Goal: Task Accomplishment & Management: Manage account settings

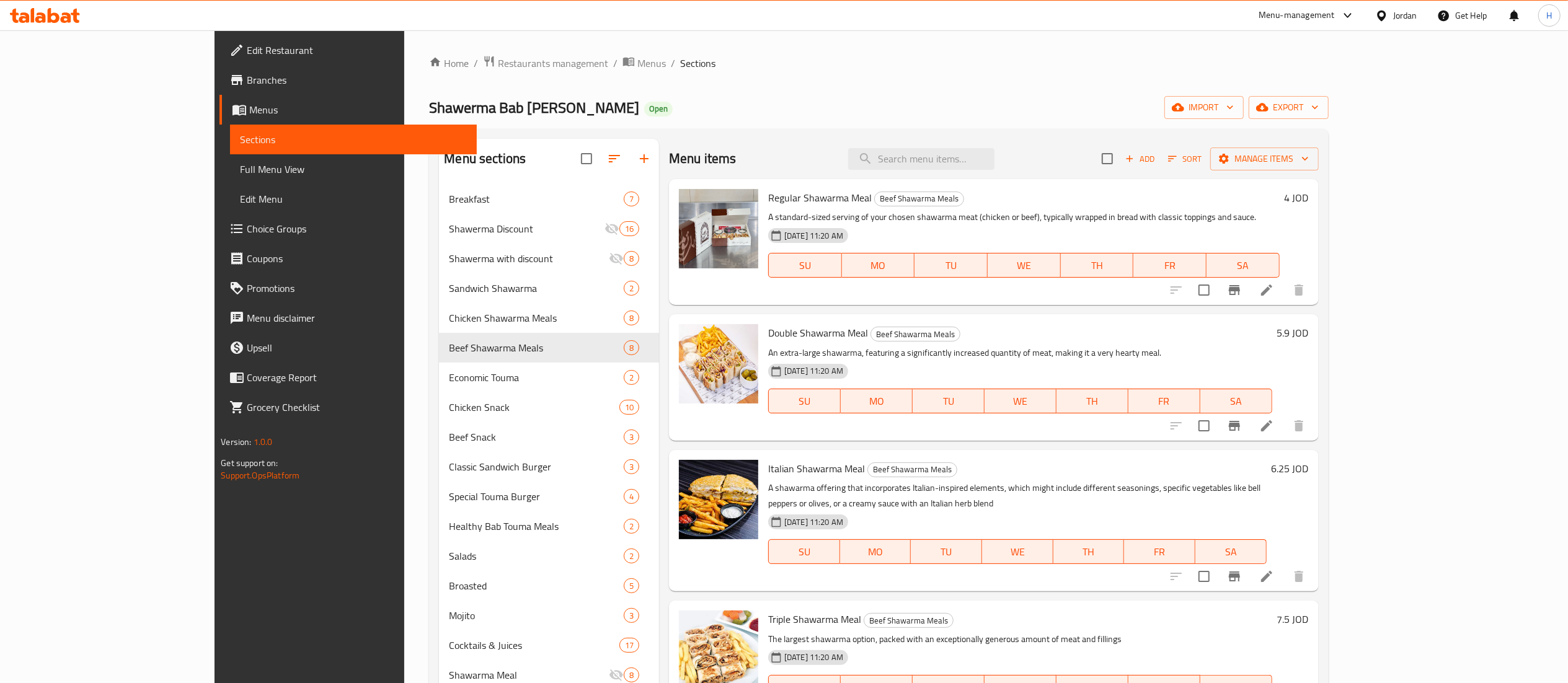
click at [57, 24] on div at bounding box center [45, 15] width 90 height 25
click at [57, 22] on icon at bounding box center [45, 16] width 70 height 15
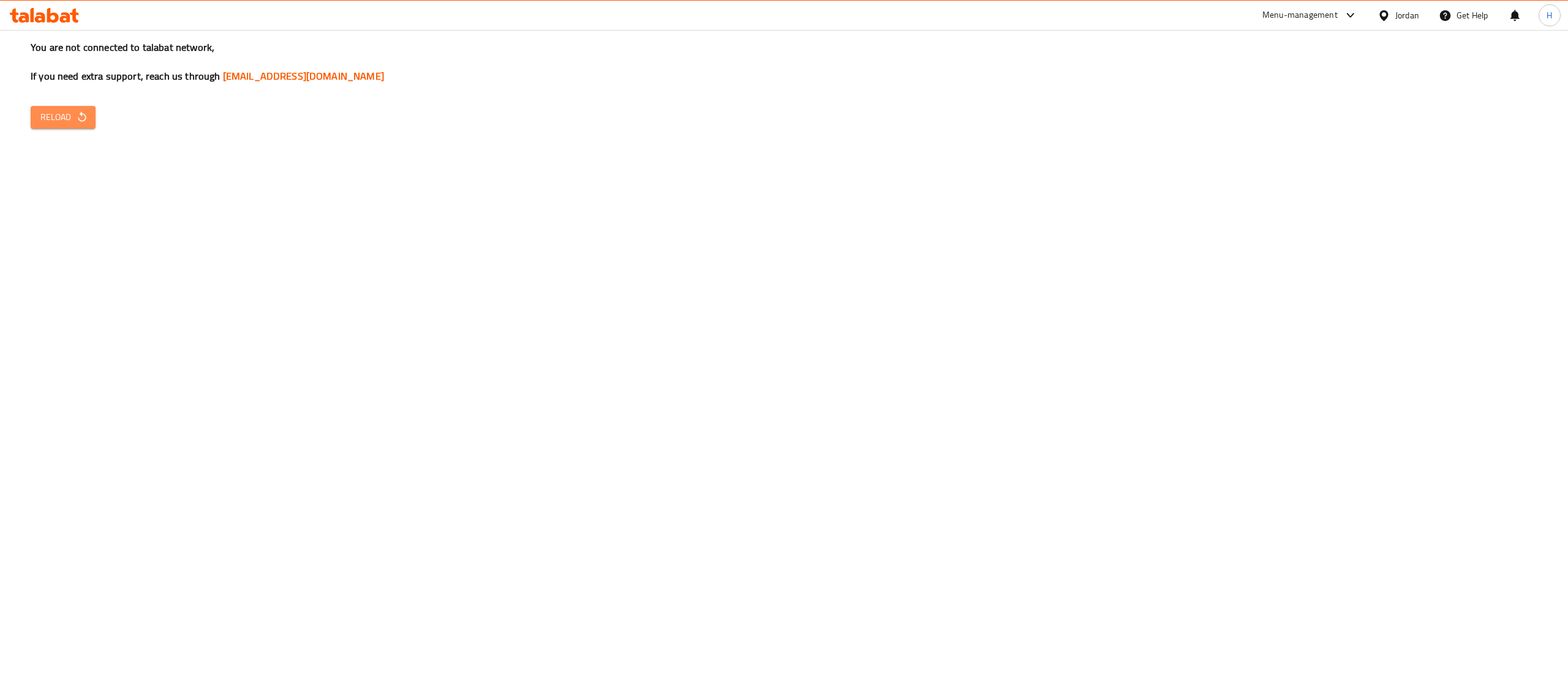
click at [71, 114] on span "Reload" at bounding box center [63, 117] width 46 height 15
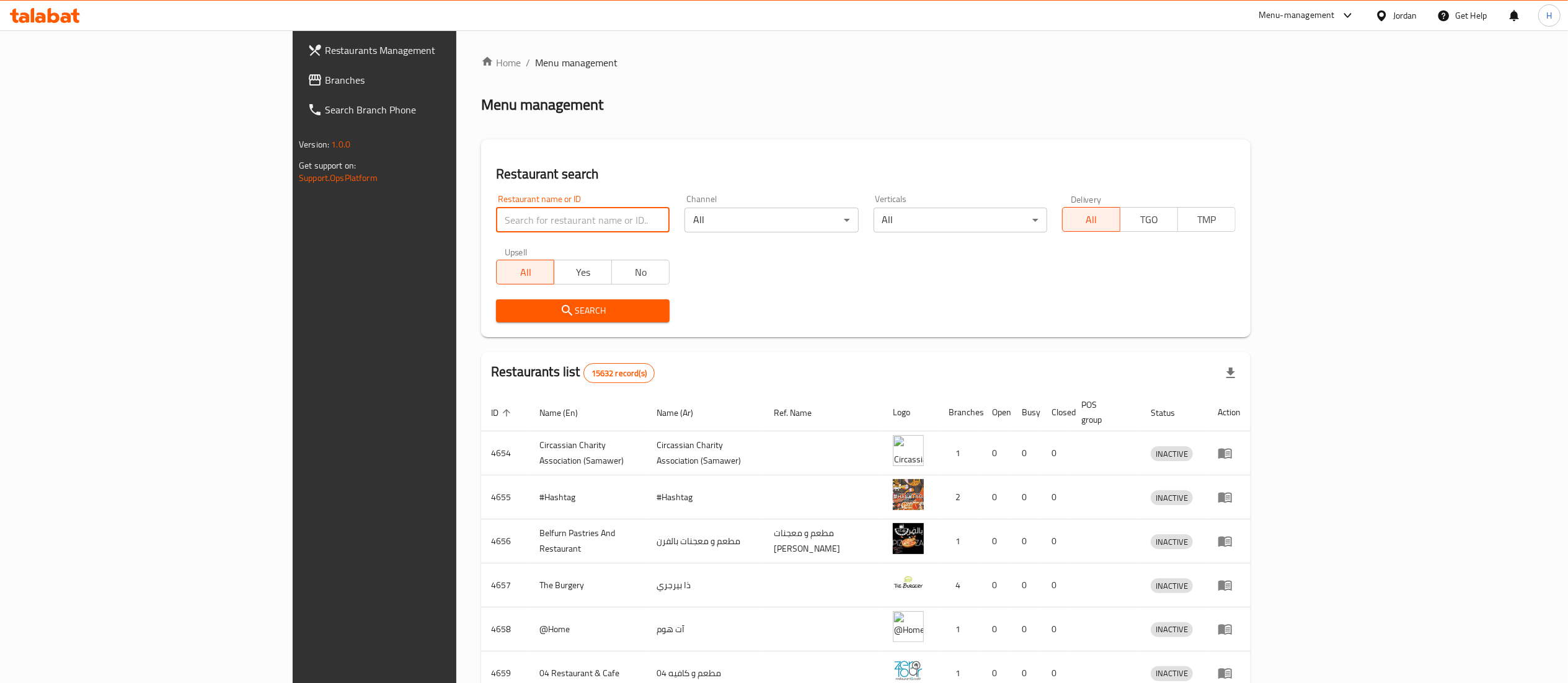
click at [496, 215] on input "search" at bounding box center [582, 220] width 174 height 25
paste input "695540"
type input "695540"
click button "Search" at bounding box center [582, 311] width 174 height 23
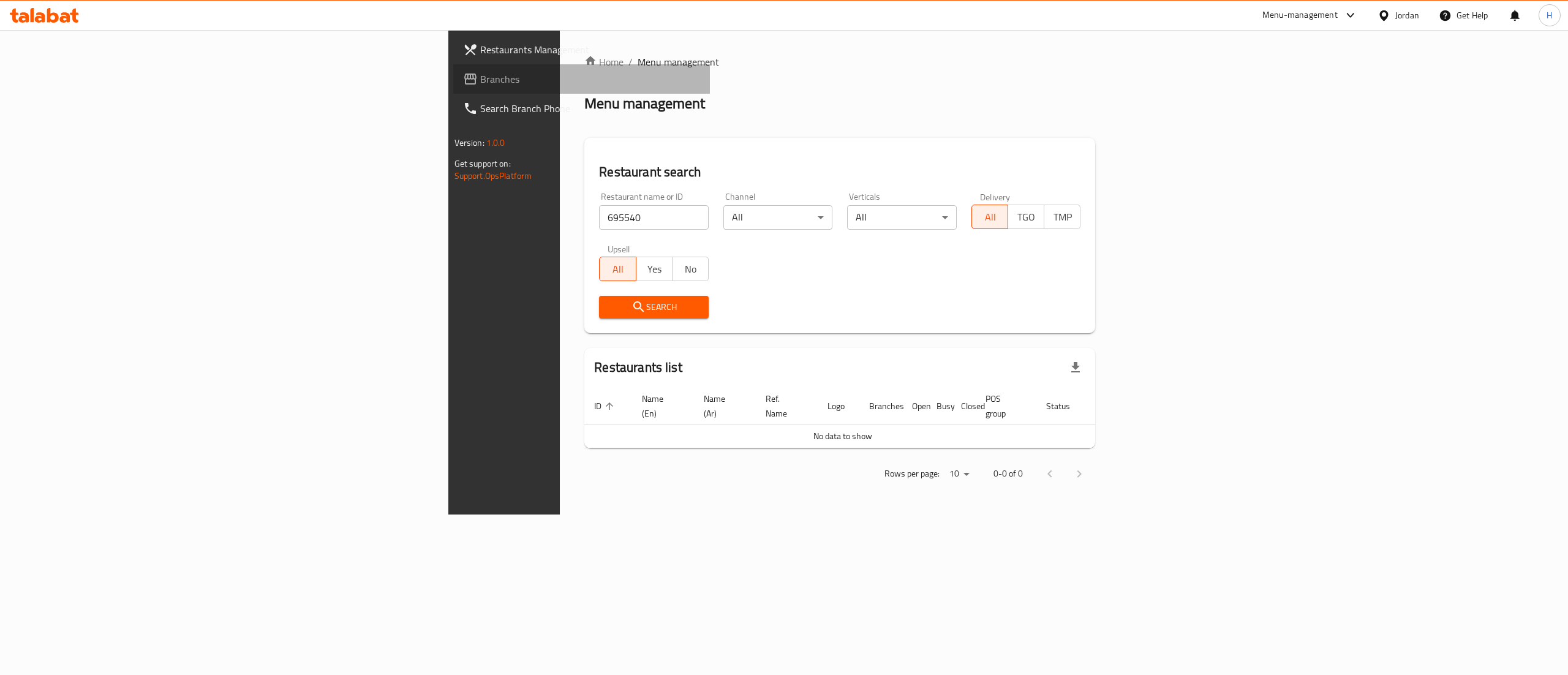
click at [480, 86] on span "Branches" at bounding box center [590, 79] width 220 height 15
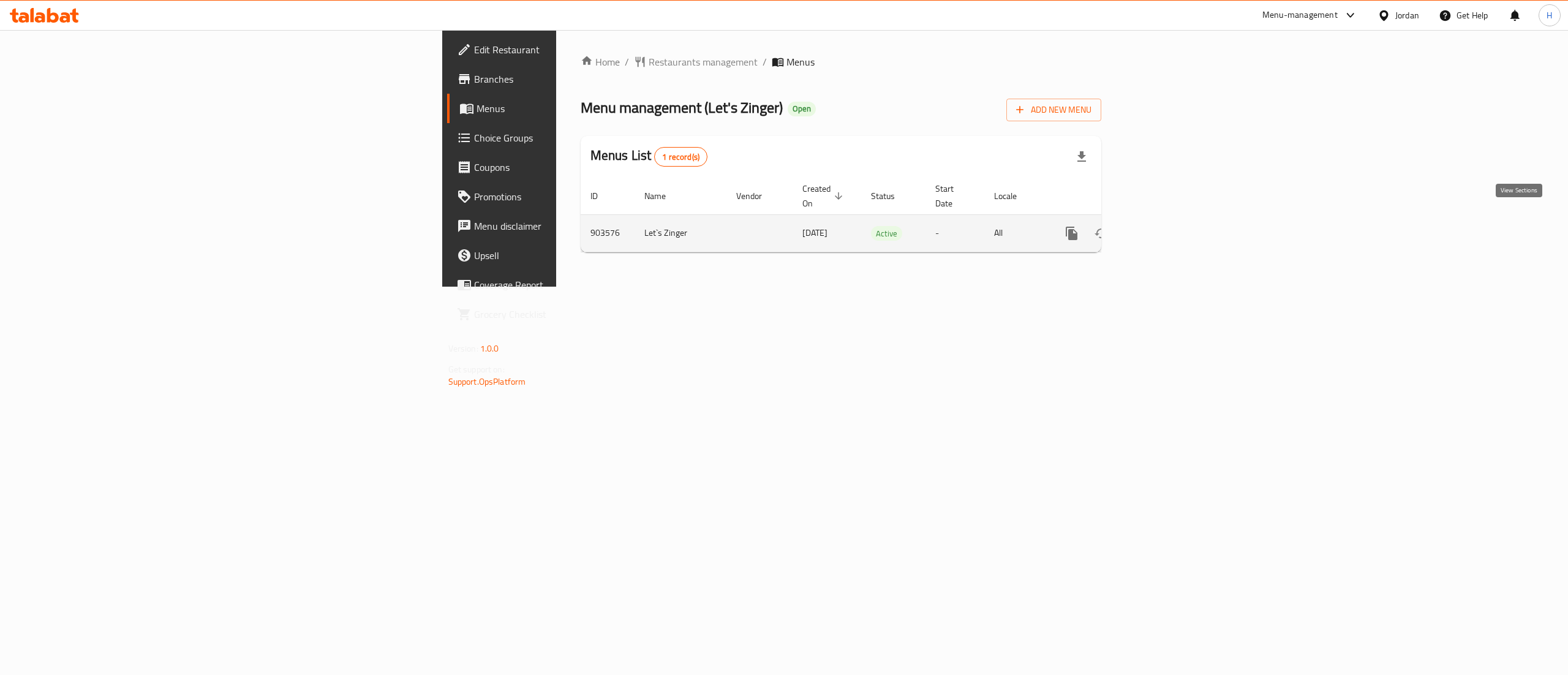
click at [1166, 228] on icon "enhanced table" at bounding box center [1160, 233] width 11 height 11
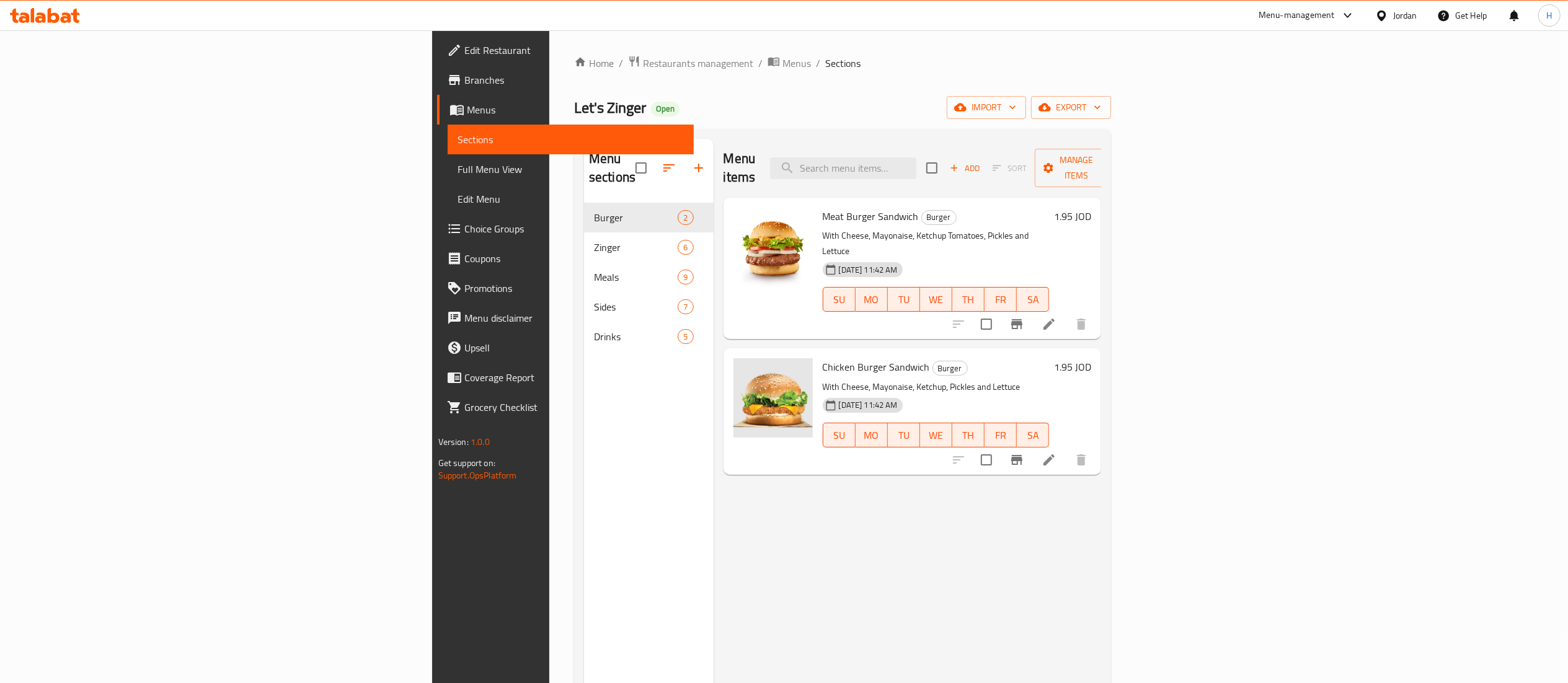
click at [35, 21] on icon at bounding box center [40, 18] width 10 height 10
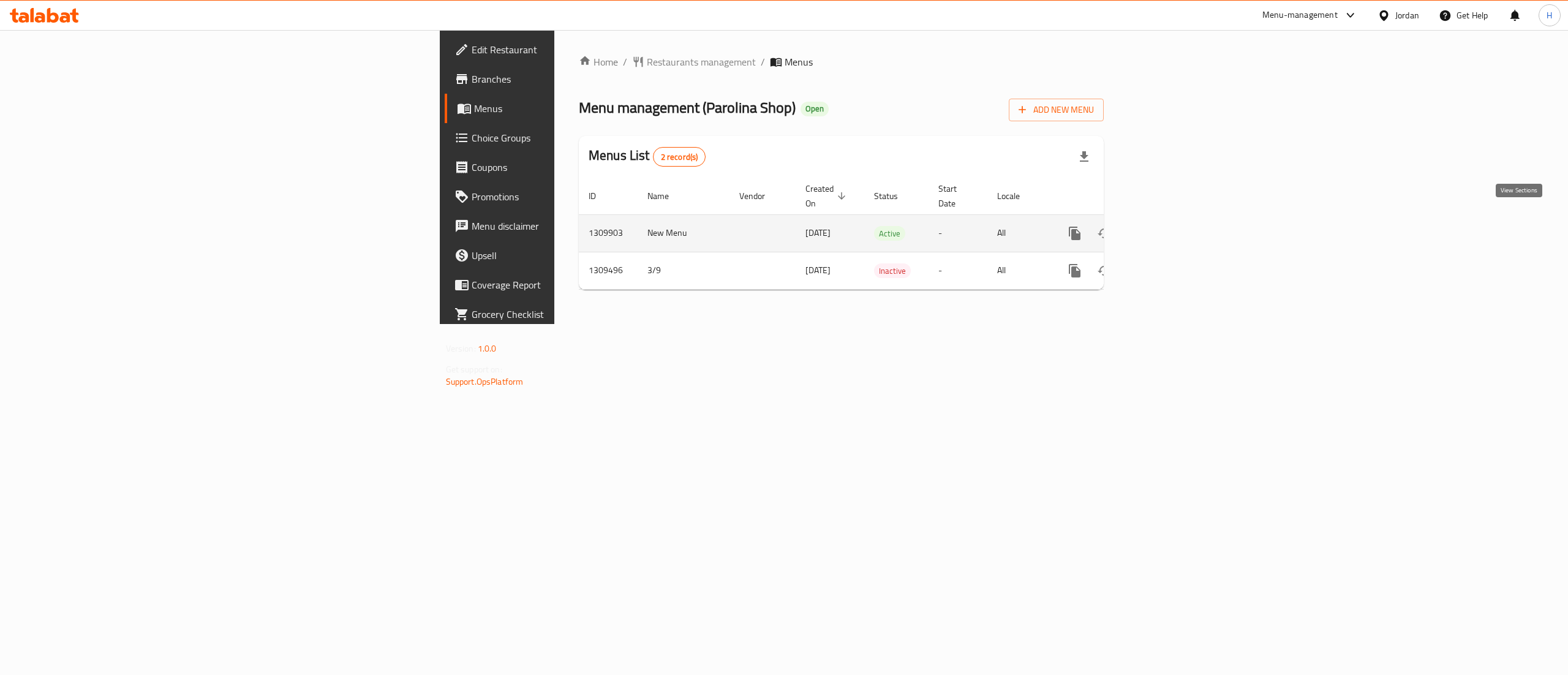
click at [1170, 226] on icon "enhanced table" at bounding box center [1163, 234] width 15 height 15
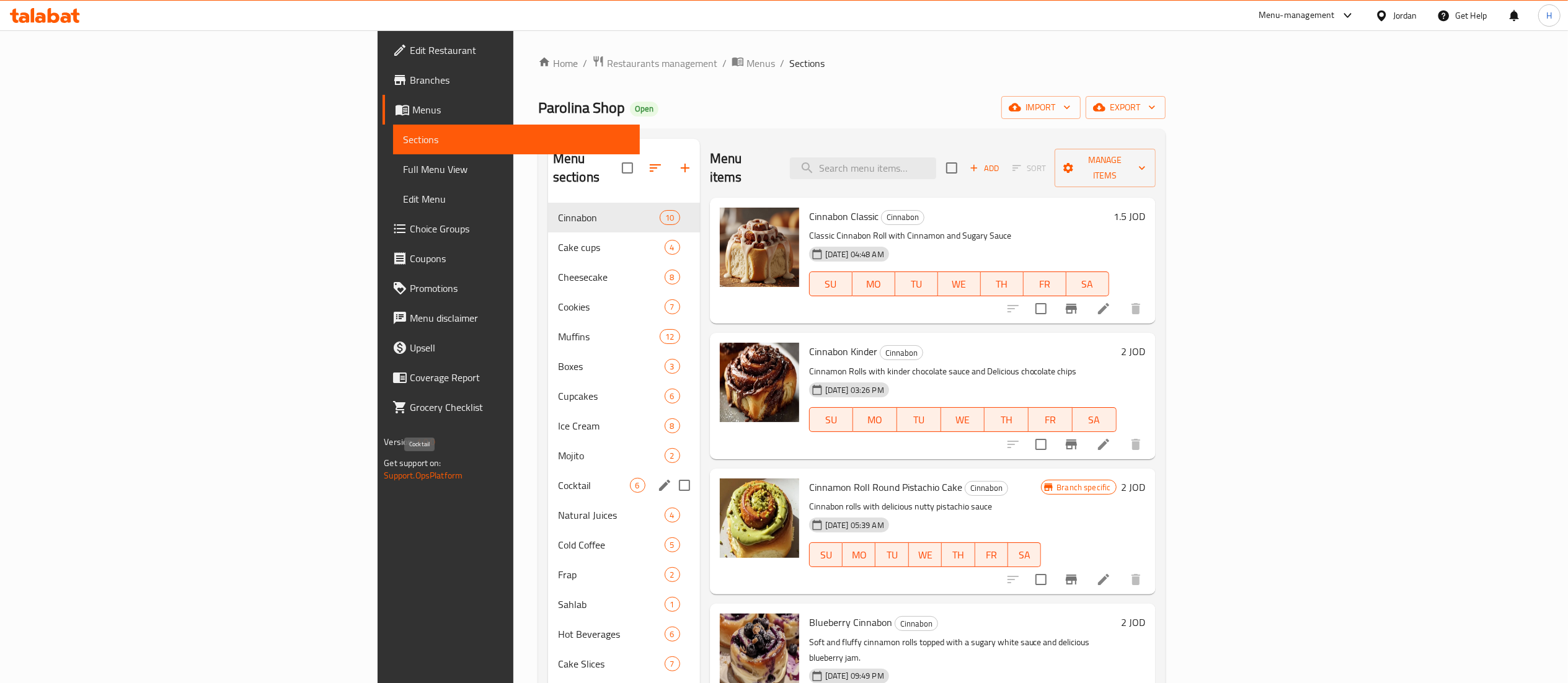
click at [558, 478] on span "Cocktail" at bounding box center [593, 485] width 72 height 15
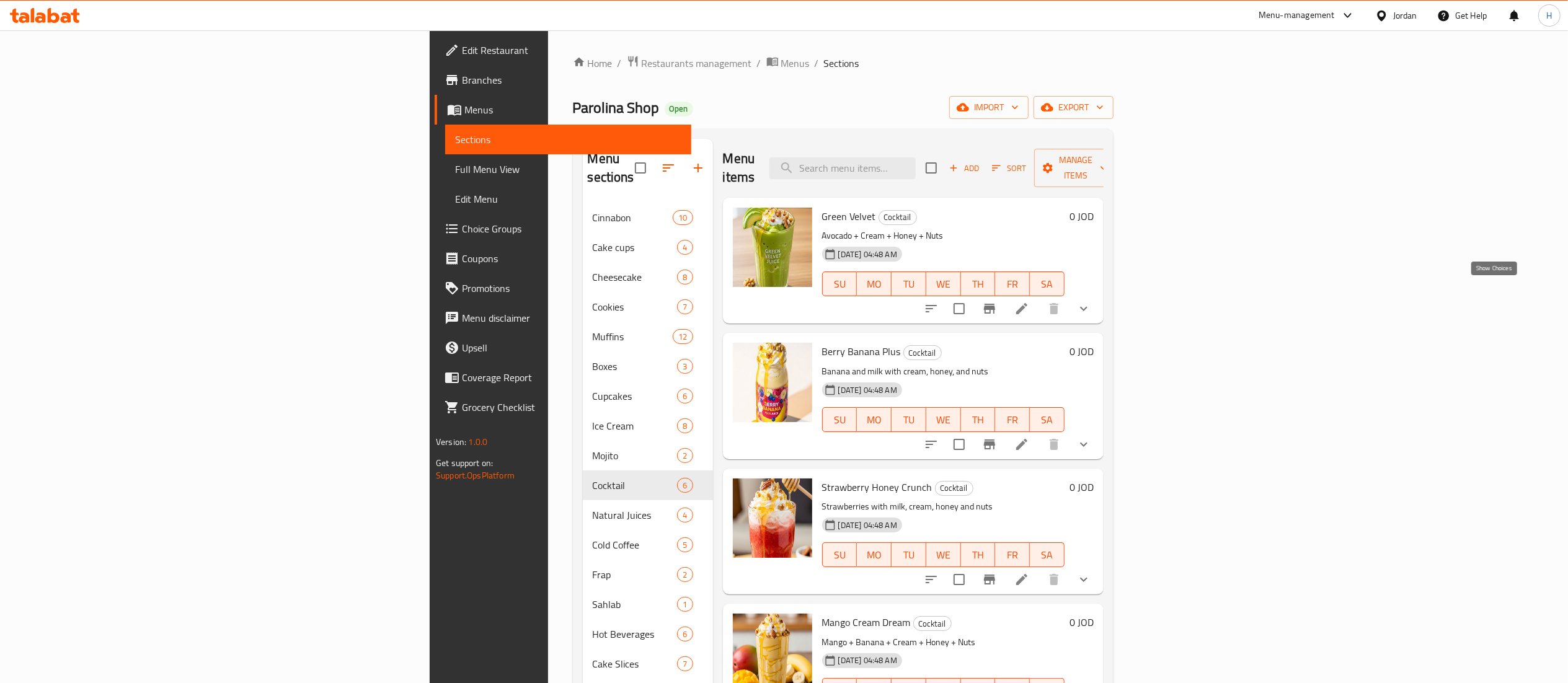
click at [1092, 301] on icon "show more" at bounding box center [1084, 309] width 15 height 15
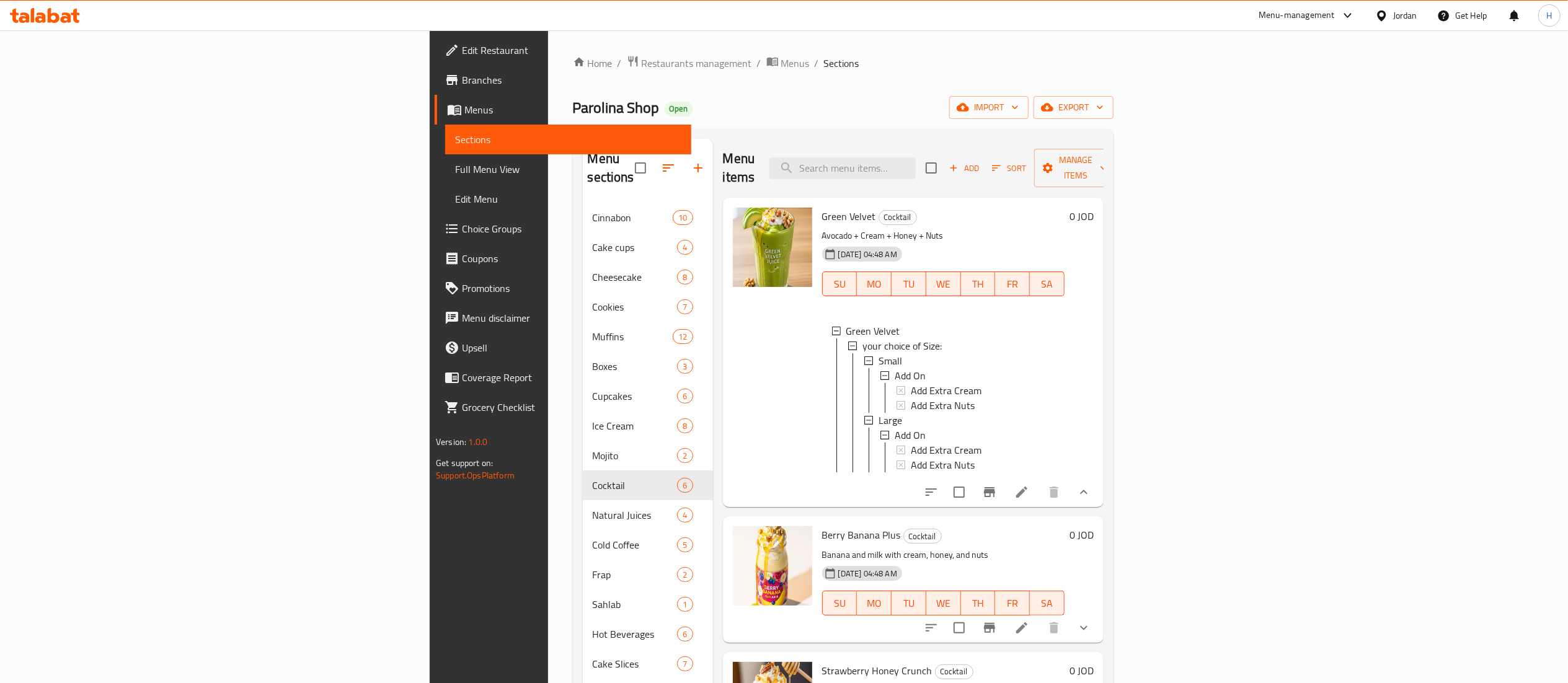
scroll to position [124, 0]
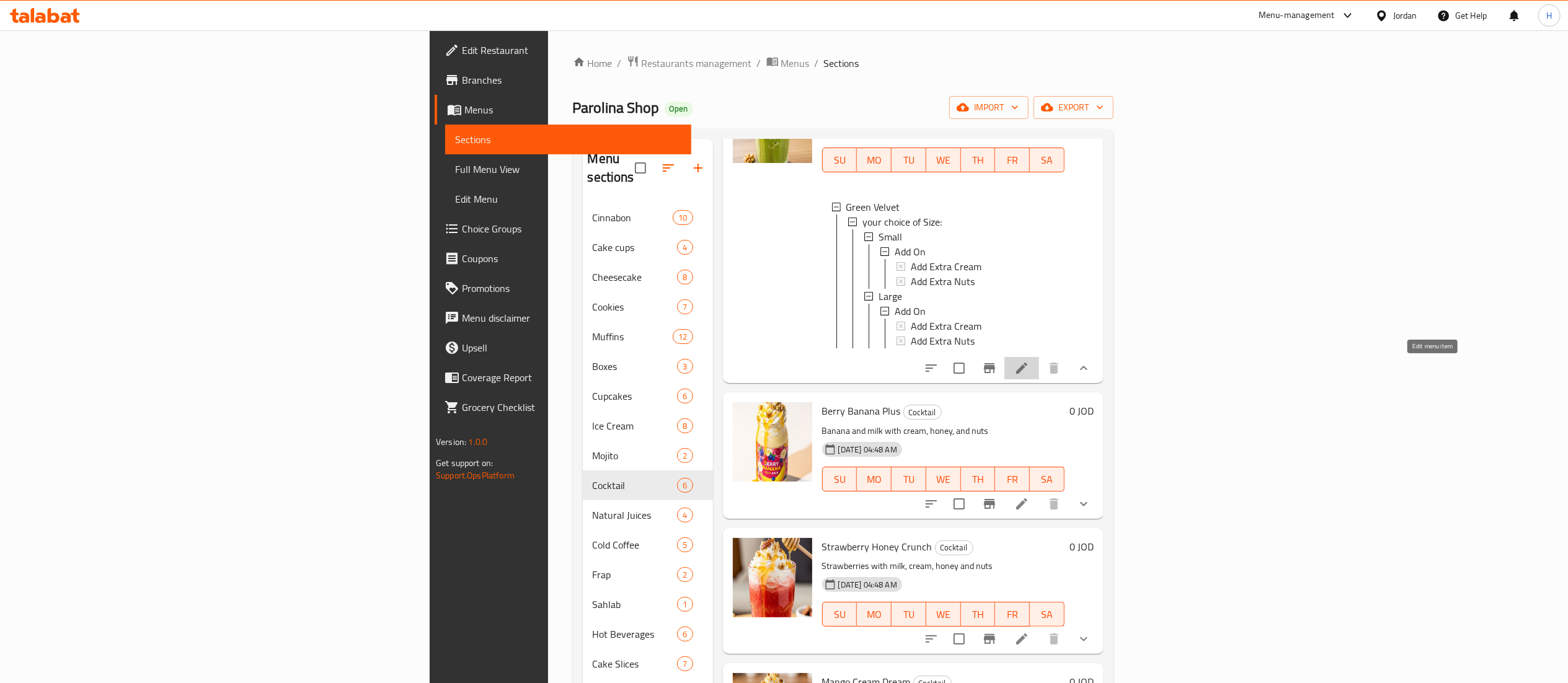
click at [1029, 372] on icon at bounding box center [1022, 368] width 15 height 15
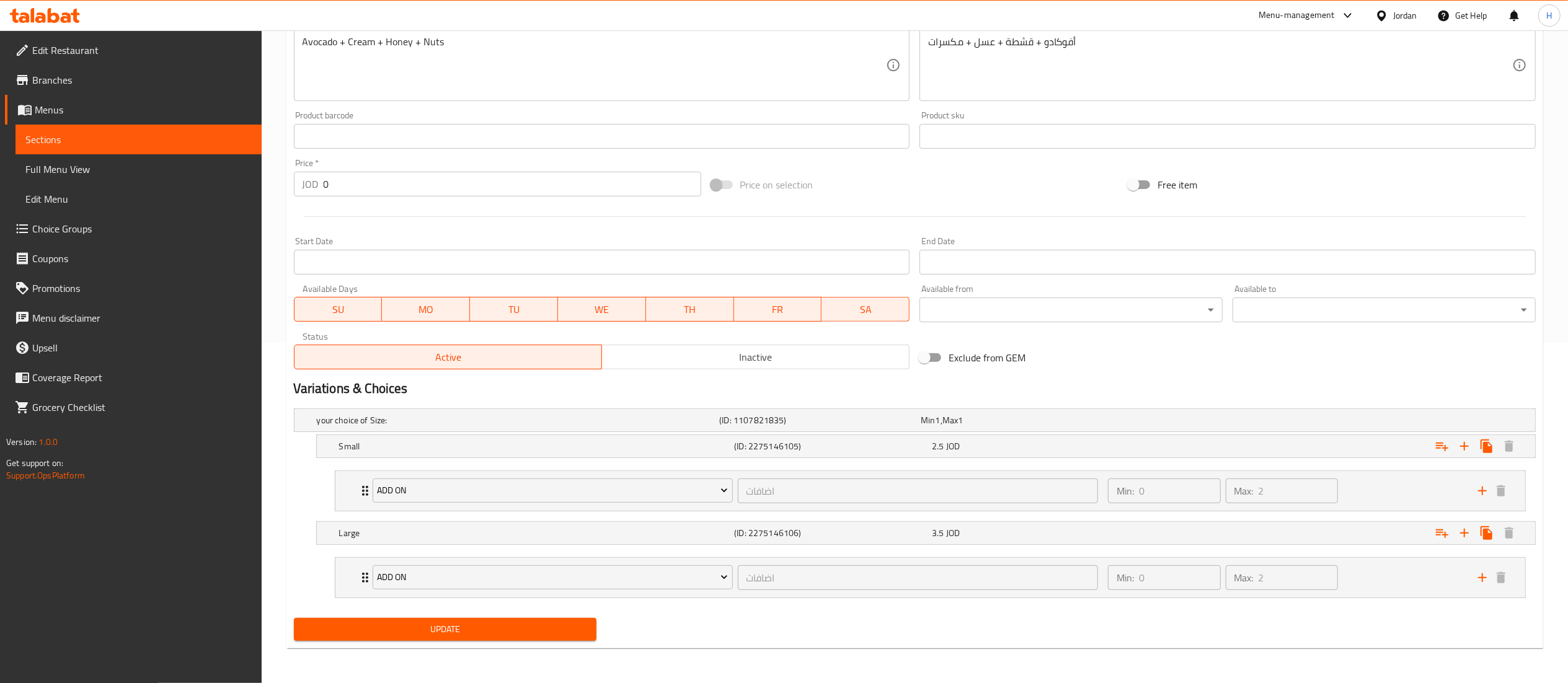
scroll to position [343, 0]
click at [1375, 485] on div "Min: 0 ​ Max: 2 ​" at bounding box center [1285, 491] width 370 height 40
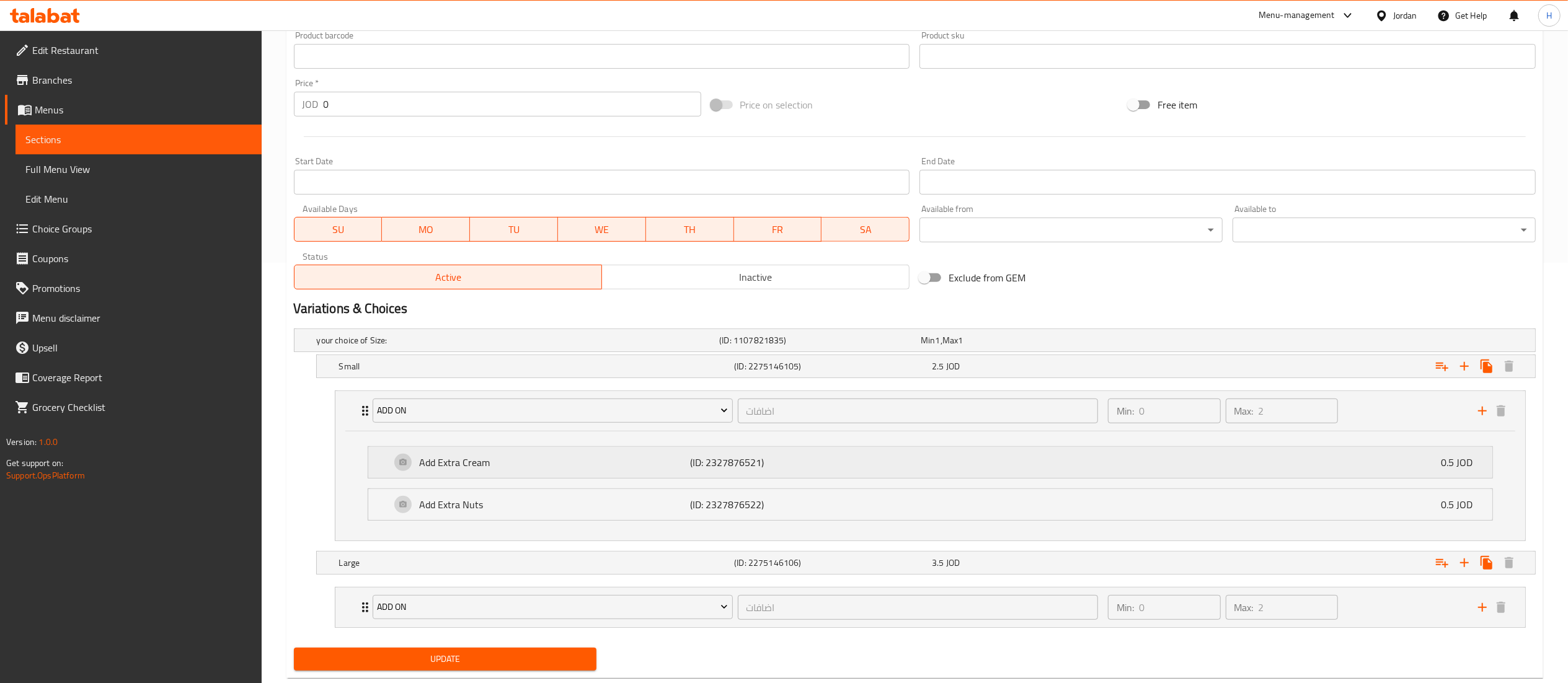
scroll to position [454, 0]
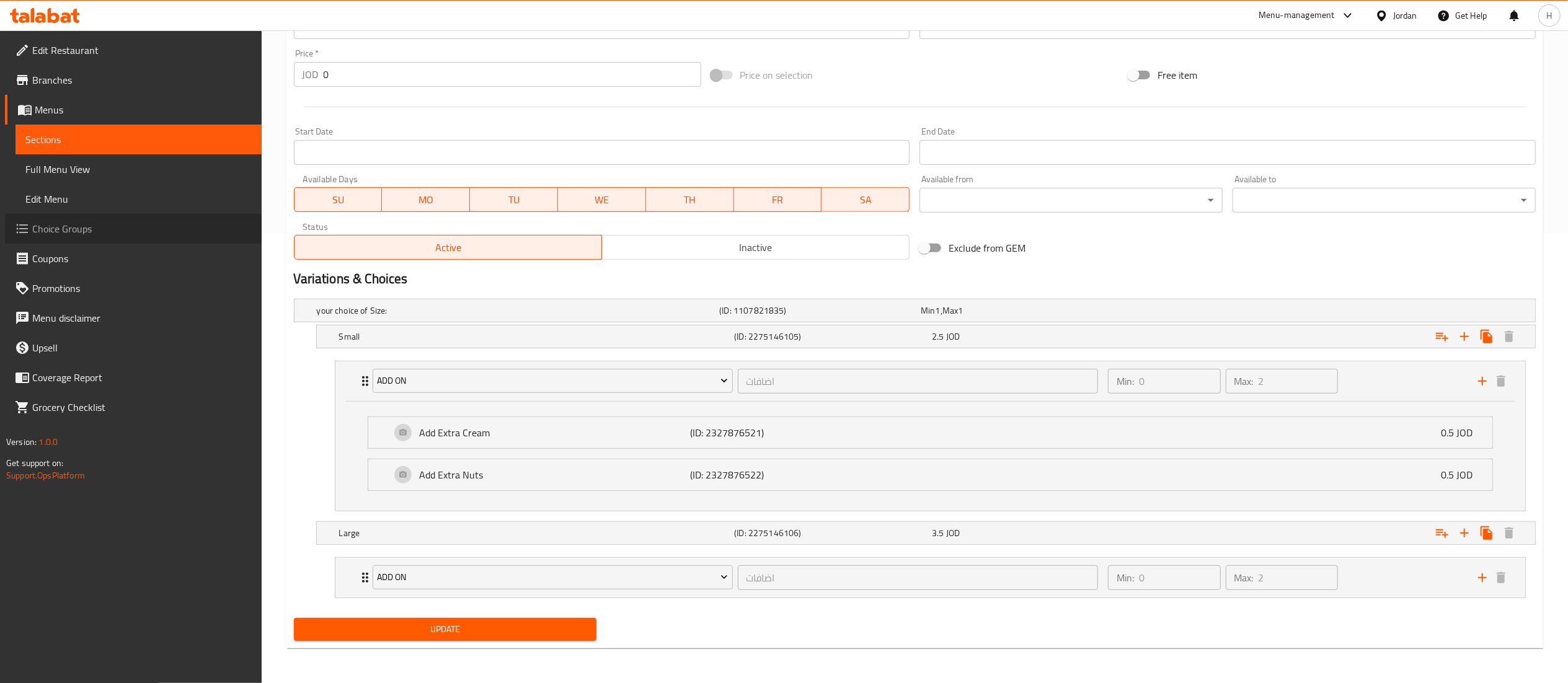
click at [92, 230] on span "Choice Groups" at bounding box center [142, 229] width 219 height 15
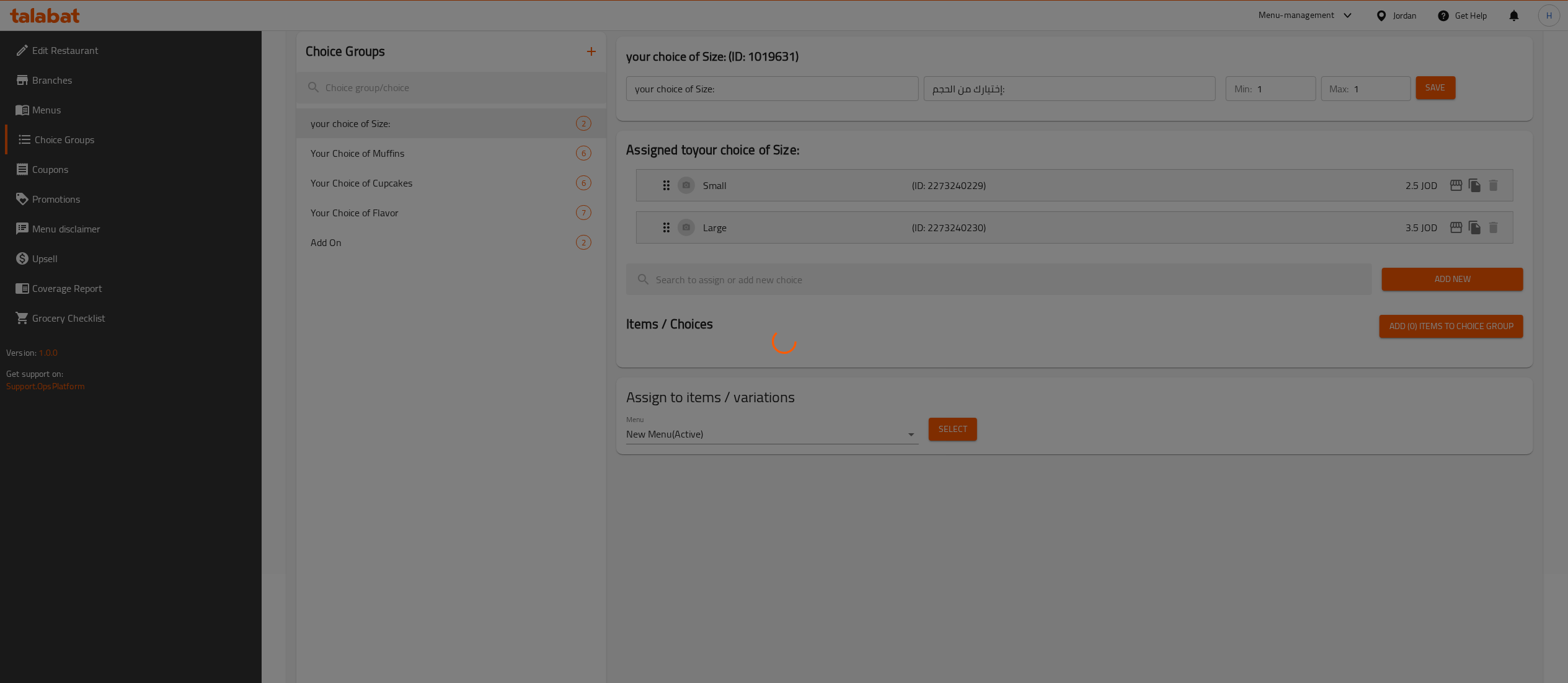
scroll to position [52, 0]
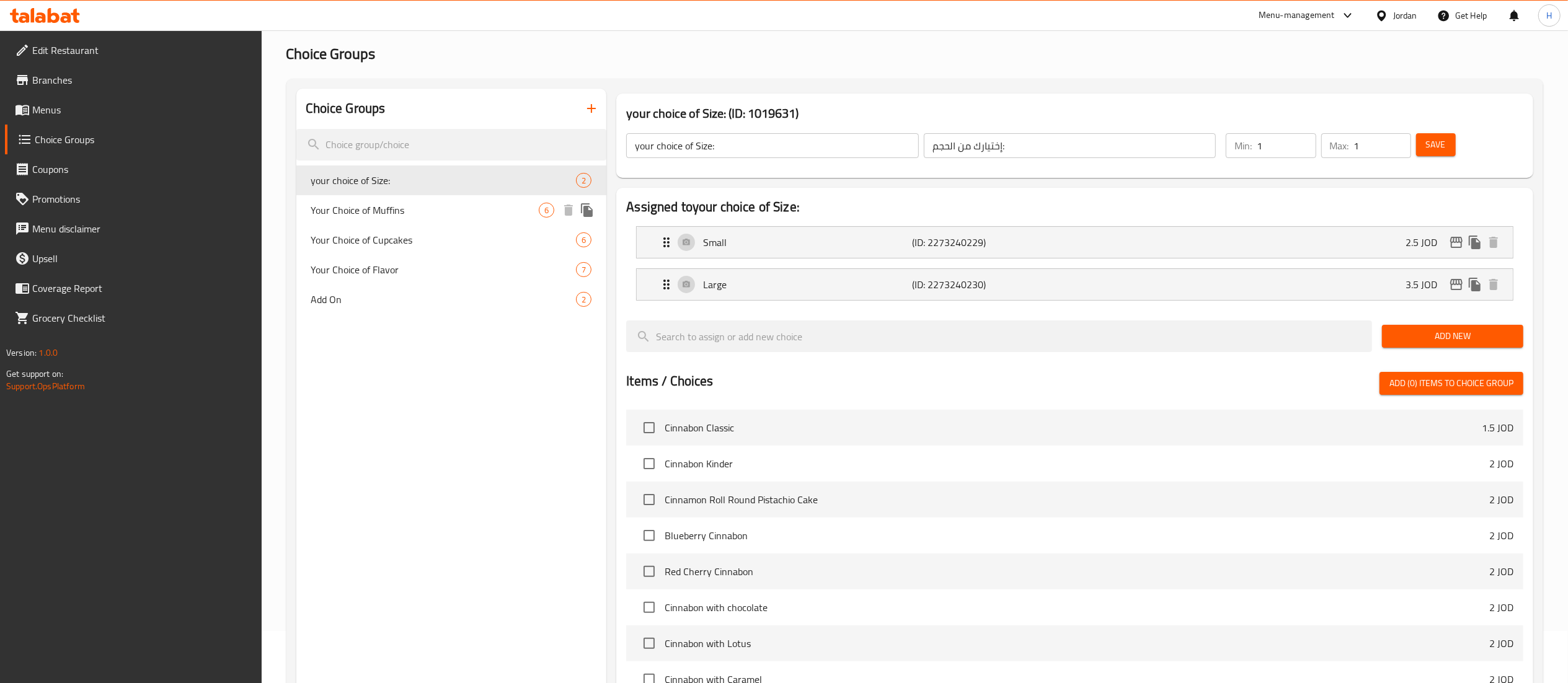
click at [418, 215] on span "Your Choice of Muffins" at bounding box center [425, 210] width 228 height 15
type input "Your Choice of Muffins"
type input "اختيارك من"
type input "4"
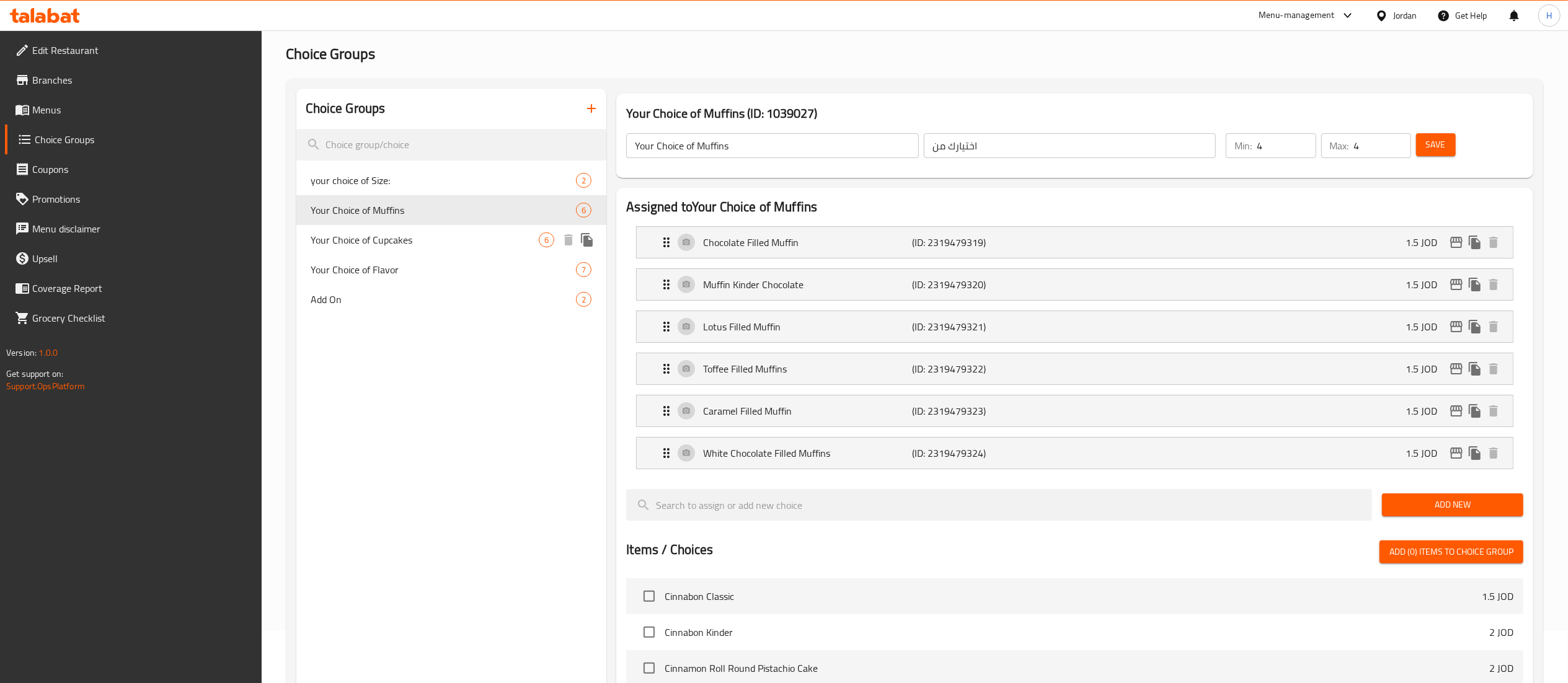
click at [389, 245] on span "Your Choice of Cupcakes" at bounding box center [425, 240] width 228 height 15
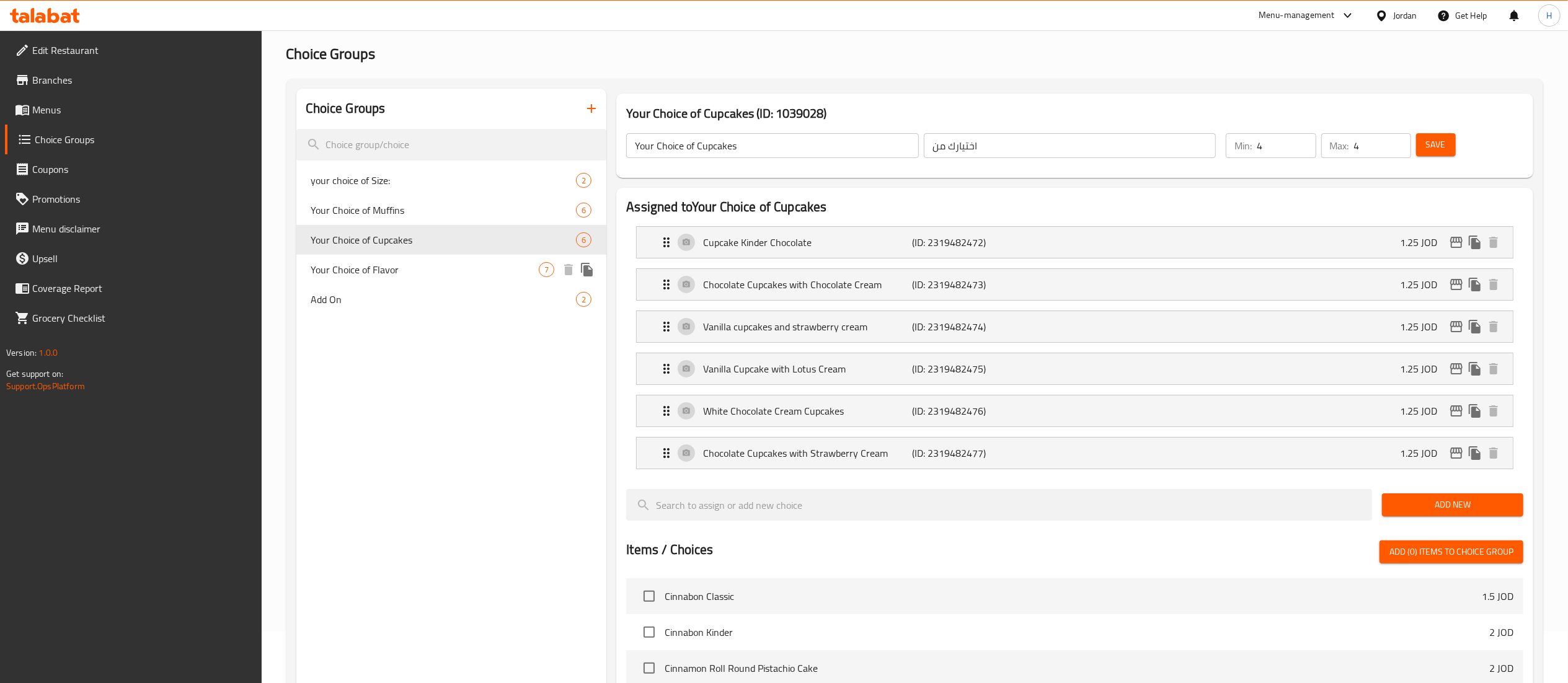
click at [388, 267] on span "Your Choice of Flavor" at bounding box center [425, 270] width 228 height 15
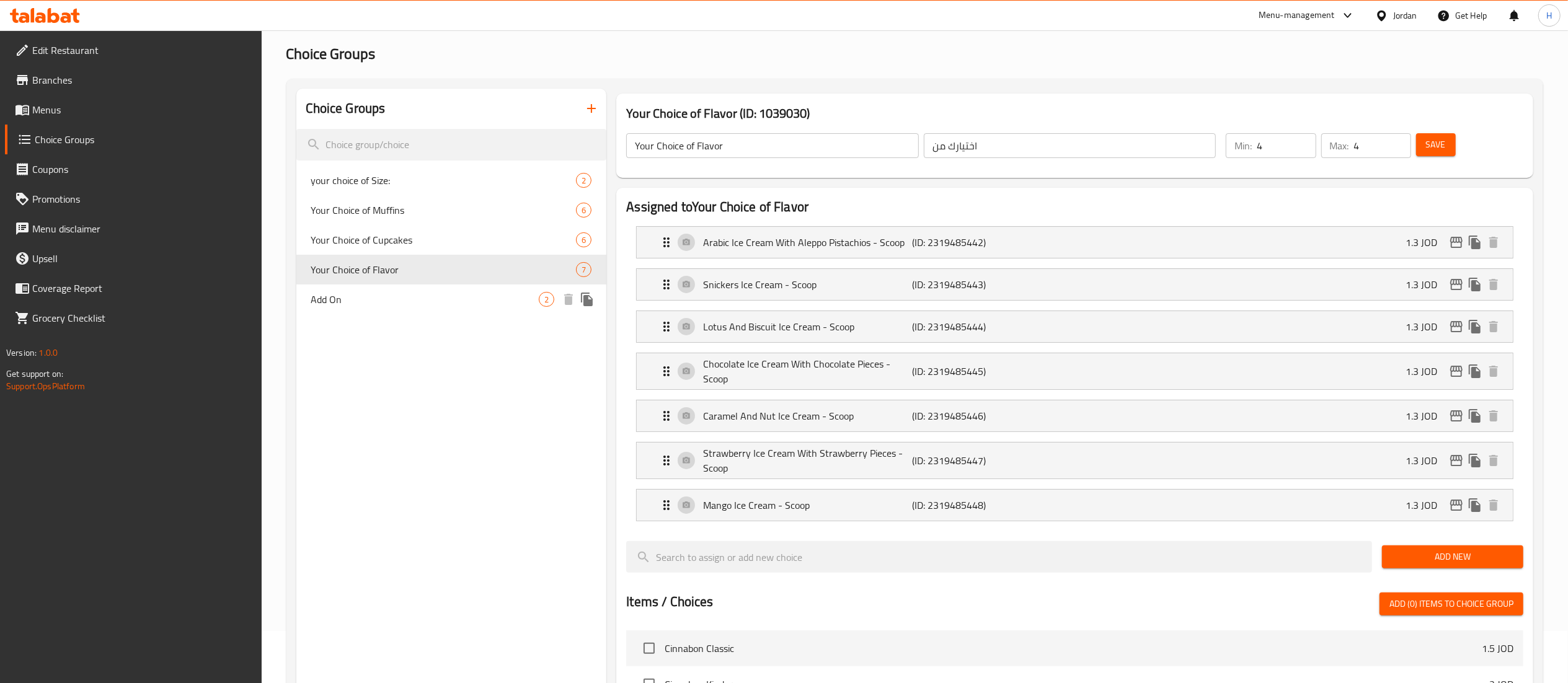
click at [375, 315] on div "Add On 2" at bounding box center [452, 300] width 311 height 30
type input "Add On"
type input "اضافات"
type input "0"
type input "2"
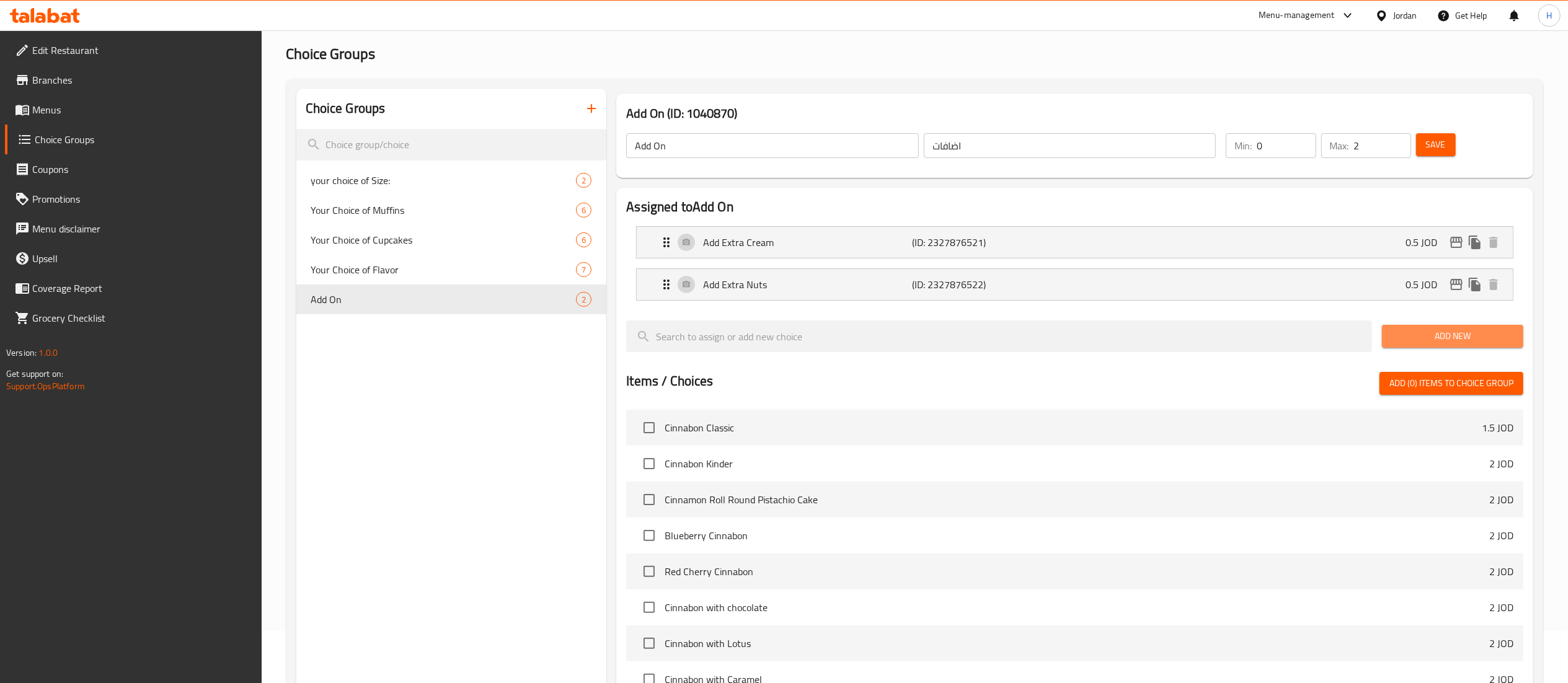
click at [1434, 335] on span "Add New" at bounding box center [1452, 336] width 122 height 16
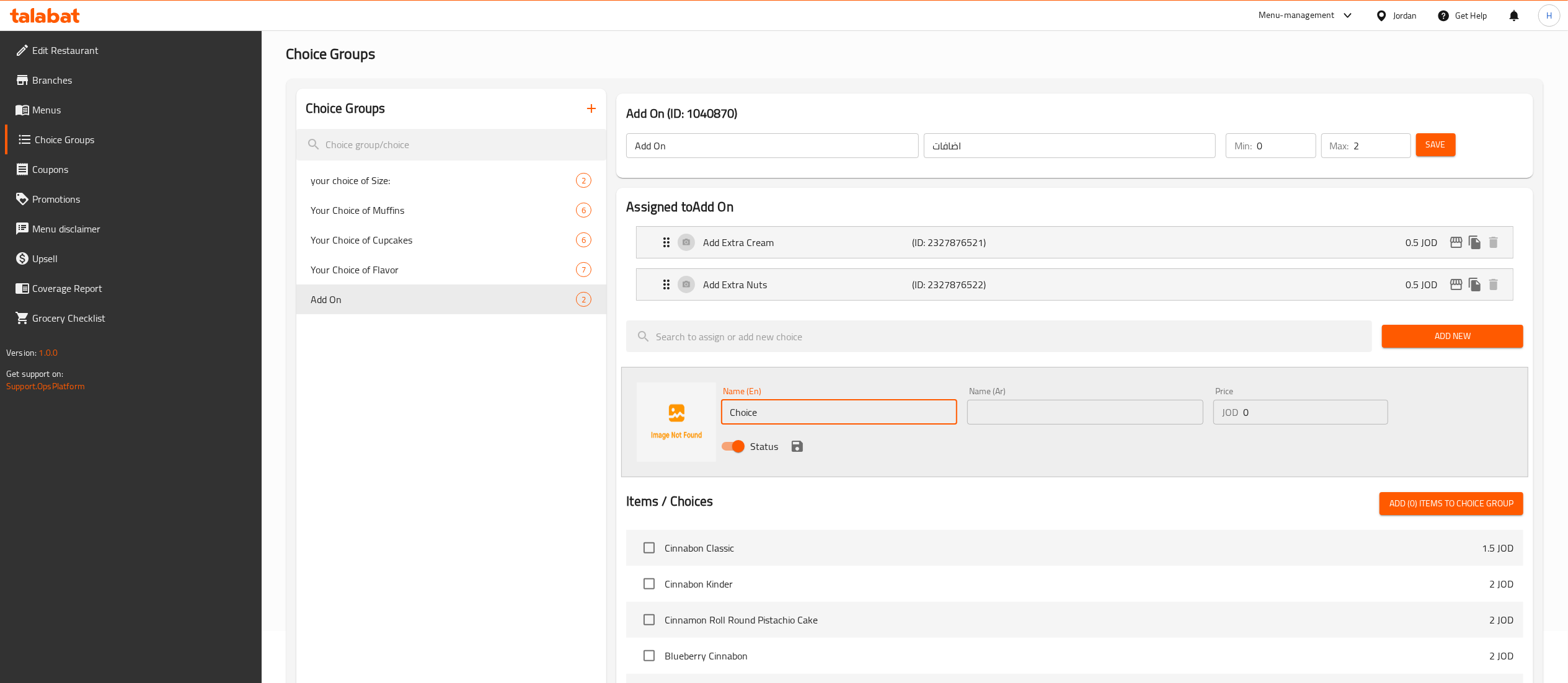
drag, startPoint x: 727, startPoint y: 409, endPoint x: 583, endPoint y: 409, distance: 144.0
click at [583, 409] on div "Choice Groups your choice of Size: 2 Your Choice of Muffins 6 Your Choice of Cu…" at bounding box center [918, 563] width 1242 height 948
type input "Plain"
type input "1"
click at [1303, 142] on input "1" at bounding box center [1286, 145] width 59 height 25
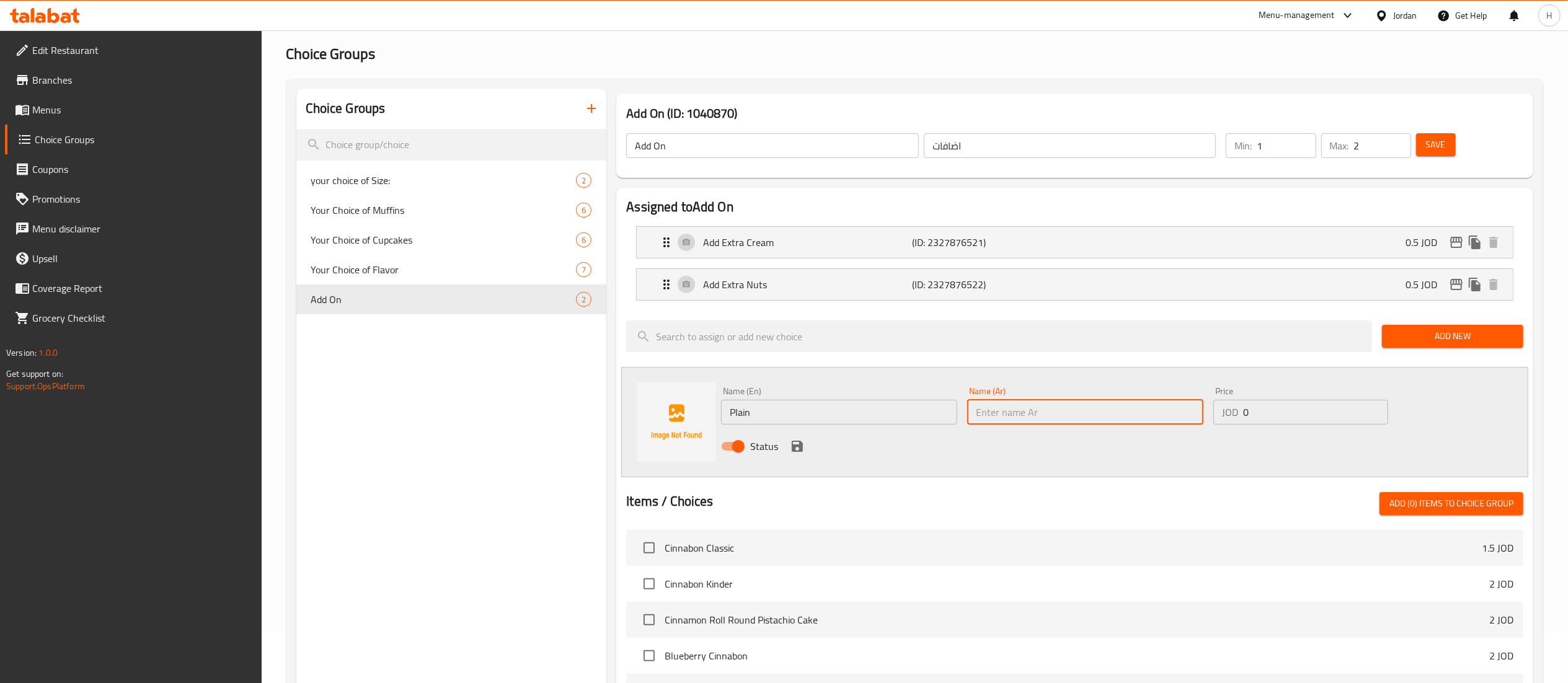
click at [1040, 413] on input "text" at bounding box center [1085, 412] width 236 height 25
type input "سادة"
click at [801, 441] on icon "save" at bounding box center [797, 447] width 15 height 15
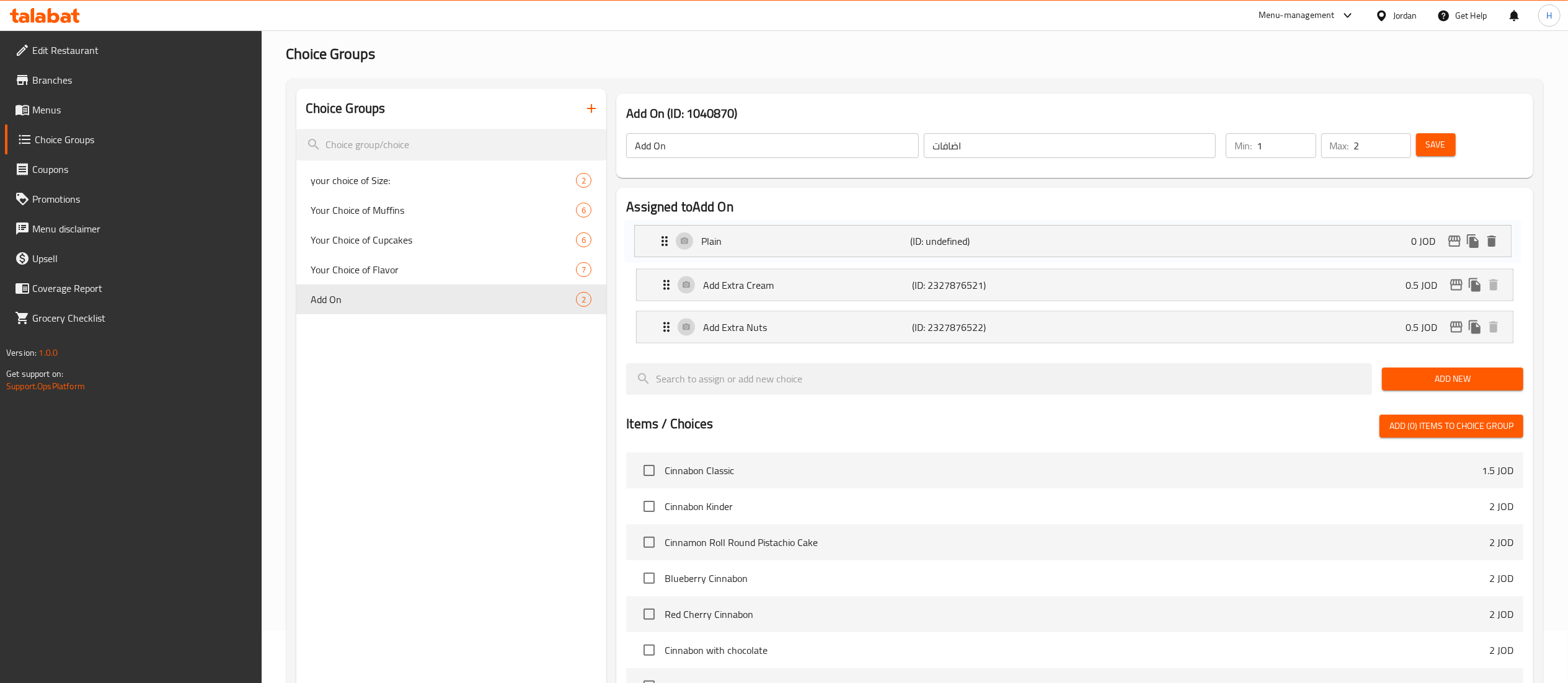
drag, startPoint x: 666, startPoint y: 327, endPoint x: 667, endPoint y: 238, distance: 89.0
click at [667, 238] on nav "Add Extra Cream (ID: 2327876521) 0.5 JOD Name (En) Add Extra Cream Name (En) Na…" at bounding box center [1074, 285] width 897 height 137
click at [1425, 141] on button "Save" at bounding box center [1435, 145] width 40 height 23
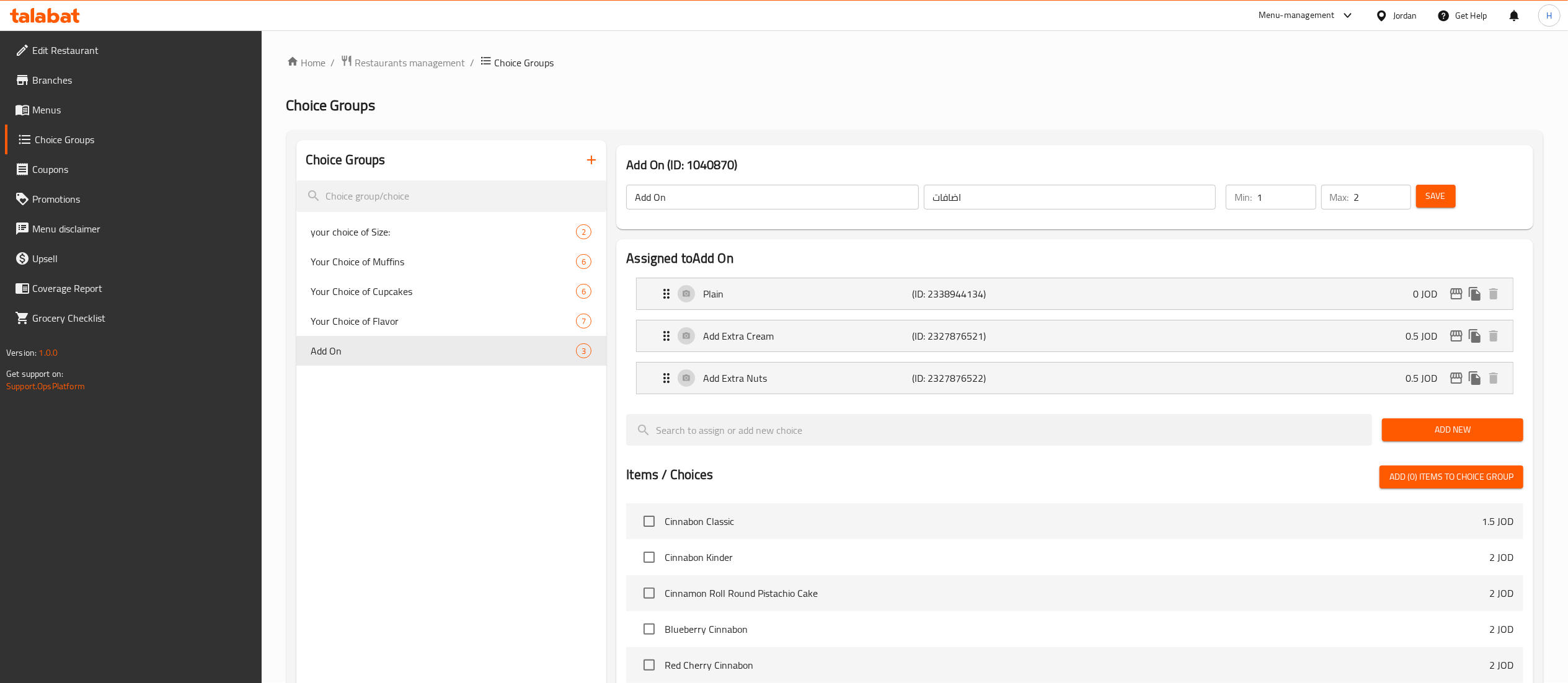
scroll to position [0, 0]
click at [57, 13] on icon at bounding box center [54, 16] width 12 height 15
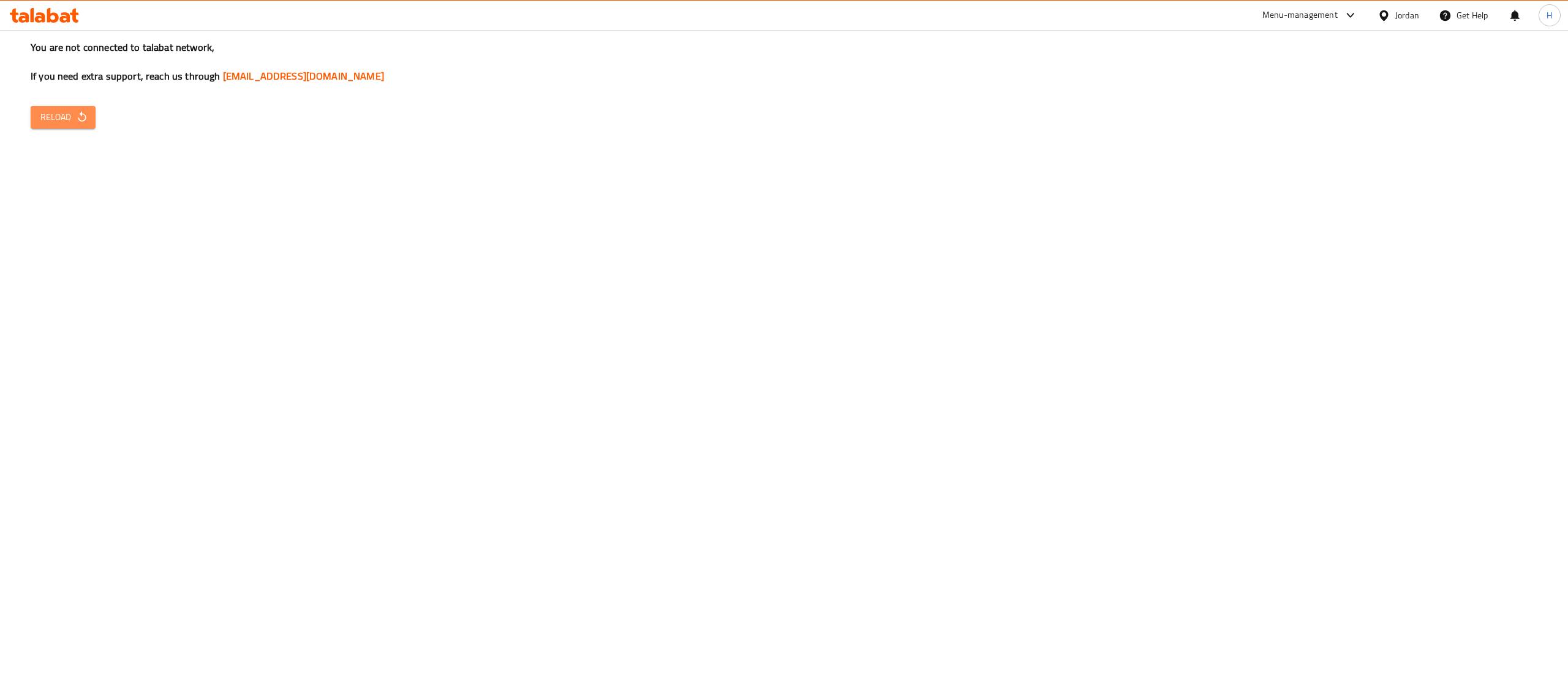
click at [86, 120] on icon "button" at bounding box center [82, 117] width 13 height 13
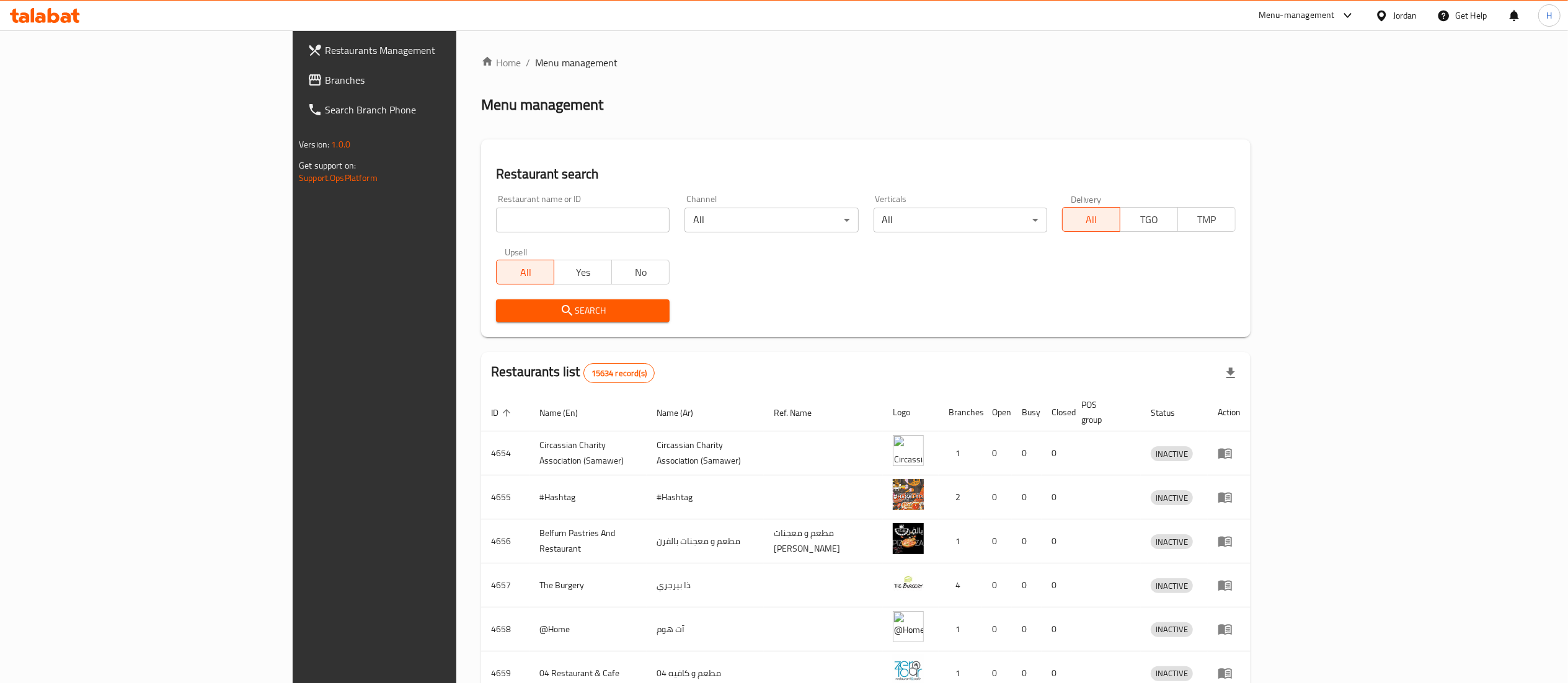
click at [496, 230] on input "search" at bounding box center [582, 220] width 174 height 25
paste input "779304"
type input "779304"
click button "Search" at bounding box center [582, 311] width 174 height 23
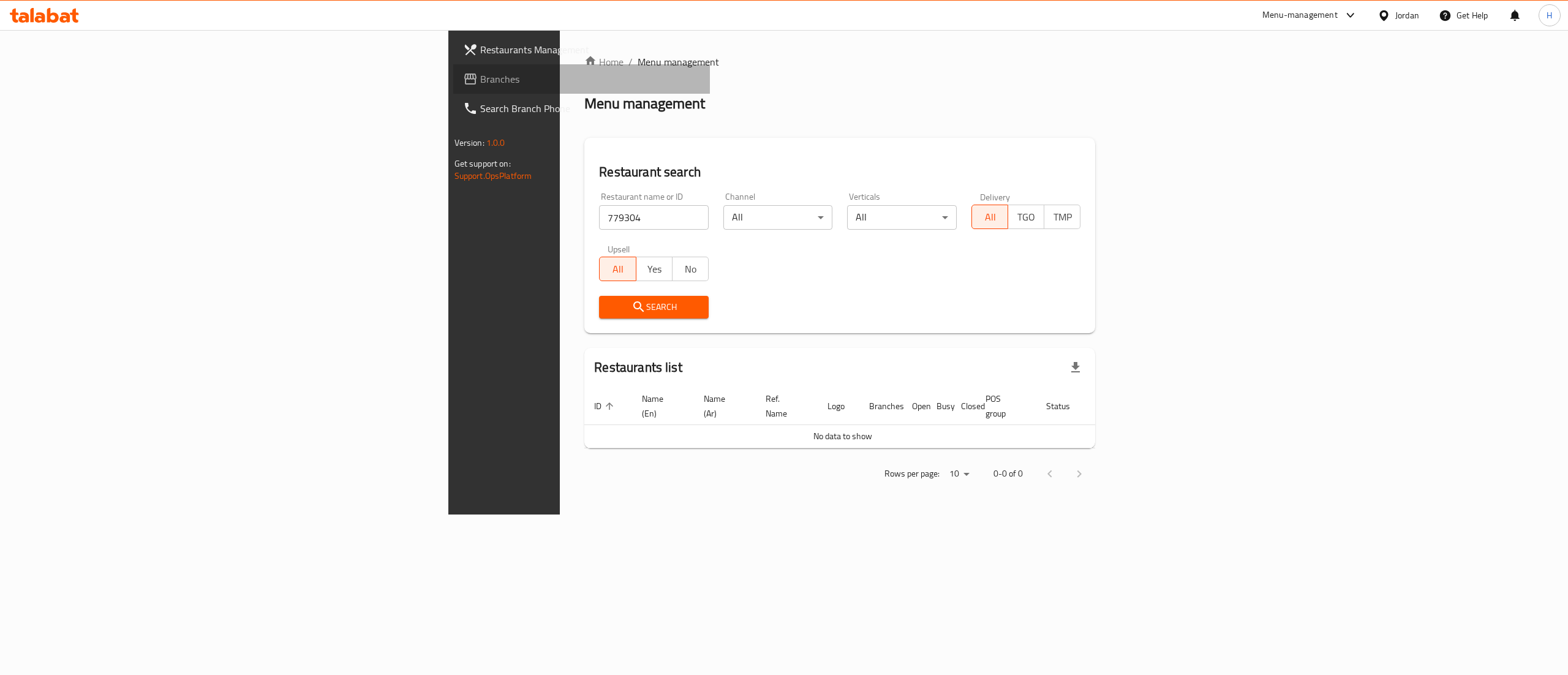
click at [480, 76] on span "Branches" at bounding box center [590, 79] width 220 height 15
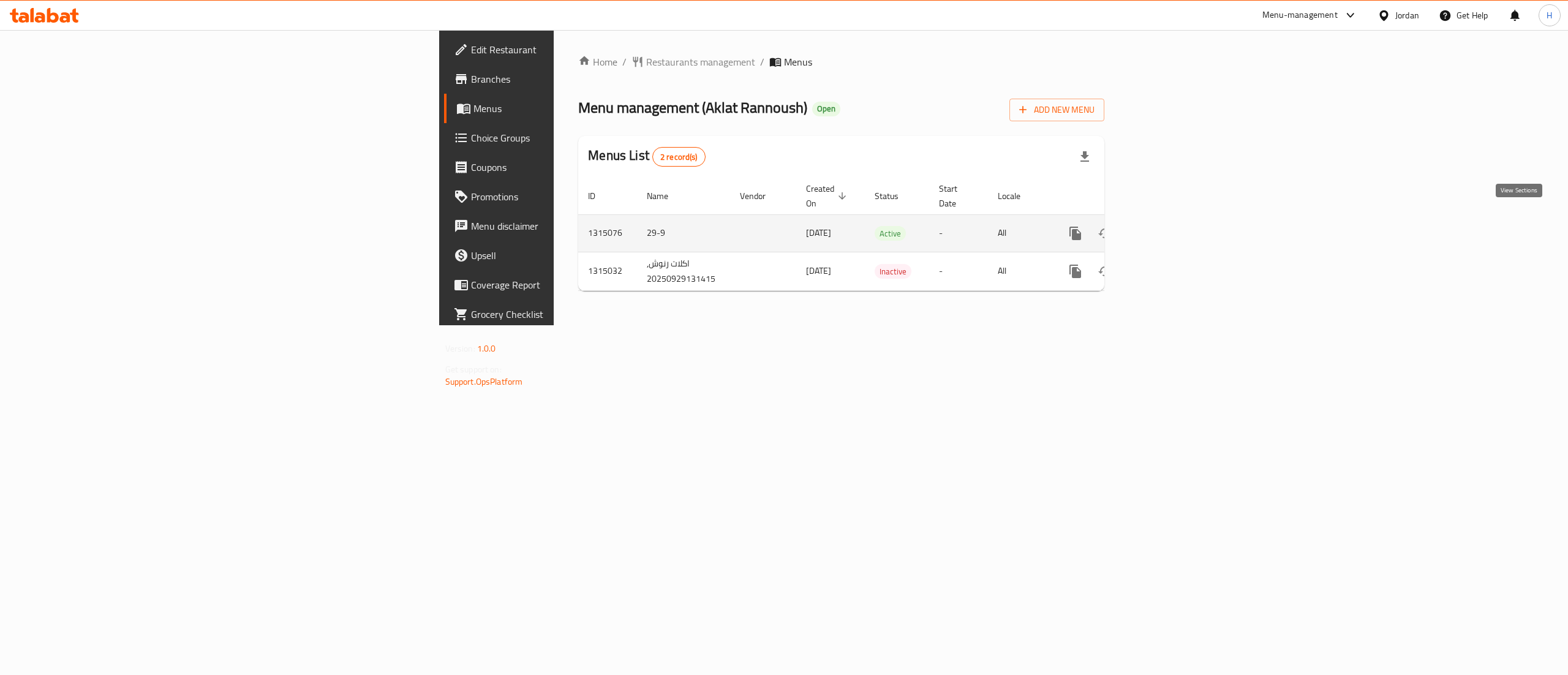
click at [1171, 226] on icon "enhanced table" at bounding box center [1164, 234] width 15 height 15
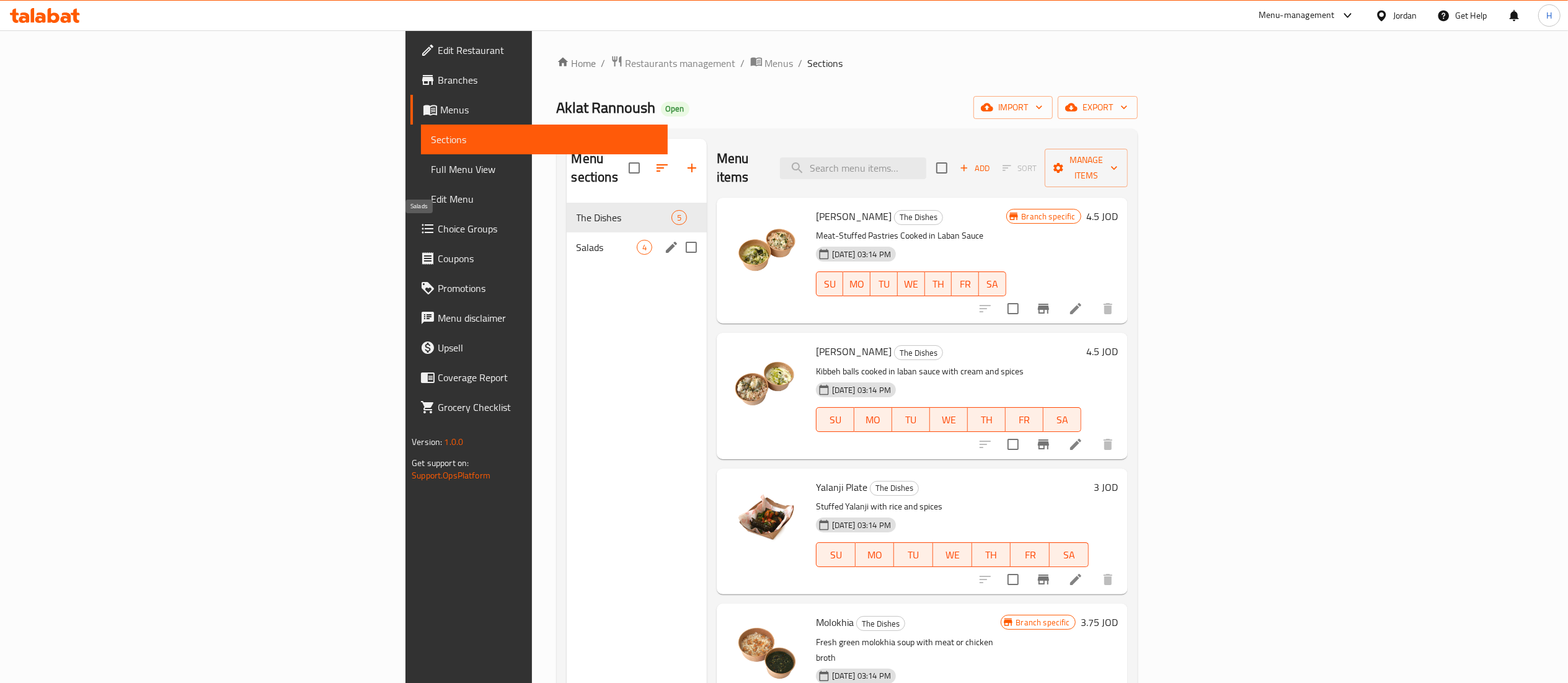
click at [576, 240] on span "Salads" at bounding box center [606, 248] width 60 height 15
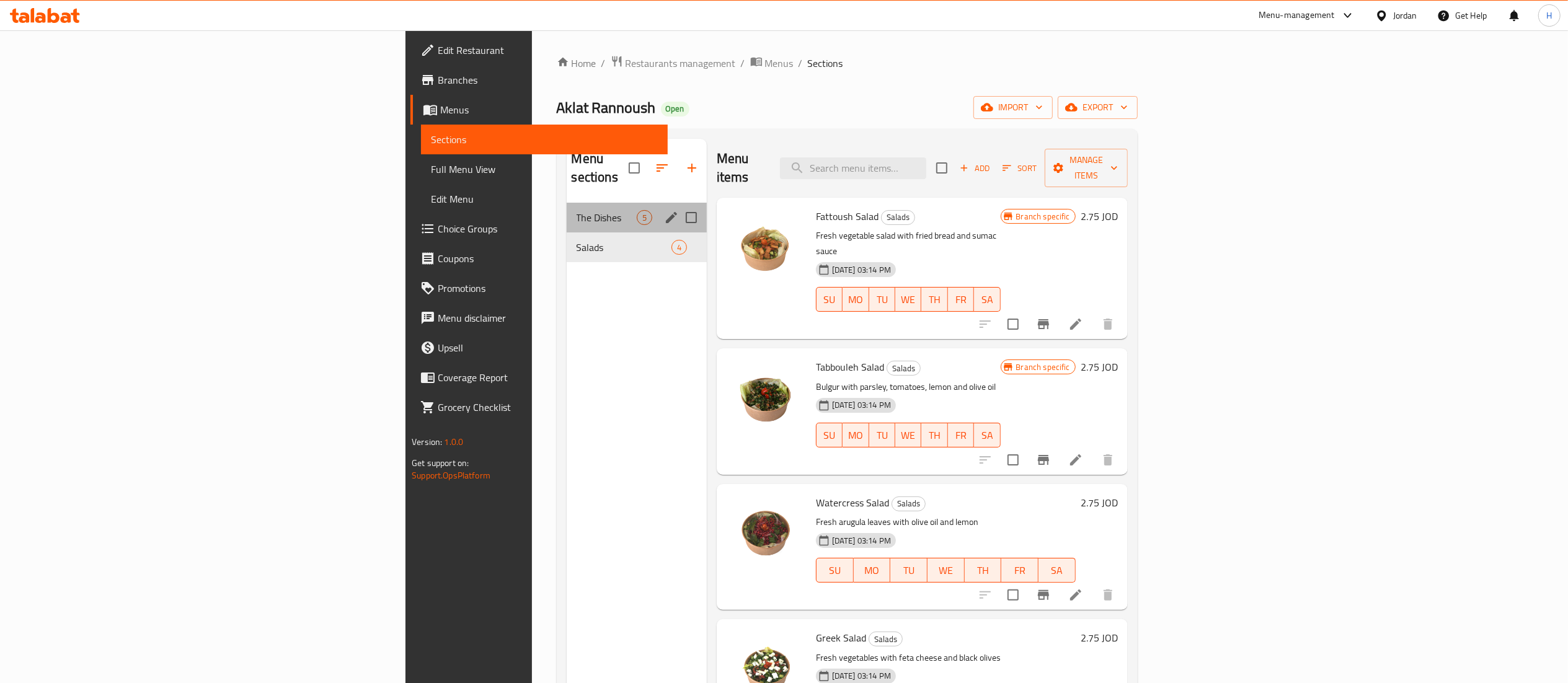
click at [567, 203] on div "The Dishes 5" at bounding box center [637, 218] width 140 height 30
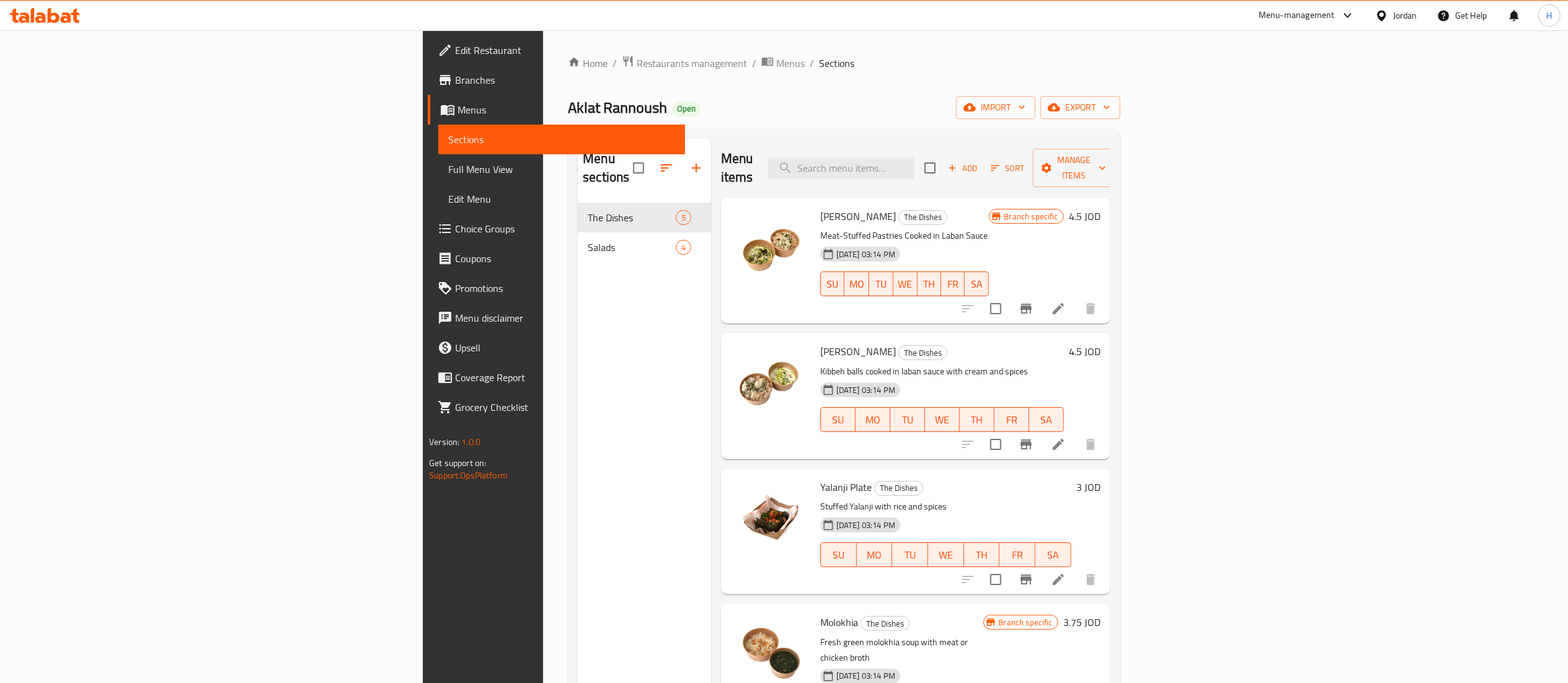
click at [578, 282] on div "Menu sections The Dishes 5 Salads 4" at bounding box center [644, 480] width 133 height 683
click at [681, 157] on button "button" at bounding box center [696, 168] width 30 height 30
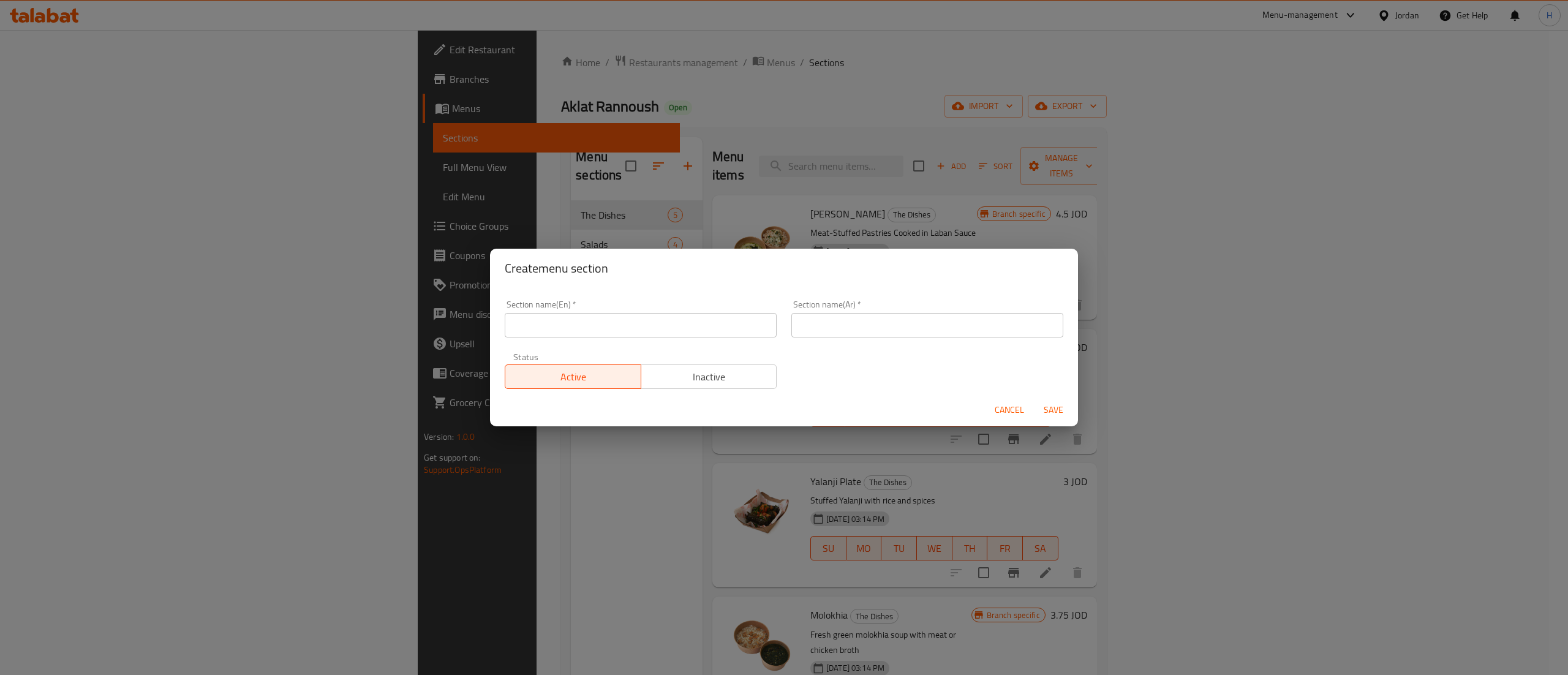
click at [621, 326] on input "text" at bounding box center [640, 325] width 272 height 24
type input "؛"
click at [534, 323] on input "Pepporoni Pizza" at bounding box center [640, 325] width 272 height 24
type input "Pepperoni Pizza"
click at [811, 328] on input "text" at bounding box center [927, 325] width 272 height 24
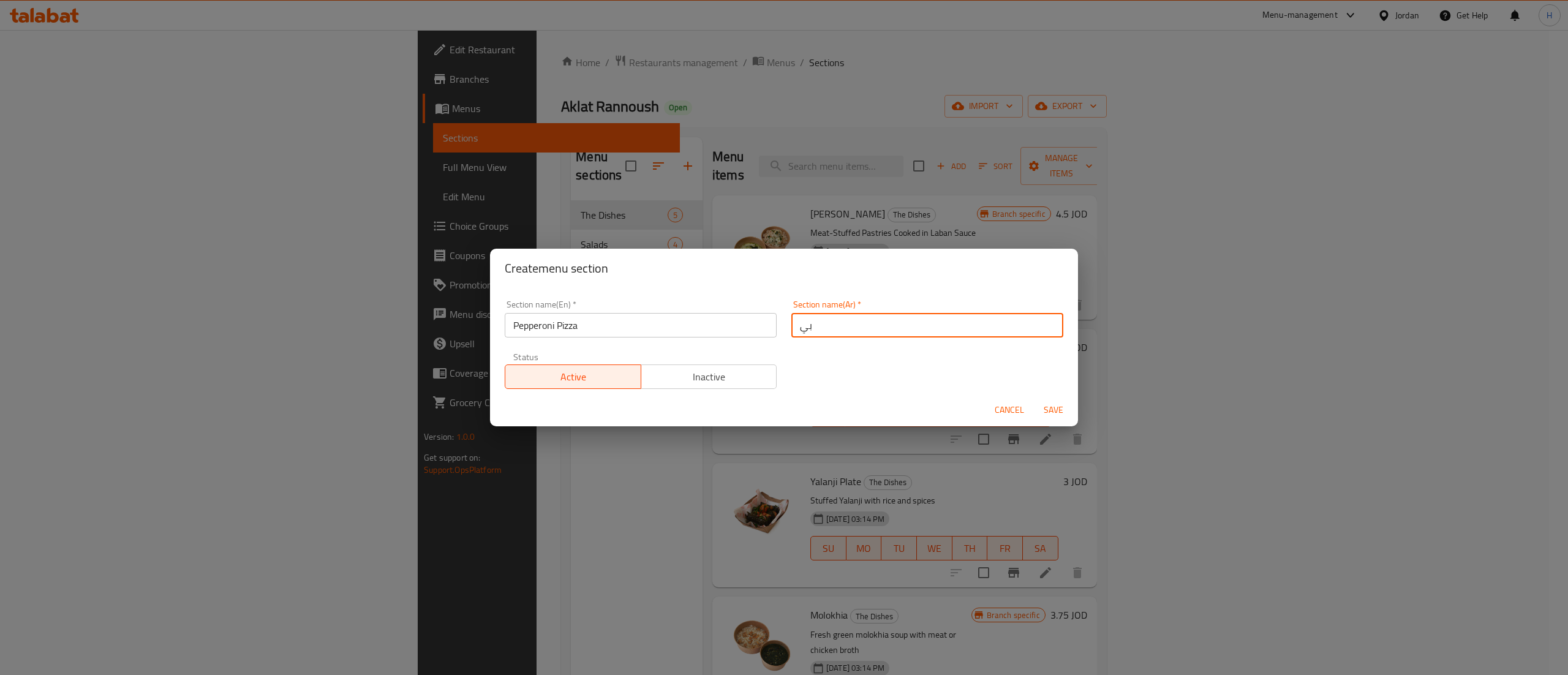
type input "ب"
type input "بيبروني"
drag, startPoint x: 856, startPoint y: 340, endPoint x: 697, endPoint y: 318, distance: 160.5
click at [697, 318] on div "Section name(En)   * Pepperoni Pizza Section name(En) * Section name(Ar)   * بي…" at bounding box center [784, 345] width 573 height 104
click at [815, 333] on input "بيبروني" at bounding box center [927, 325] width 272 height 24
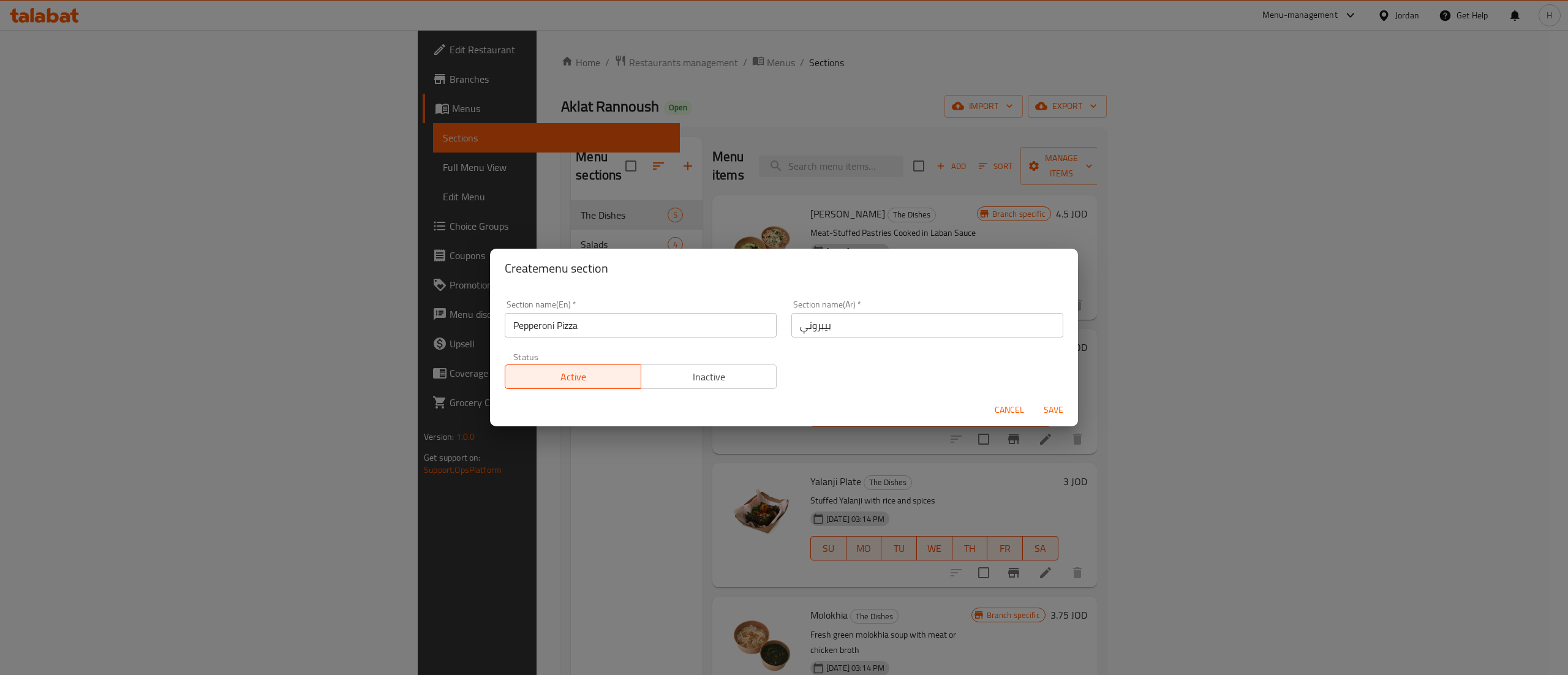
click at [815, 333] on input "بيبروني" at bounding box center [927, 325] width 272 height 24
click at [522, 321] on input "Pepperoni Pizza" at bounding box center [640, 325] width 272 height 24
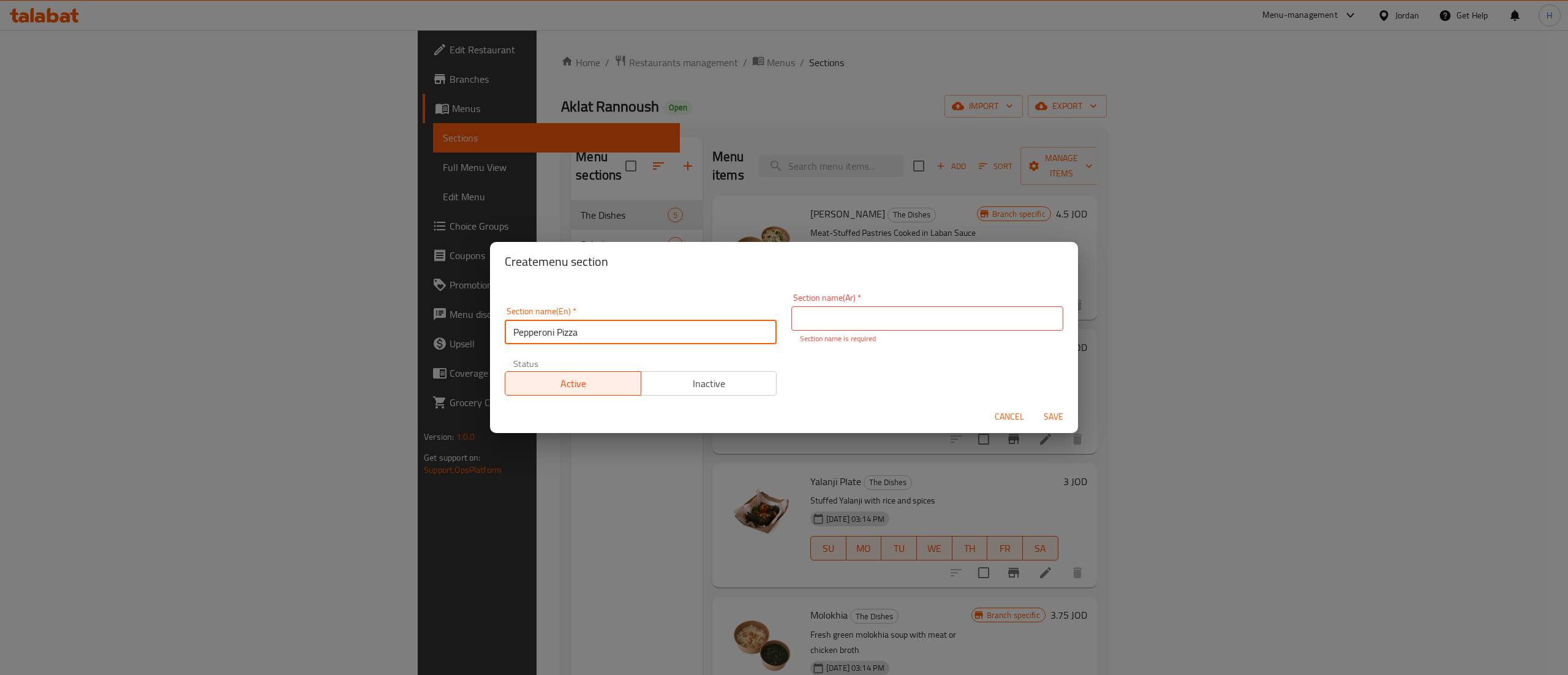
click at [522, 321] on input "Pepperoni Pizza" at bounding box center [640, 332] width 272 height 24
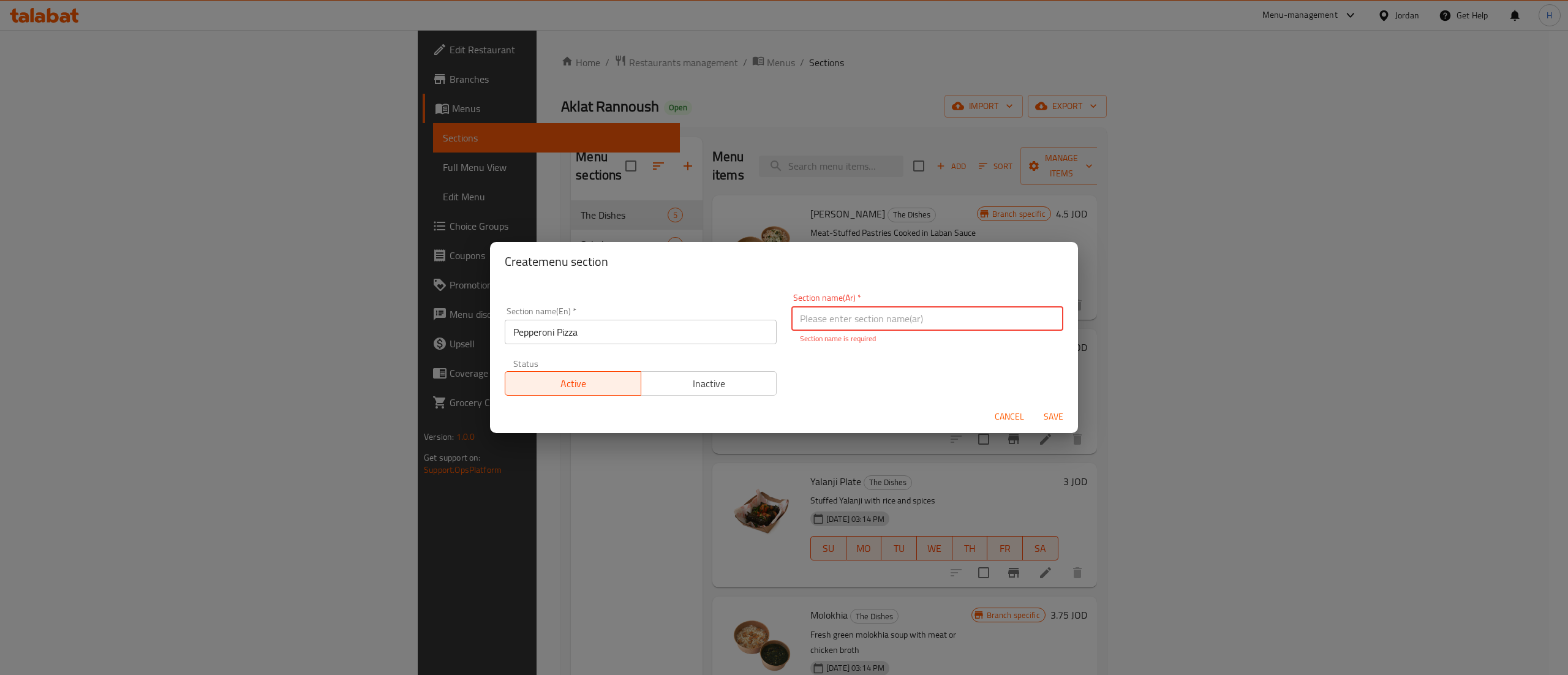
click at [812, 326] on input "text" at bounding box center [927, 318] width 272 height 24
paste input "بيتزا بيبروني"
type input "بيتزا بيبروني"
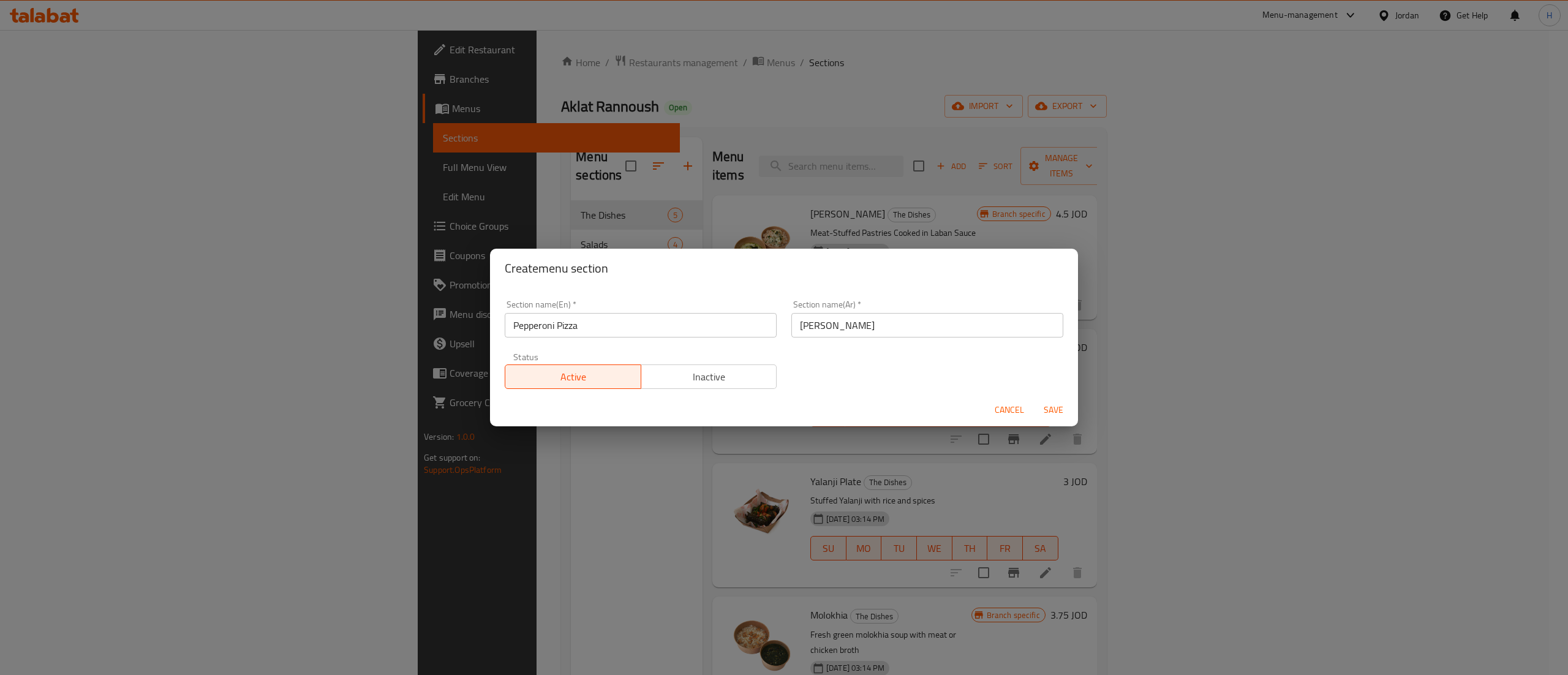
click at [887, 388] on div "Section name(En)   * Pepperoni Pizza Section name(En) * Section name(Ar)   * بي…" at bounding box center [784, 345] width 573 height 104
click at [1056, 416] on span "Save" at bounding box center [1053, 410] width 29 height 15
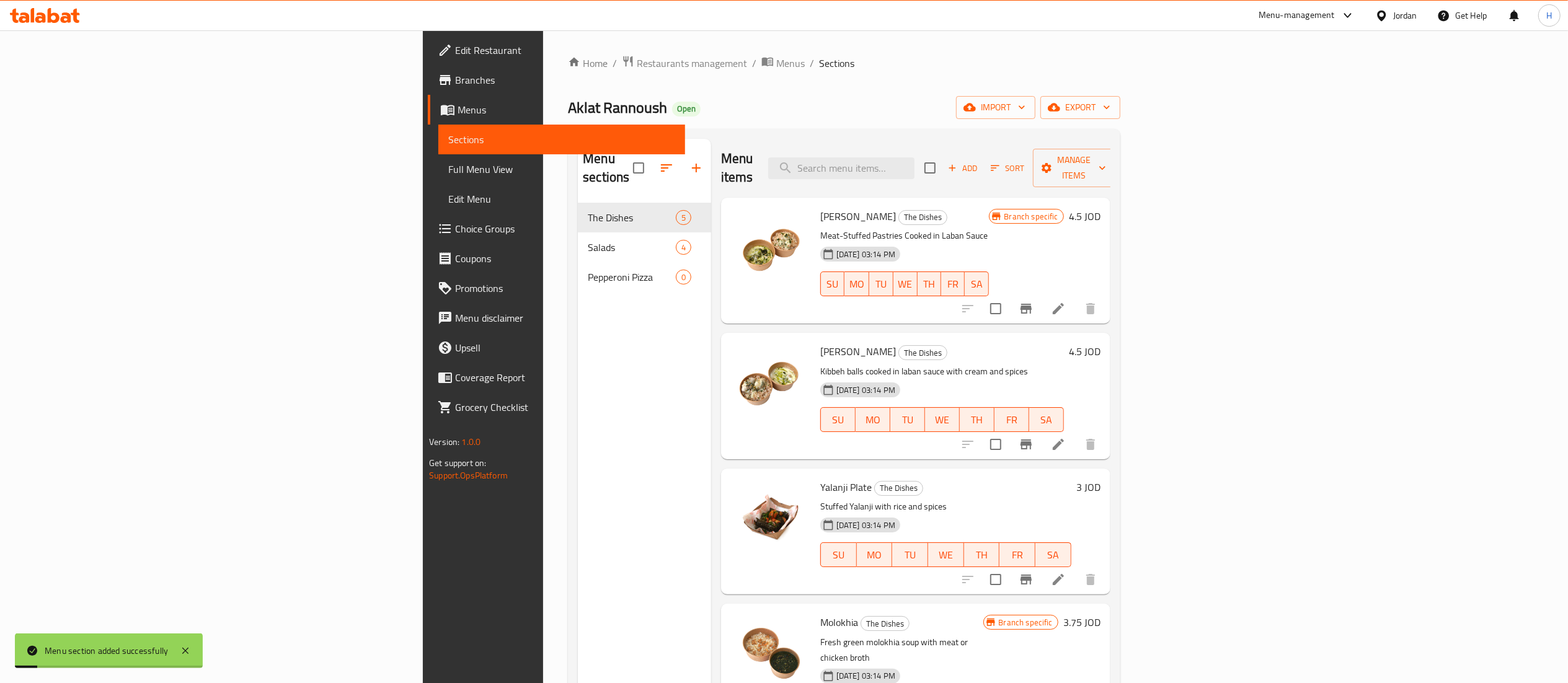
click at [578, 341] on div "Menu sections The Dishes 5 Salads 4 Pepperoni Pizza 0" at bounding box center [644, 480] width 133 height 683
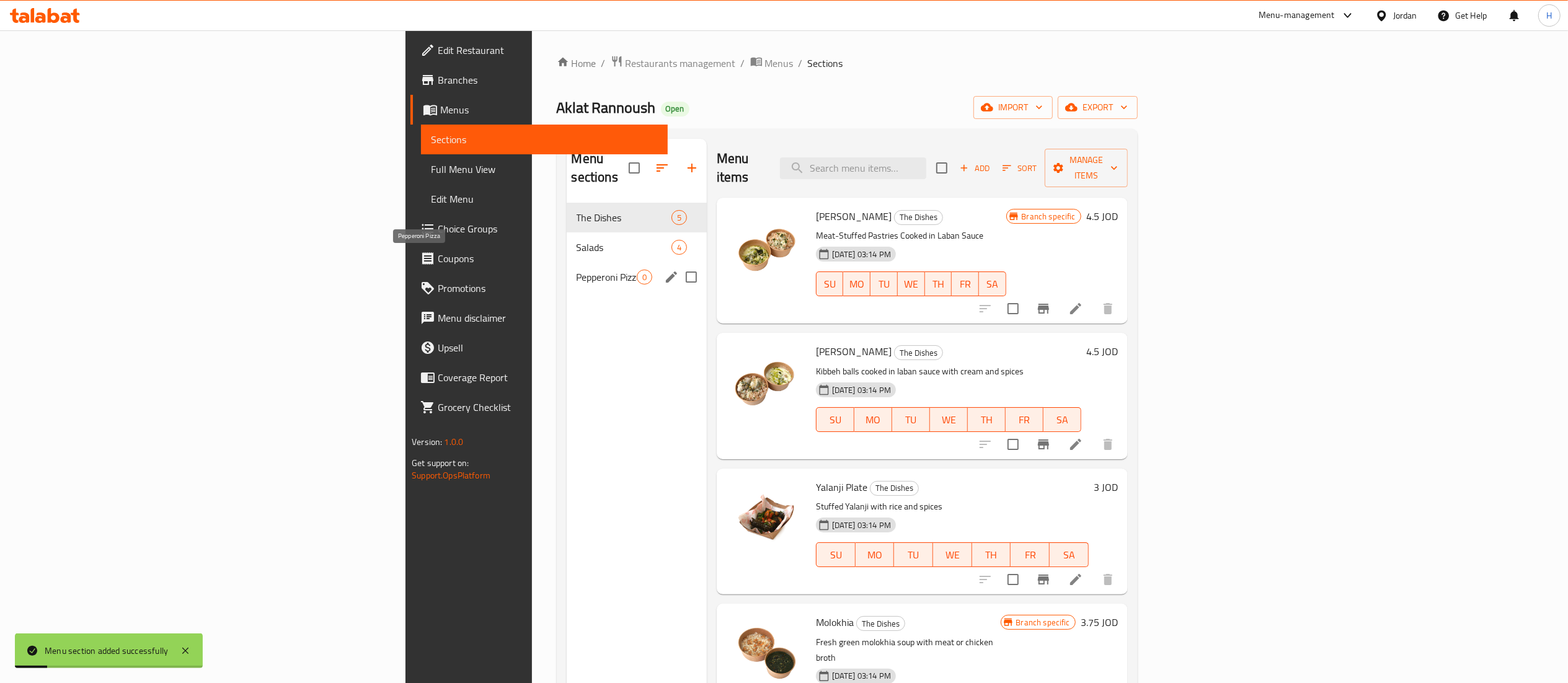
click at [576, 270] on span "Pepperoni Pizza" at bounding box center [606, 277] width 60 height 15
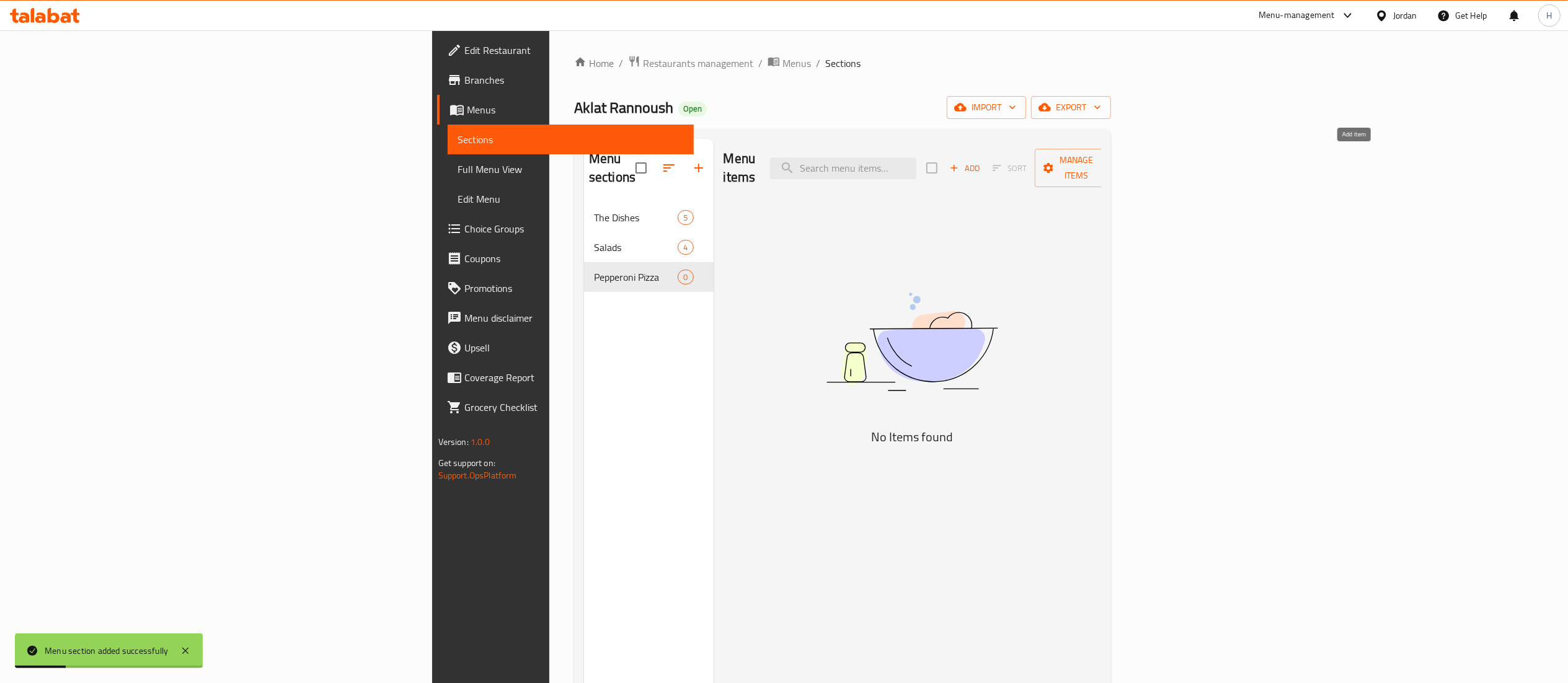
click at [981, 161] on span "Add" at bounding box center [965, 168] width 34 height 14
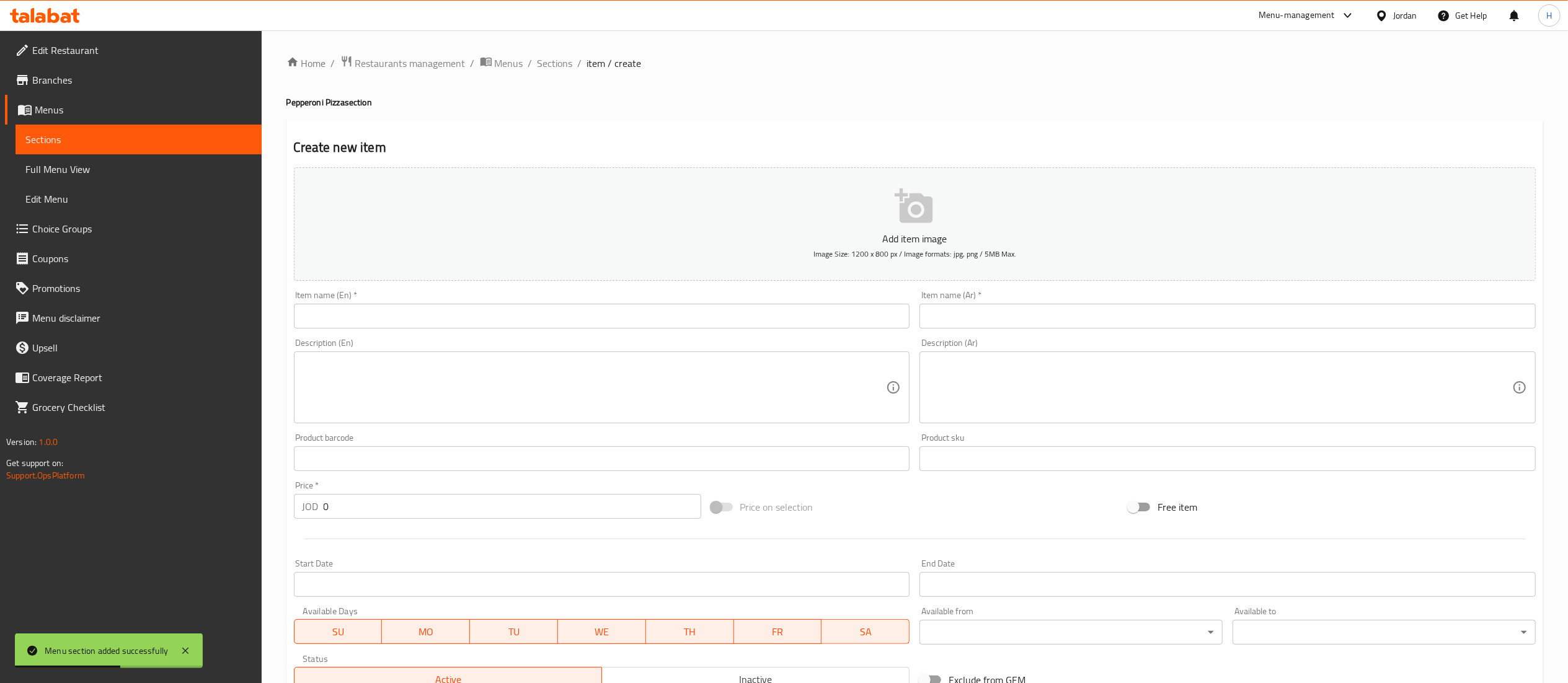
click at [465, 322] on input "text" at bounding box center [602, 315] width 617 height 25
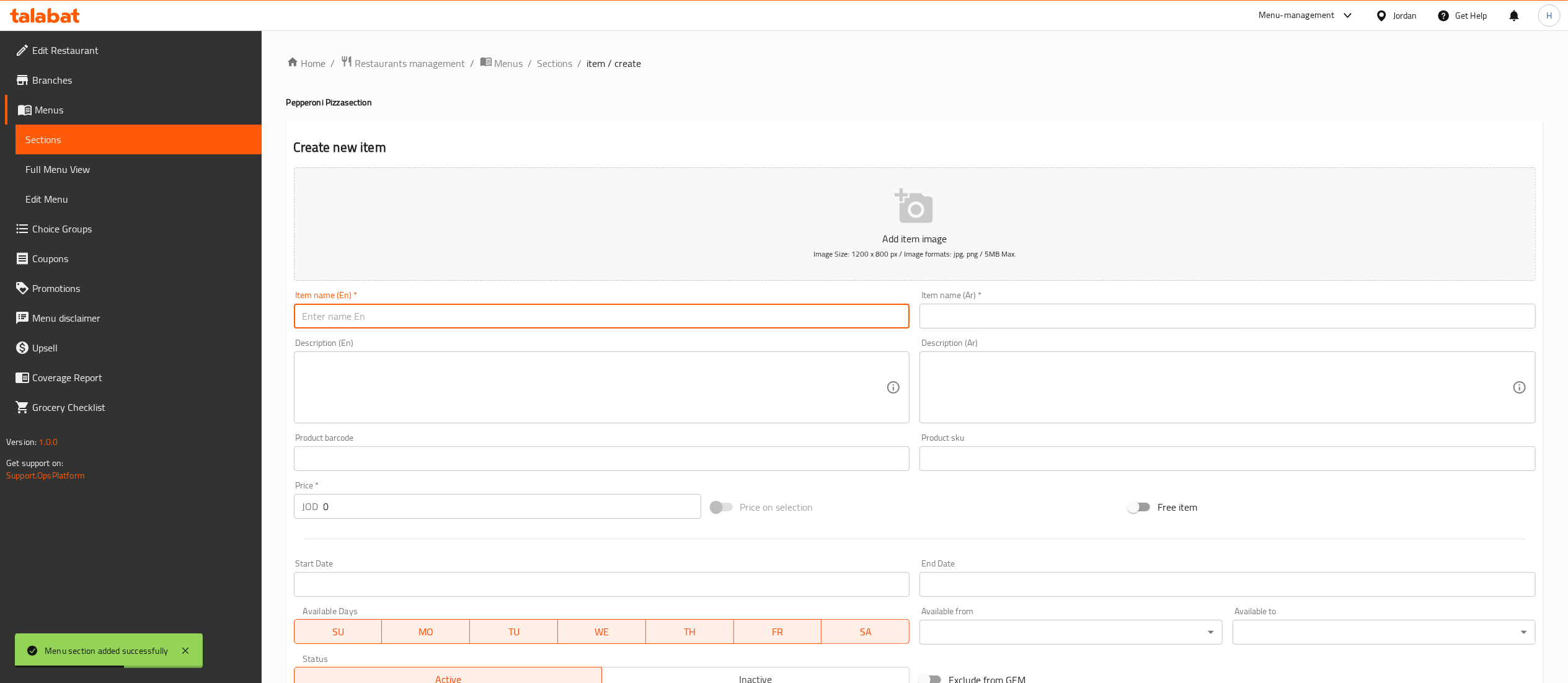
paste input "Pepperoni Pizza"
type input "Pepperoni Pizza"
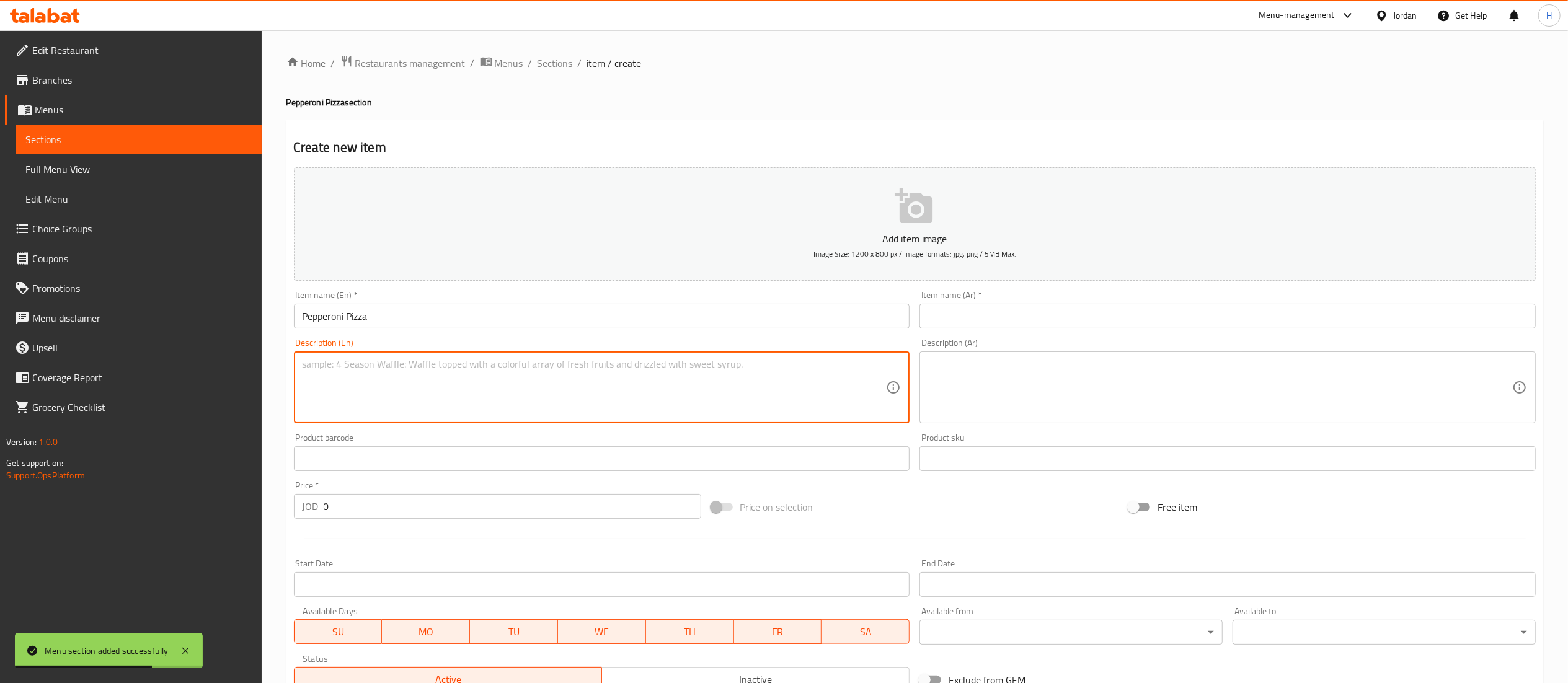
click at [829, 381] on textarea at bounding box center [594, 388] width 584 height 59
drag, startPoint x: 1065, startPoint y: 317, endPoint x: 936, endPoint y: 252, distance: 144.5
click at [1065, 317] on input "text" at bounding box center [1227, 315] width 617 height 25
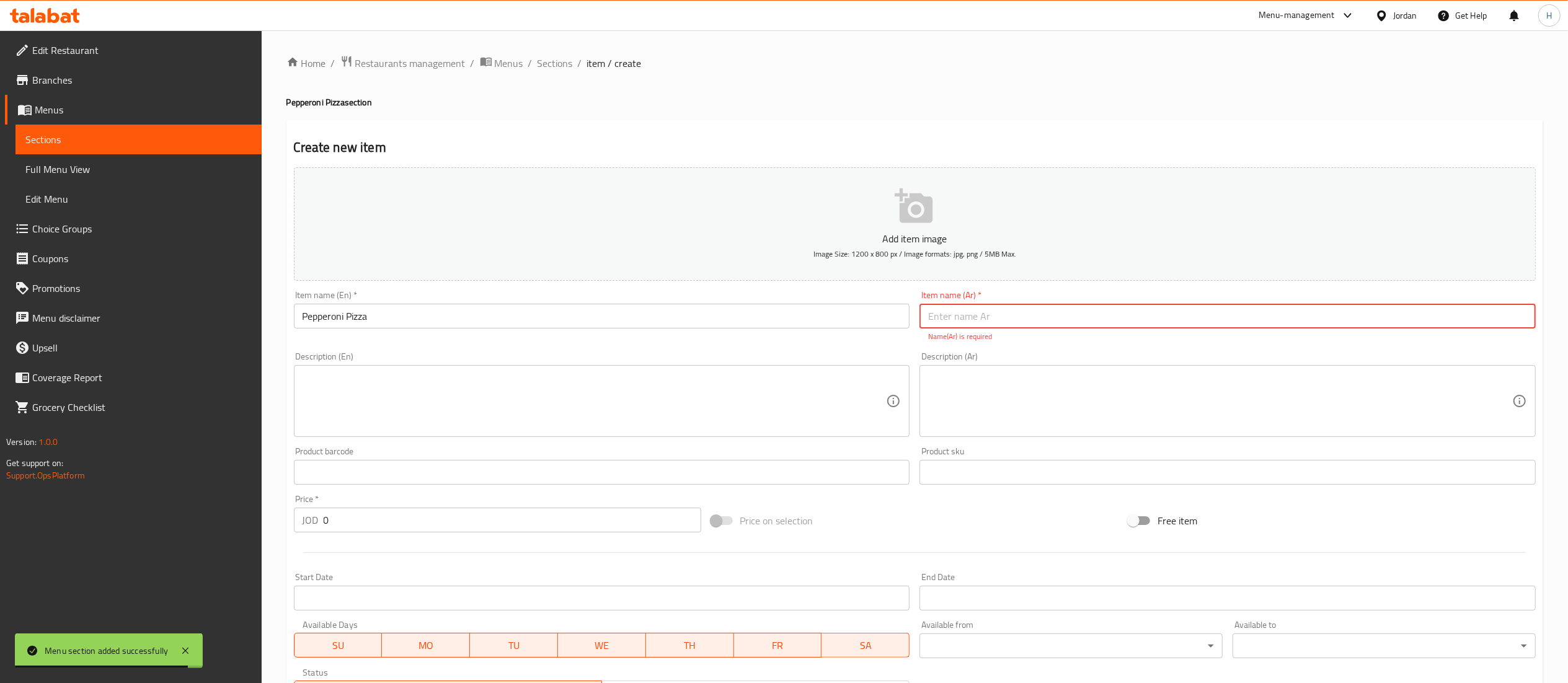
paste input "بيتزا بيبروني"
type input "بيتزا بيبروني"
click at [536, 385] on textarea at bounding box center [594, 401] width 584 height 59
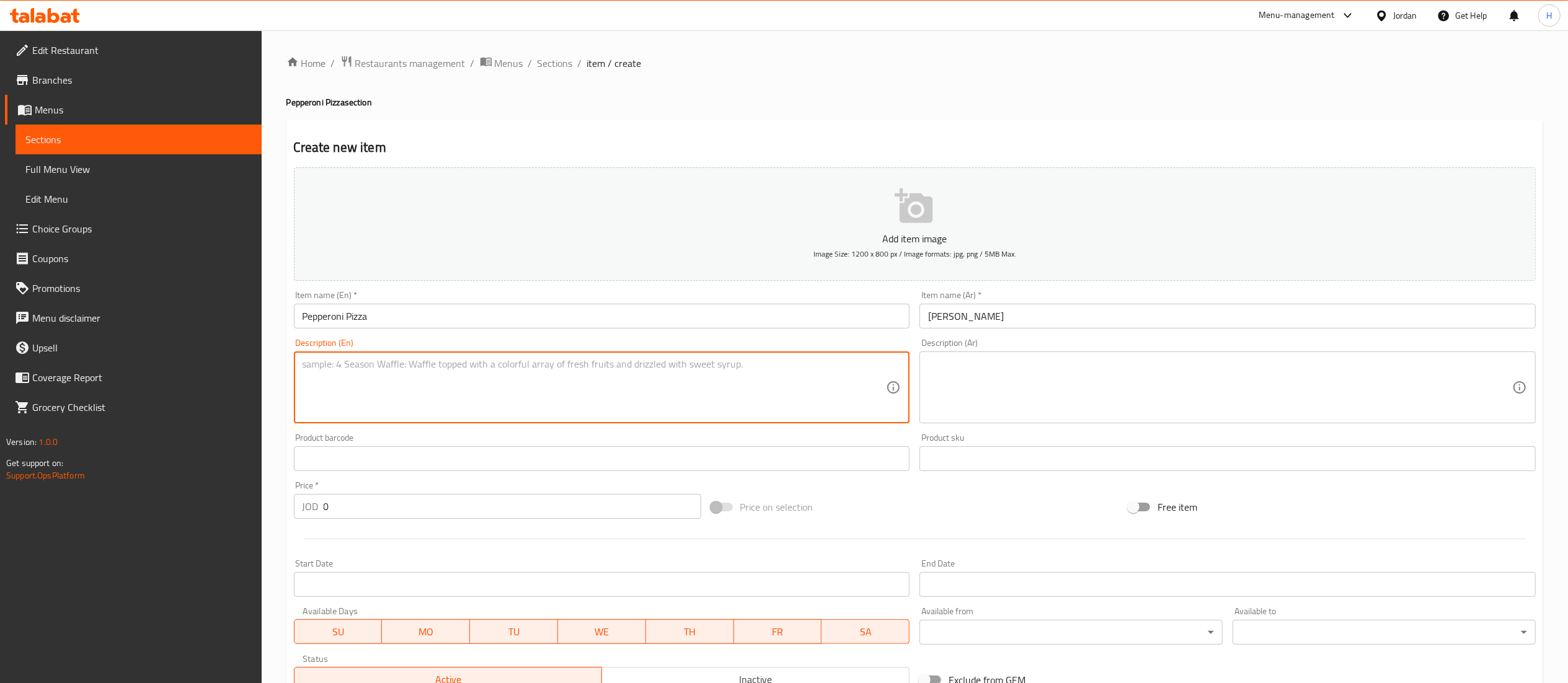
click at [407, 505] on input "0" at bounding box center [512, 506] width 377 height 25
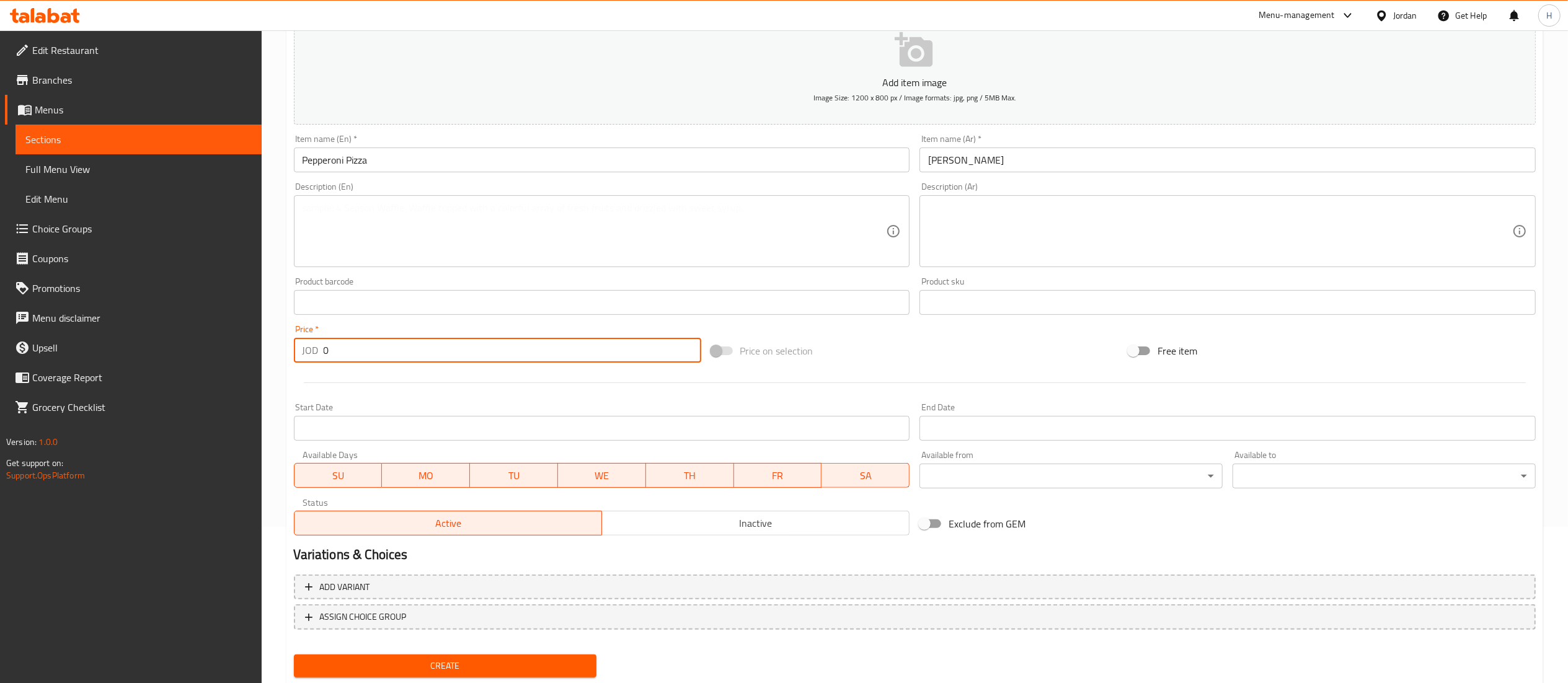
scroll to position [192, 0]
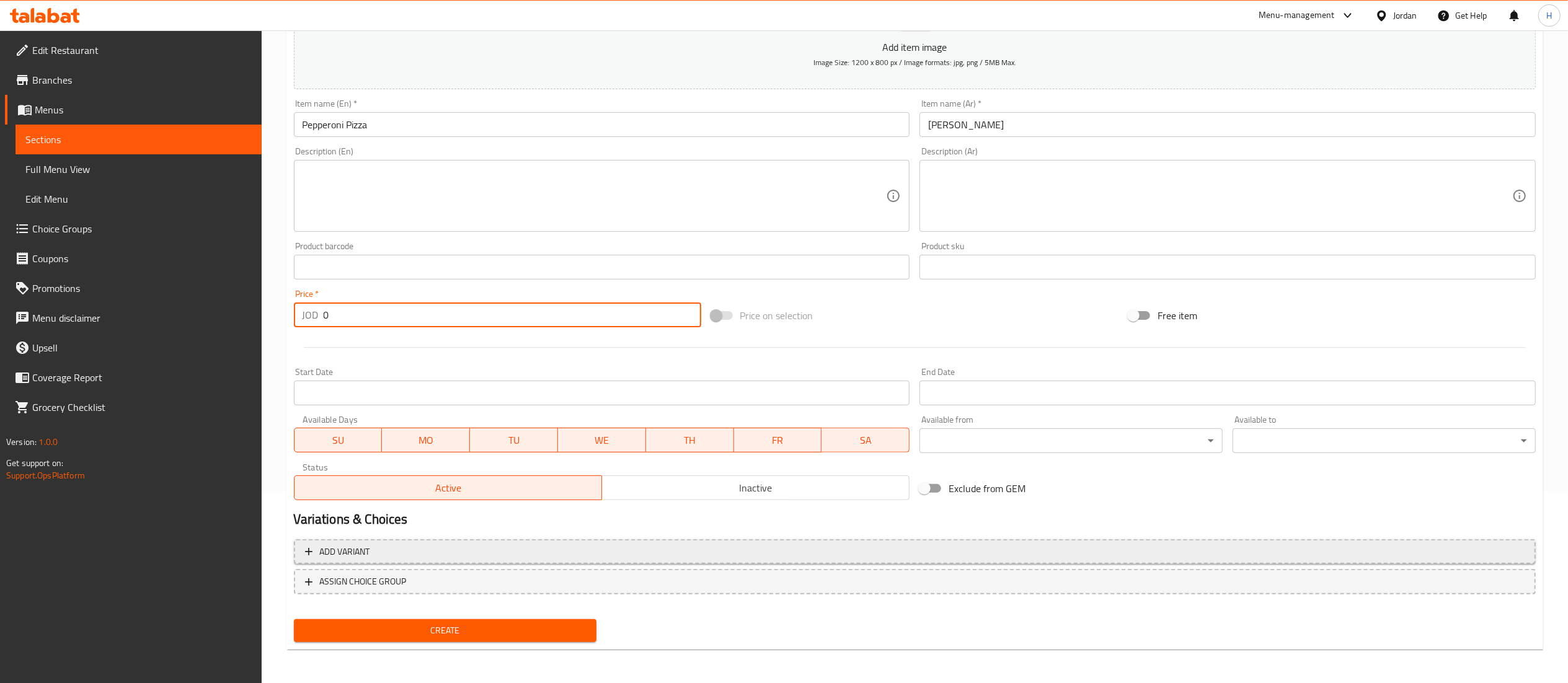
click at [742, 550] on span "Add variant" at bounding box center [915, 552] width 1220 height 16
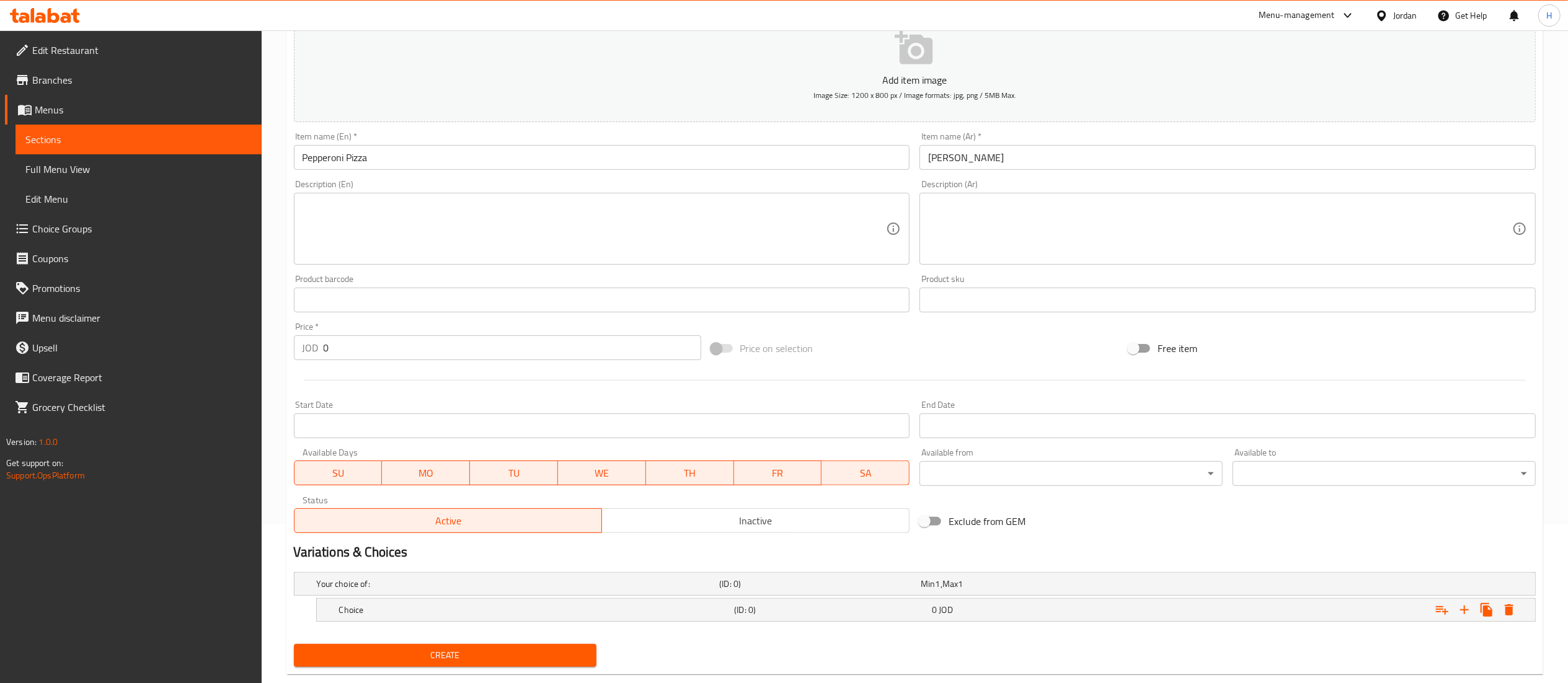
scroll to position [186, 0]
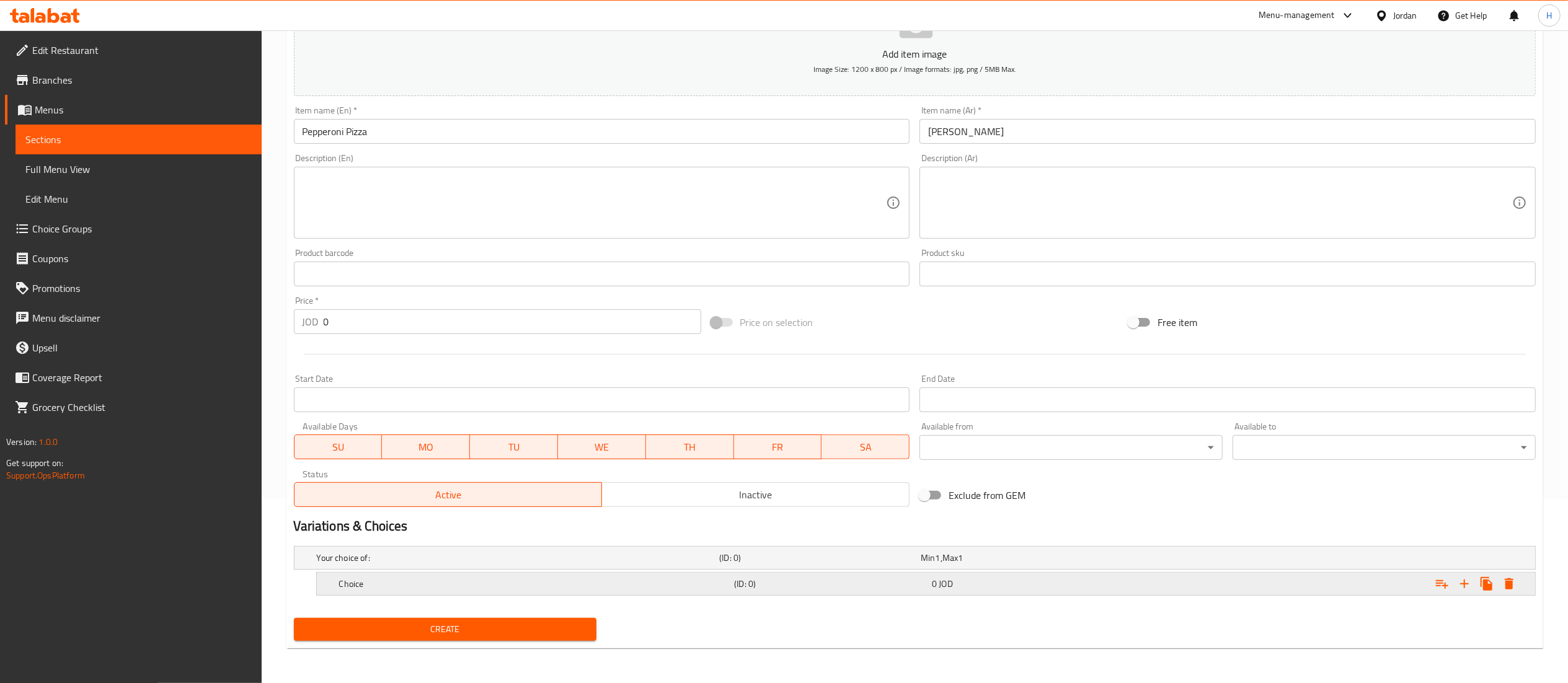
click at [514, 588] on h5 "Choice" at bounding box center [535, 584] width 391 height 13
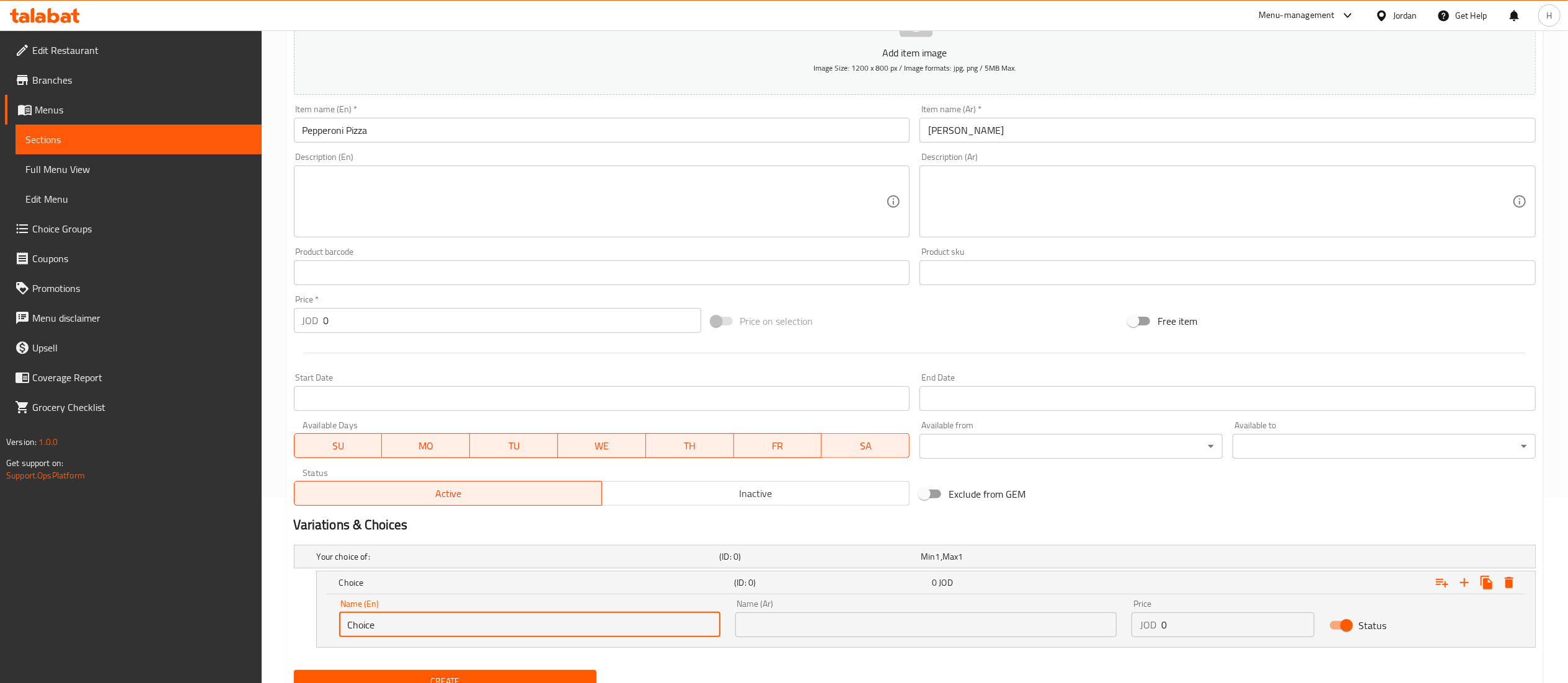
drag, startPoint x: 484, startPoint y: 625, endPoint x: 23, endPoint y: 619, distance: 461.0
click at [23, 619] on div "Edit Restaurant Branches Menus Sections Full Menu View Edit Menu Choice Groups …" at bounding box center [784, 289] width 1568 height 891
paste input "Slice ( 25 cm)"
type input "Slice ( 25 cm)"
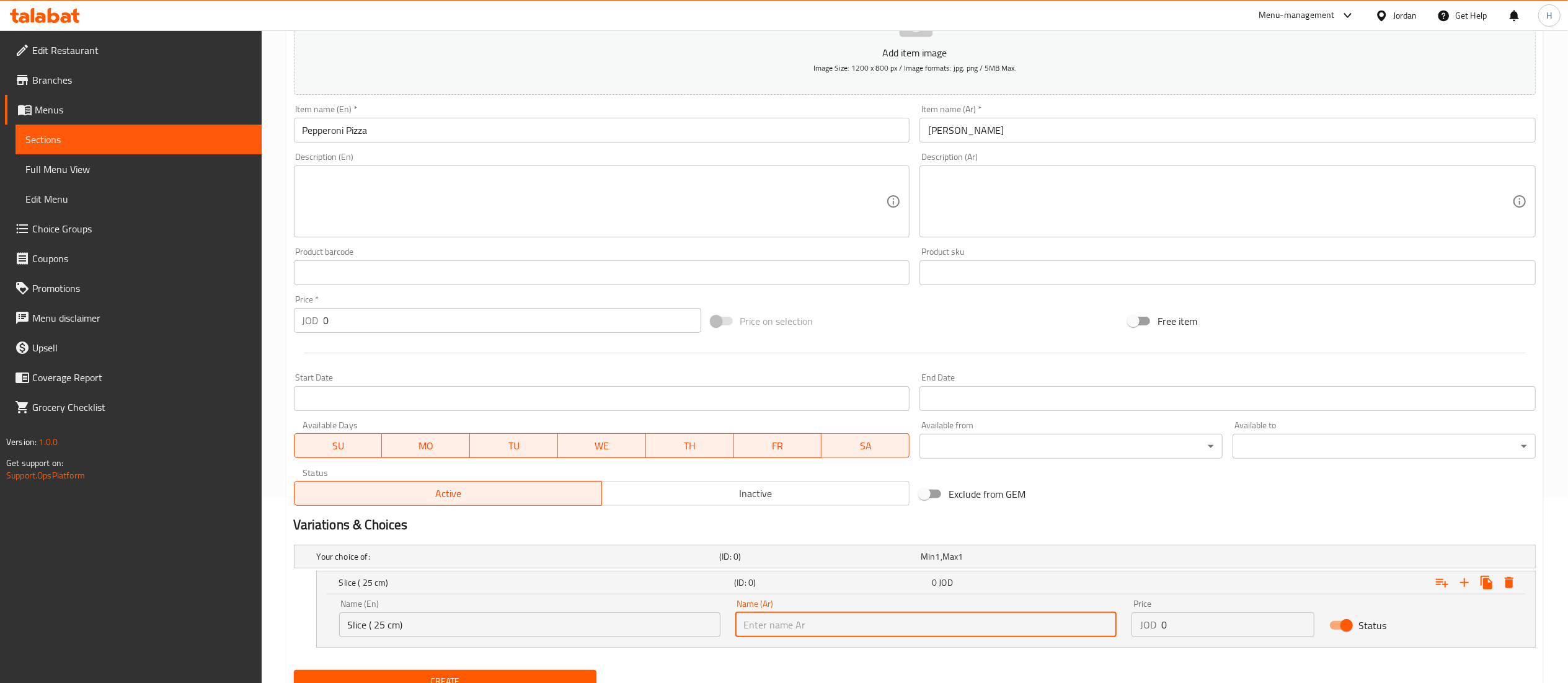
click at [854, 626] on input "text" at bounding box center [925, 625] width 381 height 25
paste input "شريحة (25 سم)"
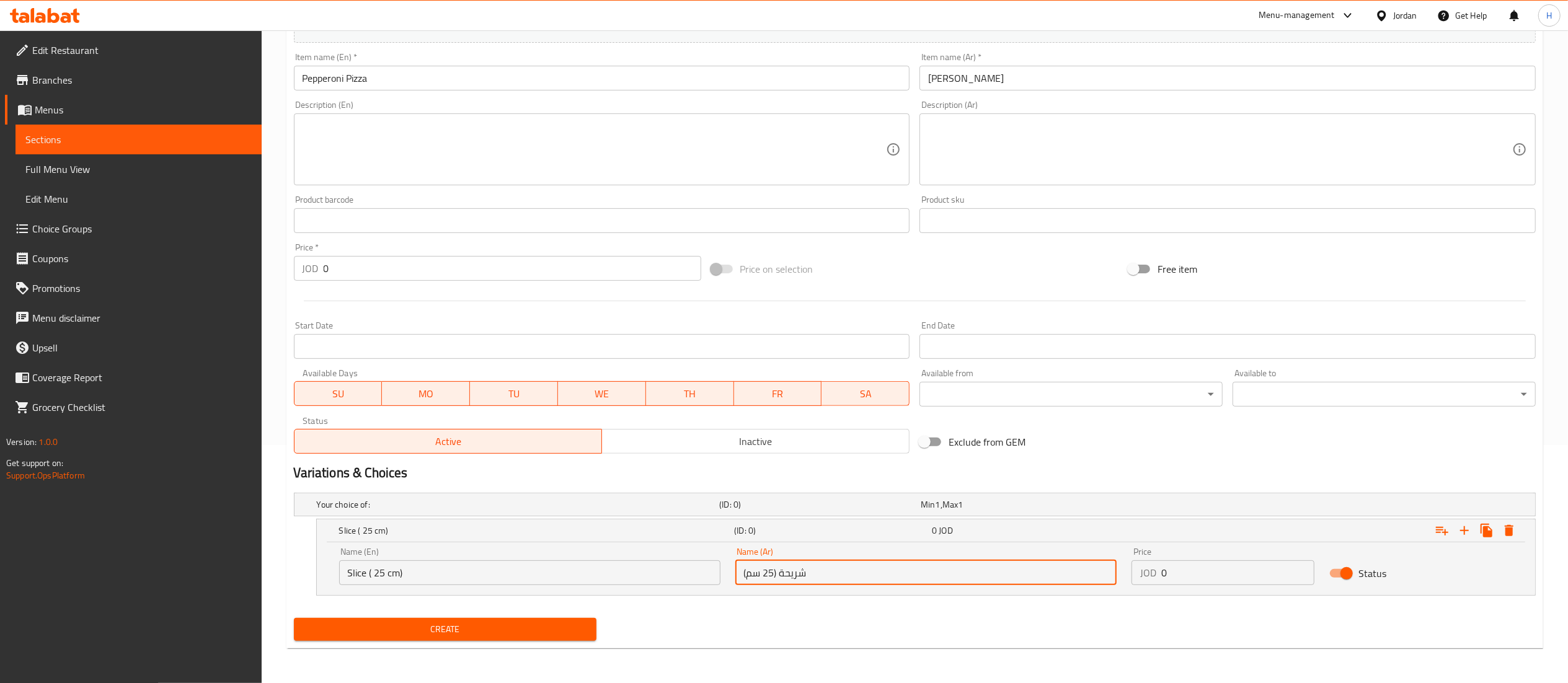
scroll to position [239, 0]
type input "شريحة (25 سم)"
click at [1147, 574] on div "JOD 0 Price" at bounding box center [1224, 573] width 183 height 25
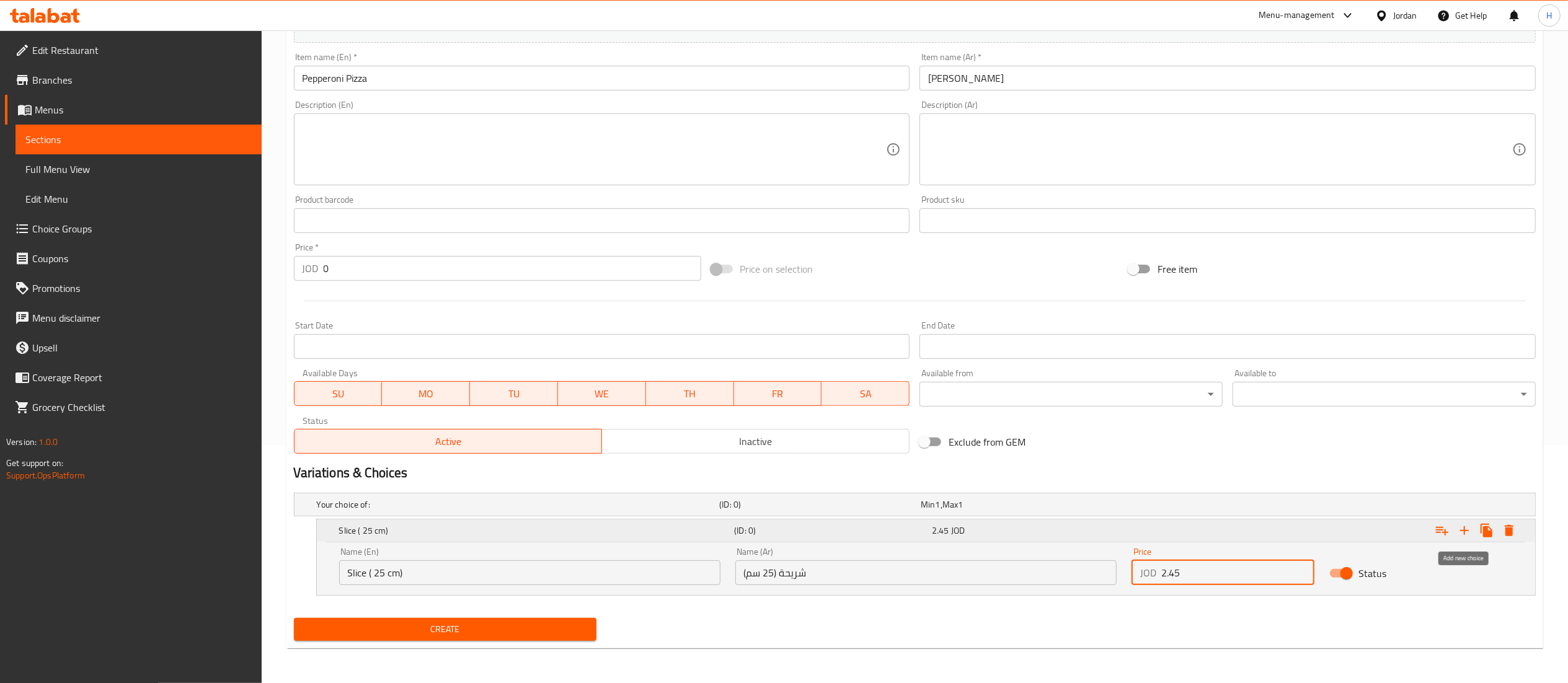
type input "2.45"
click at [1464, 529] on icon "Expand" at bounding box center [1464, 531] width 9 height 9
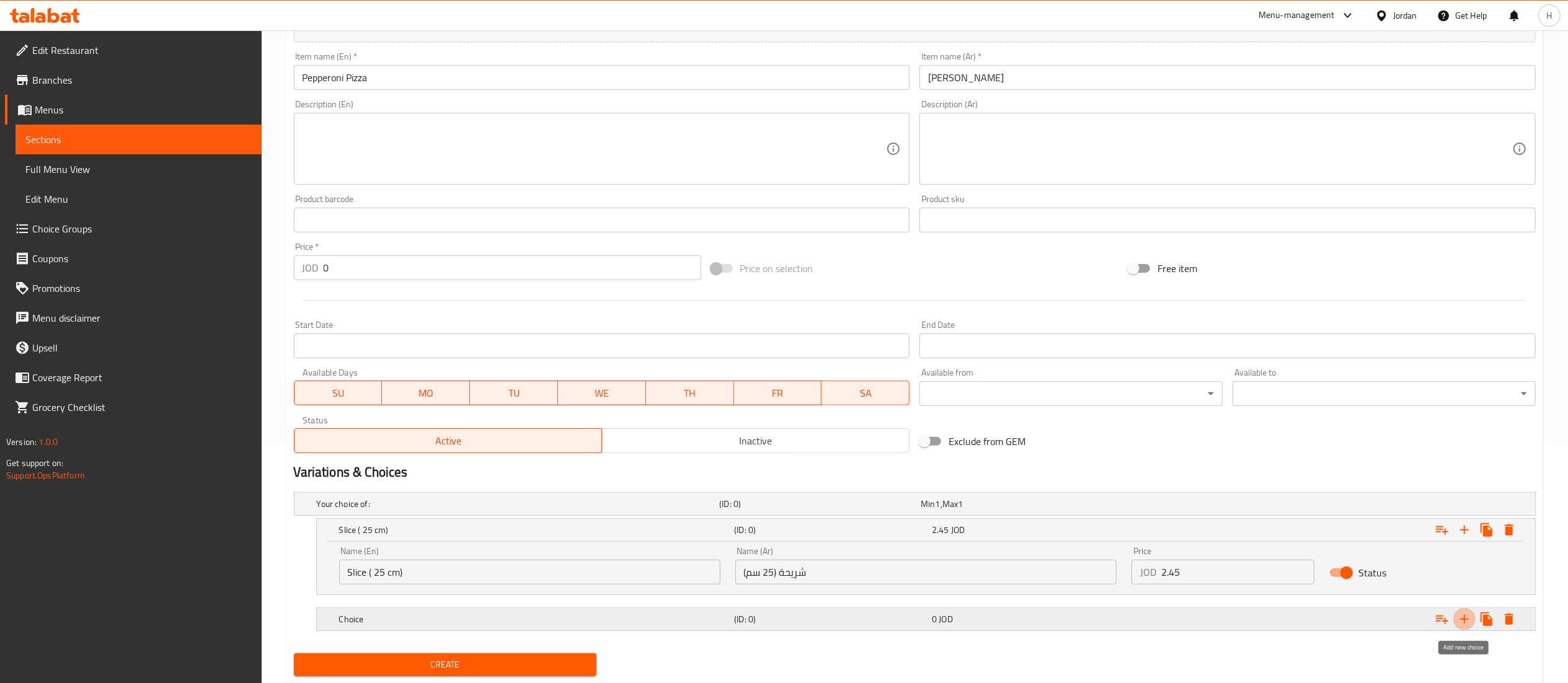
click at [1466, 620] on icon "Expand" at bounding box center [1464, 620] width 15 height 15
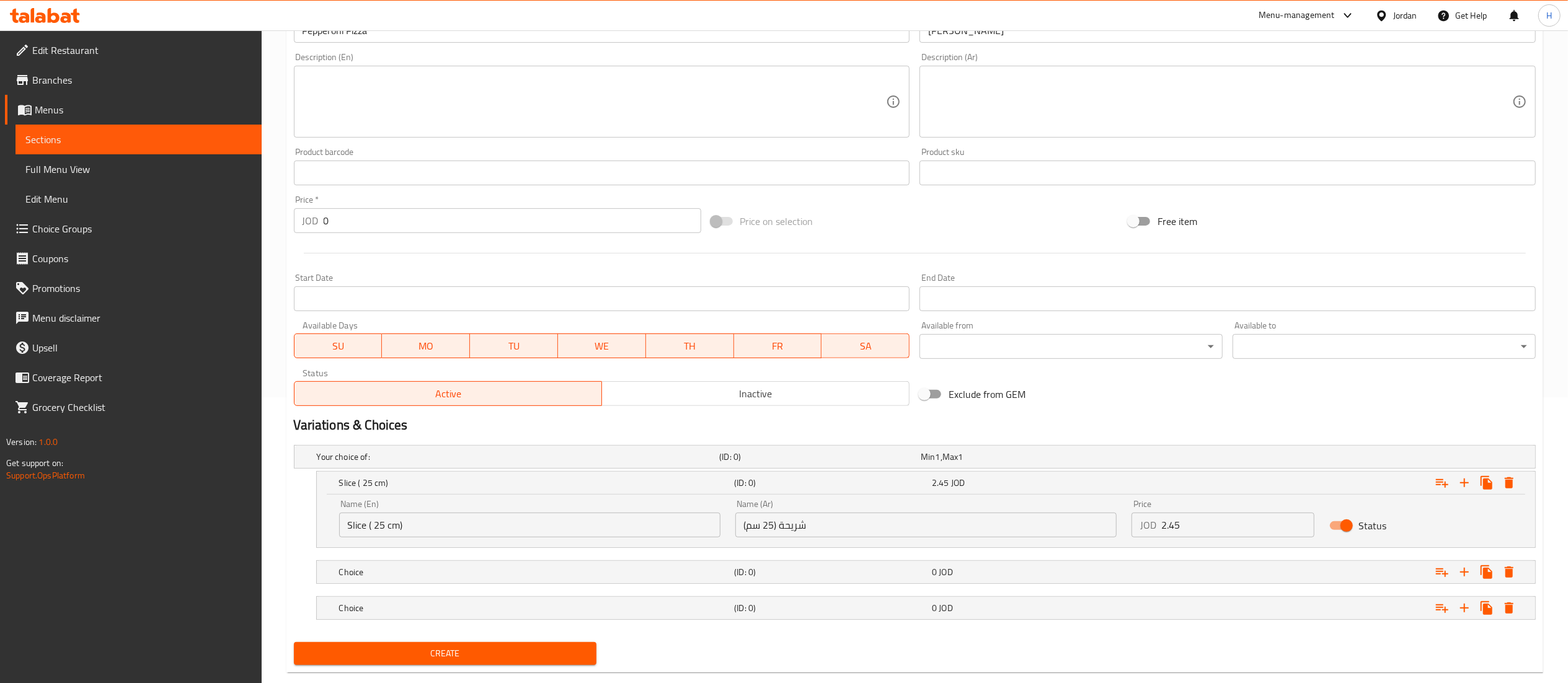
scroll to position [311, 0]
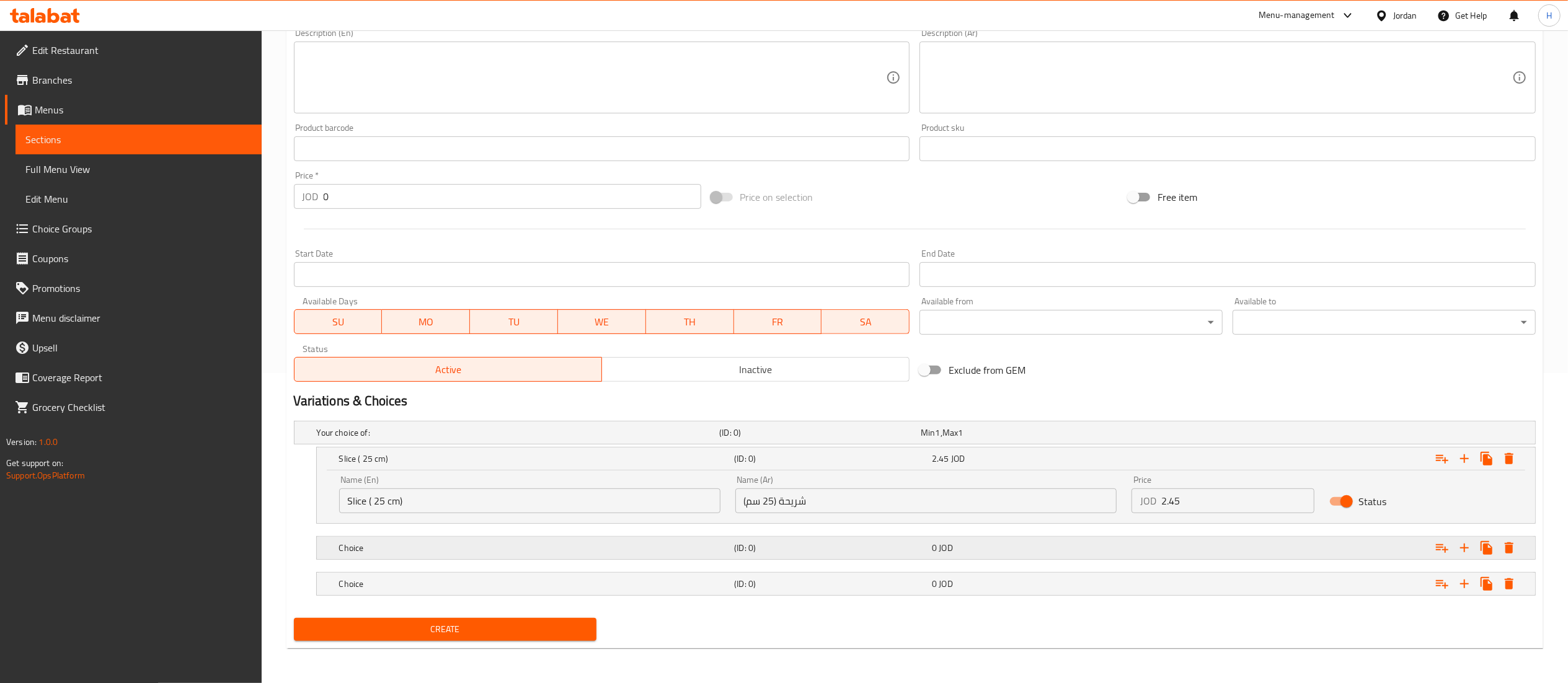
click at [458, 540] on div "Choice" at bounding box center [535, 547] width 396 height 17
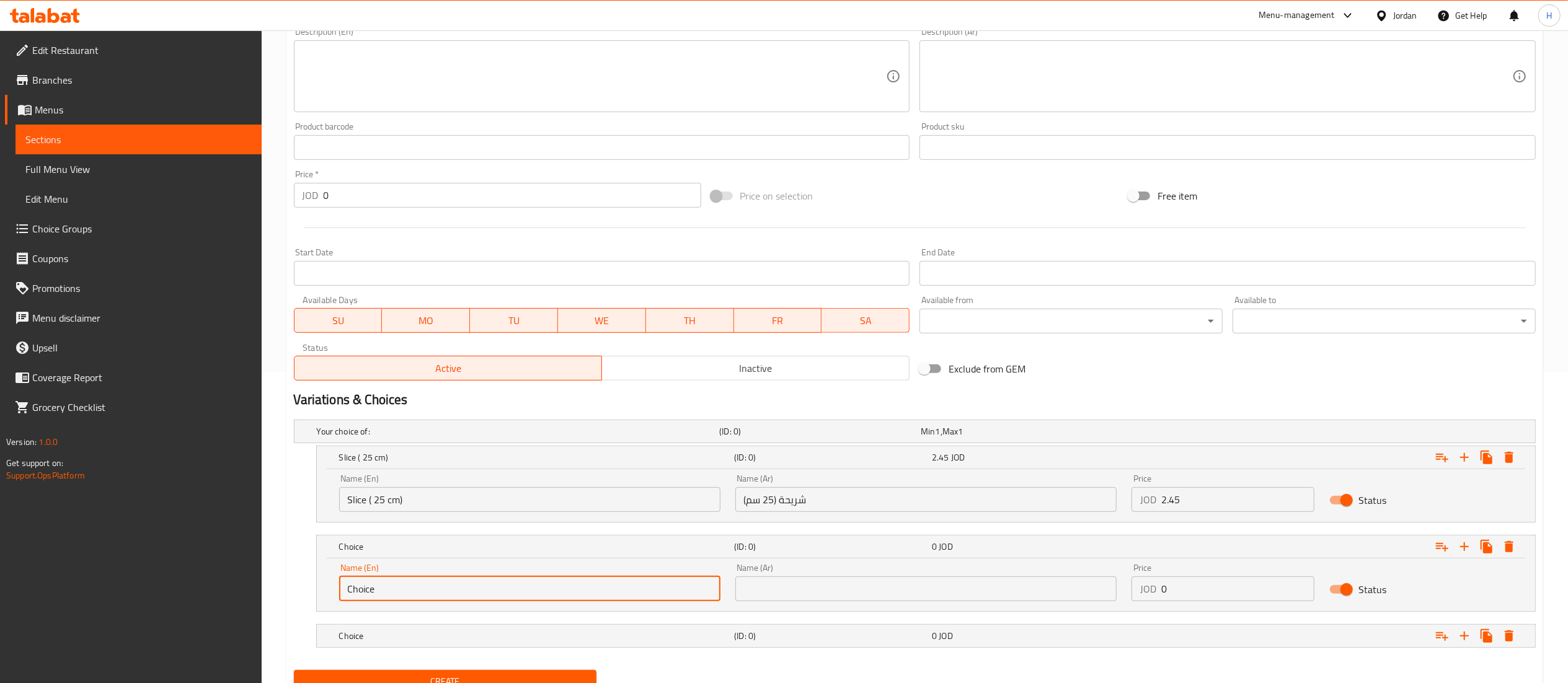
drag, startPoint x: 402, startPoint y: 588, endPoint x: 127, endPoint y: 575, distance: 275.3
click at [127, 575] on div "Edit Restaurant Branches Menus Sections Full Menu View Edit Menu Choice Groups …" at bounding box center [784, 227] width 1568 height 1016
paste input "LargePlus ( 35 cm)"
type input "LargePlus ( 35 cm)"
click at [772, 590] on input "text" at bounding box center [925, 588] width 381 height 25
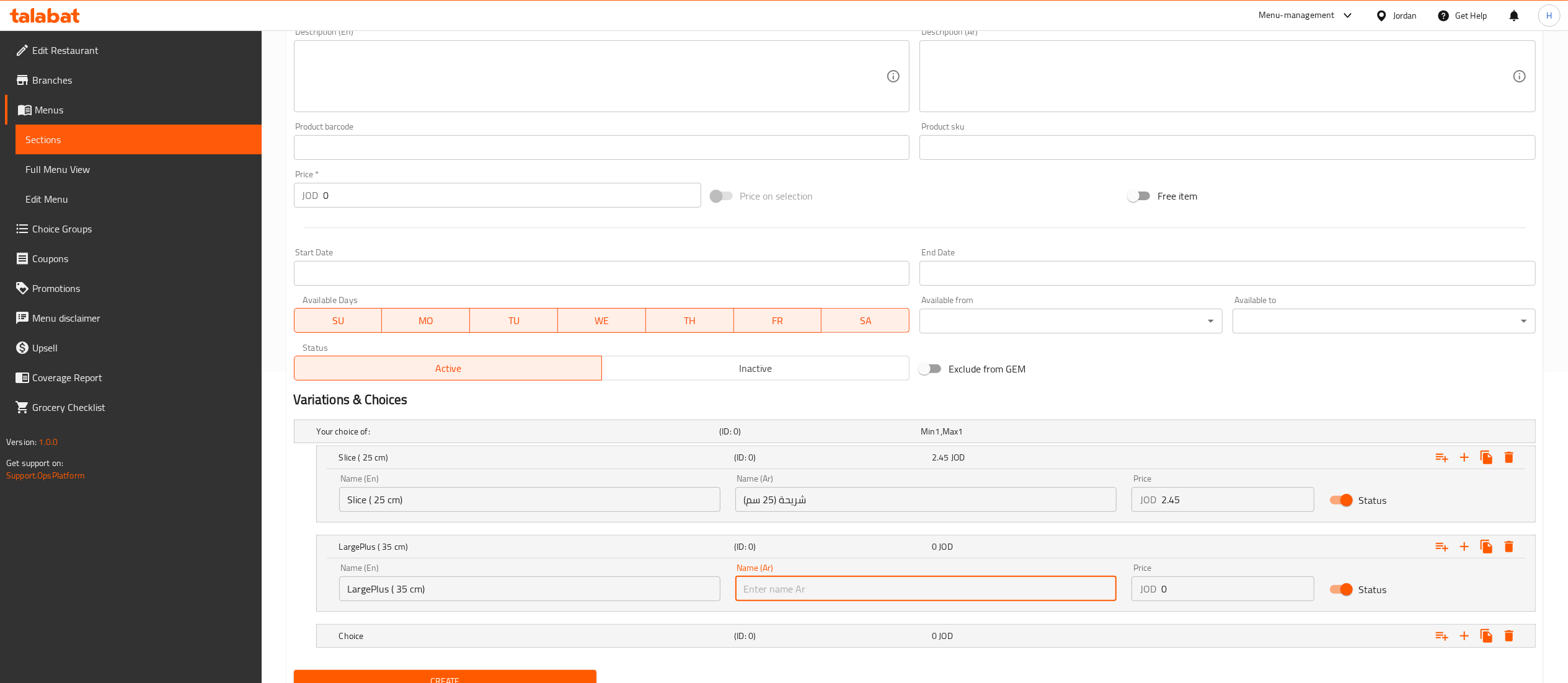
paste input "كبير بلس ( 35 سم )"
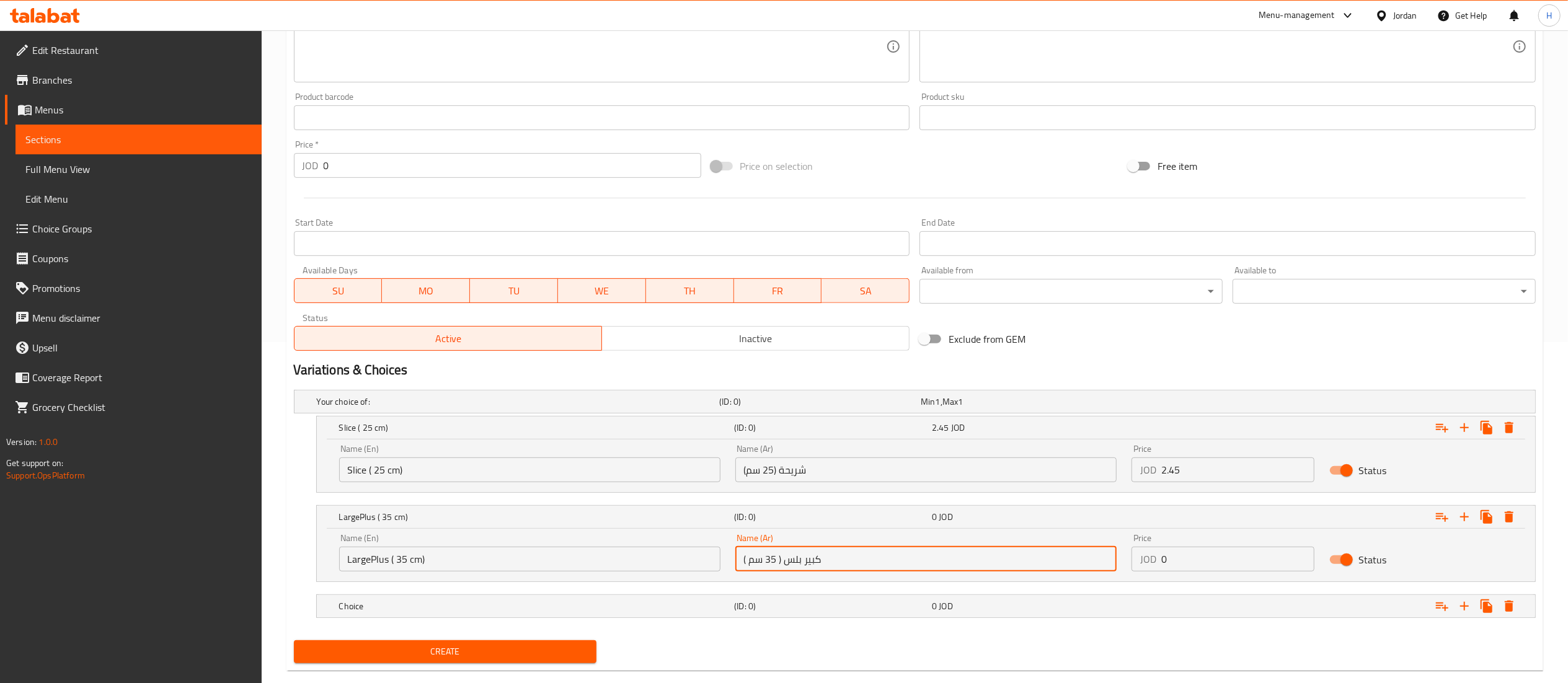
scroll to position [365, 0]
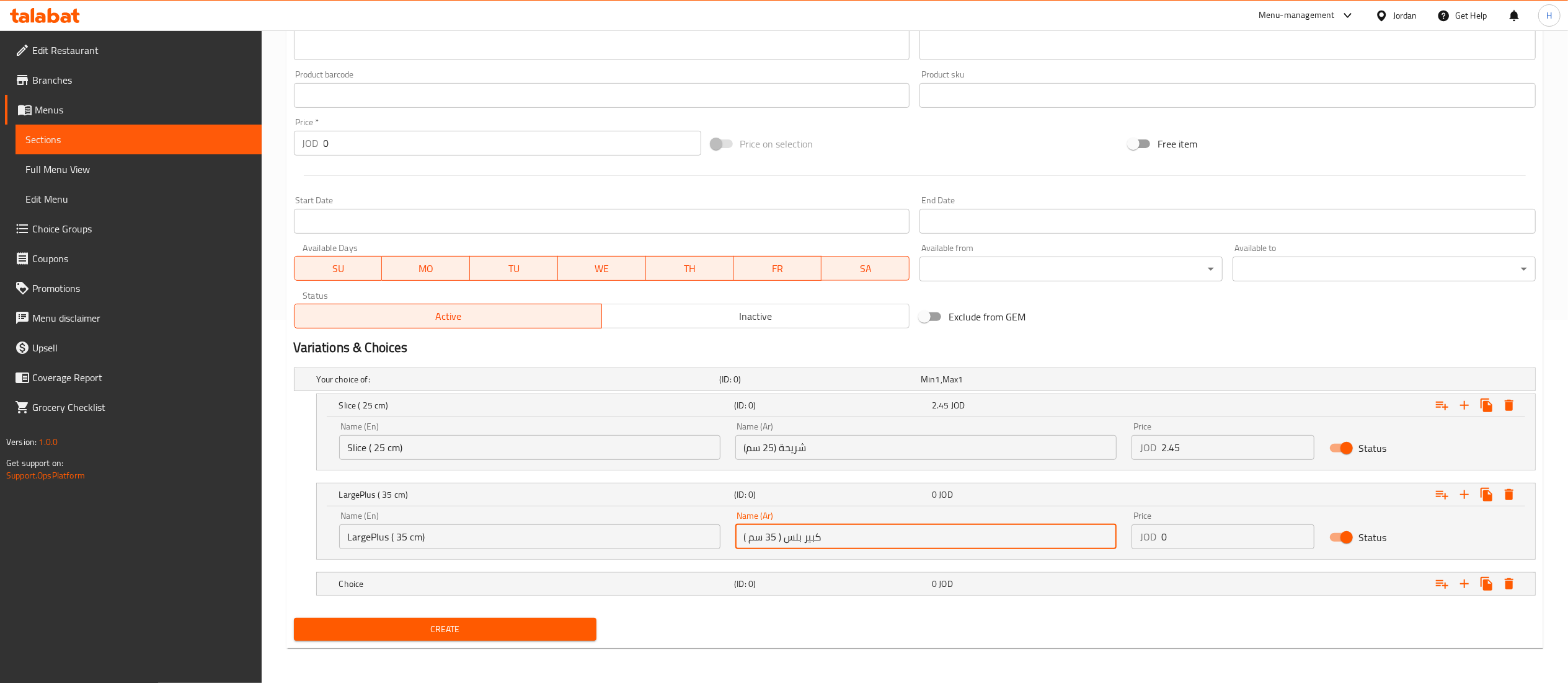
type input "كبير بلس ( 35 سم )"
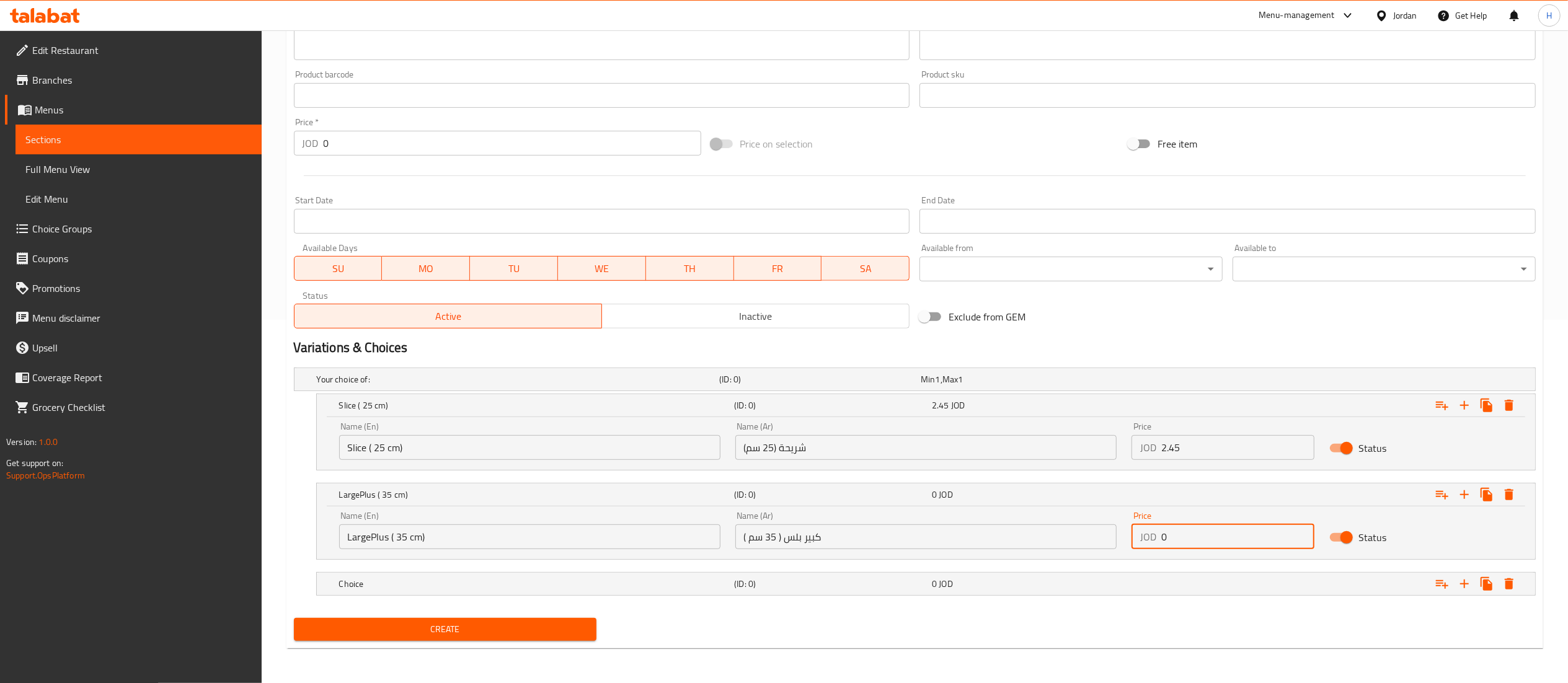
drag, startPoint x: 1181, startPoint y: 543, endPoint x: 1040, endPoint y: 547, distance: 141.1
click at [1040, 547] on div "Name (En) LargePlus ( 35 cm) Name (En) Name (Ar) كبير بلس ( 35 سم ) Name (Ar) P…" at bounding box center [926, 530] width 1188 height 53
paste input "6.95"
type input "6.95"
click at [605, 583] on h5 "Choice" at bounding box center [535, 584] width 391 height 13
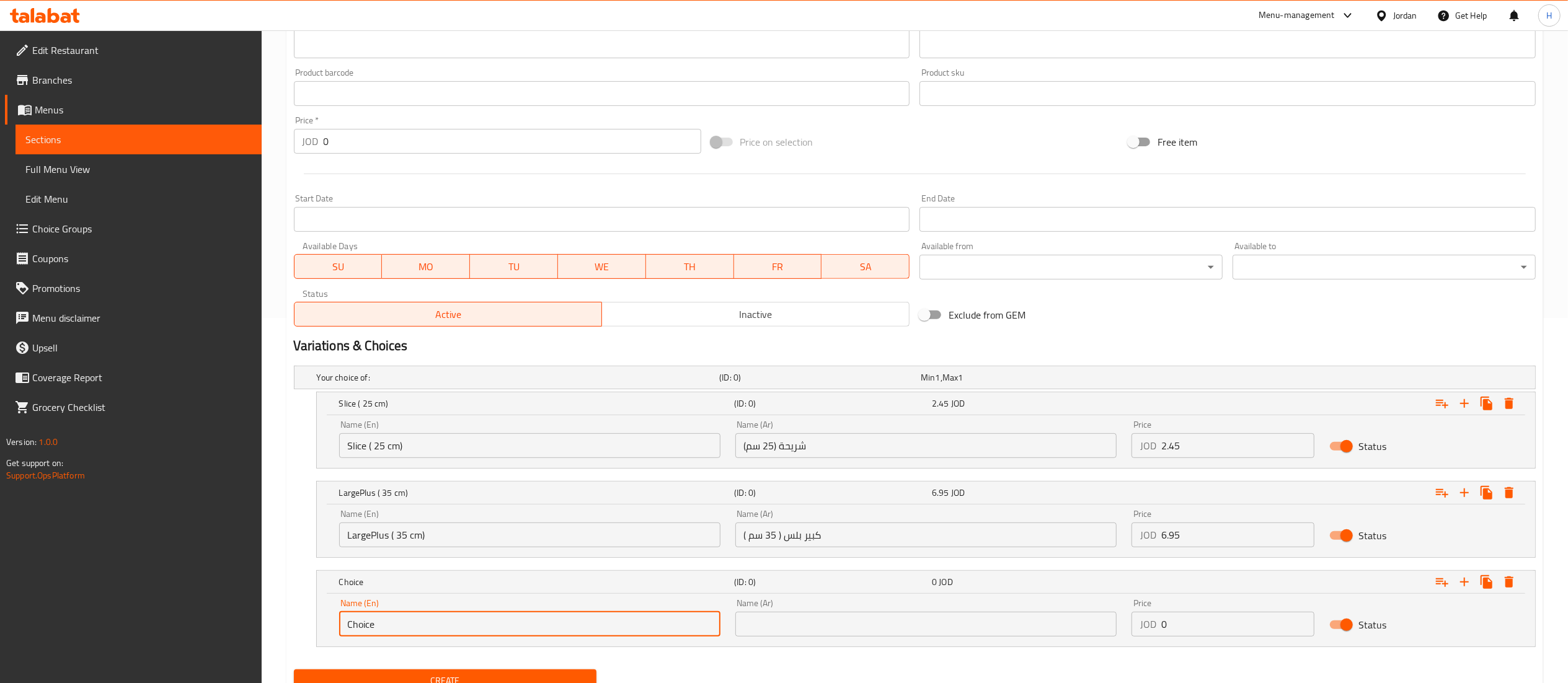
drag, startPoint x: 467, startPoint y: 622, endPoint x: 33, endPoint y: 612, distance: 434.1
click at [33, 612] on div "Edit Restaurant Branches Menus Sections Full Menu View Edit Menu Choice Groups …" at bounding box center [784, 200] width 1568 height 1070
paste input "XXL ( 50cm)"
type input "XXL ( 50cm)"
click at [799, 624] on input "text" at bounding box center [925, 624] width 381 height 25
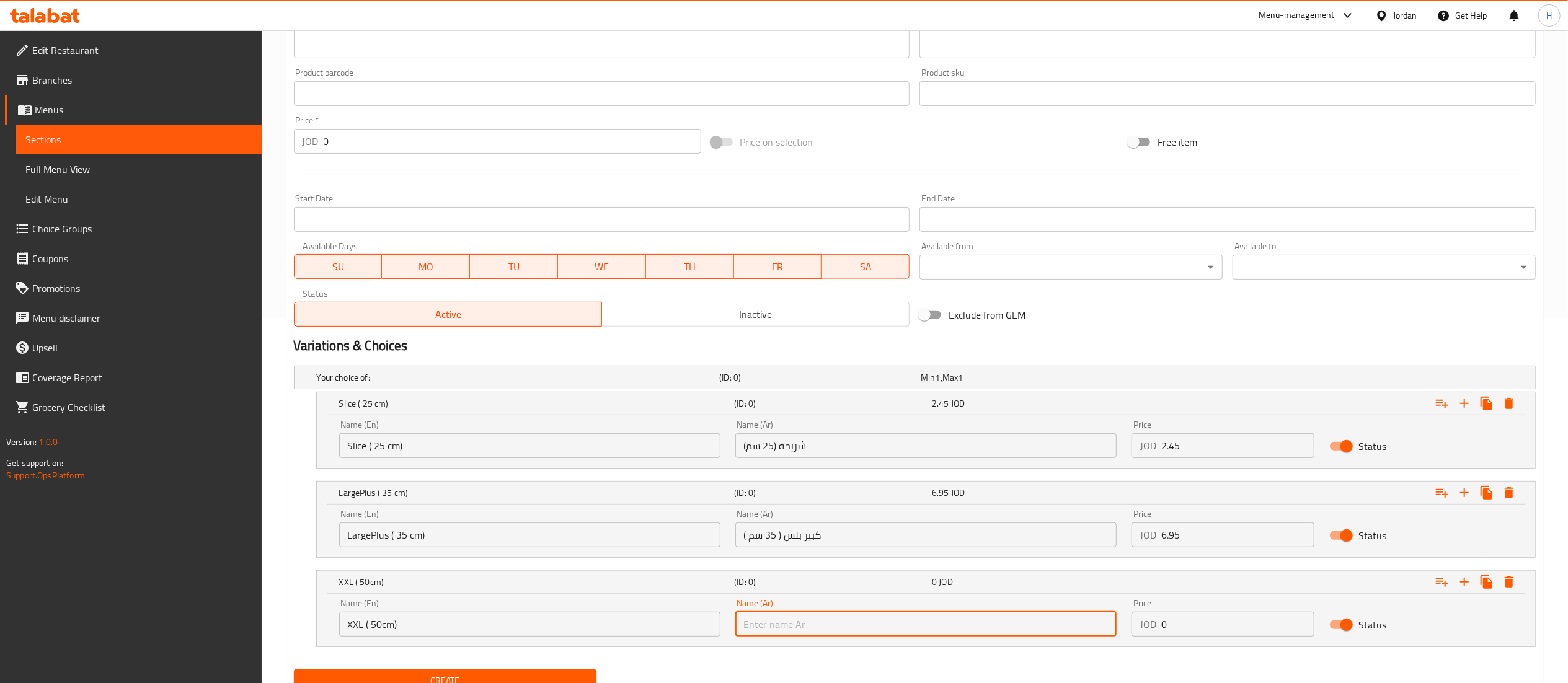
paste input "XXL ( 50 سم)"
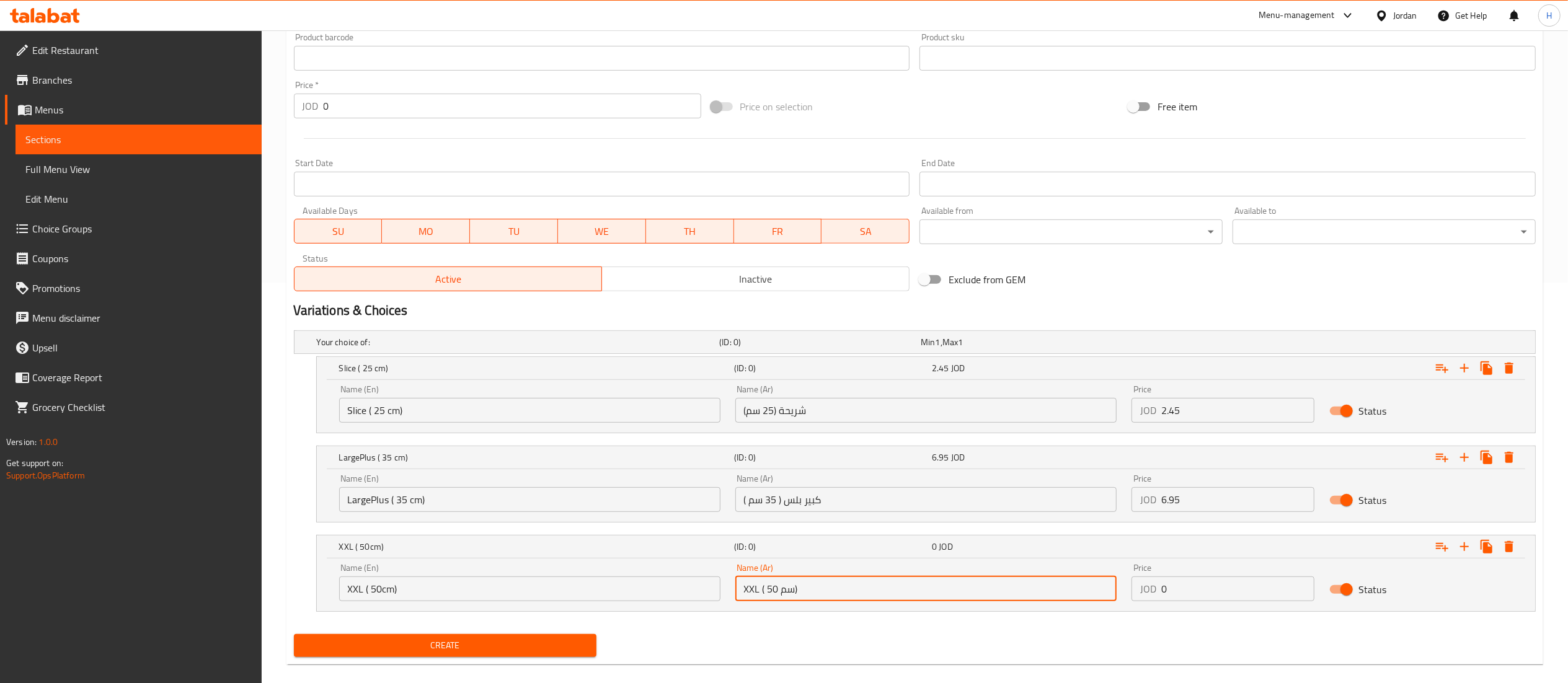
scroll to position [418, 0]
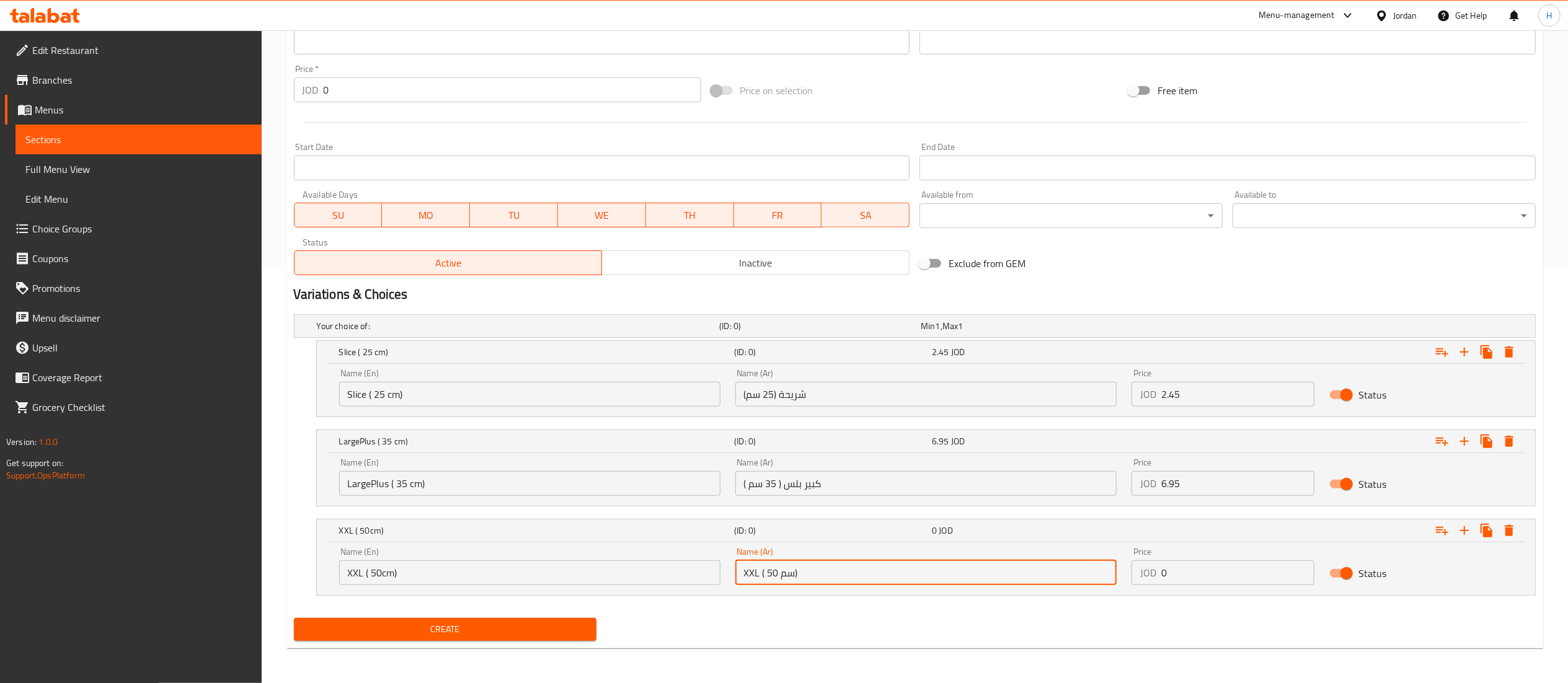
type input "XXL ( 50 سم)"
click at [1174, 567] on input "0" at bounding box center [1238, 573] width 154 height 25
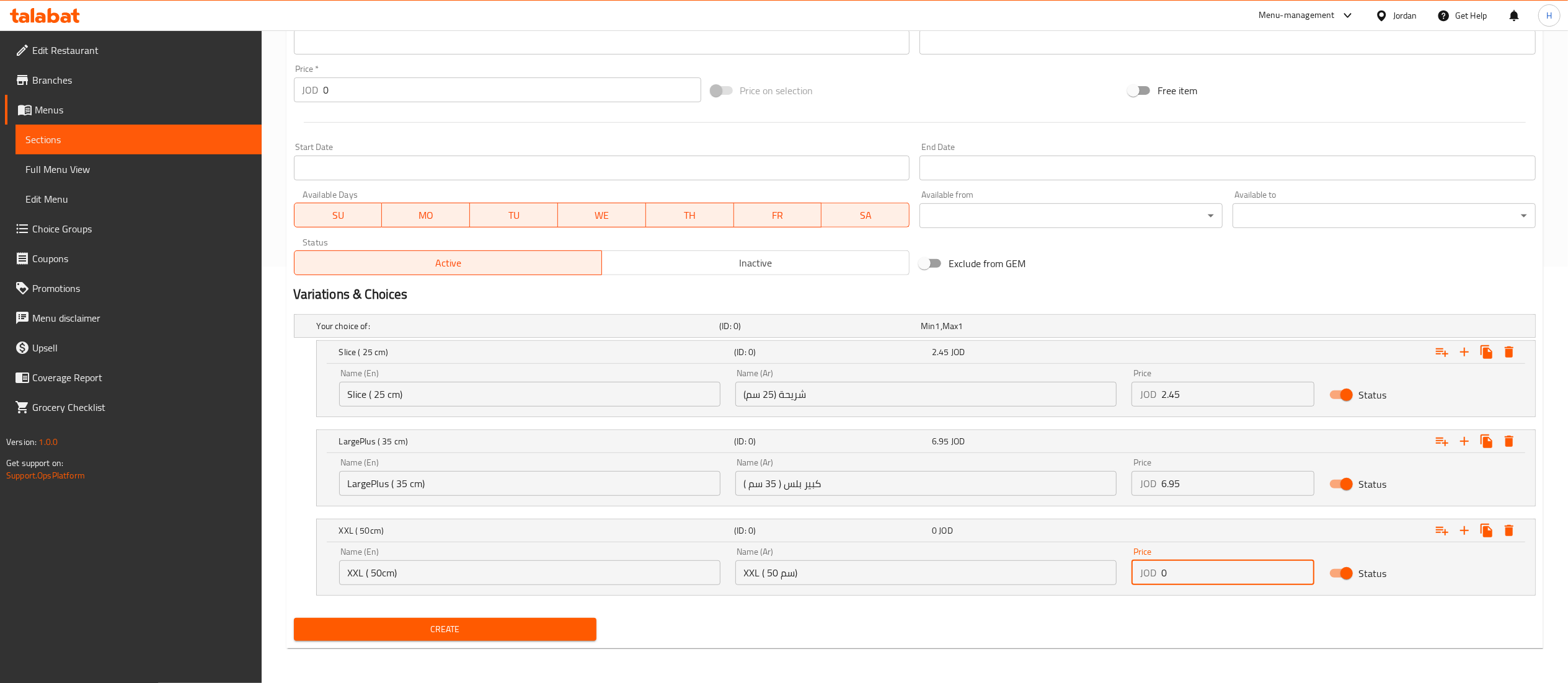
drag, startPoint x: 1171, startPoint y: 582, endPoint x: 1085, endPoint y: 575, distance: 86.3
click at [1085, 575] on div "Name (En) XXL ( 50cm) Name (En) Name (Ar) XXL ( 50 سم) Name (Ar) Price JOD 0 Pr…" at bounding box center [926, 566] width 1188 height 53
paste input "13.15"
type input "13.15"
click at [490, 639] on button "Create" at bounding box center [445, 629] width 303 height 23
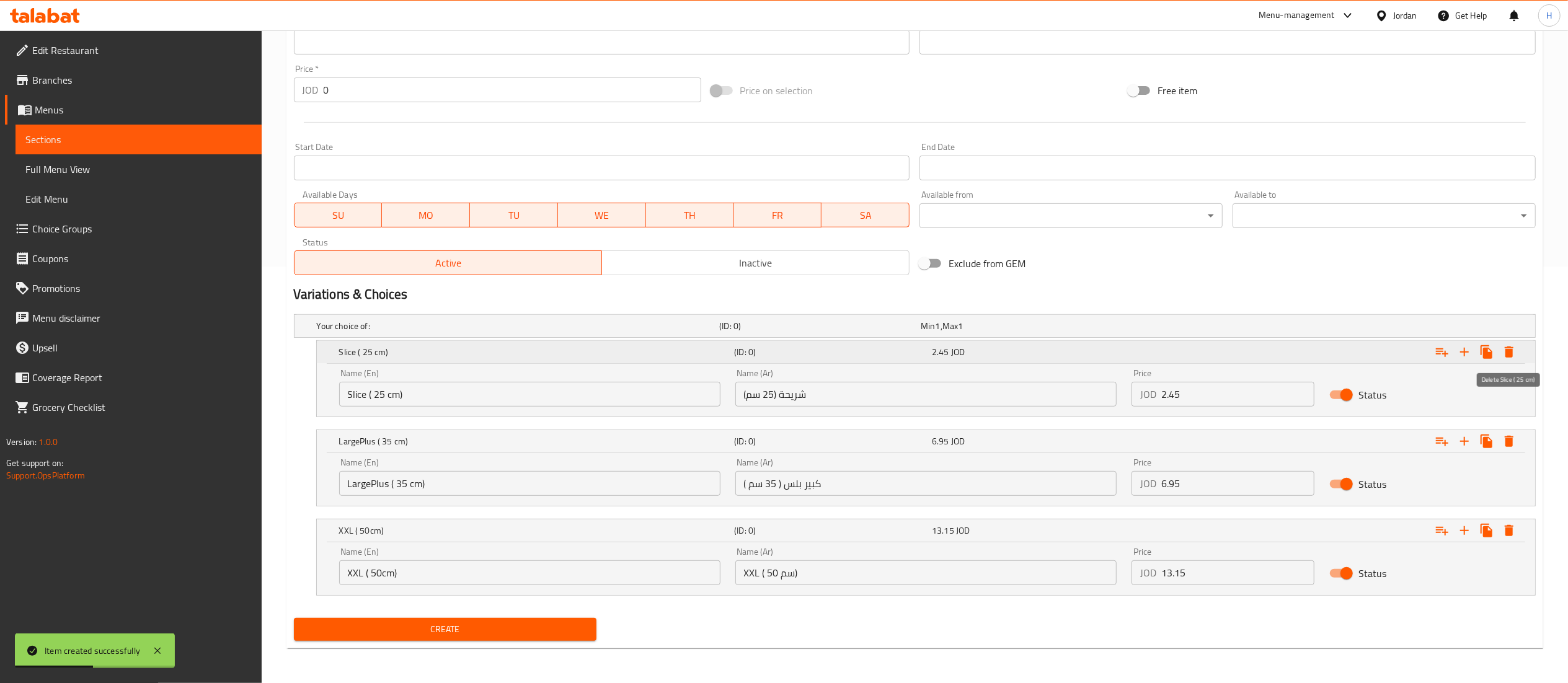
click at [1511, 355] on icon "Expand" at bounding box center [1509, 352] width 9 height 11
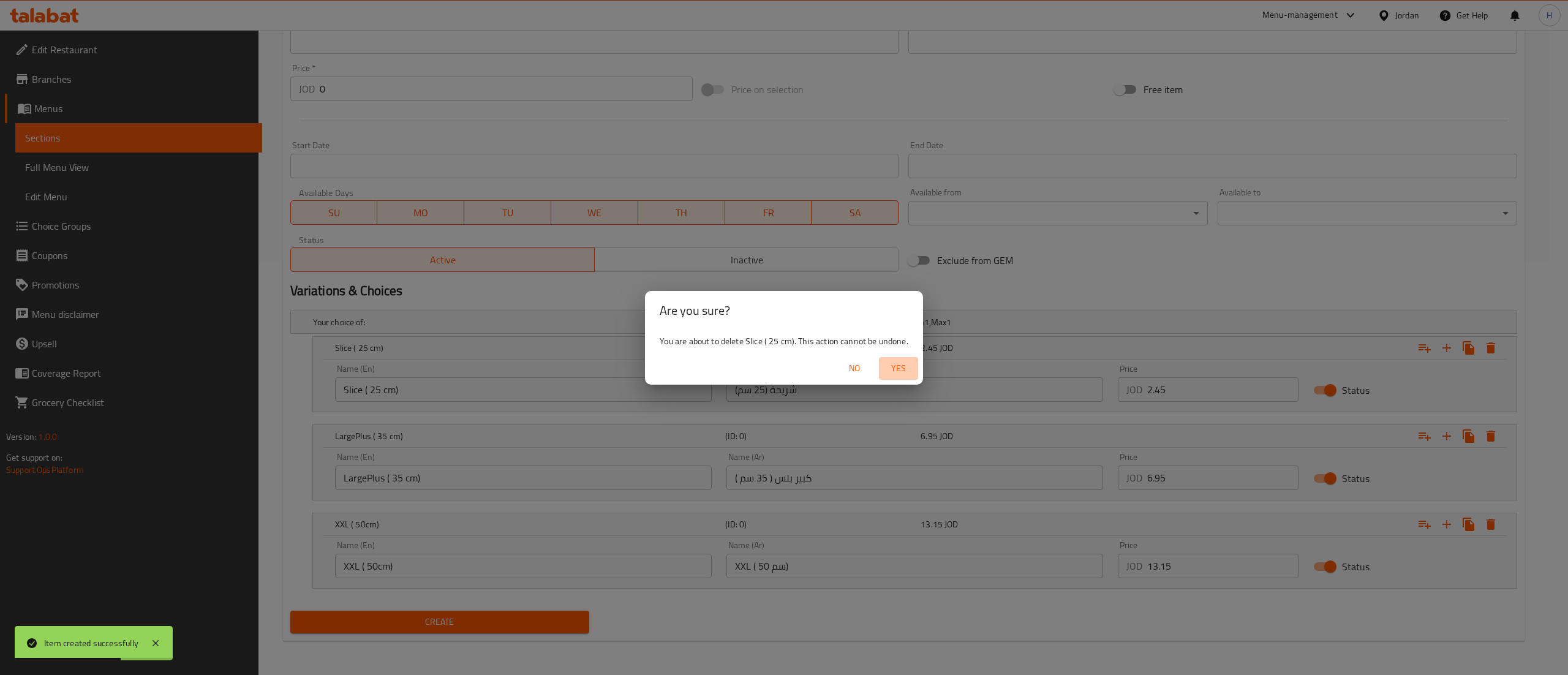
click at [896, 368] on span "Yes" at bounding box center [899, 368] width 29 height 15
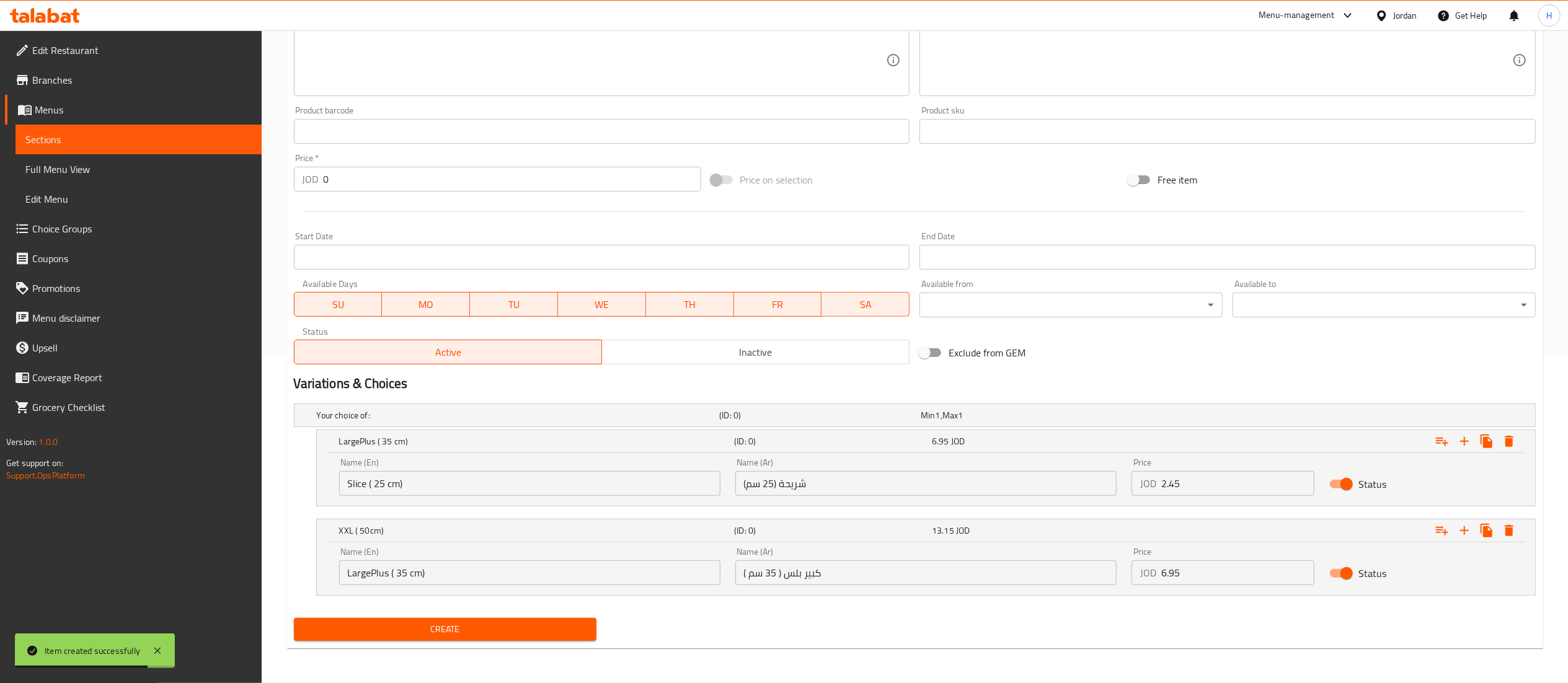
scroll to position [0, 0]
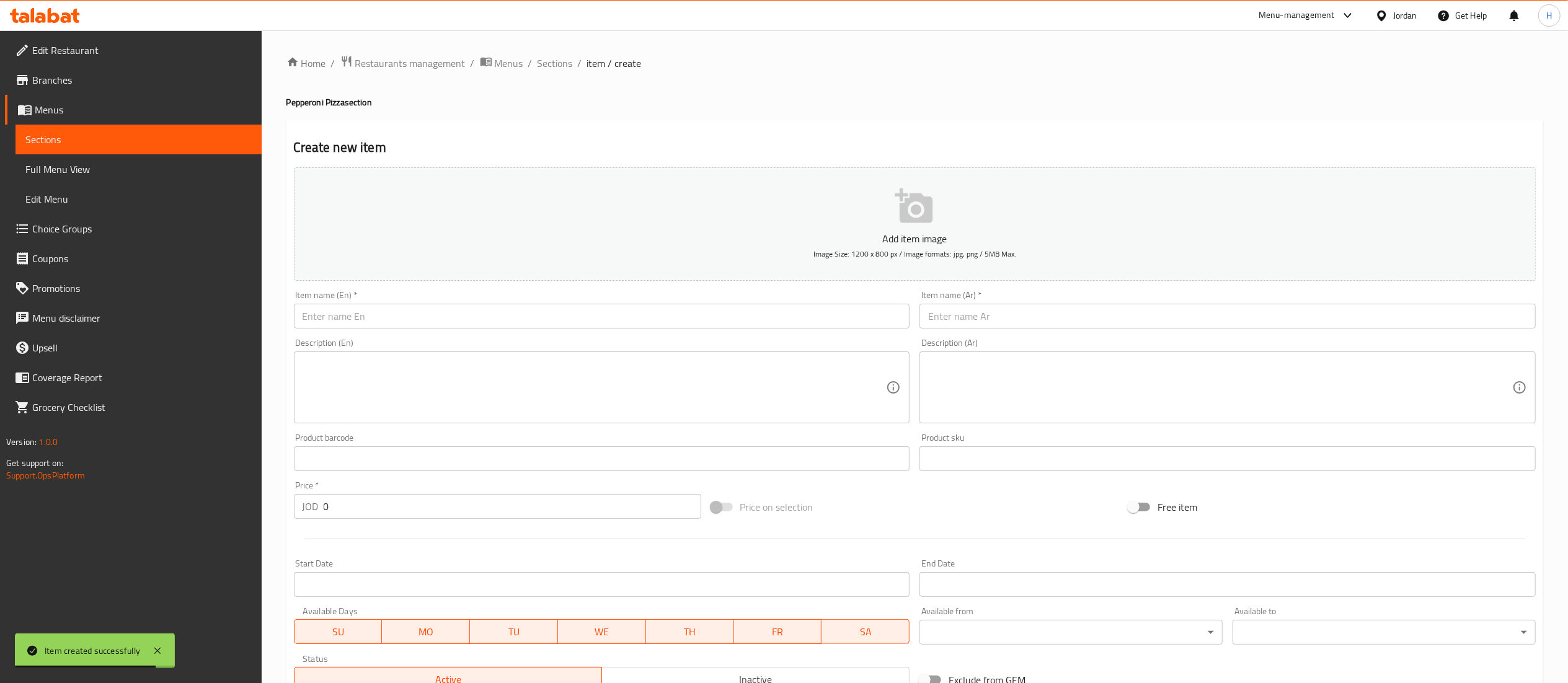
click at [421, 339] on div "Description (En) Description (En)" at bounding box center [602, 381] width 617 height 85
click at [432, 309] on input "text" at bounding box center [602, 315] width 617 height 25
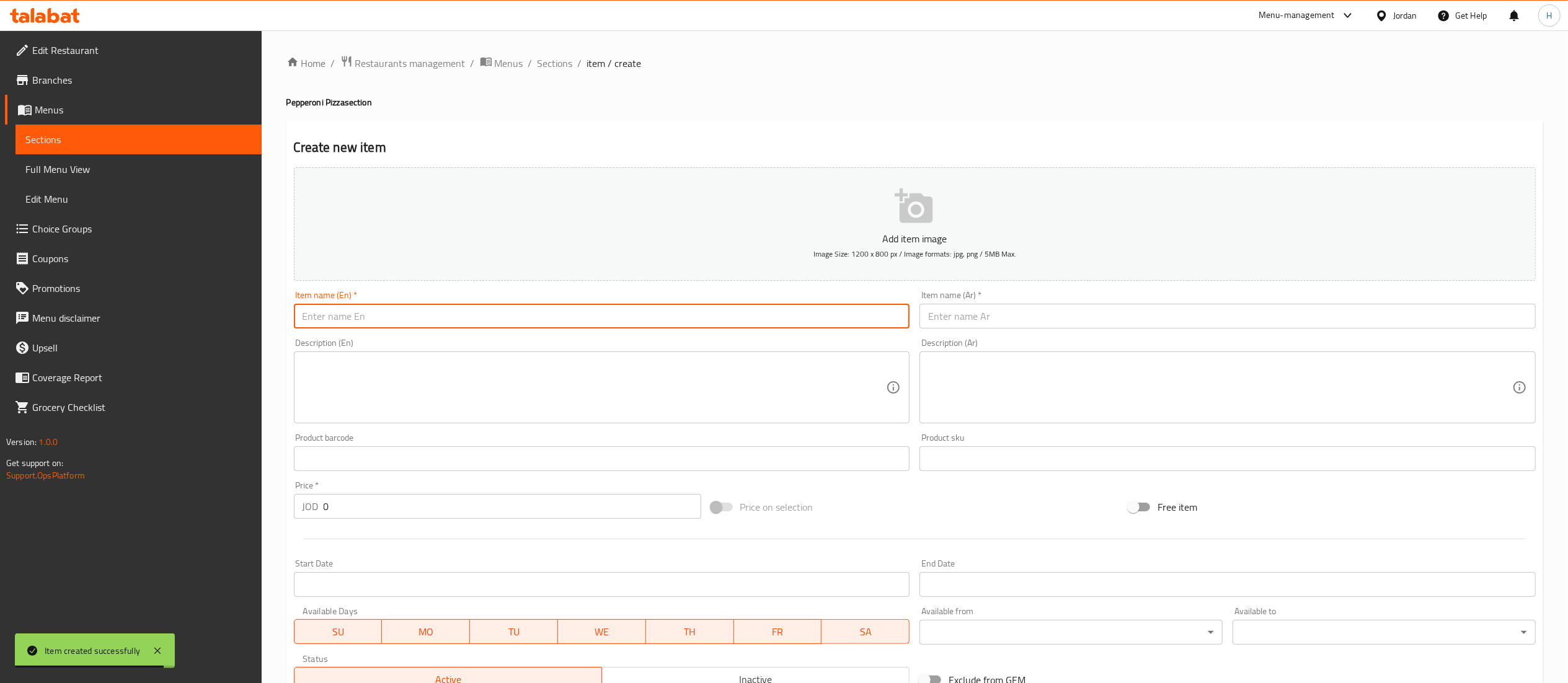
paste input "Pepperoni Extreme Pizza"
type input "Pepperoni Extreme Pizza"
click at [1021, 315] on input "text" at bounding box center [1227, 315] width 617 height 25
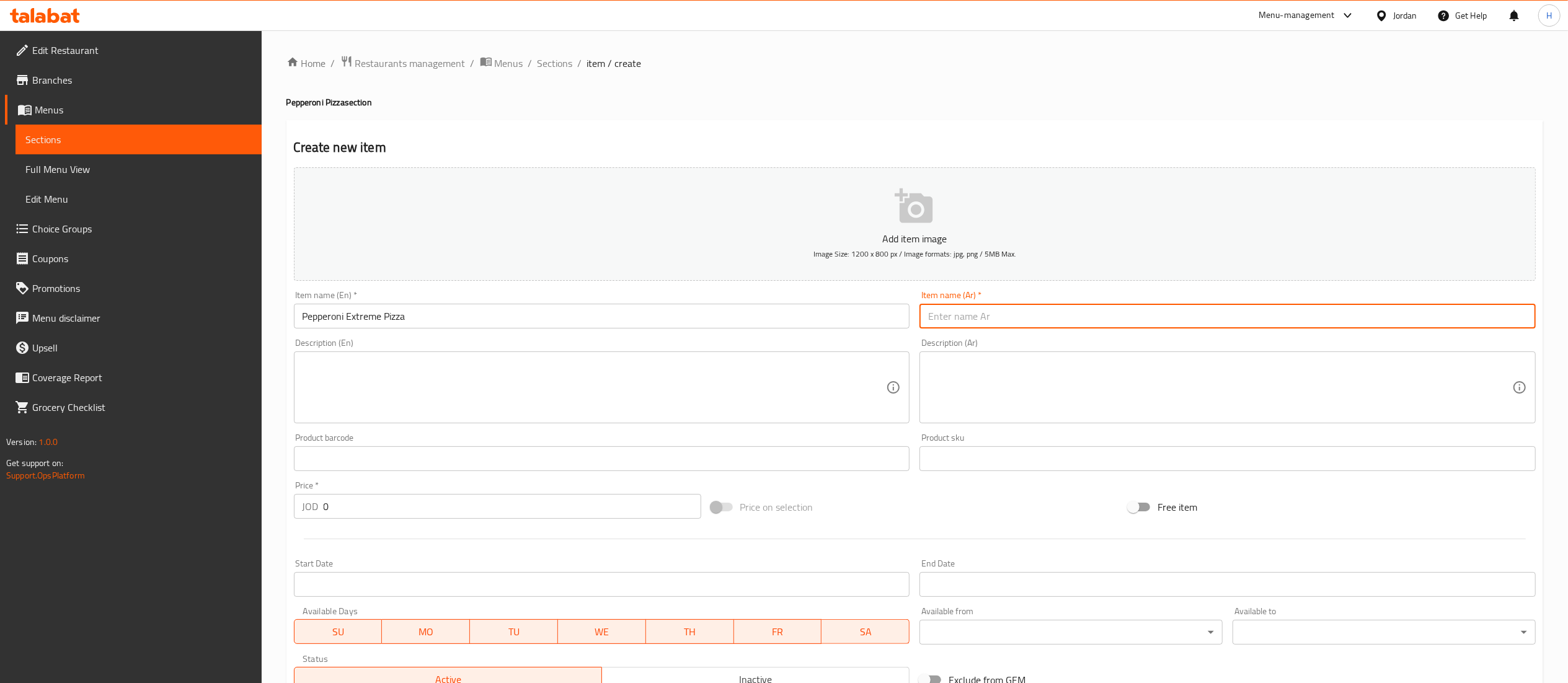
paste input "بيتزا بيبروني إكستريم"
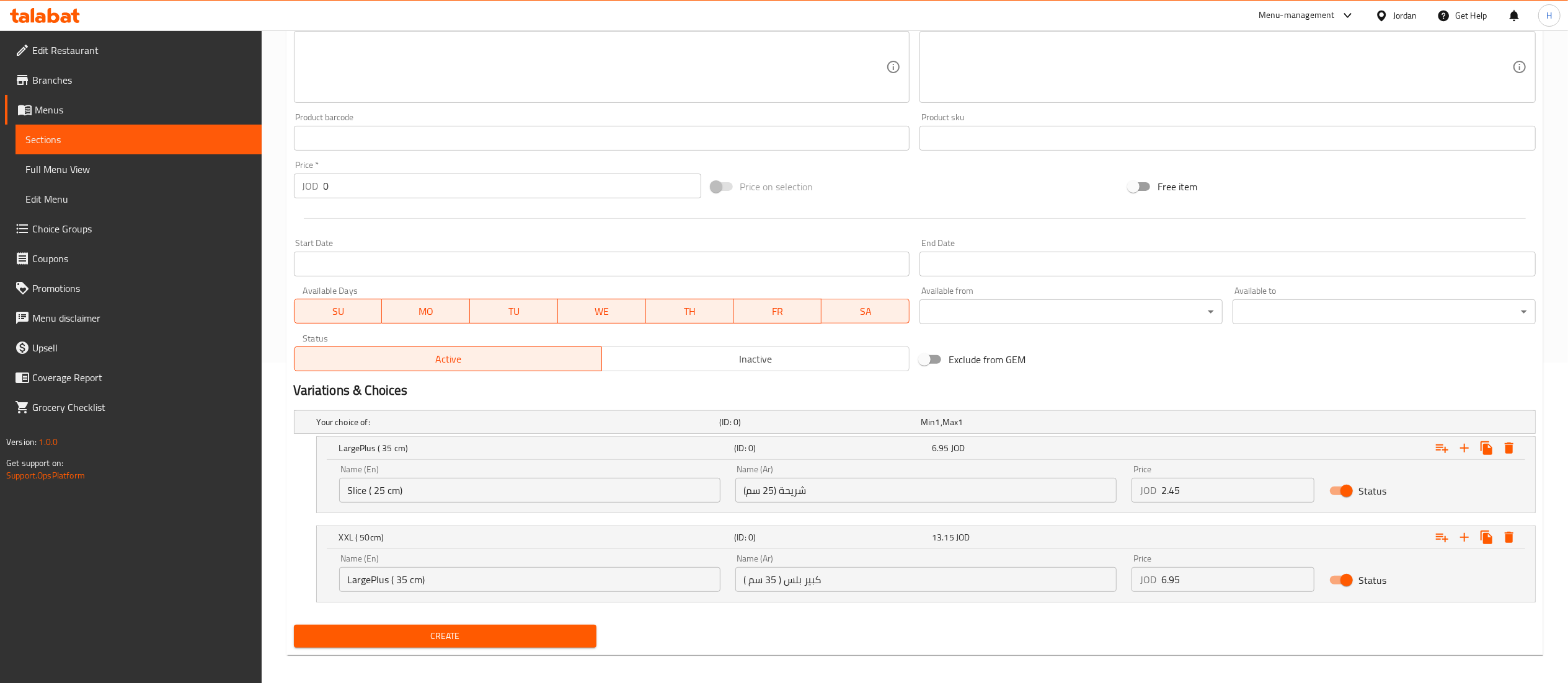
scroll to position [329, 0]
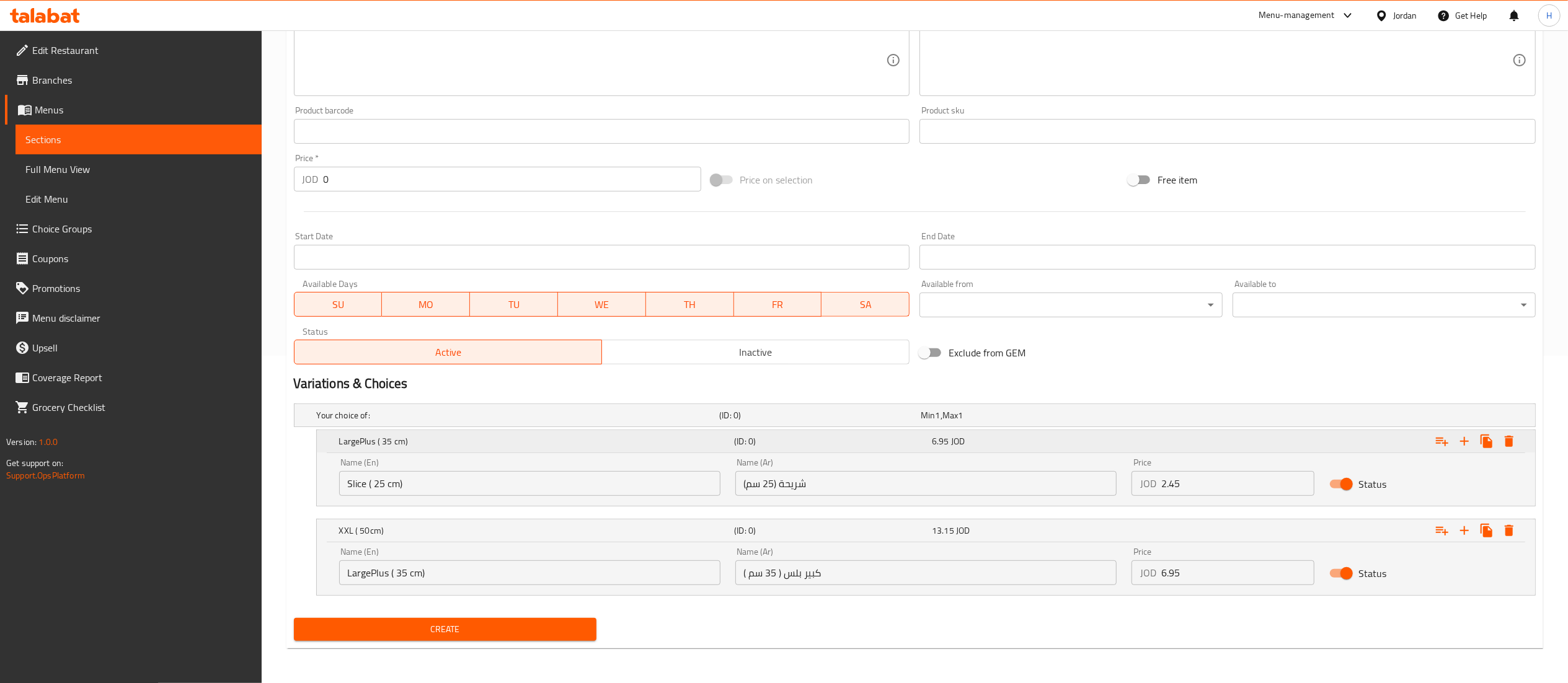
type input "بيتزا بيبروني إكستريم"
drag, startPoint x: 1186, startPoint y: 478, endPoint x: 1080, endPoint y: 450, distance: 109.6
click at [1080, 450] on div "LargePlus ( 35 cm) (ID: 0) 6.95 JOD Name (En) Slice ( 25 cm) Name (En) Name (Ar…" at bounding box center [926, 468] width 1218 height 75
type input "8.2"
drag, startPoint x: 1120, startPoint y: 576, endPoint x: 951, endPoint y: 552, distance: 170.7
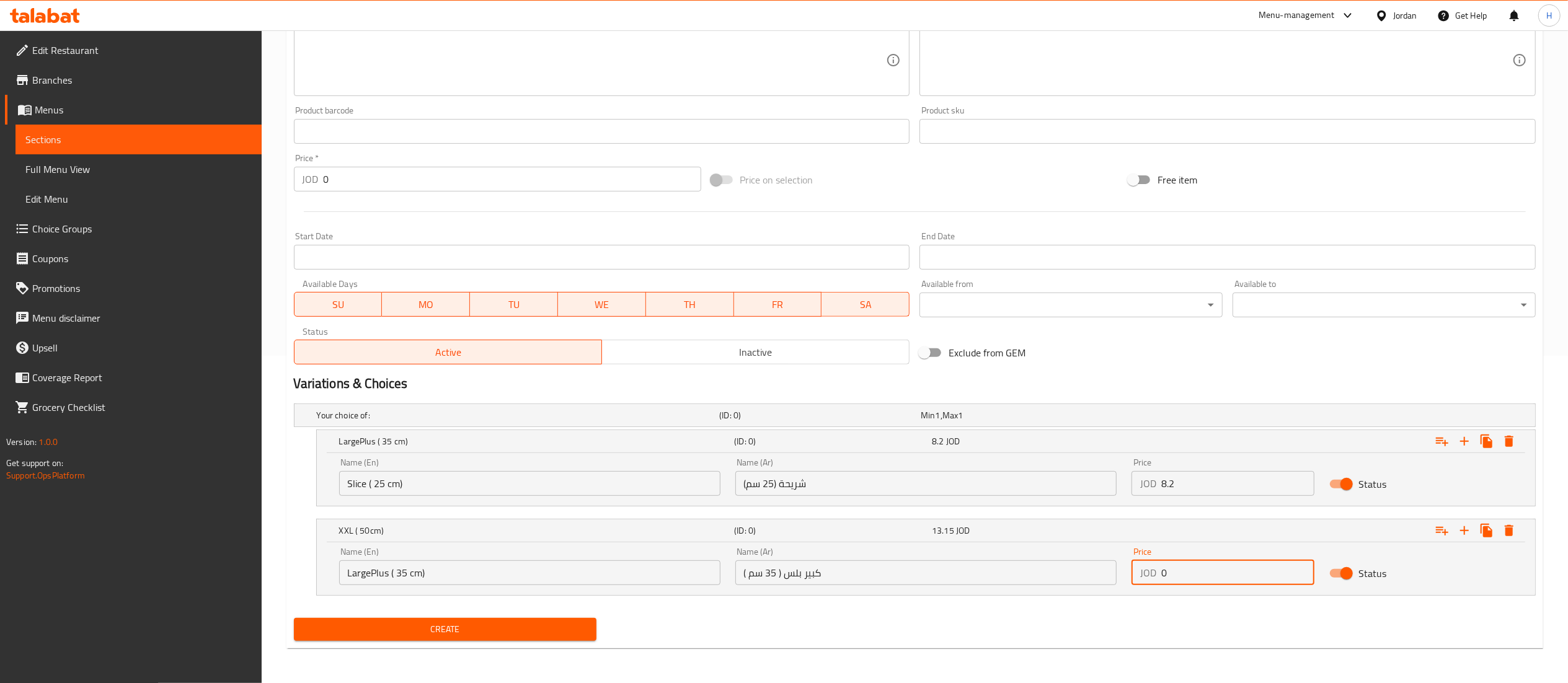
click at [951, 552] on div "Name (En) LargePlus ( 35 cm) Name (En) Name (Ar) كبير بلس ( 35 سم ) Name (Ar) P…" at bounding box center [926, 566] width 1188 height 53
paste input "14.55"
type input "14.55"
click at [476, 634] on span "Create" at bounding box center [445, 629] width 283 height 16
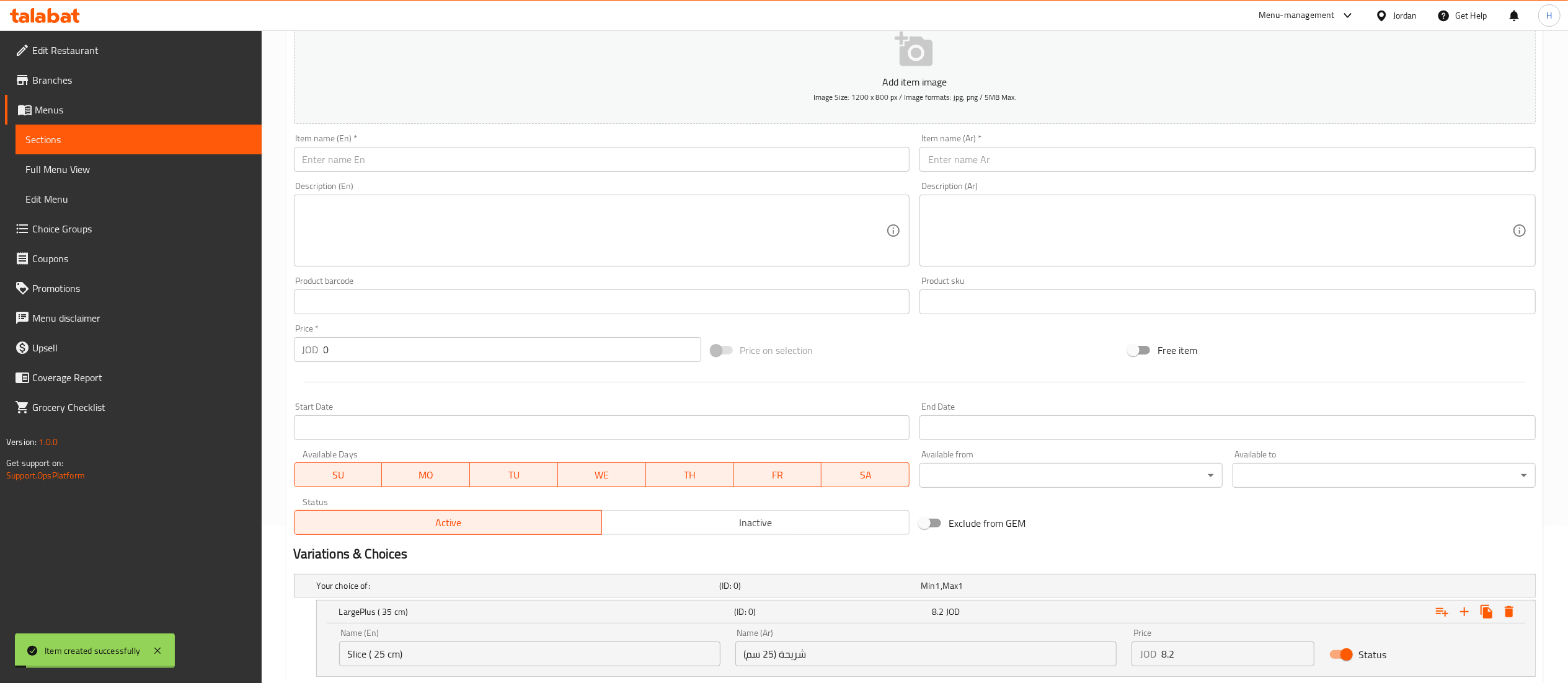
scroll to position [0, 0]
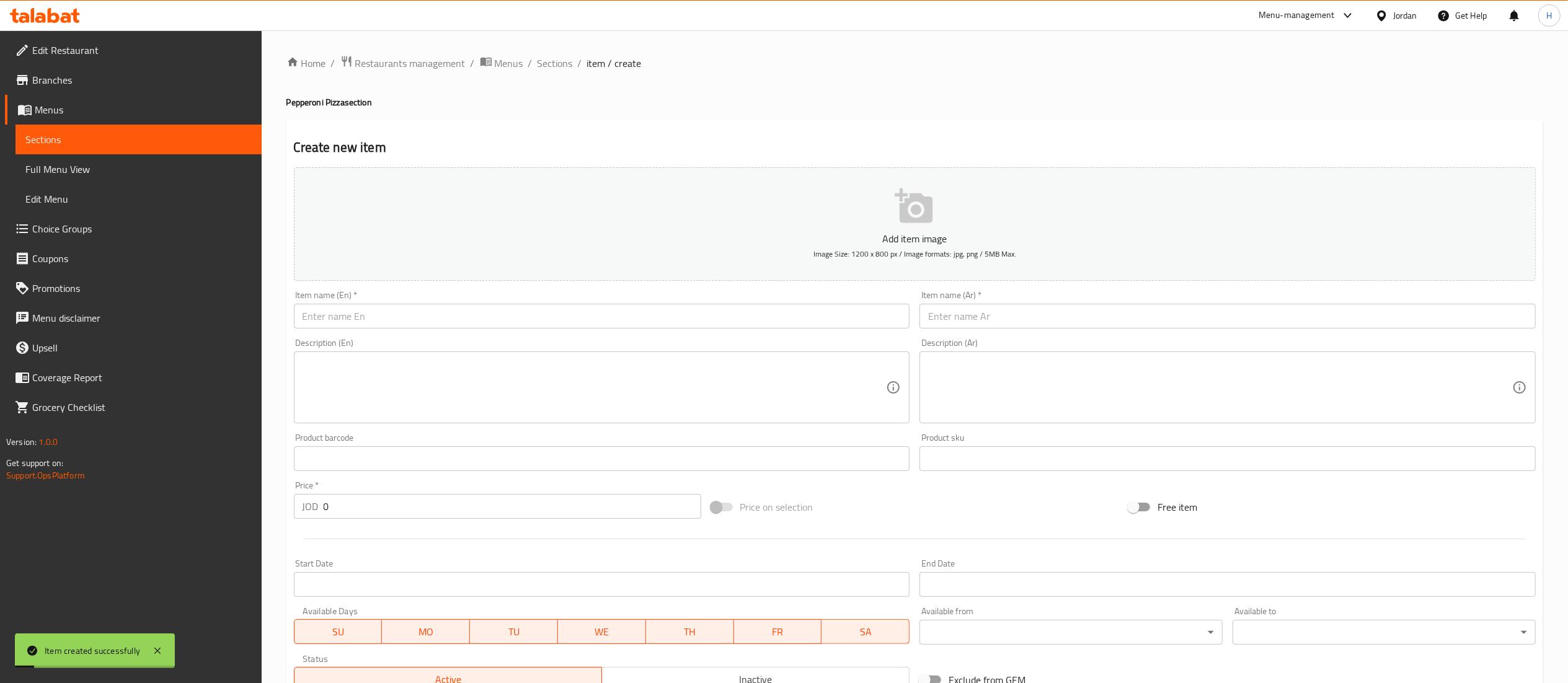
click at [504, 333] on div "Item name (En)   * Item name (En) *" at bounding box center [602, 309] width 626 height 48
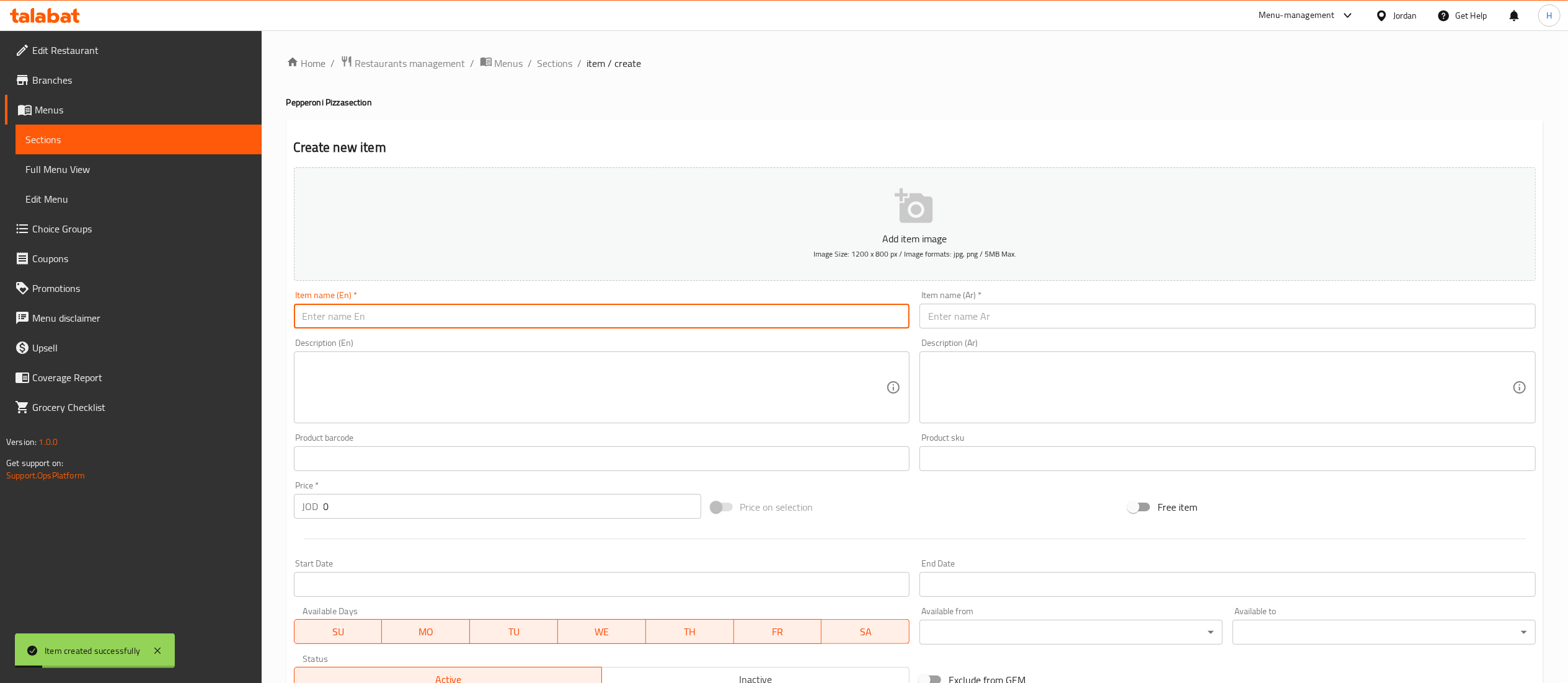
click at [514, 312] on input "text" at bounding box center [602, 315] width 617 height 25
paste input "Pepperoni with Veggies Pizza"
type input "Pepperoni with Veggies Pizza"
click at [956, 314] on input "text" at bounding box center [1227, 315] width 617 height 25
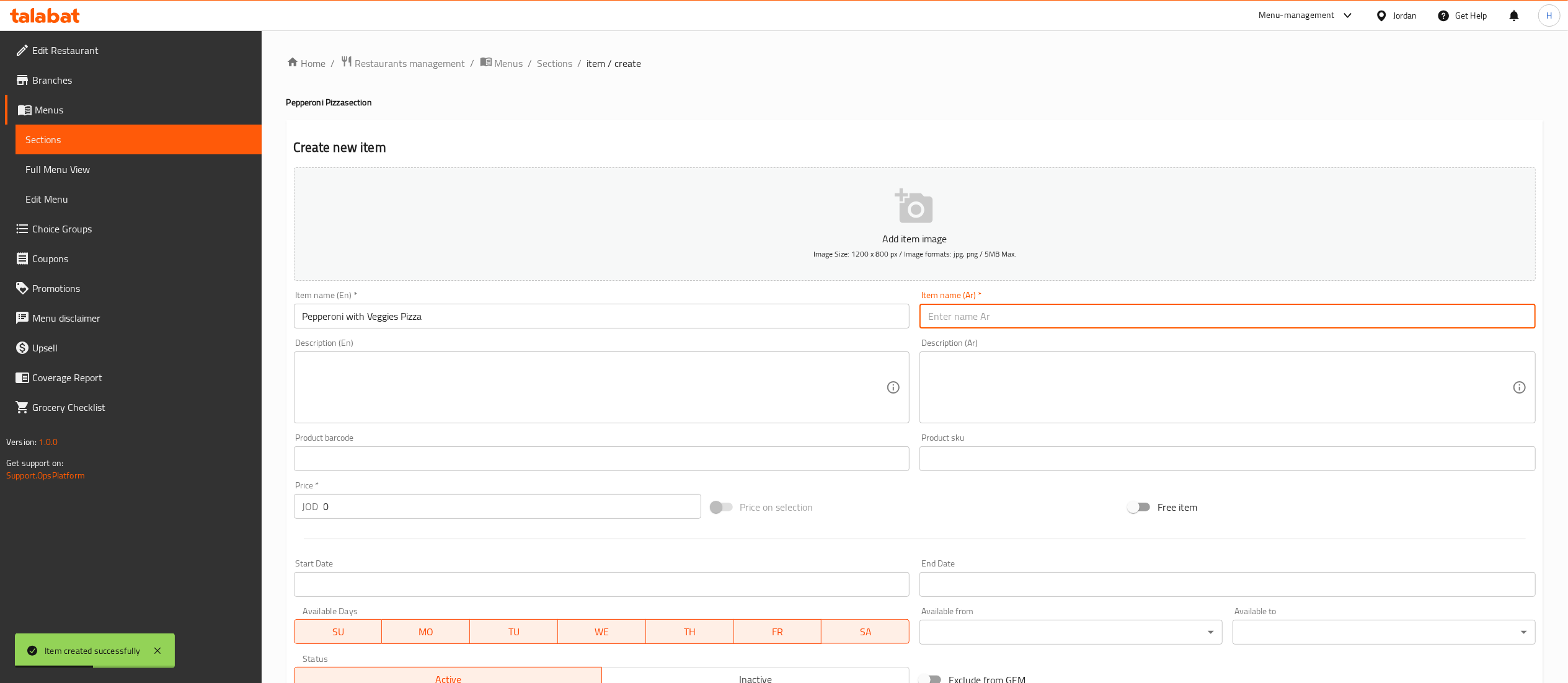
paste input "بيتزا بيبروني مع الخضار"
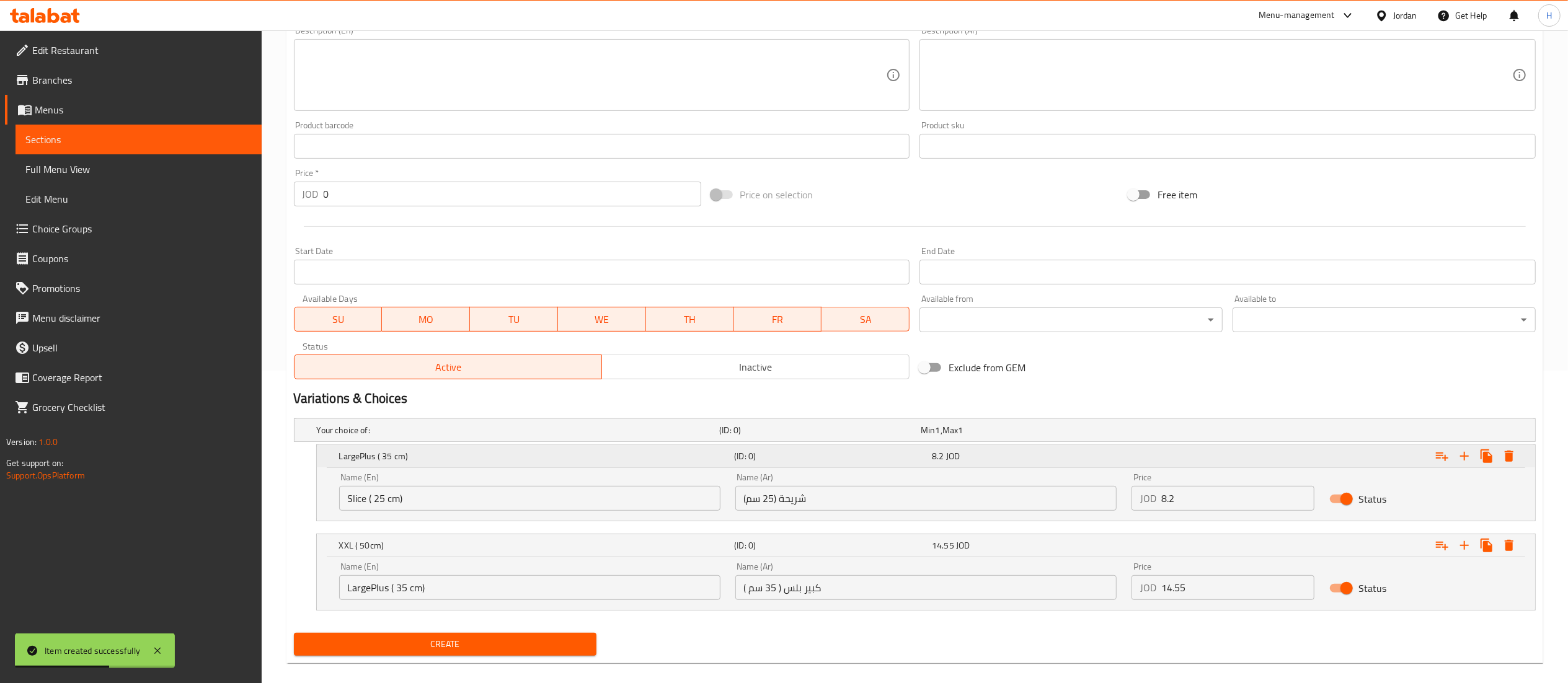
scroll to position [329, 0]
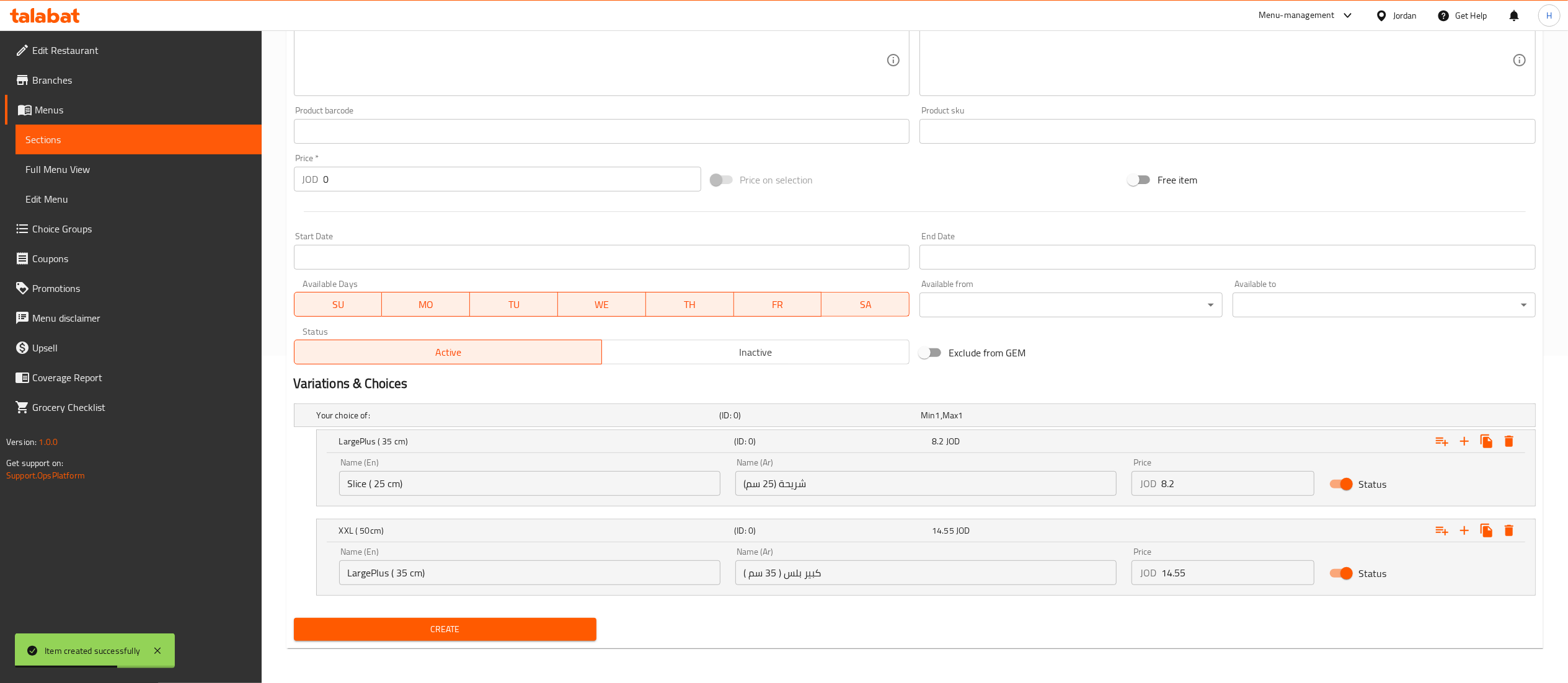
type input "بيتزا بيبروني مع الخضار"
drag, startPoint x: 1169, startPoint y: 479, endPoint x: 1121, endPoint y: 480, distance: 48.0
click at [1121, 480] on div "Name (En) Slice ( 25 cm) Name (En) Name (Ar) شريحة (25 سم) Name (Ar) Price JOD …" at bounding box center [926, 477] width 1188 height 53
paste input "7.65"
type input "7.65"
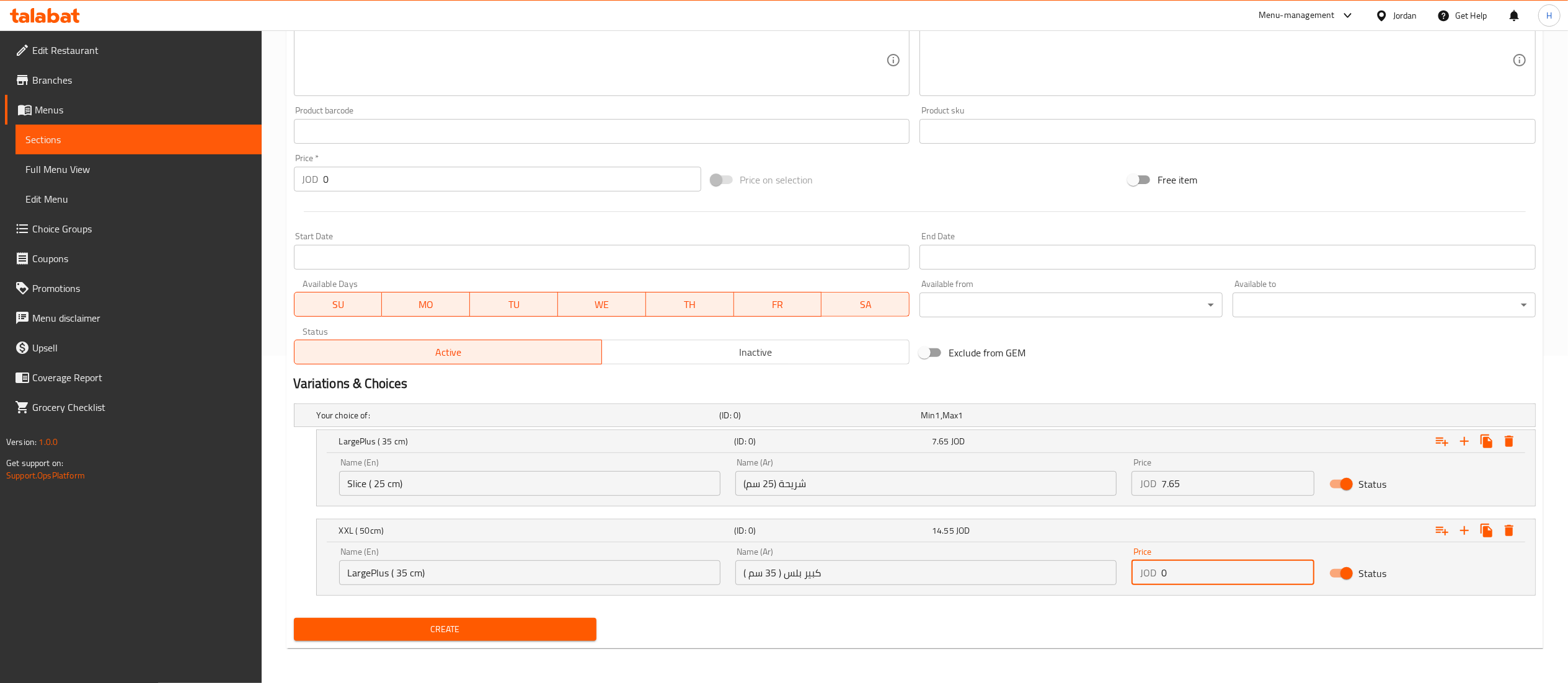
drag, startPoint x: 1200, startPoint y: 561, endPoint x: 1129, endPoint y: 561, distance: 71.0
click at [1132, 562] on div "Price JOD 0 Price" at bounding box center [1224, 566] width 183 height 38
paste input "13.7"
type input "13.7"
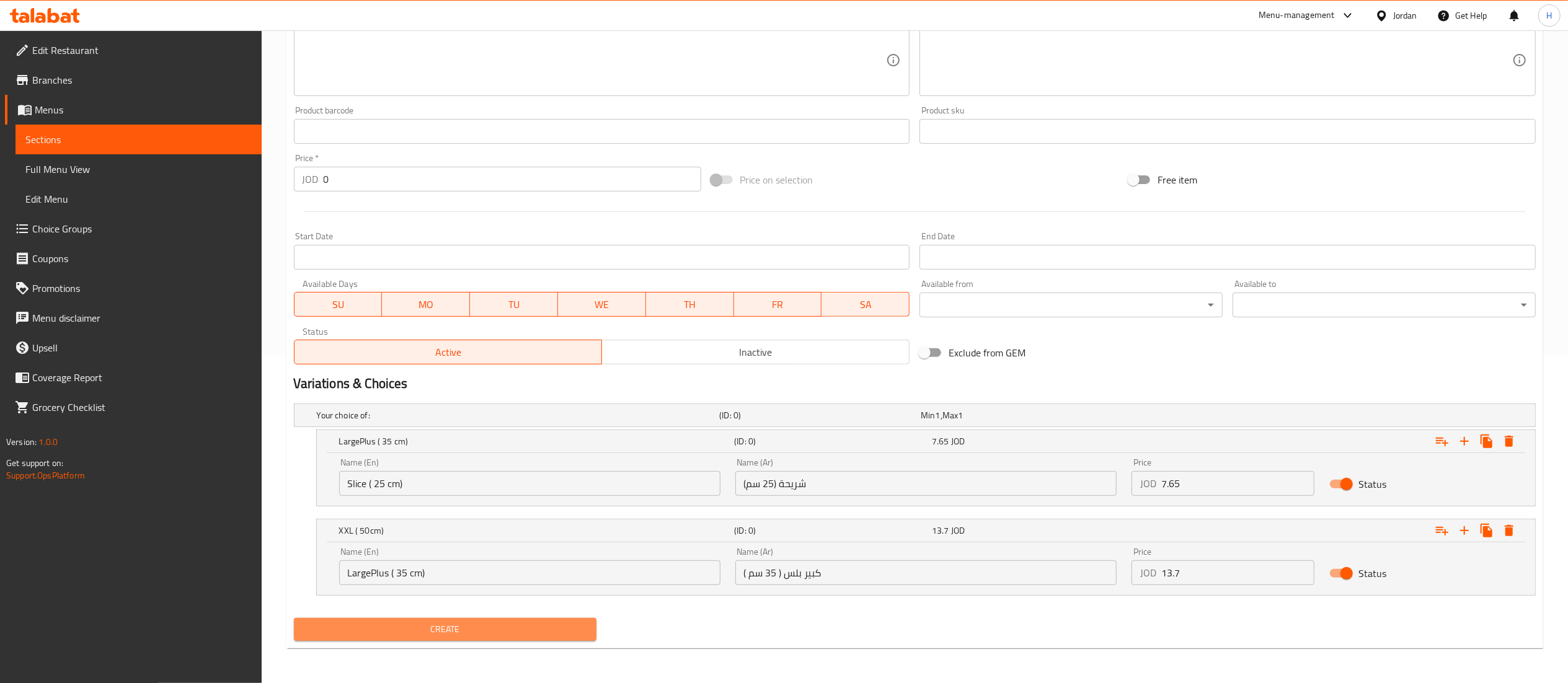
click at [501, 638] on button "Create" at bounding box center [445, 629] width 303 height 23
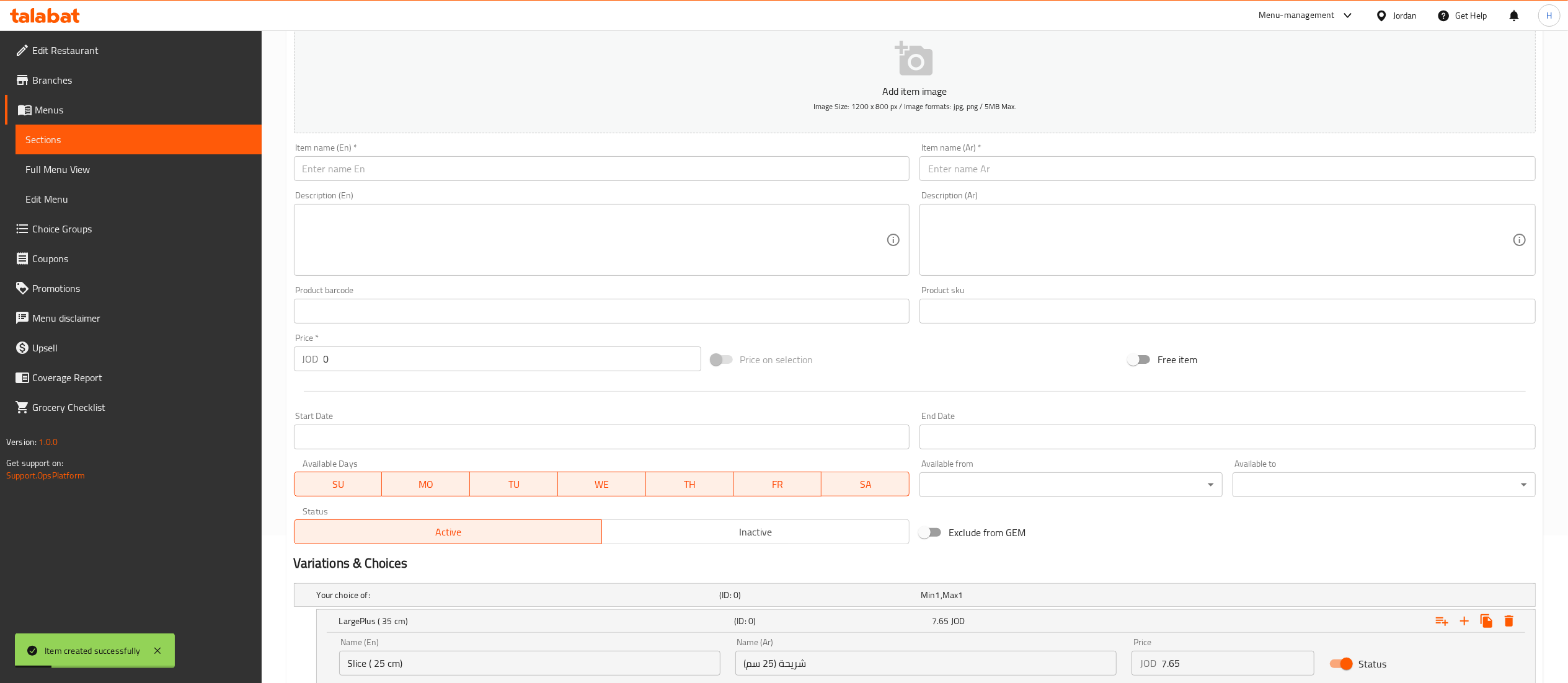
scroll to position [0, 0]
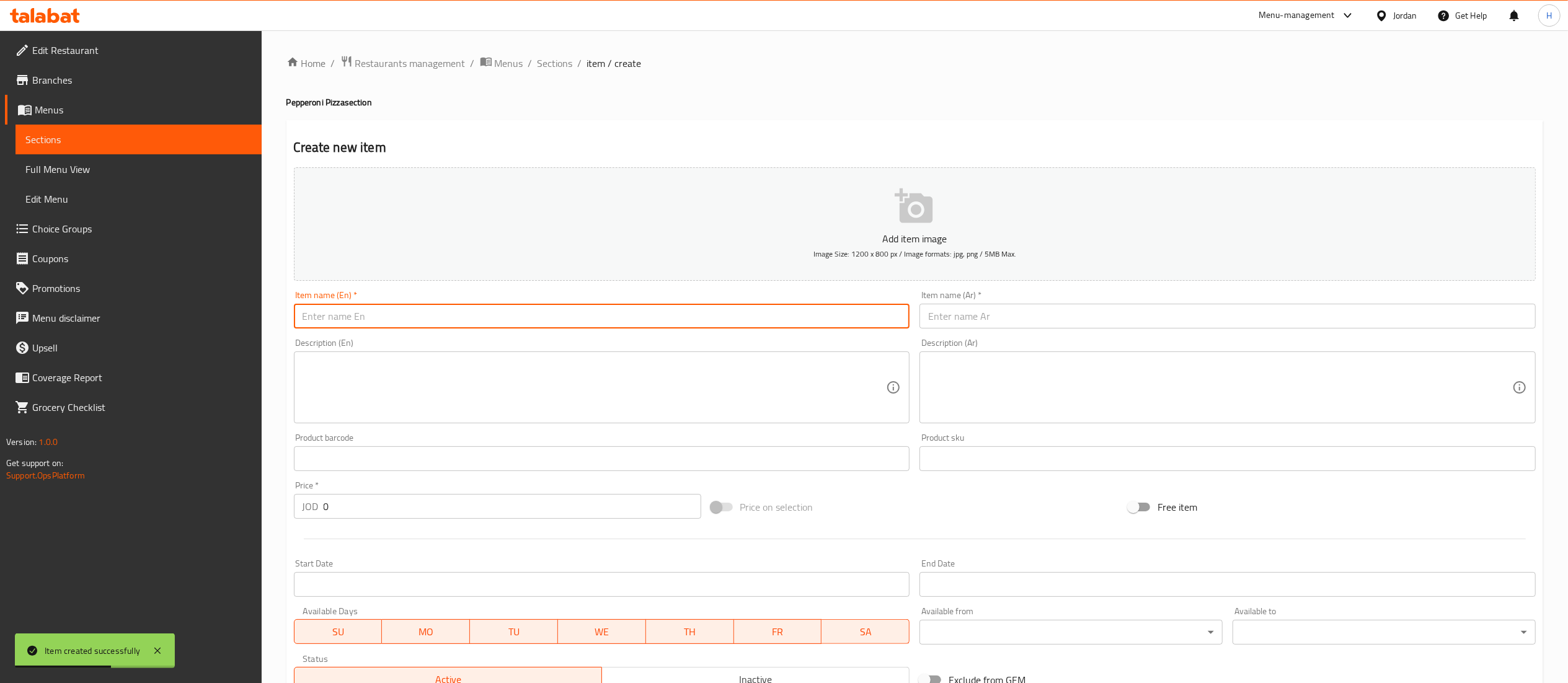
click at [561, 327] on input "text" at bounding box center [602, 315] width 617 height 25
paste input "Meat Lovers Pizza"
type input "Meat Lovers Pizza"
click at [970, 316] on input "text" at bounding box center [1227, 315] width 617 height 25
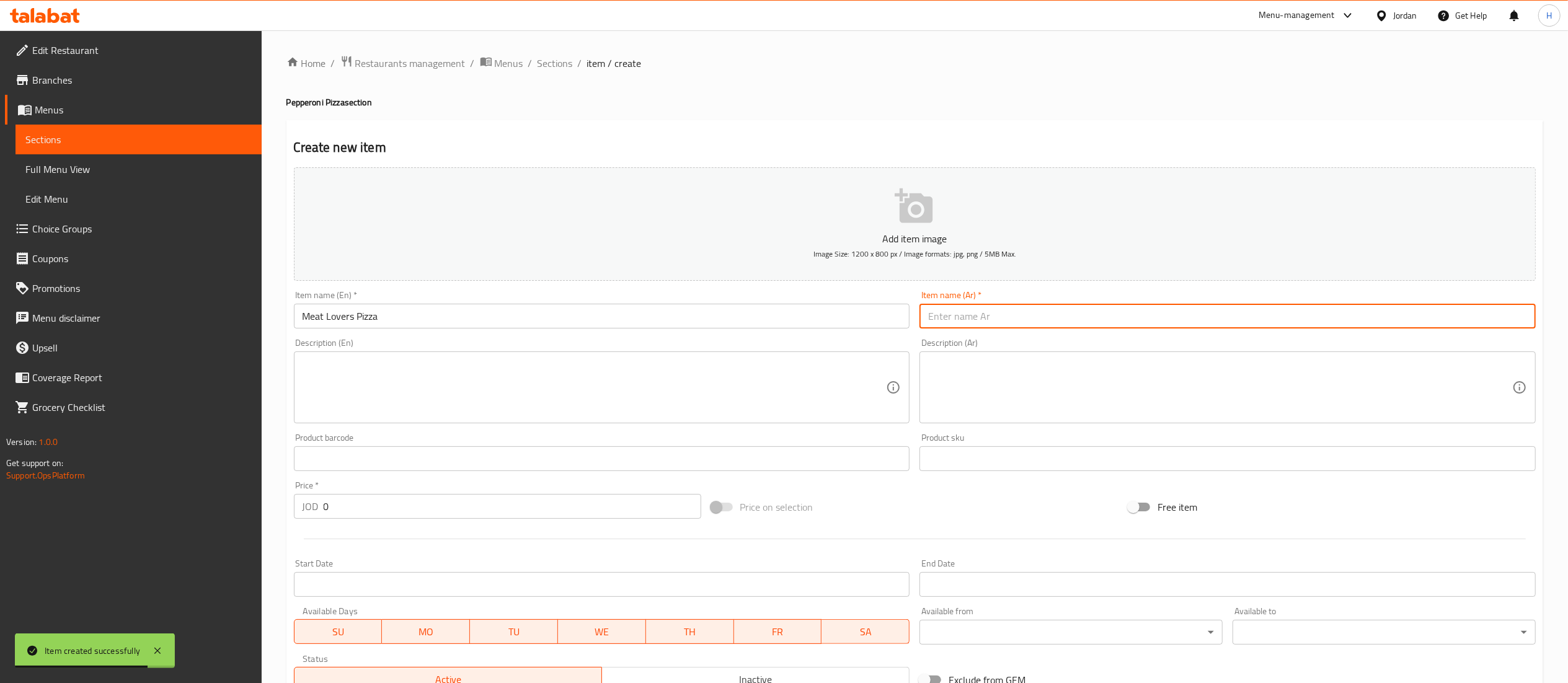
paste input "بيتزا محبي اللحوم"
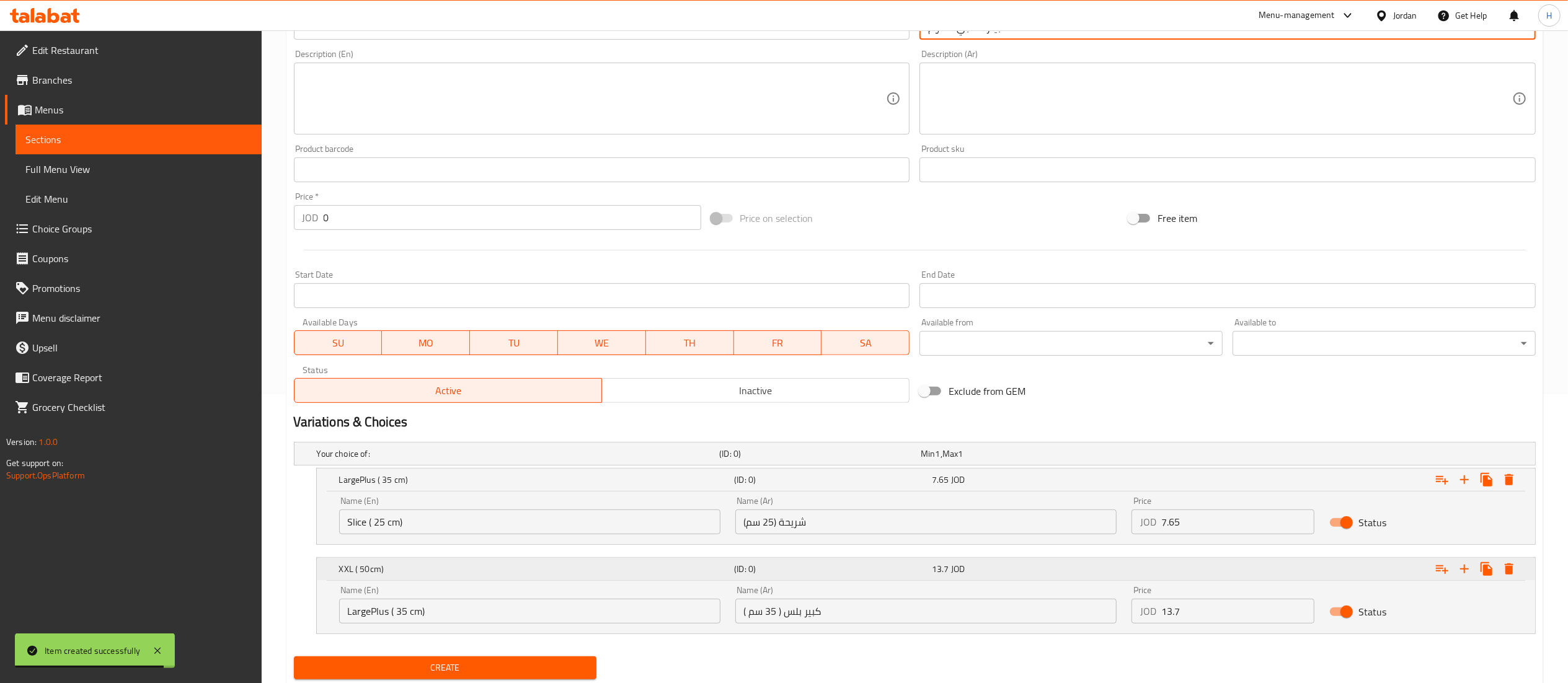
scroll to position [329, 0]
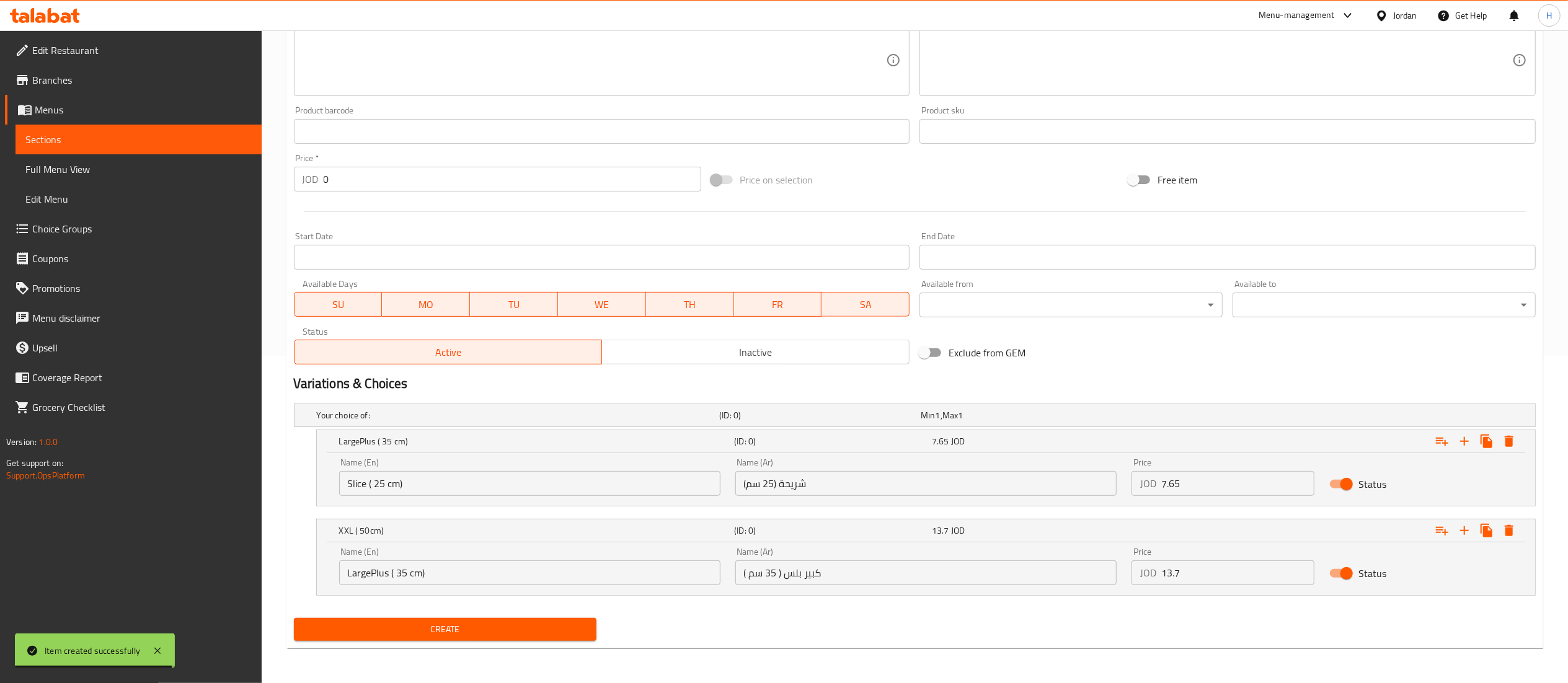
type input "بيتزا محبي اللحوم"
drag, startPoint x: 1188, startPoint y: 466, endPoint x: 1154, endPoint y: 468, distance: 34.1
click at [1154, 468] on div "Price JOD 7.65 Price" at bounding box center [1224, 477] width 183 height 38
drag, startPoint x: 1200, startPoint y: 480, endPoint x: 1104, endPoint y: 471, distance: 96.4
click at [1104, 471] on div "Name (En) Slice ( 25 cm) Name (En) Name (Ar) شريحة (25 سم) Name (Ar) Price JOD …" at bounding box center [926, 477] width 1188 height 53
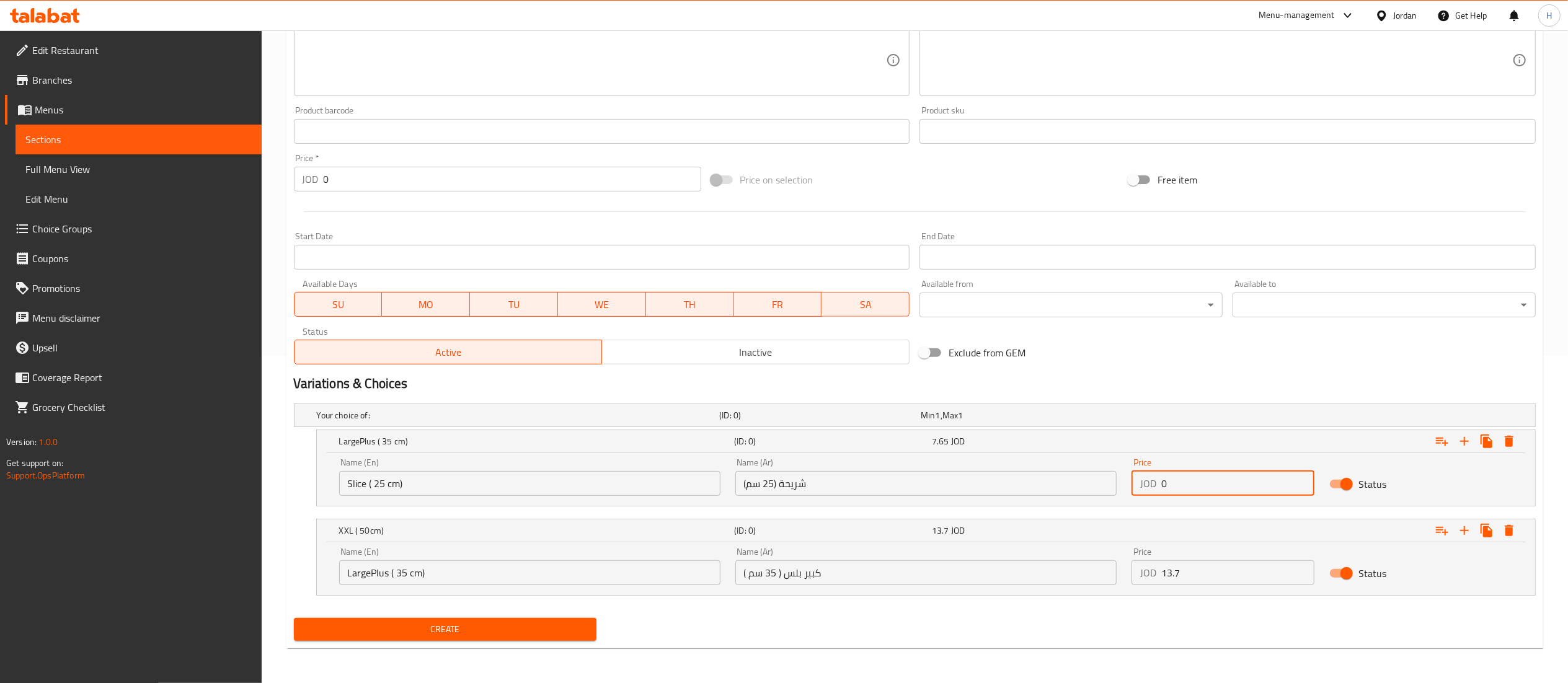
paste input "8.2"
type input "8.2"
drag, startPoint x: 1186, startPoint y: 574, endPoint x: 1065, endPoint y: 561, distance: 121.7
click at [1065, 561] on div "Name (En) LargePlus ( 35 cm) Name (En) Name (Ar) كبير بلس ( 35 سم ) Name (Ar) P…" at bounding box center [926, 566] width 1188 height 53
paste input "14.55"
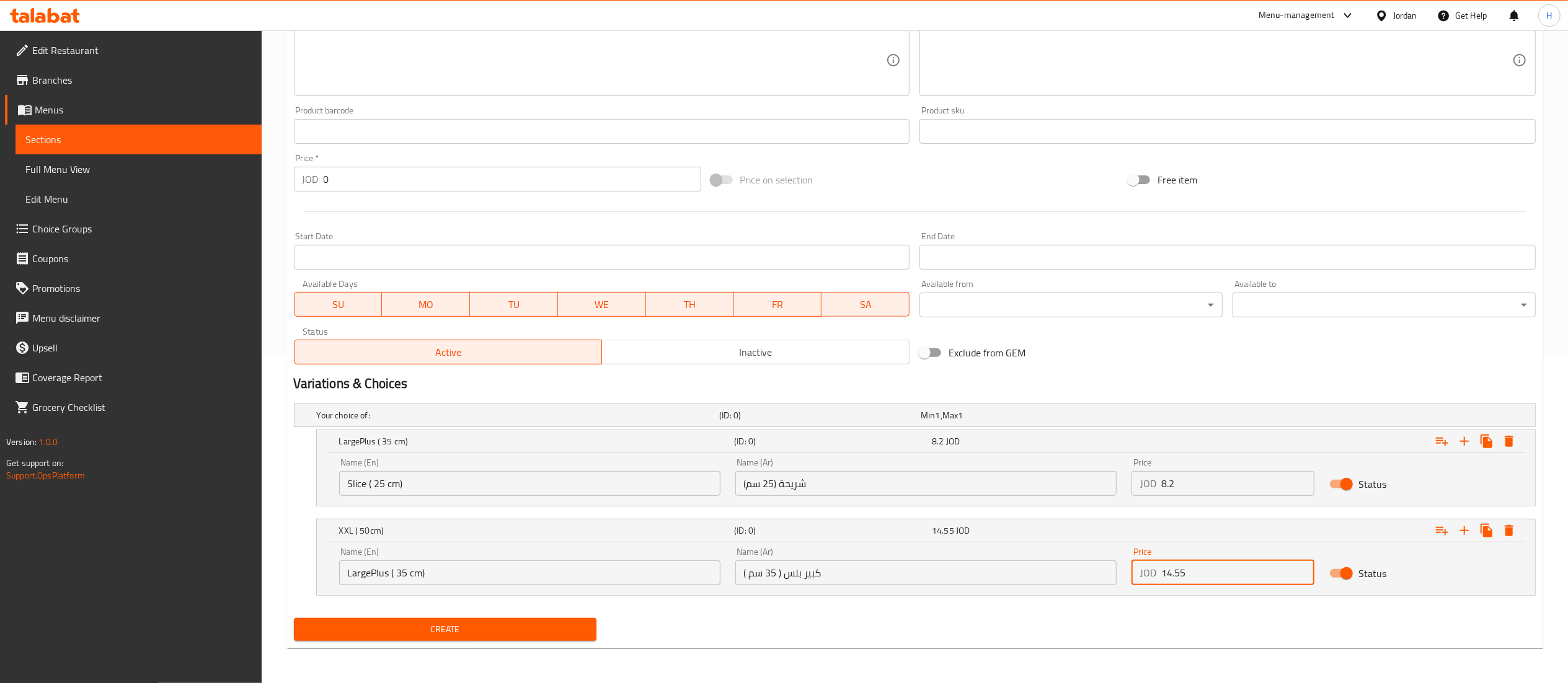
type input "14.55"
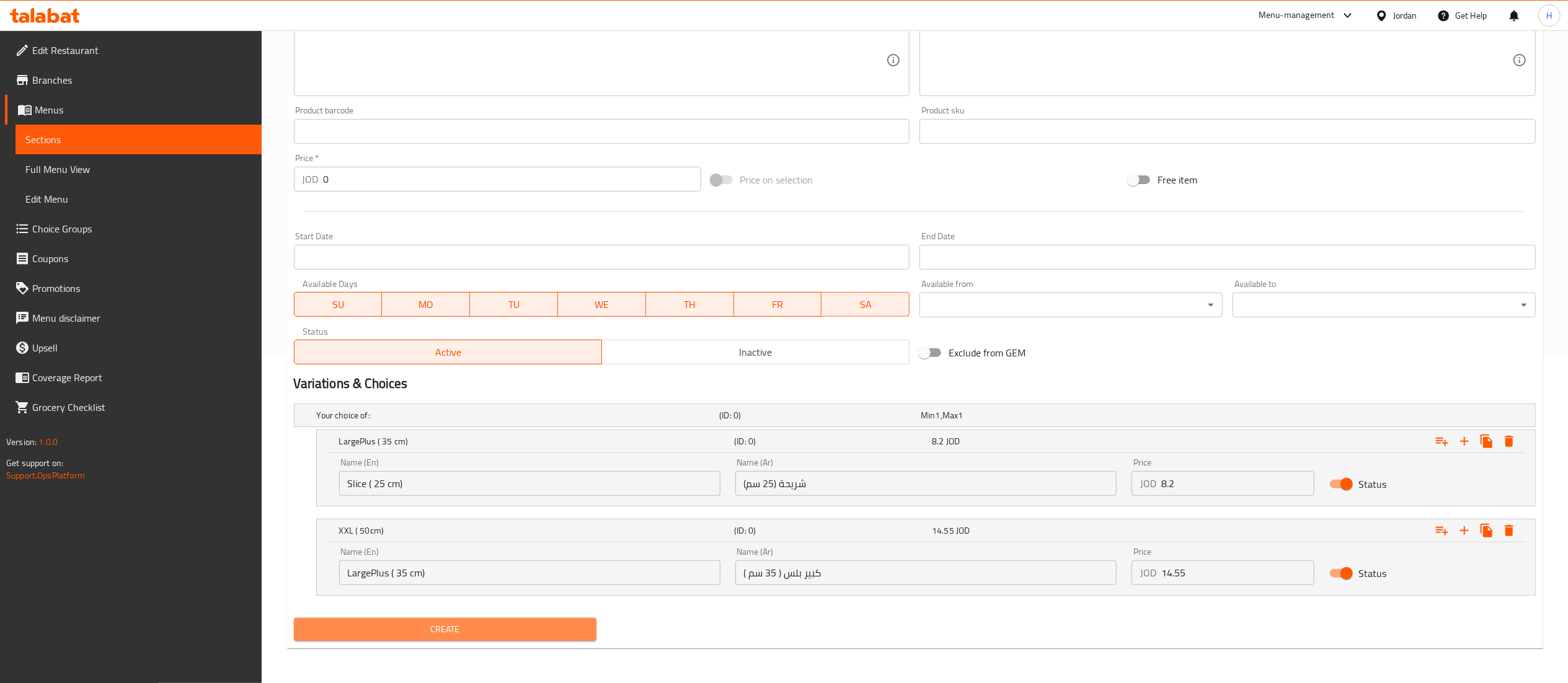
click at [525, 622] on span "Create" at bounding box center [445, 629] width 283 height 16
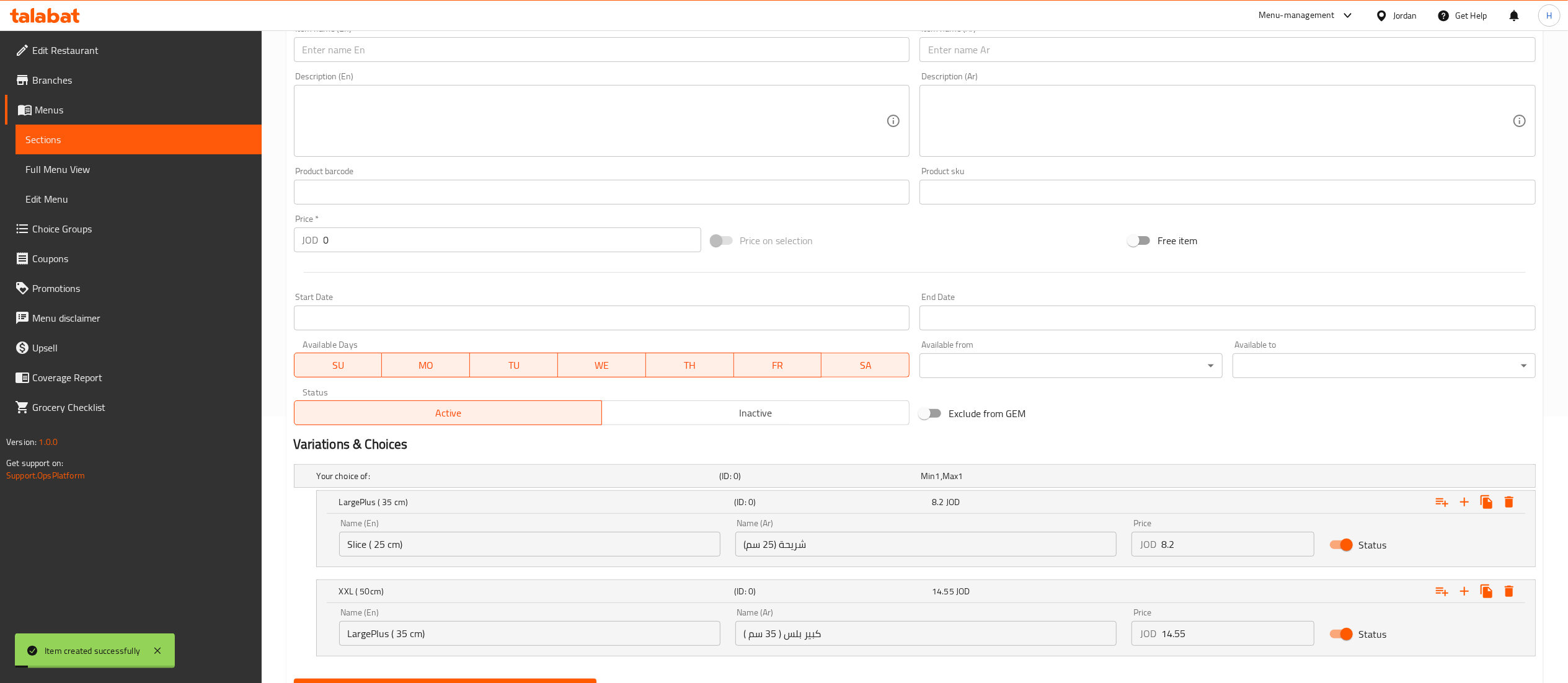
scroll to position [0, 0]
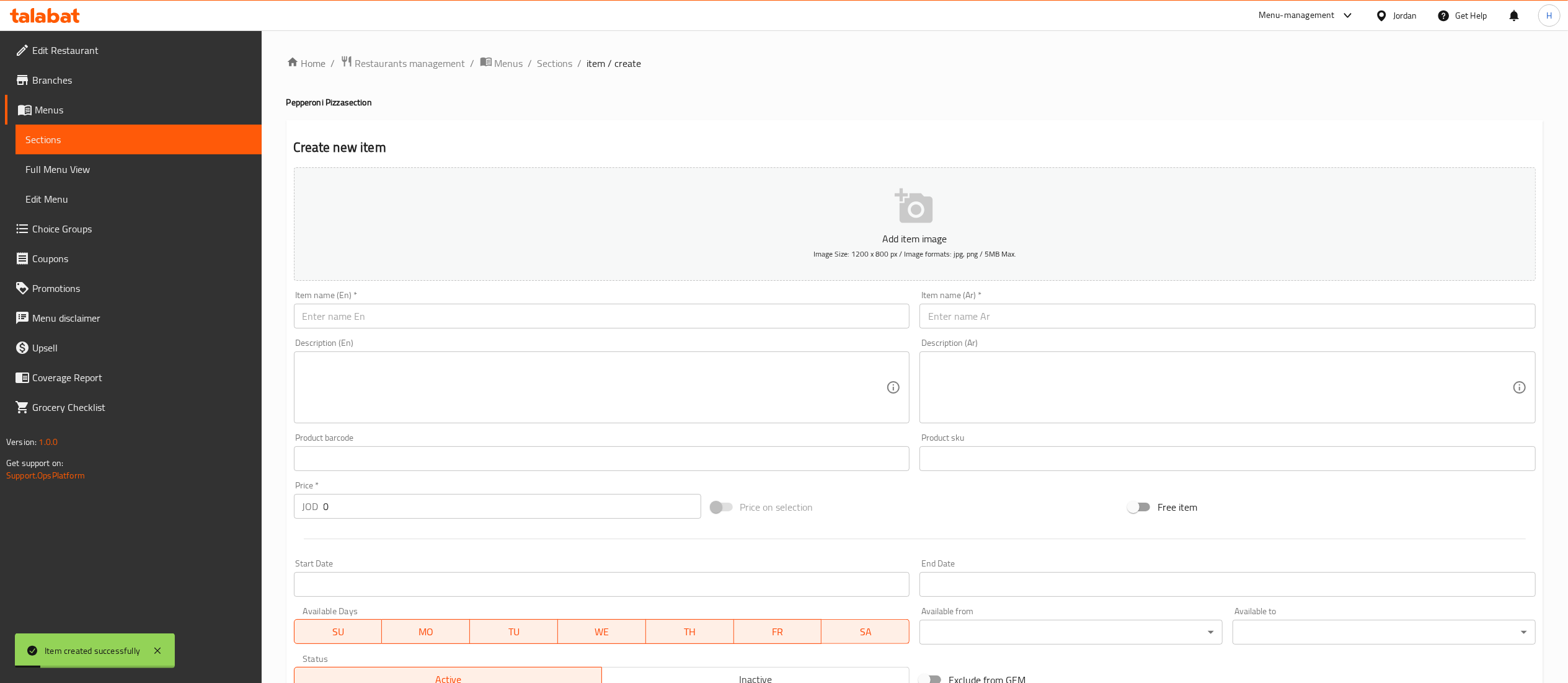
click at [482, 316] on input "text" at bounding box center [602, 315] width 617 height 25
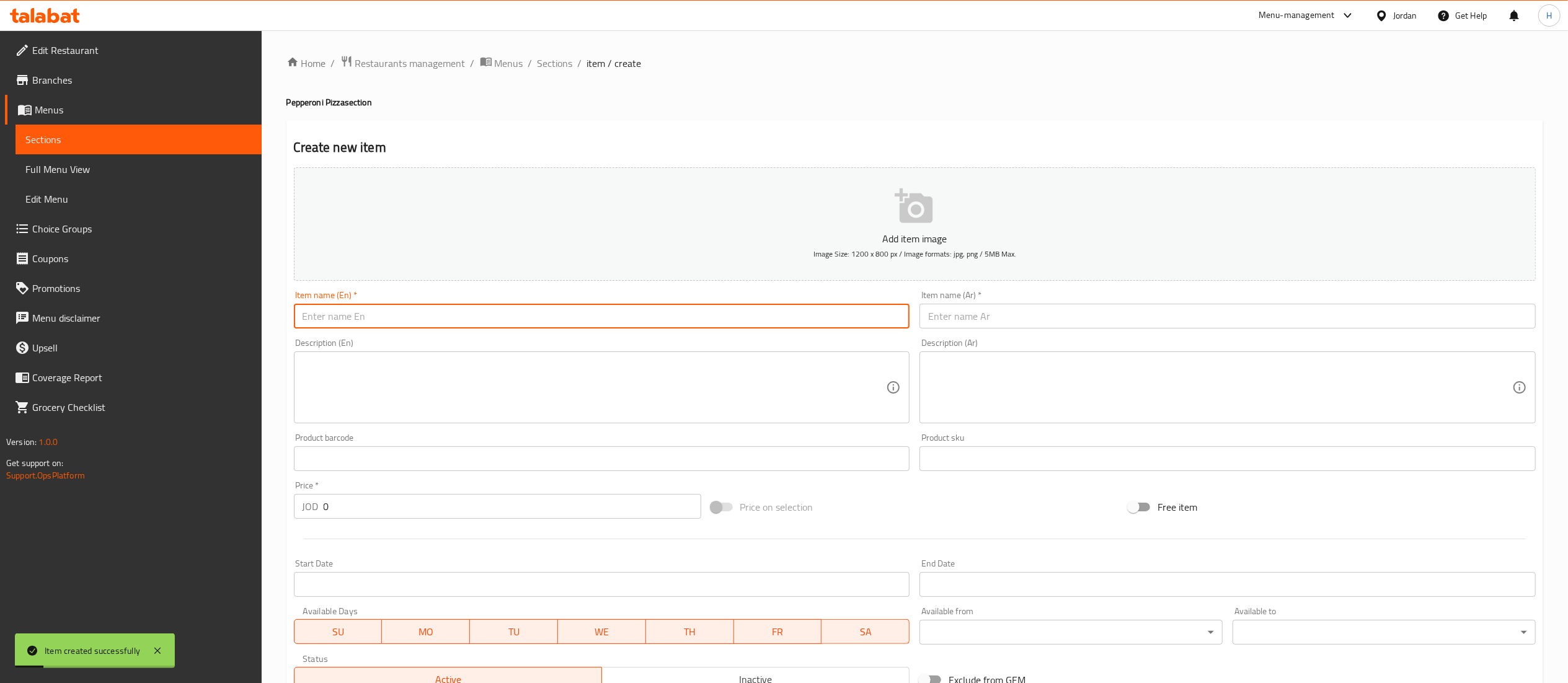
paste input "Pesto-Pepperoni Pizza"
type input "Pesto-Pepperoni Pizza"
click at [963, 317] on input "text" at bounding box center [1227, 315] width 617 height 25
paste input "بيتزا بيستو بيبروني"
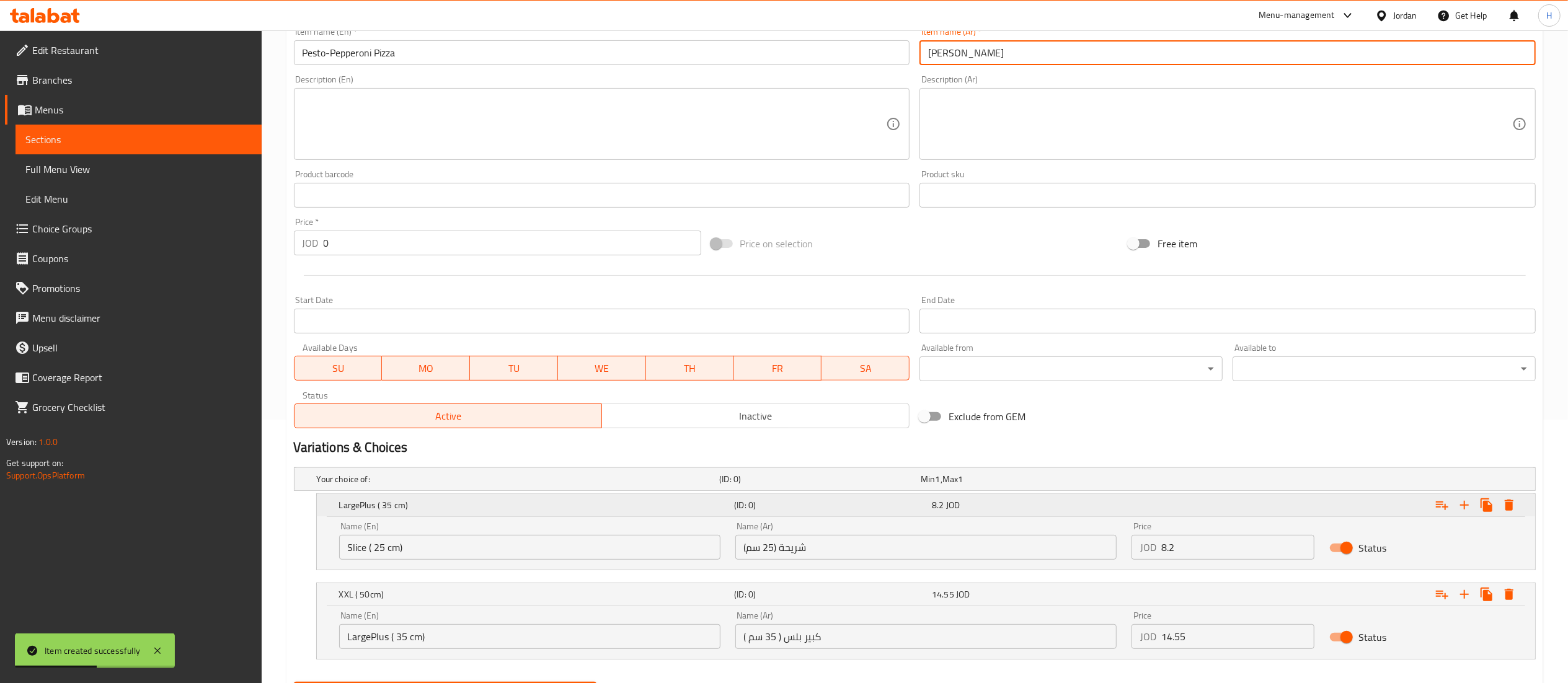
scroll to position [329, 0]
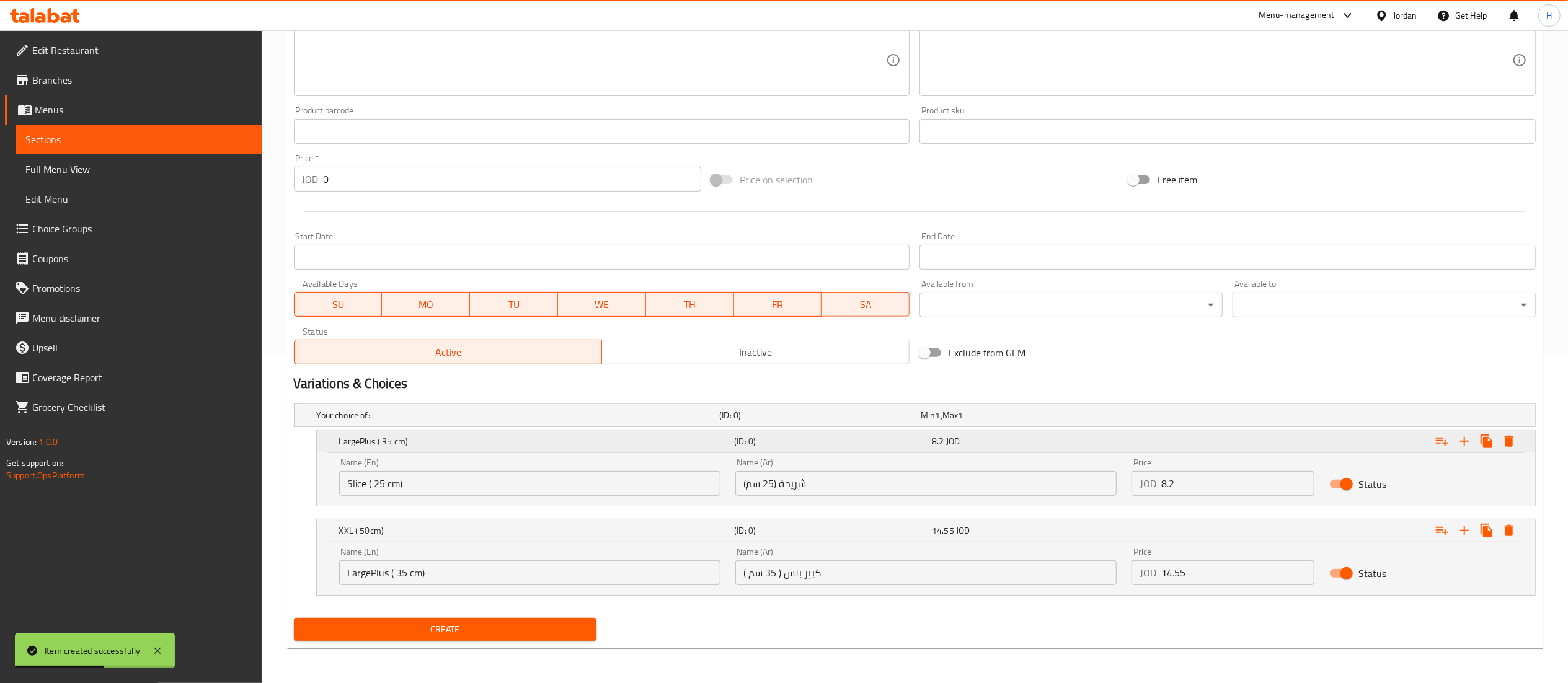
type input "بيتزا بيستو بيبروني"
drag, startPoint x: 1177, startPoint y: 477, endPoint x: 1062, endPoint y: 470, distance: 115.2
click at [1065, 470] on div "Name (En) Slice ( 25 cm) Name (En) Name (Ar) شريحة (25 سم) Name (Ar) Price JOD …" at bounding box center [926, 477] width 1188 height 53
paste input "8.2"
type input "8.2"
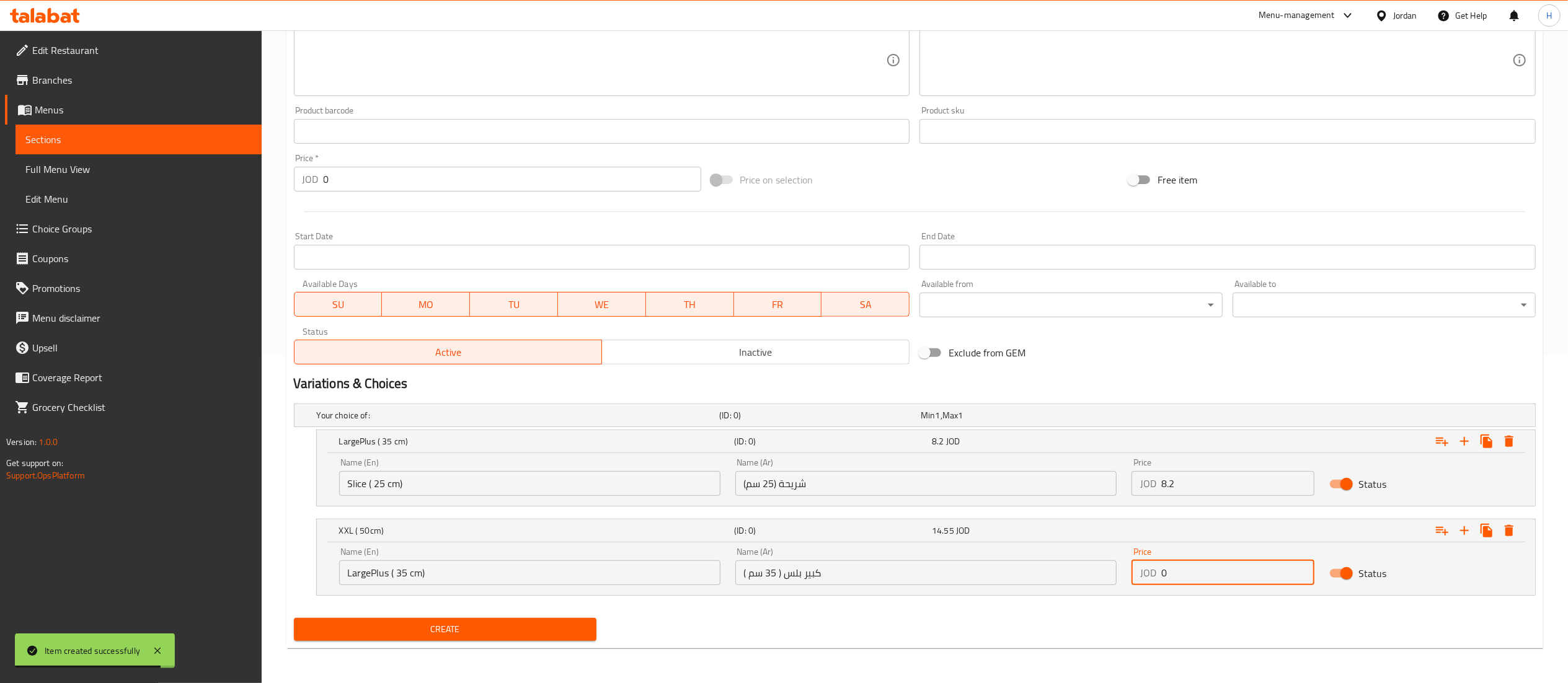
drag, startPoint x: 1169, startPoint y: 578, endPoint x: 1074, endPoint y: 570, distance: 95.3
click at [1089, 570] on div "Name (En) LargePlus ( 35 cm) Name (En) Name (Ar) كبير بلس ( 35 سم ) Name (Ar) P…" at bounding box center [926, 566] width 1188 height 53
paste input "14.55"
type input "14.55"
click at [503, 621] on button "Create" at bounding box center [445, 629] width 303 height 23
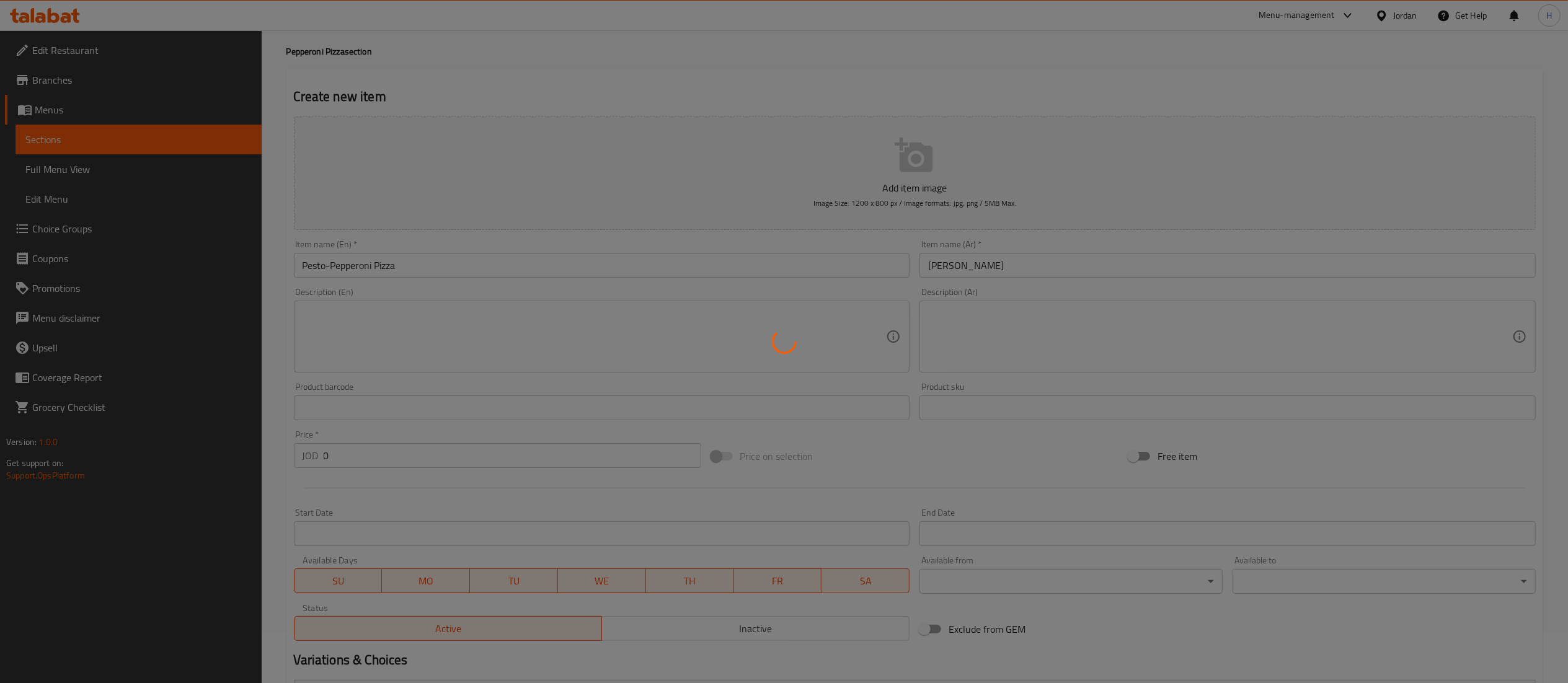
scroll to position [0, 0]
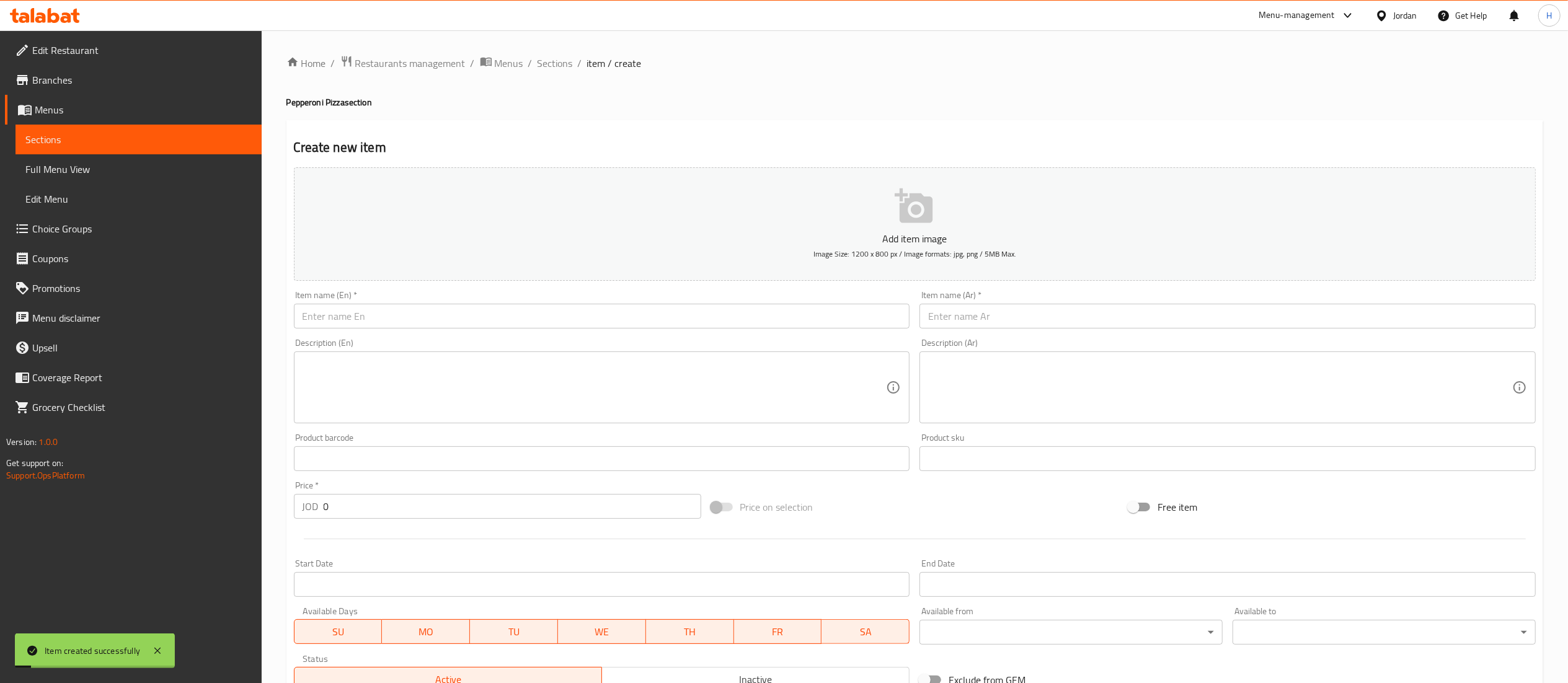
click at [527, 310] on input "text" at bounding box center [602, 315] width 617 height 25
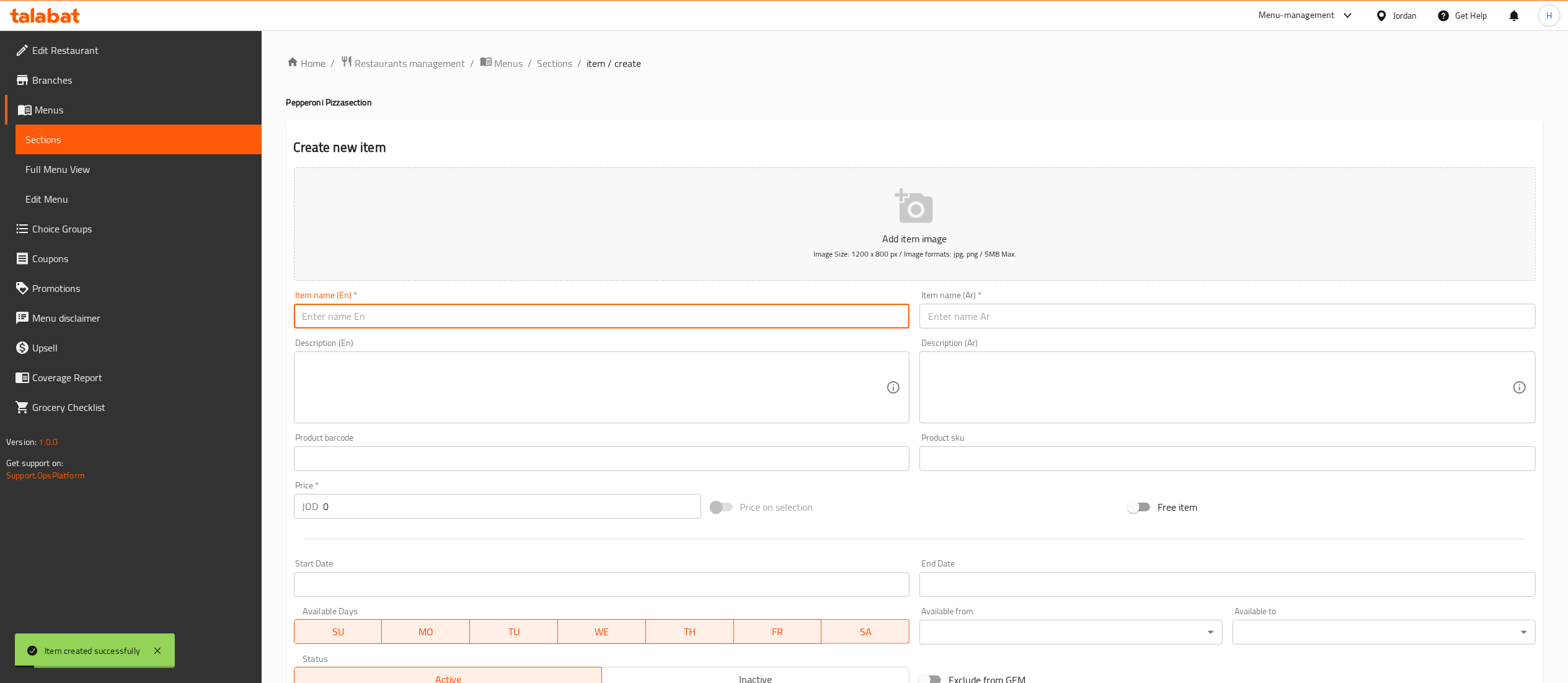
paste input "Black Garlic Pepperoni Pizza"
type input "Black Garlic Pepperoni Pizza"
click at [970, 312] on input "text" at bounding box center [1227, 315] width 617 height 25
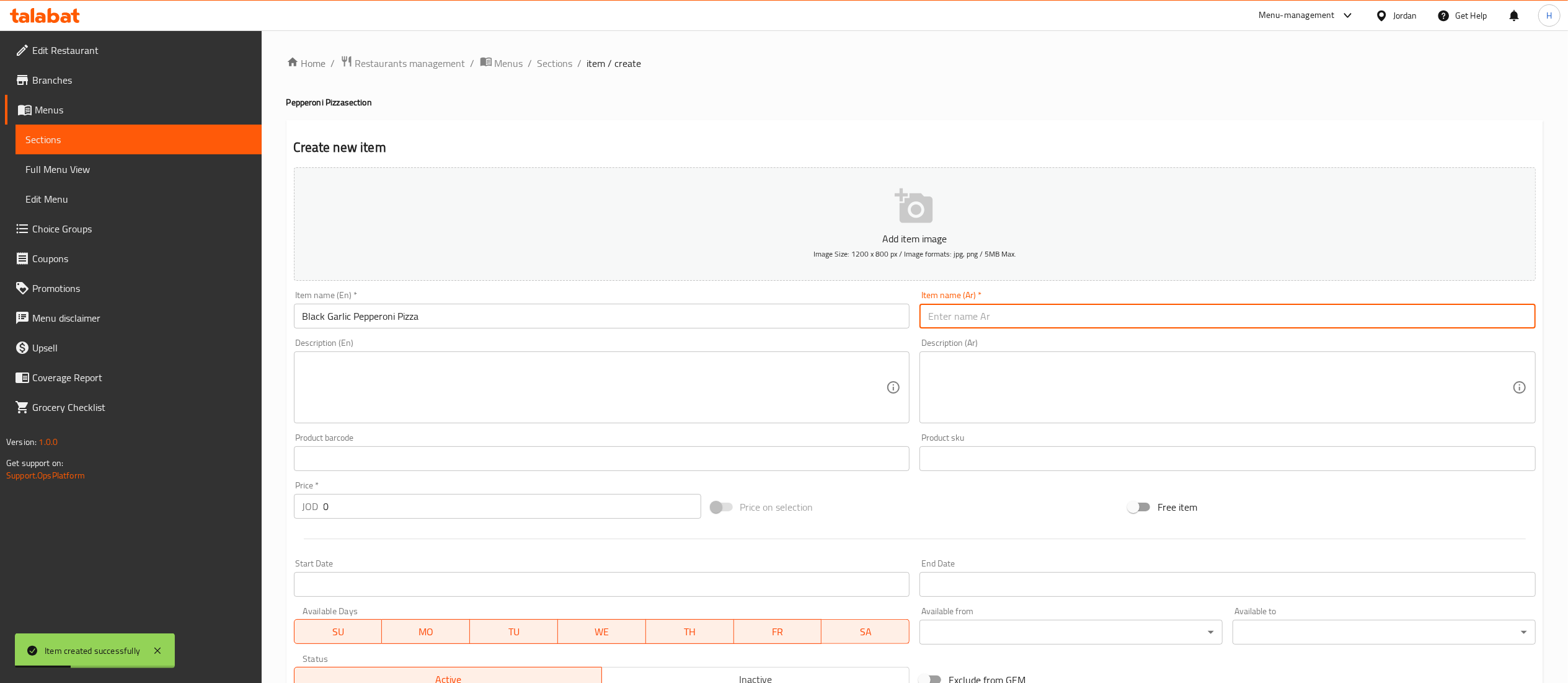
paste input "بيتزا بيبروني بالثوم الأسود"
type input "بيتزا بيبروني بالثوم الأسود"
click at [742, 391] on textarea at bounding box center [594, 388] width 584 height 59
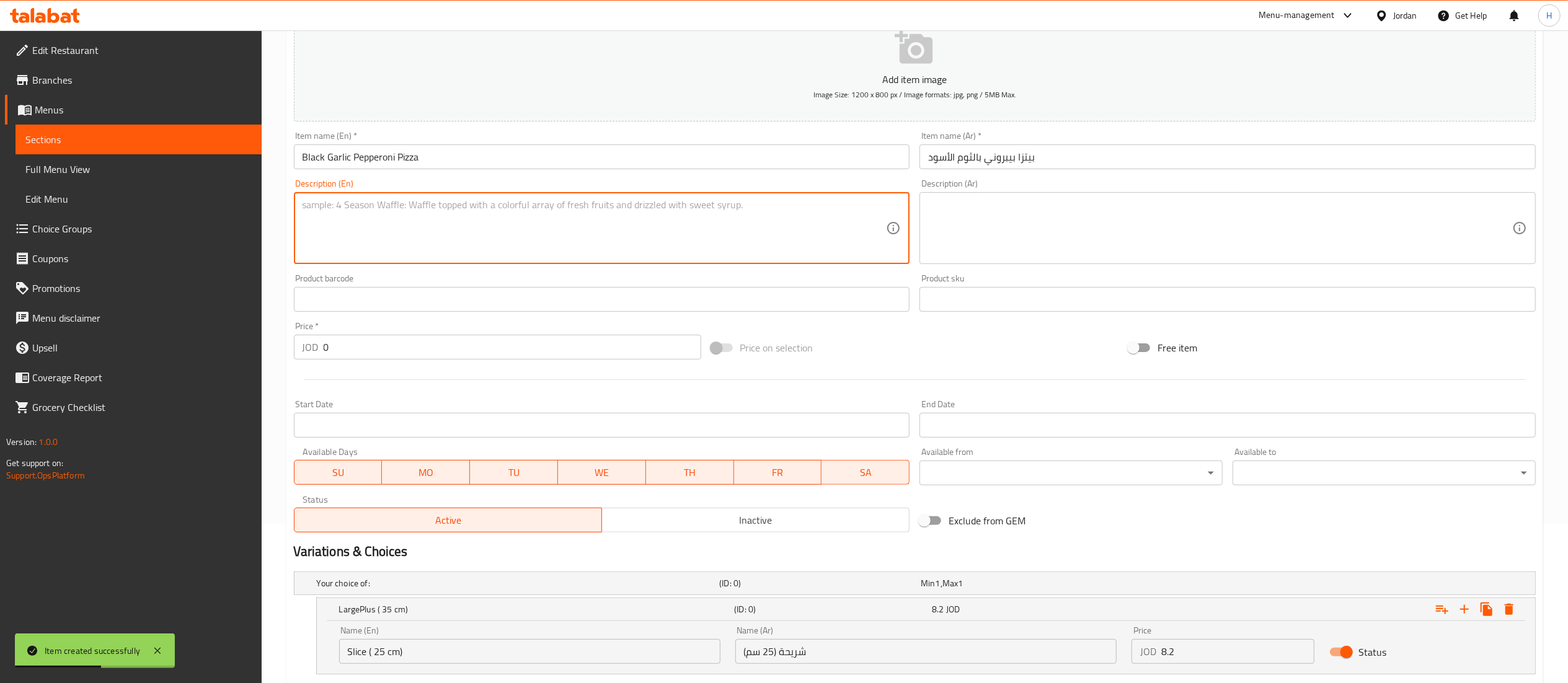
scroll to position [329, 0]
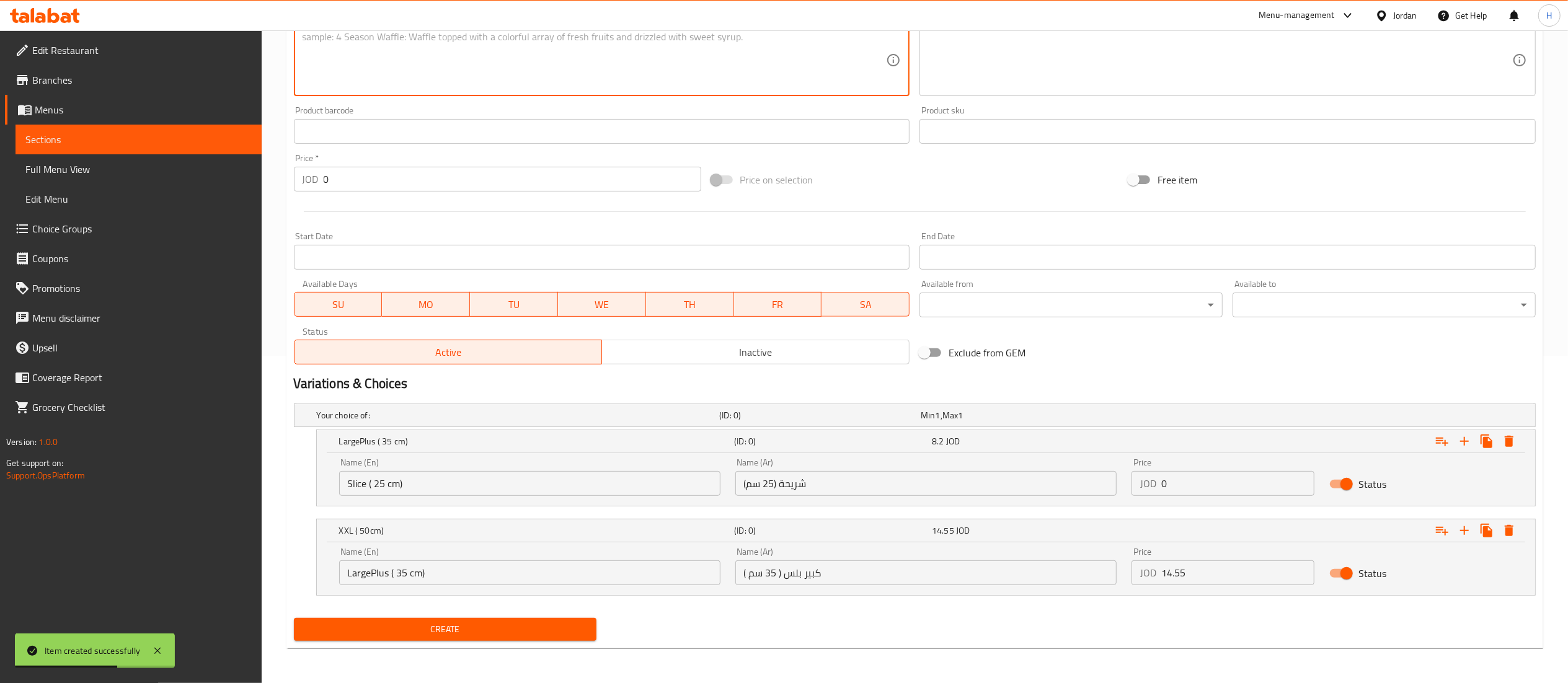
drag, startPoint x: 1191, startPoint y: 484, endPoint x: 1099, endPoint y: 476, distance: 92.3
click at [1099, 476] on div "Name (En) Slice ( 25 cm) Name (En) Name (Ar) شريحة (25 سم) Name (Ar) Price JOD …" at bounding box center [926, 477] width 1188 height 53
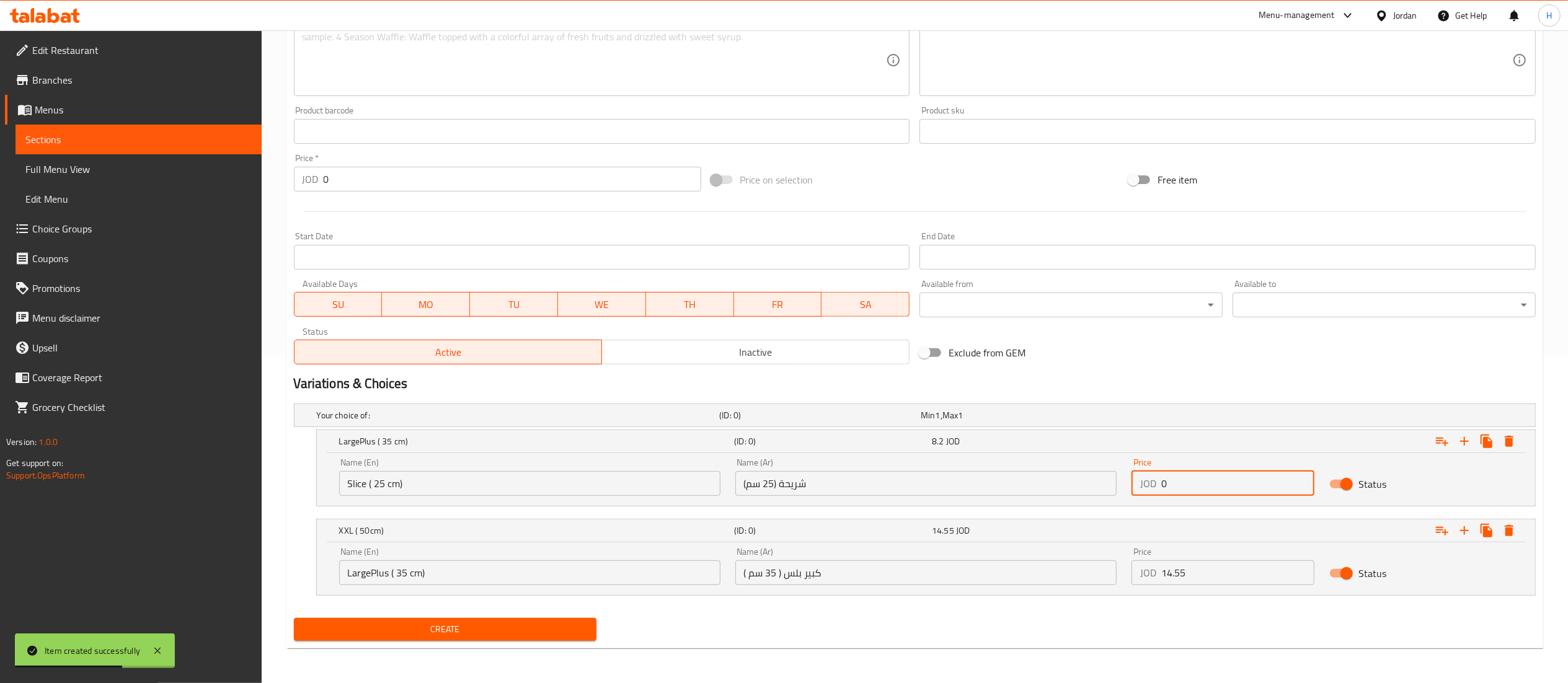
paste input "7.65"
type input "7.65"
drag, startPoint x: 1186, startPoint y: 576, endPoint x: 1039, endPoint y: 558, distance: 148.1
click at [1039, 558] on div "Name (En) LargePlus ( 35 cm) Name (En) Name (Ar) كبير بلس ( 35 سم ) Name (Ar) P…" at bounding box center [926, 566] width 1188 height 53
paste input "13.7"
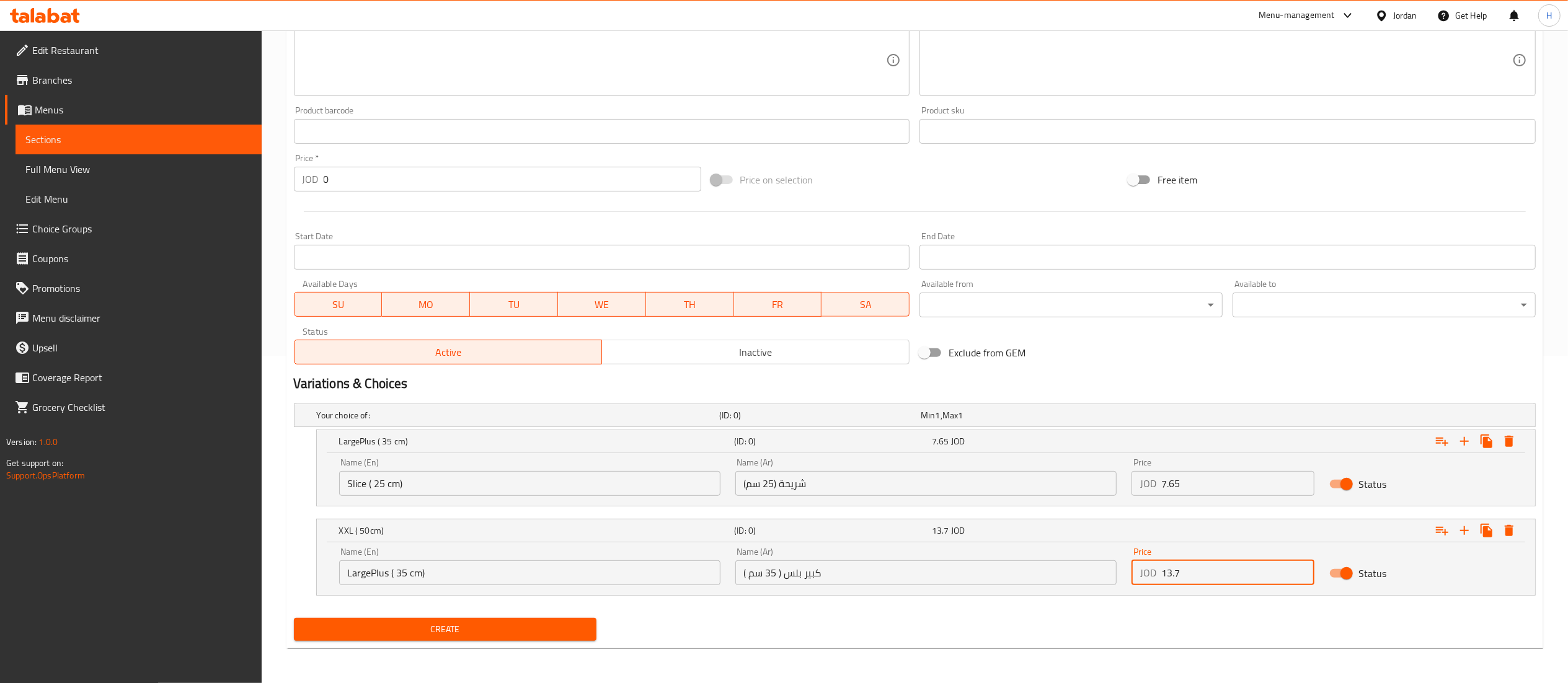
type input "13.7"
click at [470, 629] on span "Create" at bounding box center [445, 629] width 283 height 16
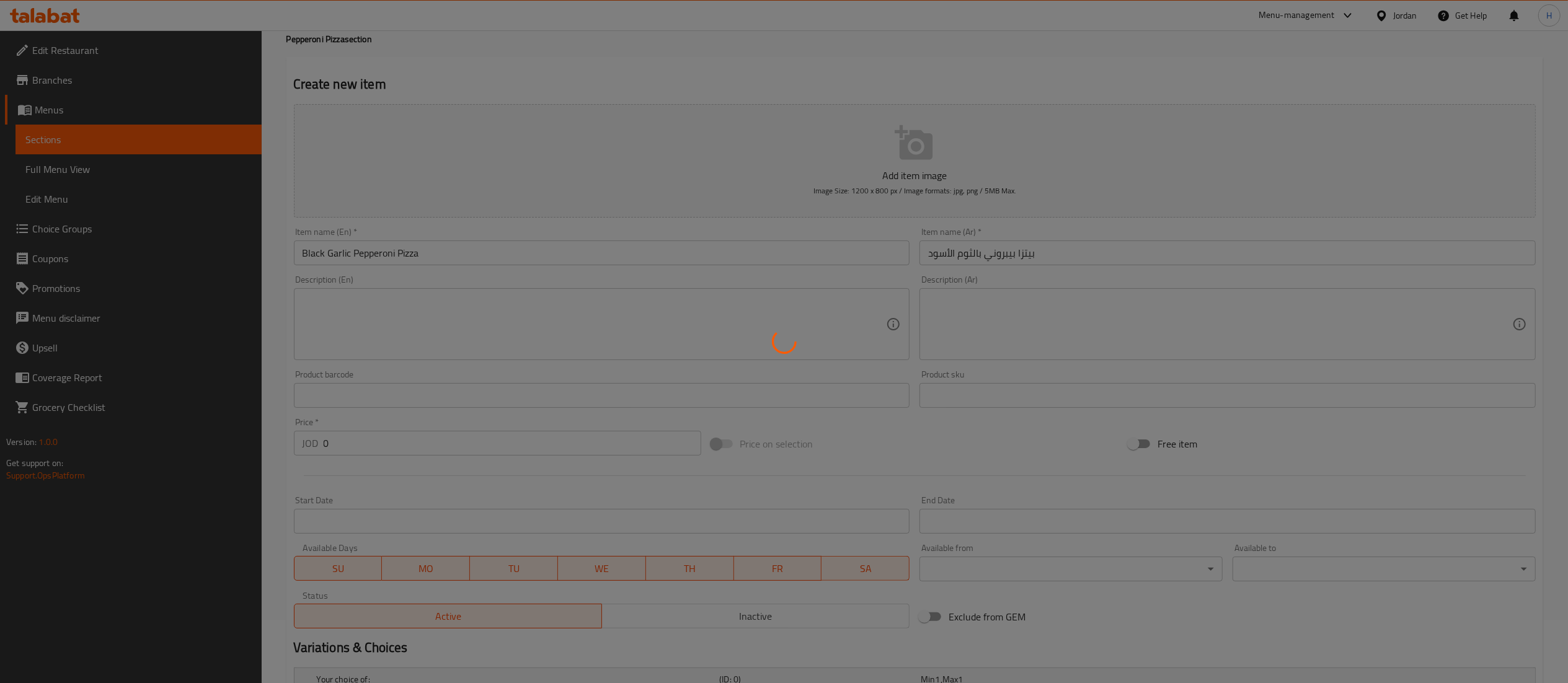
scroll to position [0, 0]
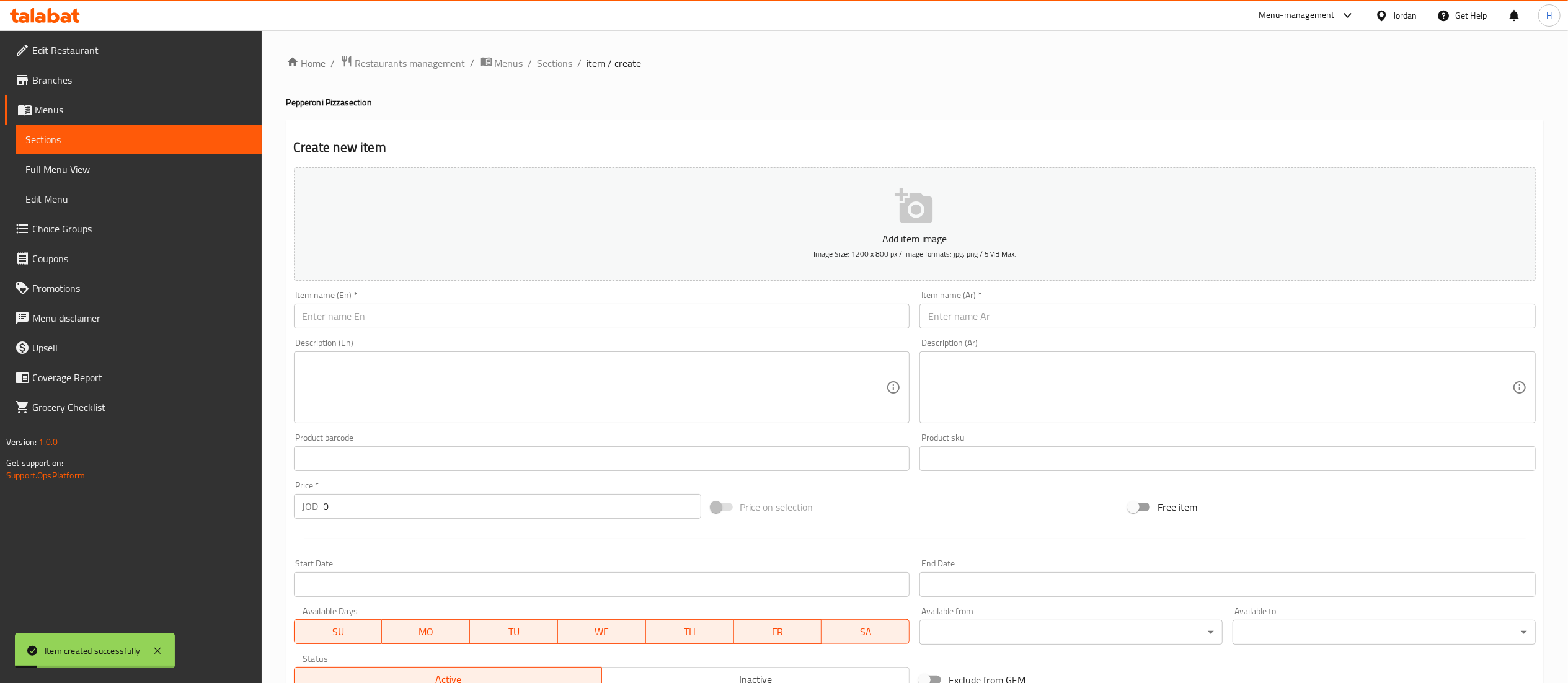
click at [455, 327] on input "text" at bounding box center [602, 315] width 617 height 25
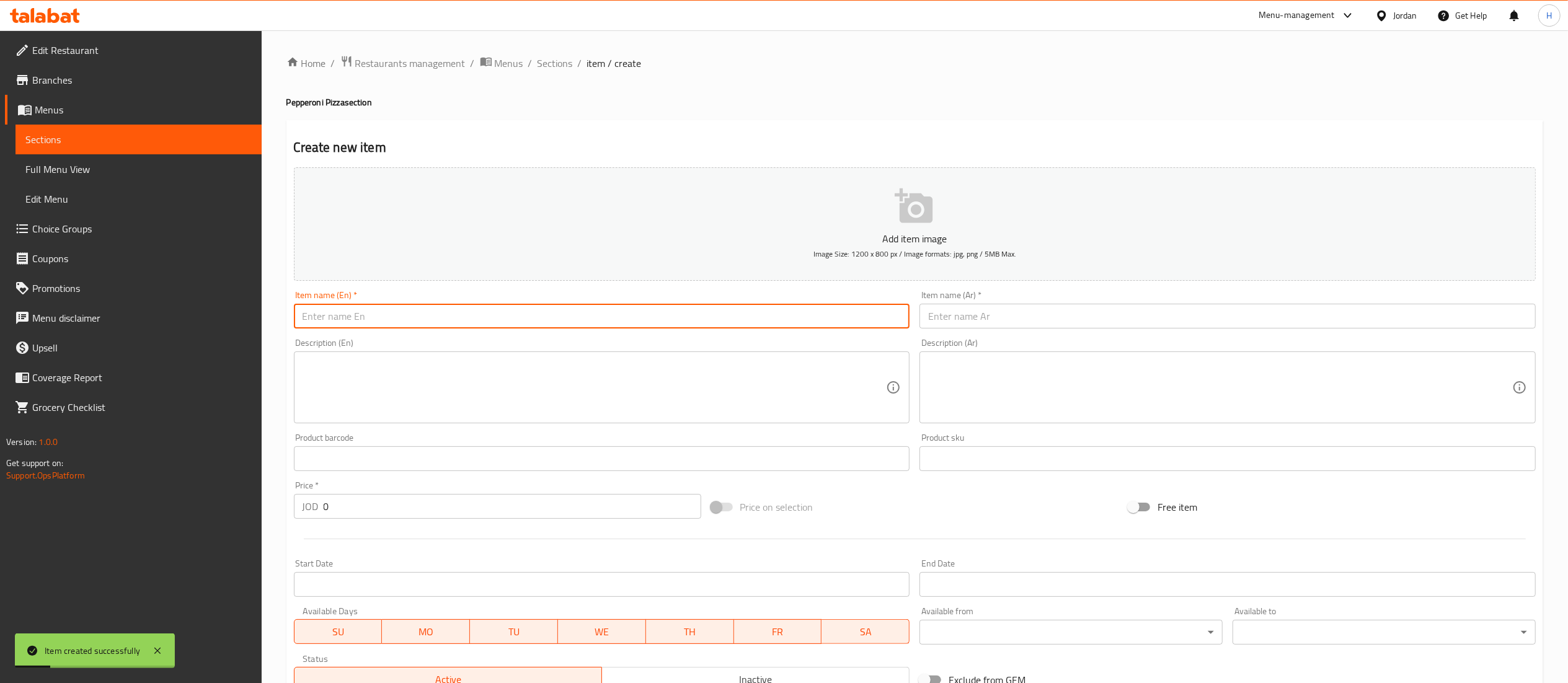
paste input "Spicy Black Garlic Pepperoni Pizza"
type input "Spicy Black Garlic Pepperoni Pizza"
click at [948, 325] on input "text" at bounding box center [1227, 315] width 617 height 25
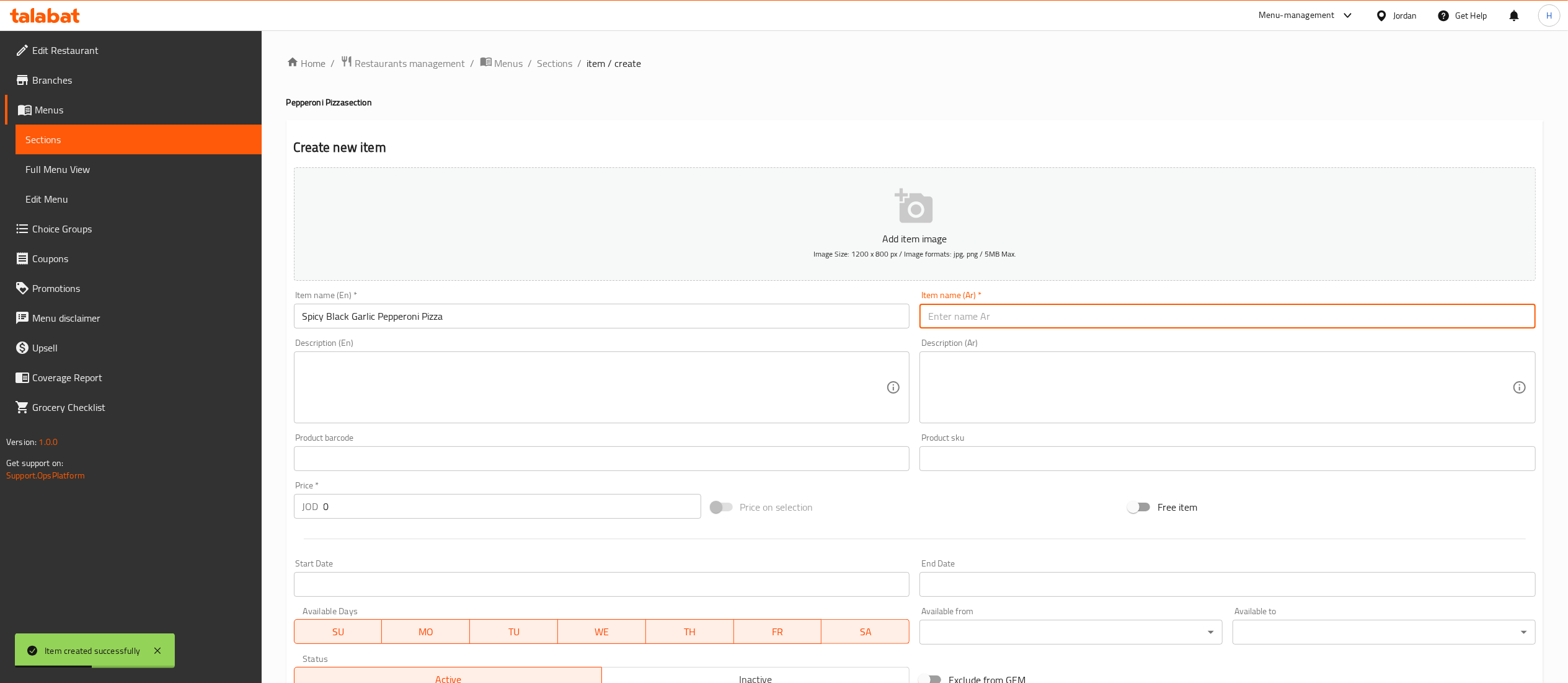
paste input "بيتزا بيبروني بالثوم الأسود الحار"
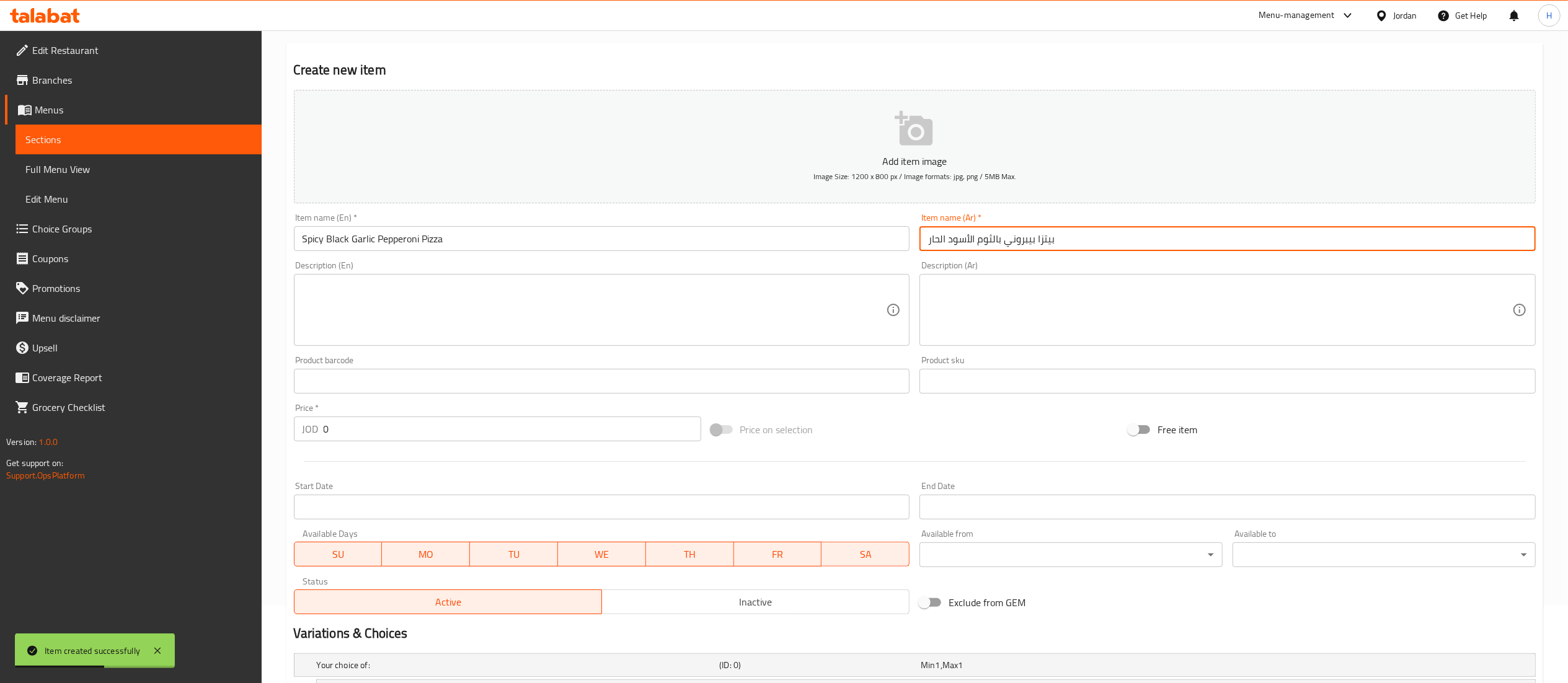
scroll to position [329, 0]
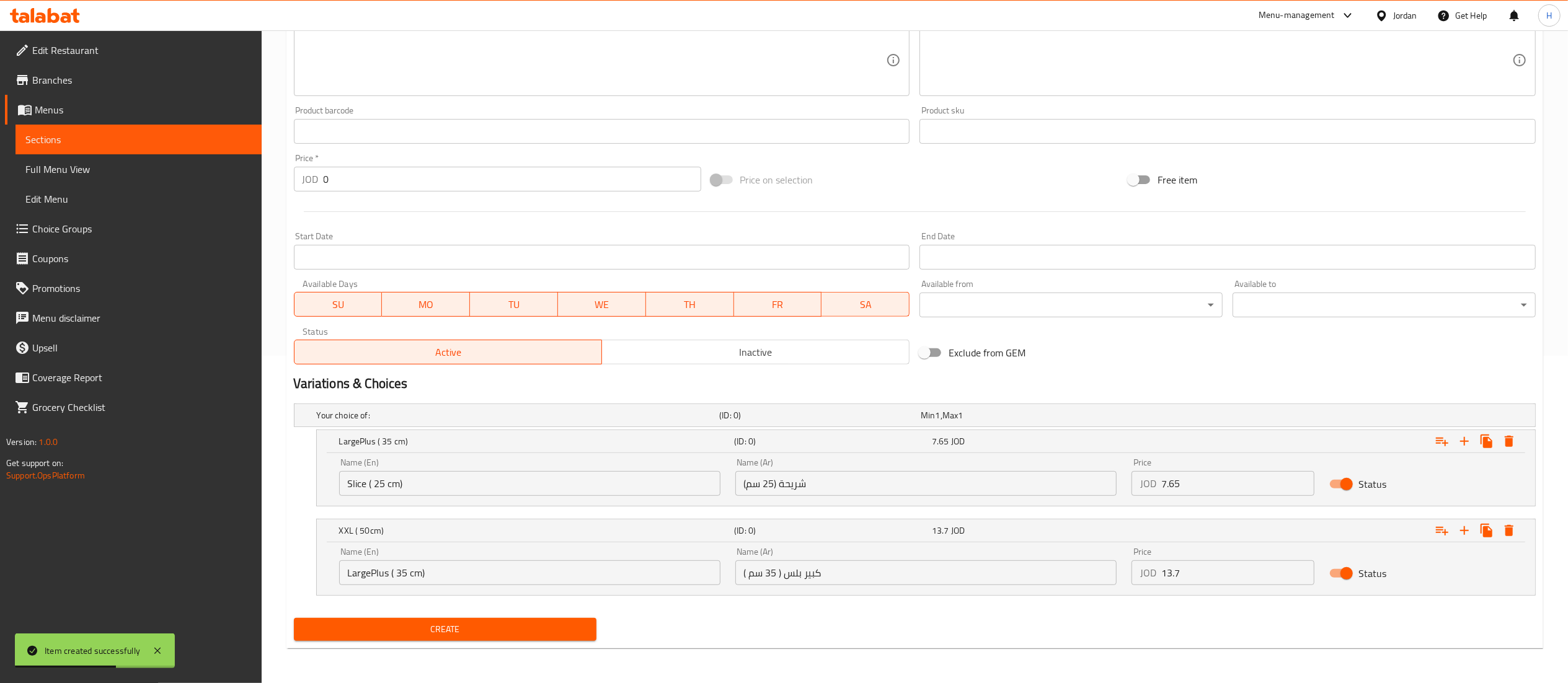
type input "بيتزا بيبروني بالثوم الأسود الحار"
drag, startPoint x: 1183, startPoint y: 480, endPoint x: 1070, endPoint y: 469, distance: 113.5
click at [1071, 469] on div "Name (En) Slice ( 25 cm) Name (En) Name (Ar) شريحة (25 سم) Name (Ar) Price JOD …" at bounding box center [926, 477] width 1188 height 53
paste input "7.65"
type input "7.65"
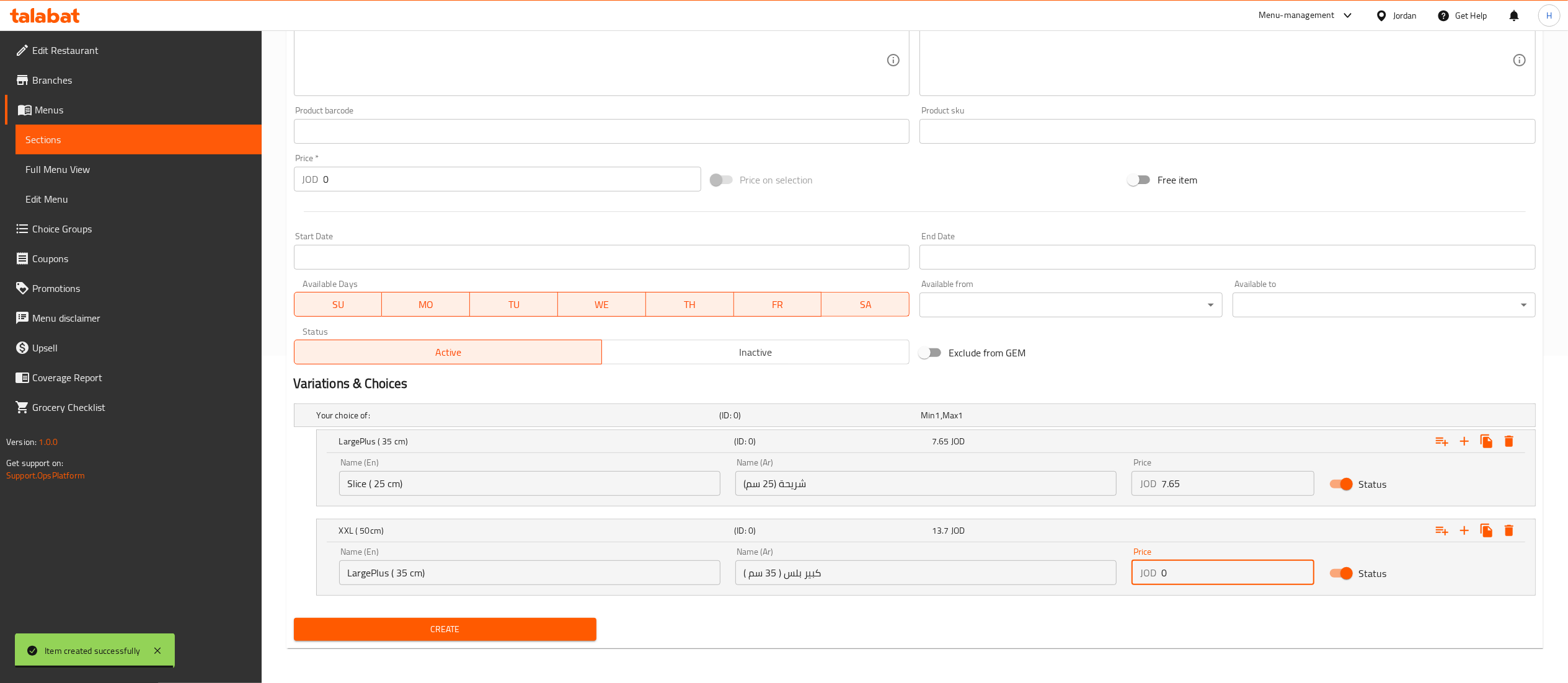
drag, startPoint x: 1180, startPoint y: 570, endPoint x: 1094, endPoint y: 559, distance: 86.7
click at [1094, 559] on div "Name (En) LargePlus ( 35 cm) Name (En) Name (Ar) كبير بلس ( 35 سم ) Name (Ar) P…" at bounding box center [926, 566] width 1188 height 53
paste input "13.7"
type input "13.7"
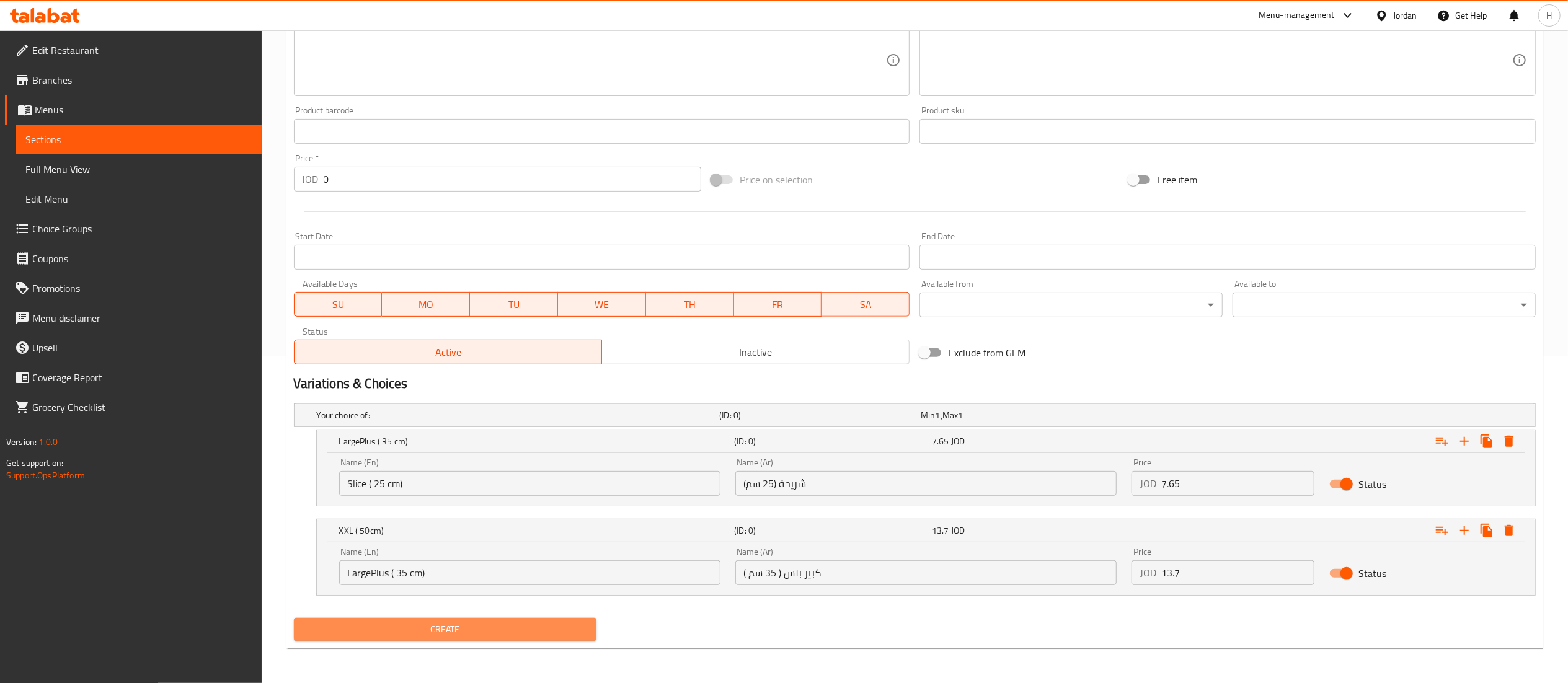
click at [355, 634] on span "Create" at bounding box center [445, 629] width 283 height 16
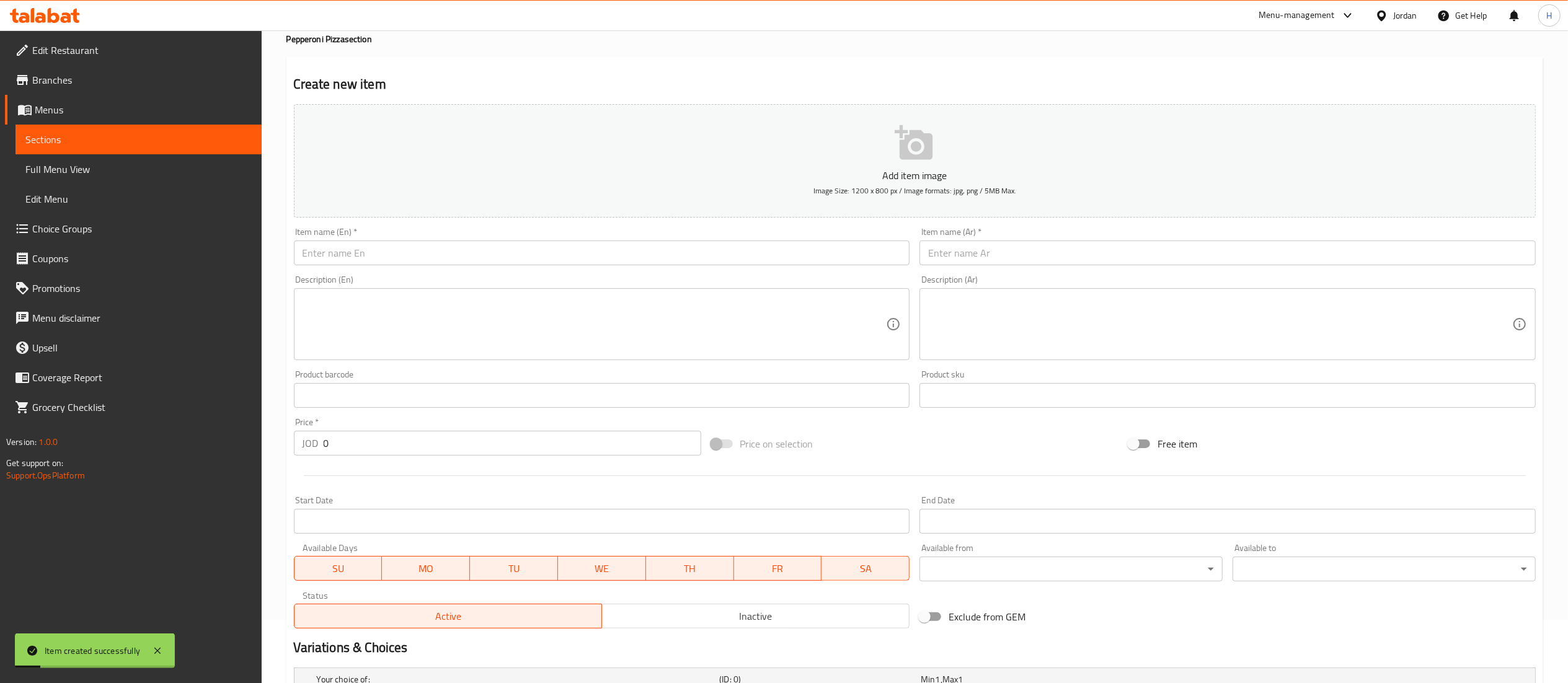
scroll to position [0, 0]
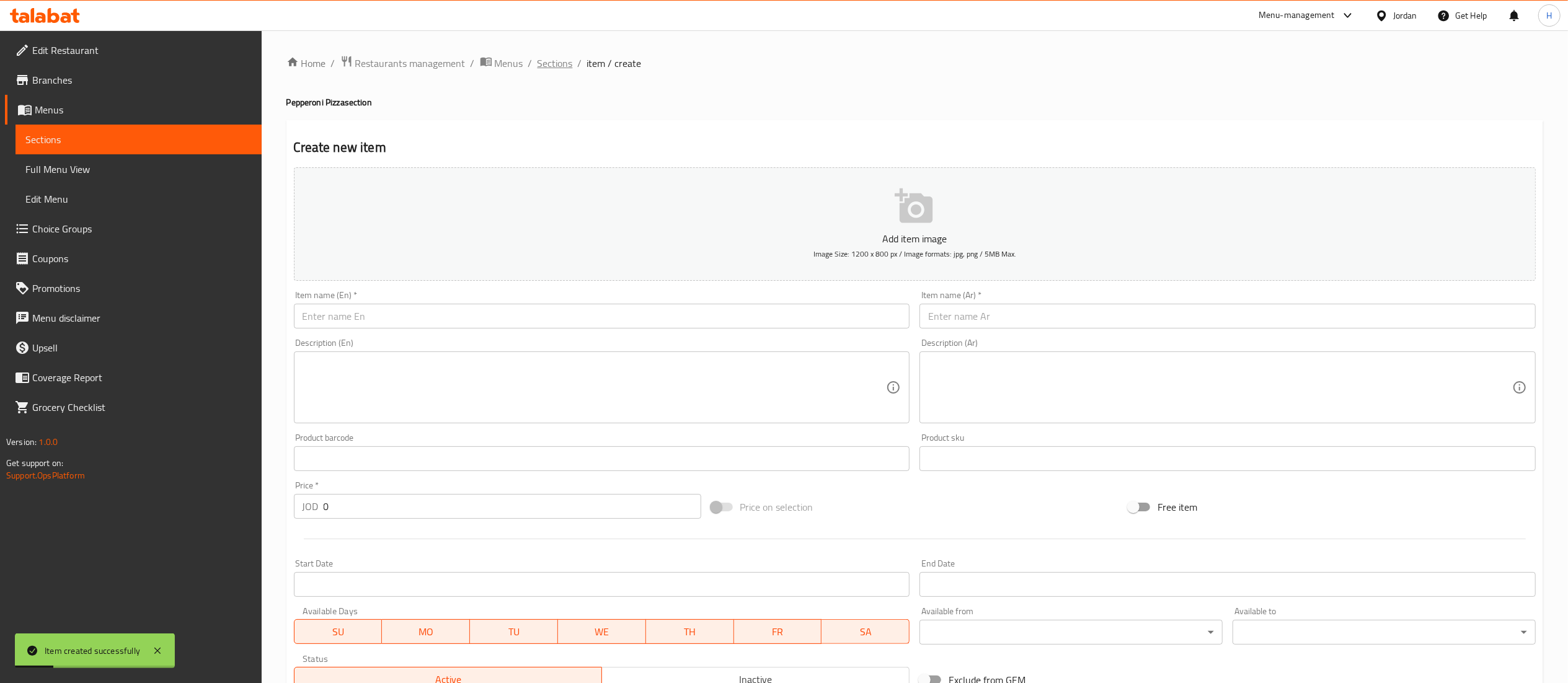
click at [538, 60] on span "Sections" at bounding box center [555, 63] width 35 height 15
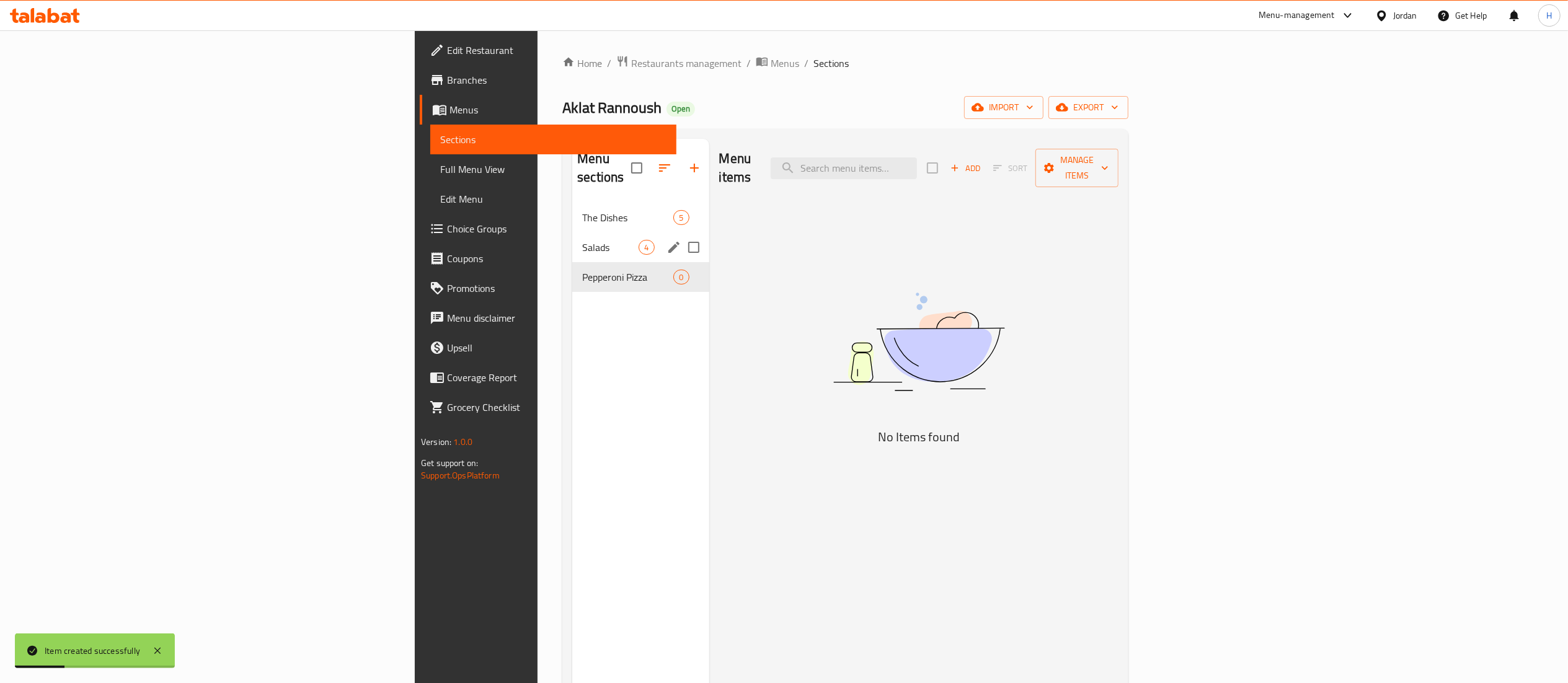
click at [573, 277] on nav "The Dishes 5 Salads 4 Pepperoni Pizza 0" at bounding box center [640, 247] width 136 height 99
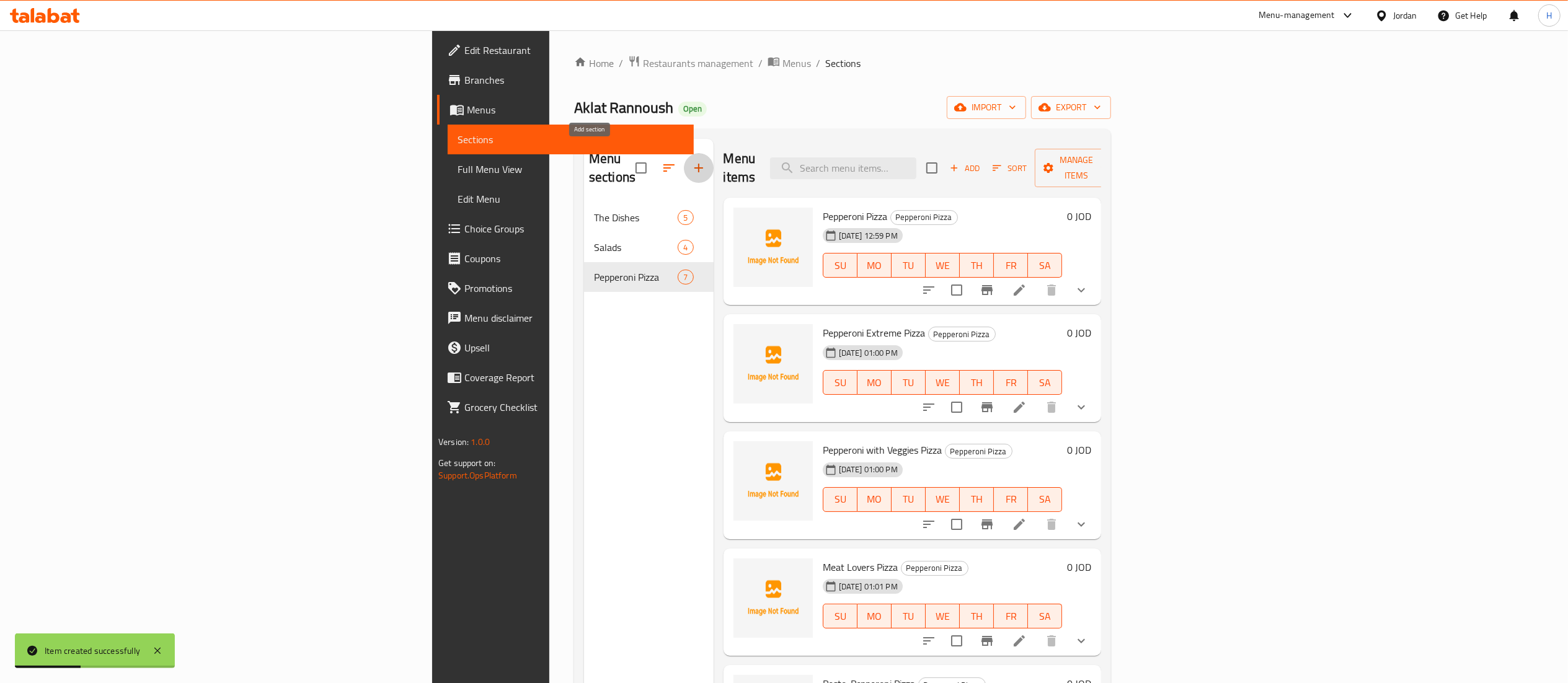
click at [691, 160] on icon "button" at bounding box center [699, 168] width 15 height 15
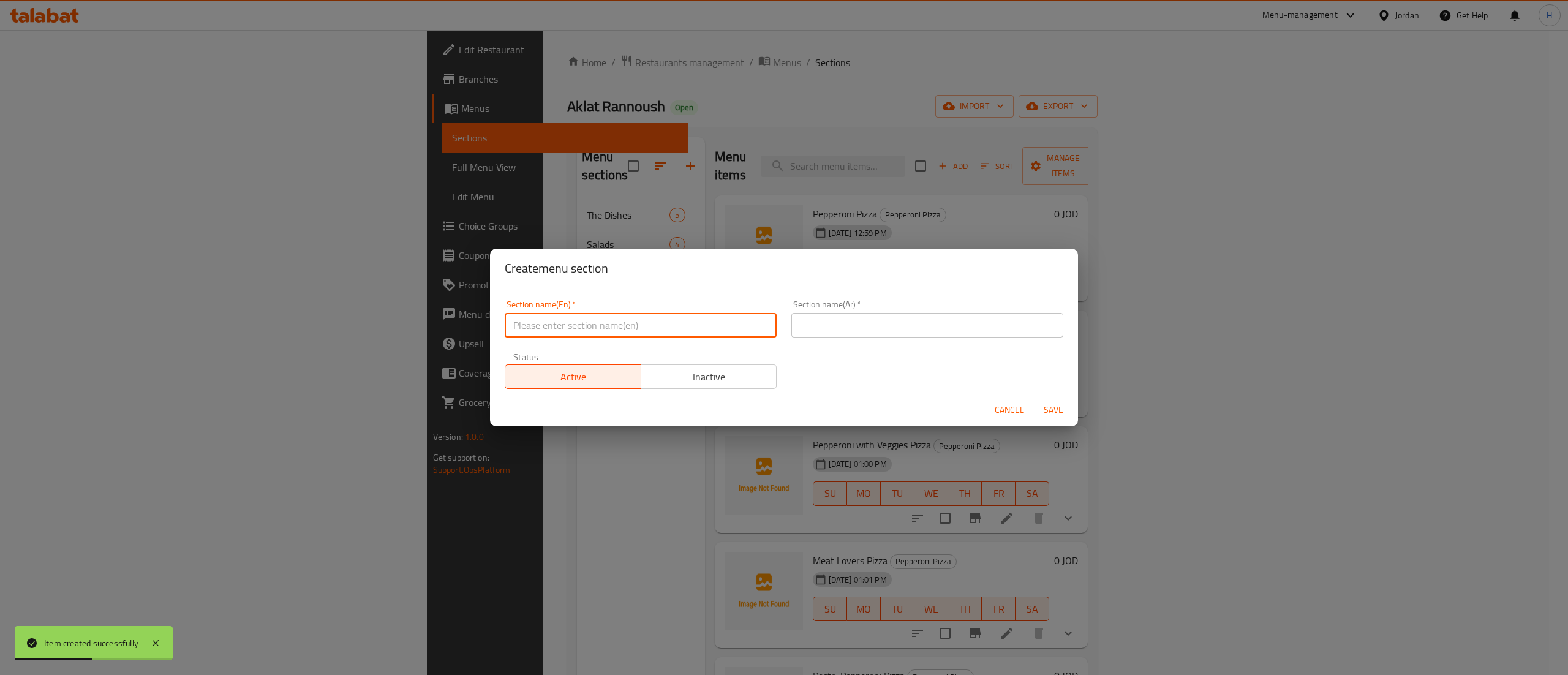
click at [626, 335] on input "text" at bounding box center [640, 325] width 272 height 24
paste input "Vegetarian Pizza"
type input "Vegetarian Pizza"
click at [848, 318] on input "text" at bounding box center [927, 325] width 272 height 24
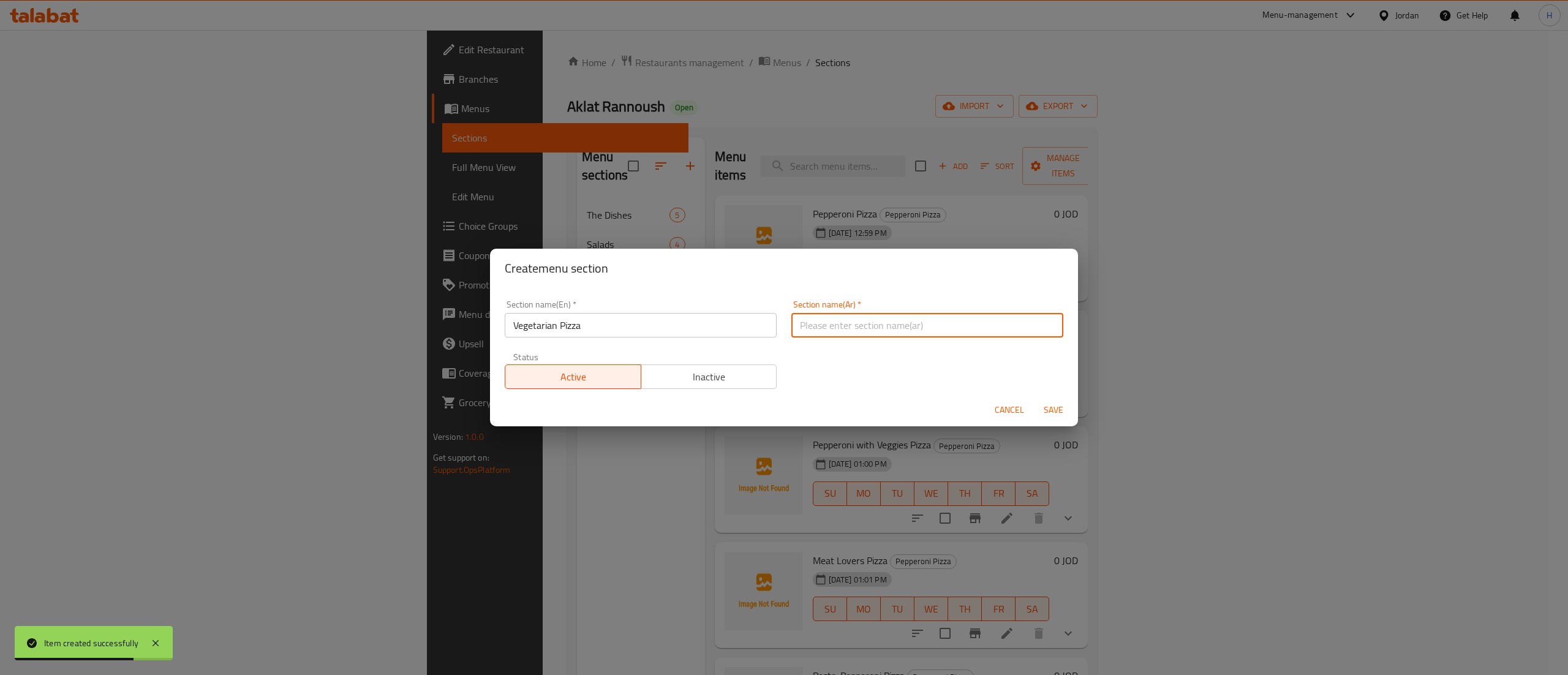
paste input "بيتزا نباتية"
type input "بيتزا نباتية"
drag, startPoint x: 904, startPoint y: 396, endPoint x: 1000, endPoint y: 423, distance: 99.7
click at [903, 397] on div "Cancel Save" at bounding box center [784, 410] width 588 height 32
click at [1050, 407] on span "Save" at bounding box center [1053, 410] width 29 height 15
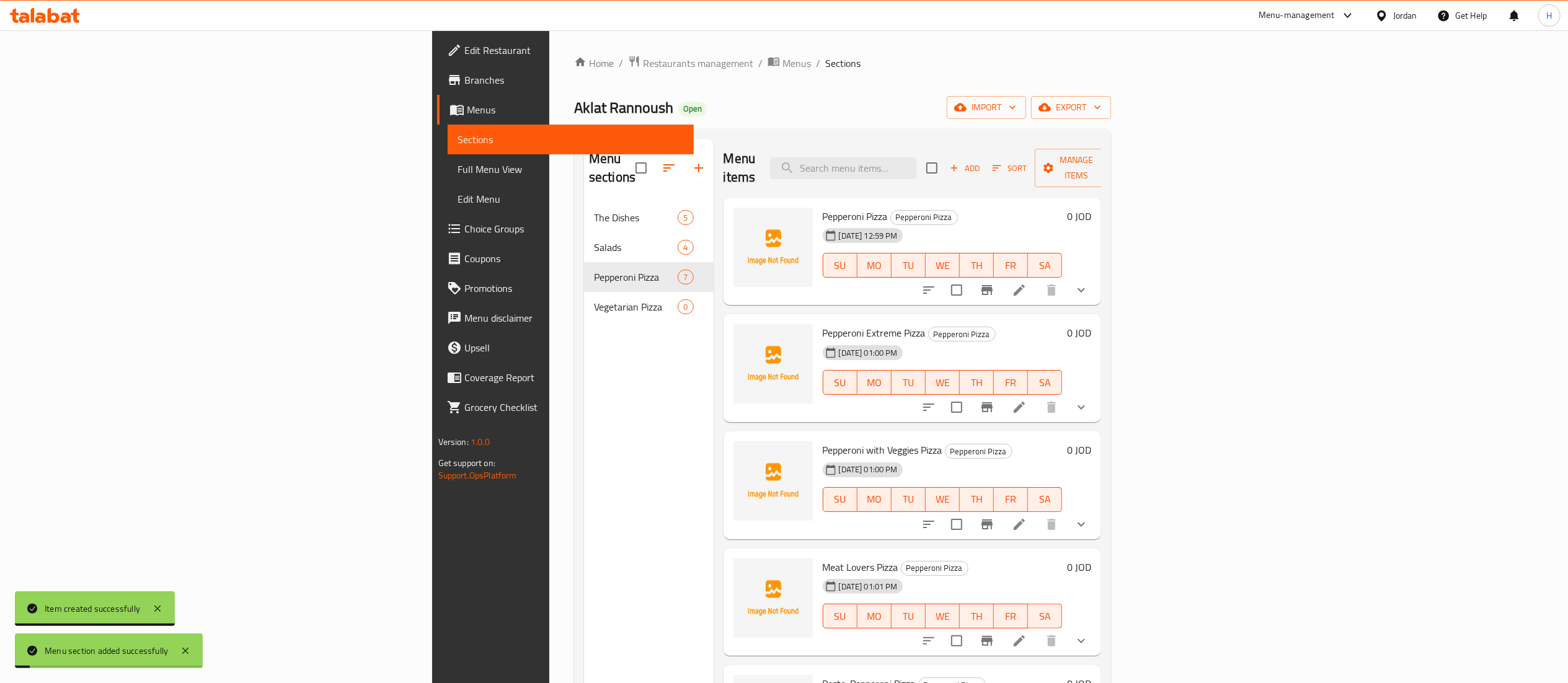
drag, startPoint x: 392, startPoint y: 462, endPoint x: 394, endPoint y: 413, distance: 49.0
click at [584, 458] on div "Menu sections The Dishes 5 Salads 4 Pepperoni Pizza 7 Vegetarian Pizza 0" at bounding box center [649, 480] width 130 height 683
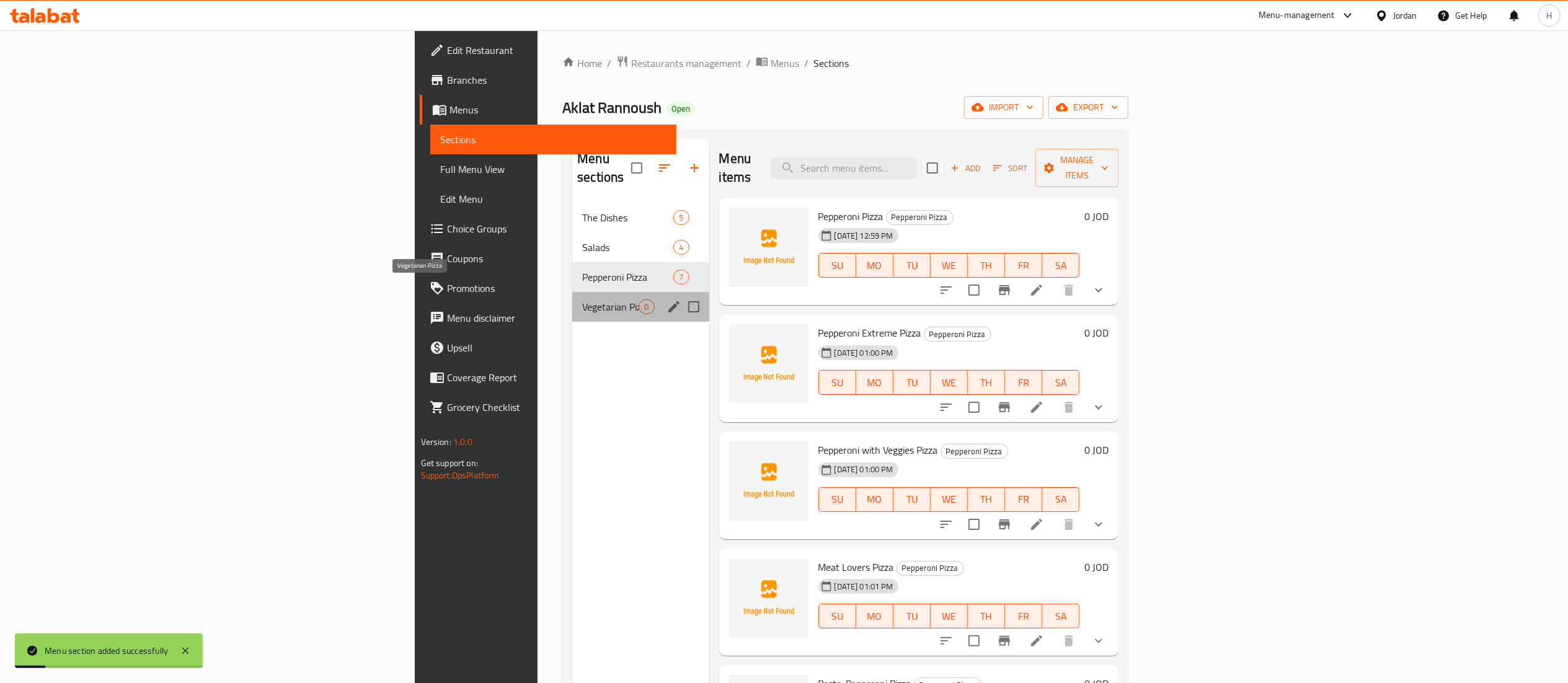
click at [582, 300] on span "Vegetarian Pizza" at bounding box center [611, 307] width 57 height 15
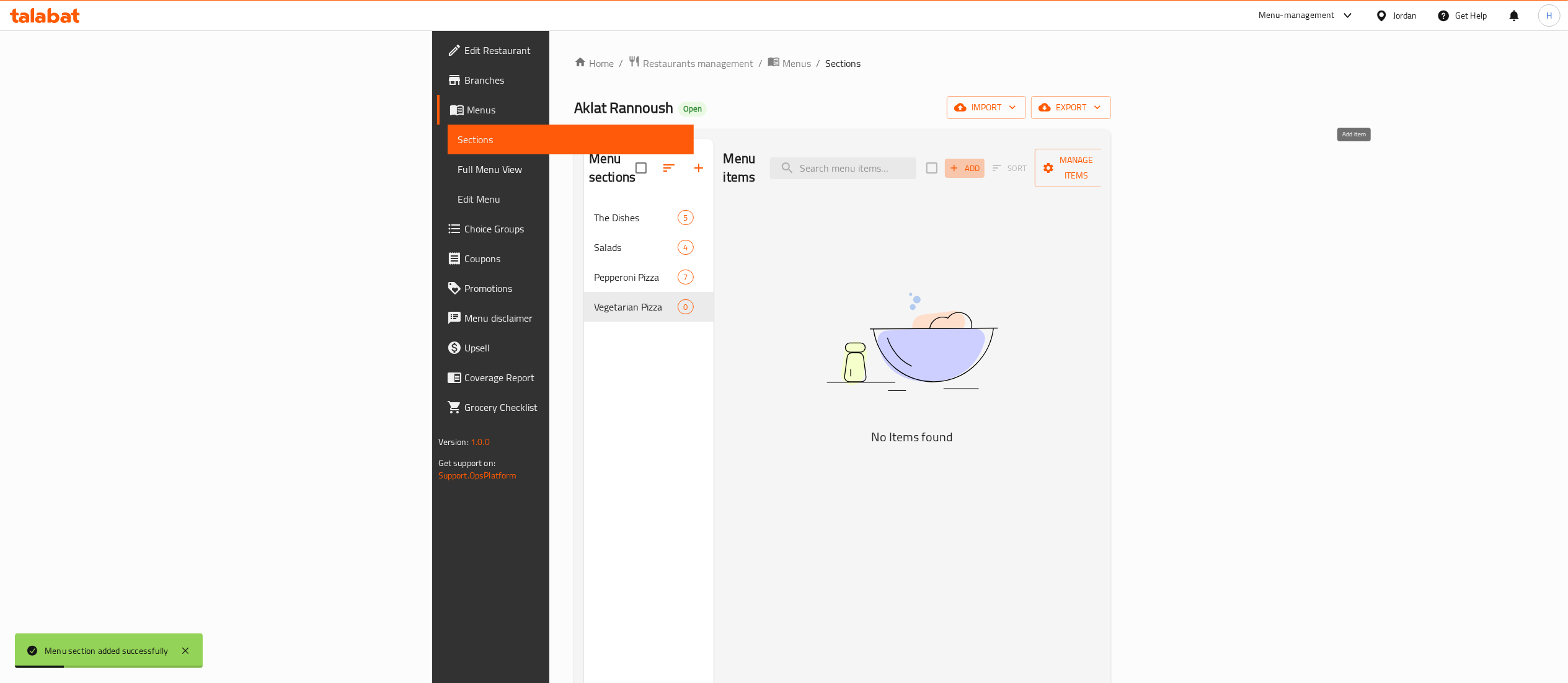
click at [981, 161] on span "Add" at bounding box center [965, 168] width 34 height 14
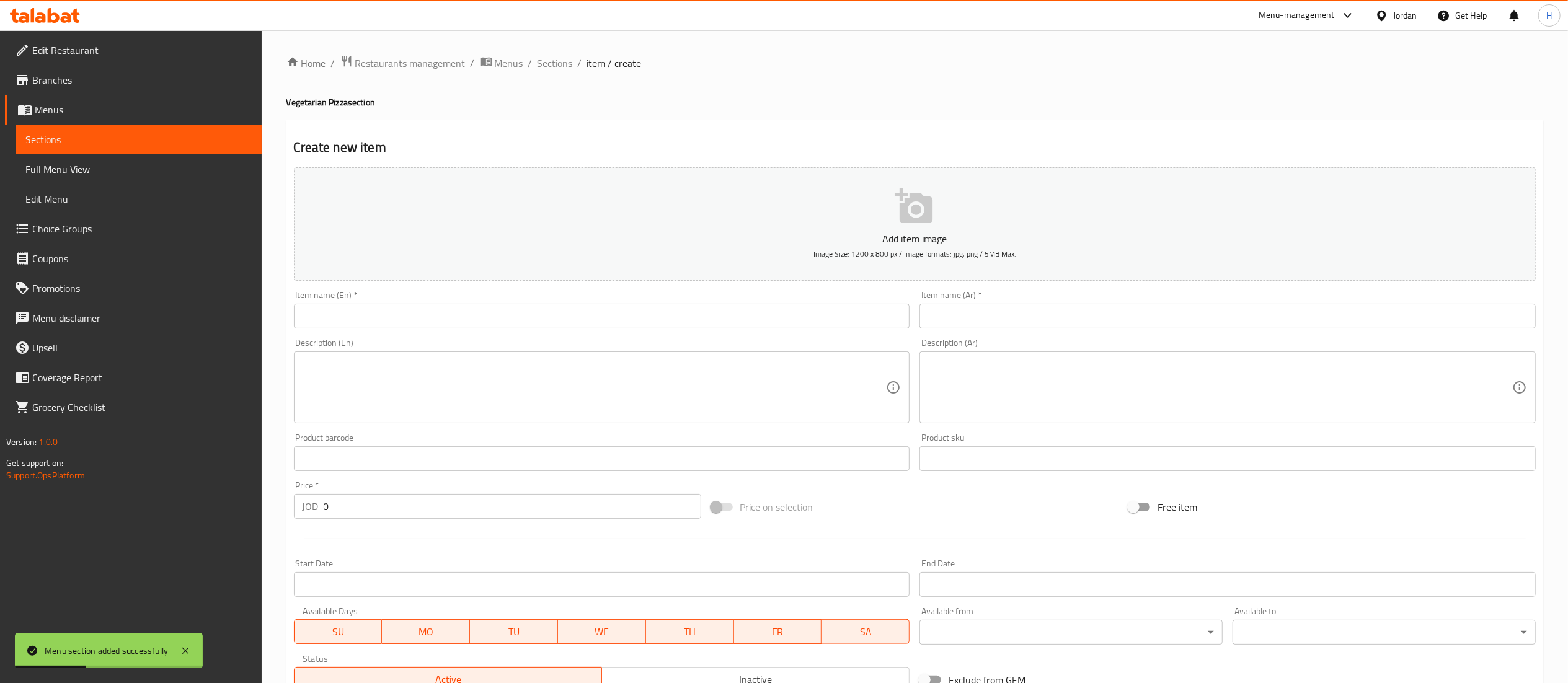
click at [525, 317] on input "text" at bounding box center [602, 315] width 617 height 25
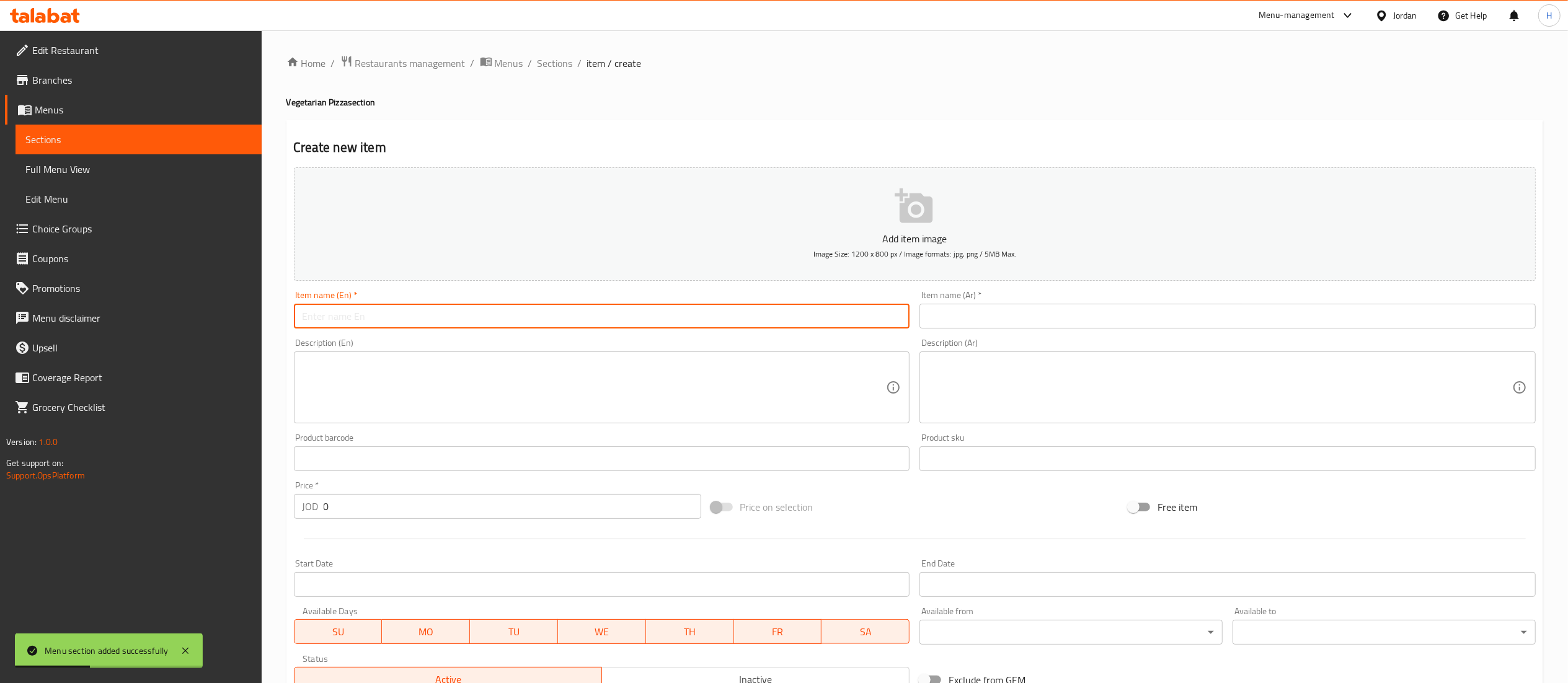
paste input "Marinara Pizza"
type input "Marinara Pizza"
click at [998, 310] on input "text" at bounding box center [1227, 315] width 617 height 25
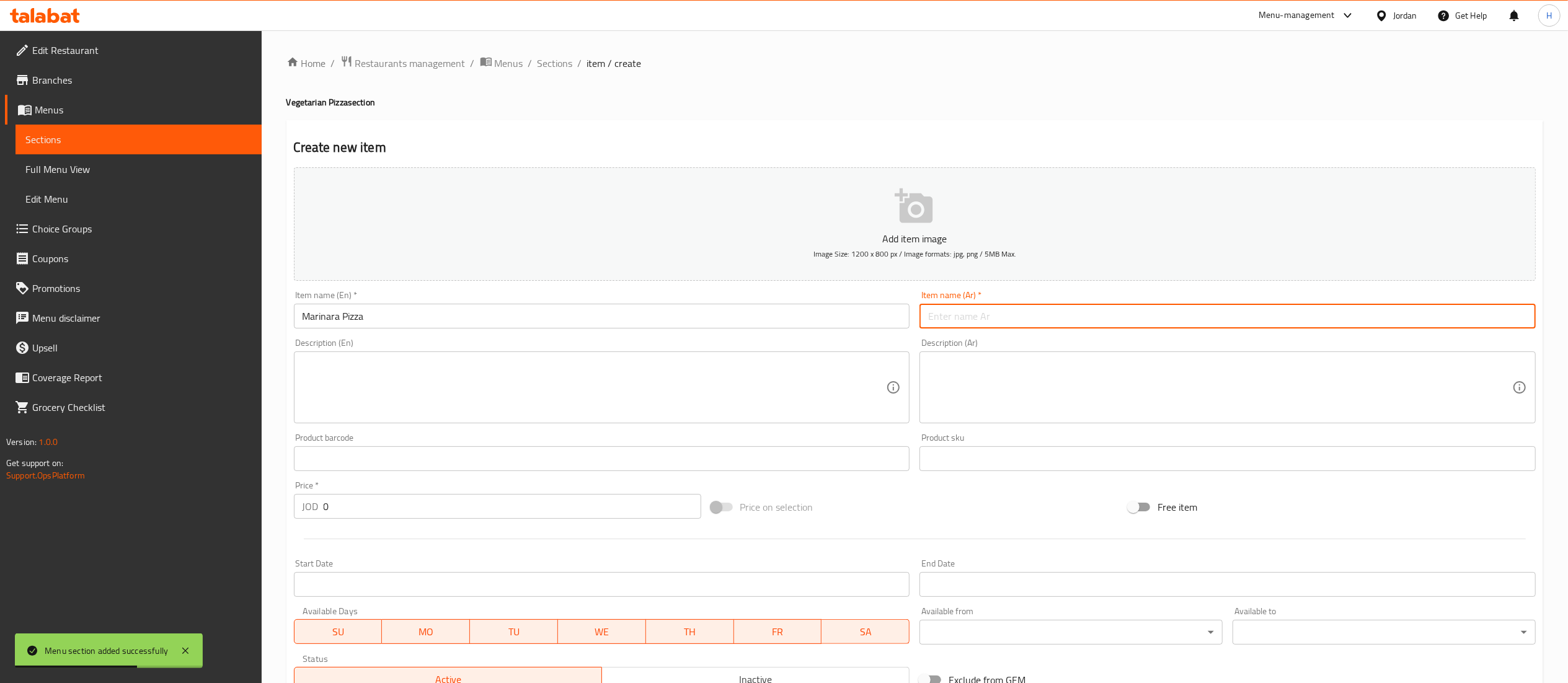
paste input "بيتزا مارينارا"
type input "بيتزا مارينارا"
click at [502, 386] on textarea at bounding box center [594, 388] width 584 height 59
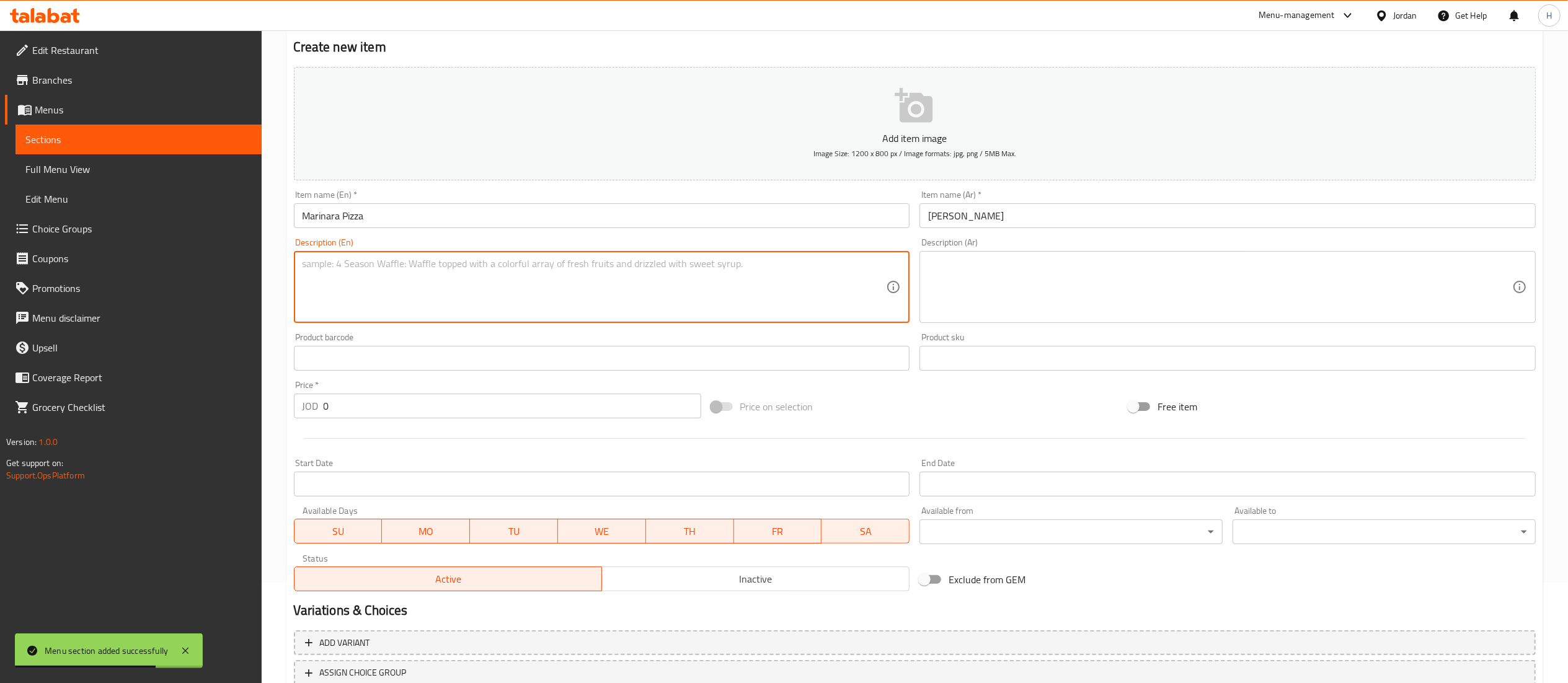
scroll to position [192, 0]
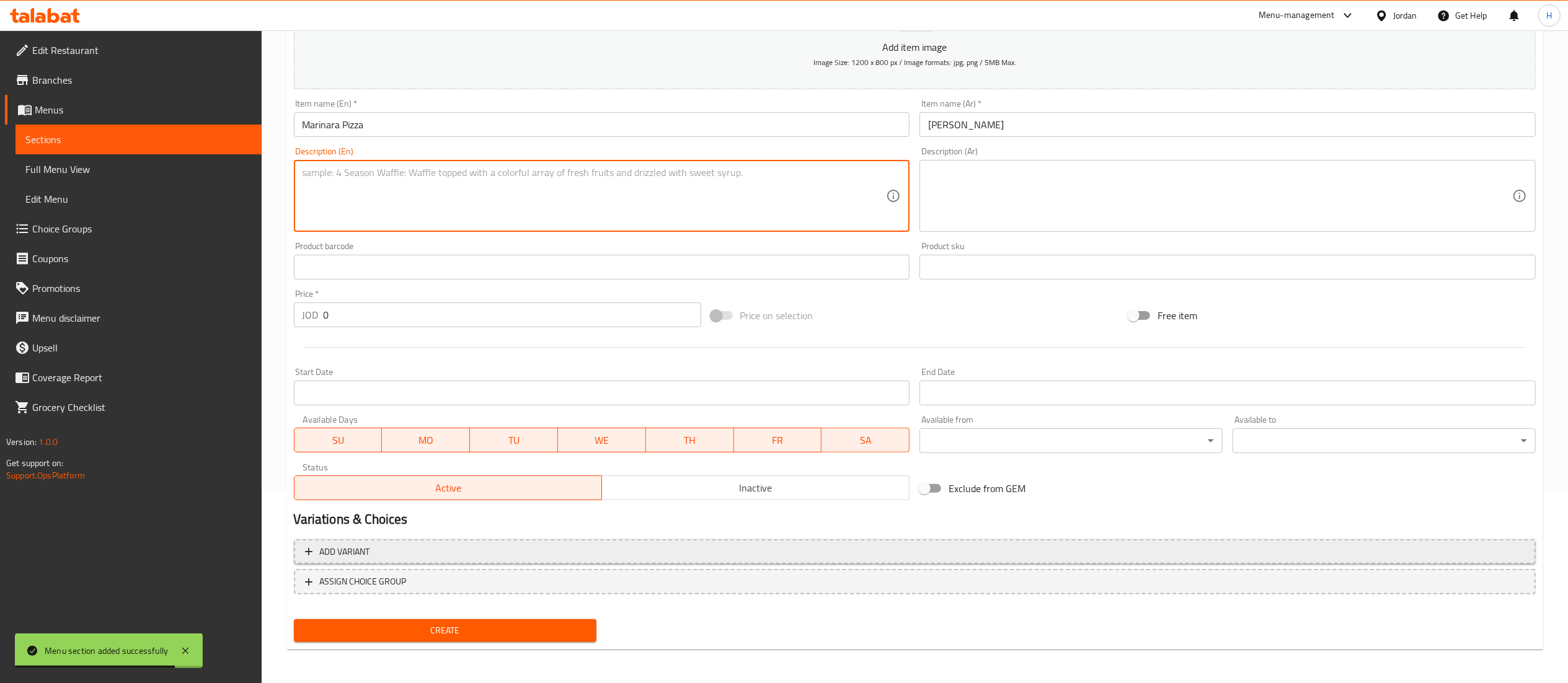
click at [731, 554] on span "Add variant" at bounding box center [915, 552] width 1220 height 16
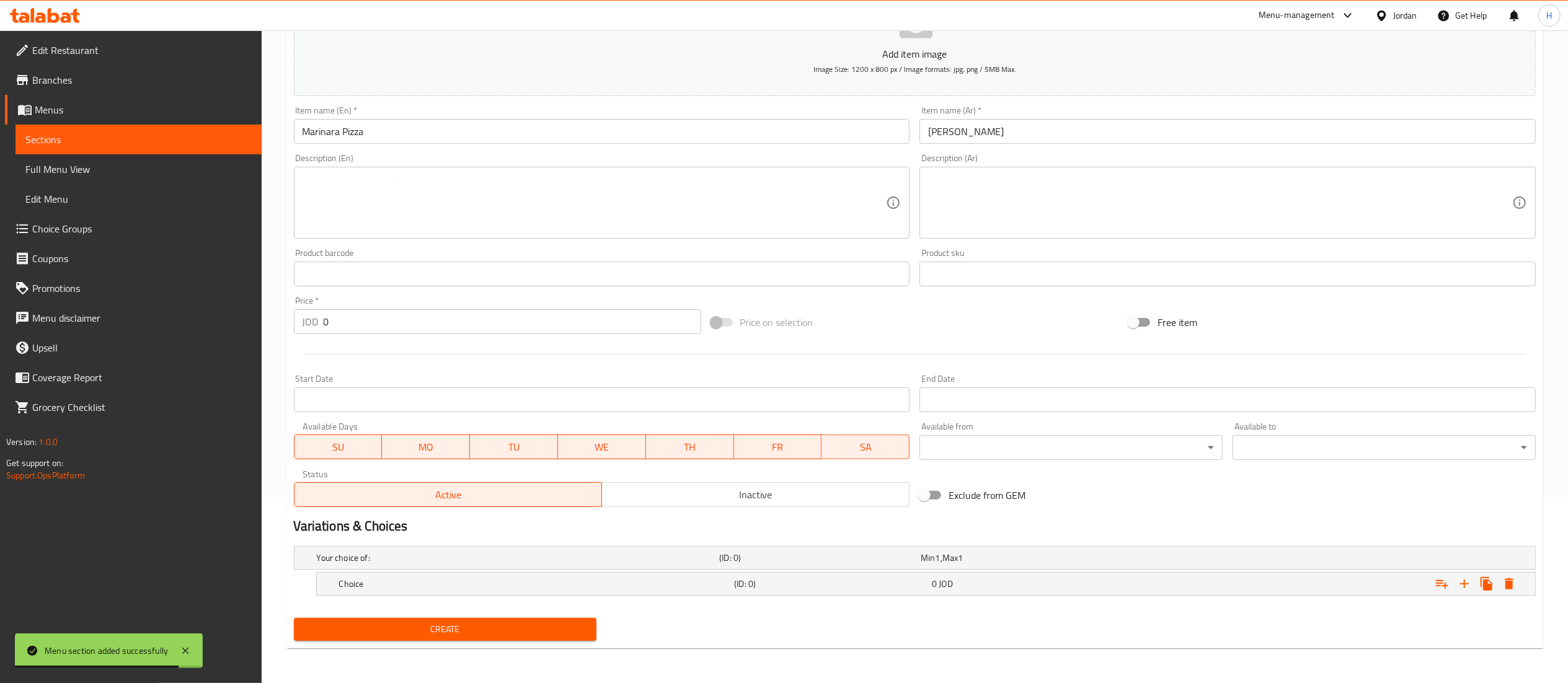
scroll to position [186, 0]
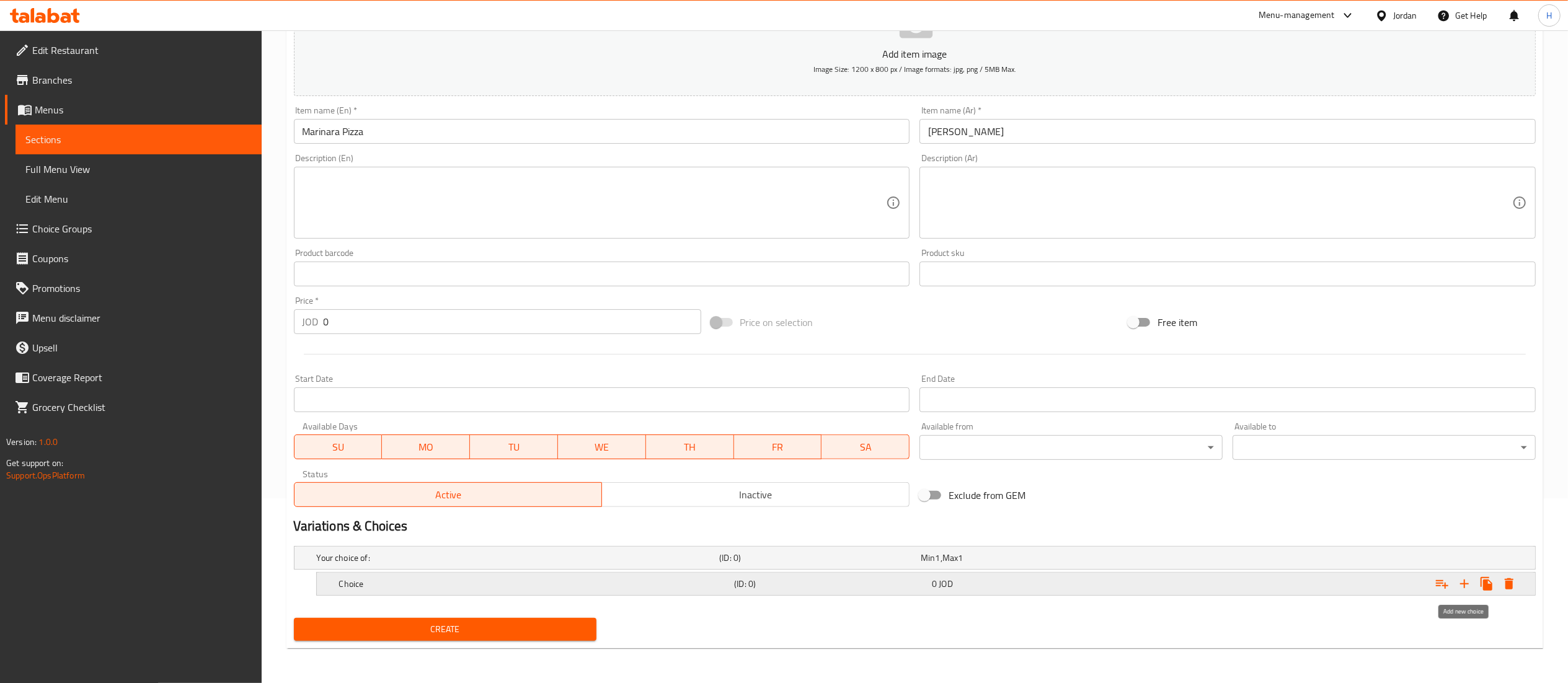
click at [1466, 585] on icon "Expand" at bounding box center [1464, 584] width 15 height 15
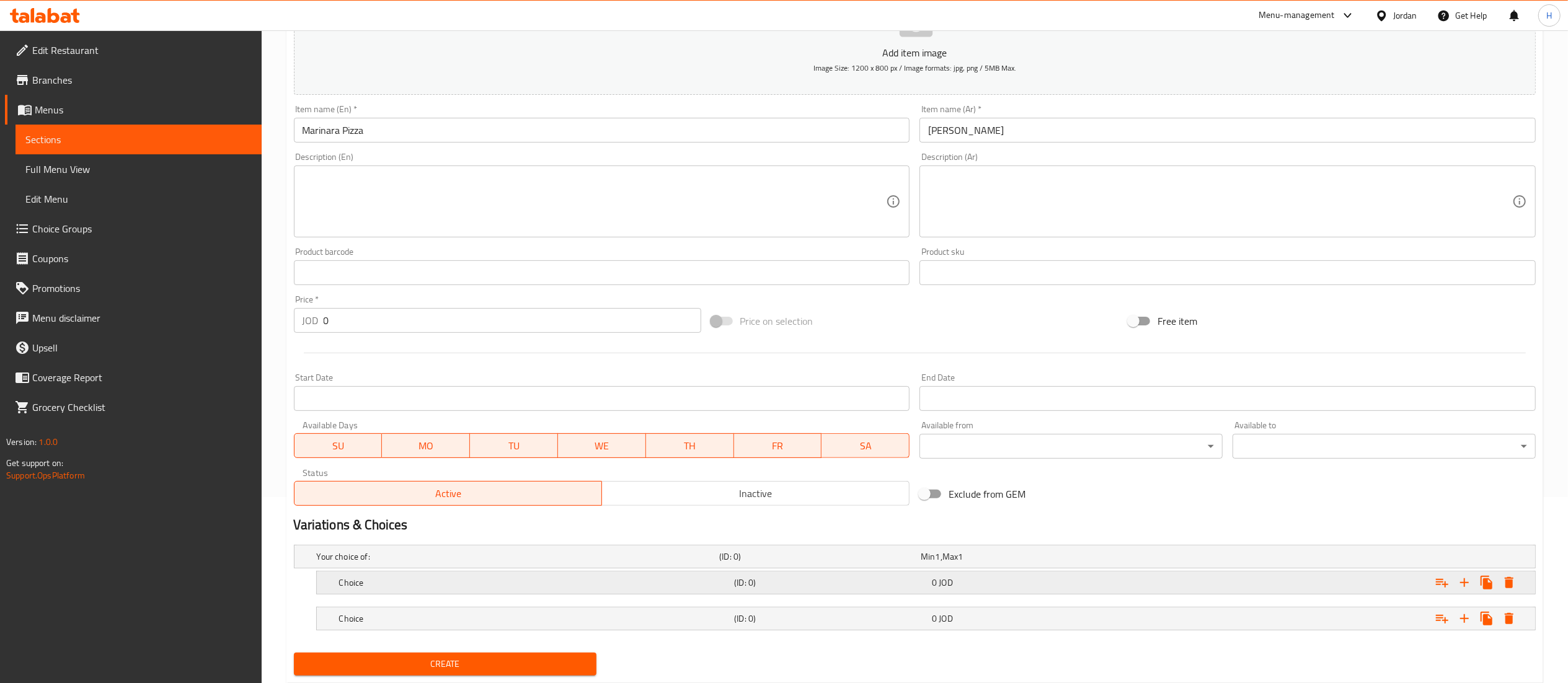
click at [495, 585] on h5 "Choice" at bounding box center [535, 582] width 391 height 13
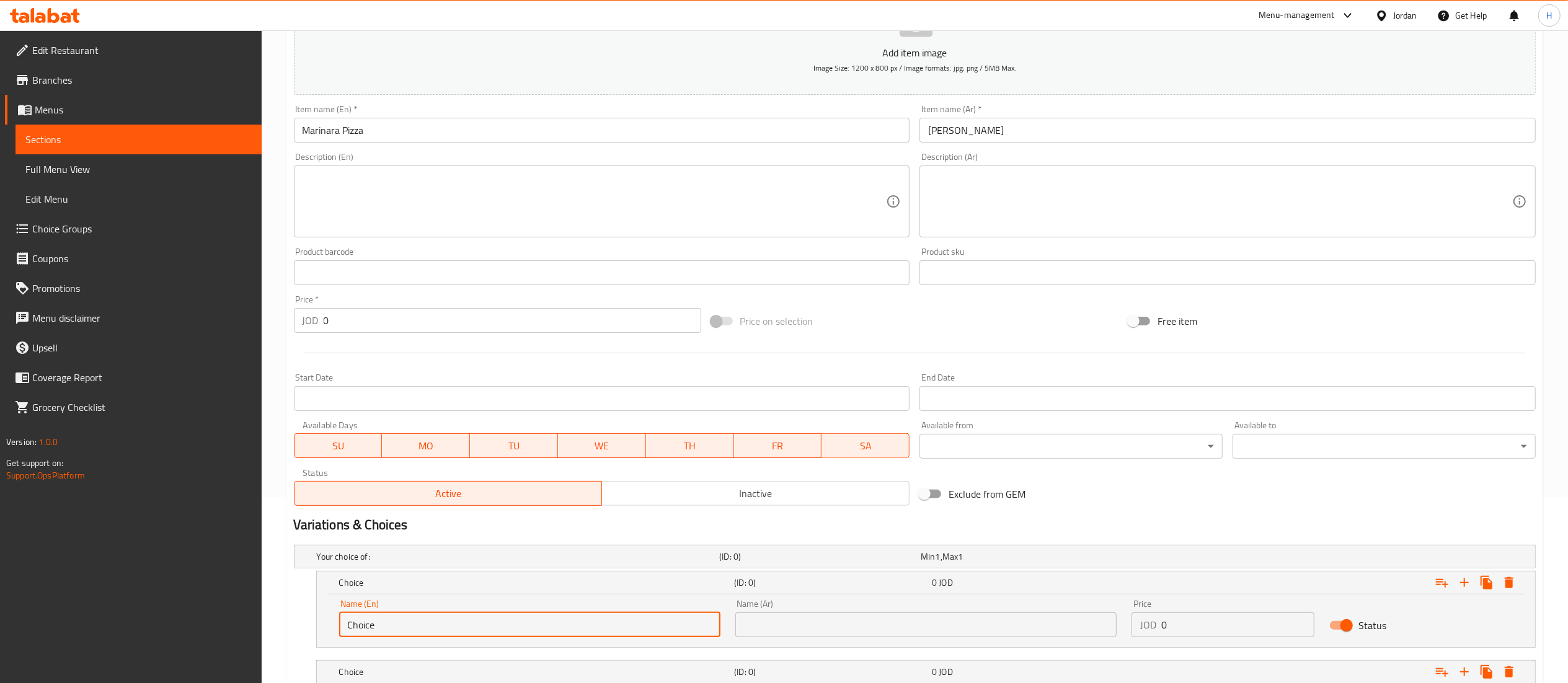
drag, startPoint x: 470, startPoint y: 626, endPoint x: 204, endPoint y: 610, distance: 266.5
click at [204, 610] on div "Edit Restaurant Branches Menus Sections Full Menu View Edit Menu Choice Groups …" at bounding box center [784, 307] width 1568 height 927
paste input "LargePlus ( 35 cm)"
click at [372, 632] on input "LargePlus ( 35 cm)" at bounding box center [529, 625] width 381 height 25
click at [452, 629] on input "Large Plus ( 35 cm)" at bounding box center [529, 625] width 381 height 25
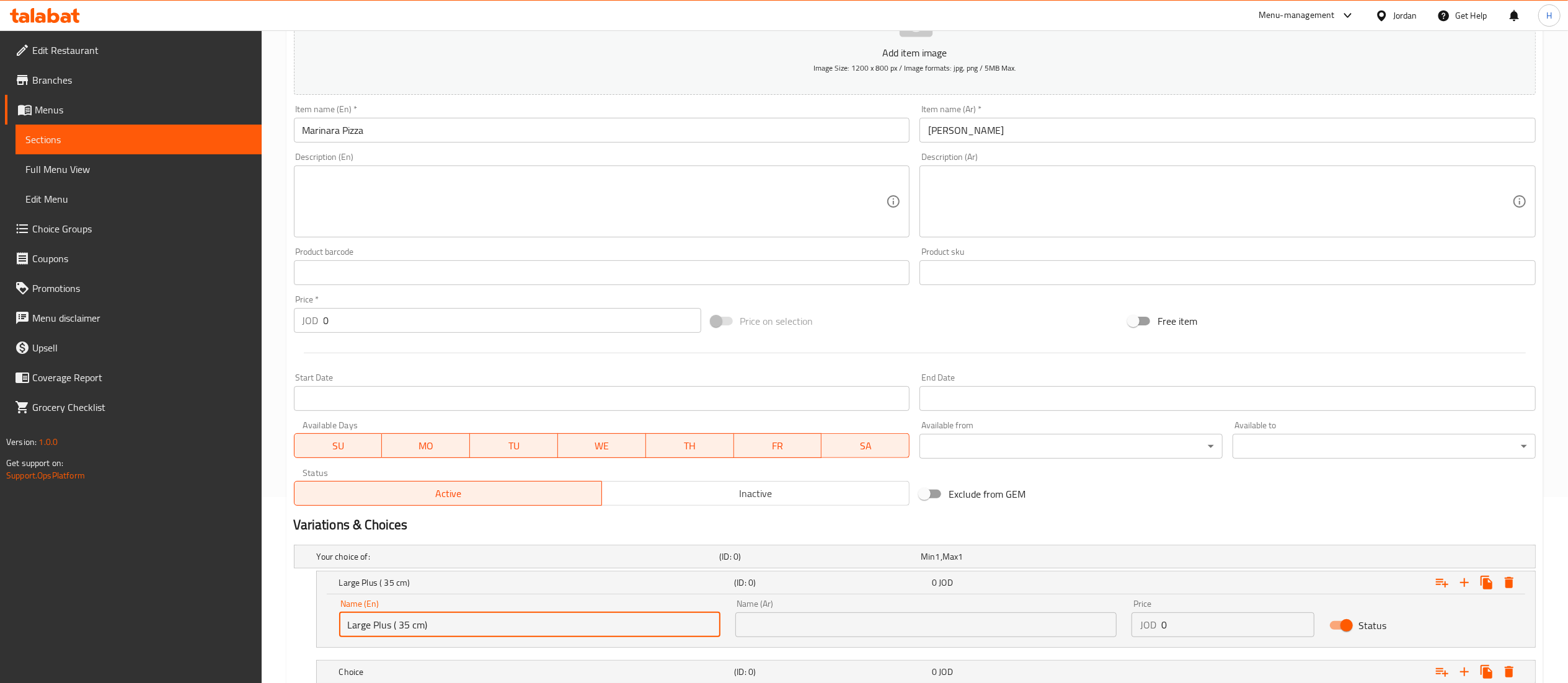
type input "Large Plus ( 35 cm)"
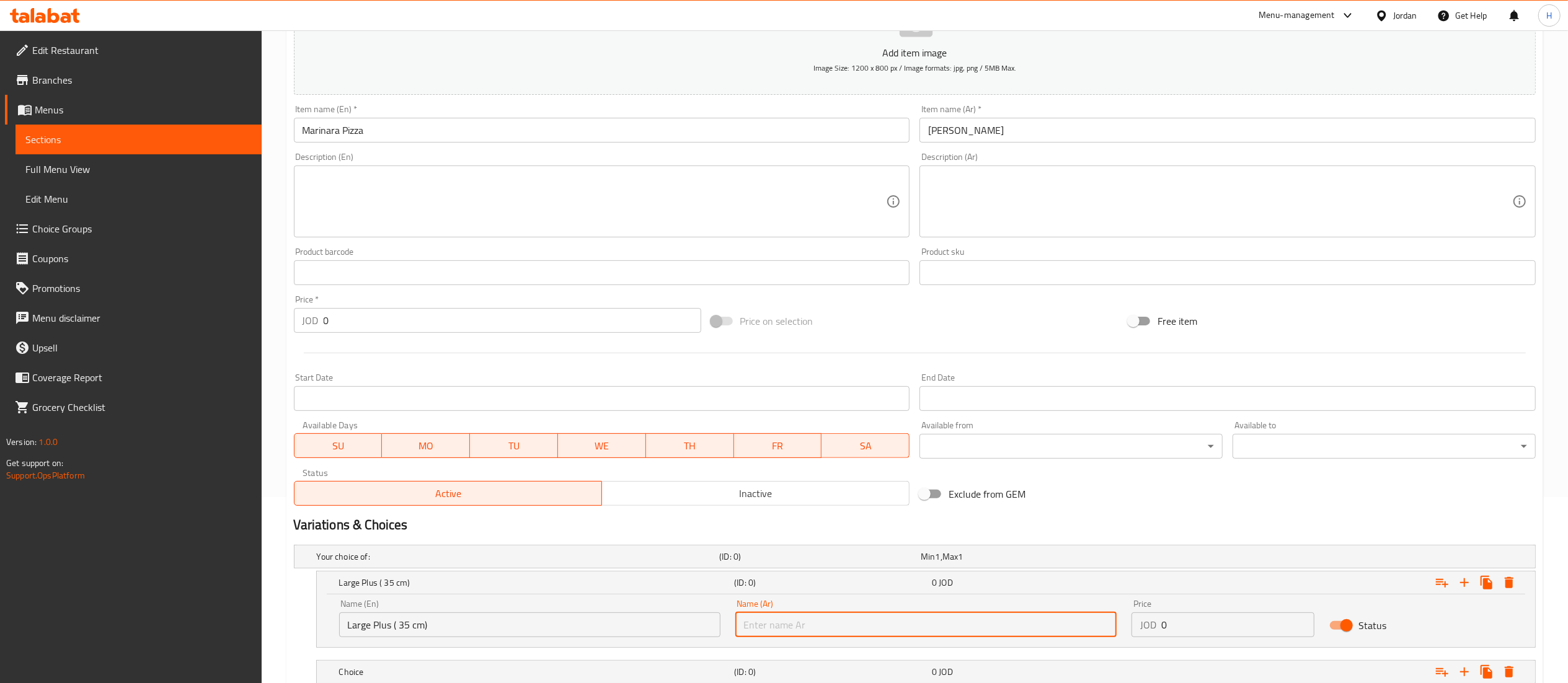
click at [781, 624] on input "text" at bounding box center [925, 625] width 381 height 25
click at [888, 621] on input "text" at bounding box center [925, 625] width 381 height 25
paste input "كبير بلس (35 سم)"
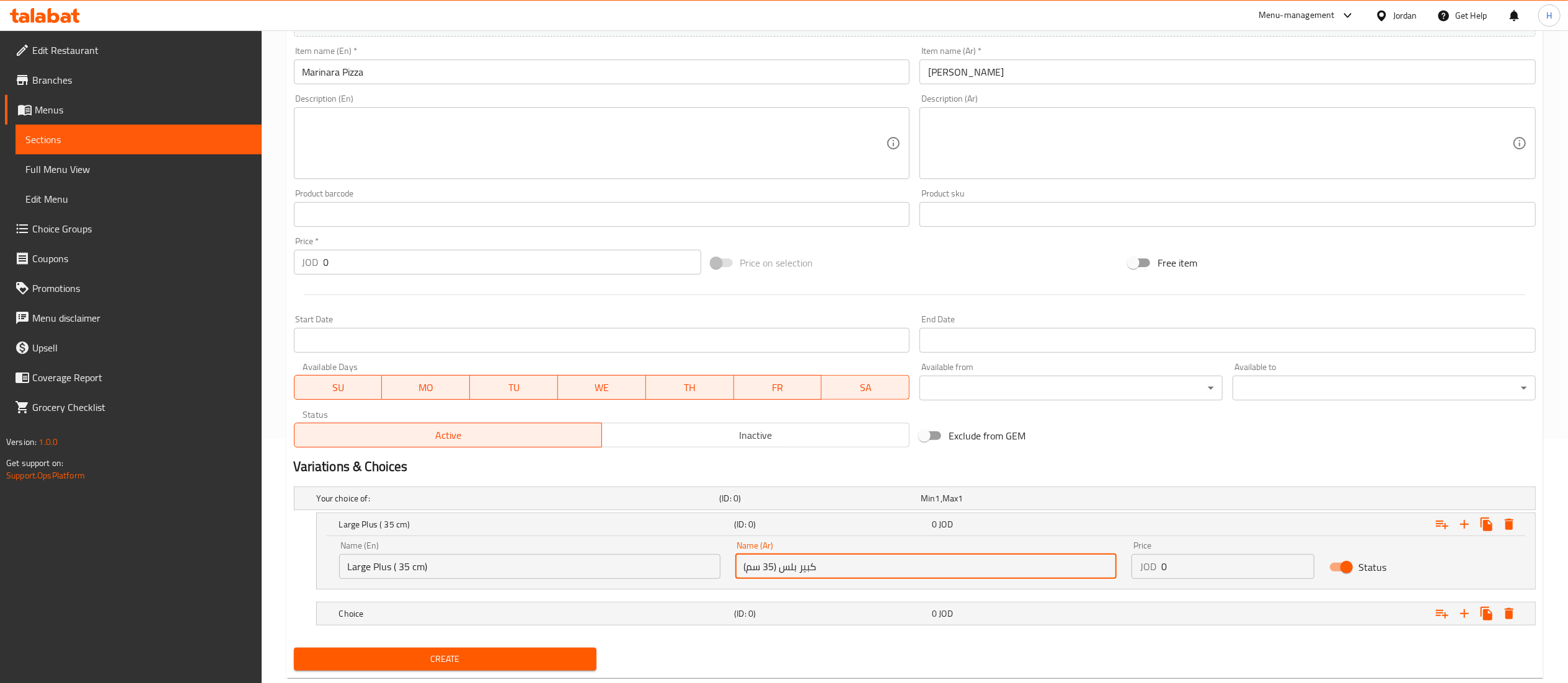
scroll to position [275, 0]
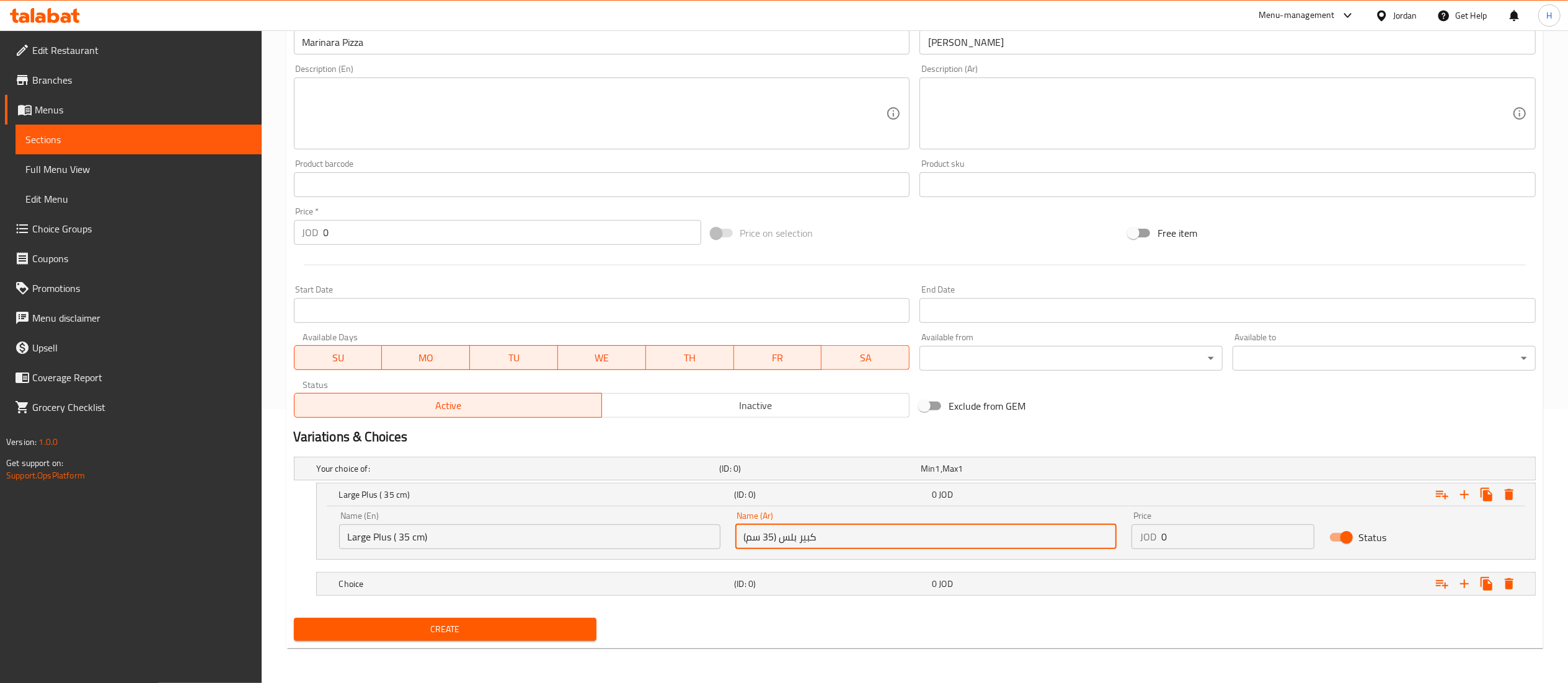
type input "كبير بلس (35 سم)"
drag, startPoint x: 1136, startPoint y: 525, endPoint x: 1068, endPoint y: 516, distance: 68.6
click at [1068, 516] on div "Name (En) Large Plus ( 35 cm) Name (En) Name (Ar) كبير بلس (35 سم) Name (Ar) Pr…" at bounding box center [926, 530] width 1188 height 53
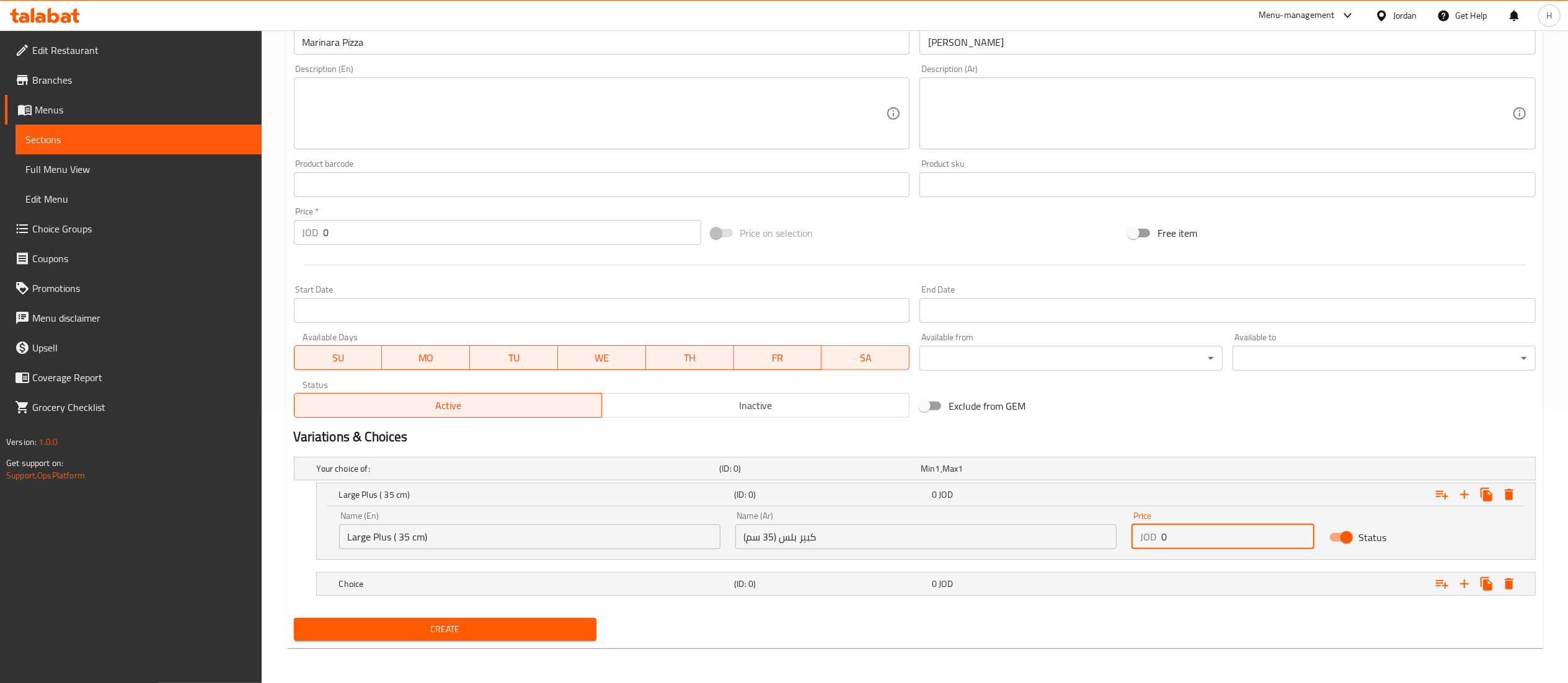
paste input "4.55"
type input "4.55"
click at [859, 577] on div "(ID: 0)" at bounding box center [830, 584] width 198 height 17
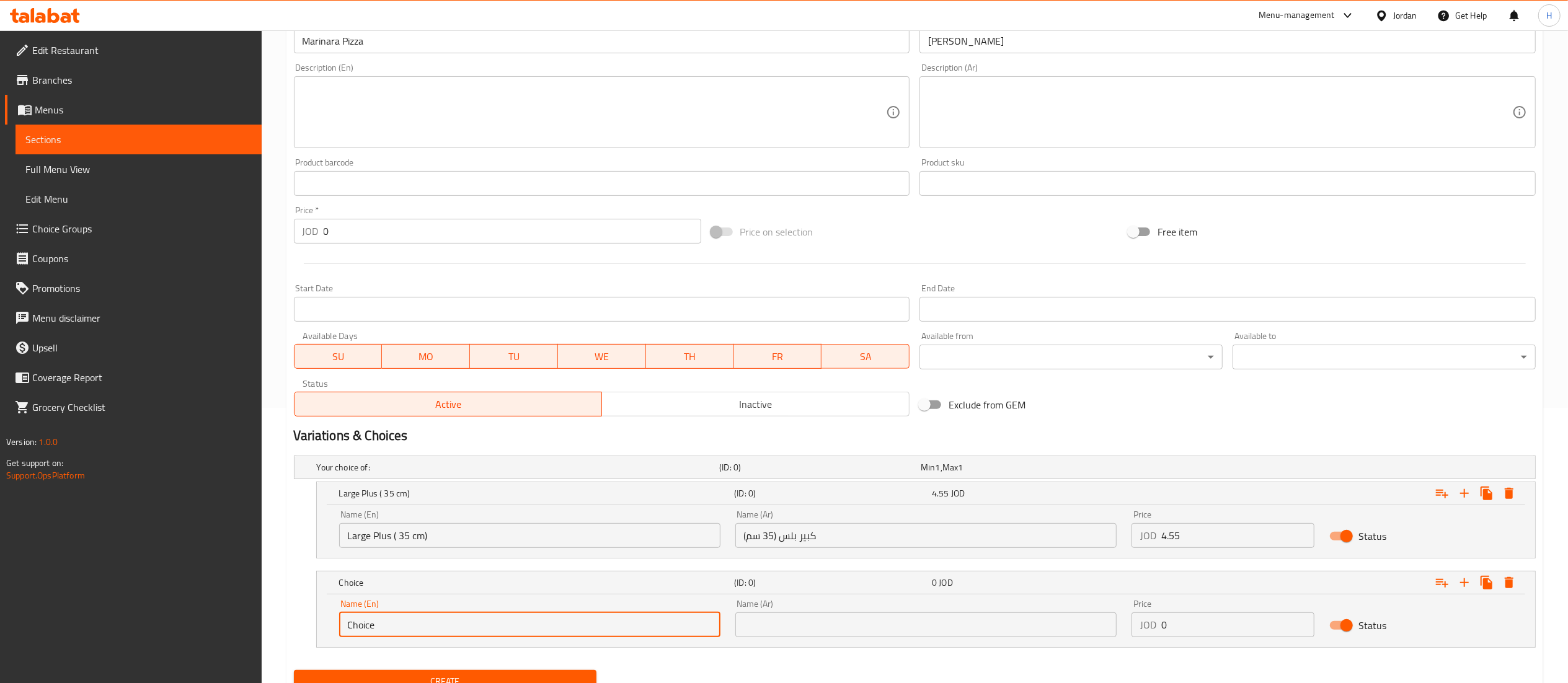
drag, startPoint x: 424, startPoint y: 605, endPoint x: 278, endPoint y: 600, distance: 146.1
click at [278, 600] on div "Home / Restaurants management / Menus / Sections / item / create Vegetarian Piz…" at bounding box center [915, 245] width 1306 height 981
paste input "XXL ( 50cm)"
type input "XXL ( 50cm)"
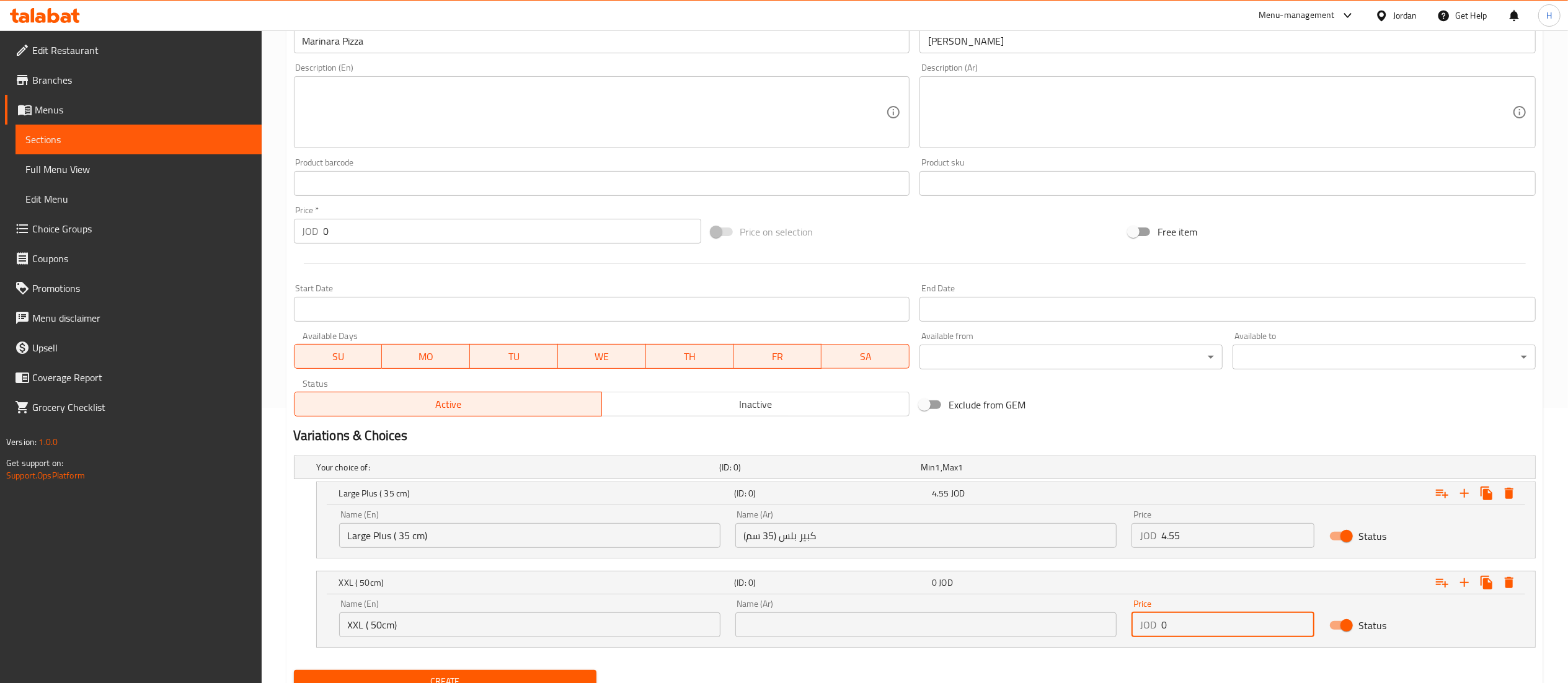
drag, startPoint x: 1154, startPoint y: 635, endPoint x: 1086, endPoint y: 630, distance: 68.2
click at [1088, 630] on div "Name (En) XXL ( 50cm) Name (En) Name (Ar) Name (Ar) Price JOD 0 Price Status" at bounding box center [926, 618] width 1188 height 53
paste input "8.95"
type input "8.95"
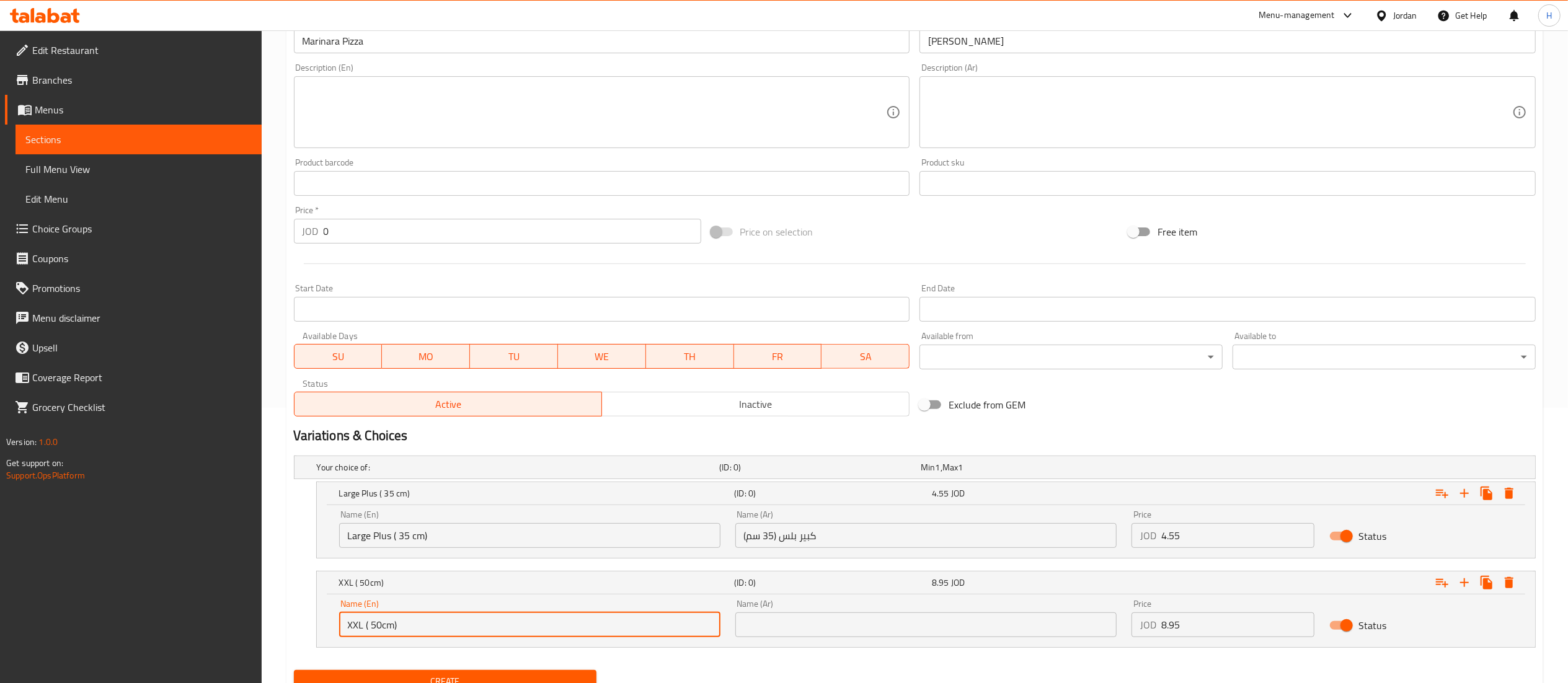
drag, startPoint x: 427, startPoint y: 625, endPoint x: 216, endPoint y: 583, distance: 215.1
click at [216, 583] on div "Edit Restaurant Branches Menus Sections Full Menu View Edit Menu Choice Groups …" at bounding box center [784, 245] width 1568 height 981
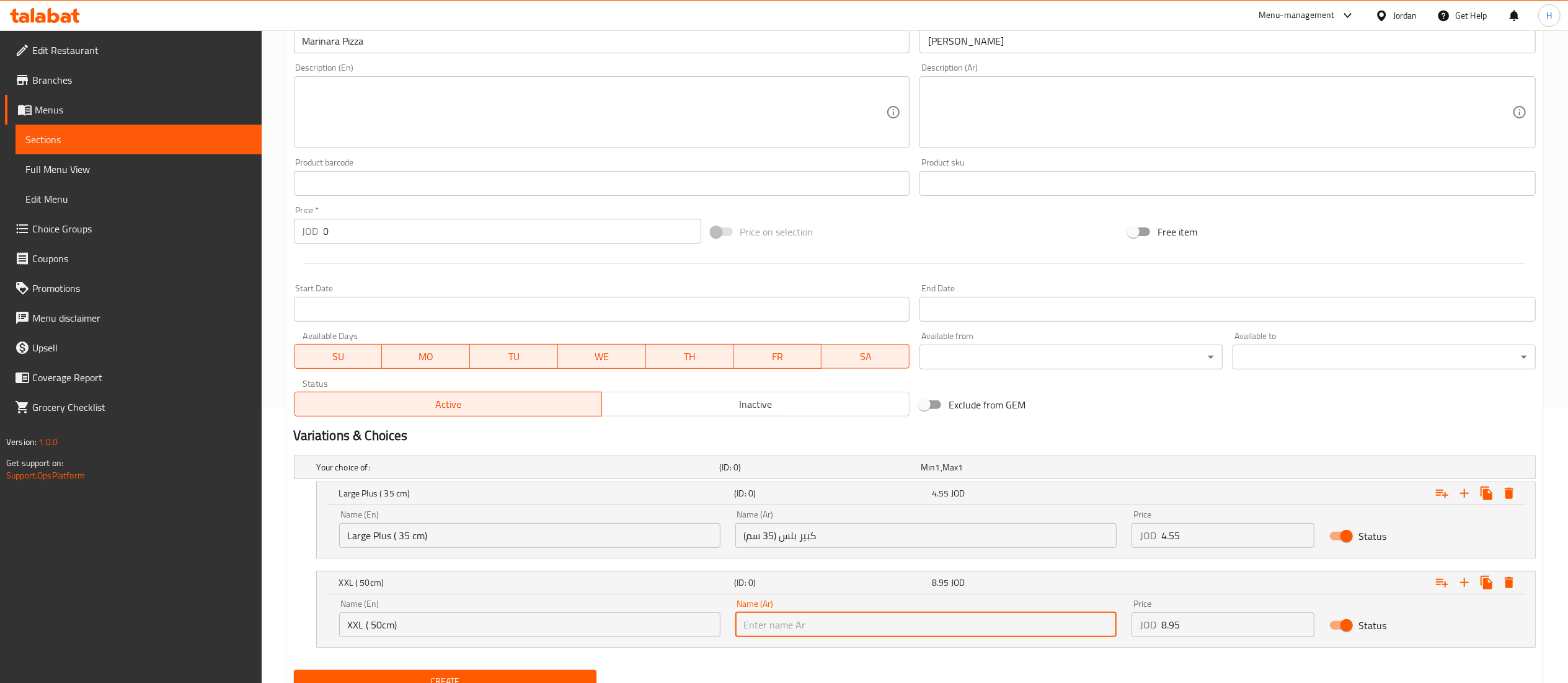
click at [1010, 628] on input "text" at bounding box center [925, 625] width 381 height 25
paste input "XXL ( 50 سم)"
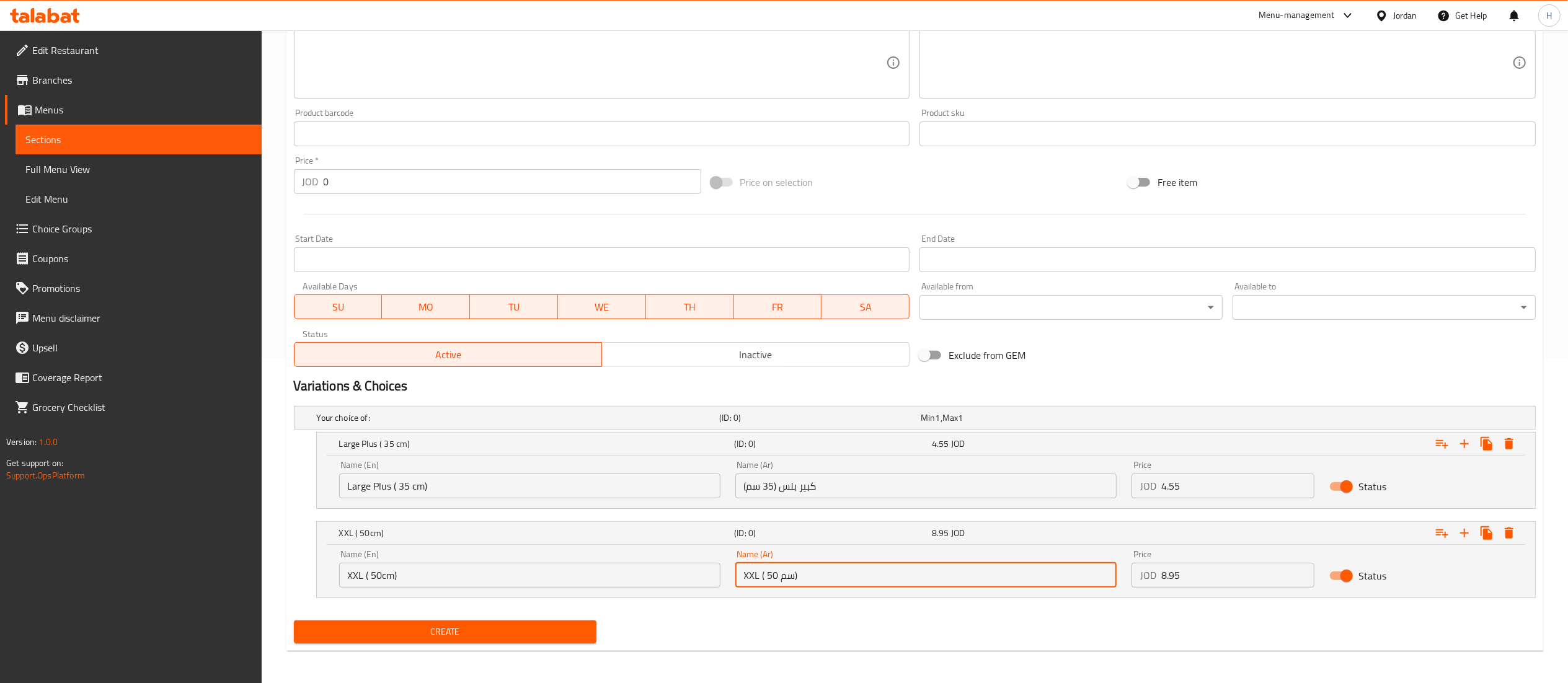
scroll to position [329, 0]
type input "XXL ( 50 سم)"
click at [447, 627] on span "Create" at bounding box center [445, 629] width 283 height 16
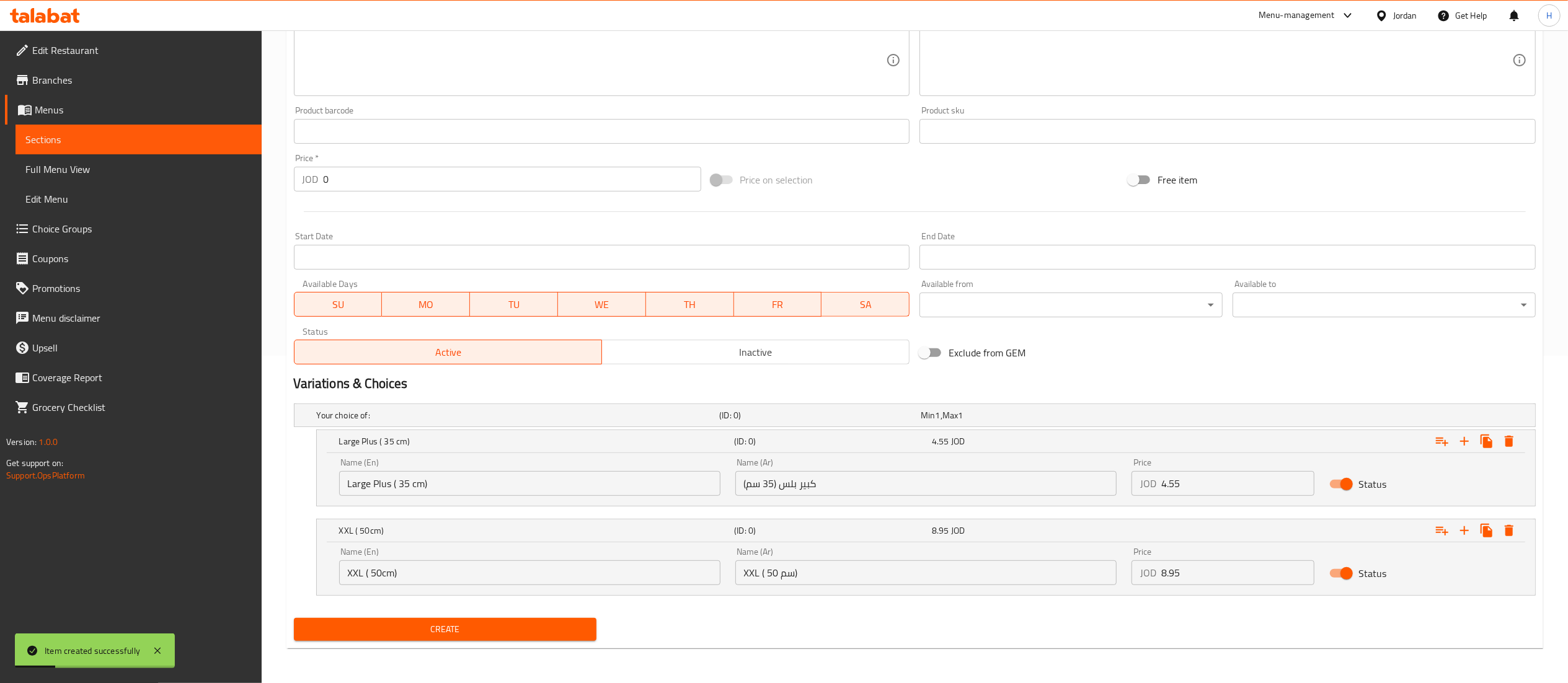
scroll to position [0, 0]
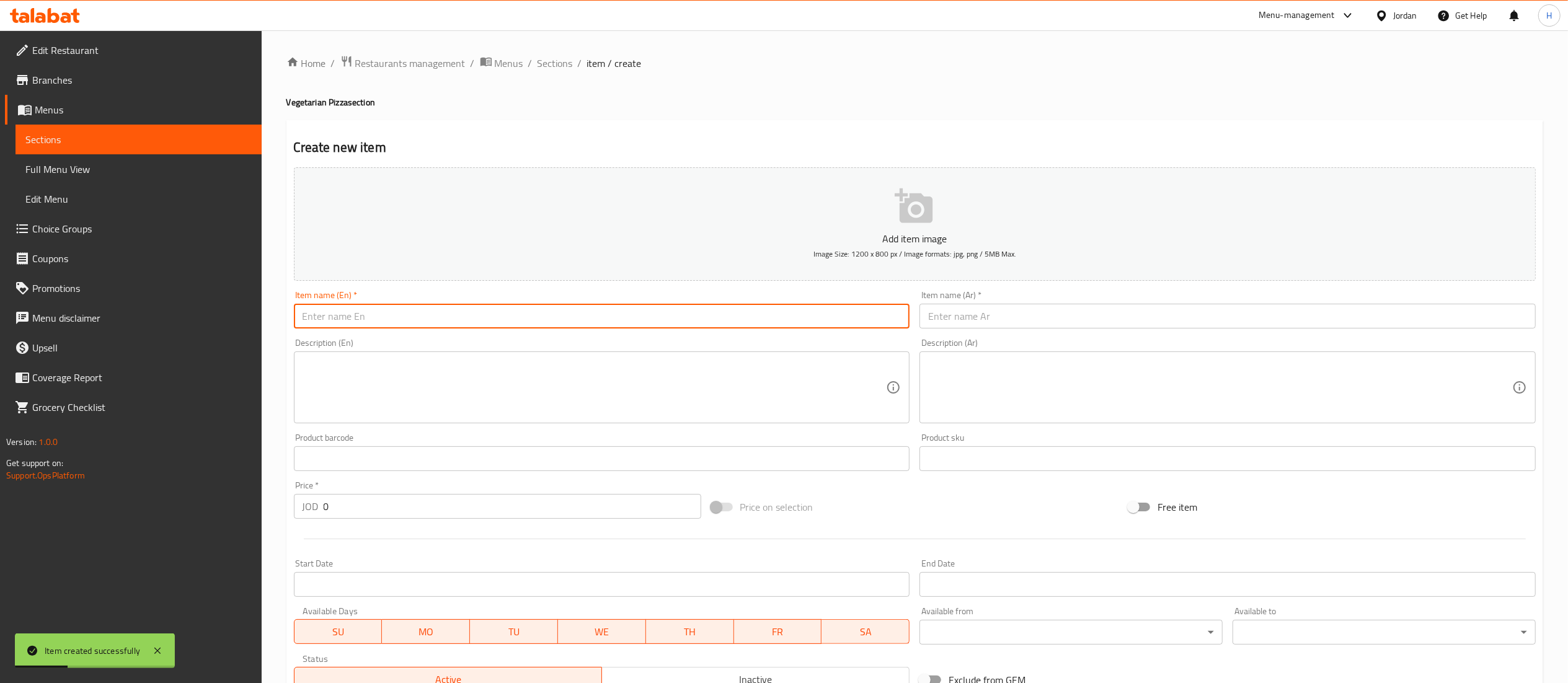
click at [425, 324] on input "text" at bounding box center [602, 315] width 617 height 25
paste input "Margherita Pizza"
type input "Margherita Pizza"
click at [963, 318] on input "text" at bounding box center [1227, 315] width 617 height 25
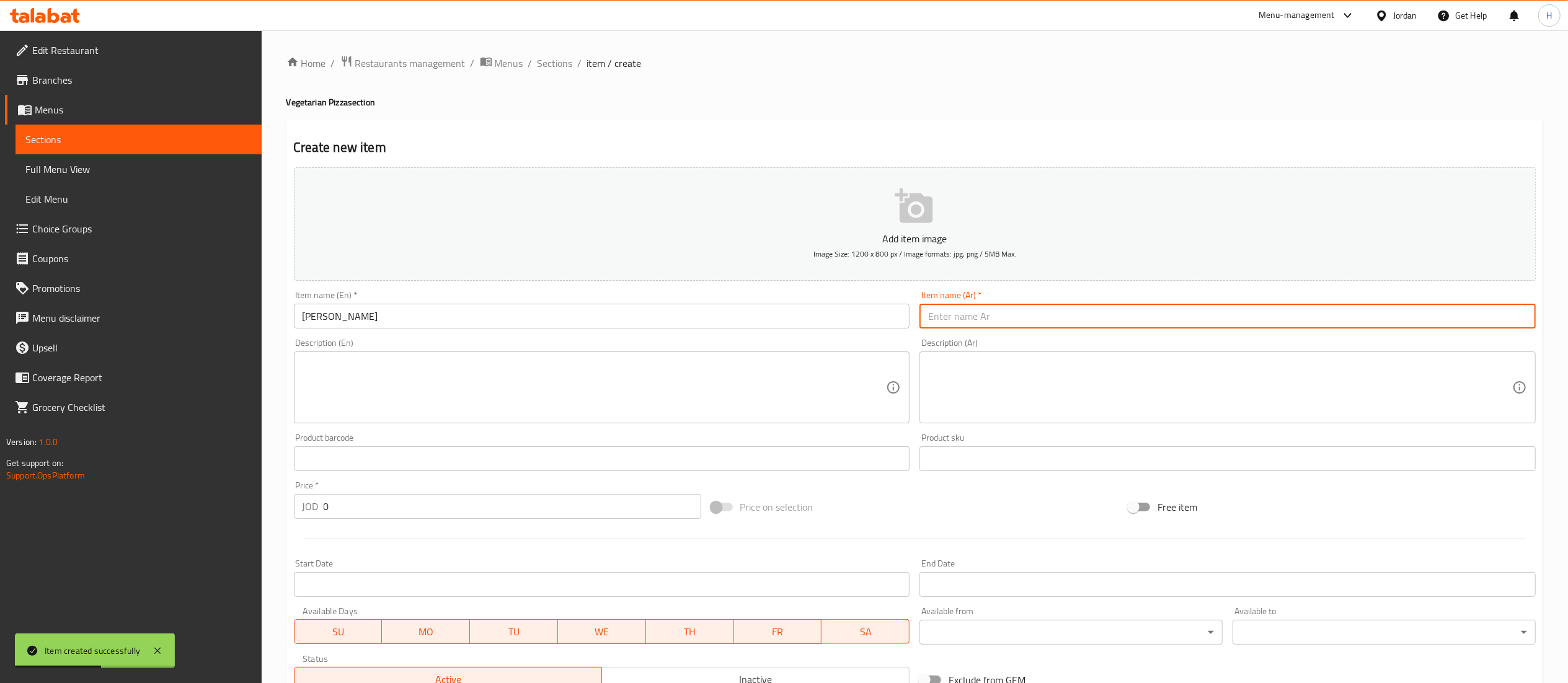
paste input "بيتزا مارغريتا"
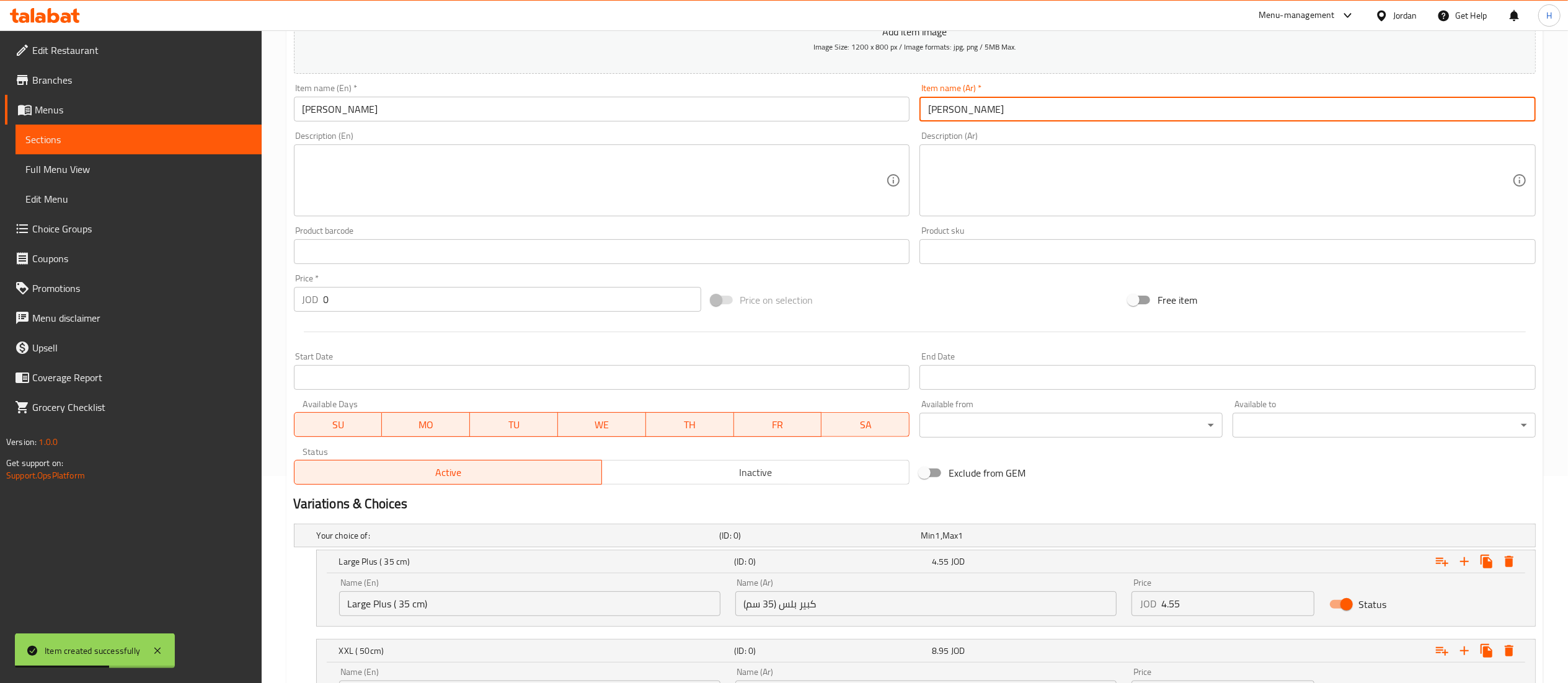
scroll to position [329, 0]
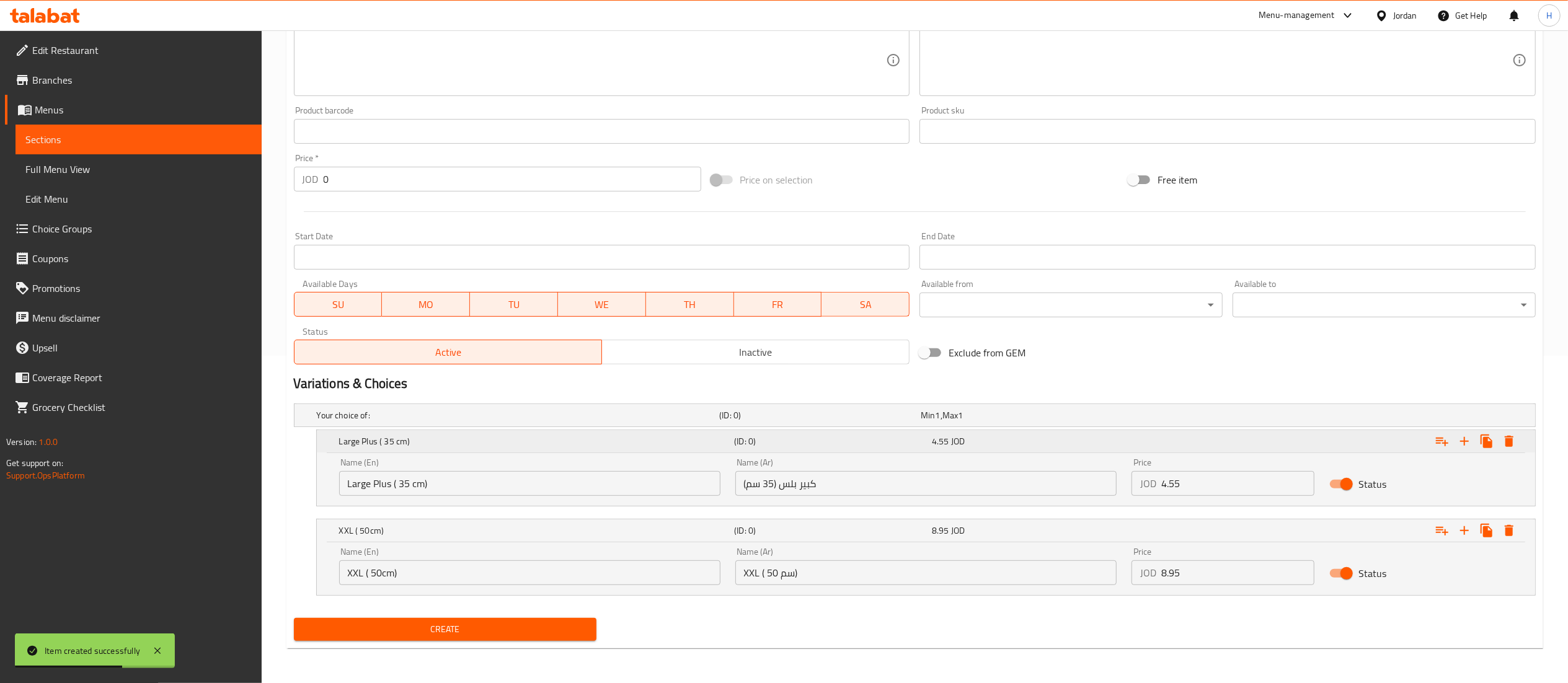
type input "بيتزا مارغريتا"
drag, startPoint x: 517, startPoint y: 433, endPoint x: 486, endPoint y: 550, distance: 121.0
click at [486, 550] on div "Your choice of: (ID: 0) Min 1 , Max 1 Name (En) Your choice of: Name (En) Name …" at bounding box center [915, 506] width 1252 height 215
drag, startPoint x: 78, startPoint y: 473, endPoint x: 5, endPoint y: 473, distance: 73.0
click at [0, 473] on div "Edit Restaurant Branches Menus Sections Full Menu View Edit Menu Choice Groups …" at bounding box center [784, 193] width 1568 height 981
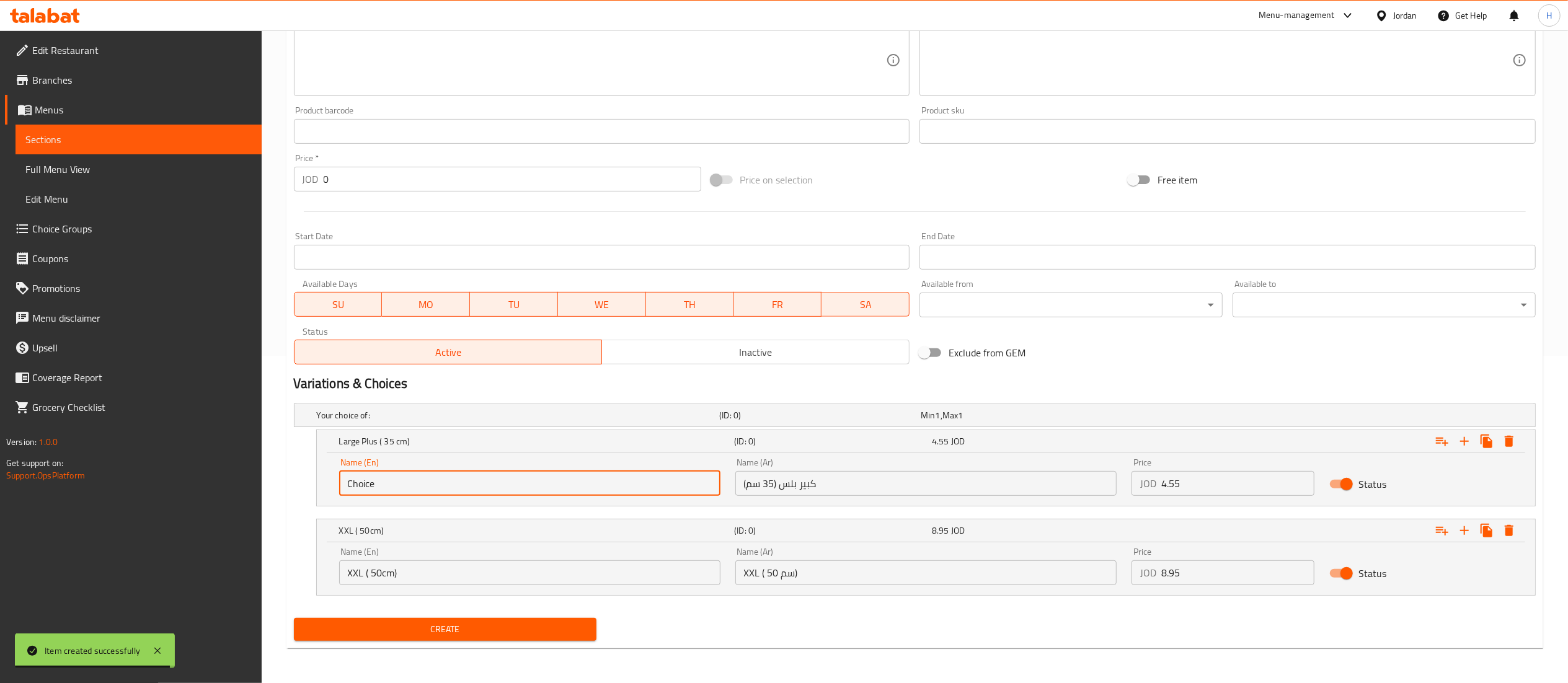
paste input "Slice ( 25 cm)"
type input "Slice ( 25 cm)"
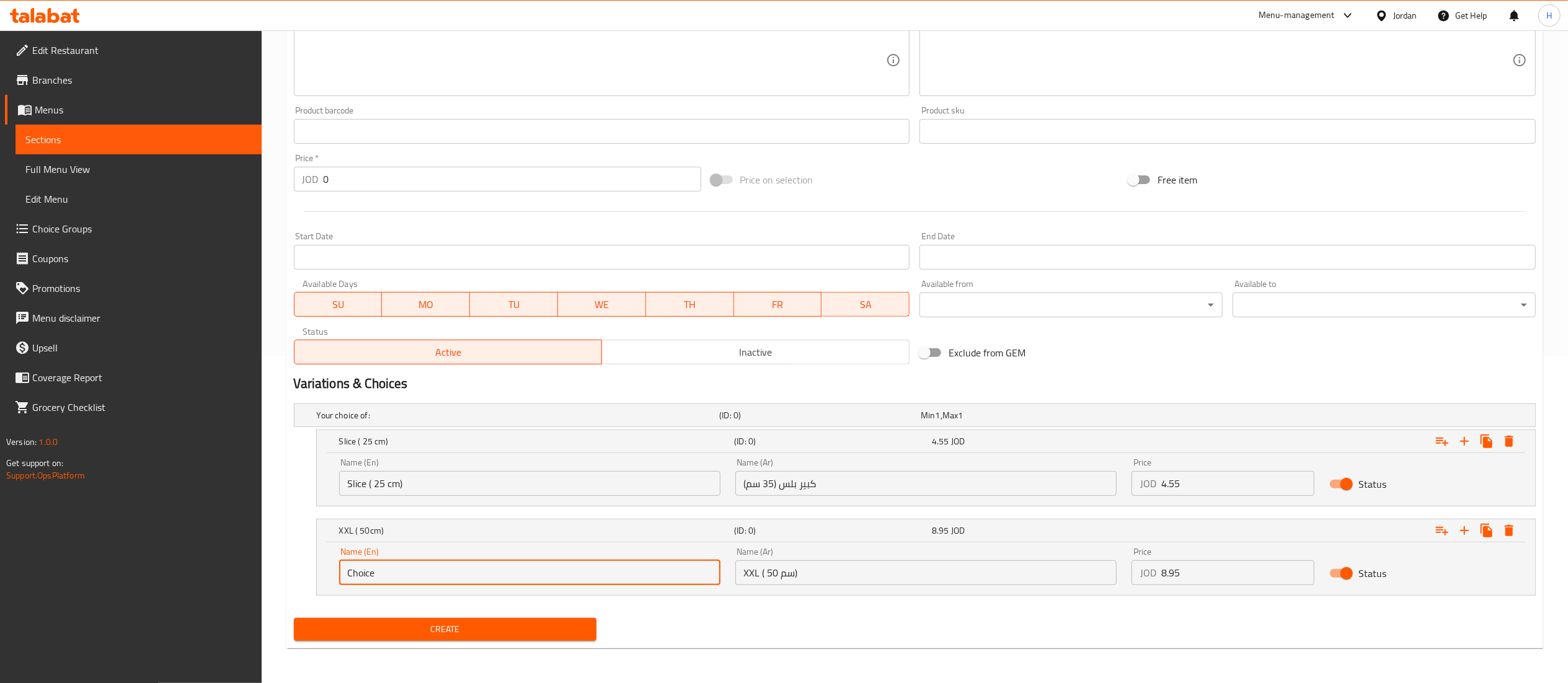
drag, startPoint x: 403, startPoint y: 570, endPoint x: 86, endPoint y: 552, distance: 317.5
click at [86, 552] on div "Edit Restaurant Branches Menus Sections Full Menu View Edit Menu Choice Groups …" at bounding box center [784, 193] width 1568 height 981
paste input "LargePlus ( 35 cm)"
click at [377, 573] on input "LargePlus ( 35 cm)" at bounding box center [529, 573] width 381 height 25
click at [506, 576] on input "Large Plus ( 35 cm)" at bounding box center [529, 573] width 381 height 25
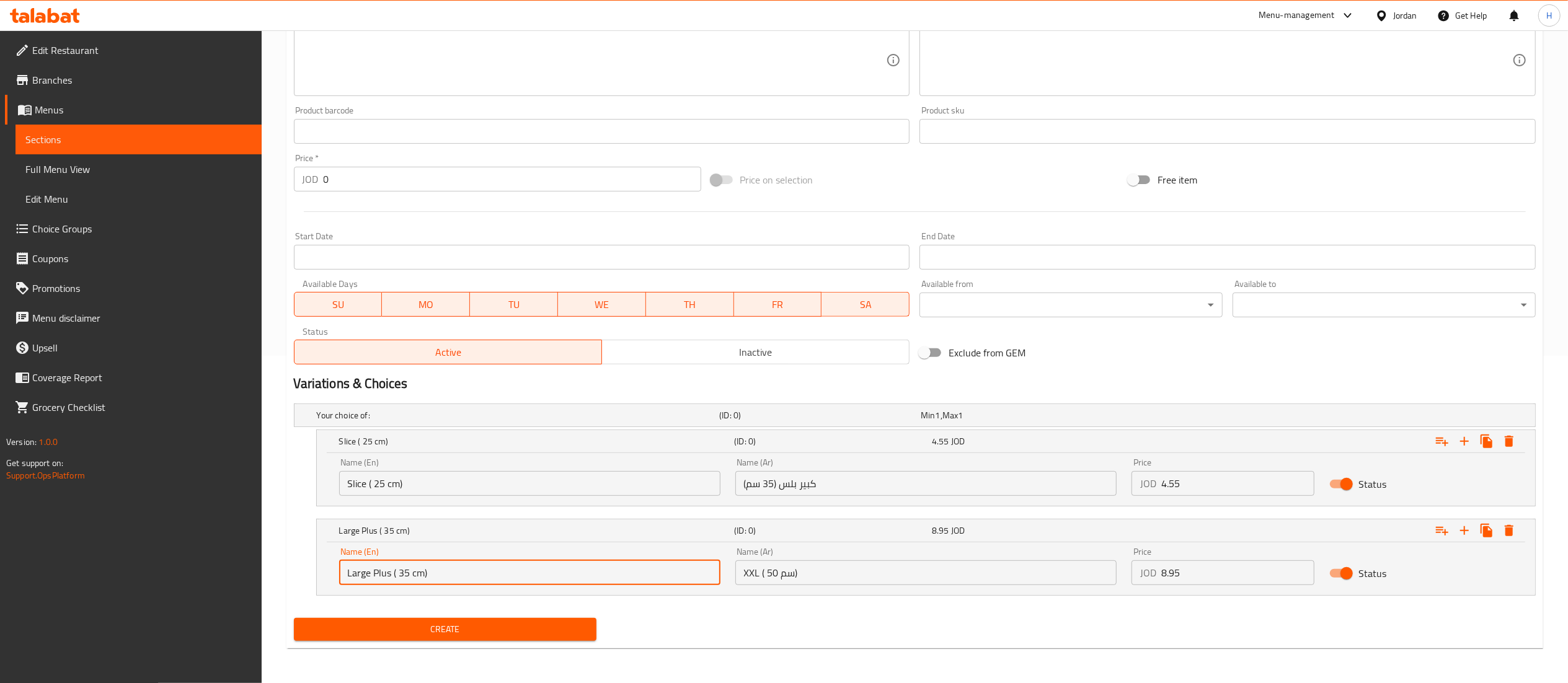
type input "Large Plus ( 35 cm)"
click at [794, 575] on input "XXL ( 50 سم)" at bounding box center [925, 573] width 381 height 25
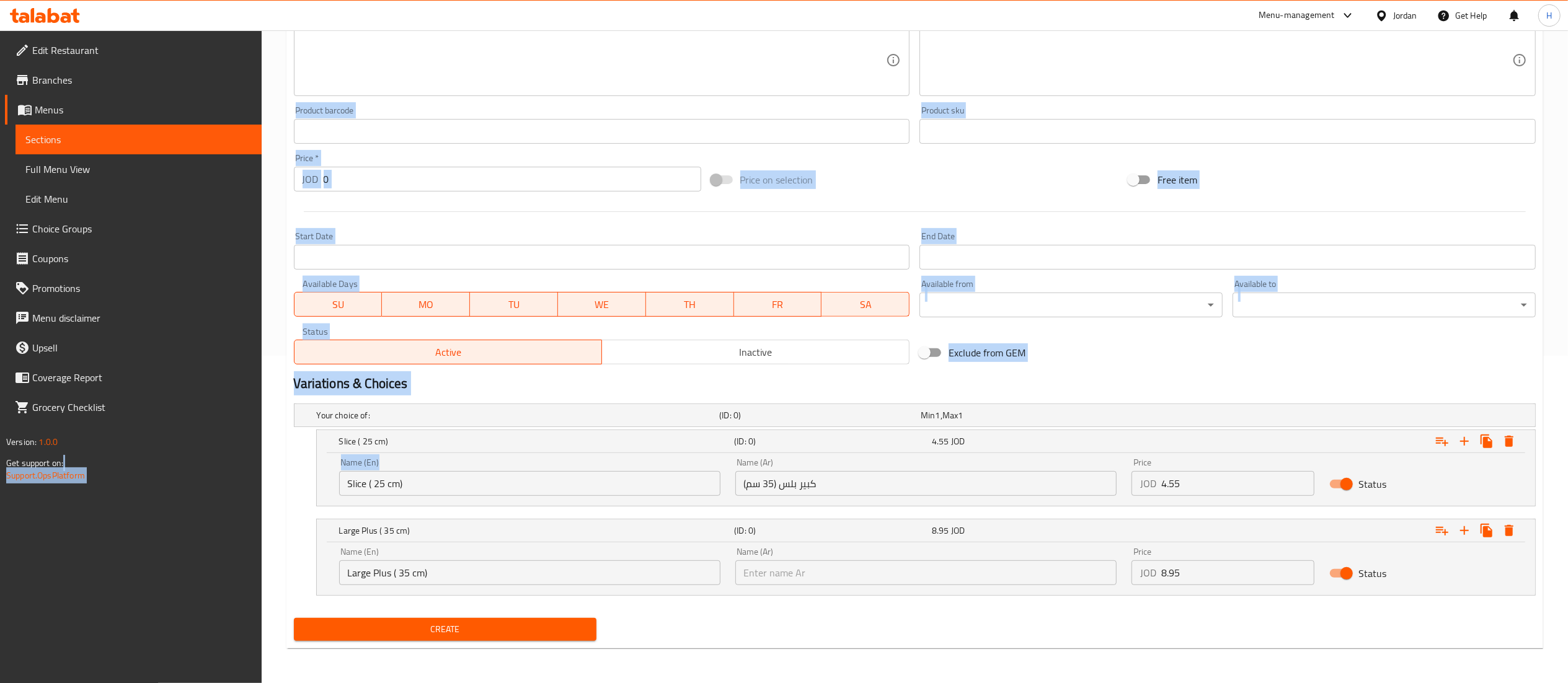
drag, startPoint x: 495, startPoint y: 470, endPoint x: 177, endPoint y: 466, distance: 318.0
click at [177, 466] on div "Edit Restaurant Branches Menus Sections Full Menu View Edit Menu Choice Groups …" at bounding box center [784, 193] width 1568 height 981
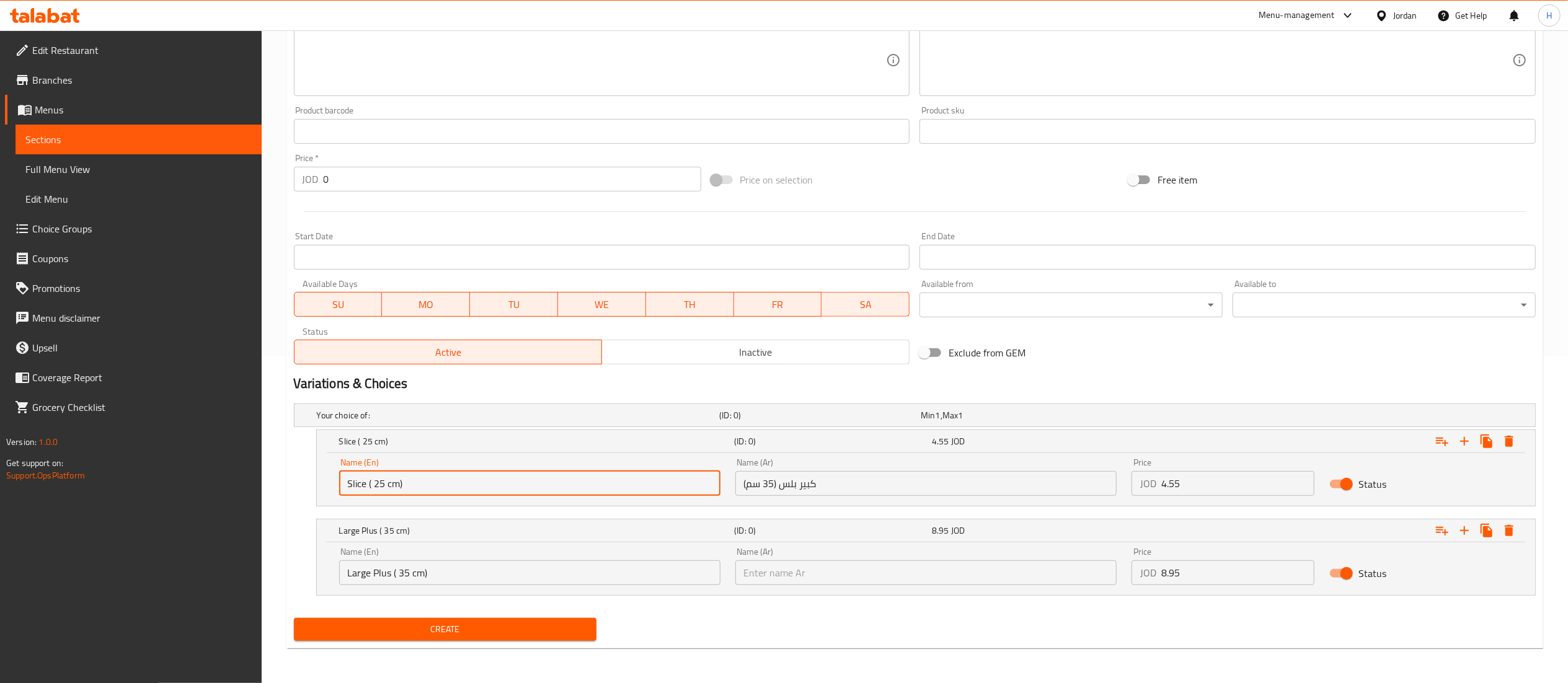
click at [421, 473] on input "Slice ( 25 cm)" at bounding box center [529, 483] width 381 height 25
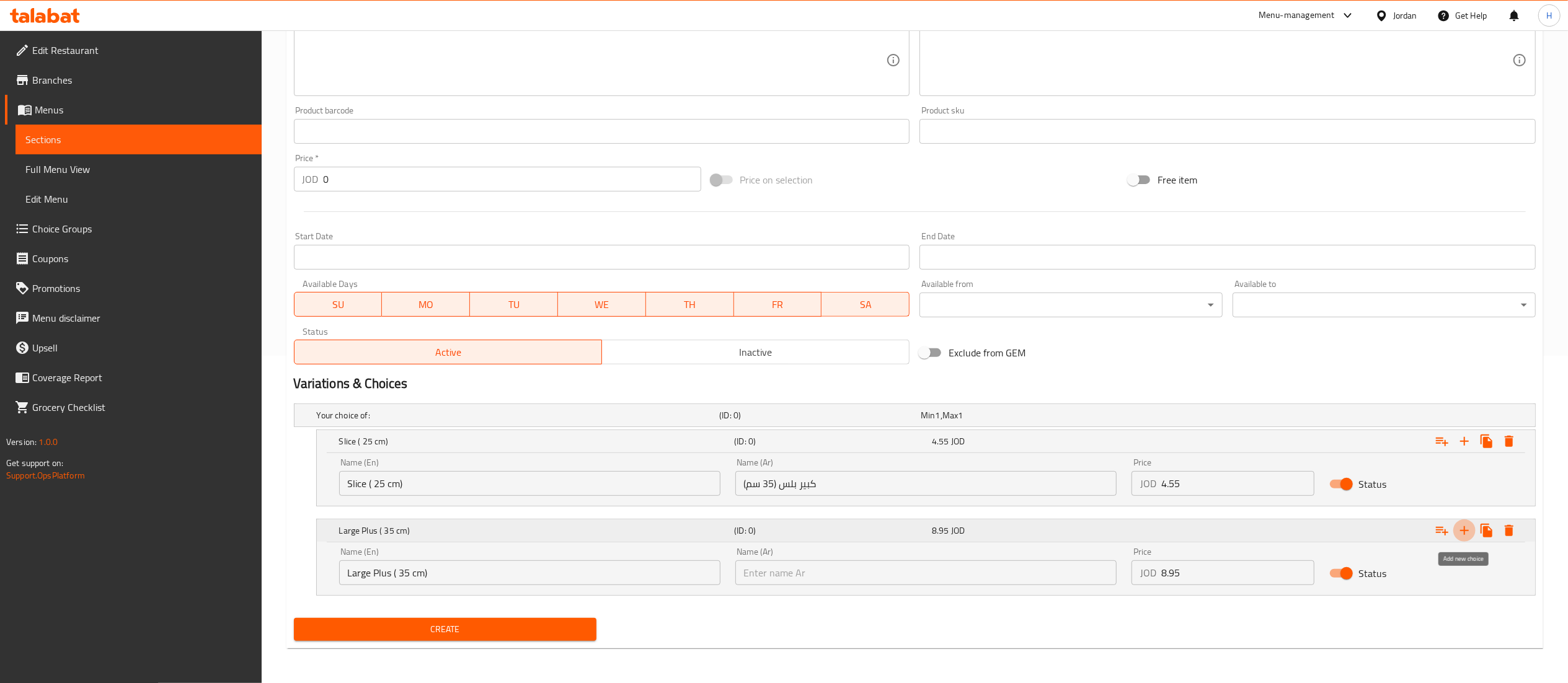
click at [1464, 527] on icon "Expand" at bounding box center [1464, 531] width 9 height 9
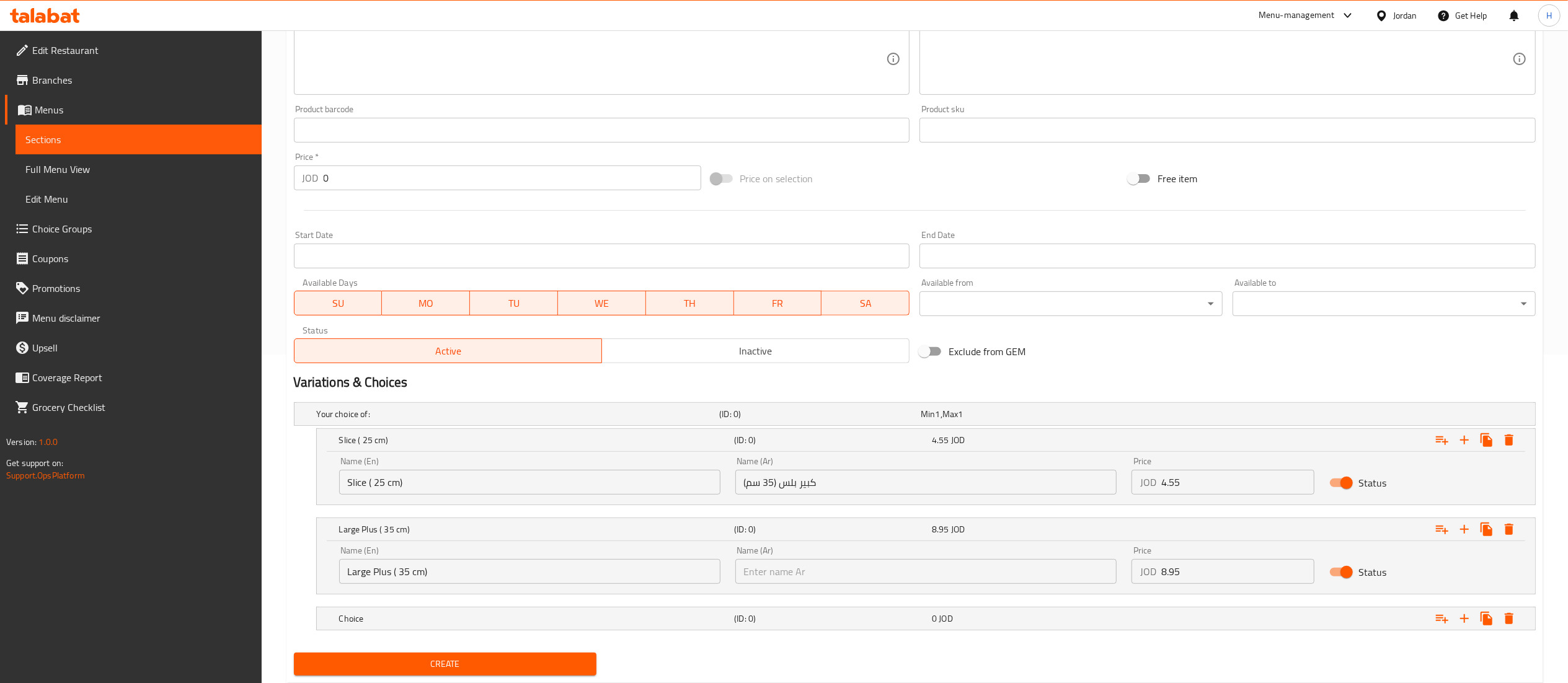
scroll to position [365, 0]
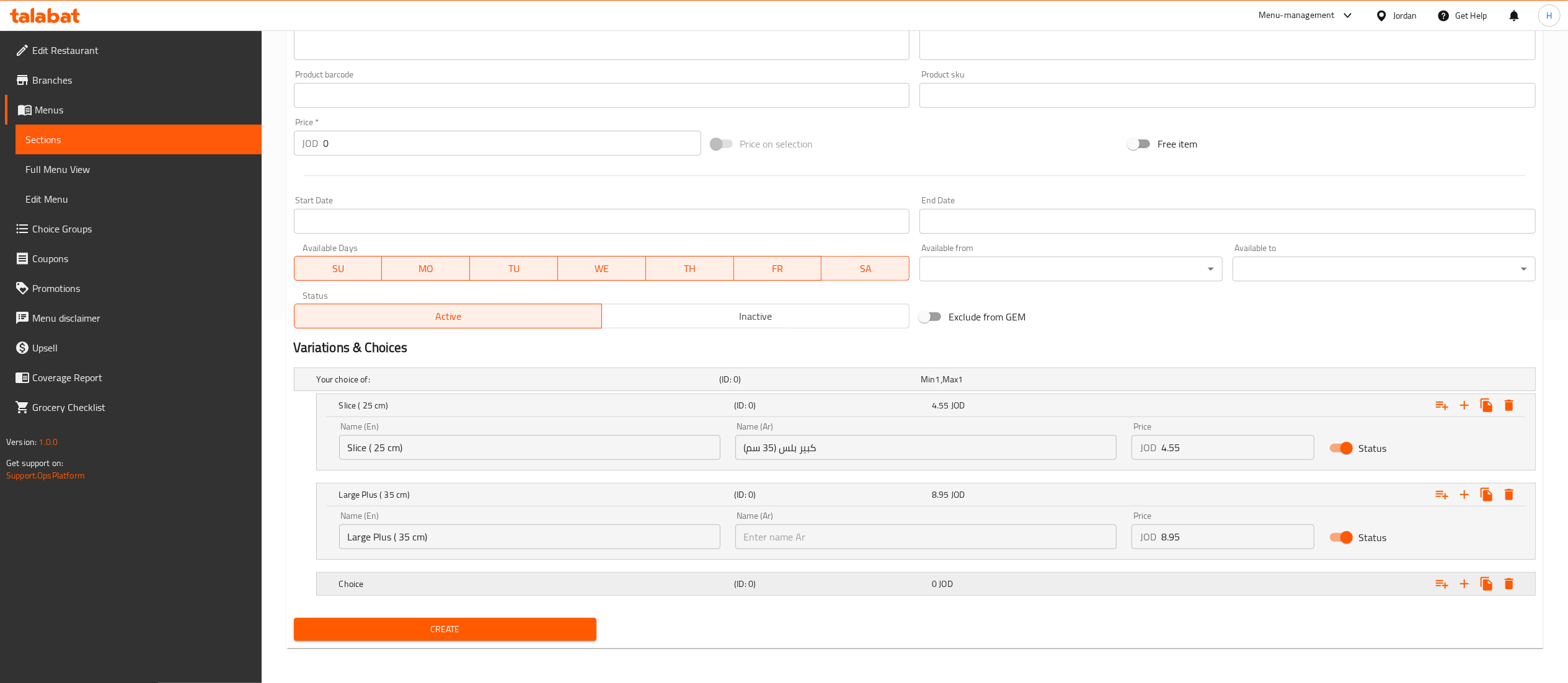
click at [459, 585] on h5 "Choice" at bounding box center [535, 584] width 391 height 13
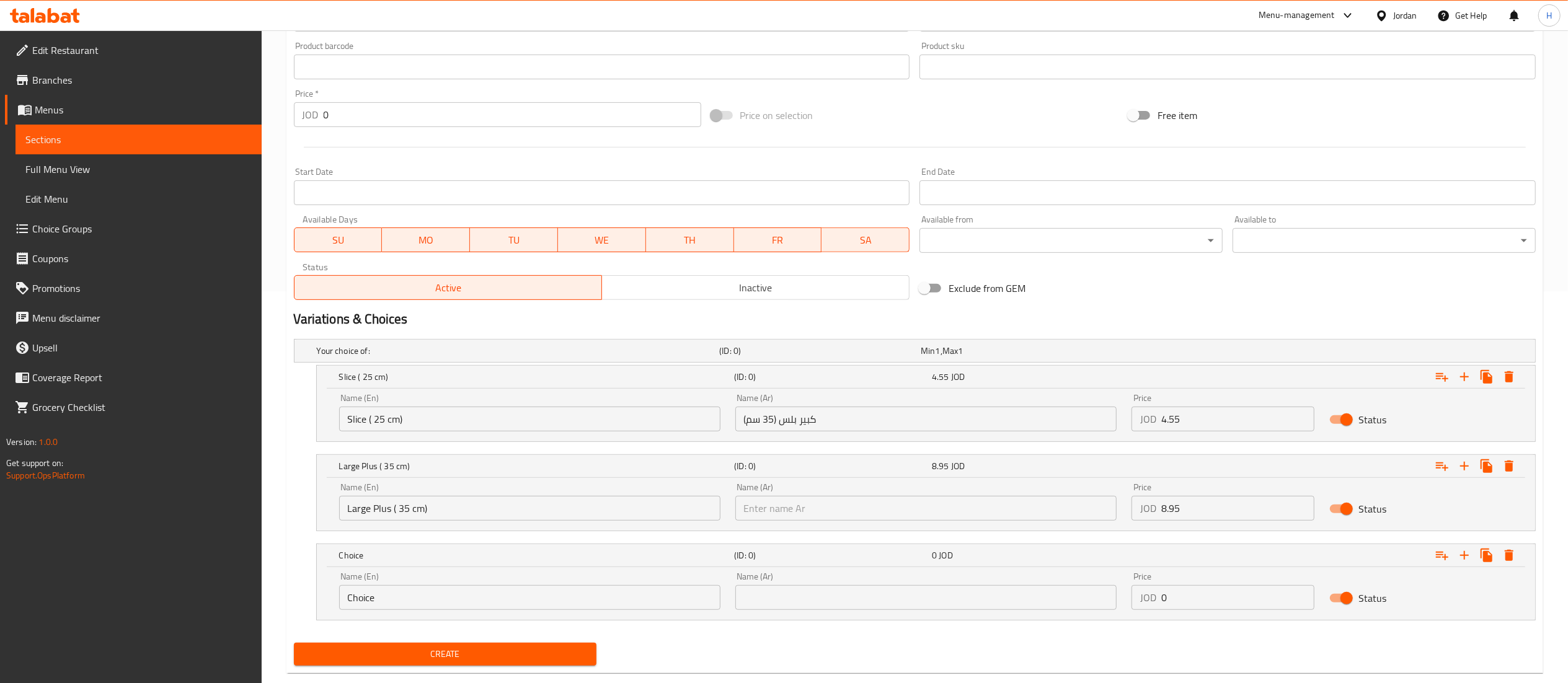
scroll to position [418, 0]
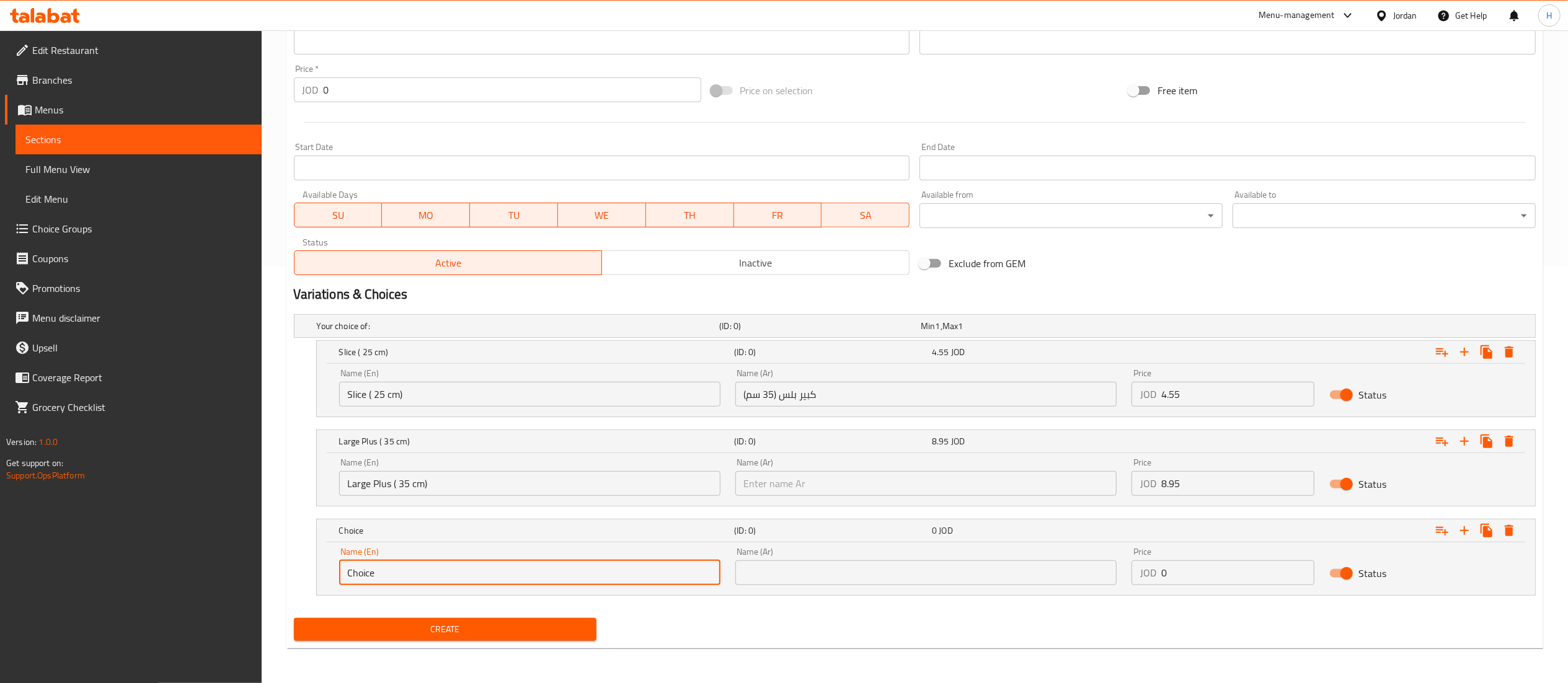
drag, startPoint x: 495, startPoint y: 573, endPoint x: 0, endPoint y: 508, distance: 499.2
click at [0, 508] on div "Edit Restaurant Branches Menus Sections Full Menu View Edit Menu Choice Groups …" at bounding box center [784, 148] width 1568 height 1070
paste input "XXL ( 50cm)"
type input "XXL ( 50cm)"
click at [830, 565] on input "text" at bounding box center [925, 573] width 381 height 25
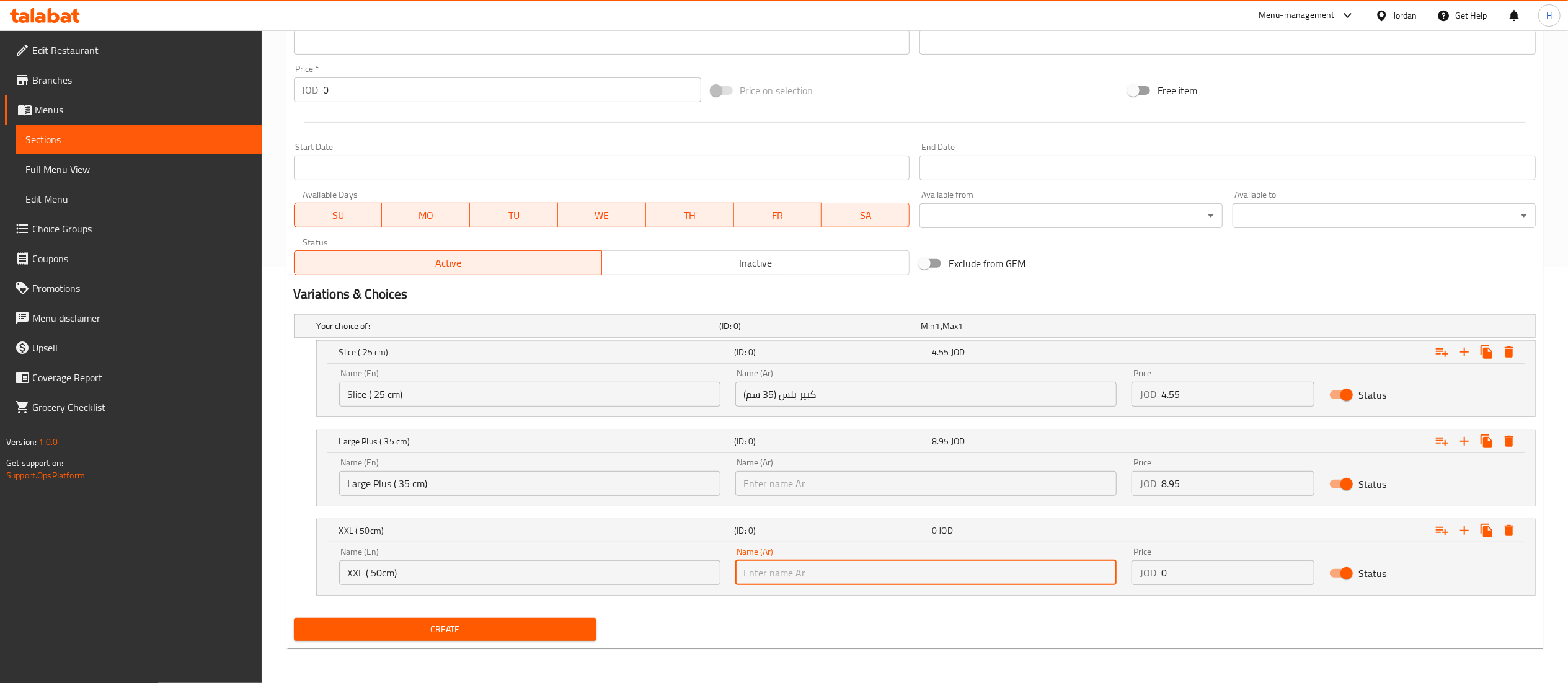
paste input "XXL ( 50 سم)"
type input "XXL ( 50 سم)"
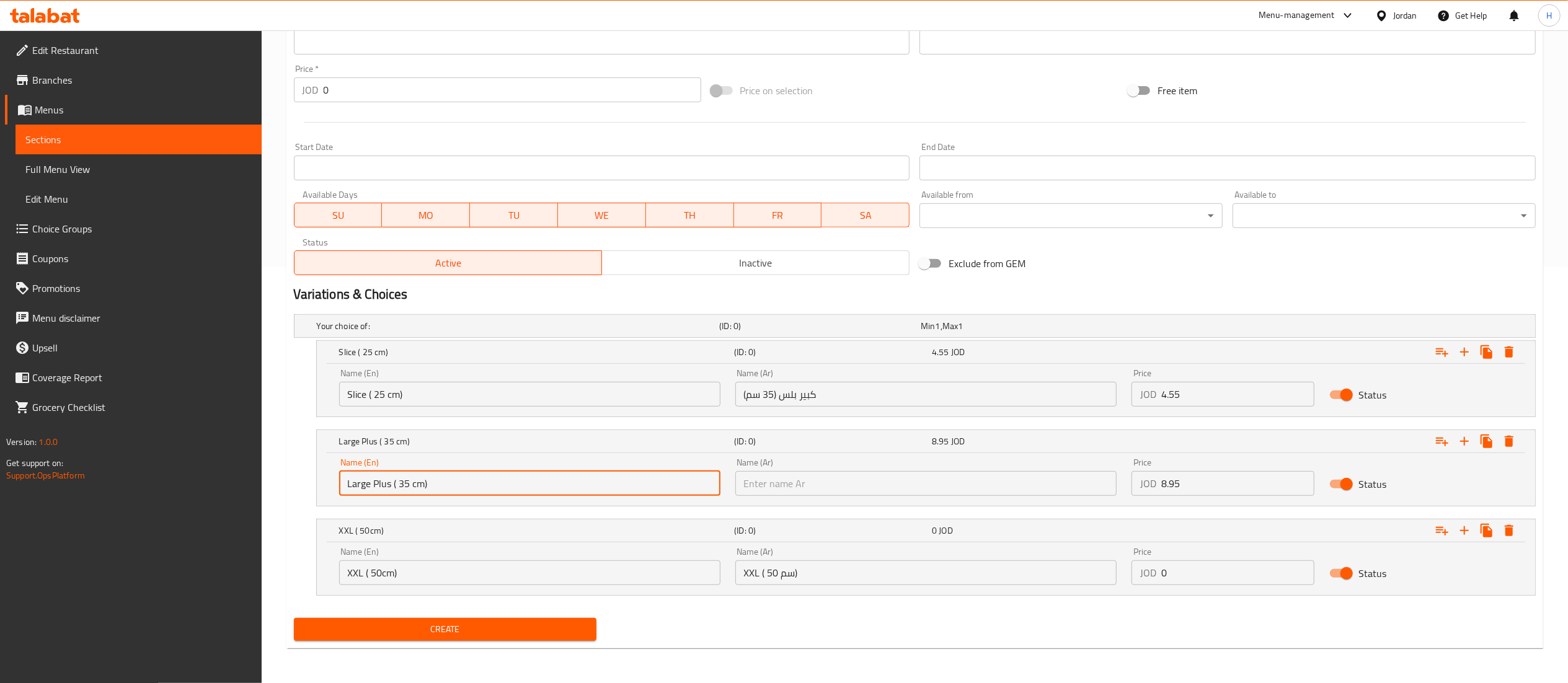
drag, startPoint x: 442, startPoint y: 483, endPoint x: 0, endPoint y: 459, distance: 442.7
click at [0, 459] on div "Edit Restaurant Branches Menus Sections Full Menu View Edit Menu Choice Groups …" at bounding box center [784, 148] width 1568 height 1070
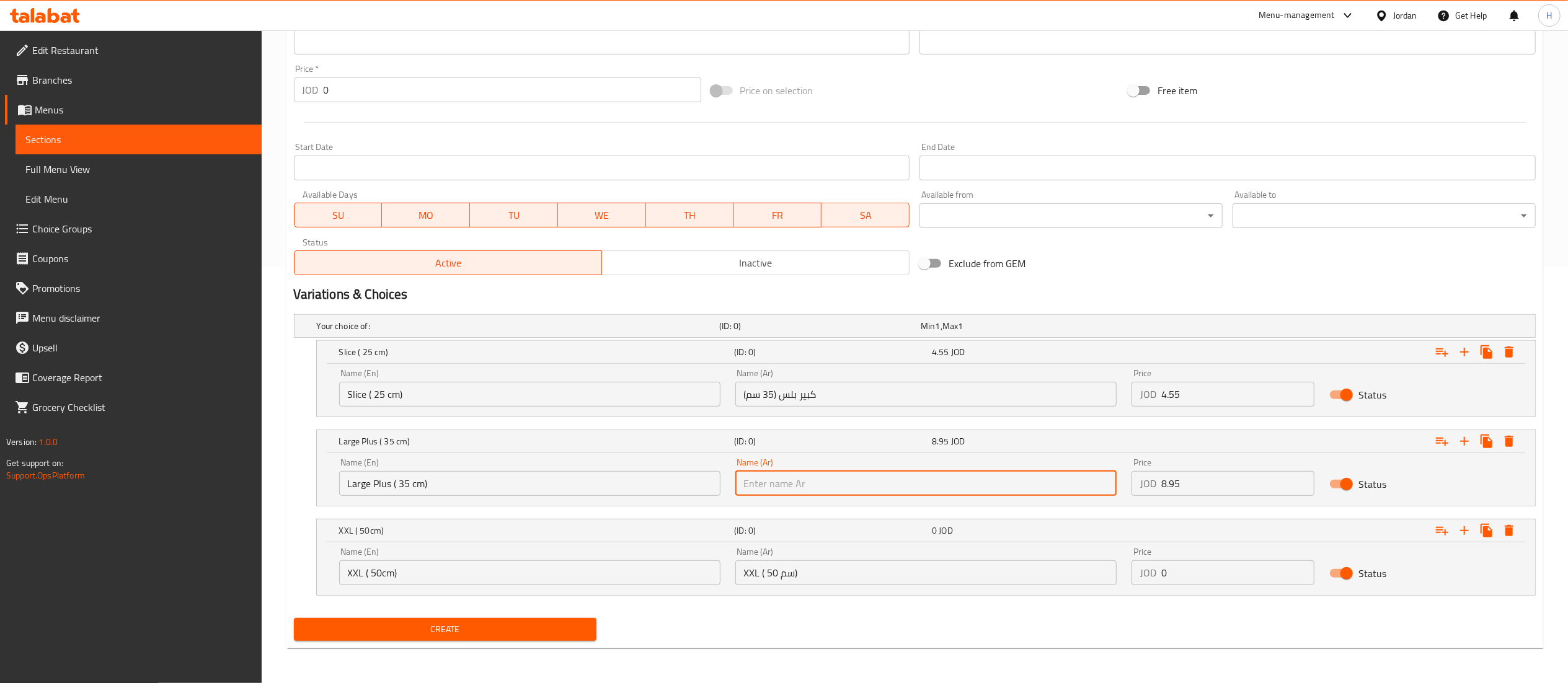
click at [793, 473] on input "text" at bounding box center [925, 483] width 381 height 25
paste input "كبير بلس (35 سم)"
type input "كبير بلس (35 سم)"
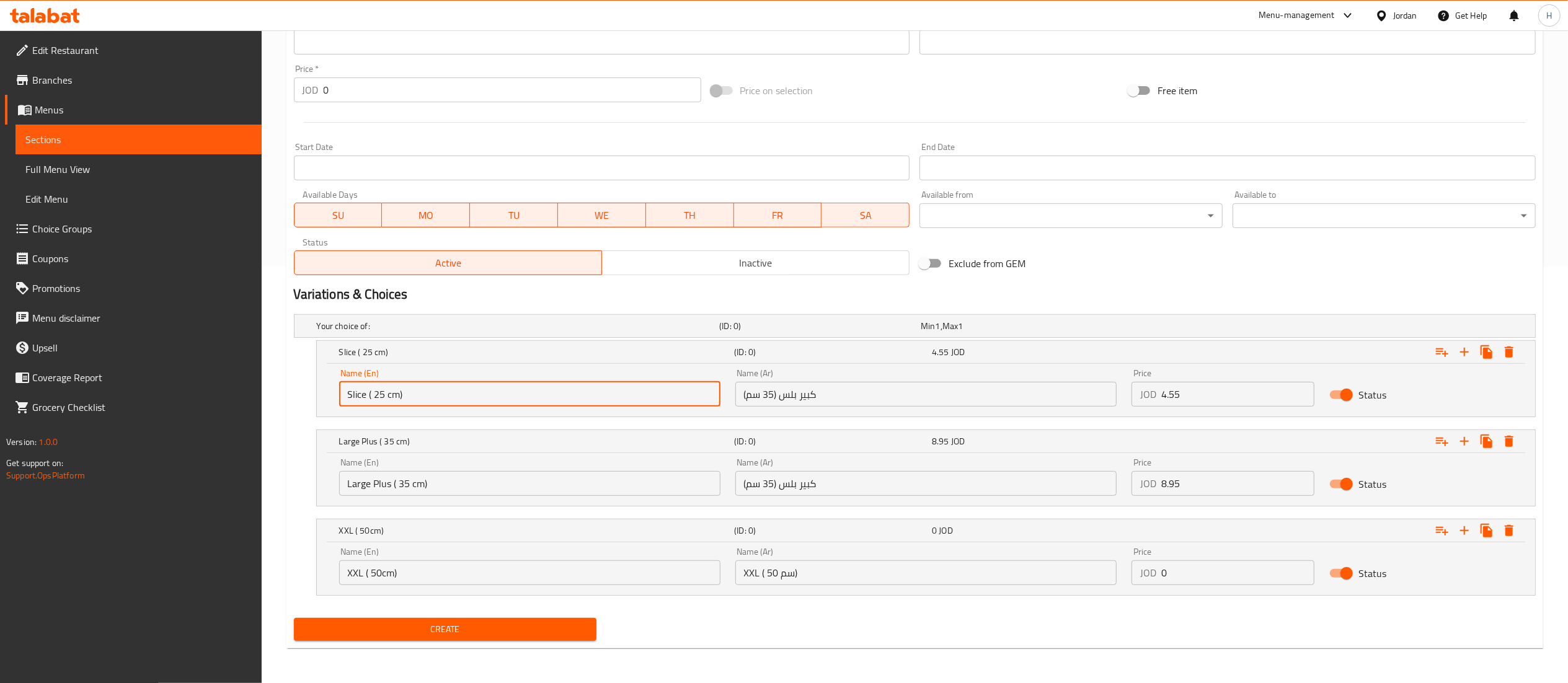
drag, startPoint x: 437, startPoint y: 393, endPoint x: 238, endPoint y: 388, distance: 199.1
click at [238, 388] on div "Edit Restaurant Branches Menus Sections Full Menu View Edit Menu Choice Groups …" at bounding box center [784, 148] width 1568 height 1070
click at [834, 394] on input "كبير بلس (35 سم)" at bounding box center [925, 394] width 381 height 25
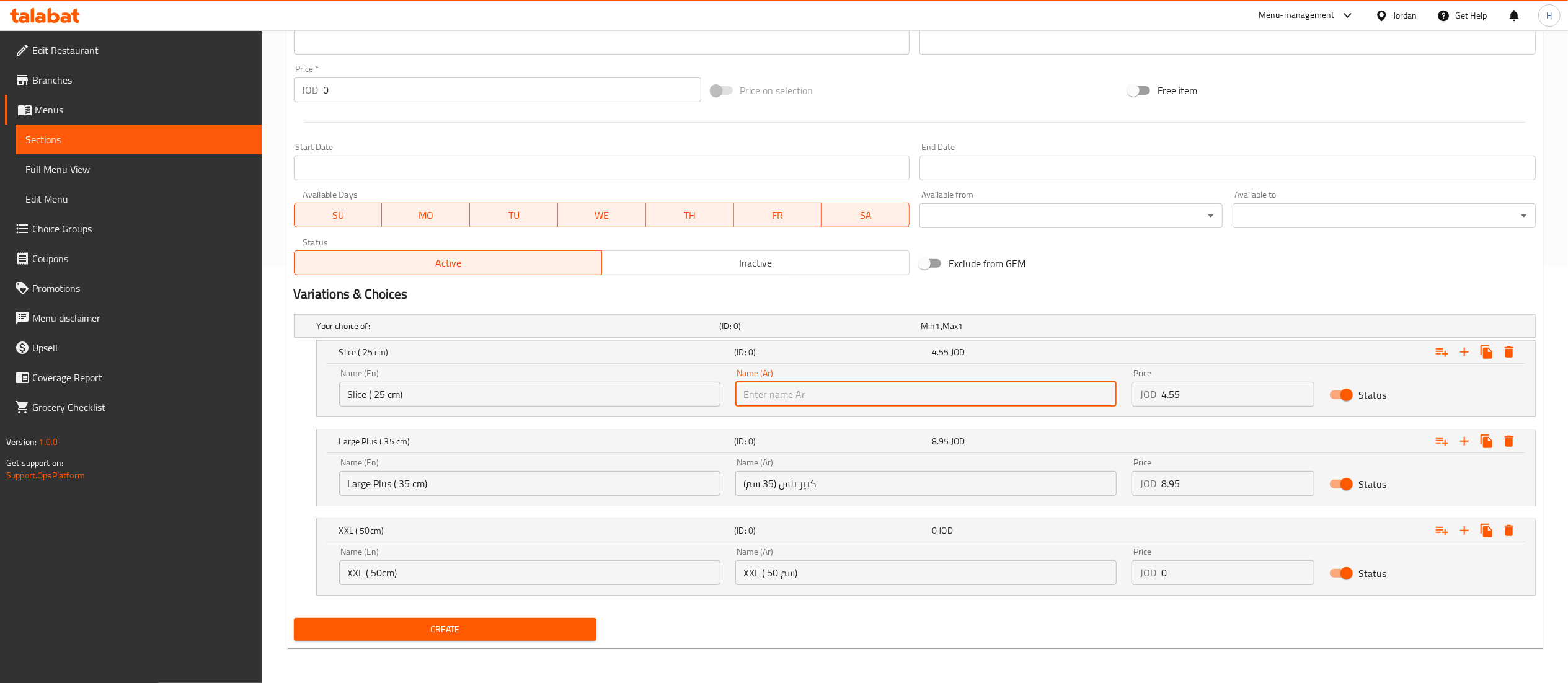
paste input "شريحة (25 سم)"
type input "شريحة (25 سم)"
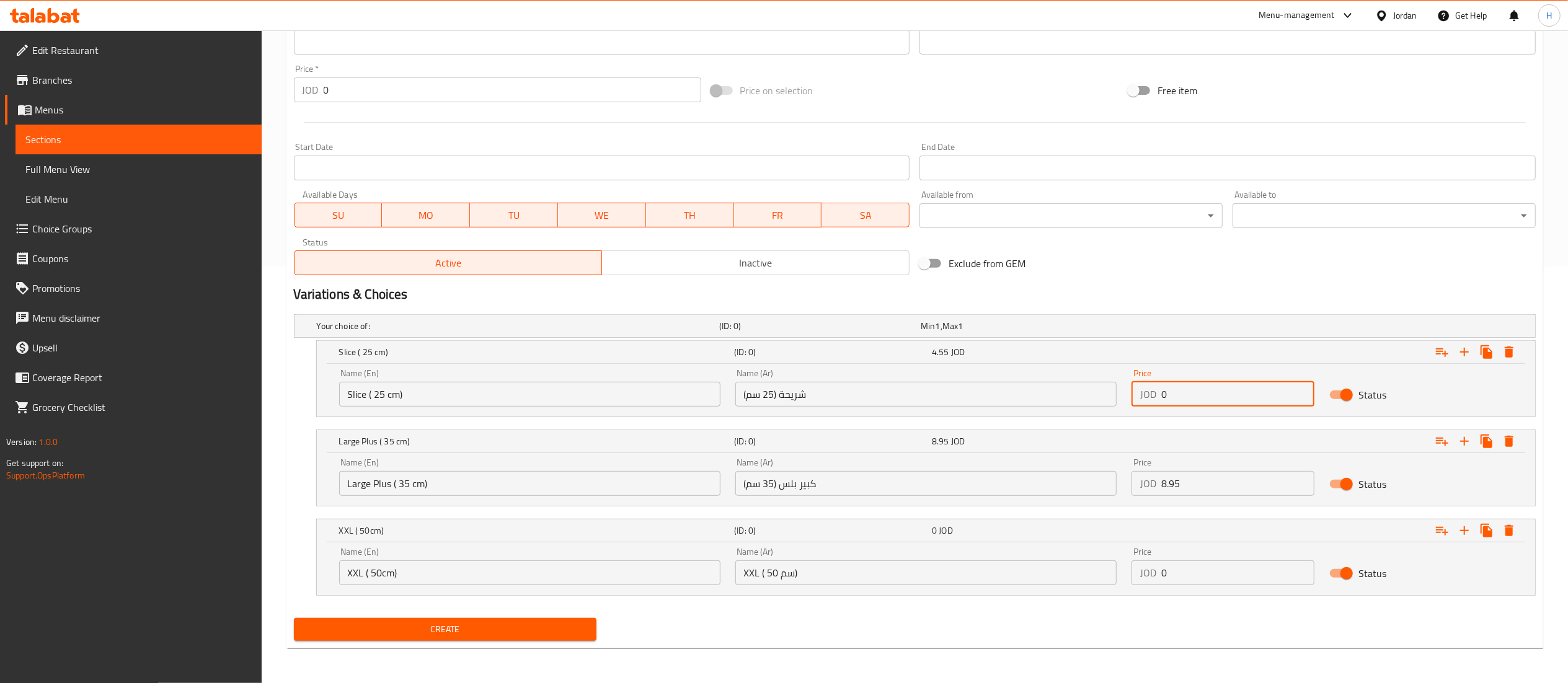
drag, startPoint x: 1186, startPoint y: 393, endPoint x: 996, endPoint y: 368, distance: 191.6
click at [996, 368] on div "Name (En) Slice ( 25 cm) Name (En) Name (Ar) شريحة (25 سم) Name (Ar) Price JOD …" at bounding box center [926, 388] width 1188 height 53
paste input "1.95"
type input "1.95"
drag, startPoint x: 1181, startPoint y: 473, endPoint x: 1033, endPoint y: 471, distance: 148.0
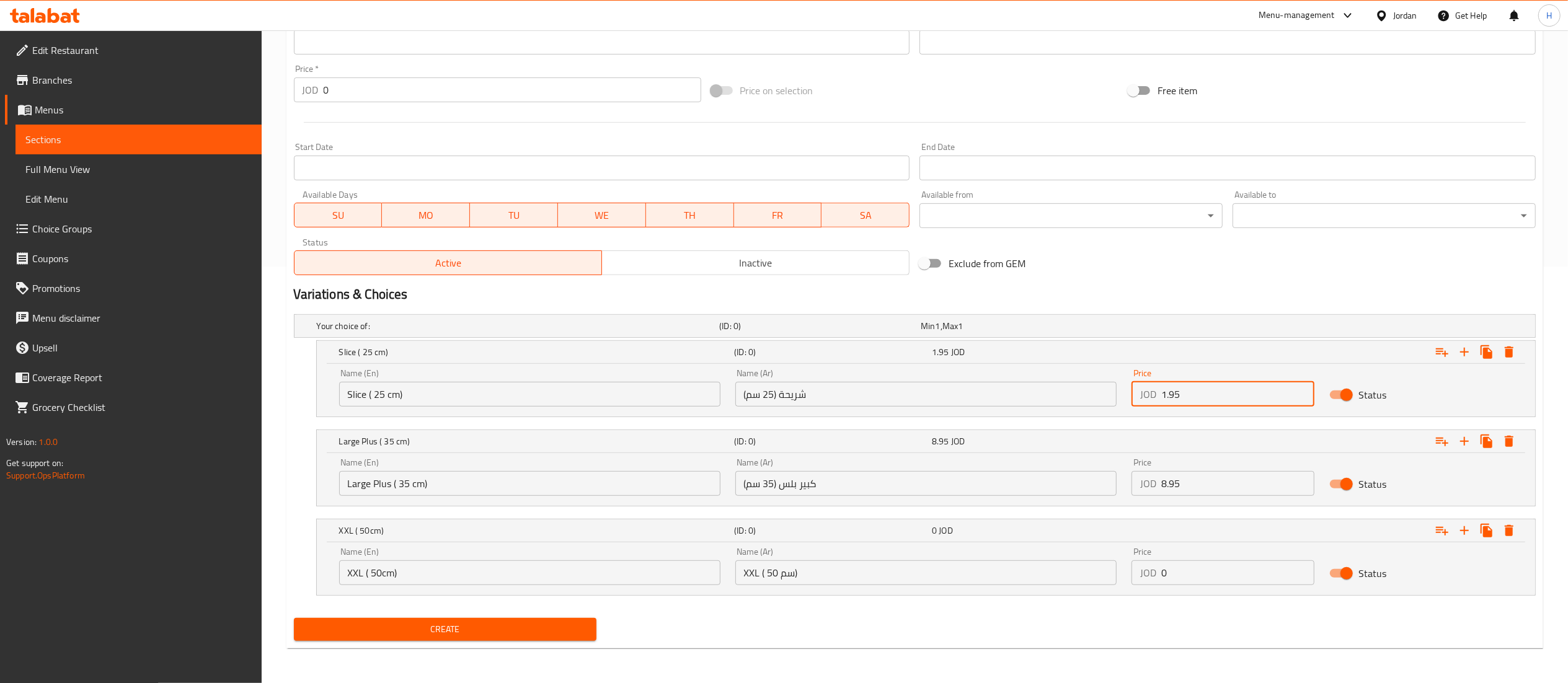
click at [1034, 471] on div "Name (En) Large Plus ( 35 cm) Name (En) Name (Ar) كبير بلس (35 سم) Name (Ar) Pr…" at bounding box center [926, 477] width 1188 height 53
paste input "5.6"
type input "5.6"
drag, startPoint x: 1201, startPoint y: 573, endPoint x: 1010, endPoint y: 544, distance: 193.2
click at [1010, 544] on div "XXL ( 50cm) (ID: 0) 0 JOD Name (En) XXL ( 50cm) Name (En) Name (Ar) XXL ( 50 سم…" at bounding box center [926, 557] width 1218 height 75
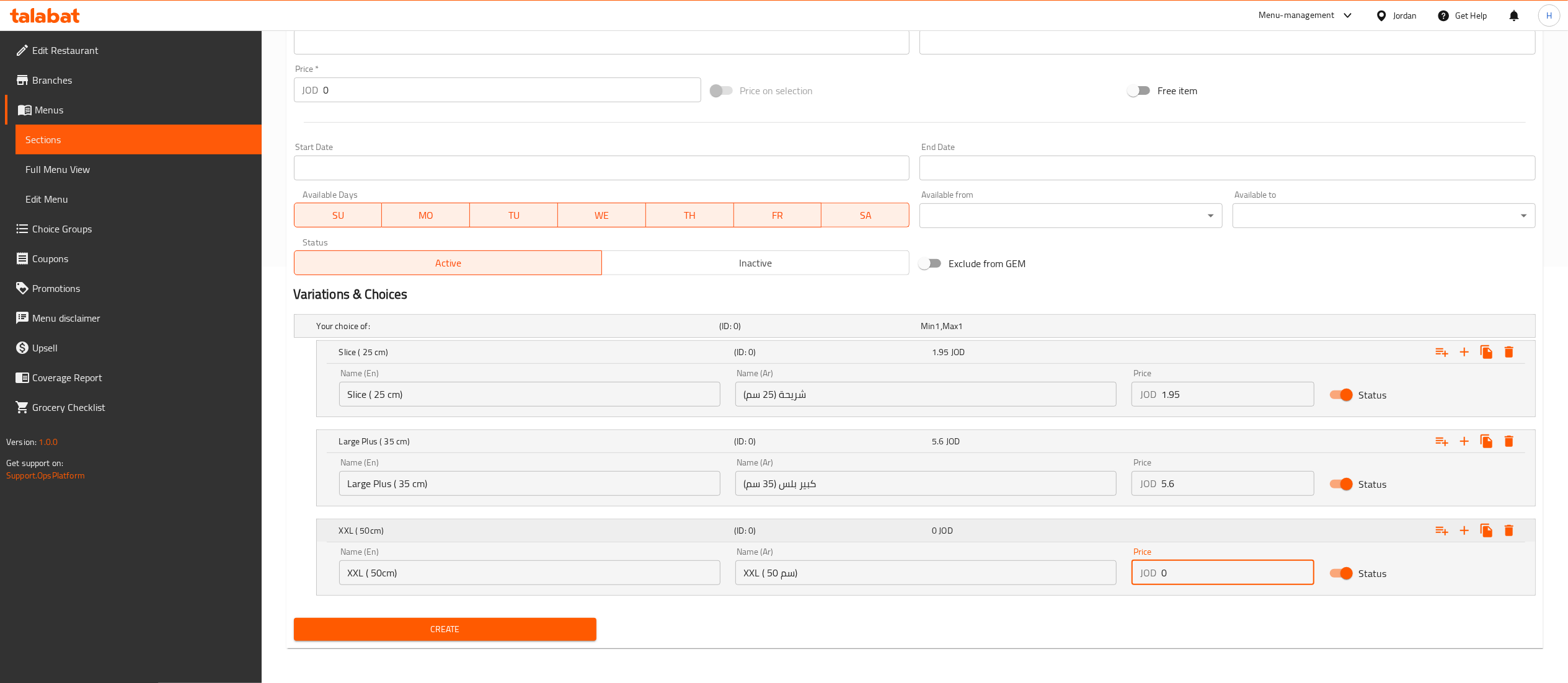
paste input "10.85"
type input "10.85"
click at [447, 625] on span "Create" at bounding box center [445, 629] width 283 height 16
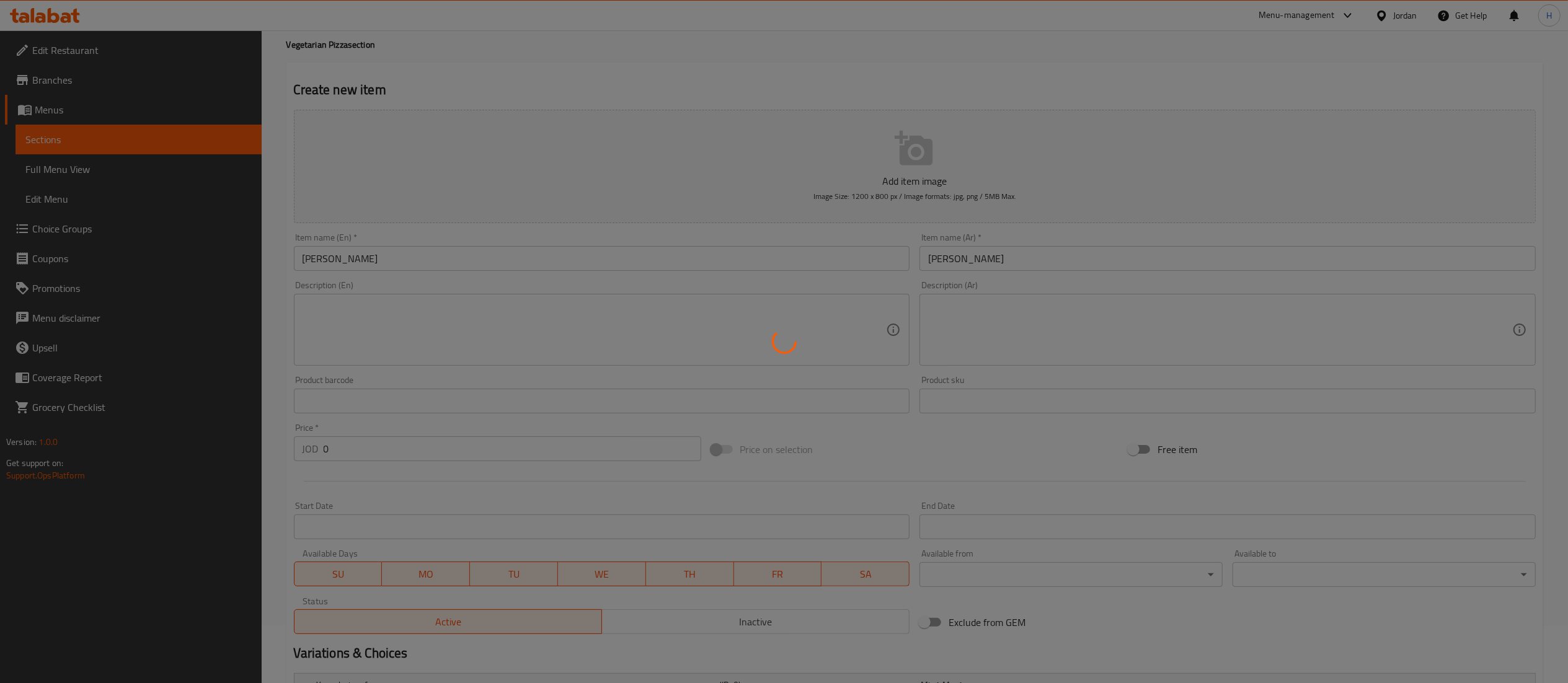
scroll to position [46, 0]
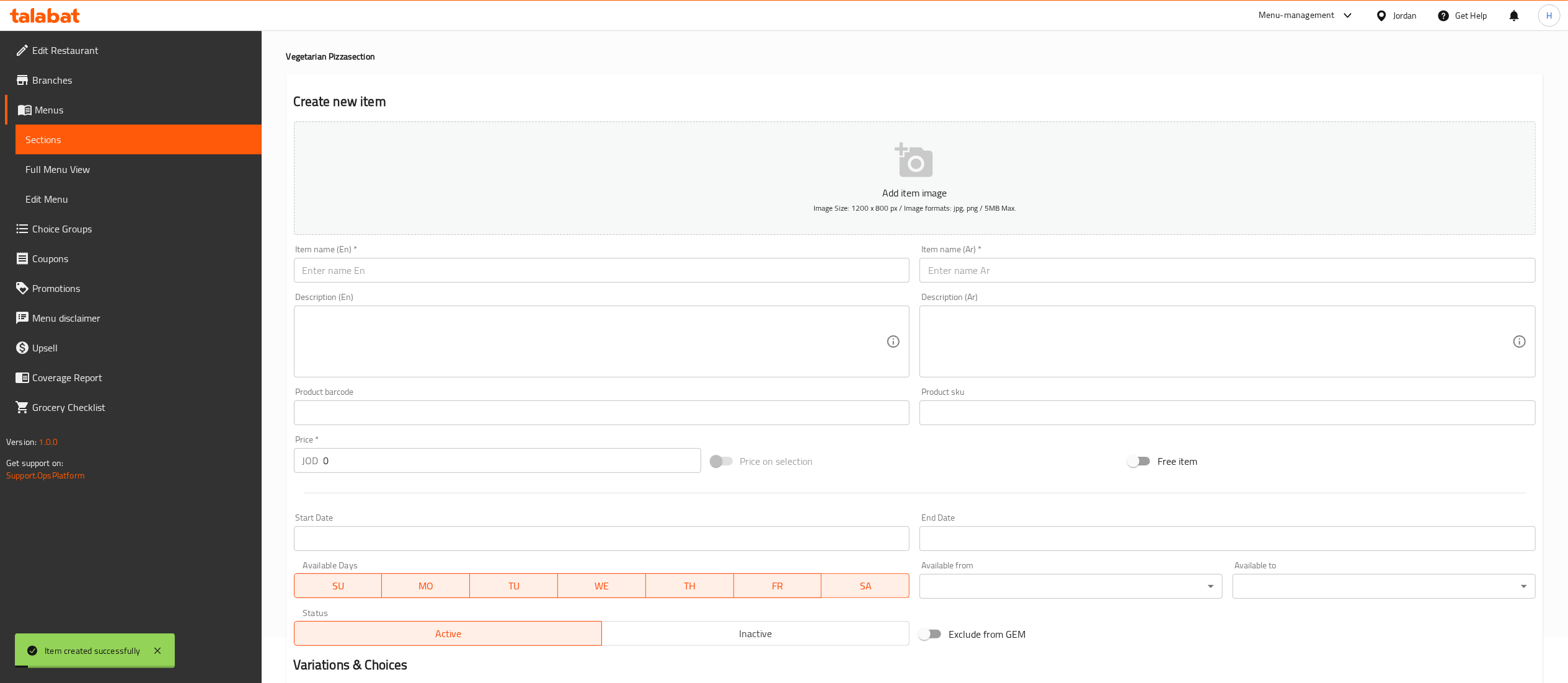
click at [479, 269] on input "text" at bounding box center [602, 270] width 617 height 25
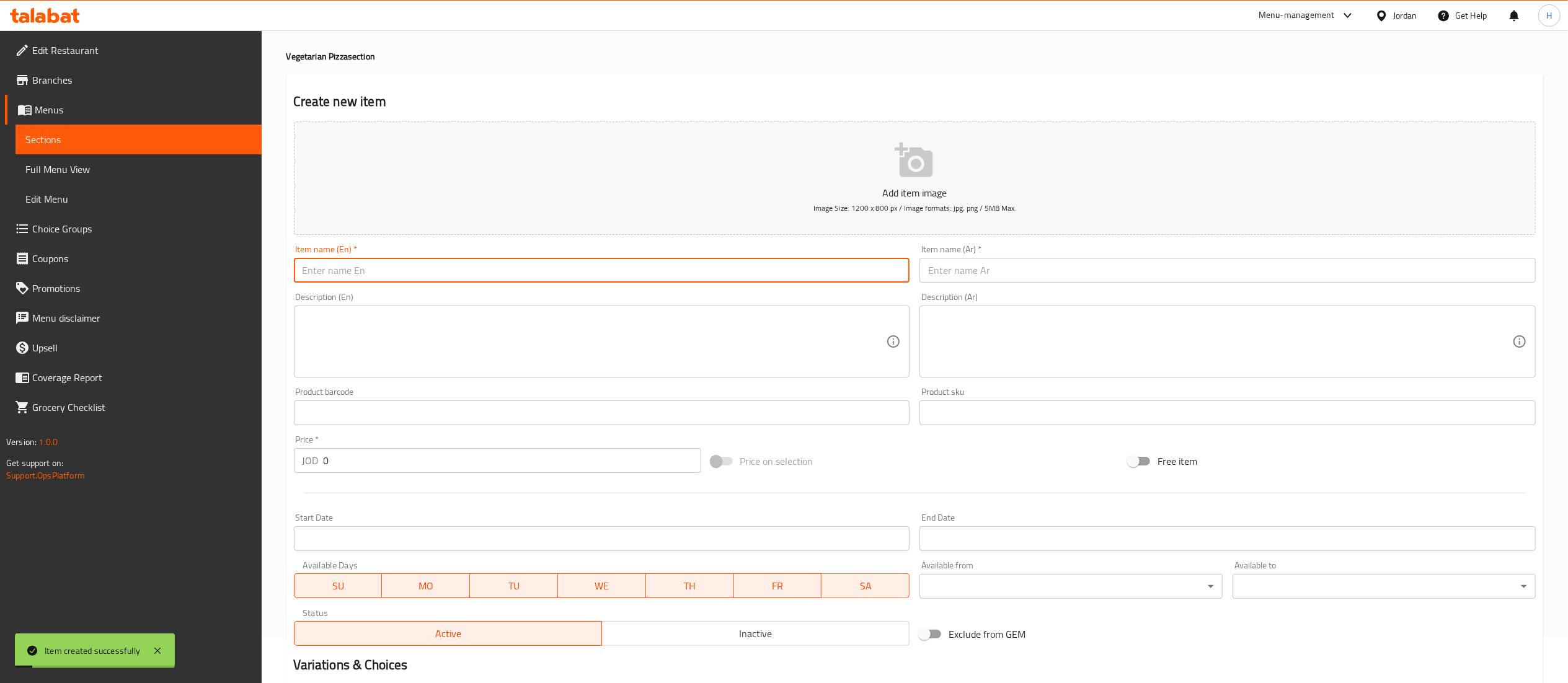
paste input "Mushroom Pizza"
type input "Mushroom Pizza"
click at [937, 275] on input "text" at bounding box center [1227, 270] width 617 height 25
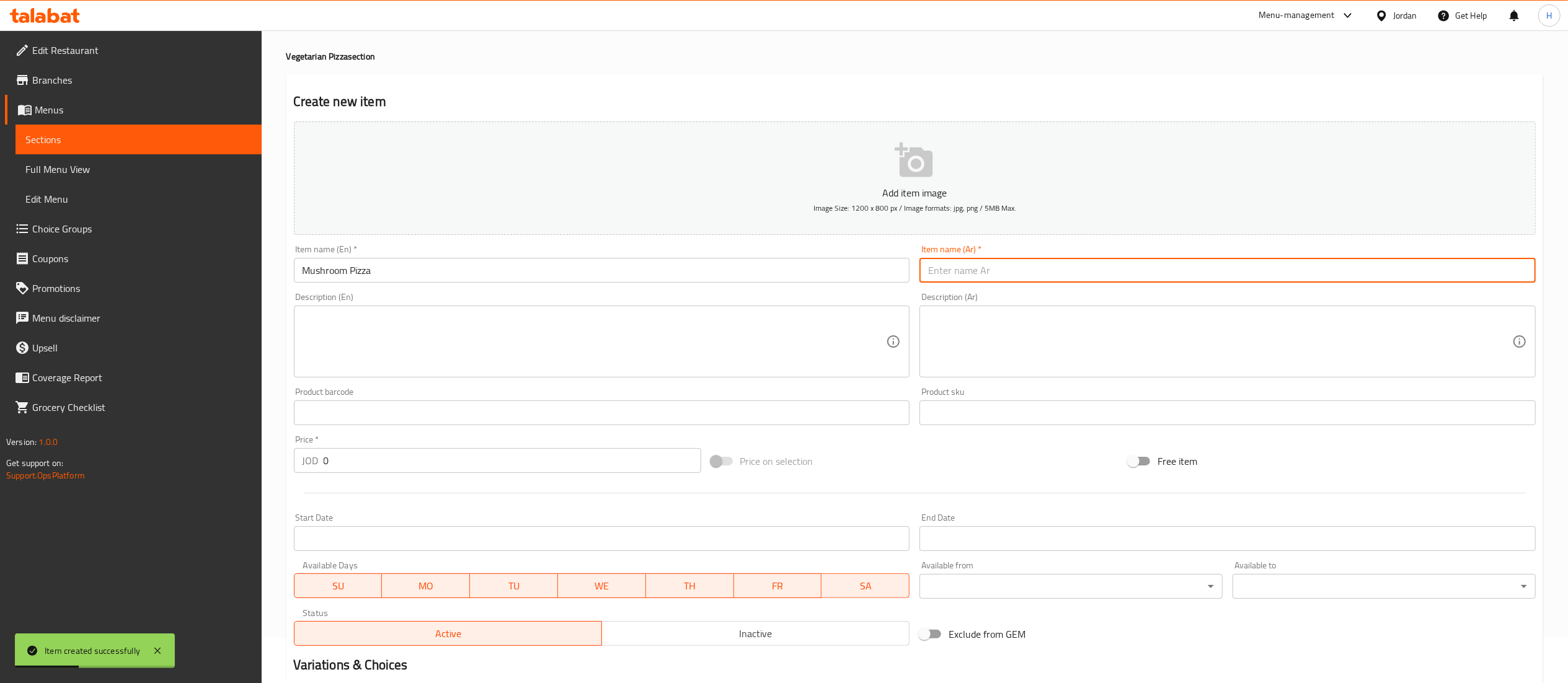
paste input "بيتزا الفطر"
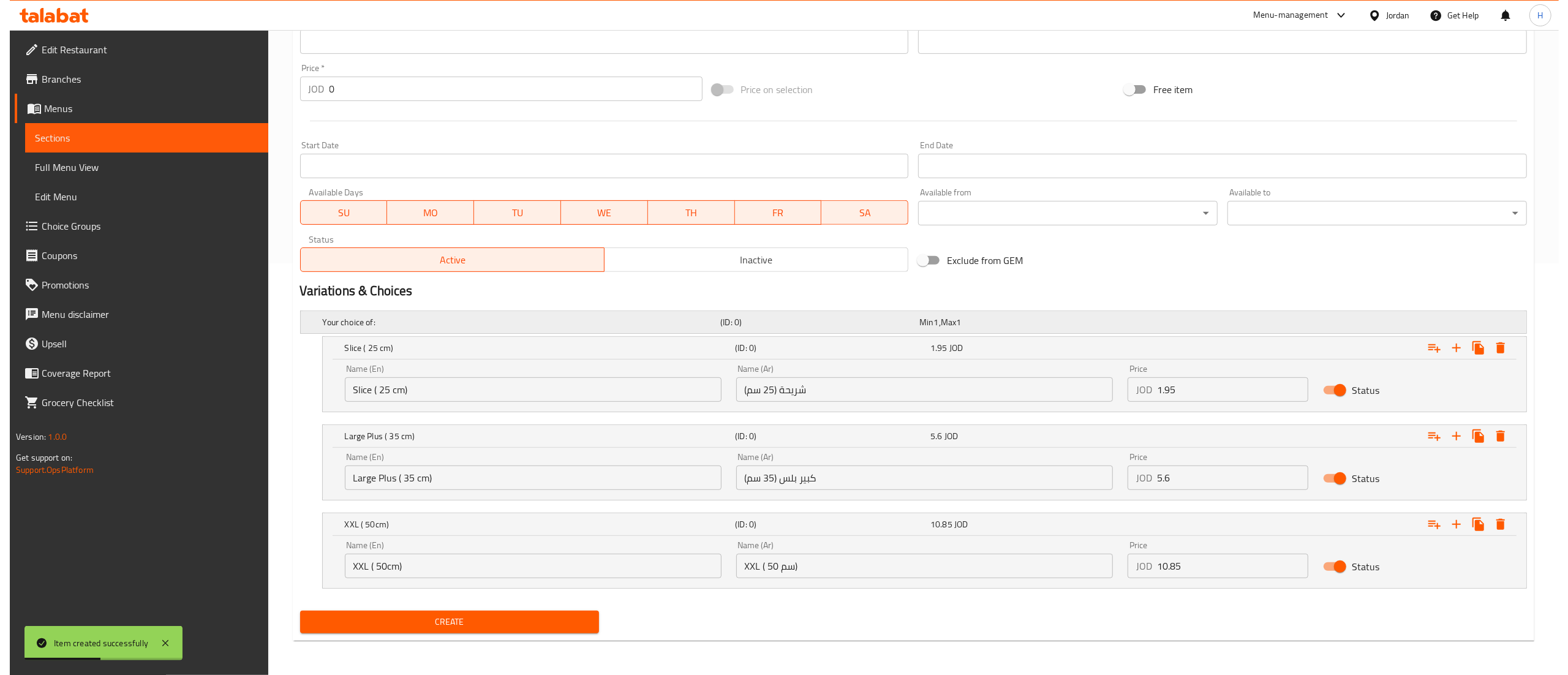
scroll to position [413, 0]
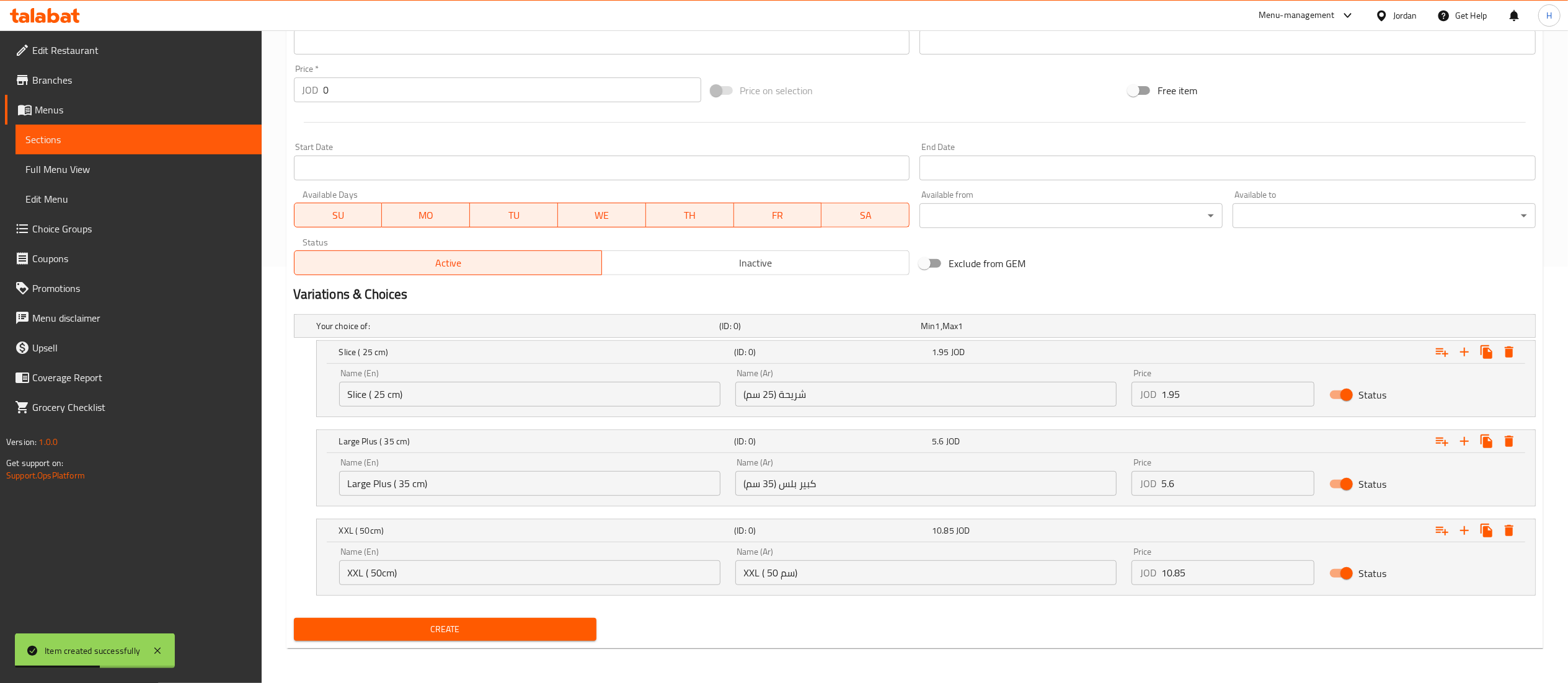
type input "بيتزا الفطر"
drag, startPoint x: 1191, startPoint y: 494, endPoint x: 1006, endPoint y: 481, distance: 185.5
click at [1006, 481] on div "Name (En) Large Plus ( 35 cm) Name (En) Name (Ar) كبير بلس (35 سم) Name (Ar) Pr…" at bounding box center [926, 477] width 1188 height 53
paste input "6.6"
type input "6.6"
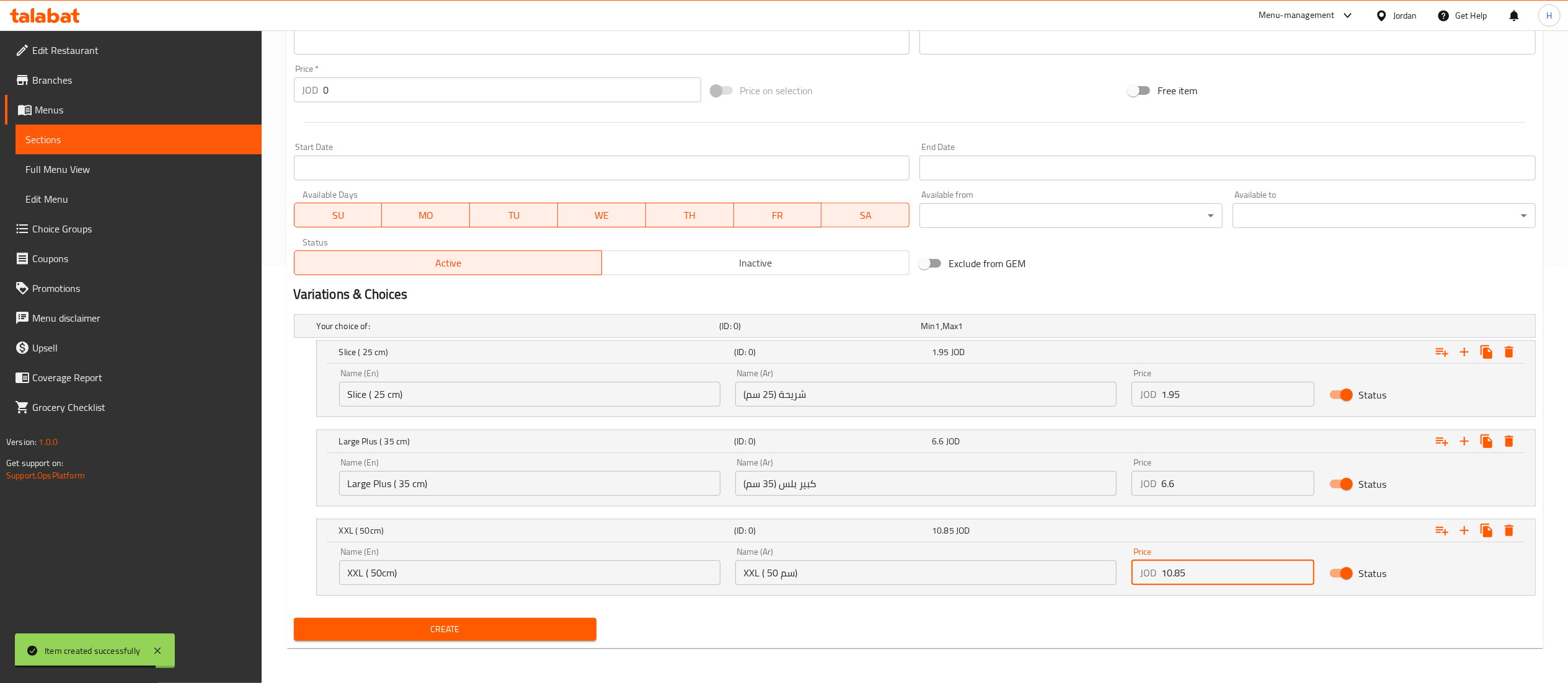
drag, startPoint x: 1193, startPoint y: 567, endPoint x: 1153, endPoint y: 567, distance: 40.0
click at [1153, 567] on div "JOD 0 Price" at bounding box center [1224, 573] width 183 height 25
paste input "12.85"
type input "12.85"
click at [1507, 353] on icon "Expand" at bounding box center [1509, 352] width 9 height 11
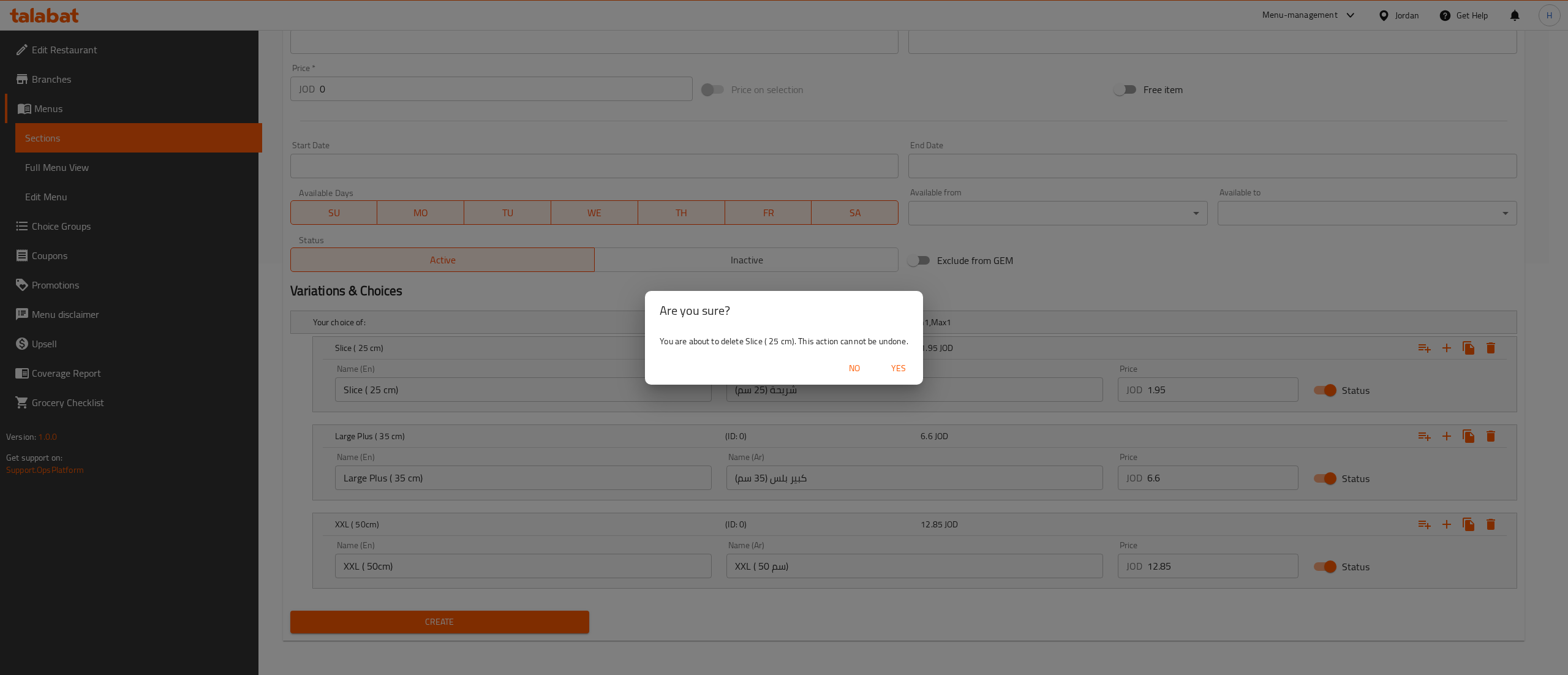
click at [900, 368] on span "Yes" at bounding box center [899, 368] width 29 height 15
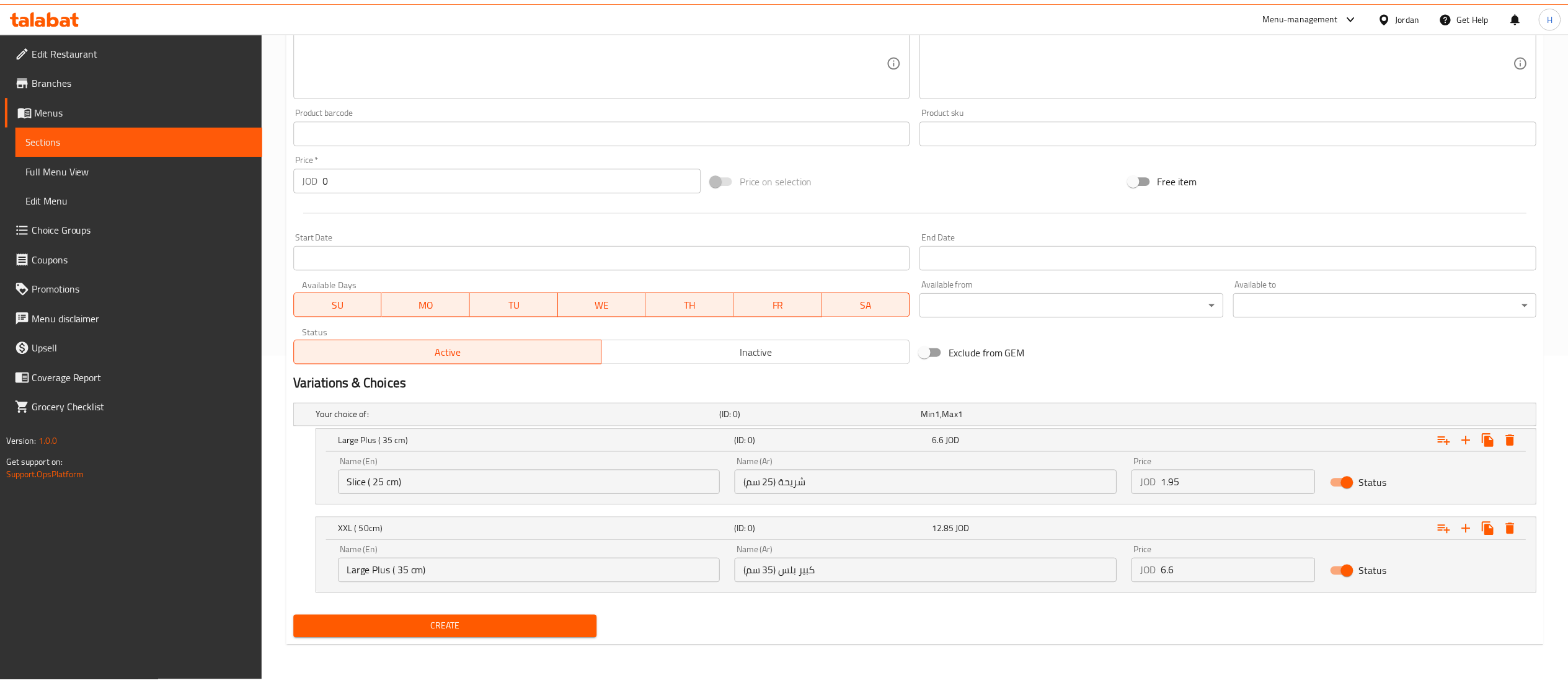
scroll to position [329, 0]
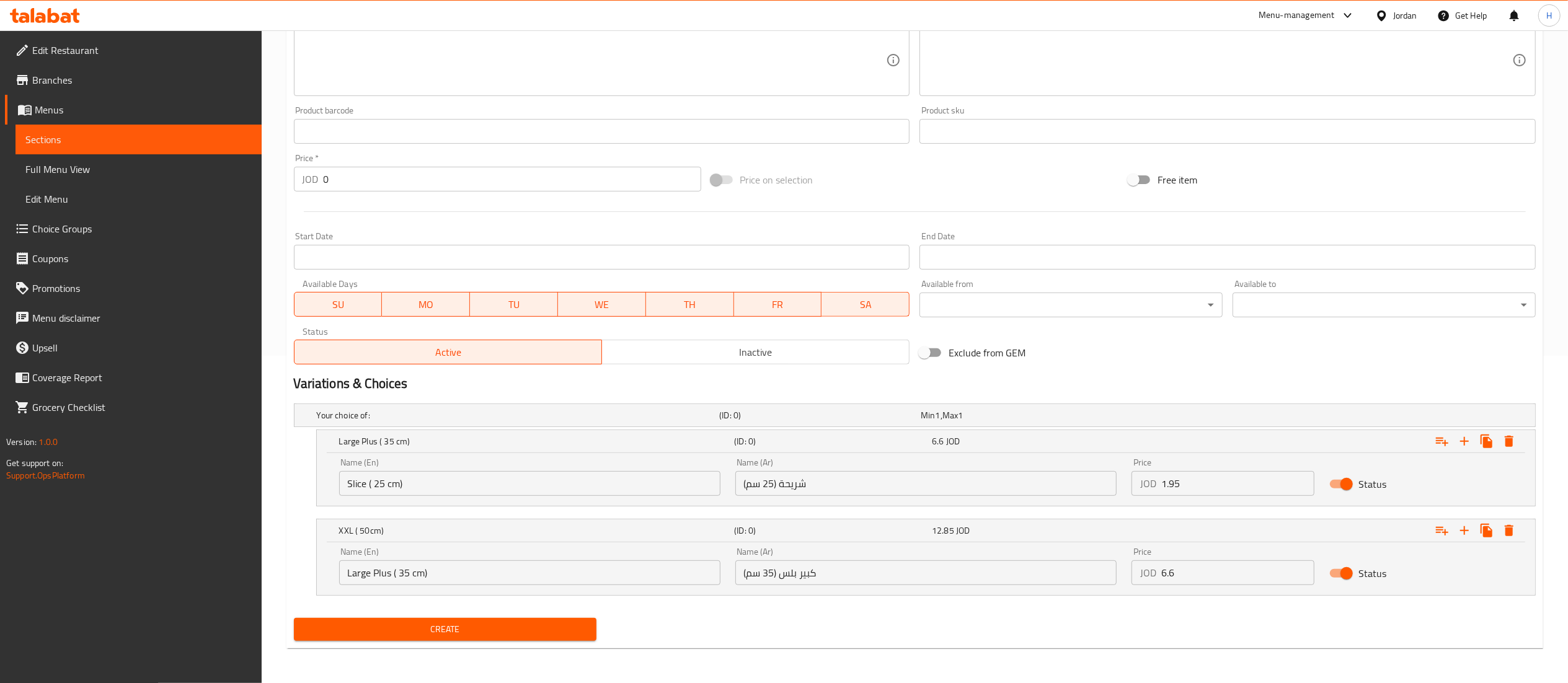
click at [382, 634] on span "Create" at bounding box center [445, 629] width 283 height 16
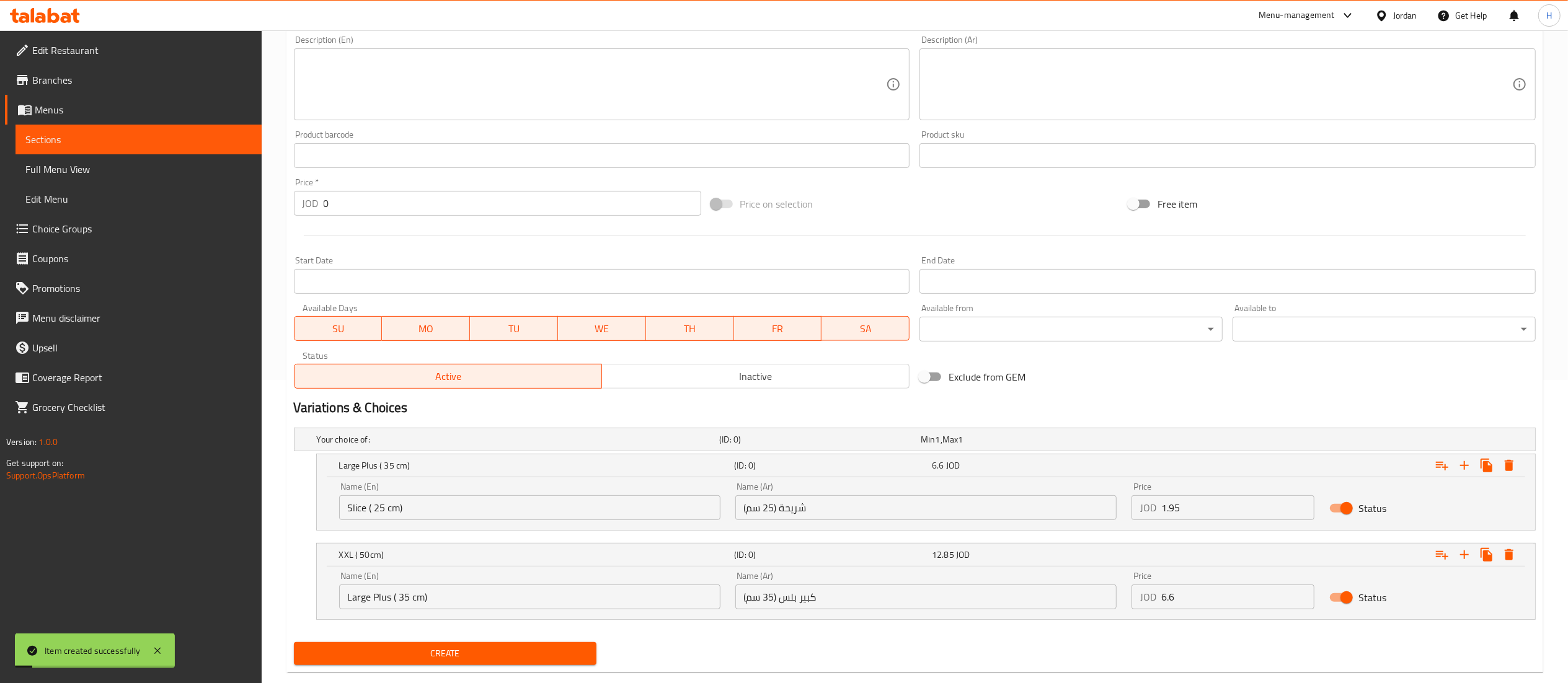
scroll to position [124, 0]
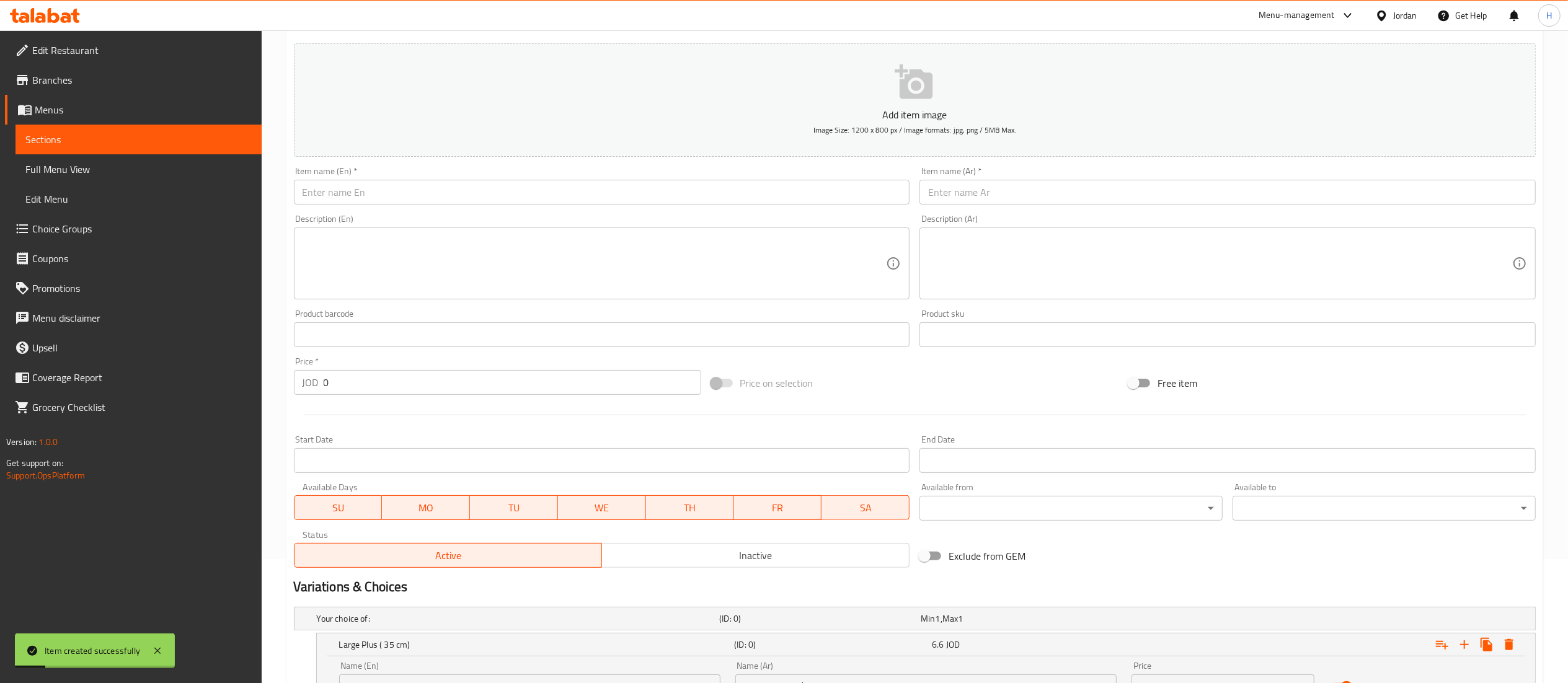
click at [489, 189] on input "text" at bounding box center [602, 192] width 617 height 25
paste input "Veggie Pizza"
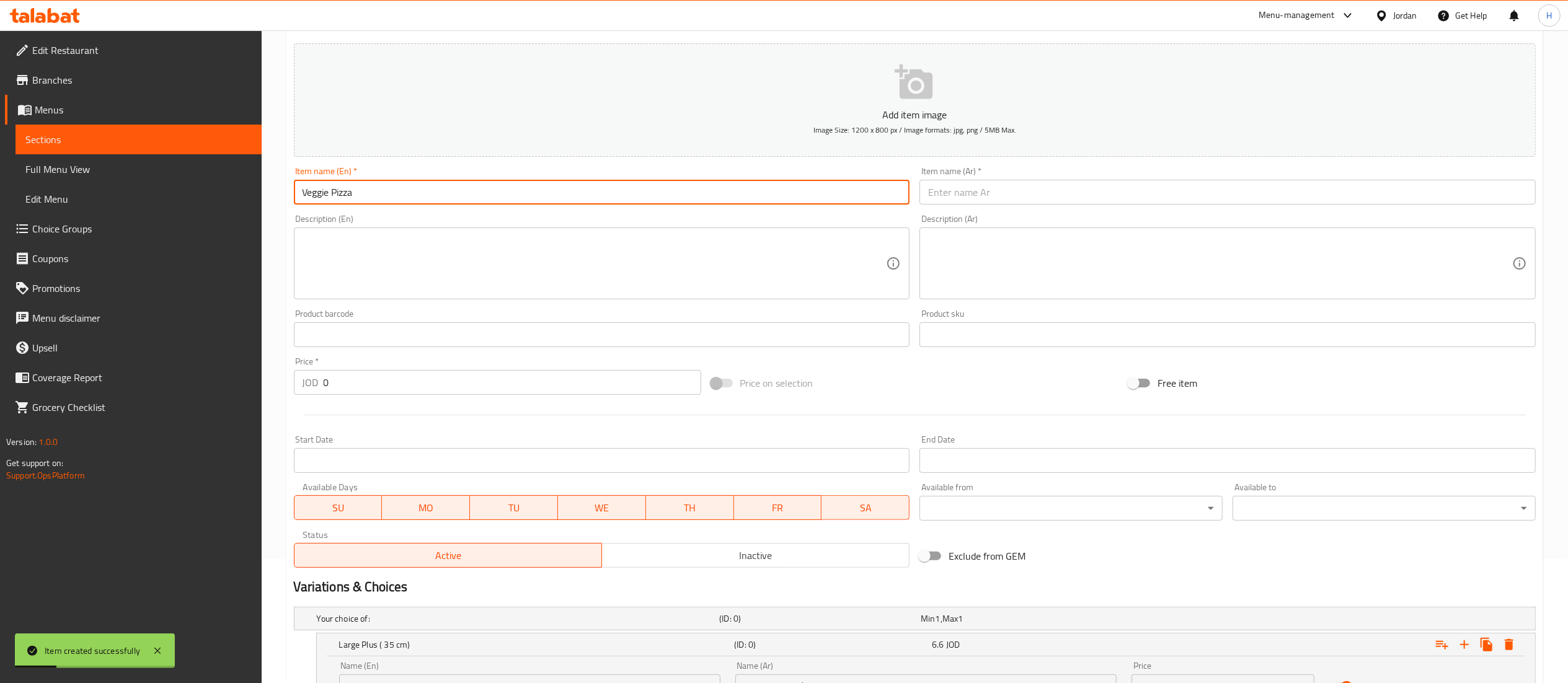
type input "Veggie Pizza"
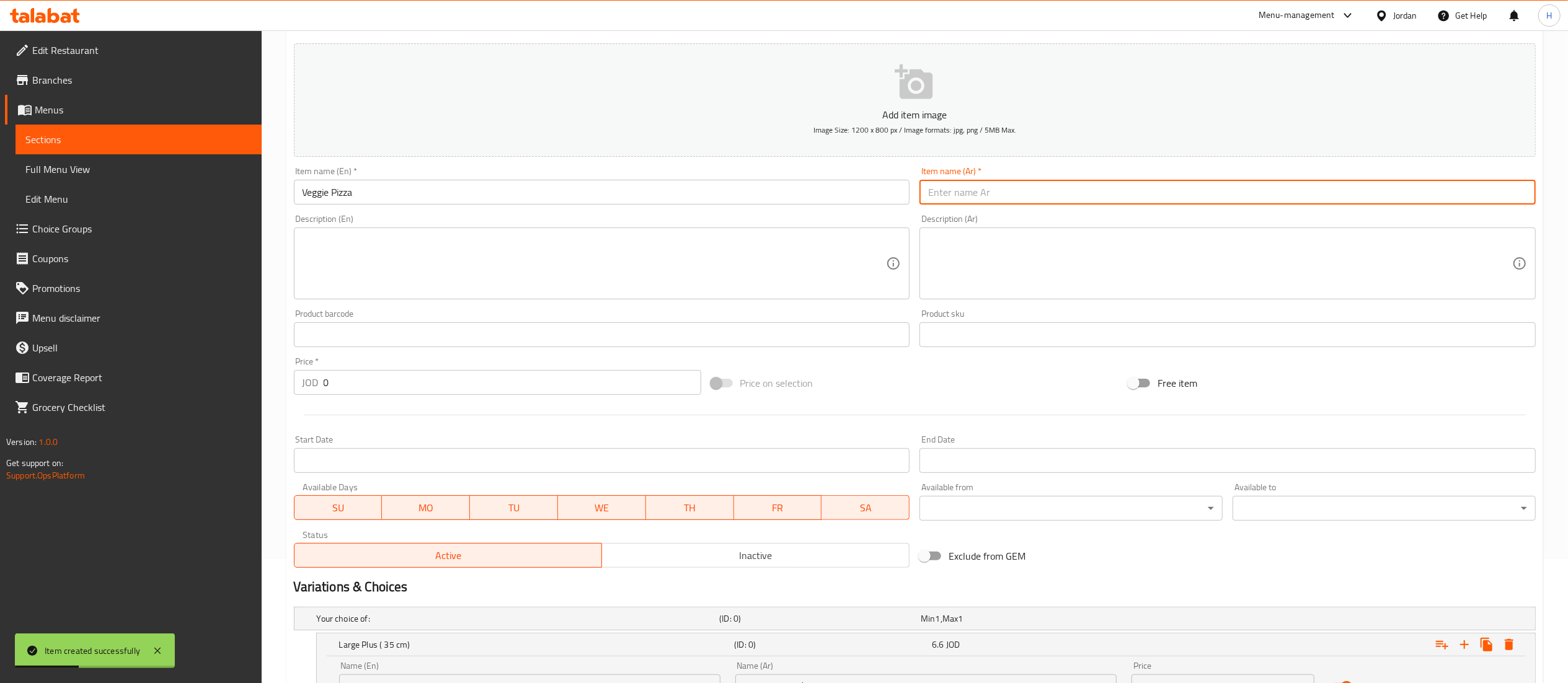
click at [963, 193] on input "text" at bounding box center [1227, 192] width 617 height 25
paste input "بيتزا خضار"
type input "بيتزا خضار"
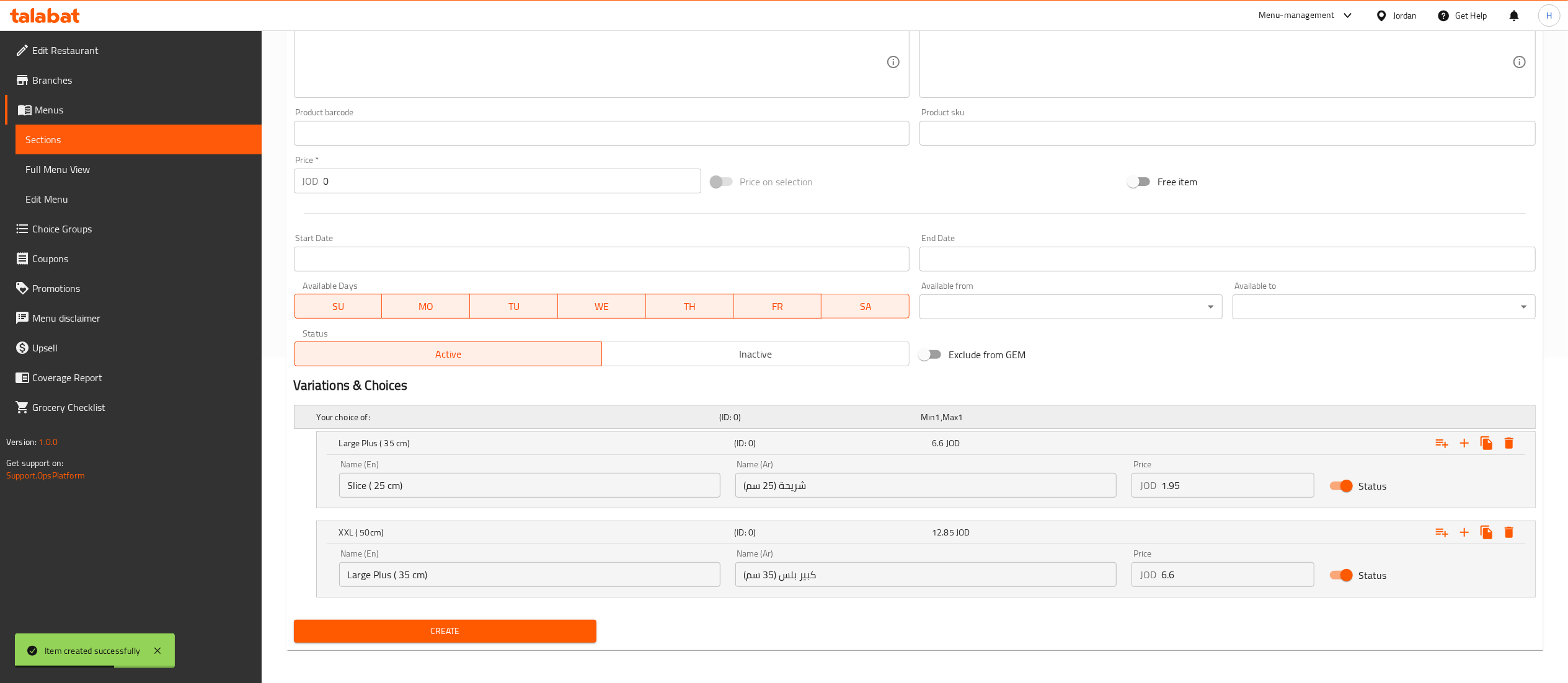
scroll to position [329, 0]
click at [477, 632] on span "Create" at bounding box center [445, 629] width 283 height 16
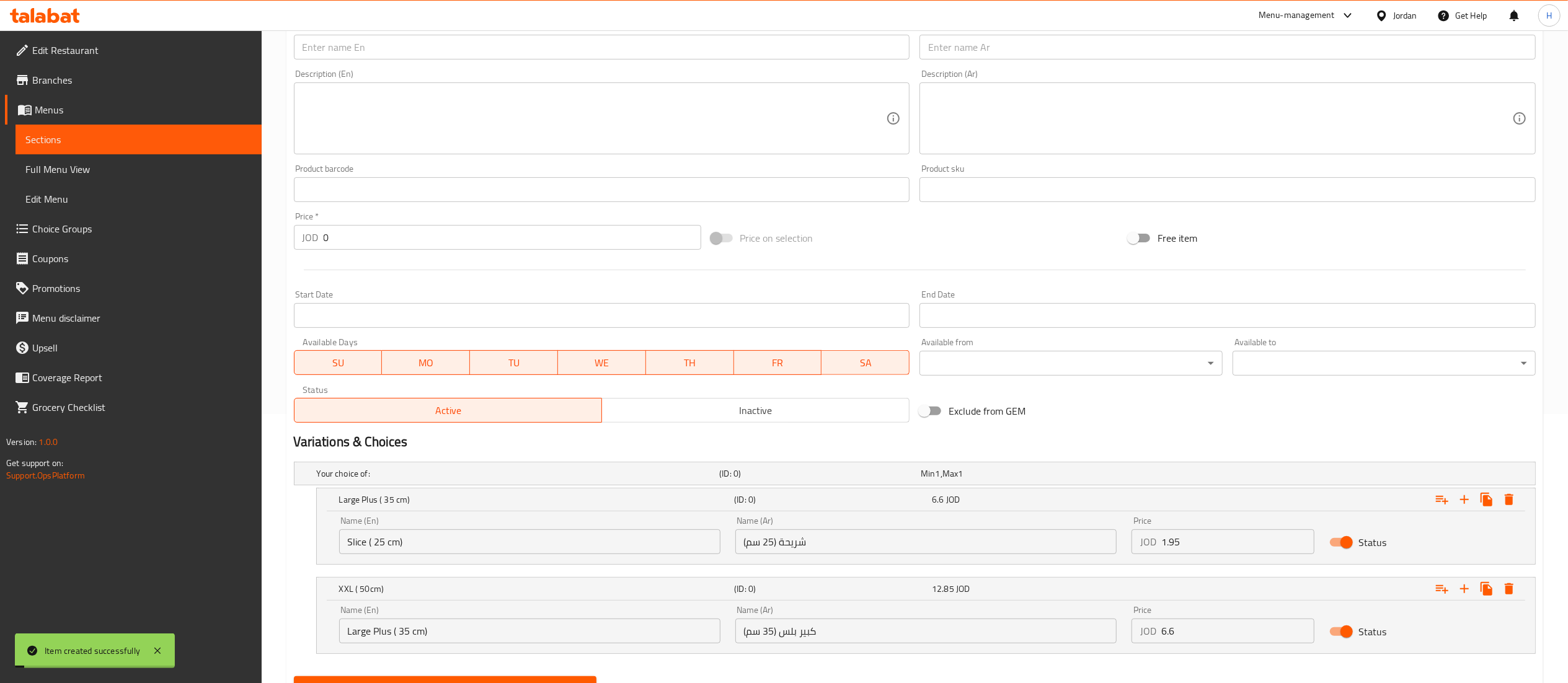
scroll to position [0, 0]
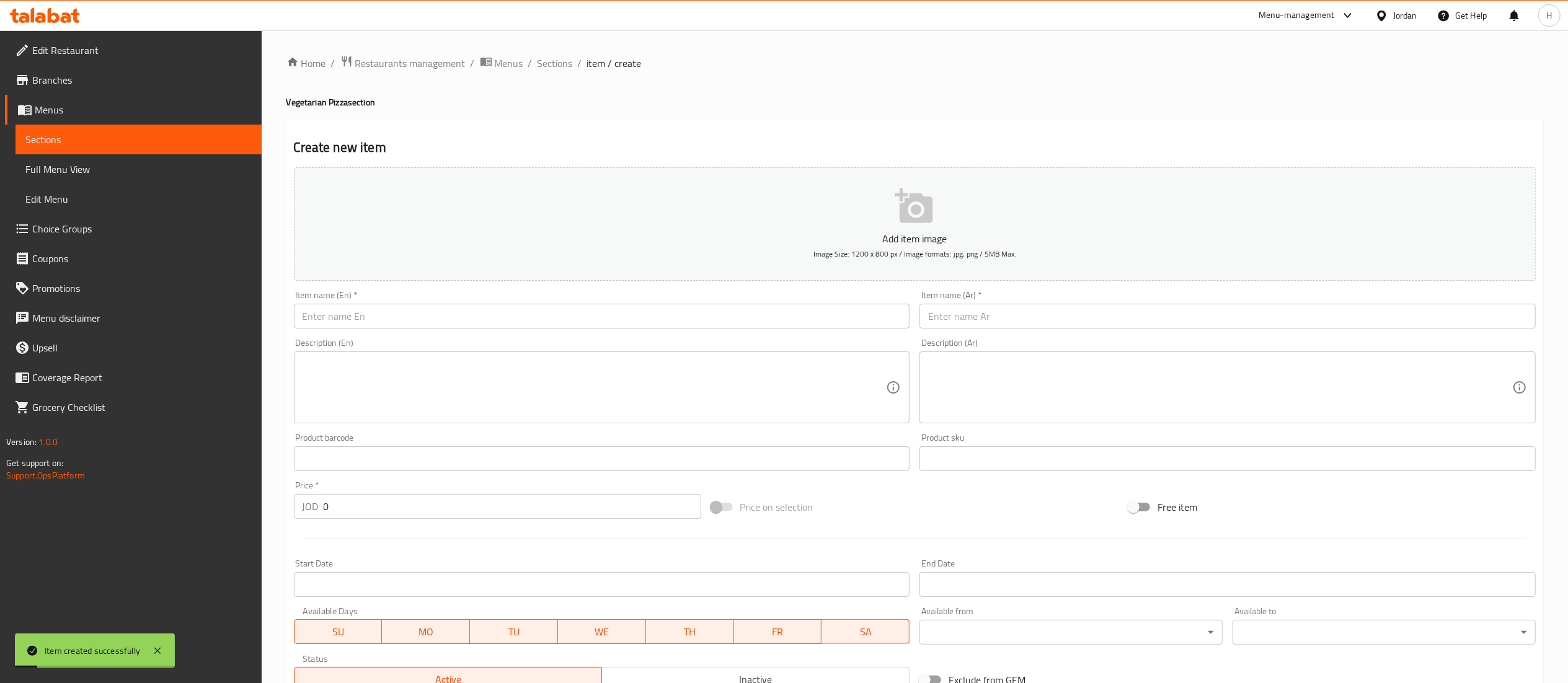
click at [385, 317] on input "text" at bounding box center [602, 315] width 617 height 25
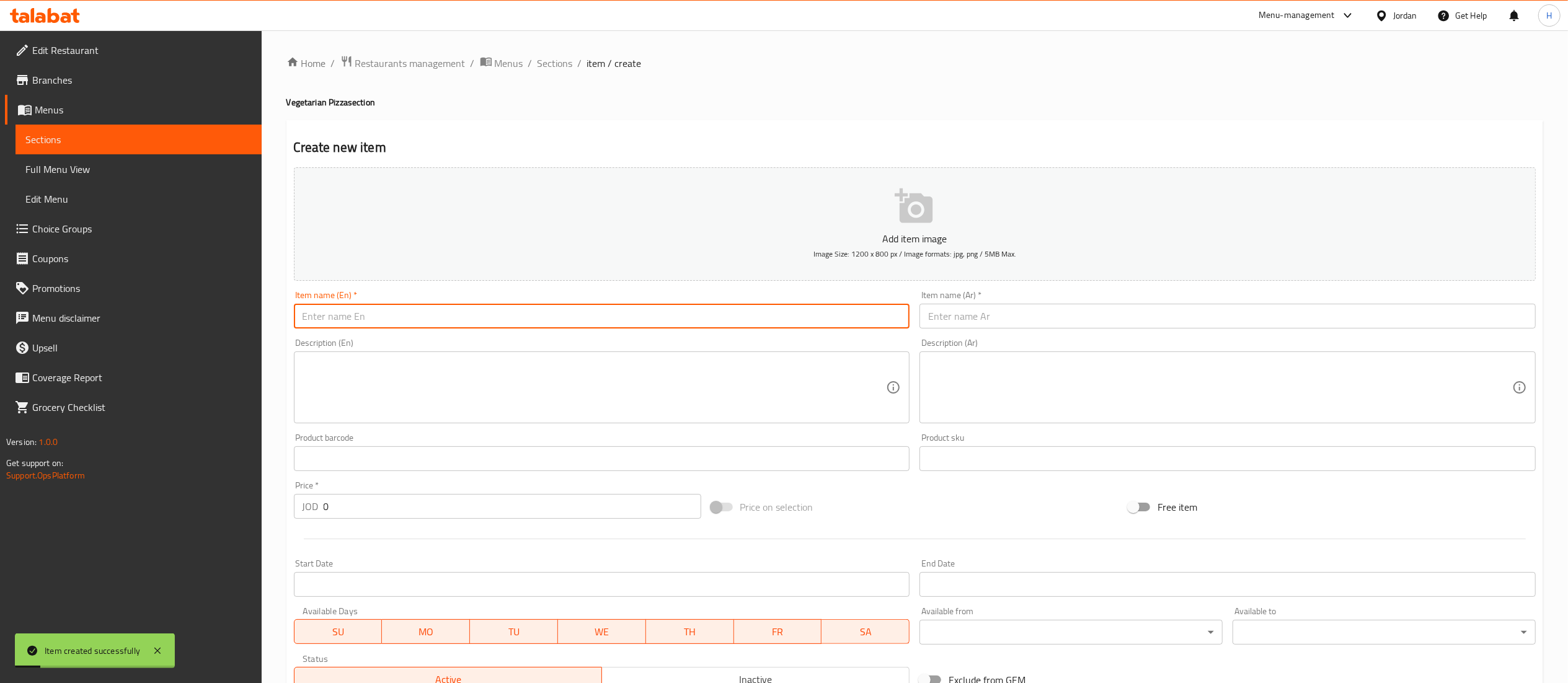
paste input "Veggie-Feta Pizza"
type input "Veggie-Feta Pizza"
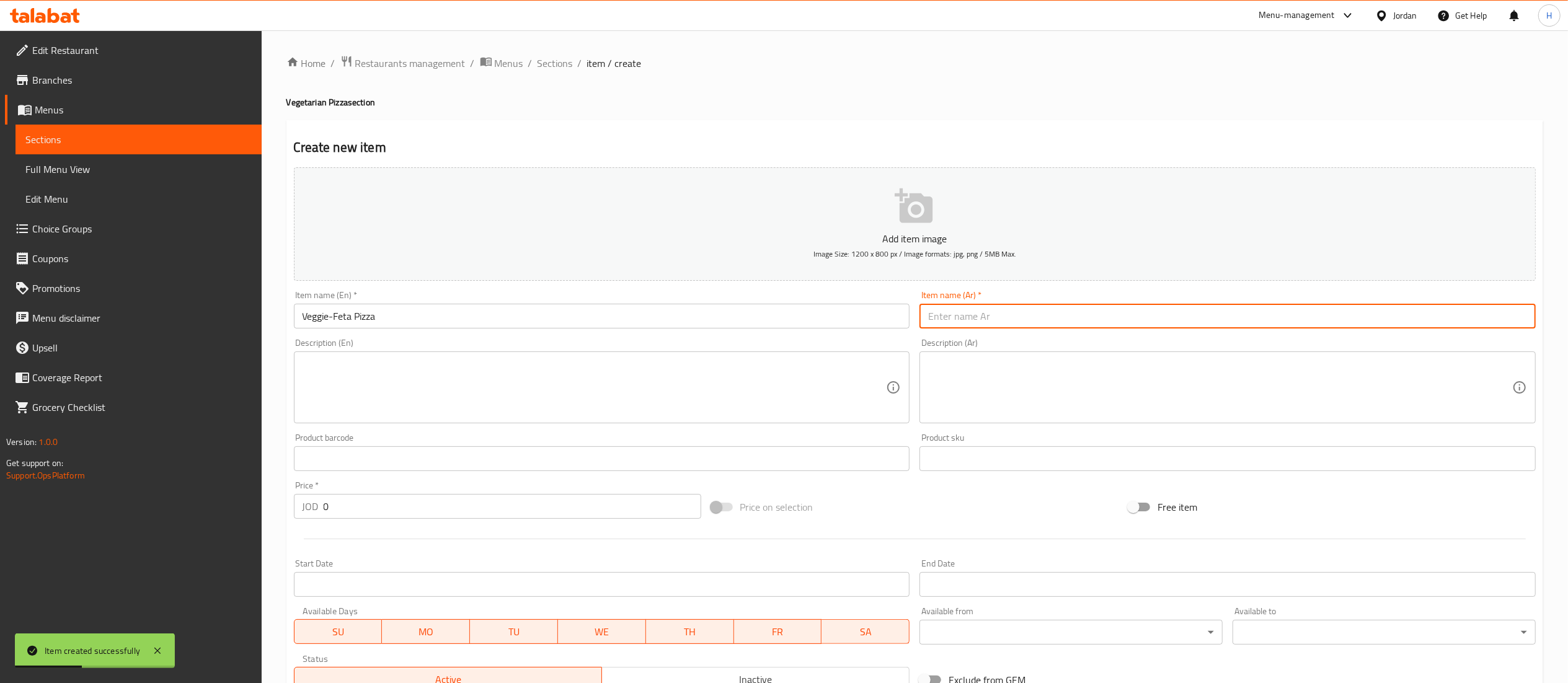
click at [957, 316] on input "text" at bounding box center [1227, 315] width 617 height 25
paste input "بيتزا الخضار والفيتا"
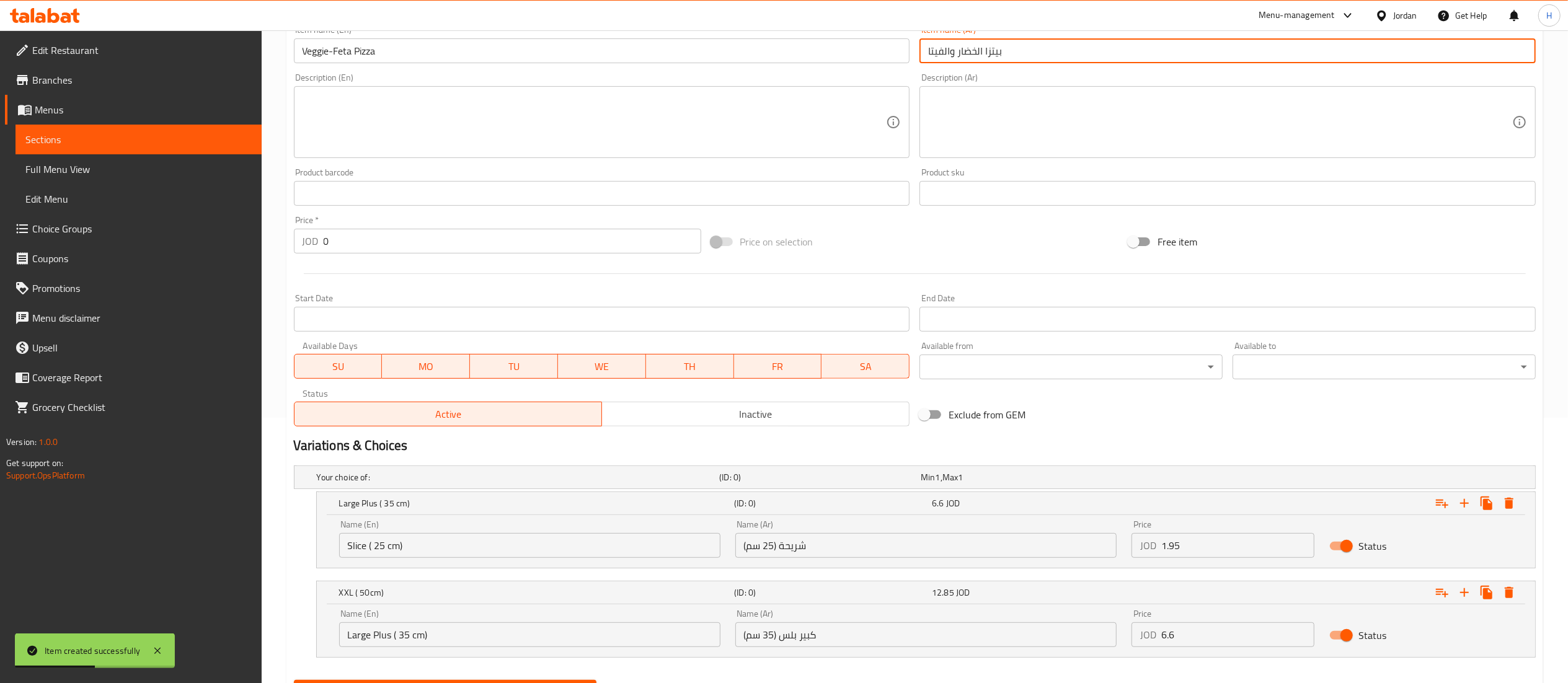
scroll to position [329, 0]
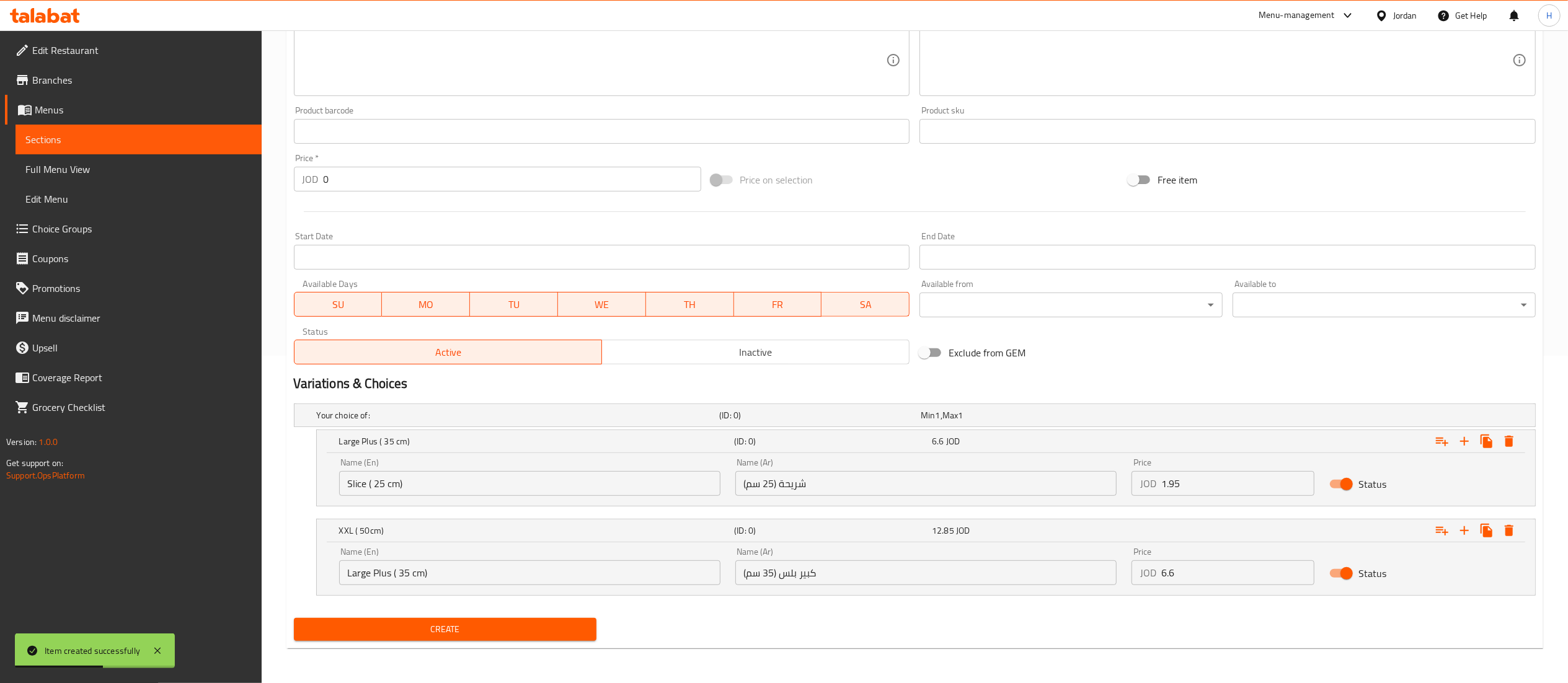
type input "بيتزا الخضار والفيتا"
click at [348, 625] on span "Create" at bounding box center [445, 629] width 283 height 16
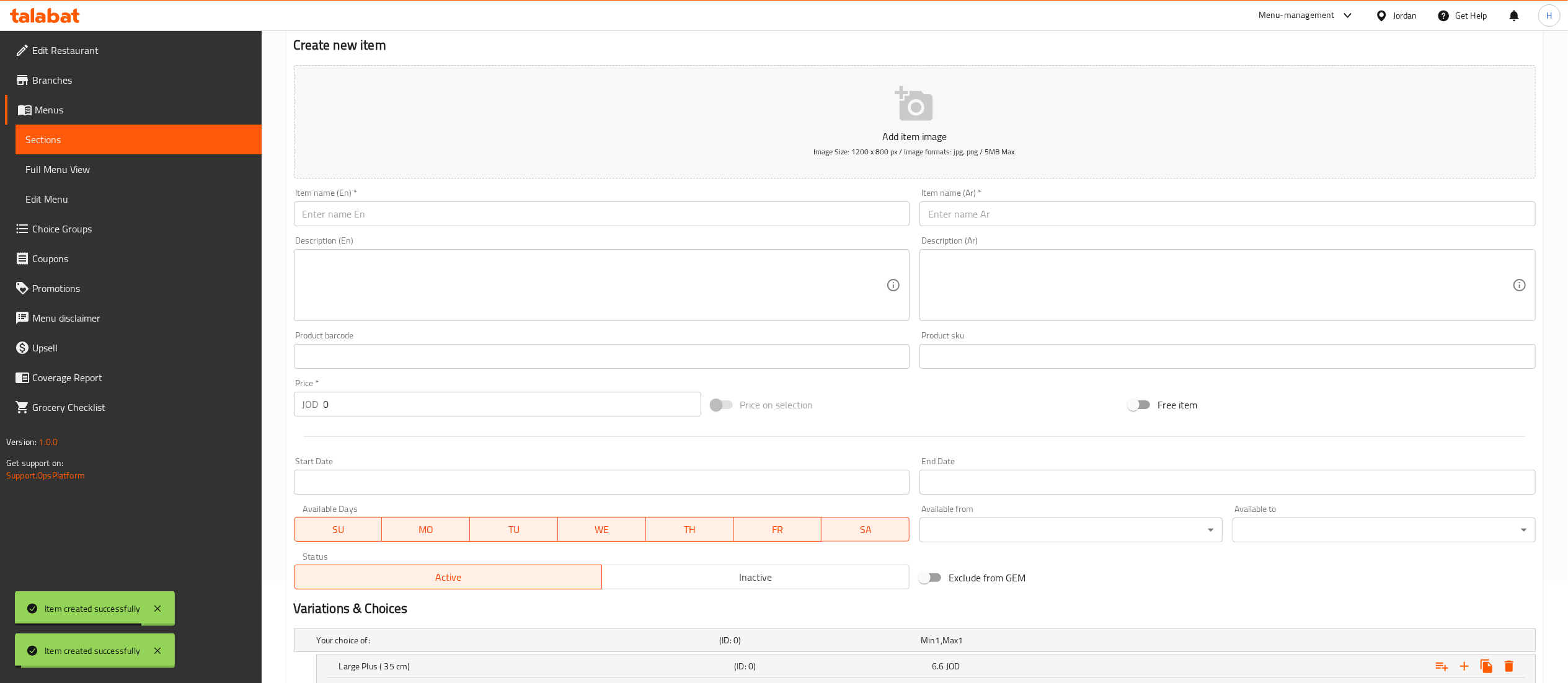
scroll to position [0, 0]
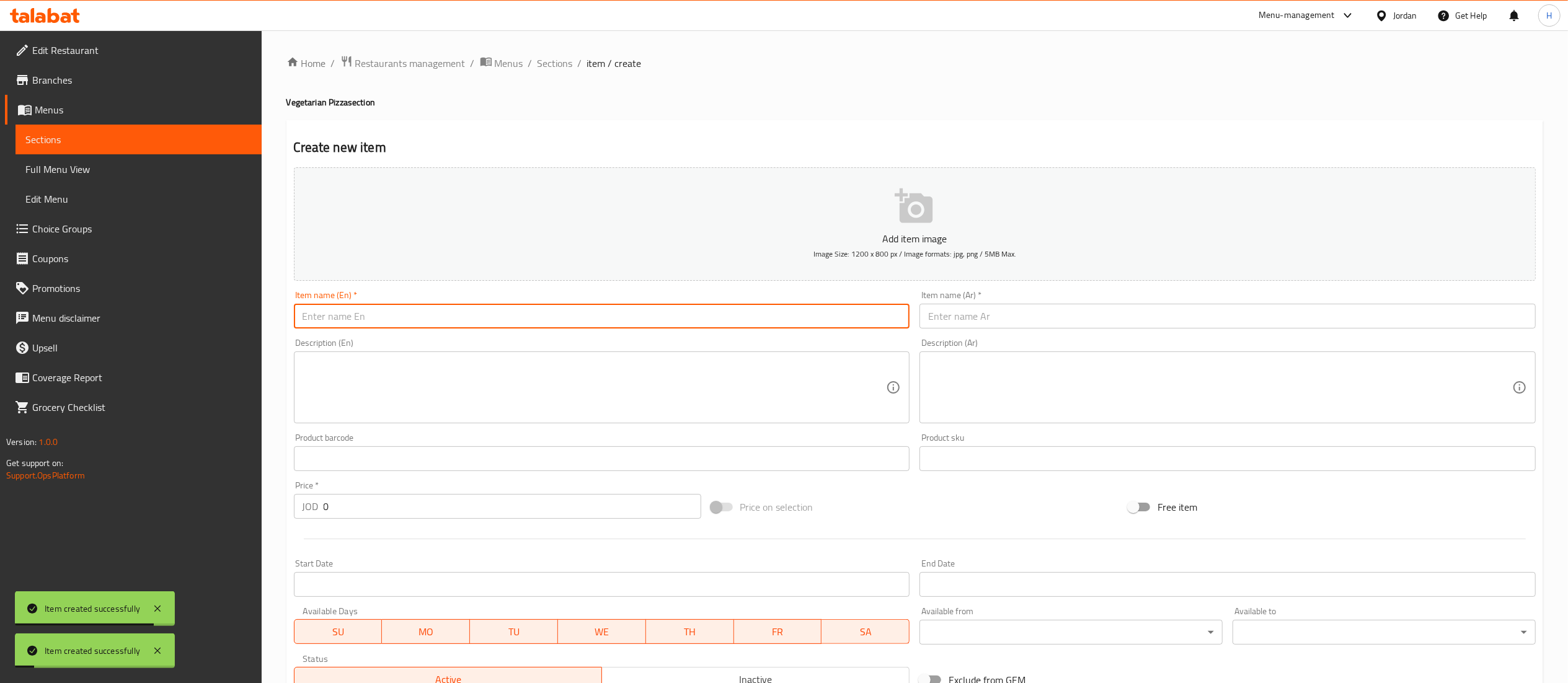
click at [420, 324] on input "text" at bounding box center [602, 315] width 617 height 25
paste input "Mushroom Pesto Pizza"
type input "Mushroom Pesto Pizza"
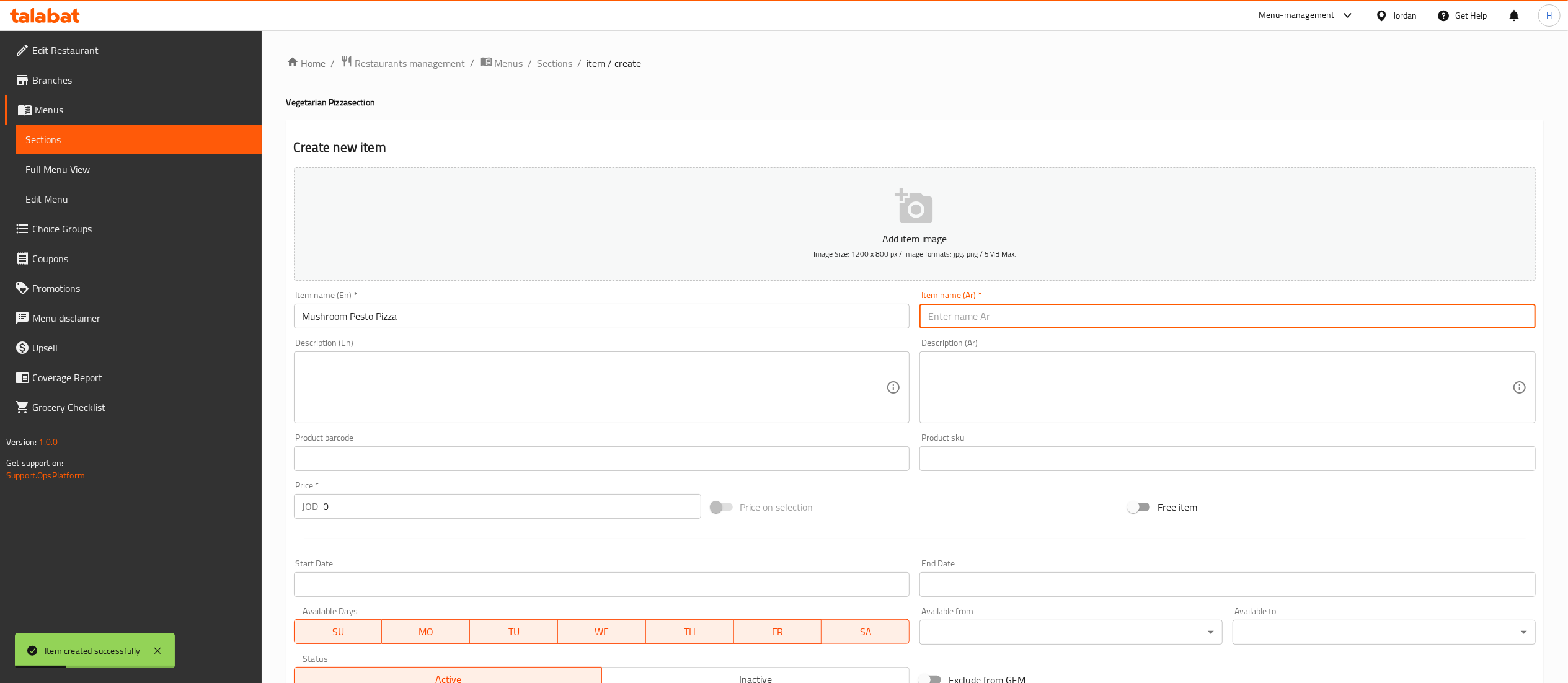
click at [963, 306] on input "text" at bounding box center [1227, 315] width 617 height 25
paste input "بيتزا بيستو الفطر"
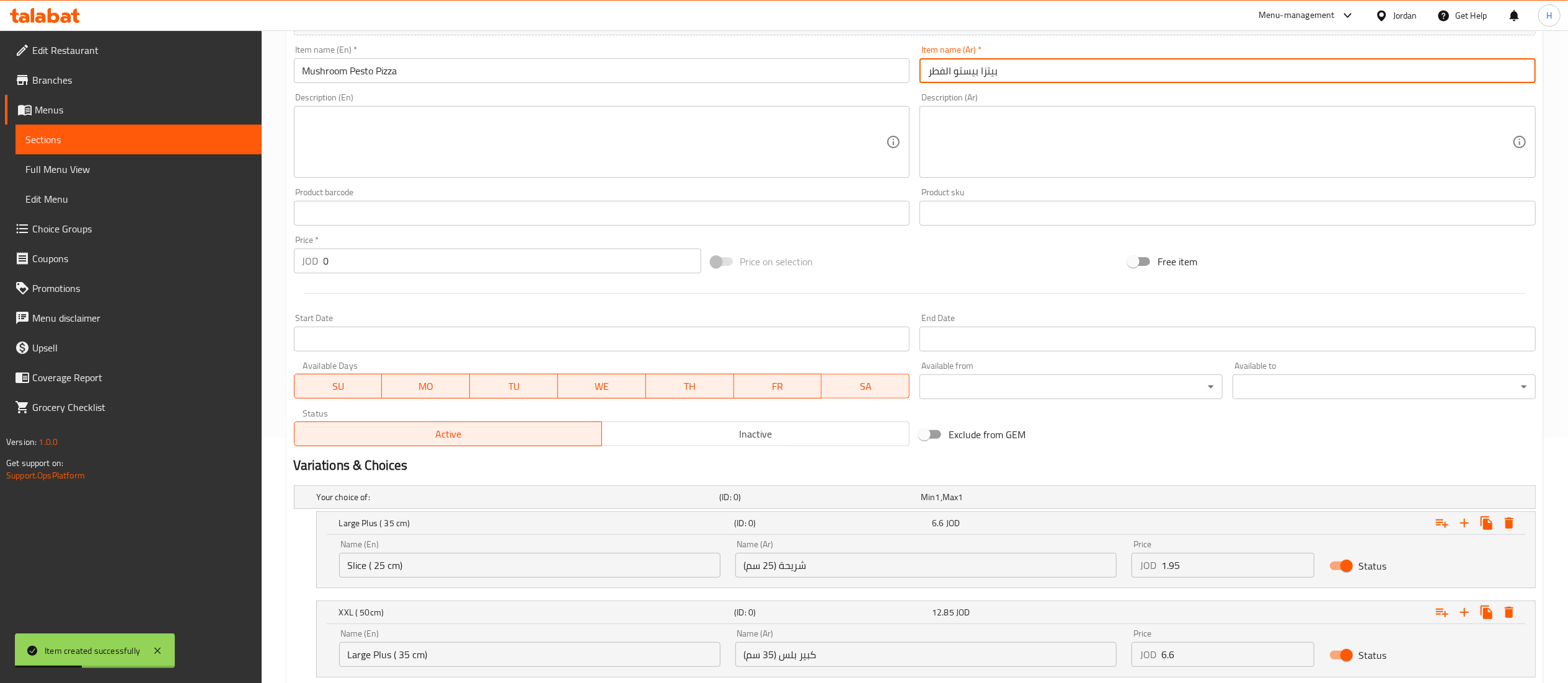
scroll to position [329, 0]
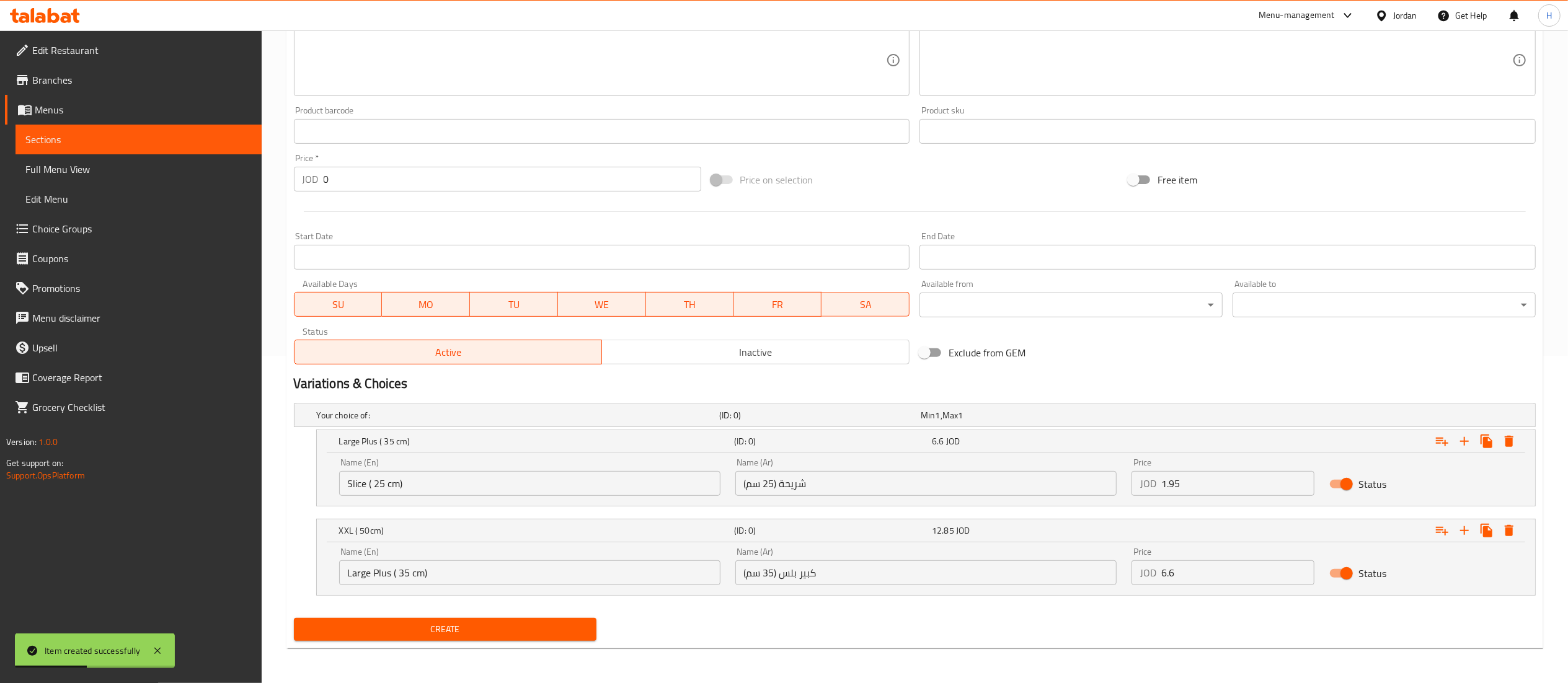
type input "بيتزا بيستو الفطر"
drag, startPoint x: 1194, startPoint y: 484, endPoint x: 988, endPoint y: 485, distance: 206.0
click at [988, 485] on div "Name (En) Slice ( 25 cm) Name (En) Name (Ar) شريحة (25 سم) Name (Ar) Price JOD …" at bounding box center [926, 477] width 1188 height 53
paste input "7.65"
type input "7.65"
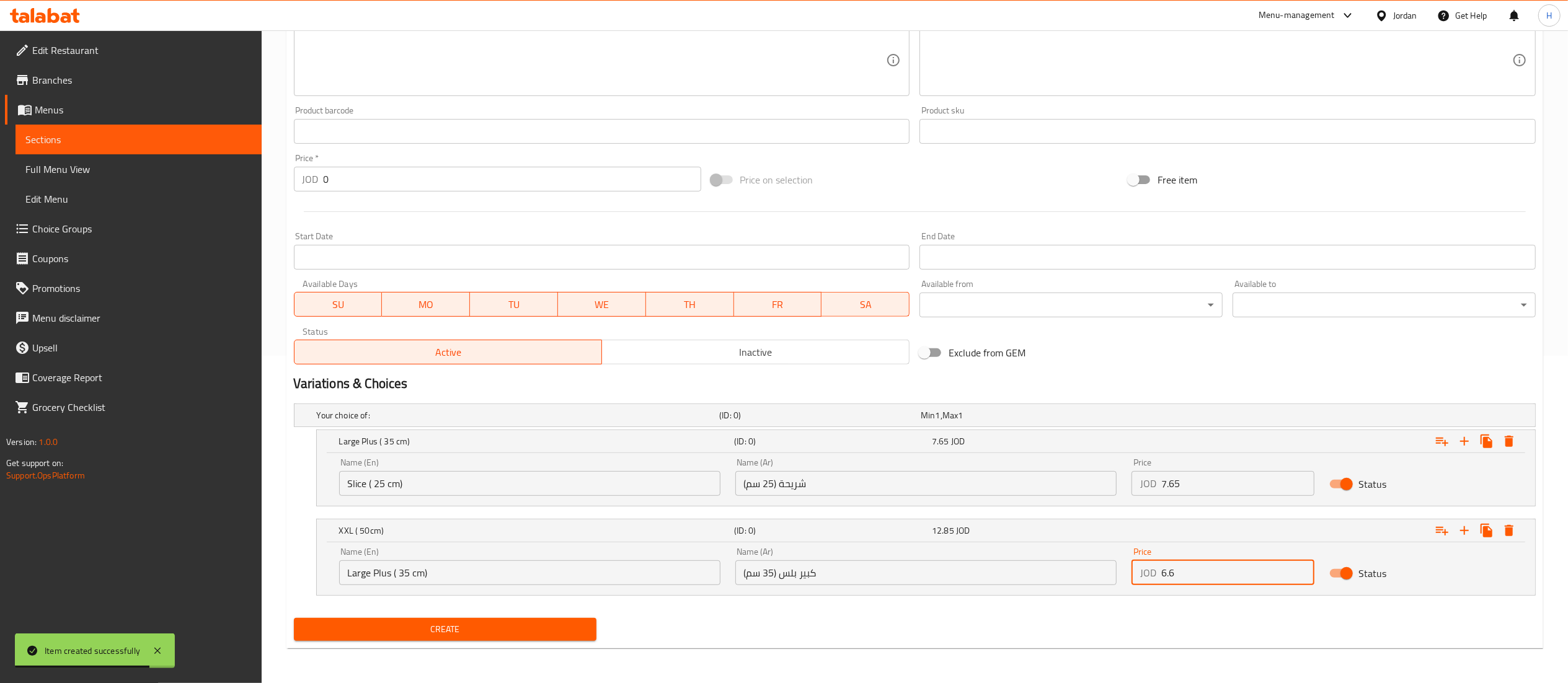
drag, startPoint x: 1152, startPoint y: 567, endPoint x: 1080, endPoint y: 567, distance: 72.0
click at [1080, 567] on div "Name (En) Large Plus ( 35 cm) Name (En) Name (Ar) كبير بلس (35 سم) Name (Ar) Pr…" at bounding box center [926, 566] width 1188 height 53
paste input "13.7"
type input "13.7"
click at [442, 614] on div "Create" at bounding box center [446, 629] width 313 height 33
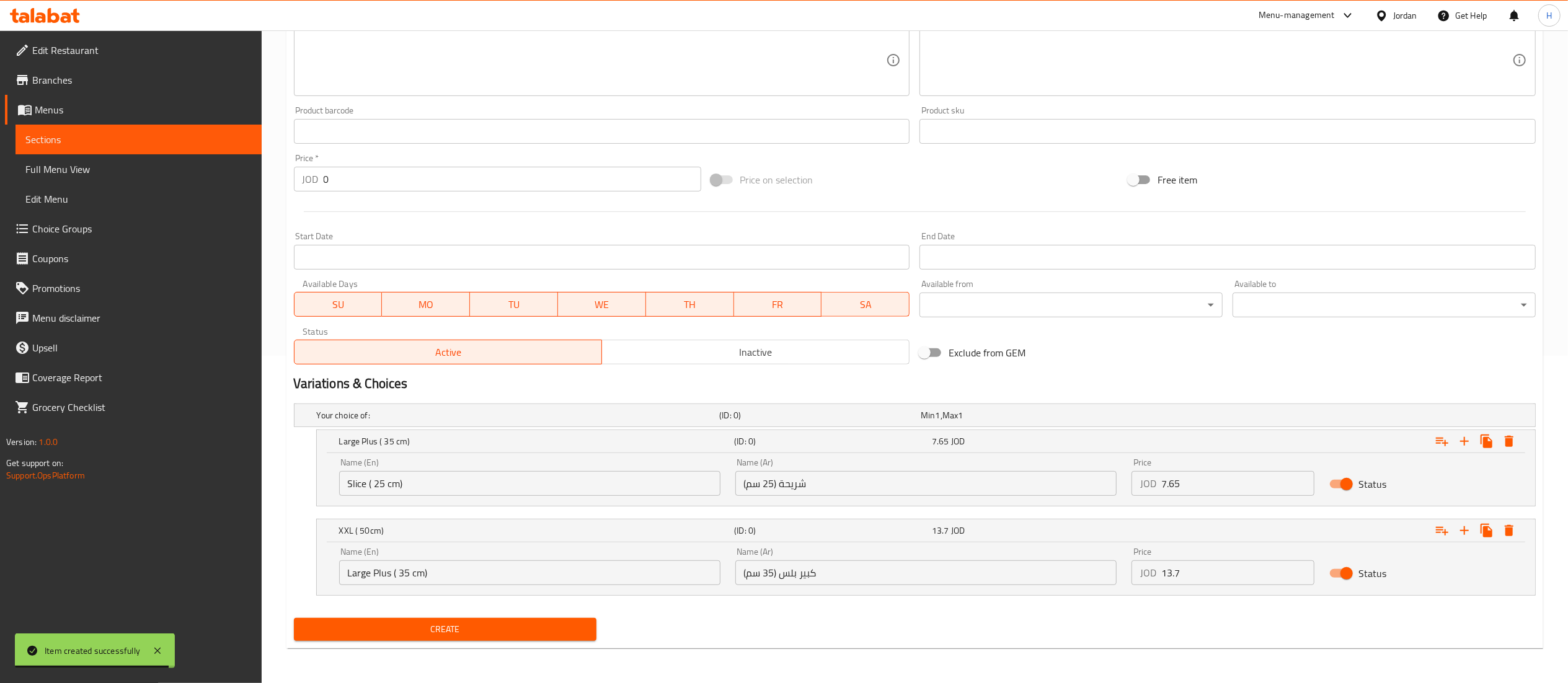
click at [440, 618] on button "Create" at bounding box center [445, 629] width 303 height 23
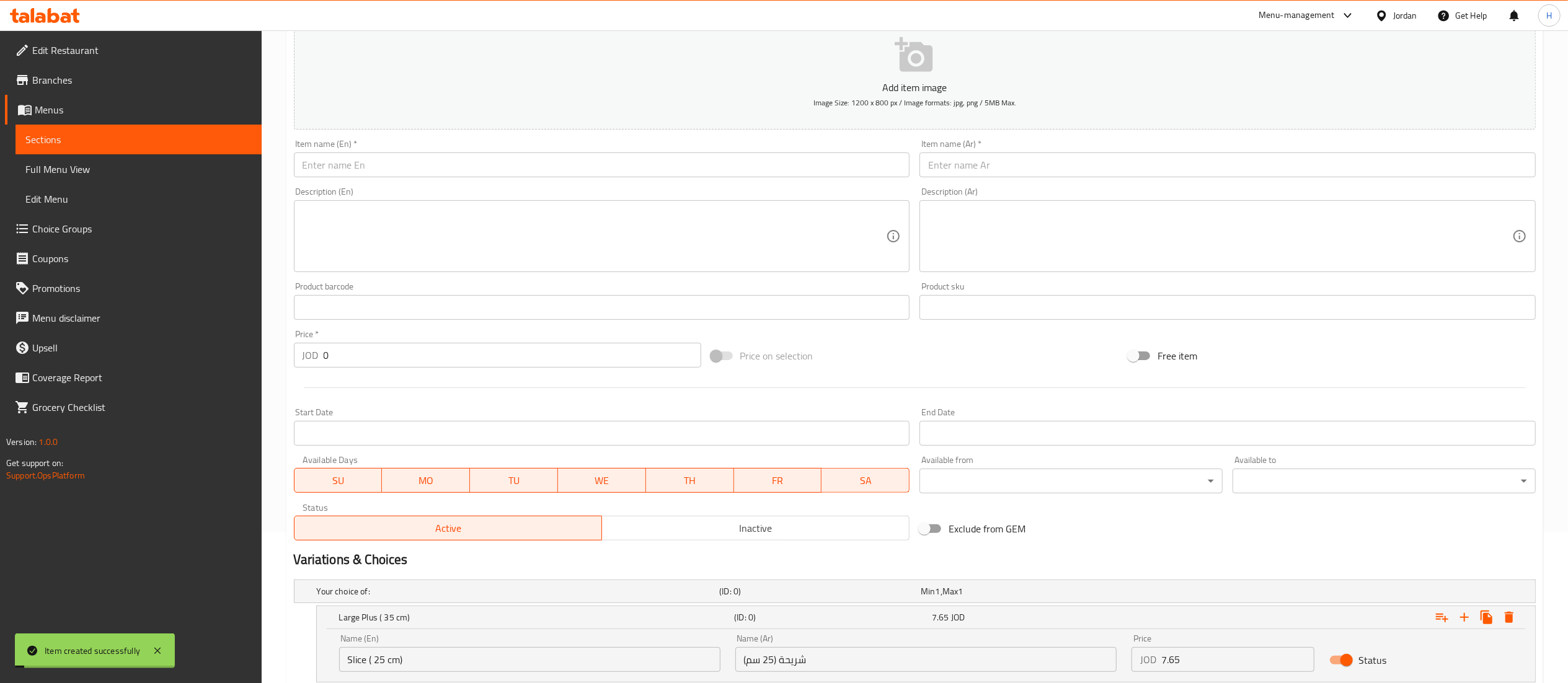
scroll to position [0, 0]
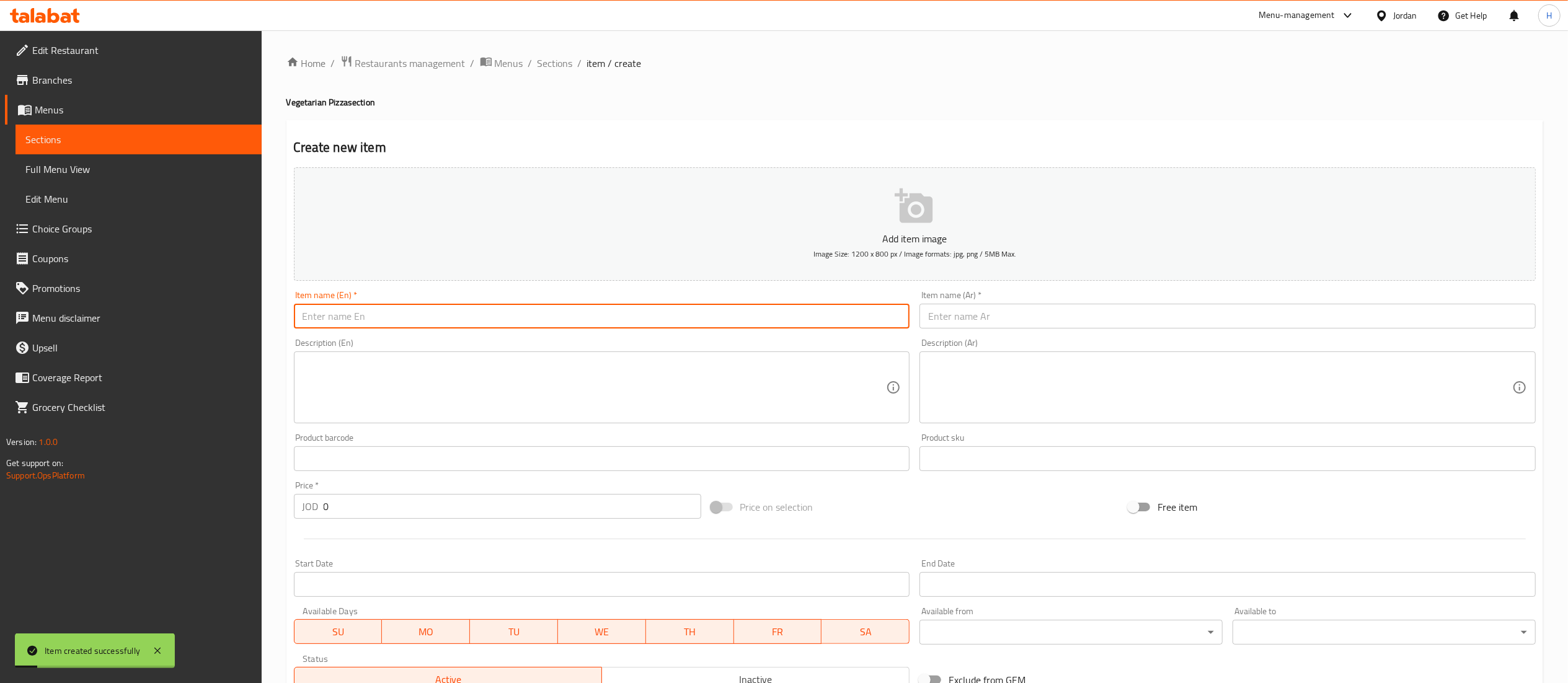
click at [494, 317] on input "text" at bounding box center [602, 315] width 617 height 25
paste input "Truffle Pizza"
type input "Truffle Pizza"
click at [955, 311] on input "text" at bounding box center [1227, 315] width 617 height 25
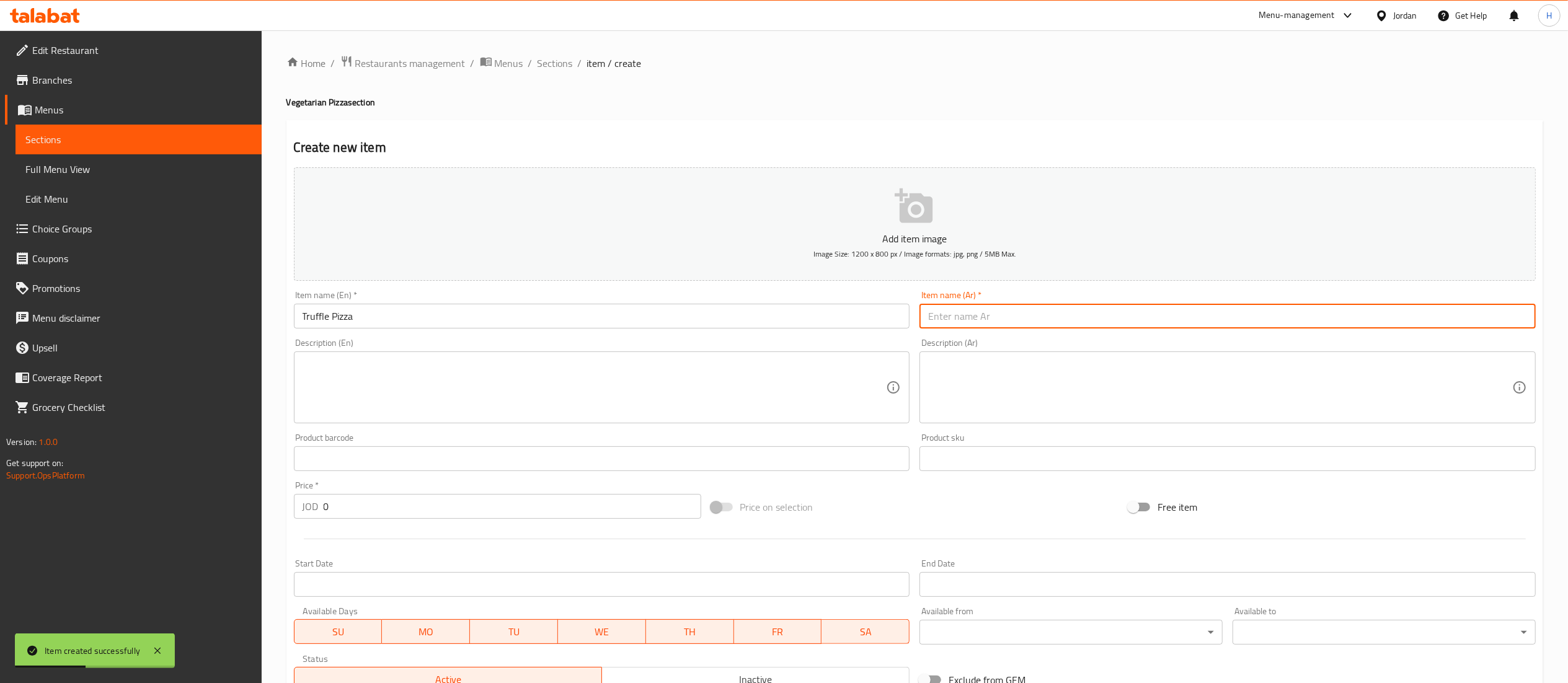
paste input "بيتزا الكمأة"
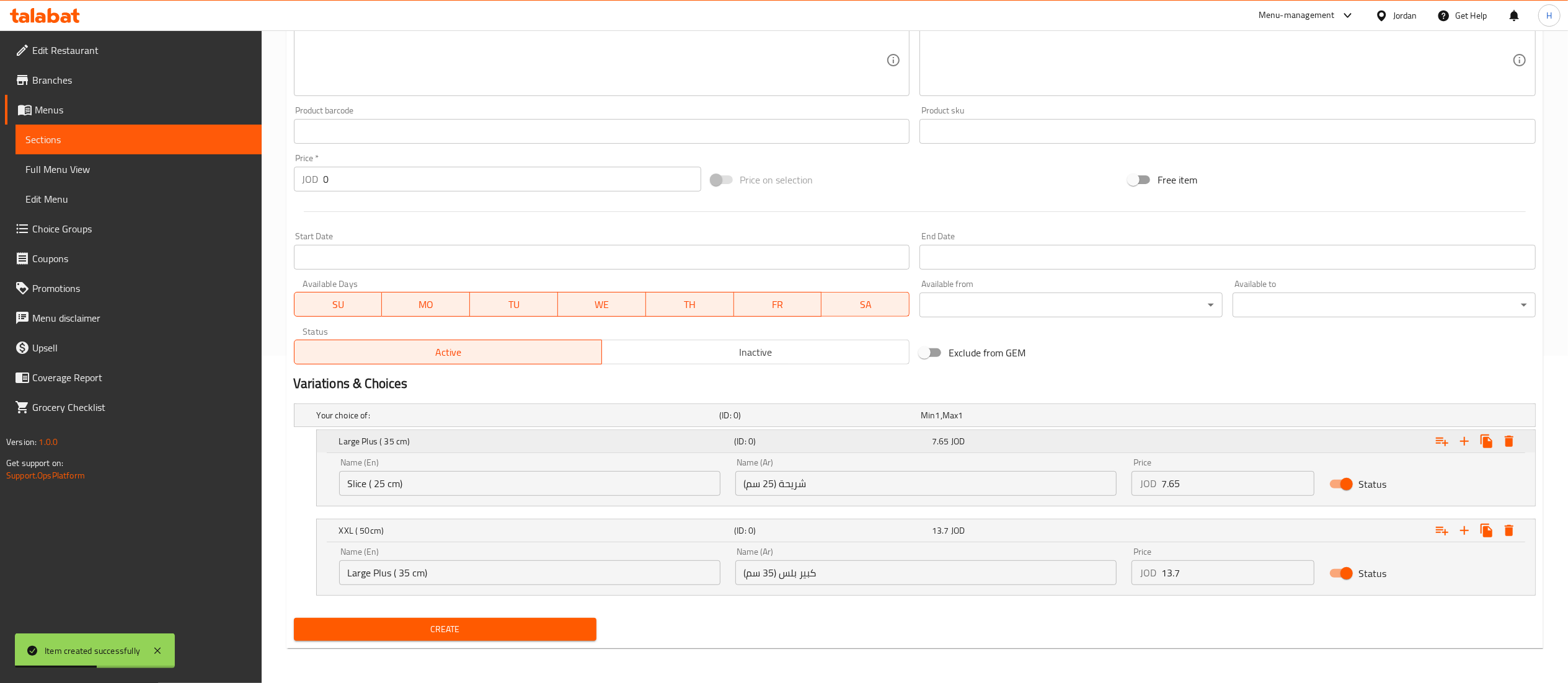
scroll to position [329, 0]
type input "بيتزا الكمأة"
drag, startPoint x: 1202, startPoint y: 491, endPoint x: 1033, endPoint y: 482, distance: 169.2
click at [1033, 482] on div "Name (En) Slice ( 25 cm) Name (En) Name (Ar) شريحة (25 سم) Name (Ar) Price JOD …" at bounding box center [926, 477] width 1188 height 53
paste input "8.95"
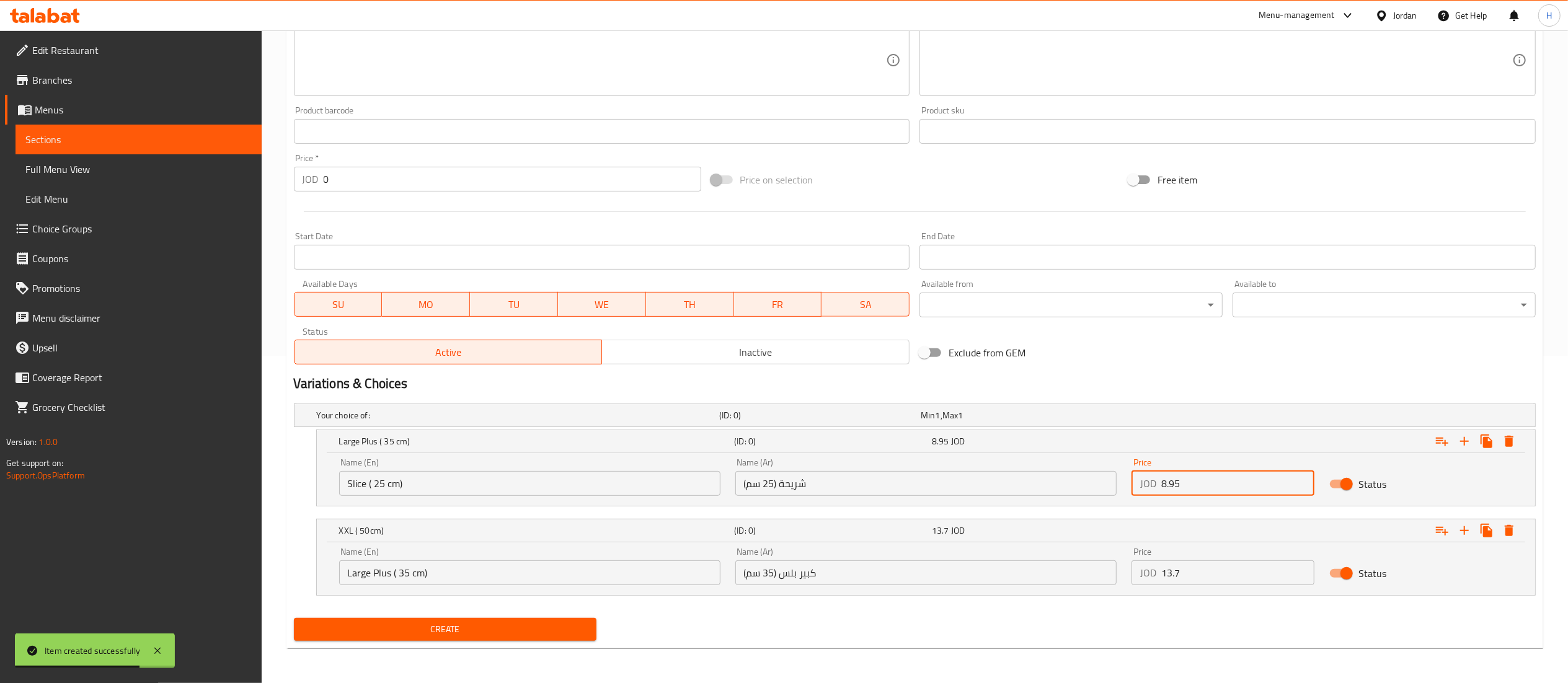
type input "8.95"
drag, startPoint x: 1186, startPoint y: 564, endPoint x: 1045, endPoint y: 555, distance: 141.3
click at [1045, 555] on div "Name (En) Large Plus ( 35 cm) Name (En) Name (Ar) كبير بلس (35 سم) Name (Ar) Pr…" at bounding box center [926, 566] width 1188 height 53
paste input "16.35"
type input "16.35"
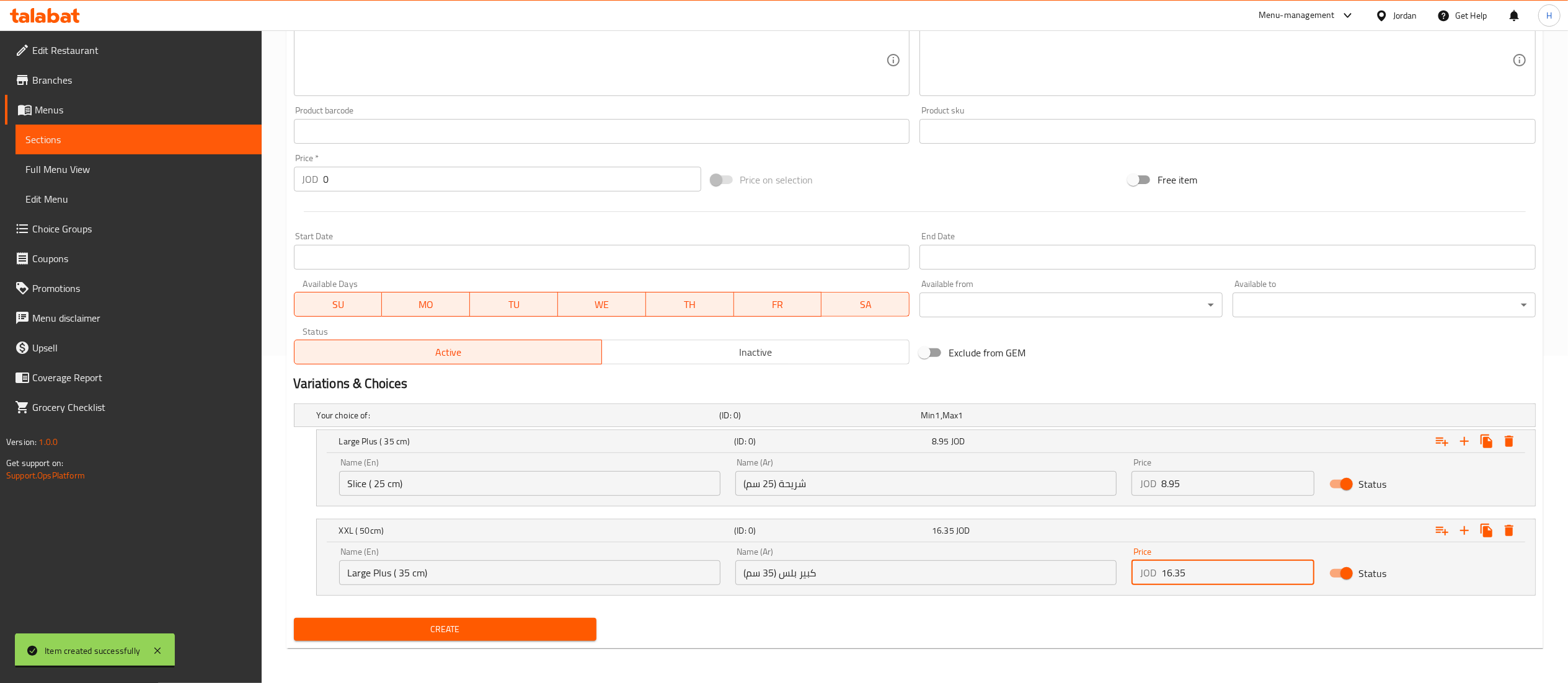
click at [442, 626] on span "Create" at bounding box center [445, 629] width 283 height 16
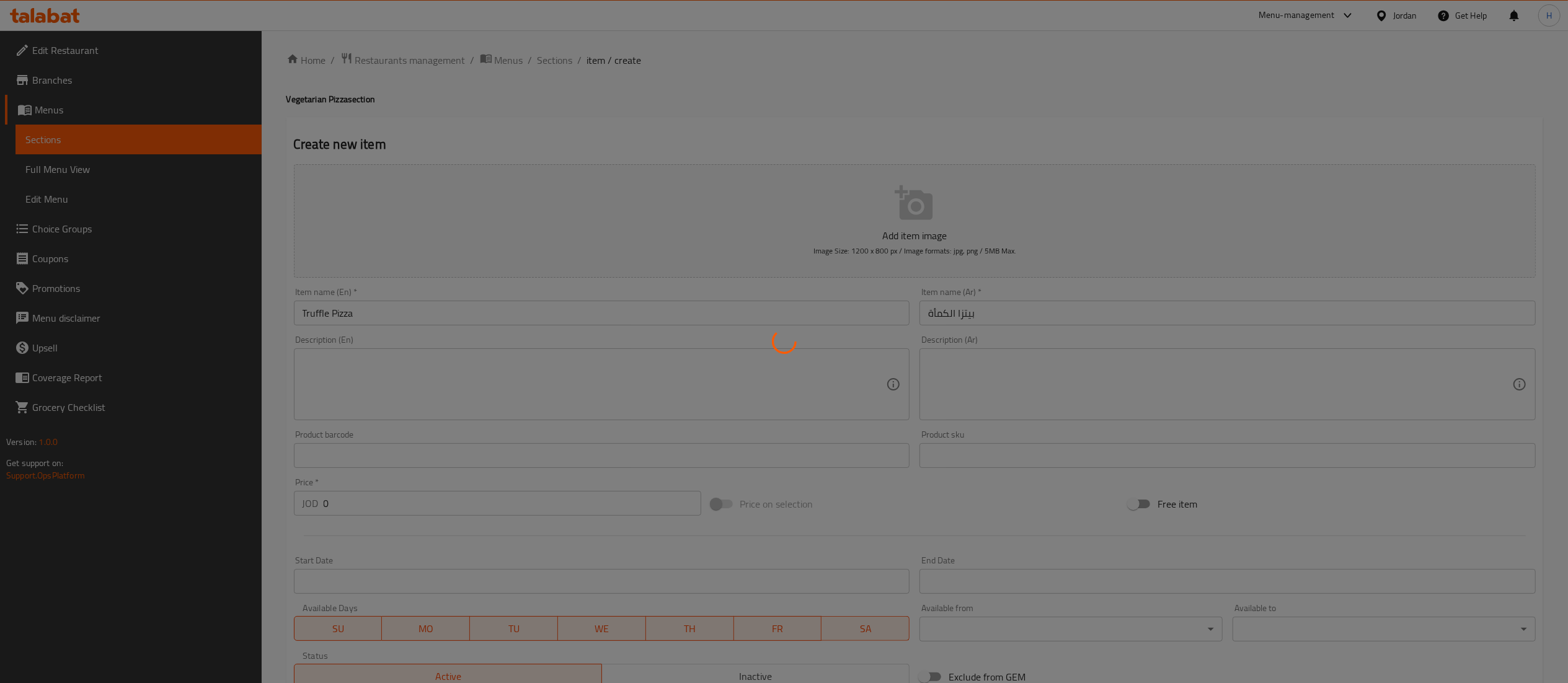
scroll to position [0, 0]
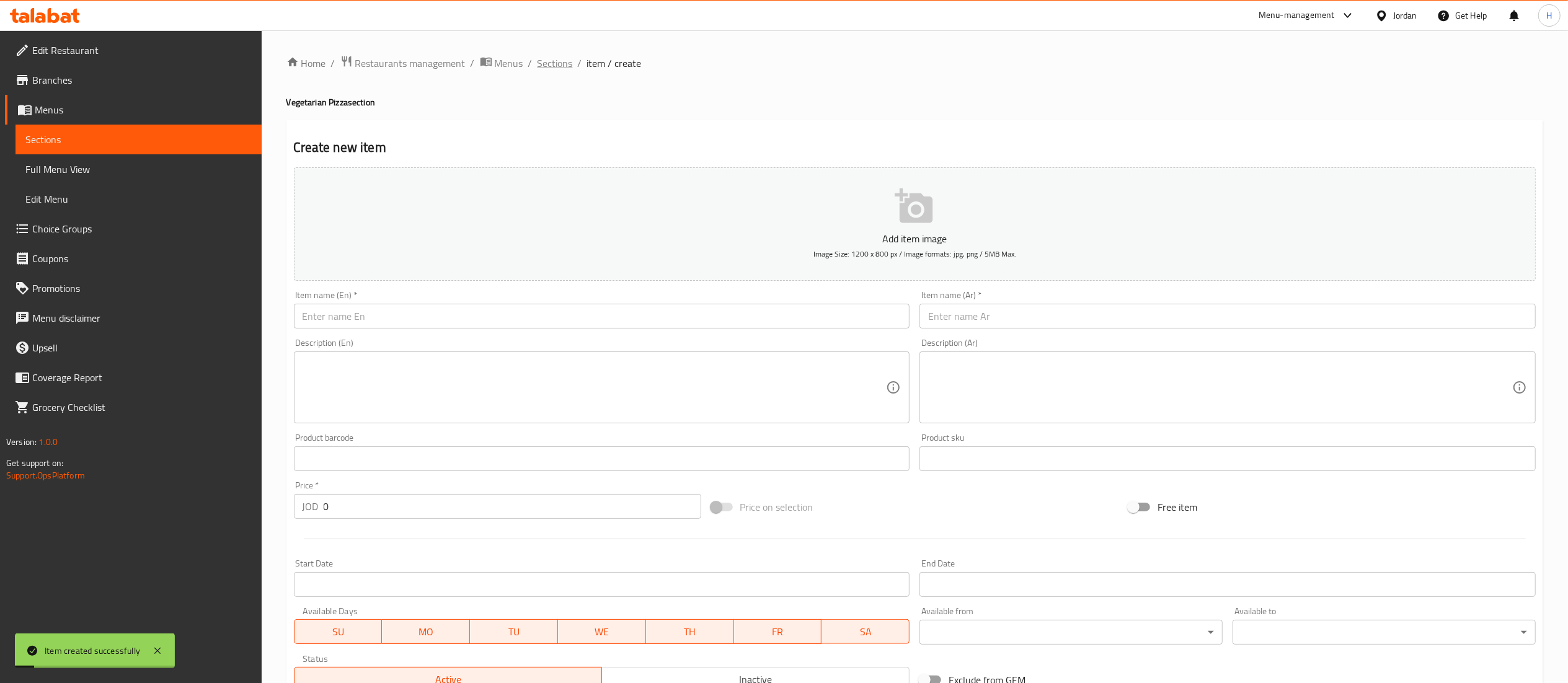
click at [551, 66] on span "Sections" at bounding box center [555, 63] width 35 height 15
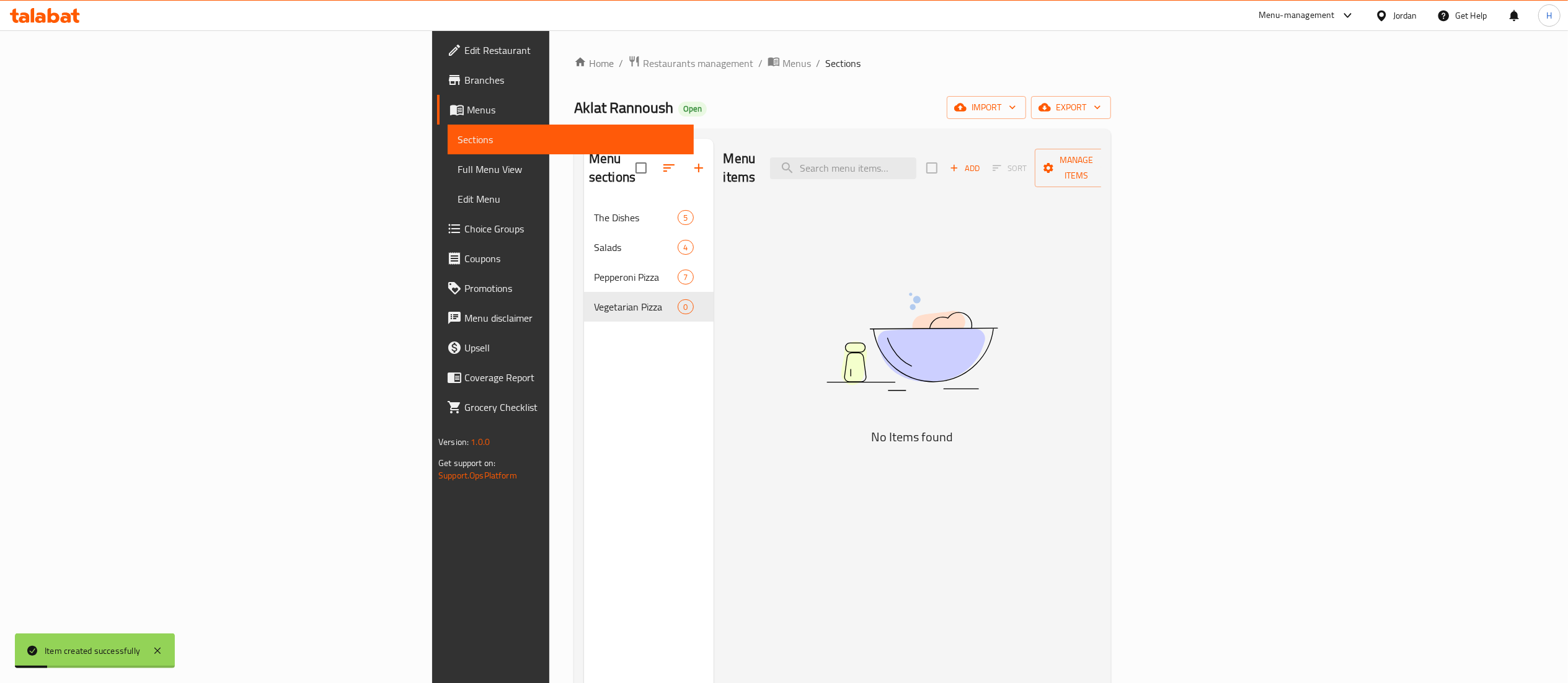
click at [584, 409] on div "Menu sections The Dishes 5 Salads 4 Pepperoni Pizza 7 Vegetarian Pizza 0" at bounding box center [649, 480] width 130 height 683
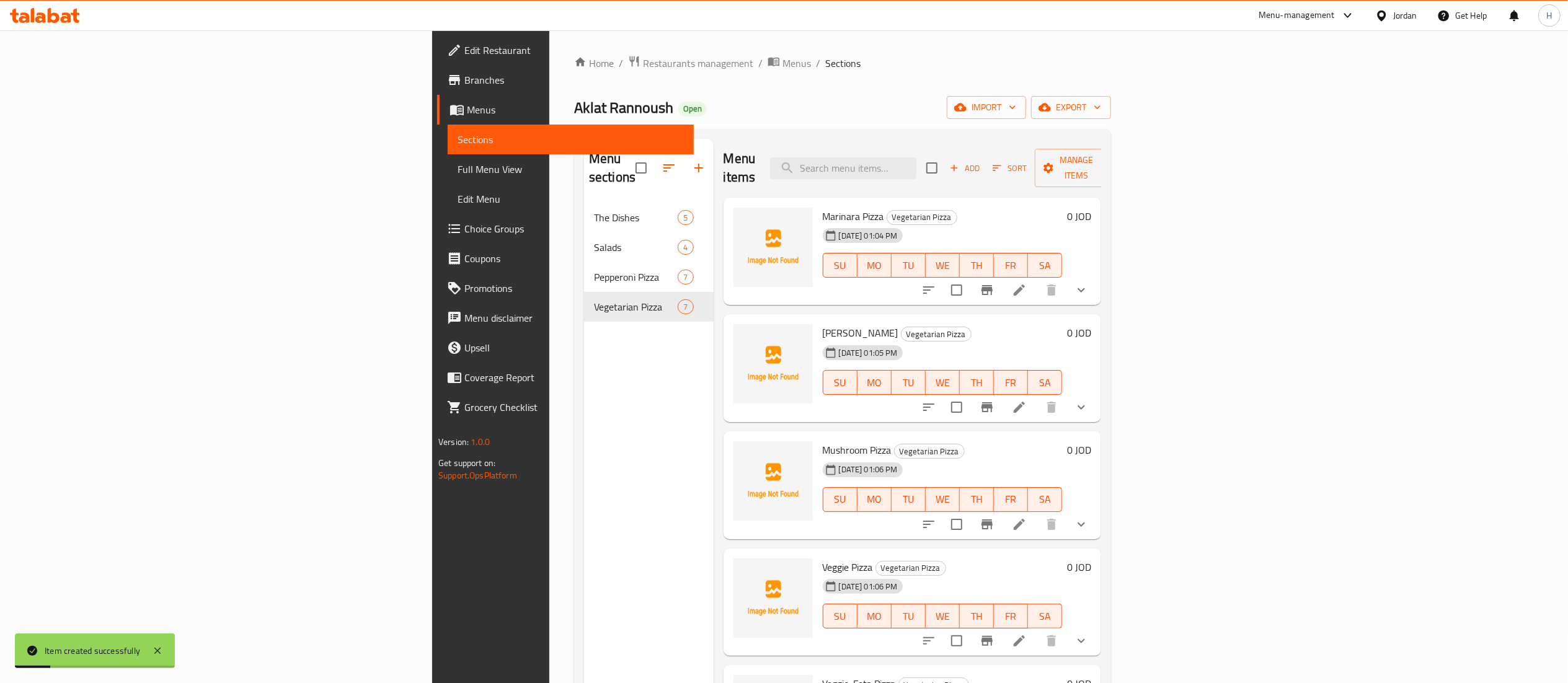
click at [584, 384] on div "Menu sections The Dishes 5 Salads 4 Pepperoni Pizza 7 Vegetarian Pizza 7" at bounding box center [649, 480] width 130 height 683
click at [691, 161] on icon "button" at bounding box center [699, 168] width 15 height 15
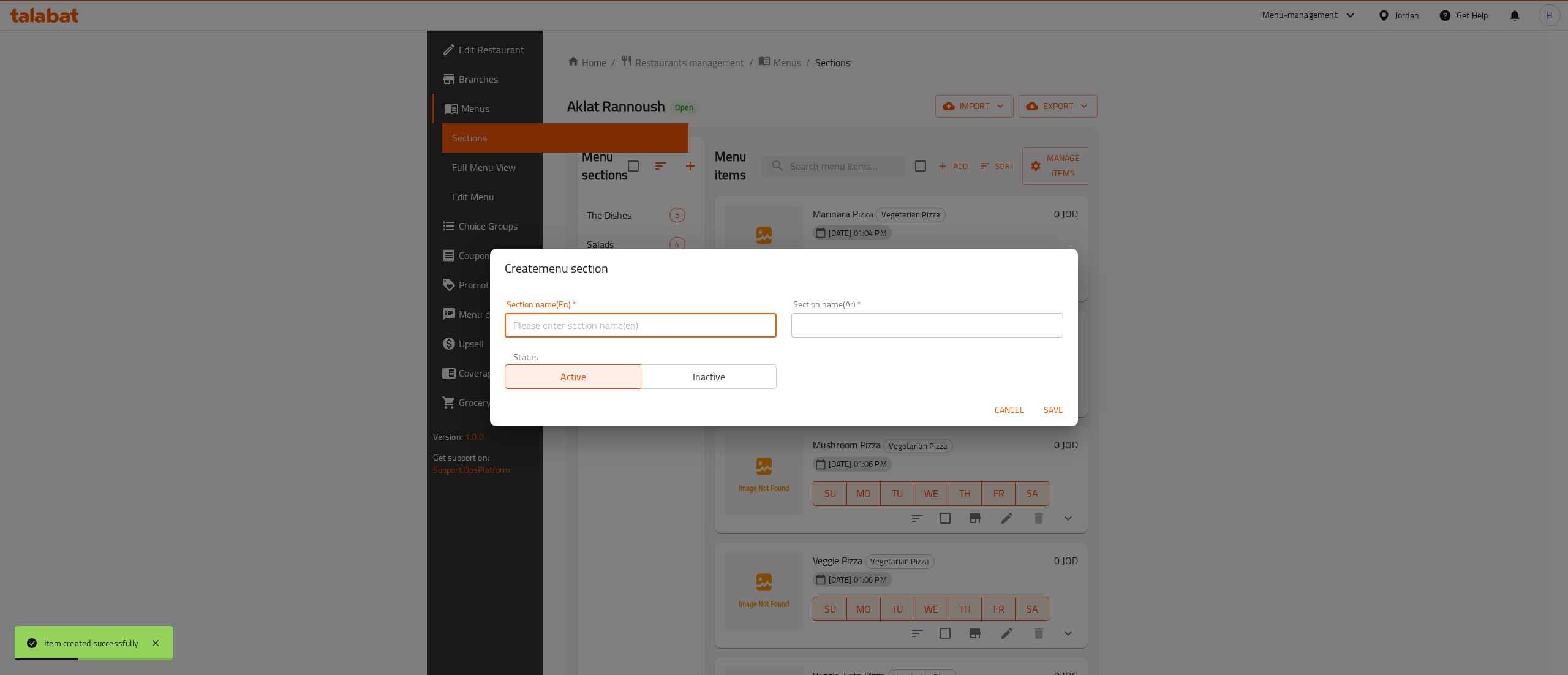
click at [571, 323] on input "text" at bounding box center [640, 325] width 272 height 24
paste input "Chicken Pizza"
type input "Chicken Pizza"
click at [836, 330] on input "text" at bounding box center [927, 325] width 272 height 24
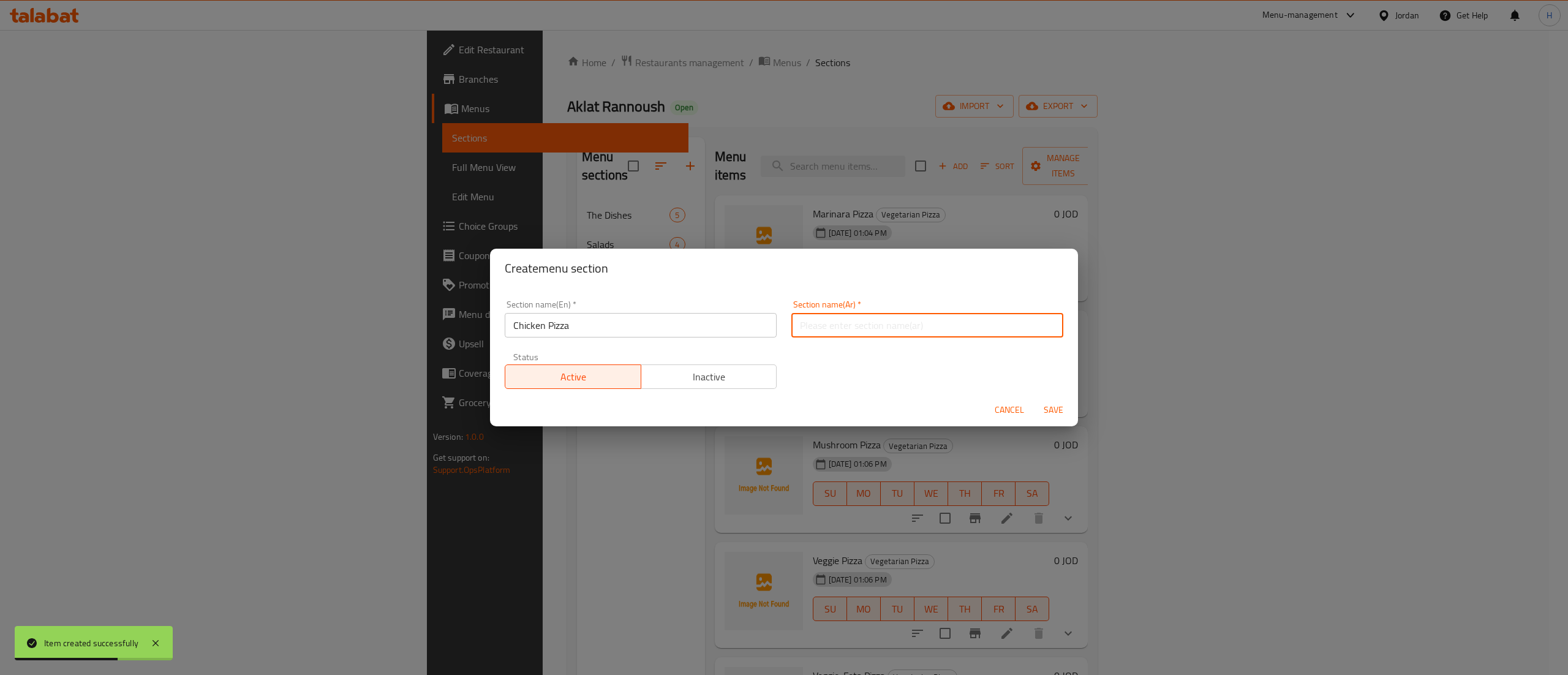
paste input "بيتزا الدجاج"
type input "بيتزا الدجاج"
click at [915, 388] on div "Section name(En)   * Chicken Pizza Section name(En) * Section name(Ar)   * بيتز…" at bounding box center [784, 345] width 573 height 104
click at [1059, 412] on span "Save" at bounding box center [1053, 410] width 29 height 15
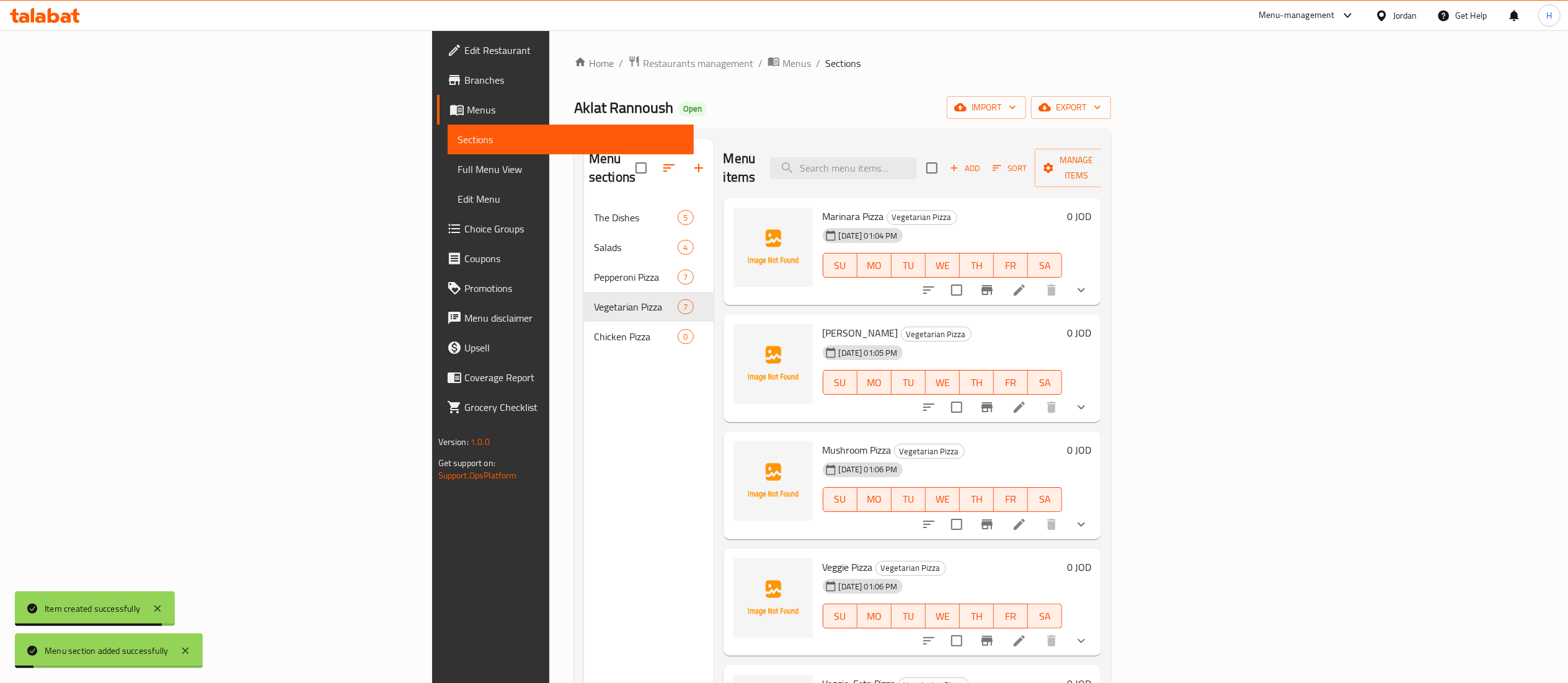
click at [584, 362] on div "Menu sections The Dishes 5 Salads 4 Pepperoni Pizza 7 Vegetarian Pizza 7 Chicke…" at bounding box center [649, 480] width 130 height 683
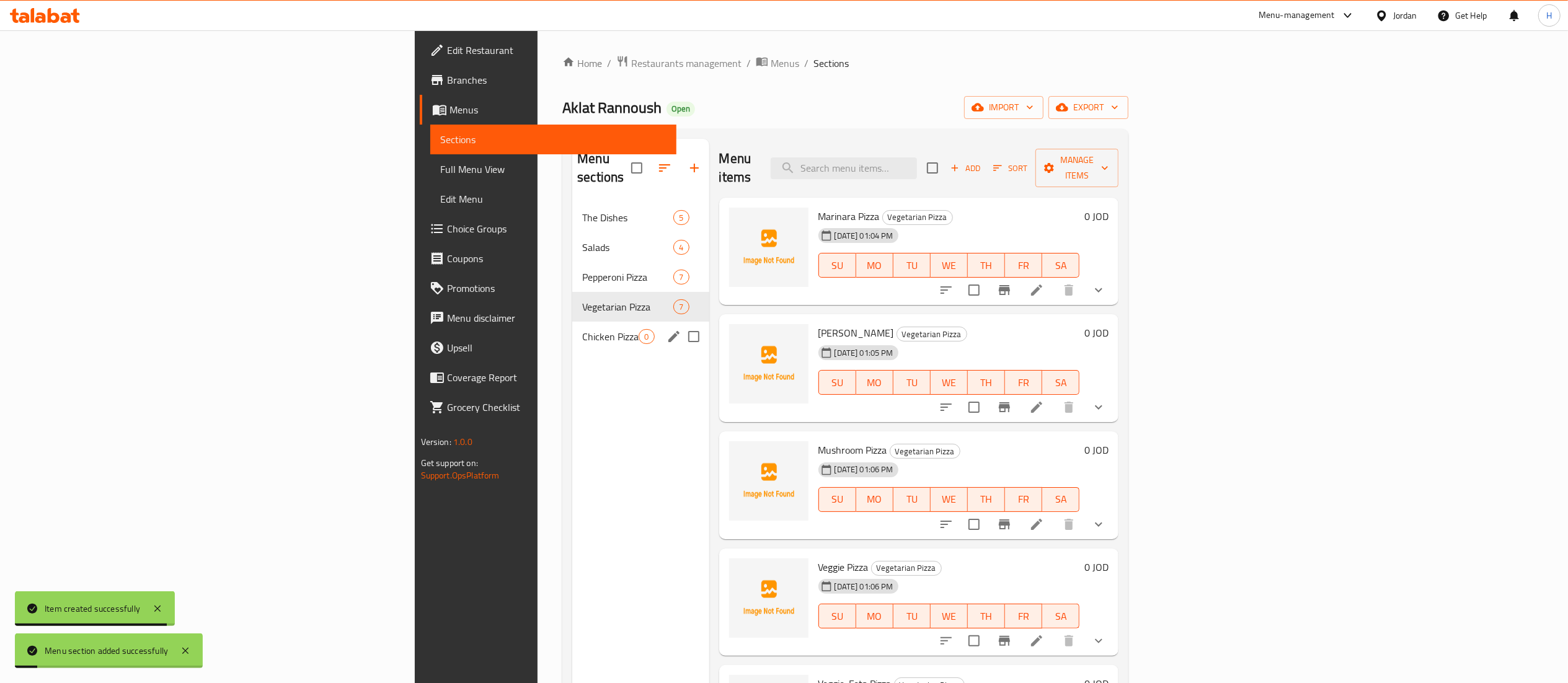
click at [582, 330] on span "Chicken Pizza" at bounding box center [611, 337] width 57 height 15
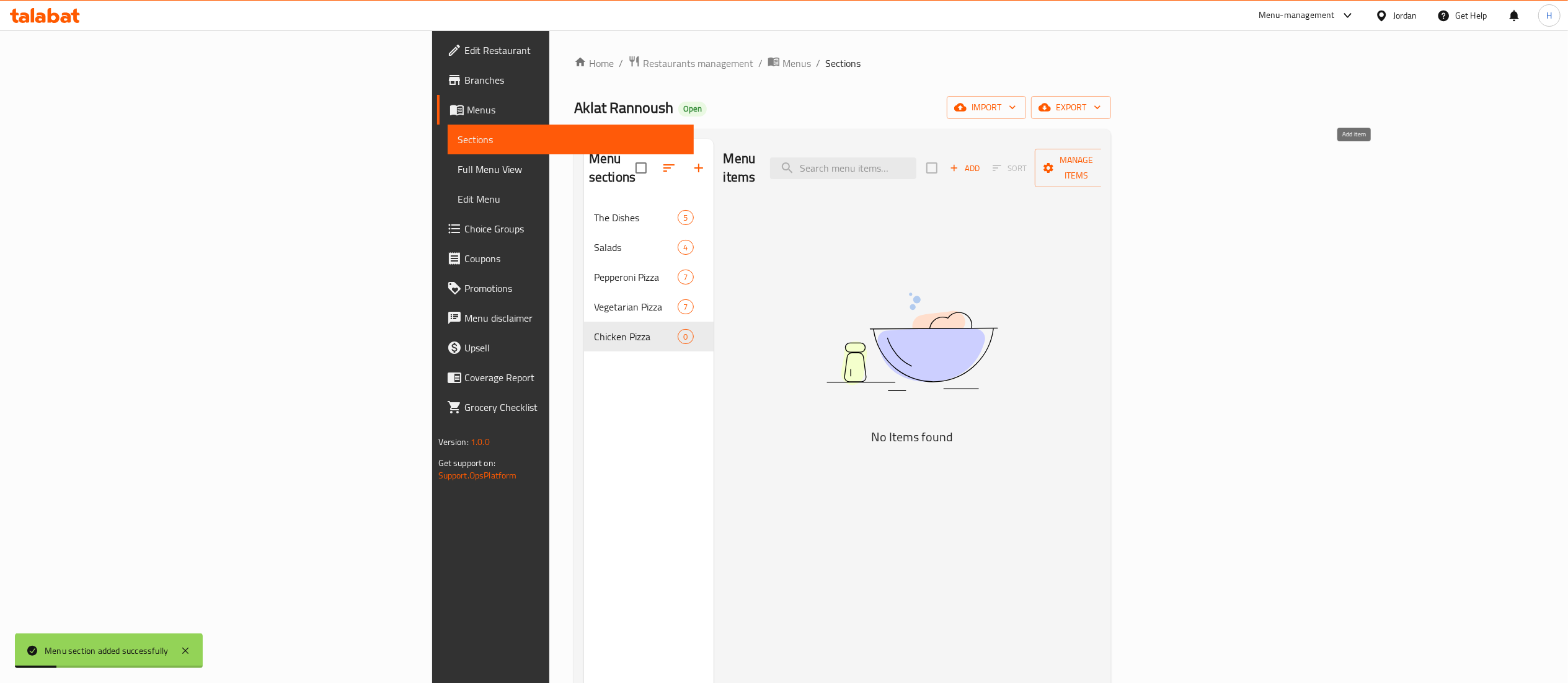
click at [981, 161] on span "Add" at bounding box center [965, 168] width 34 height 14
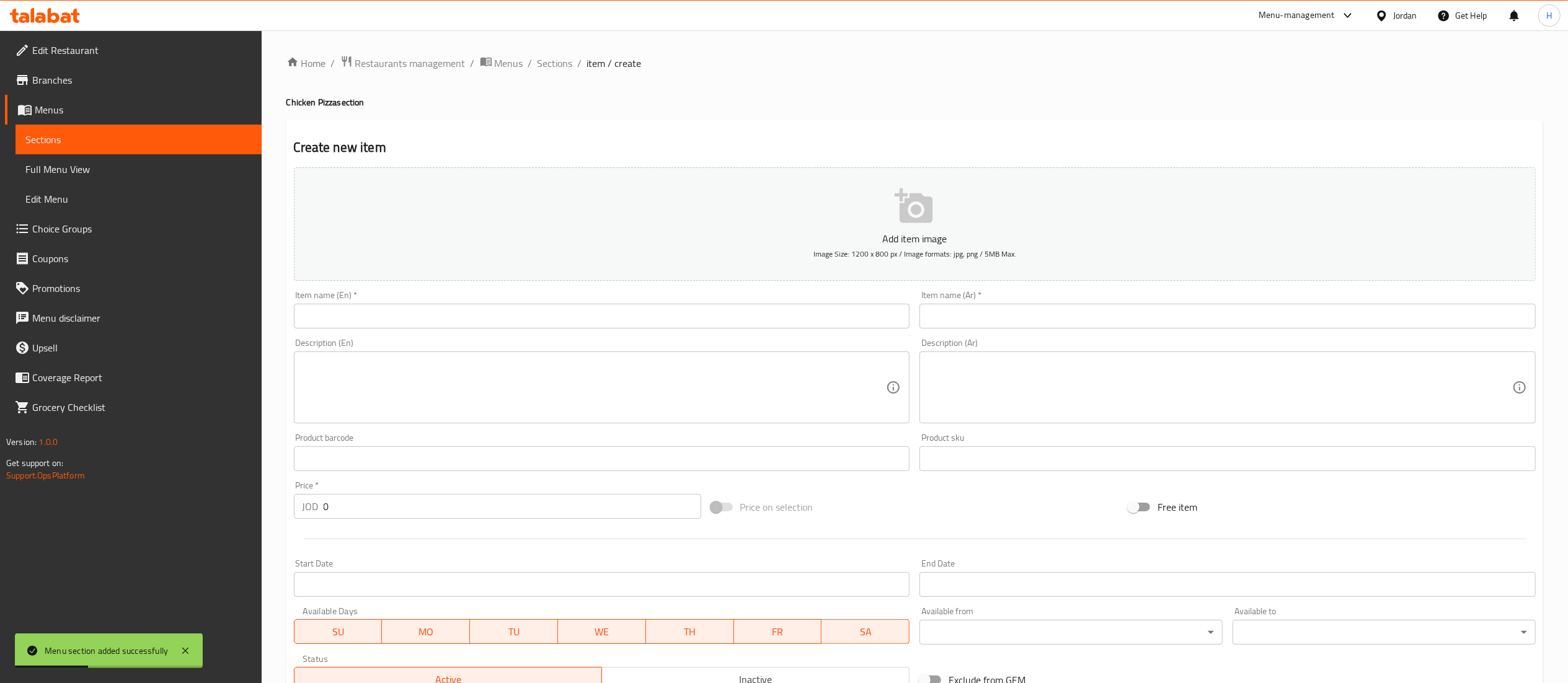
click at [435, 310] on input "text" at bounding box center [602, 315] width 617 height 25
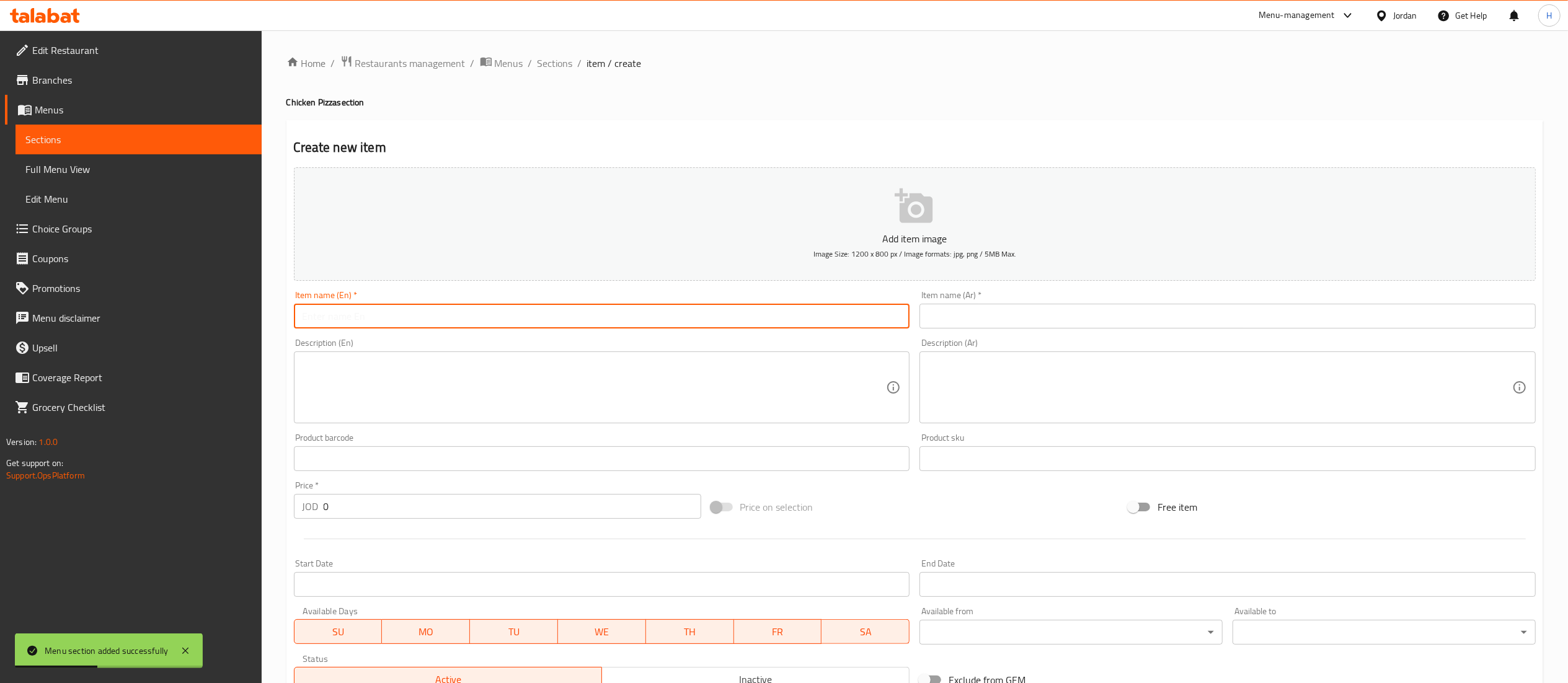
paste input "Chicken Parmesan Pizza"
type input "Chicken Parmesan Pizza"
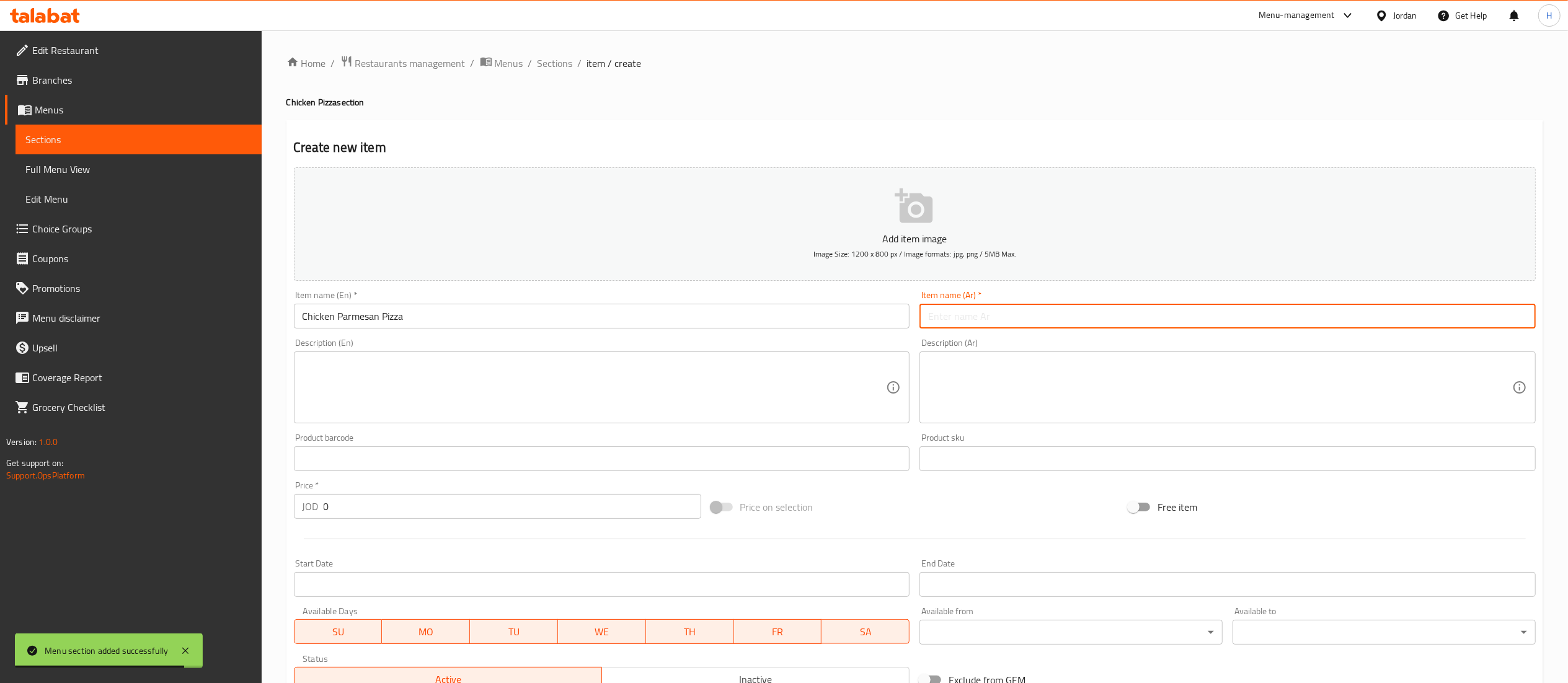
click at [957, 319] on input "text" at bounding box center [1227, 315] width 617 height 25
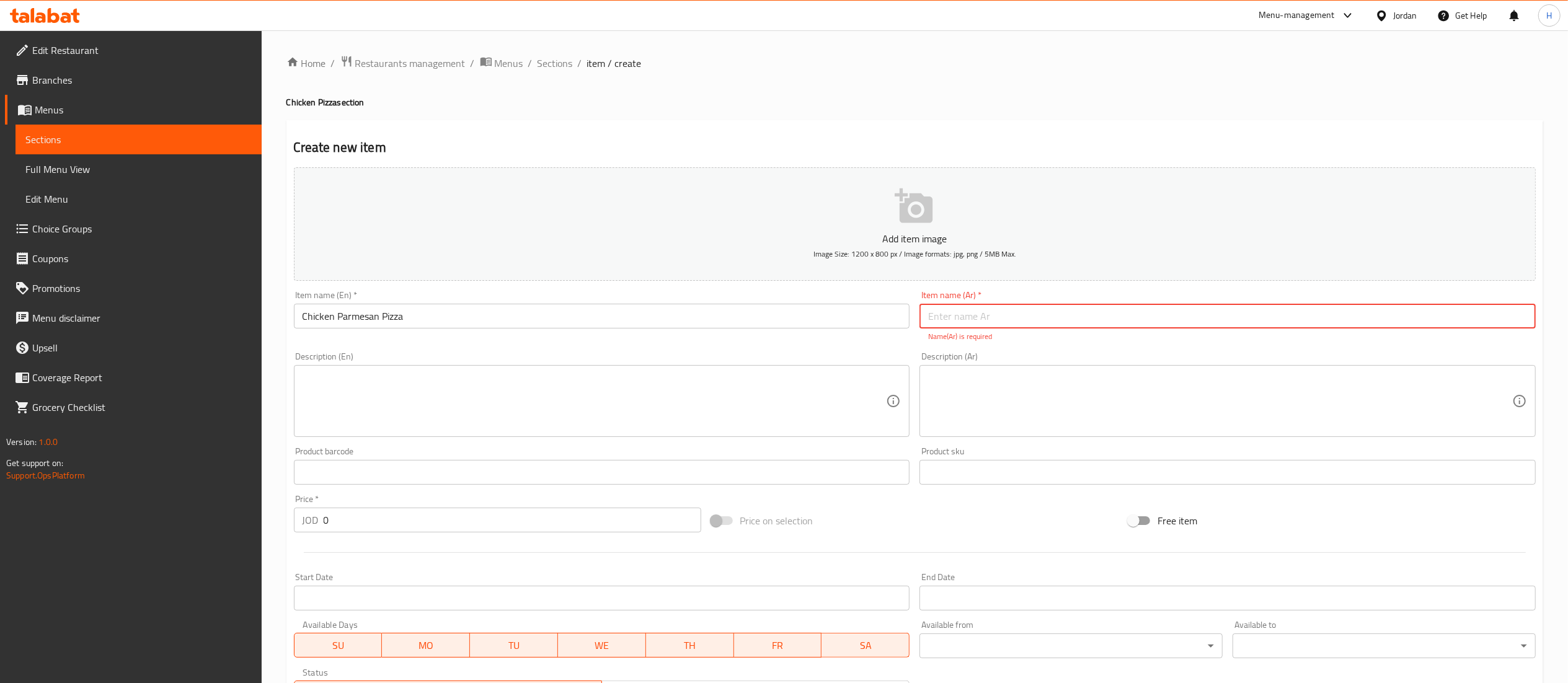
paste input "بيتزا دجاج بارميزان"
type input "بيتزا دجاج بارميزان"
click at [655, 374] on textarea at bounding box center [594, 401] width 584 height 59
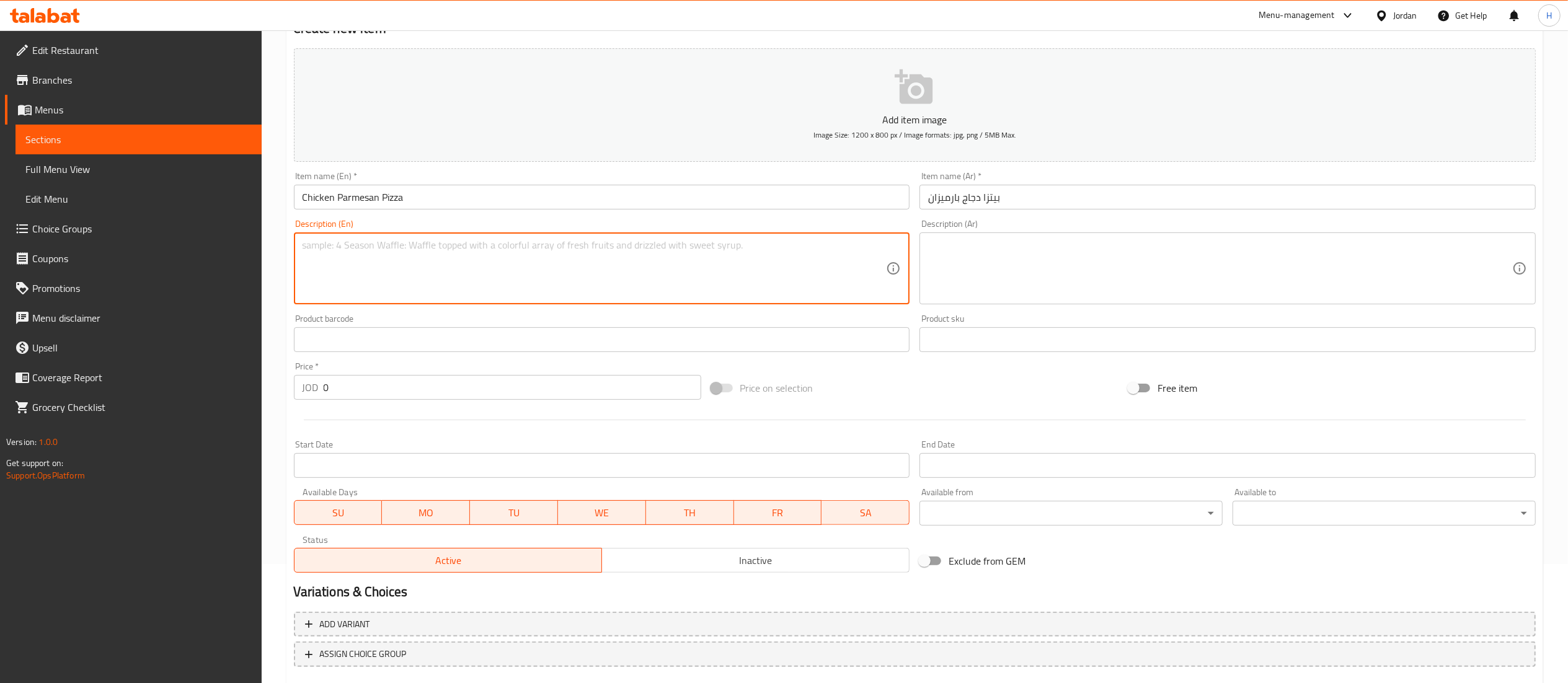
scroll to position [192, 0]
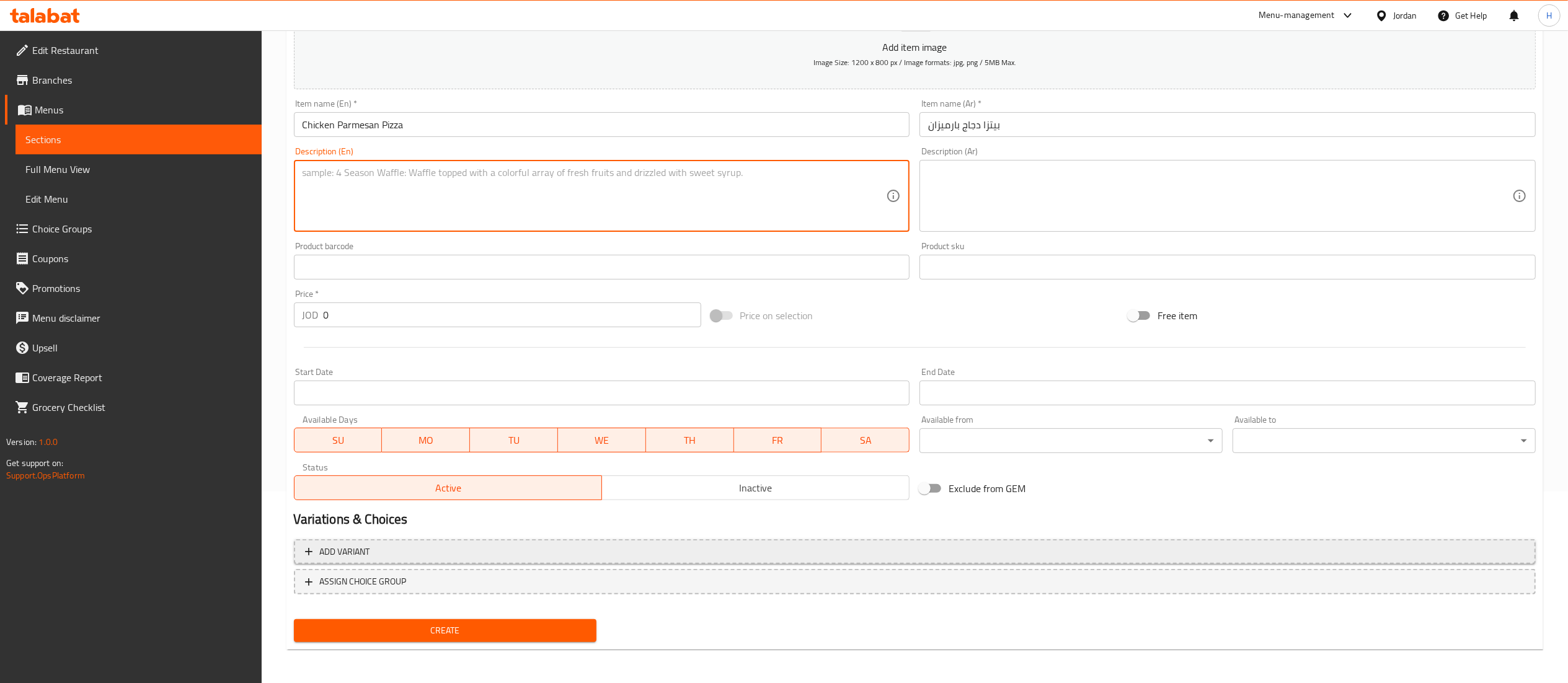
click at [804, 546] on span "Add variant" at bounding box center [915, 552] width 1220 height 16
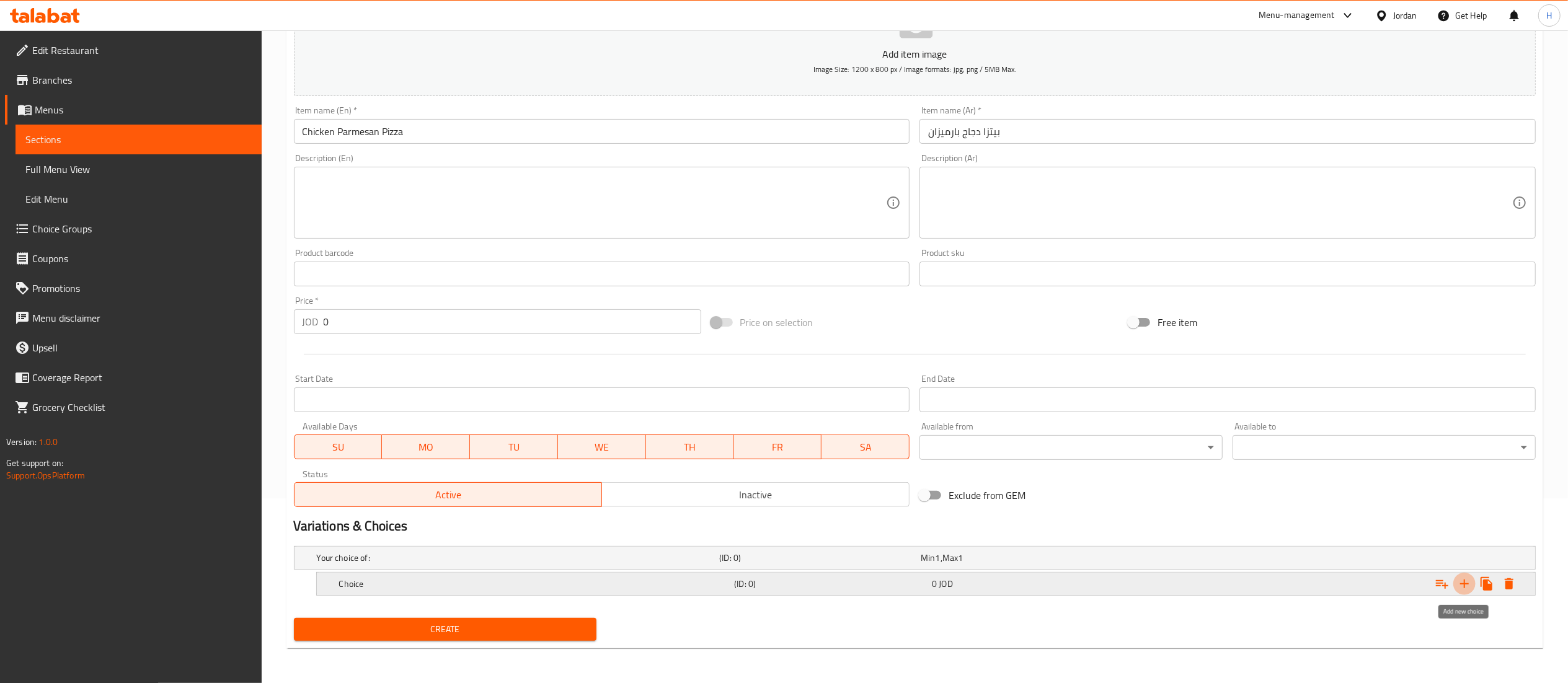
click at [1466, 583] on icon "Expand" at bounding box center [1464, 584] width 15 height 15
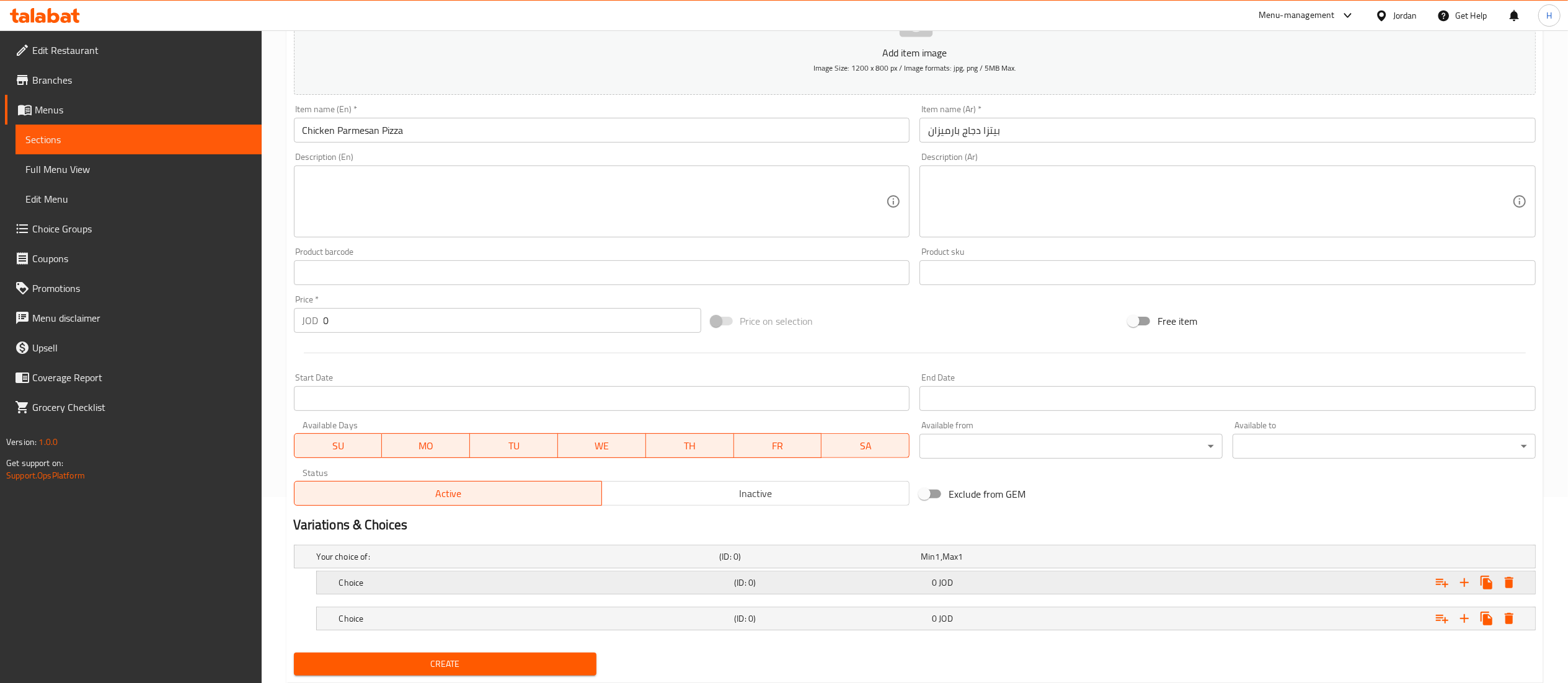
click at [568, 582] on h5 "Choice" at bounding box center [535, 582] width 391 height 13
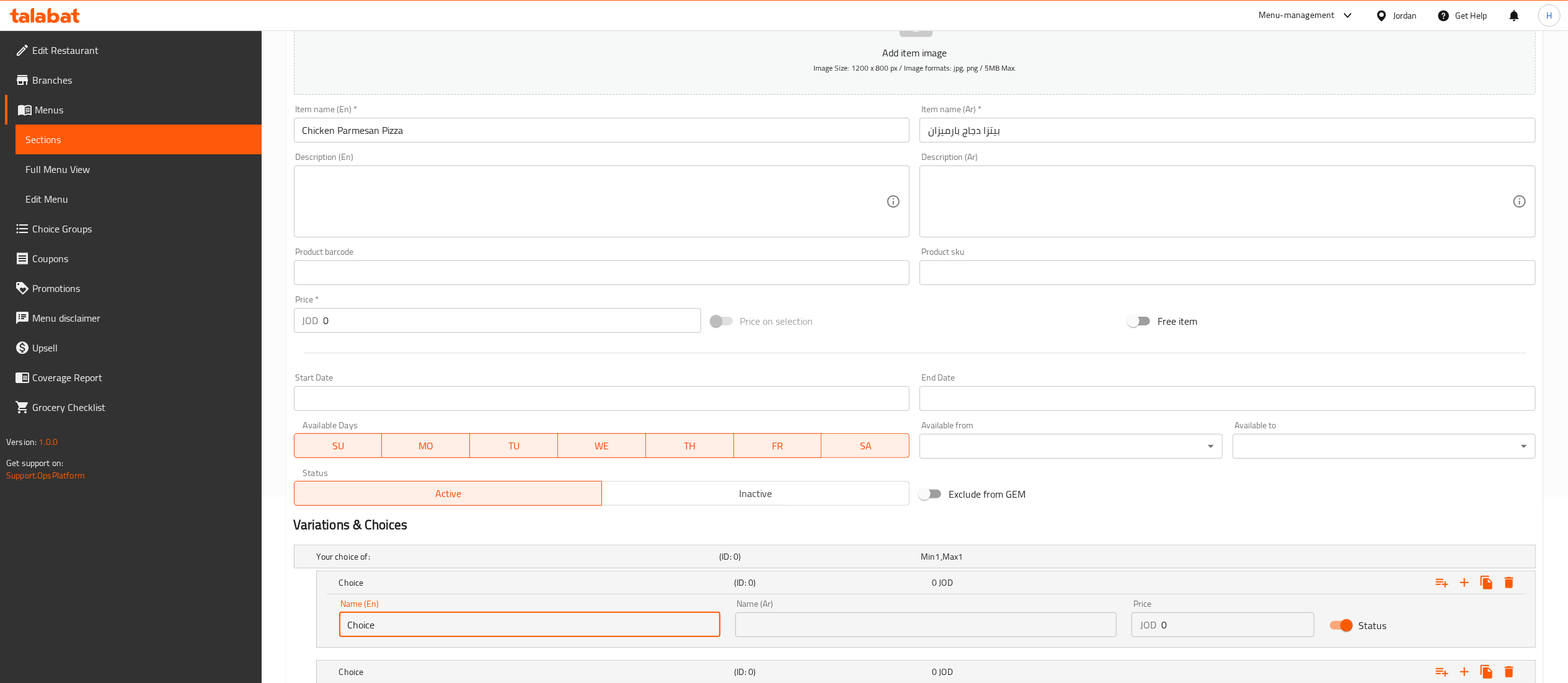
drag, startPoint x: 538, startPoint y: 627, endPoint x: 0, endPoint y: 629, distance: 538.0
click at [0, 629] on div "Edit Restaurant Branches Menus Sections Full Menu View Edit Menu Choice Groups …" at bounding box center [784, 307] width 1568 height 927
paste input "LargePlus ( 35 cm)"
click at [361, 623] on input "LargePlus ( 35 cm)" at bounding box center [529, 625] width 381 height 25
click at [374, 624] on input "LargePlus ( 35 cm)" at bounding box center [529, 625] width 381 height 25
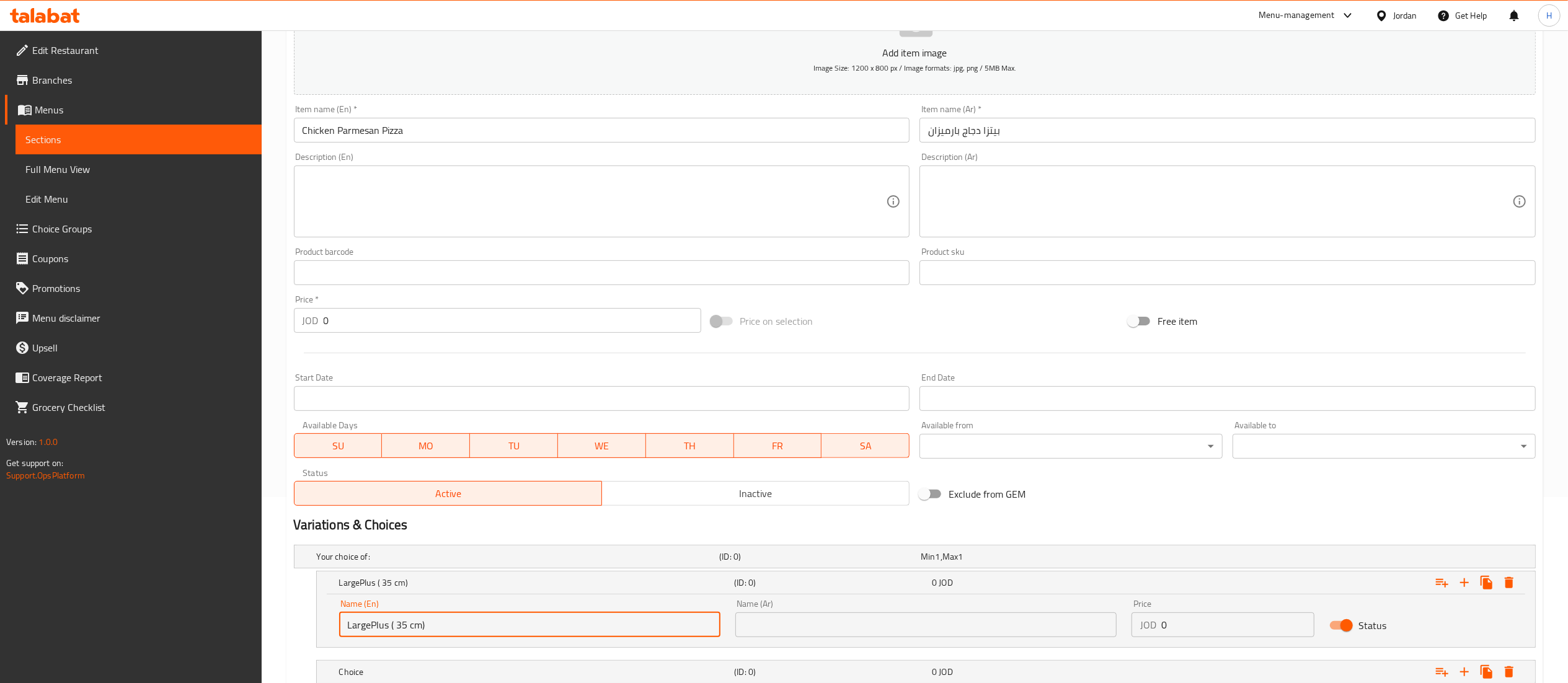
drag, startPoint x: 444, startPoint y: 623, endPoint x: 8, endPoint y: 592, distance: 437.1
click at [8, 592] on div "Edit Restaurant Branches Menus Sections Full Menu View Edit Menu Choice Groups …" at bounding box center [784, 307] width 1568 height 927
type input "LargePlus ( 35 cm)"
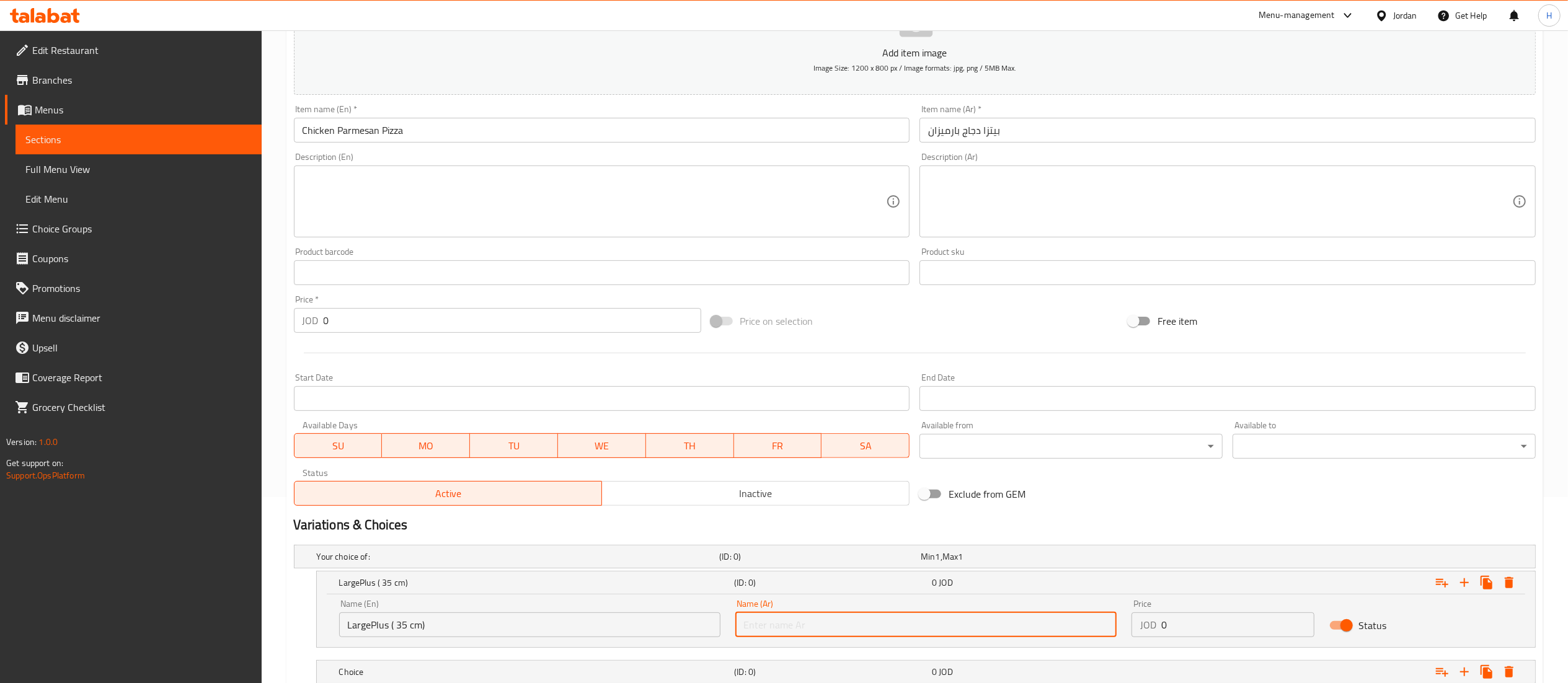
drag, startPoint x: 919, startPoint y: 617, endPoint x: 911, endPoint y: 632, distance: 17.0
click at [913, 629] on input "text" at bounding box center [925, 625] width 381 height 25
paste input "كبير بلس (35 سم)"
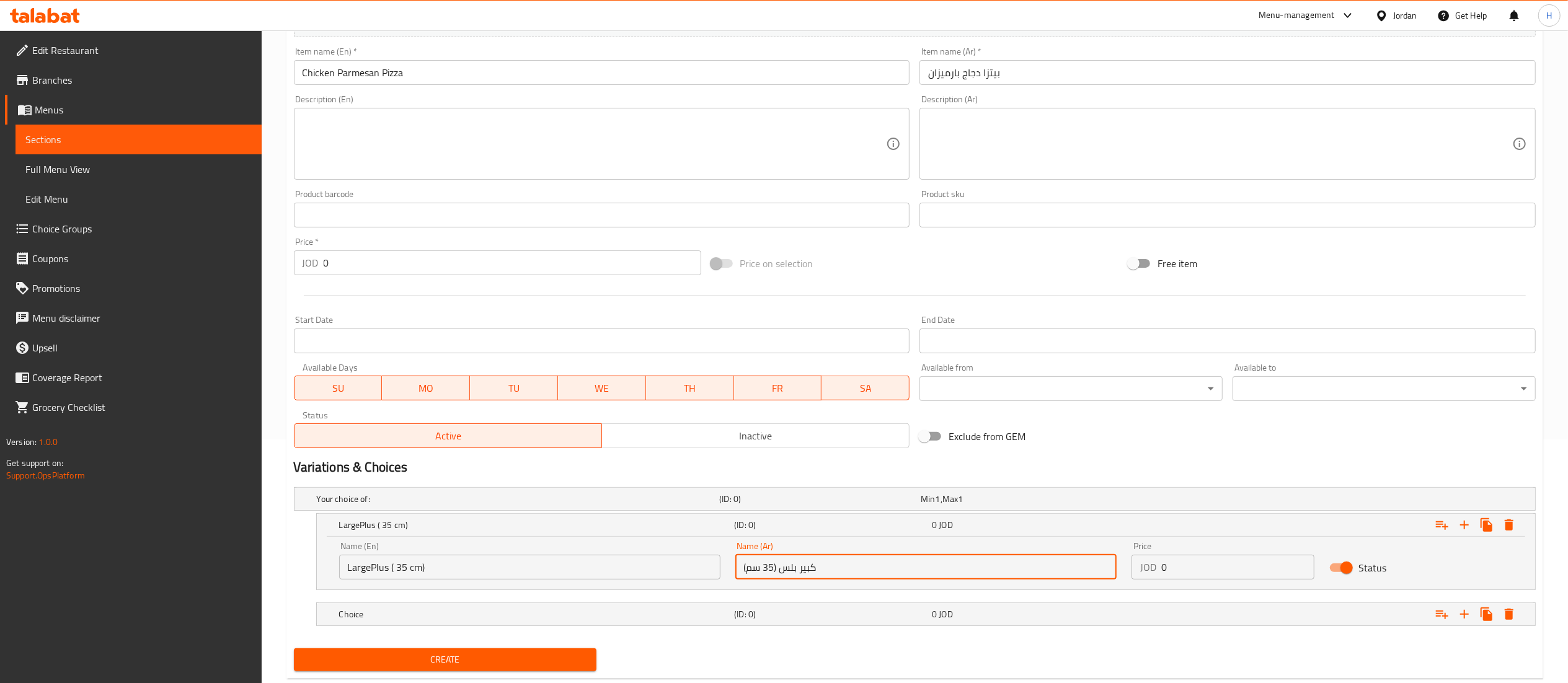
scroll to position [275, 0]
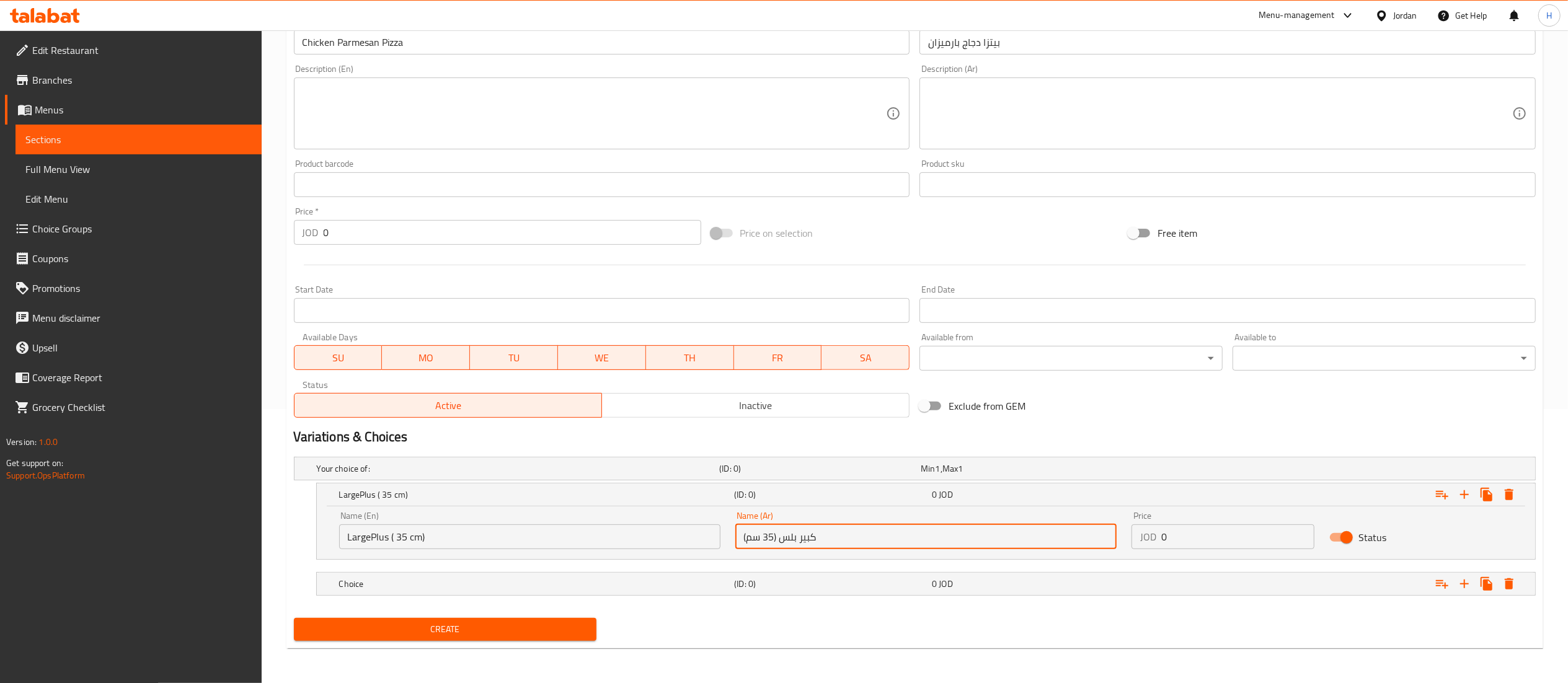
type input "كبير بلس (35 سم)"
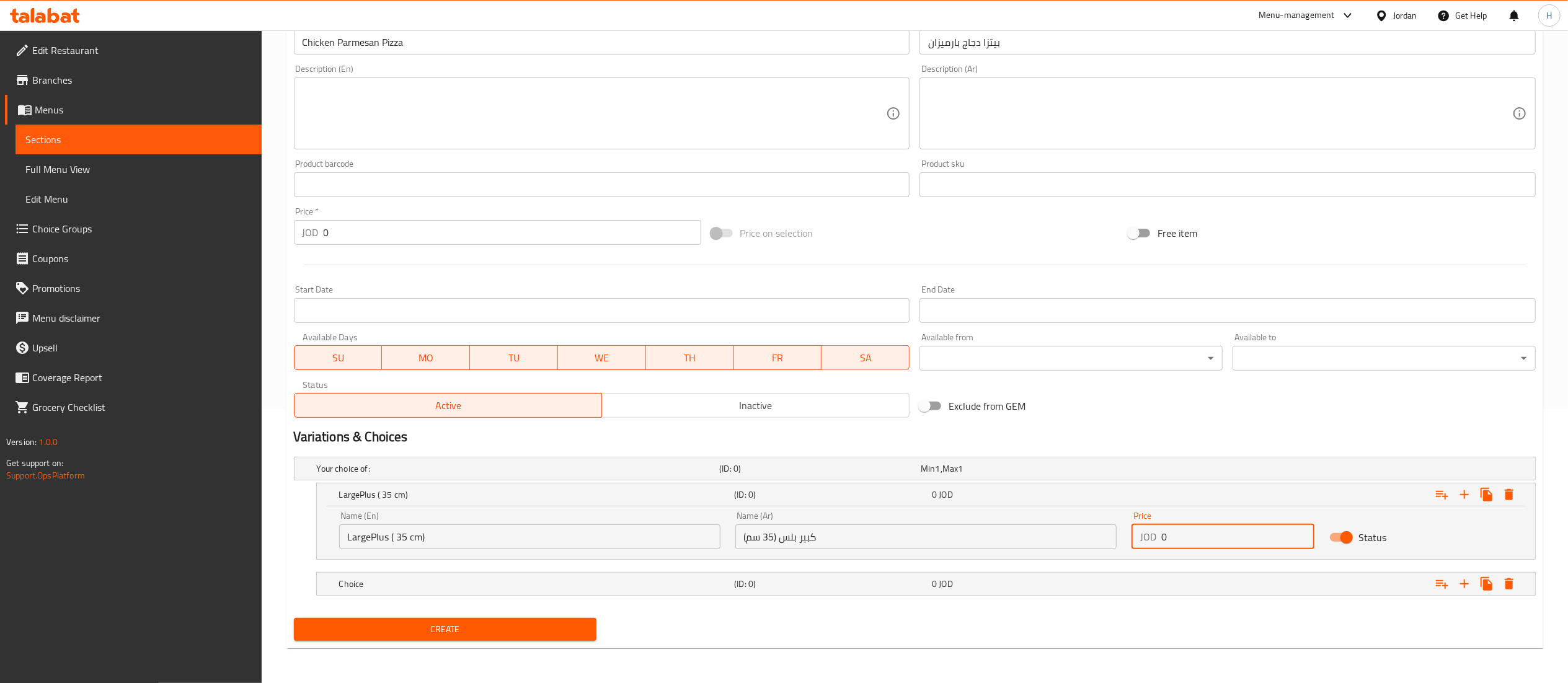
click at [1188, 535] on input "0" at bounding box center [1238, 537] width 154 height 25
drag, startPoint x: 1188, startPoint y: 535, endPoint x: 1075, endPoint y: 520, distance: 114.0
click at [1075, 520] on div "Name (En) LargePlus ( 35 cm) Name (En) Name (Ar) كبير بلس (35 سم) Name (Ar) Pri…" at bounding box center [926, 530] width 1188 height 53
type input "8.95"
click at [1191, 582] on div "Expand" at bounding box center [1325, 584] width 396 height 28
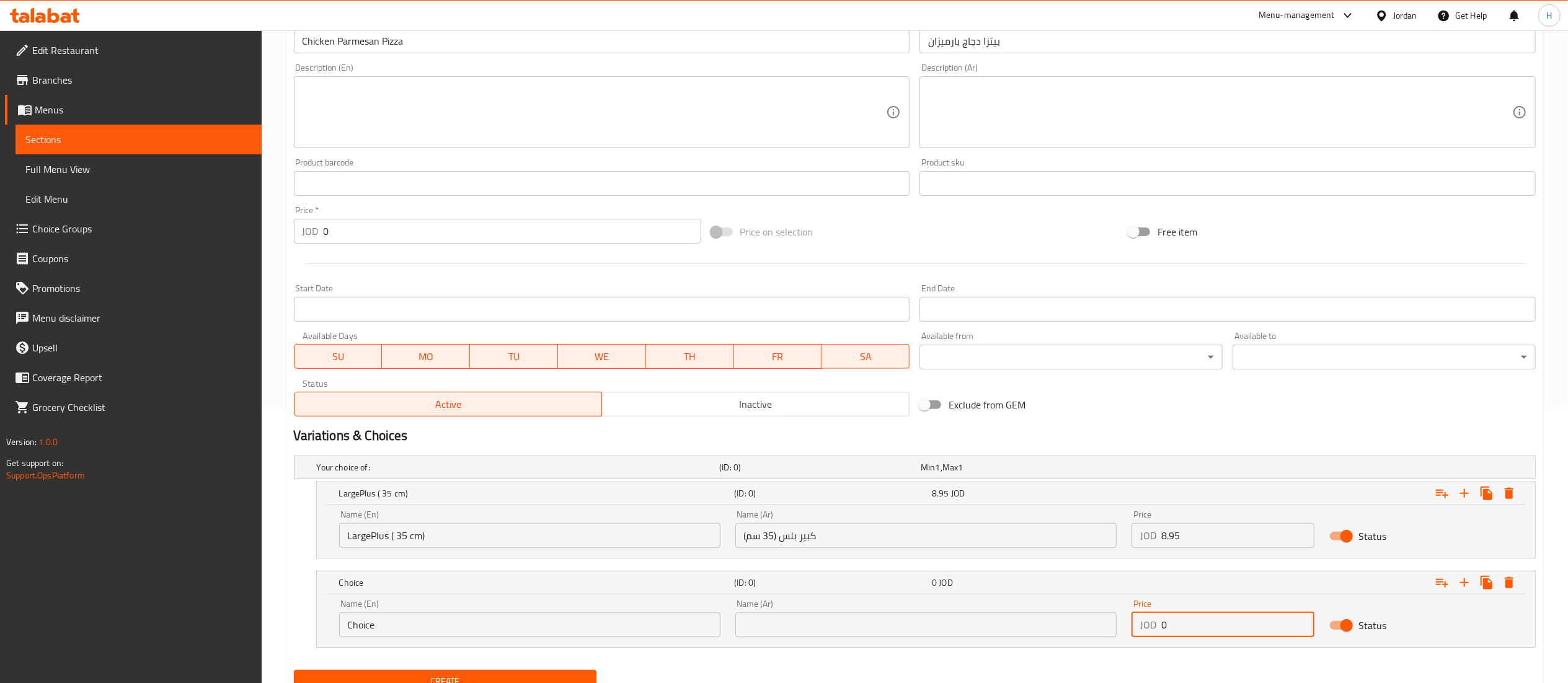
drag, startPoint x: 1199, startPoint y: 630, endPoint x: 1032, endPoint y: 614, distance: 167.8
click at [1032, 615] on div "Name (En) Choice Name (En) Name (Ar) Name (Ar) Price JOD 0 Price Status" at bounding box center [926, 618] width 1188 height 53
paste input "5"
type input "50"
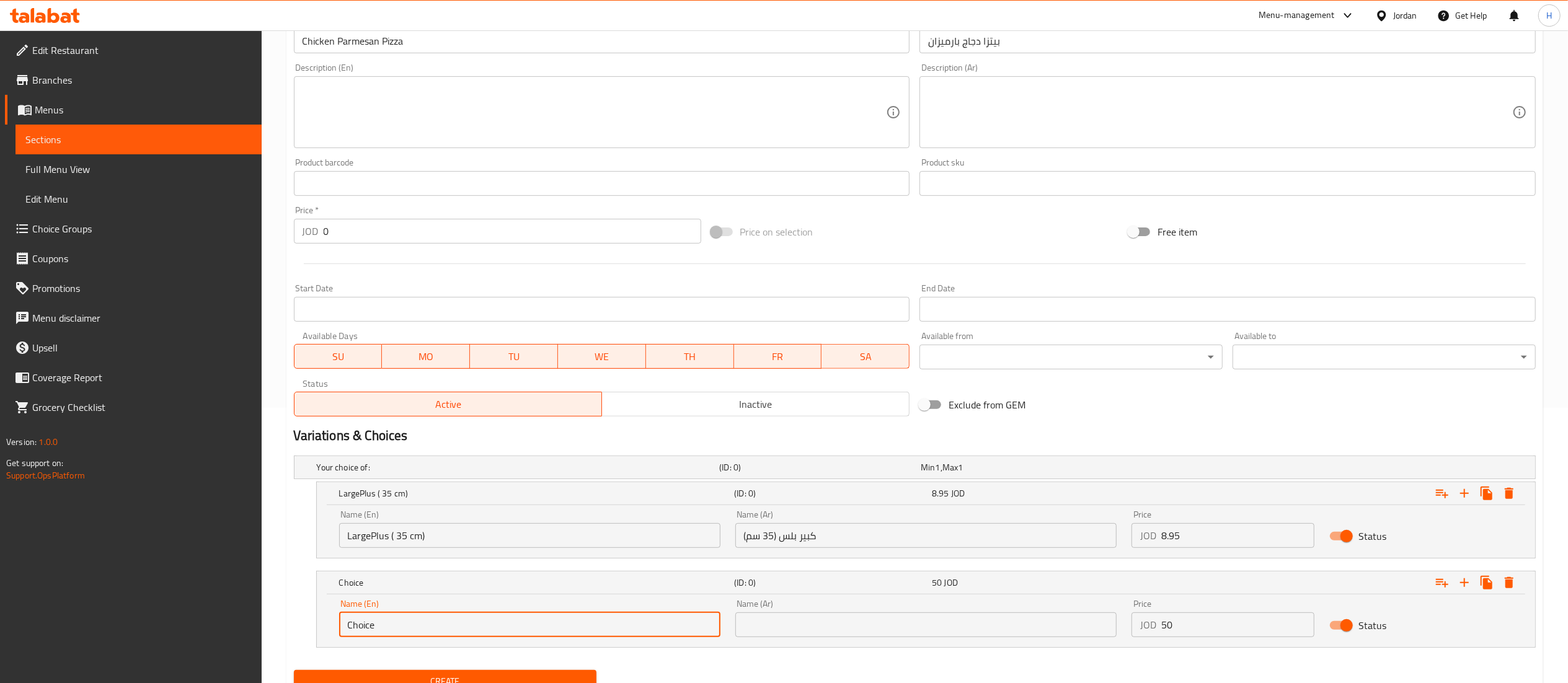
drag, startPoint x: 397, startPoint y: 624, endPoint x: 10, endPoint y: 573, distance: 390.3
click at [10, 573] on div "Edit Restaurant Branches Menus Sections Full Menu View Edit Menu Choice Groups …" at bounding box center [784, 245] width 1568 height 981
paste input "XXL ( 50cm)"
type input "XXL ( 50cm)"
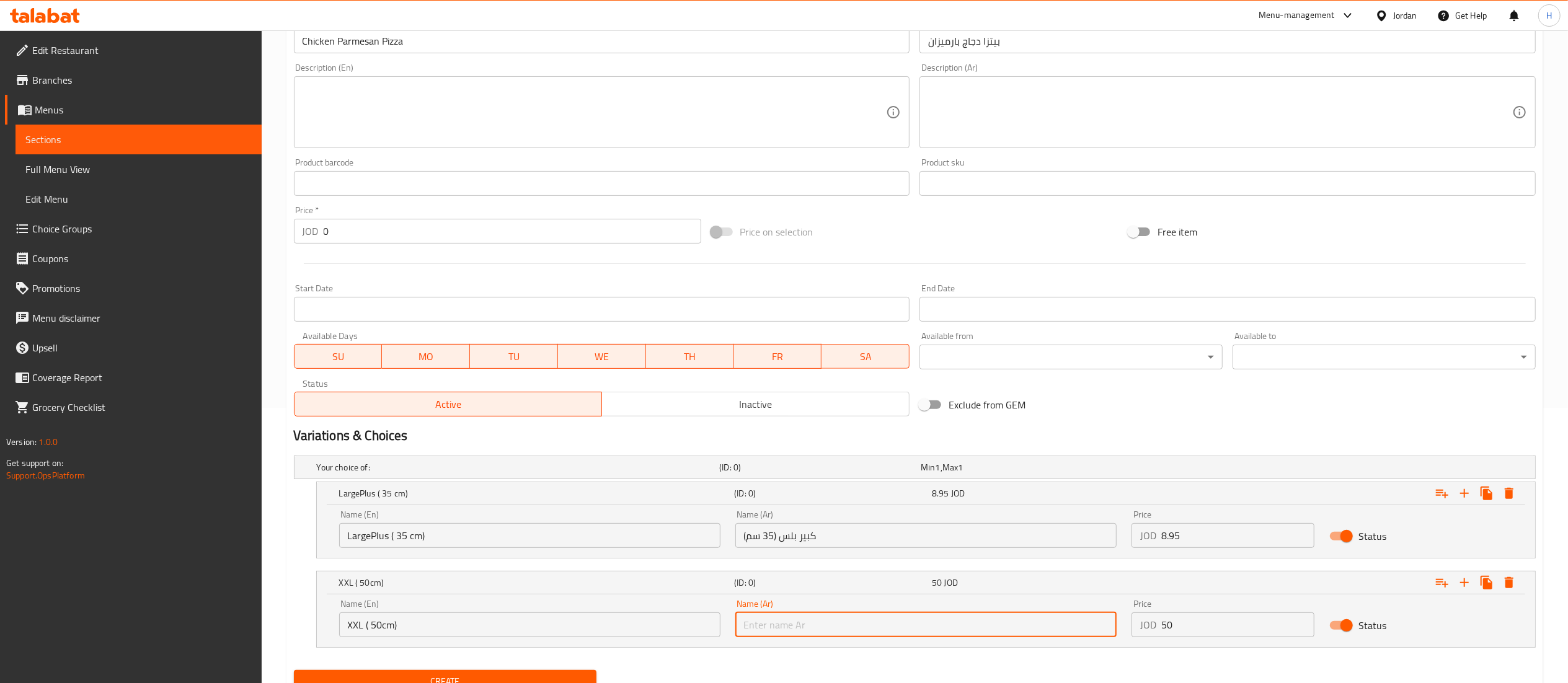
click at [841, 620] on input "text" at bounding box center [925, 625] width 381 height 25
paste input "XXL ( 50 سم)"
type input "XXL ( 50 سم)"
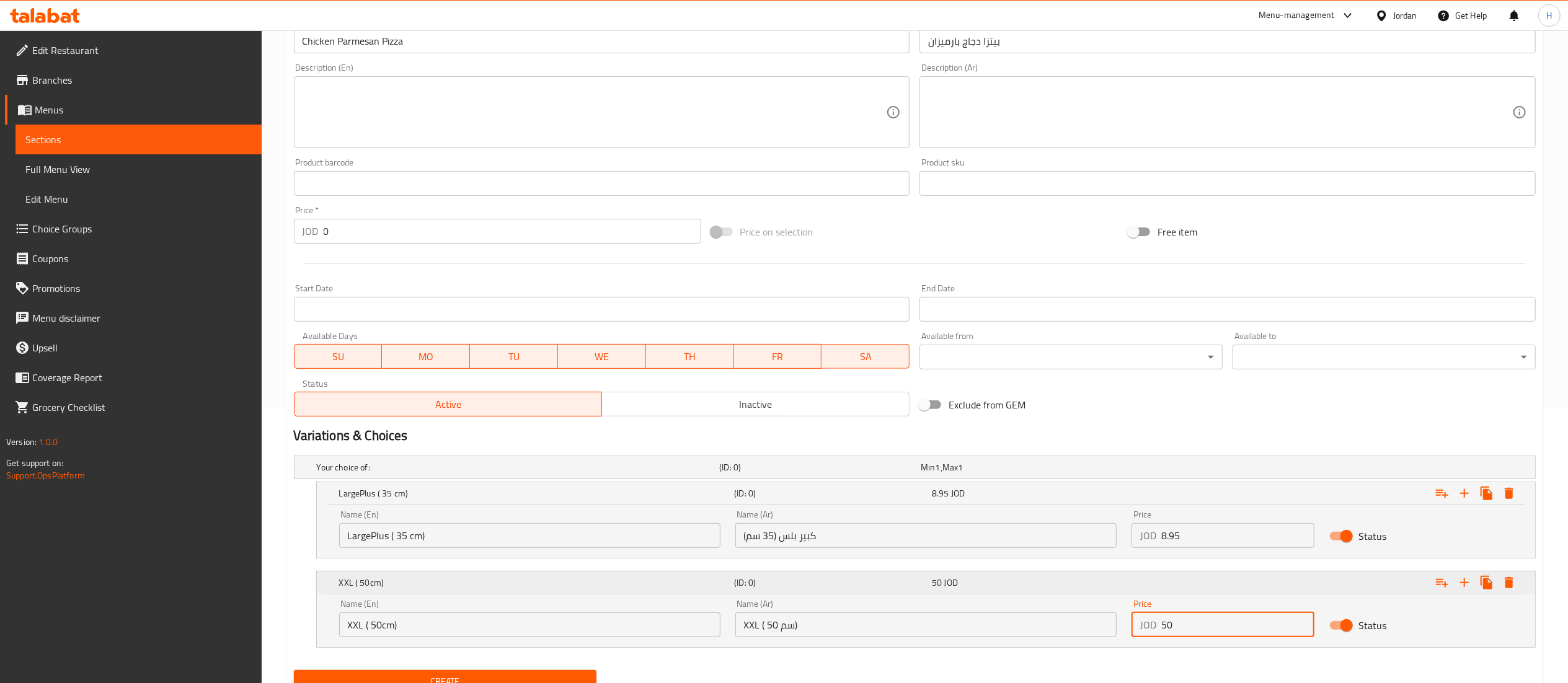
drag, startPoint x: 1184, startPoint y: 624, endPoint x: 961, endPoint y: 588, distance: 225.9
click at [961, 588] on div "XXL ( 50cm) (ID: 0) 50 JOD Name (En) XXL ( 50cm) Name (En) Name (Ar) XXL ( 50 س…" at bounding box center [926, 609] width 1218 height 75
paste input "16.35"
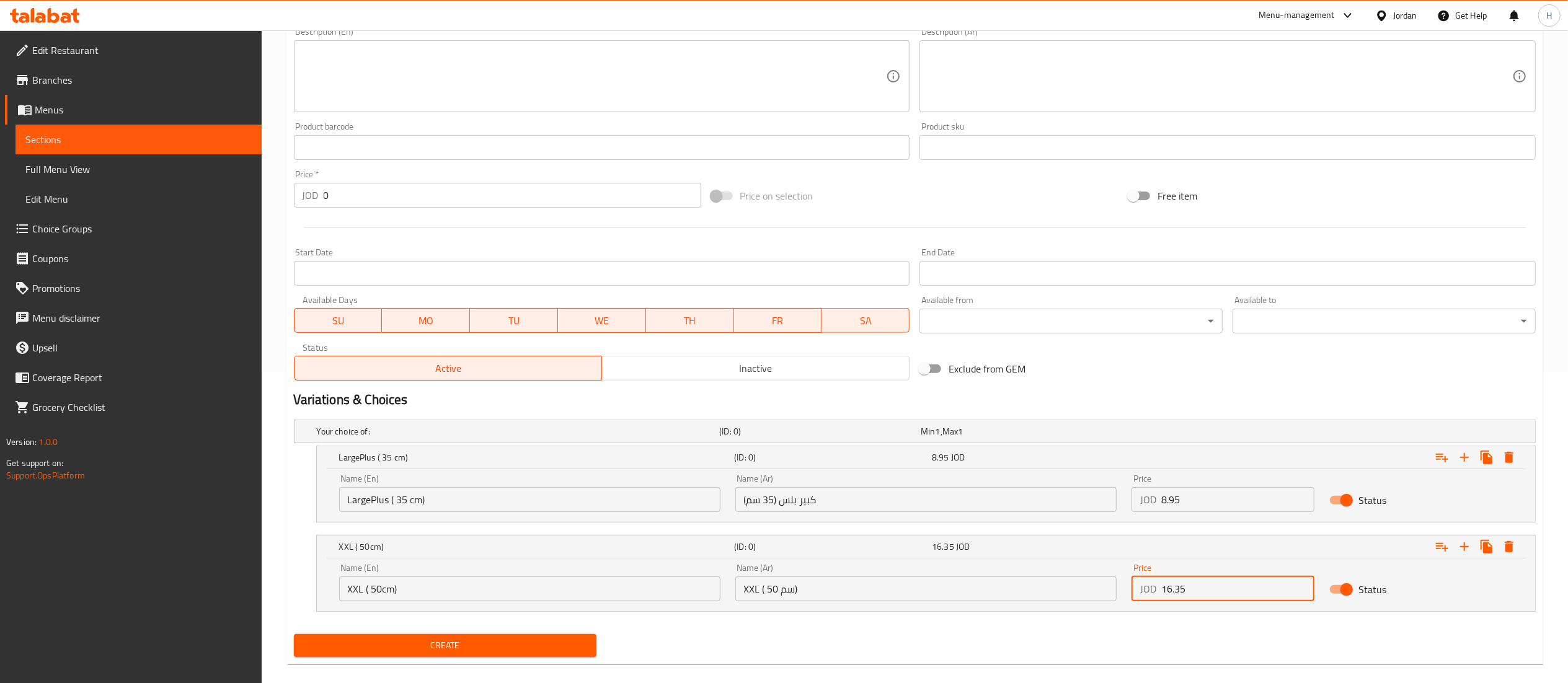
scroll to position [329, 0]
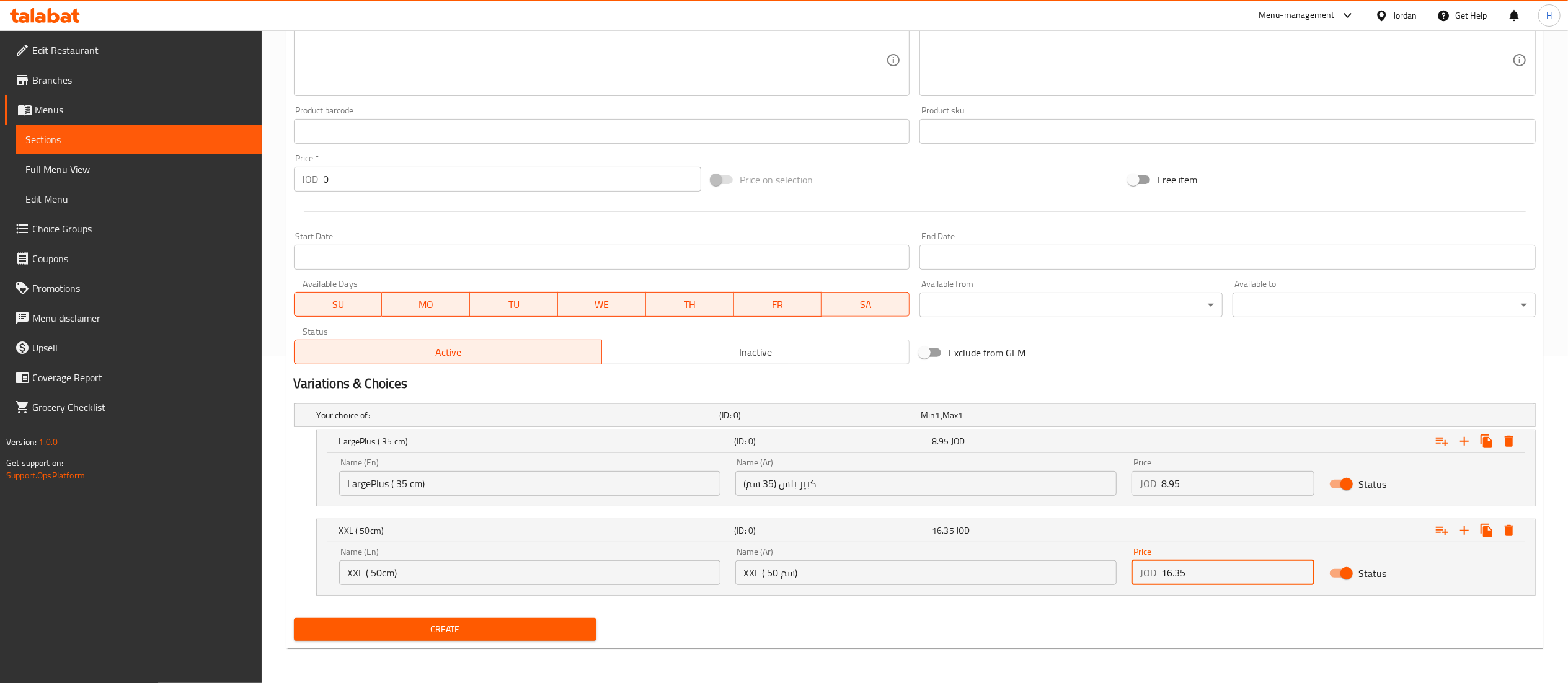
type input "16.35"
click at [499, 629] on span "Create" at bounding box center [445, 629] width 283 height 16
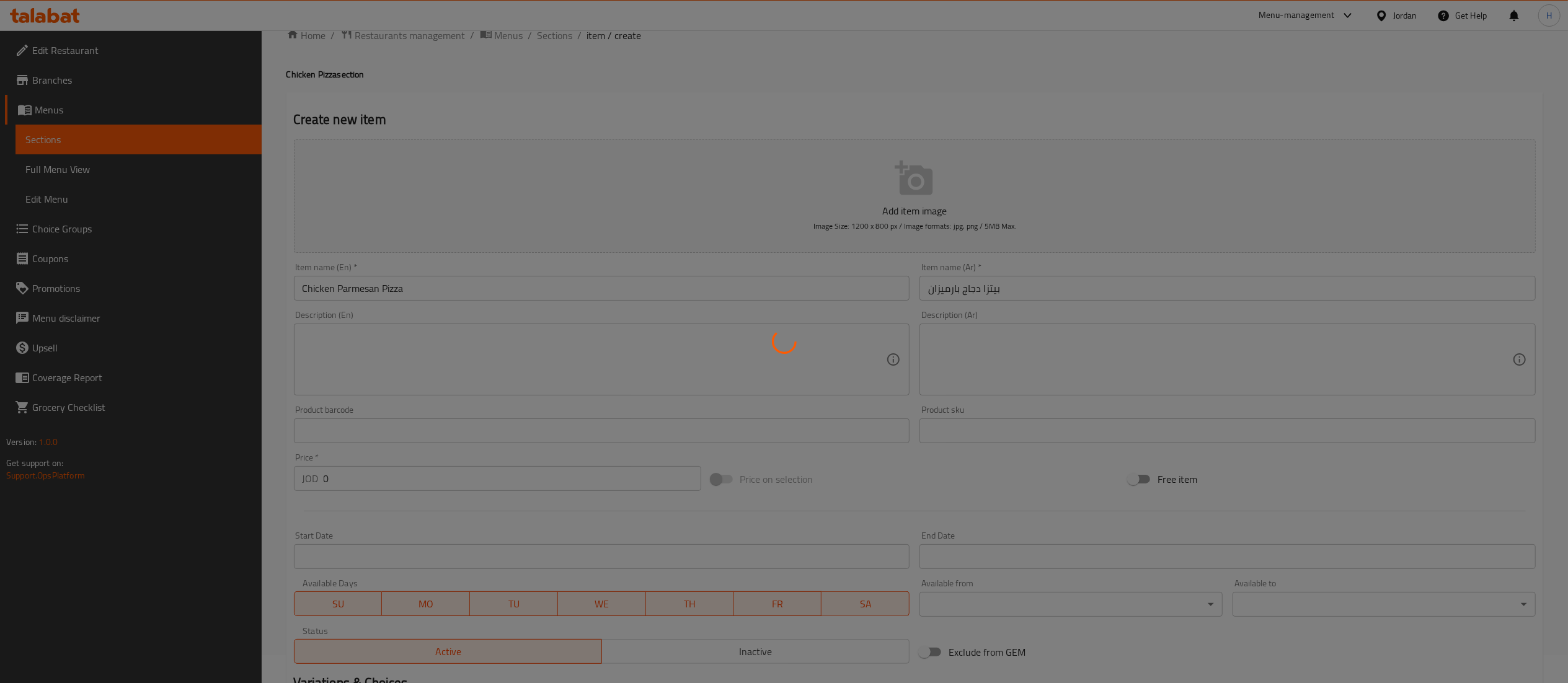
scroll to position [0, 0]
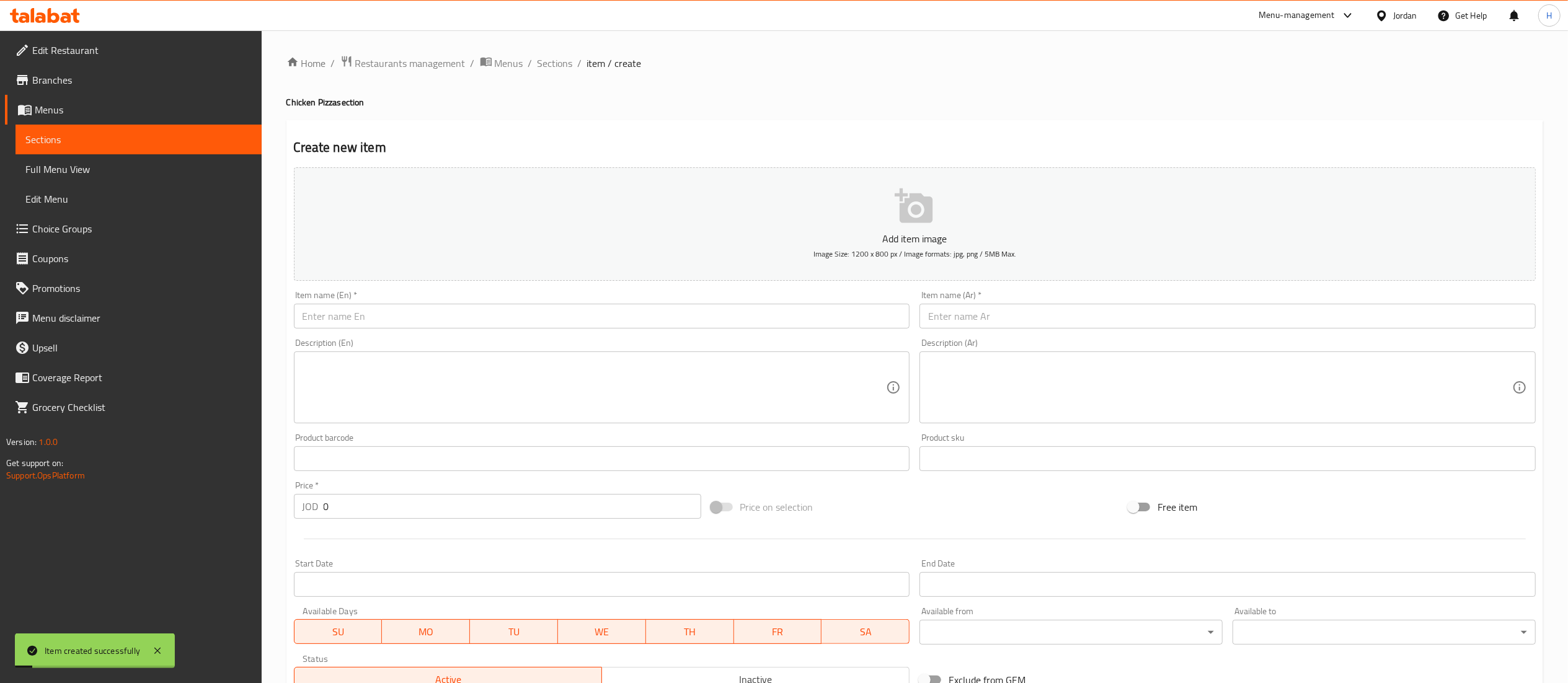
click at [434, 320] on input "text" at bounding box center [602, 315] width 617 height 25
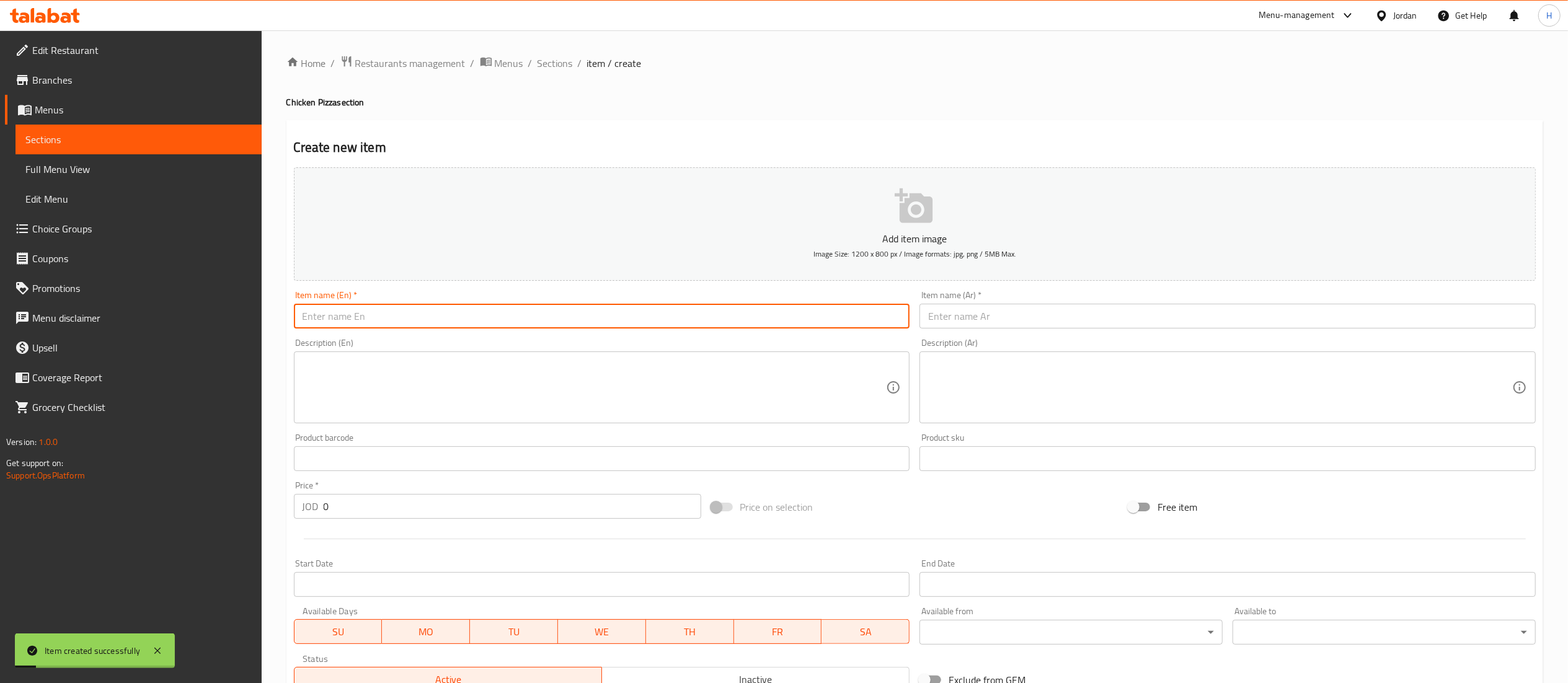
paste input "Chicken Buffalo Pizza"
type input "Chicken Buffalo Pizza"
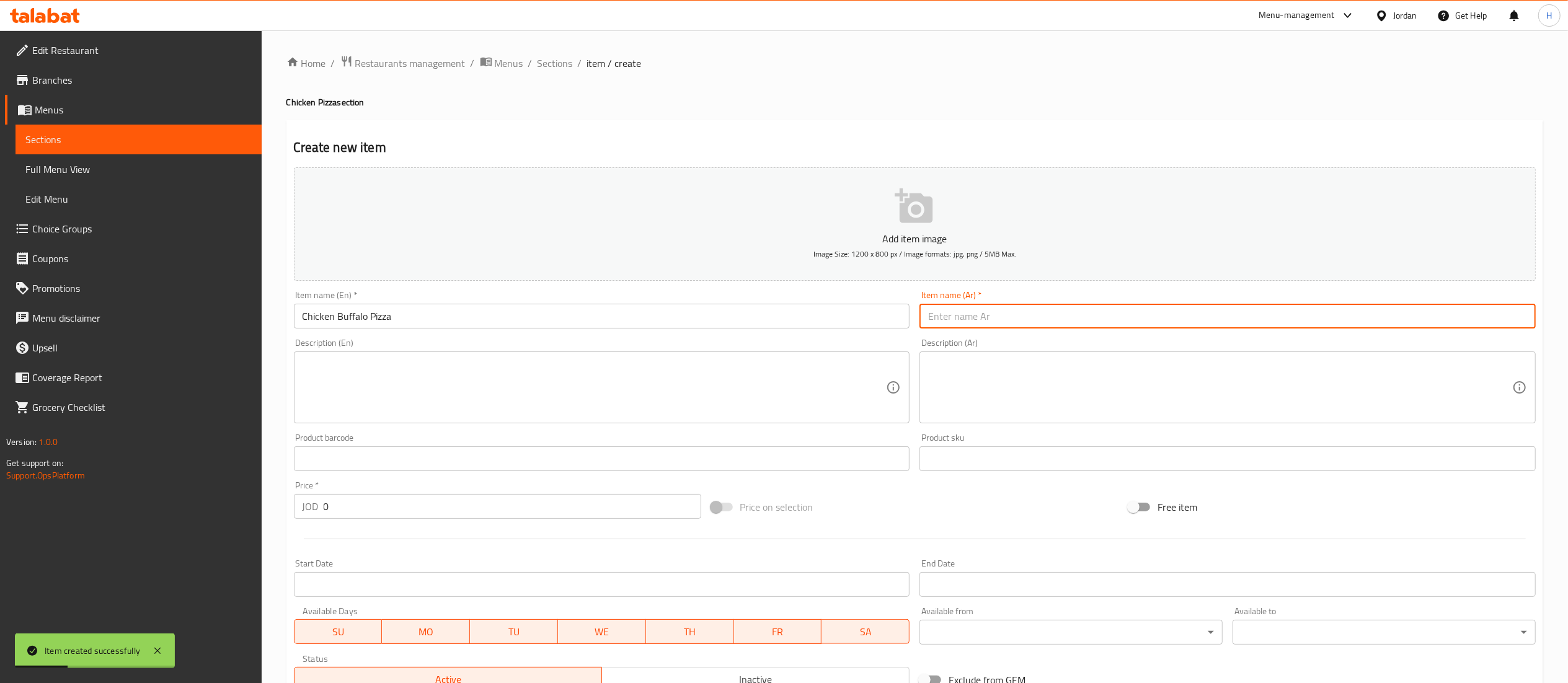
click at [1027, 329] on input "text" at bounding box center [1227, 315] width 617 height 25
paste input "بيتزا دجاج بافالو"
type input "بيتزا دجاج بافالو"
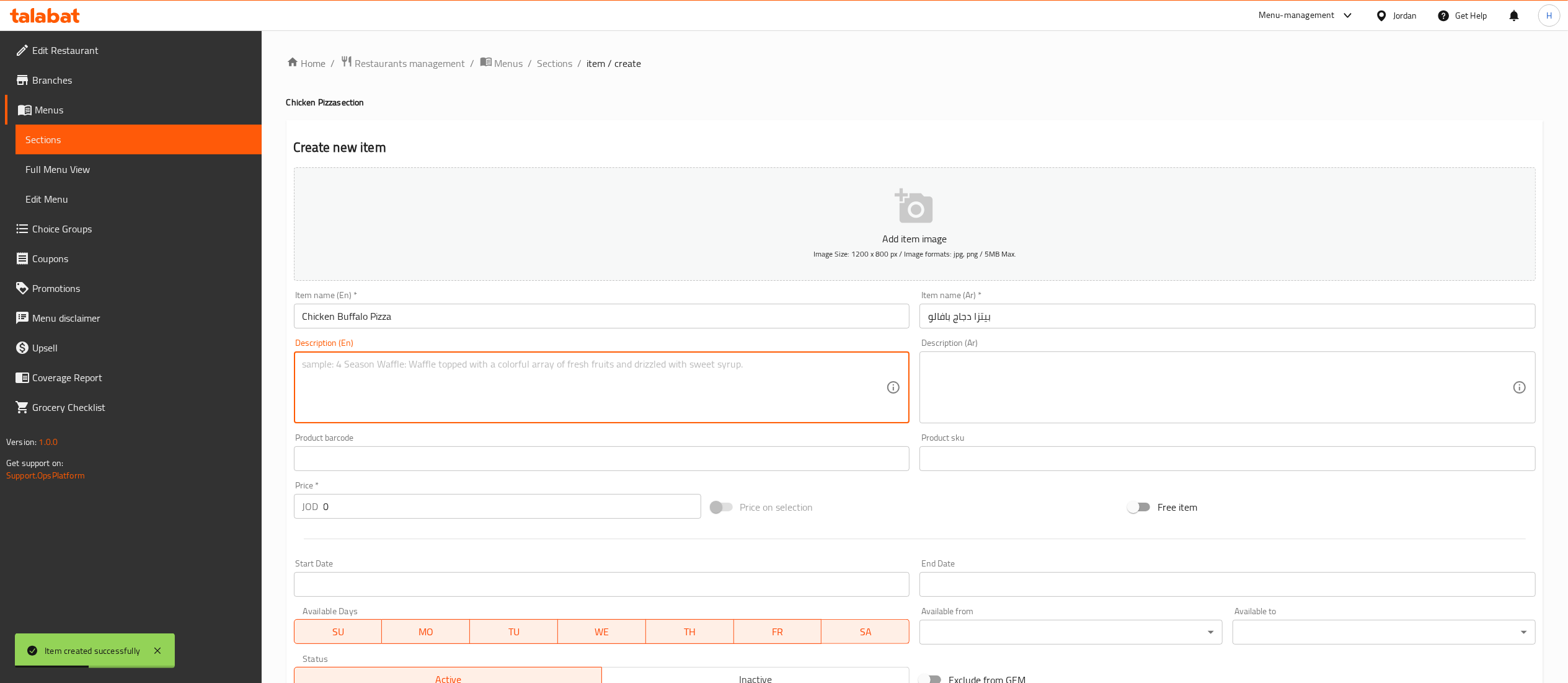
drag, startPoint x: 698, startPoint y: 370, endPoint x: 511, endPoint y: 590, distance: 288.7
click at [698, 370] on textarea at bounding box center [594, 388] width 584 height 59
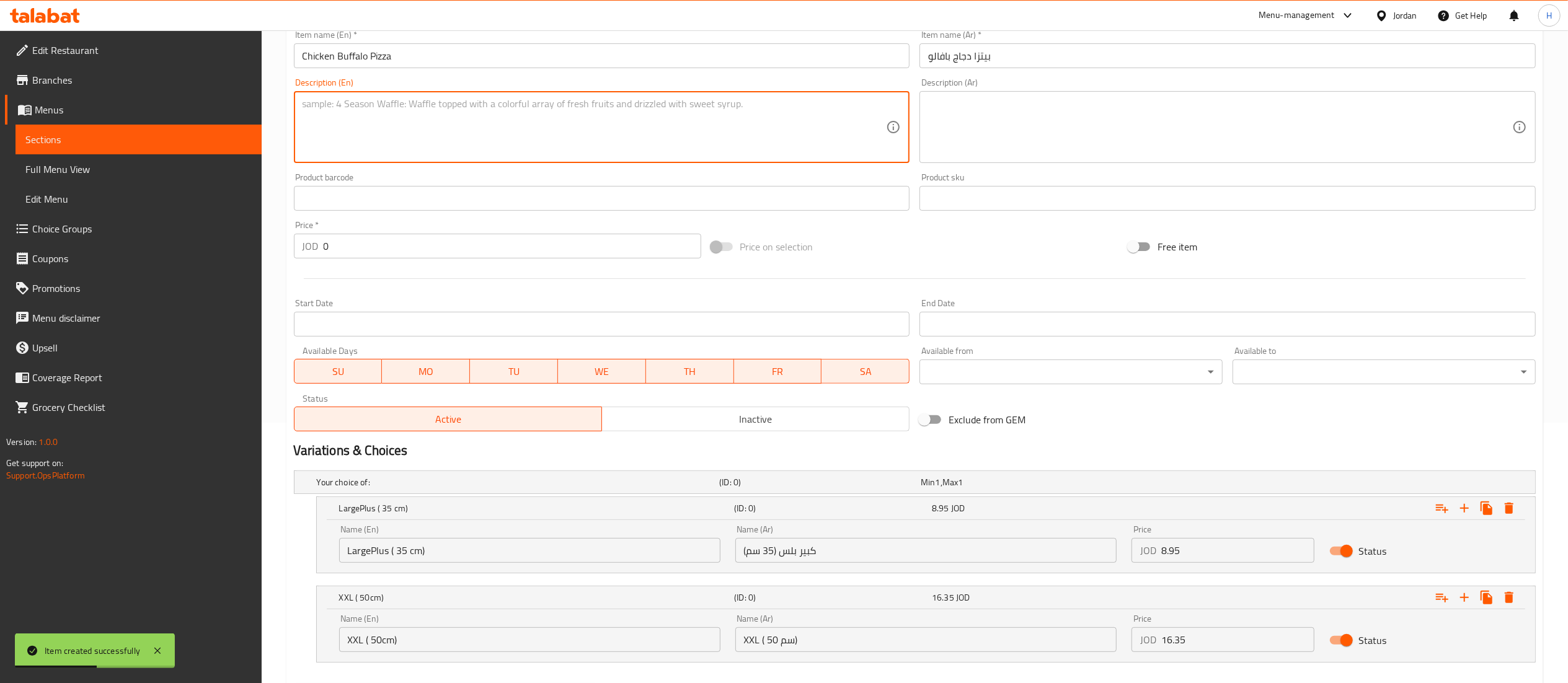
scroll to position [329, 0]
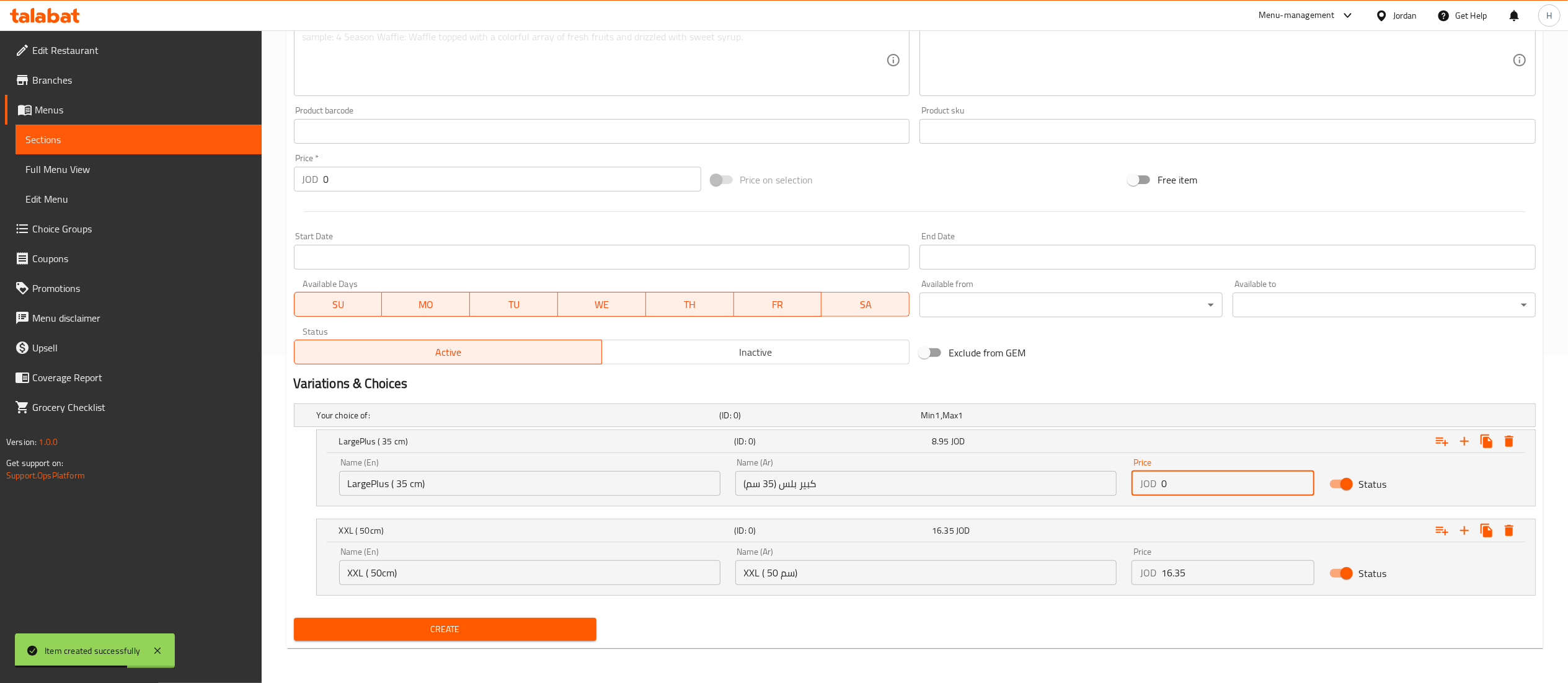
drag, startPoint x: 1136, startPoint y: 482, endPoint x: 959, endPoint y: 473, distance: 177.2
click at [959, 473] on div "Name (En) LargePlus ( 35 cm) Name (En) Name (Ar) كبير بلس (35 سم) Name (Ar) Pri…" at bounding box center [926, 477] width 1188 height 53
paste input "8.95"
type input "8.95"
click at [863, 555] on div "Name (En) XXL ( 50cm) Name (En) Name (Ar) XXL ( 50 سم) Name (Ar) Price JOD 0 Pr…" at bounding box center [926, 566] width 1188 height 53
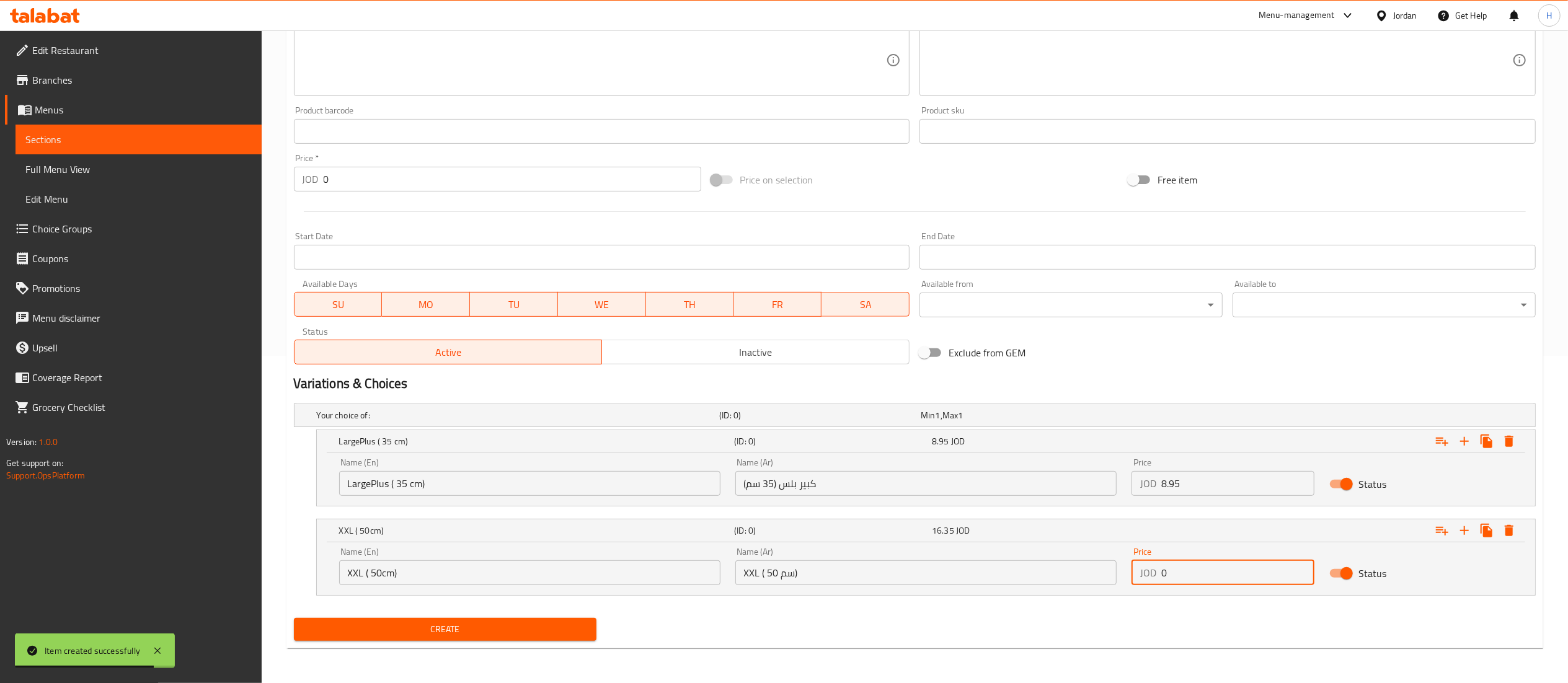
paste input "16.35"
type input "16.35"
click at [380, 632] on span "Create" at bounding box center [445, 629] width 283 height 16
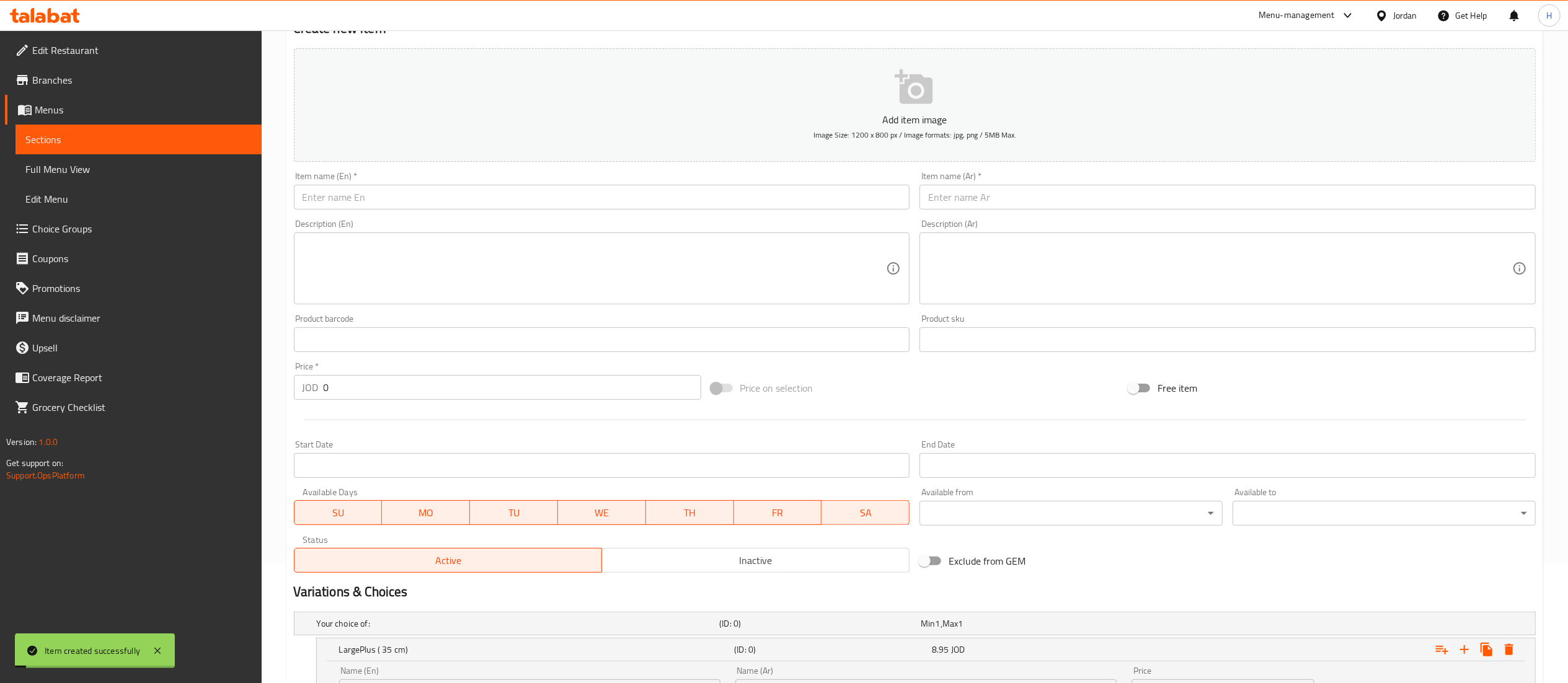
scroll to position [0, 0]
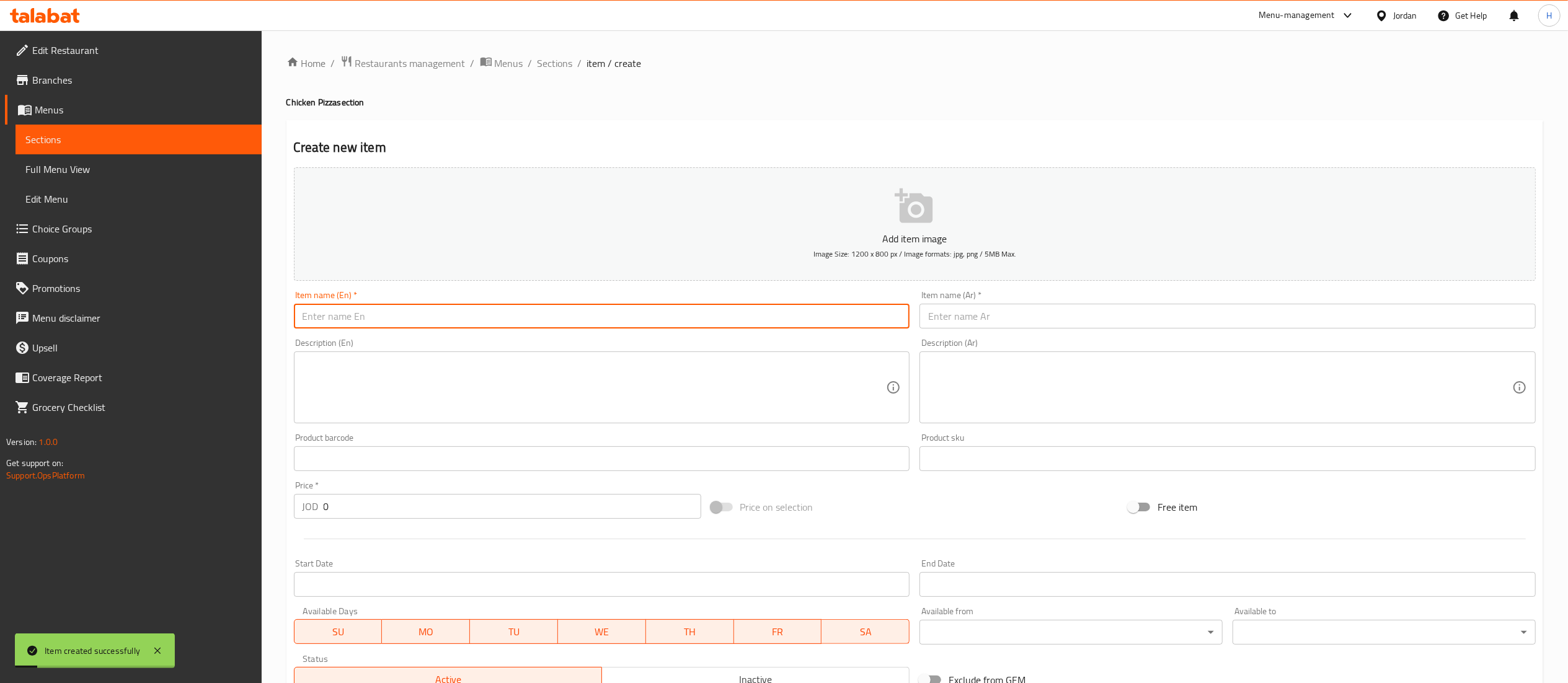
click at [400, 316] on input "text" at bounding box center [602, 315] width 617 height 25
paste input "Chicken BBQ Pizza"
type input "Chicken BBQ Pizza"
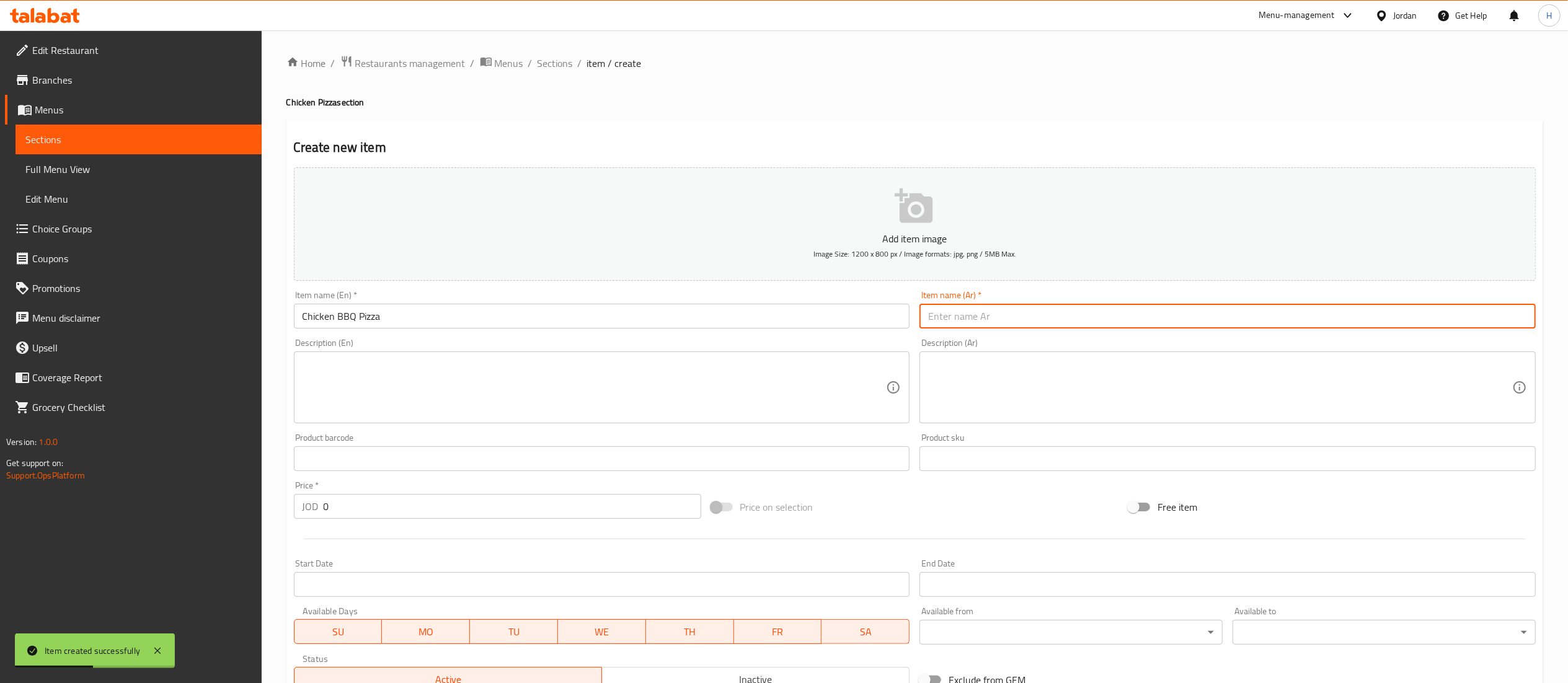
click at [963, 320] on input "text" at bounding box center [1227, 315] width 617 height 25
paste input "بيتزا باربكيو الدجاج"
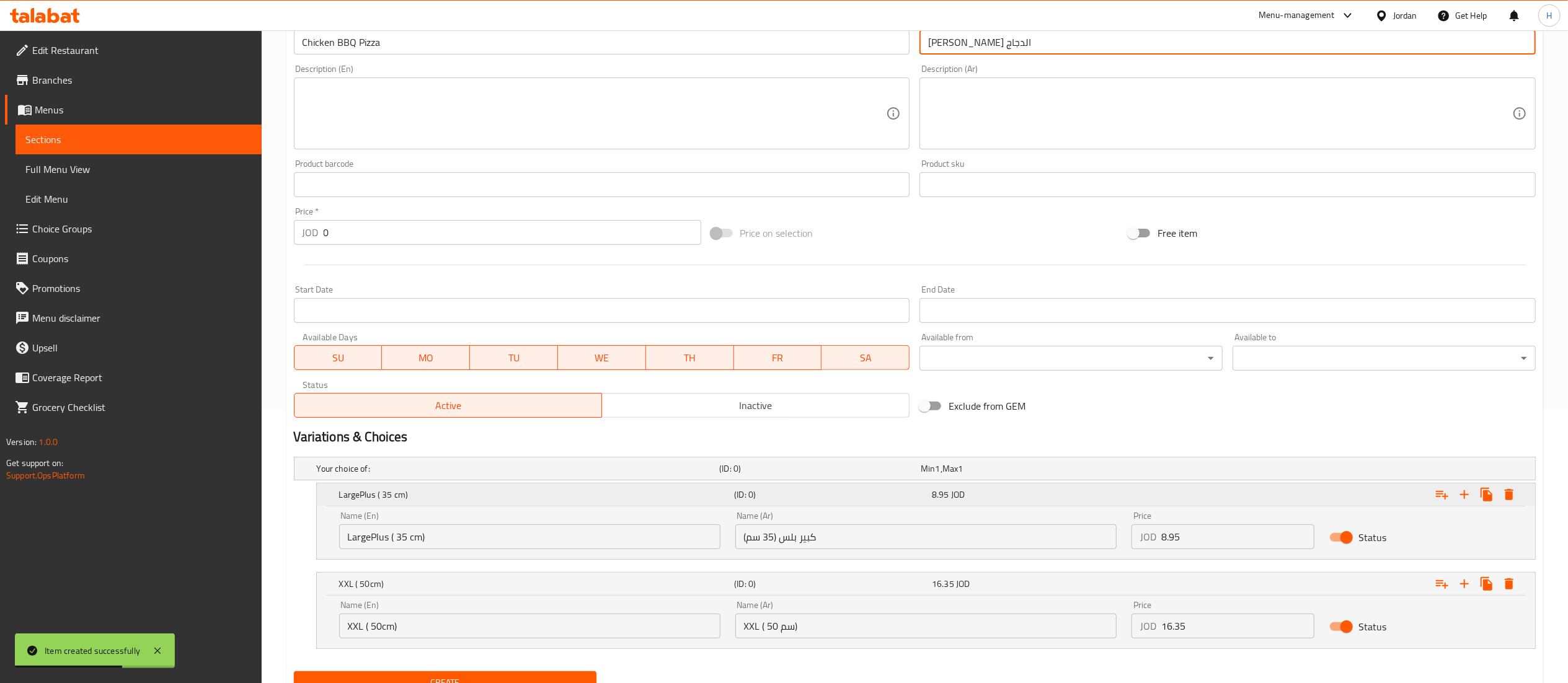
scroll to position [329, 0]
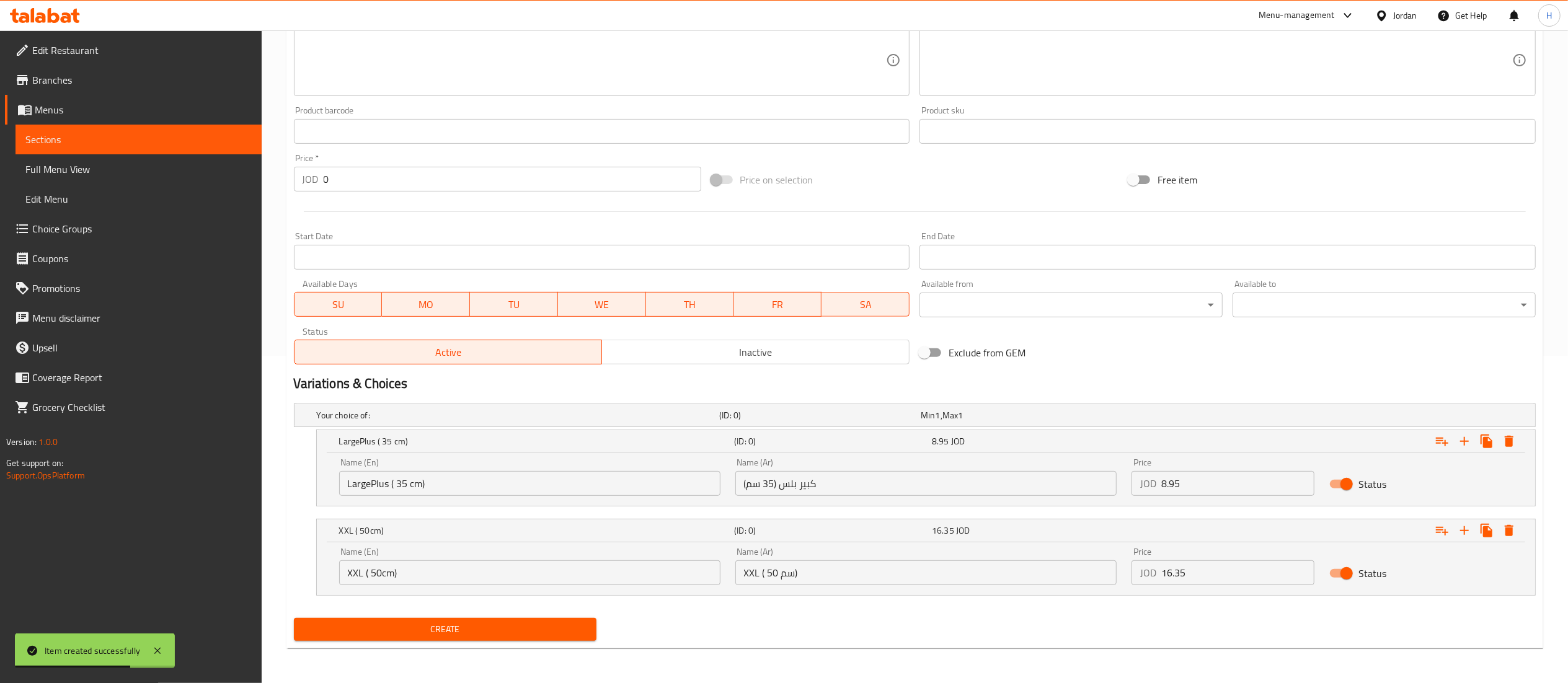
type input "بيتزا باربكيو الدجاج"
drag, startPoint x: 1218, startPoint y: 488, endPoint x: 1097, endPoint y: 488, distance: 121.0
click at [1098, 488] on div "Name (En) LargePlus ( 35 cm) Name (En) Name (Ar) كبير بلس (35 سم) Name (Ar) Pri…" at bounding box center [926, 477] width 1188 height 53
paste input "8.2"
type input "8.2"
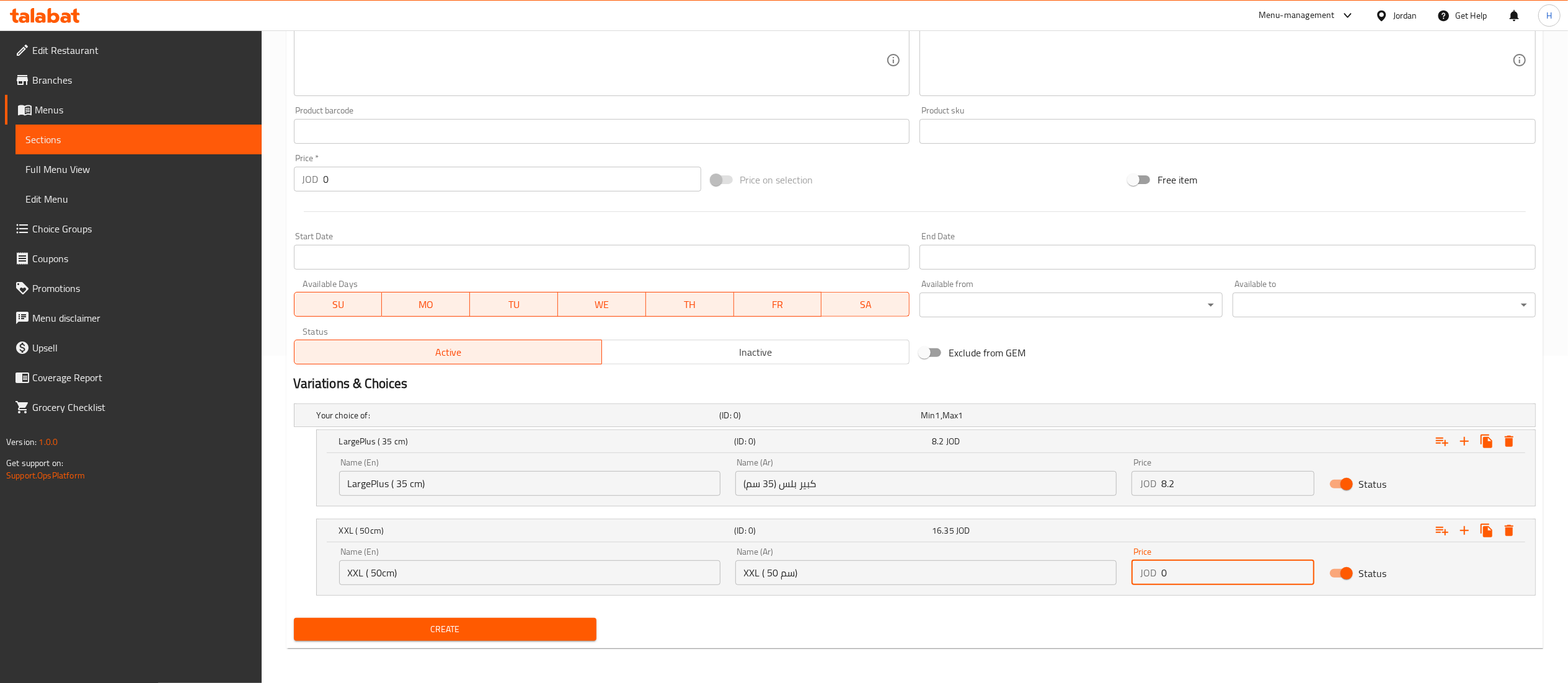
drag, startPoint x: 1186, startPoint y: 573, endPoint x: 1018, endPoint y: 558, distance: 168.7
click at [1024, 560] on div "Name (En) XXL ( 50cm) Name (En) Name (Ar) XXL ( 50 سم) Name (Ar) Price JOD 0 Pr…" at bounding box center [926, 566] width 1188 height 53
paste input "14.55"
type input "14.55"
click at [467, 626] on span "Create" at bounding box center [445, 629] width 283 height 16
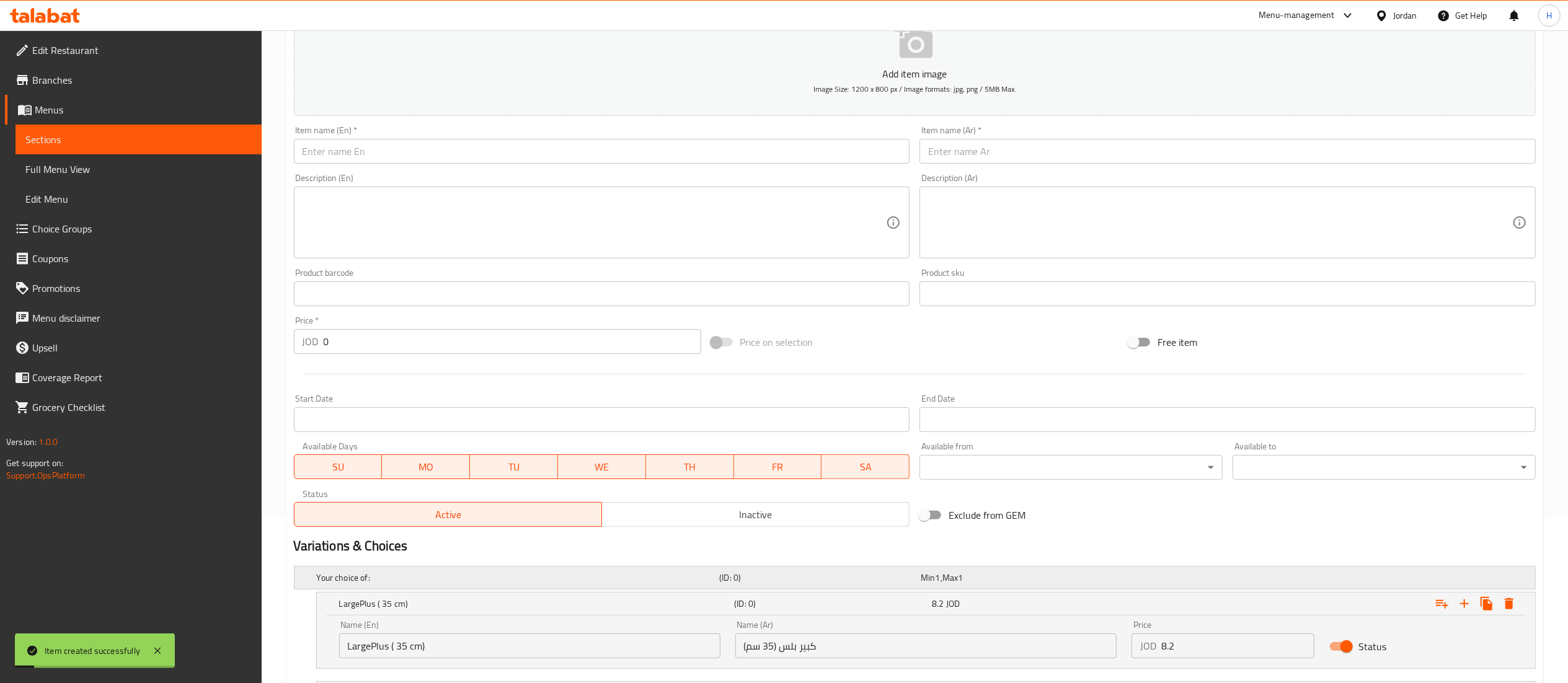
scroll to position [81, 0]
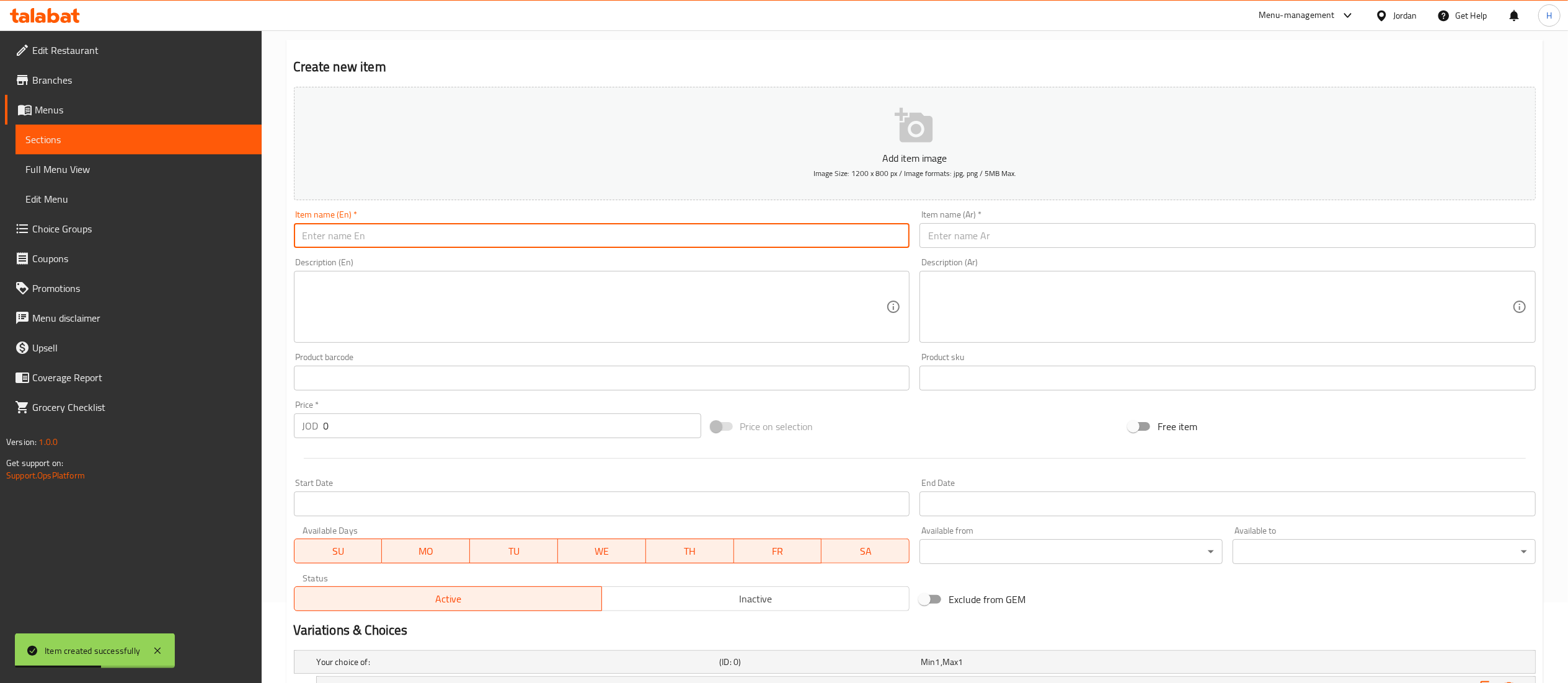
click at [568, 239] on input "text" at bounding box center [602, 235] width 617 height 25
paste input "Chicken Alfredo Pizza"
type input "Chicken Alfredo Pizza"
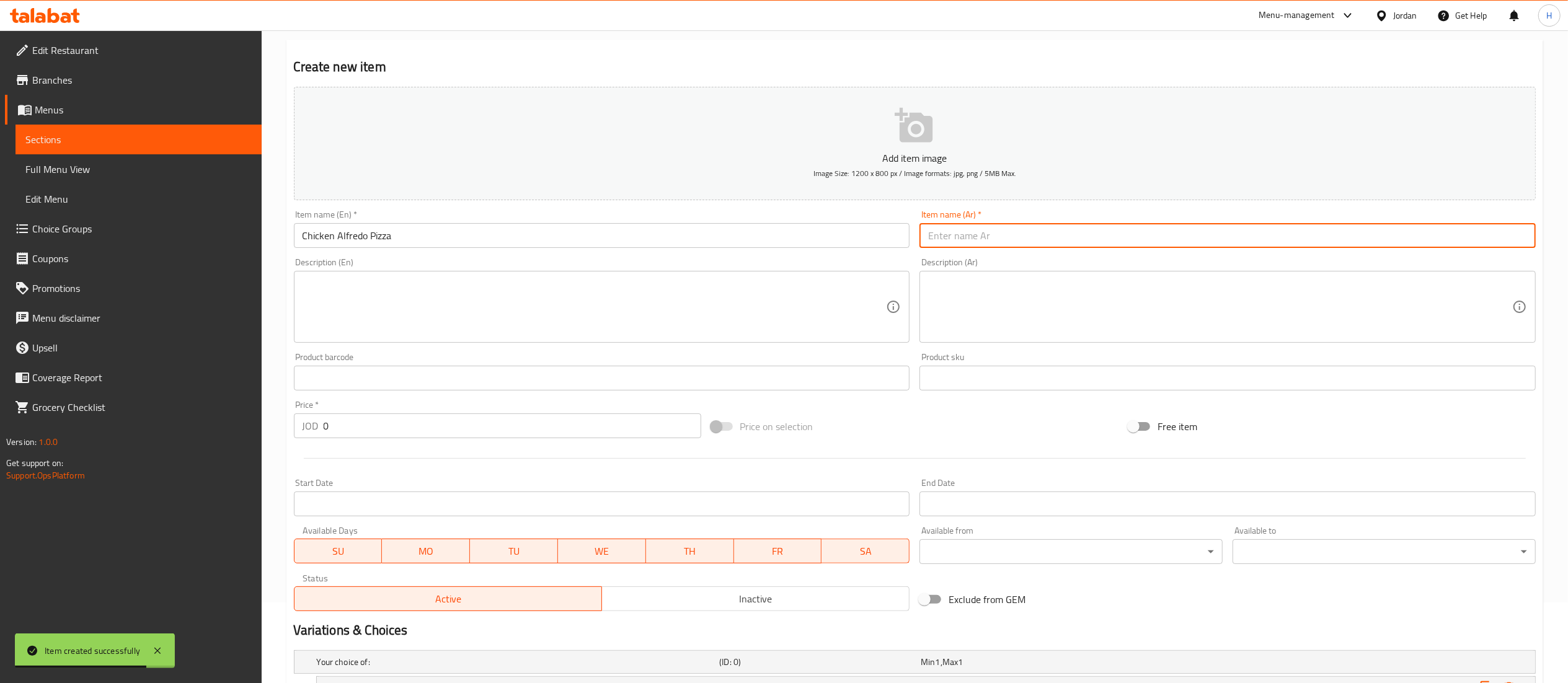
click at [1000, 230] on input "text" at bounding box center [1227, 235] width 617 height 25
paste input "بيتزا دجاج ألفريدو"
type input "بيتزا دجاج ألفريدو"
click at [477, 298] on textarea at bounding box center [594, 307] width 584 height 59
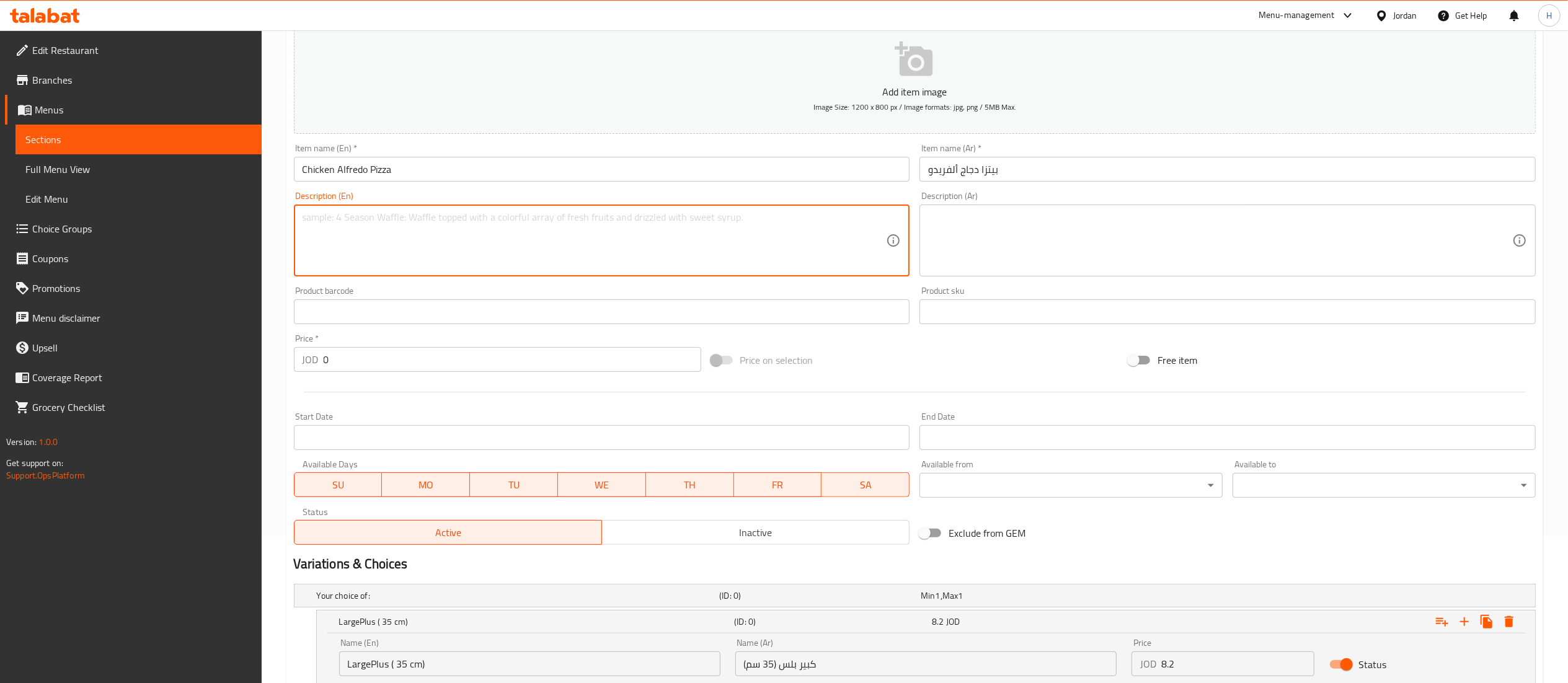
scroll to position [329, 0]
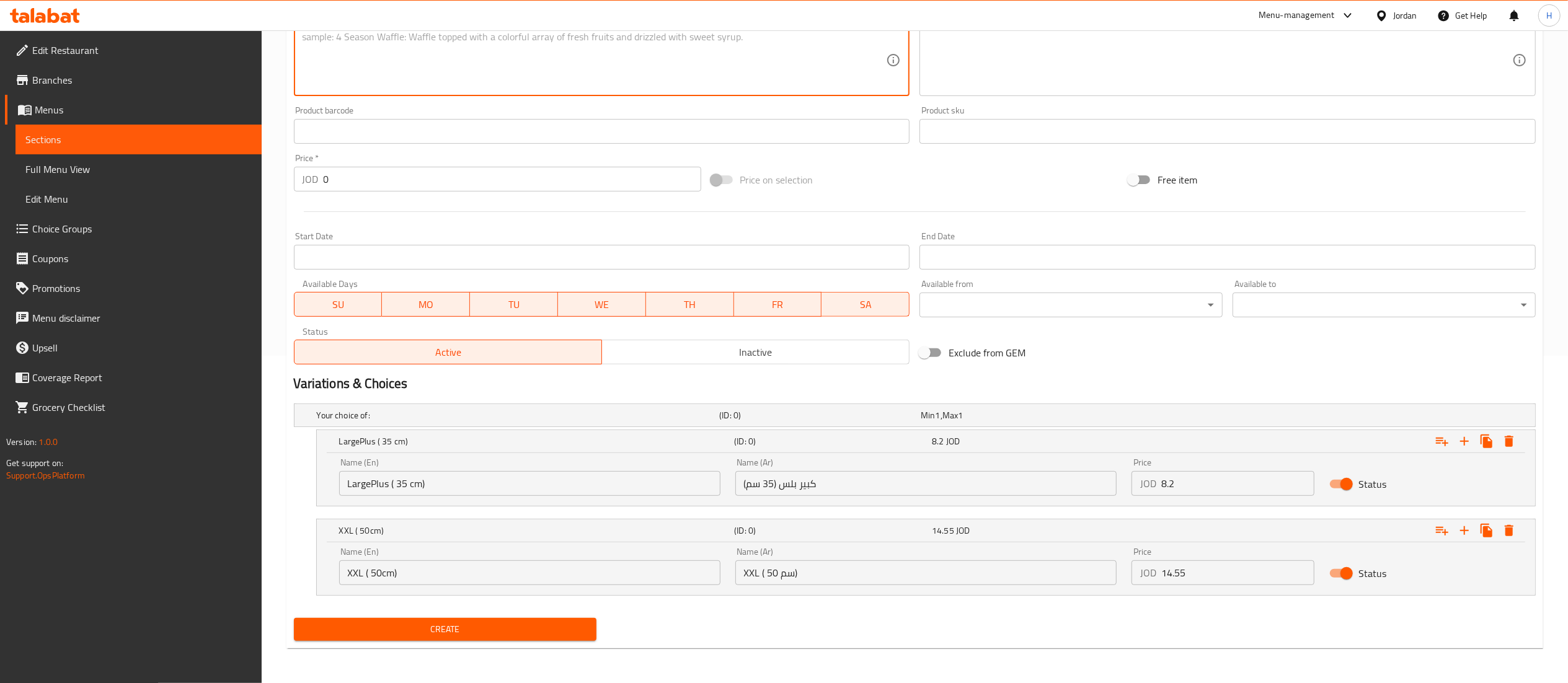
click at [509, 632] on span "Create" at bounding box center [445, 629] width 283 height 16
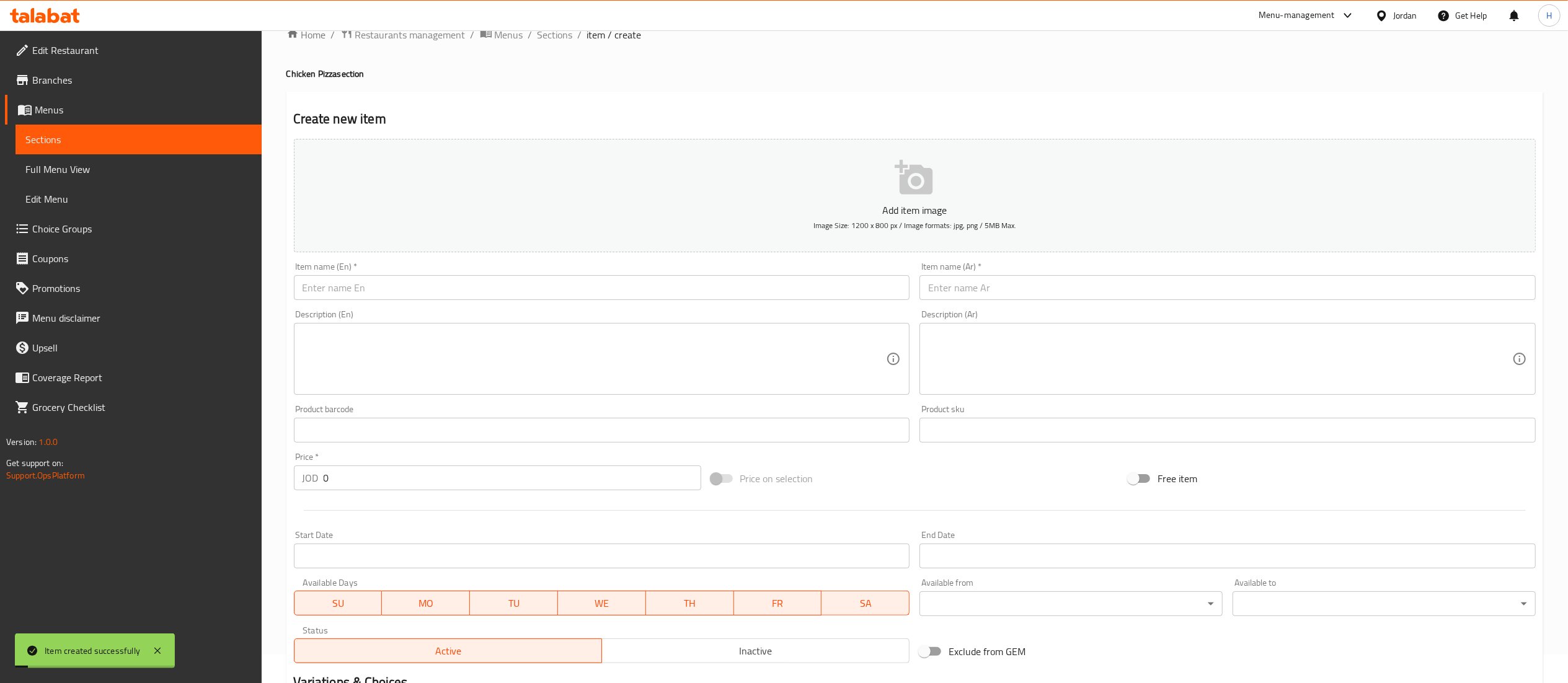
scroll to position [0, 0]
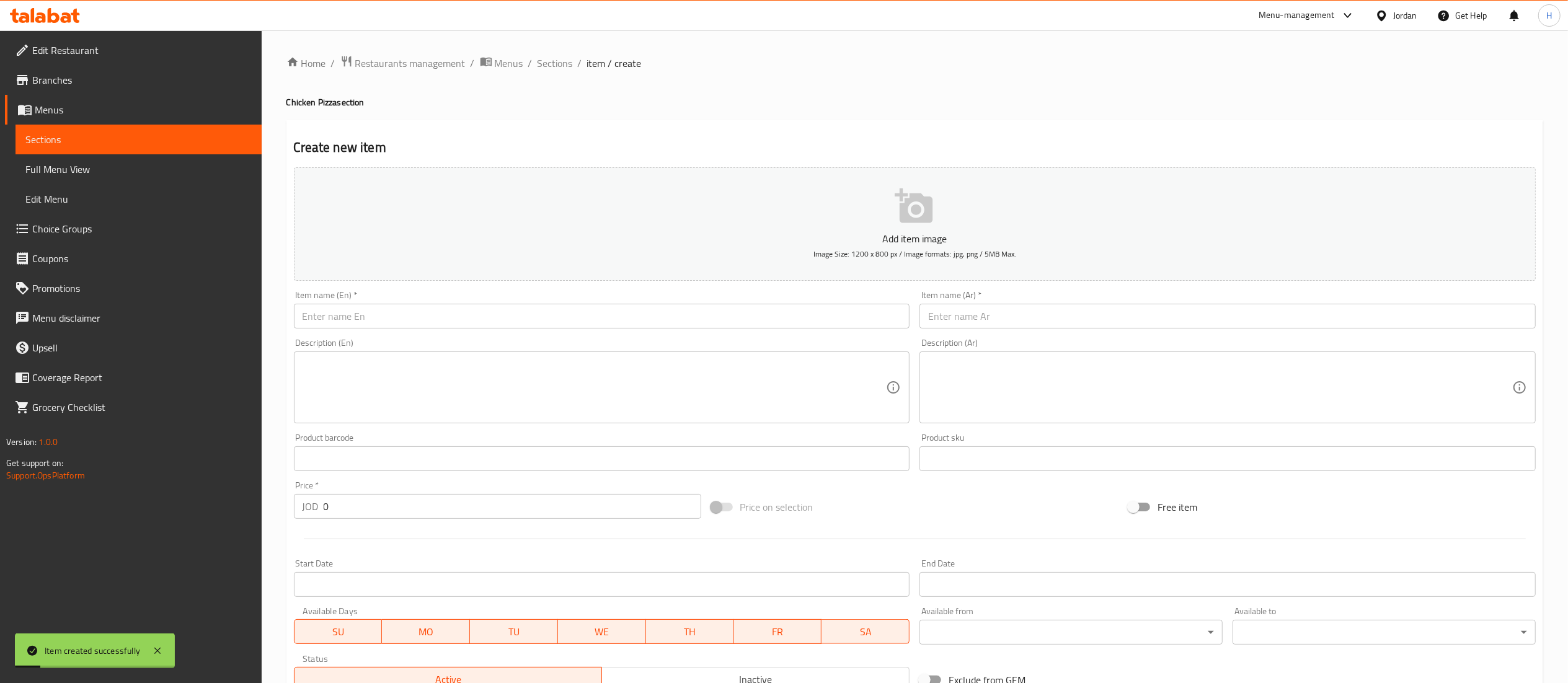
click at [456, 314] on input "text" at bounding box center [602, 315] width 617 height 25
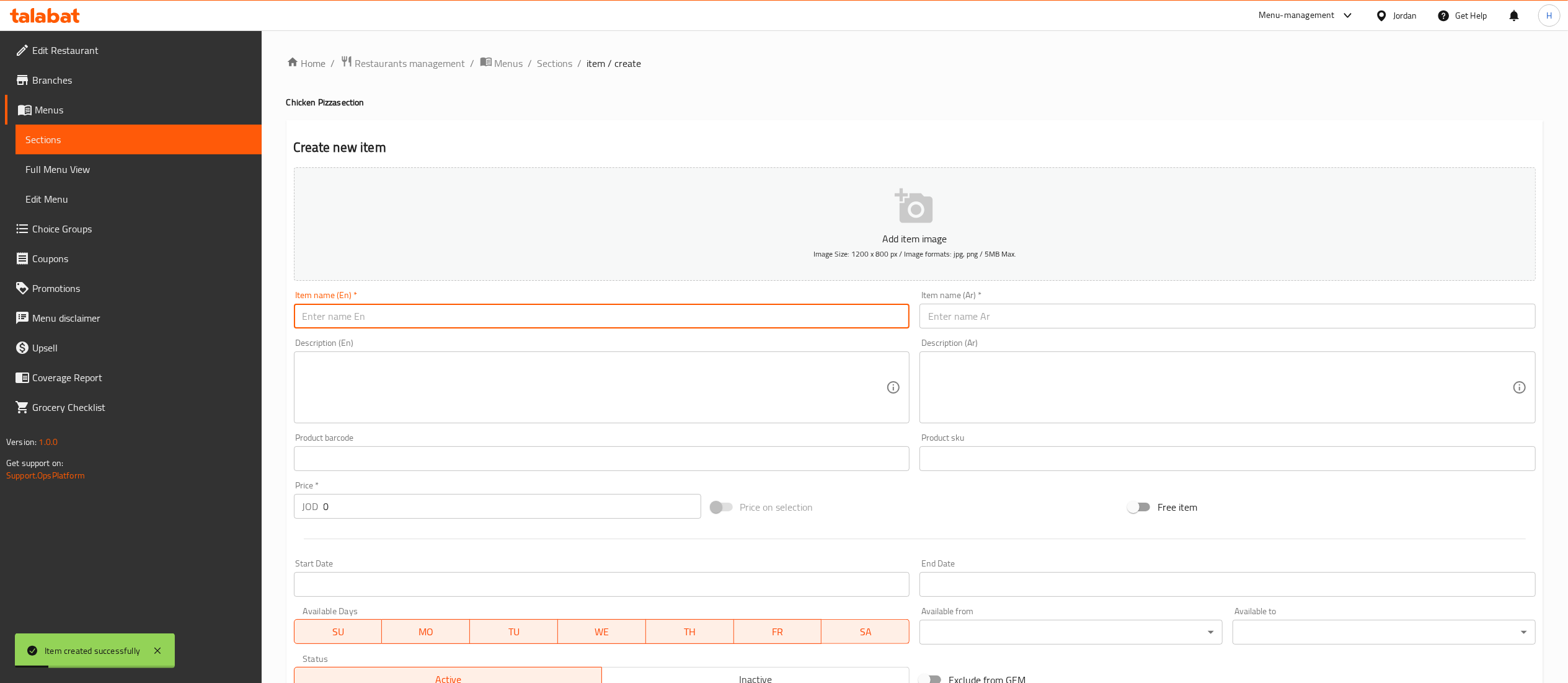
paste input "Chicken Pesto Pizza"
type input "Chicken Pesto Pizza"
click at [988, 317] on input "text" at bounding box center [1227, 315] width 617 height 25
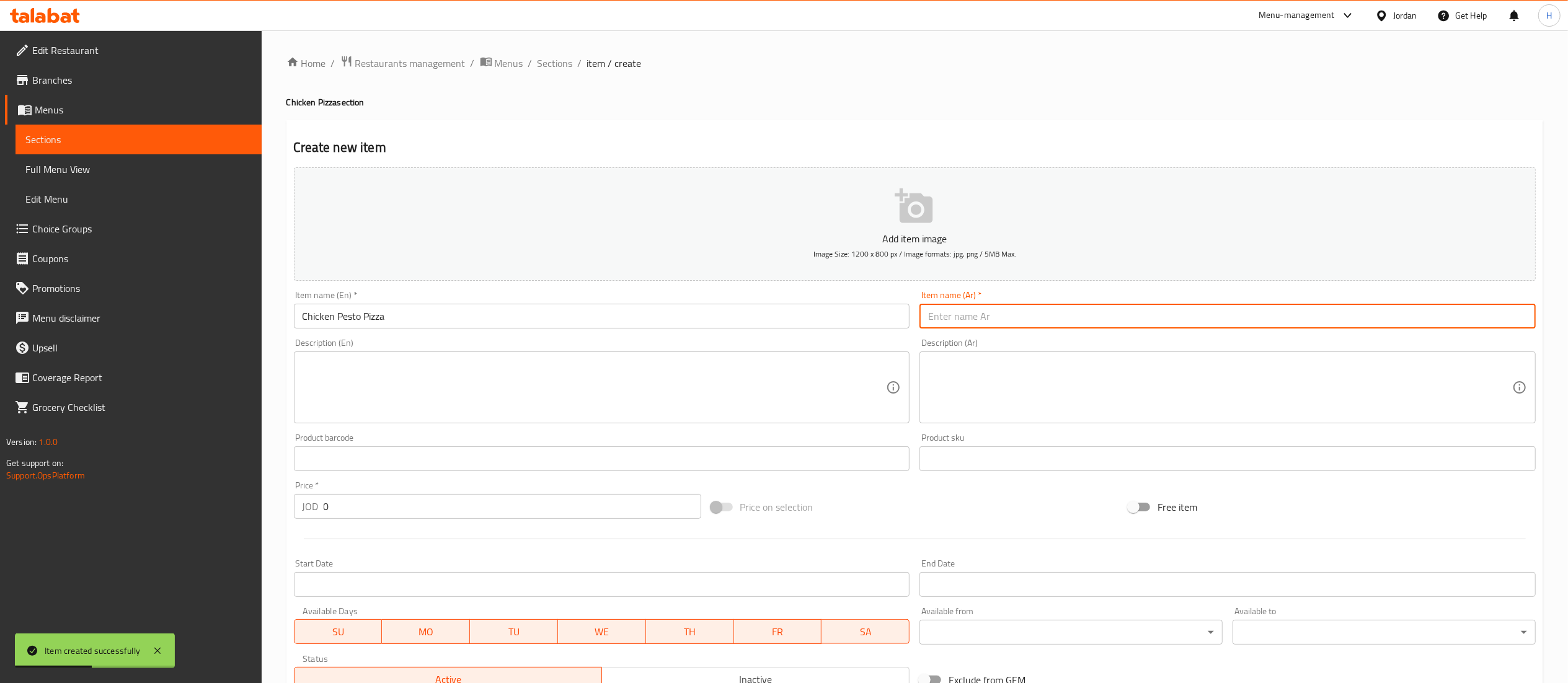
paste input "بيتزا الدجاج بالبيستو"
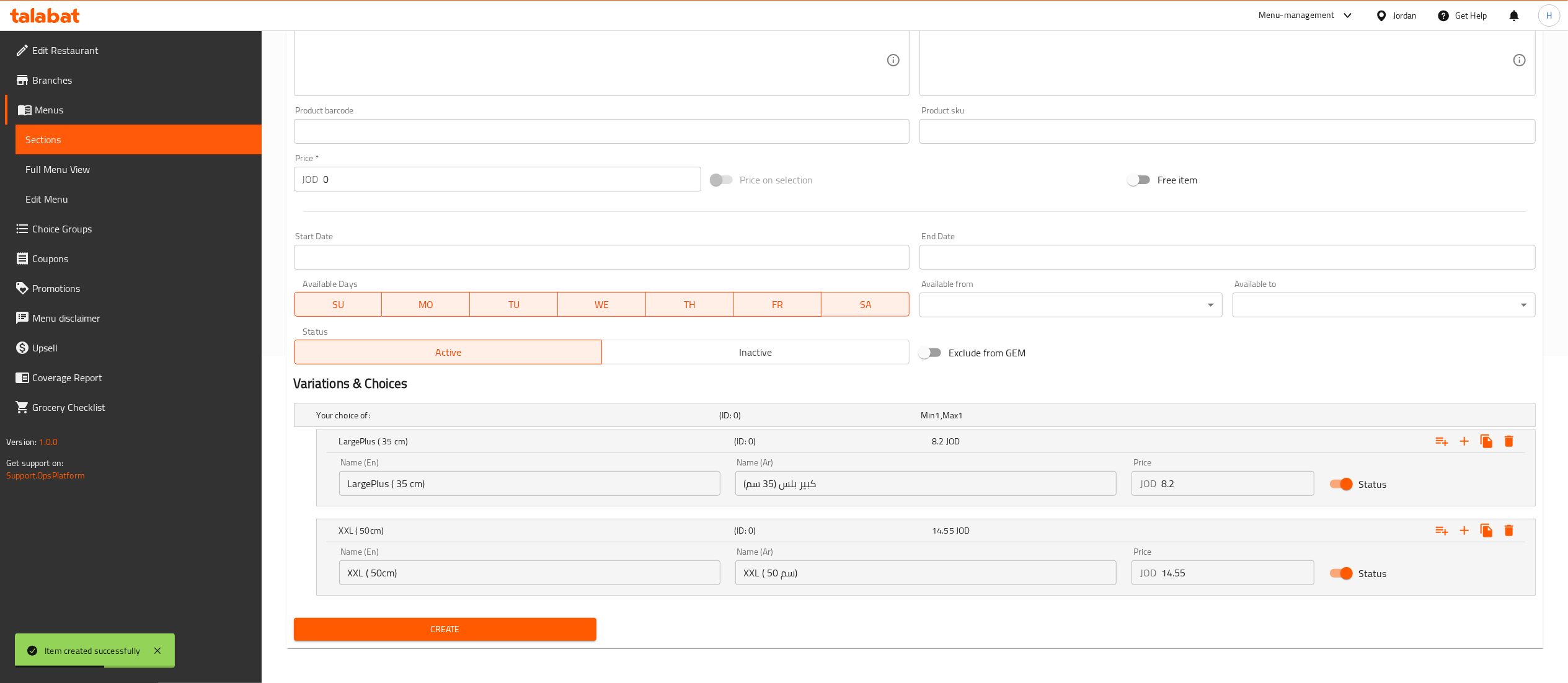
scroll to position [329, 0]
type input "بيتزا الدجاج بالبيستو"
drag, startPoint x: 1200, startPoint y: 484, endPoint x: 1013, endPoint y: 479, distance: 187.1
click at [1013, 479] on div "Name (En) LargePlus ( 35 cm) Name (En) Name (Ar) كبير بلس (35 سم) Name (Ar) Pri…" at bounding box center [926, 477] width 1188 height 53
paste input "8.95"
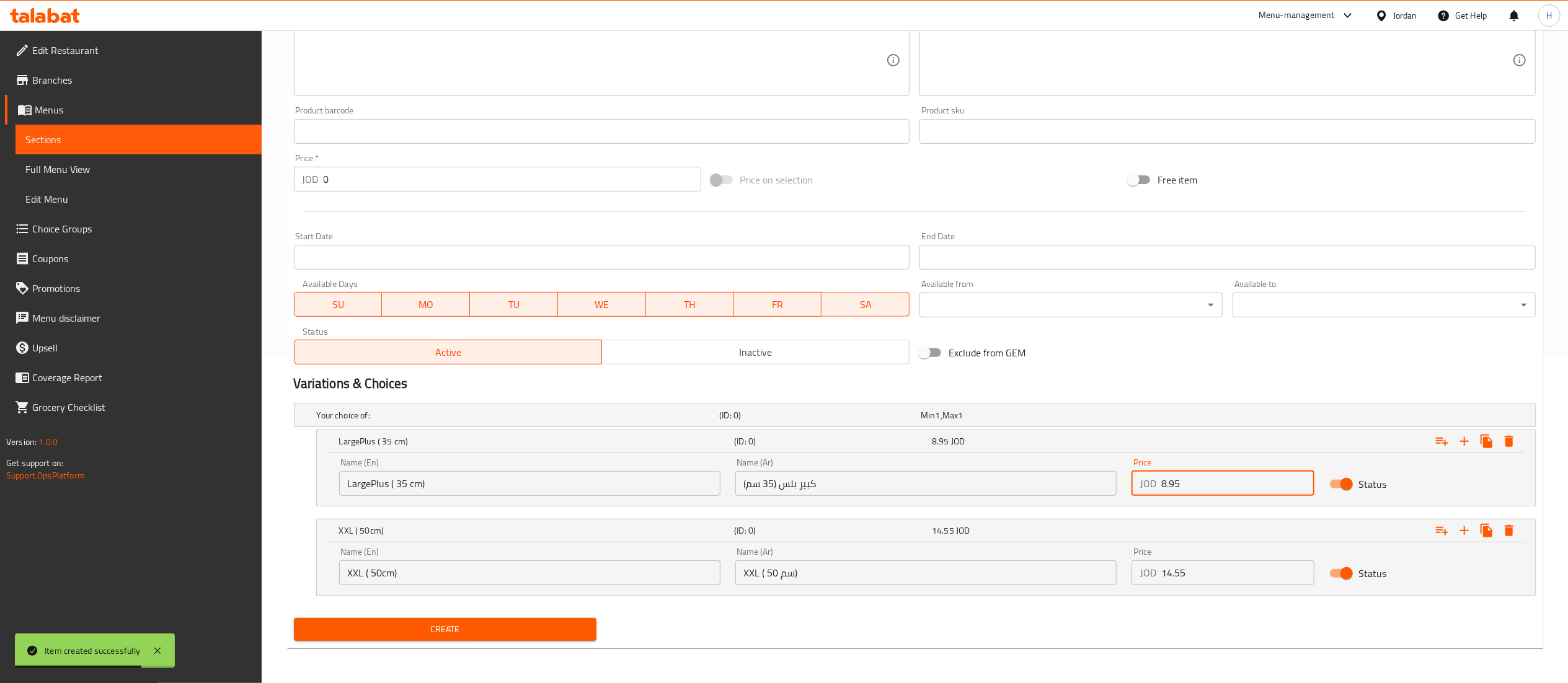
type input "8.95"
drag, startPoint x: 1173, startPoint y: 573, endPoint x: 938, endPoint y: 548, distance: 236.3
click at [938, 548] on div "Name (En) XXL ( 50cm) Name (En) Name (Ar) XXL ( 50 سم) Name (Ar) Price JOD 14.5…" at bounding box center [926, 566] width 1188 height 53
paste input "16.35"
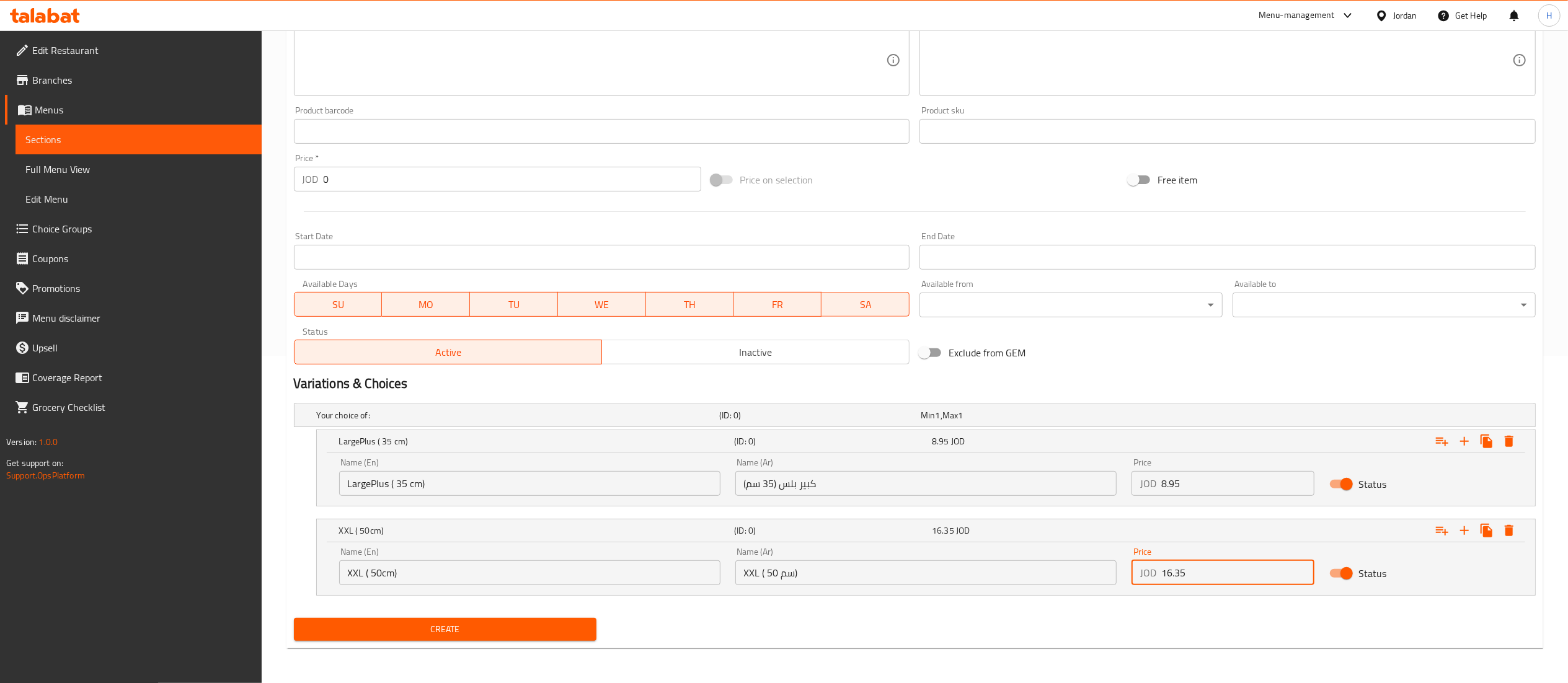
type input "16.35"
click at [496, 624] on span "Create" at bounding box center [445, 629] width 283 height 16
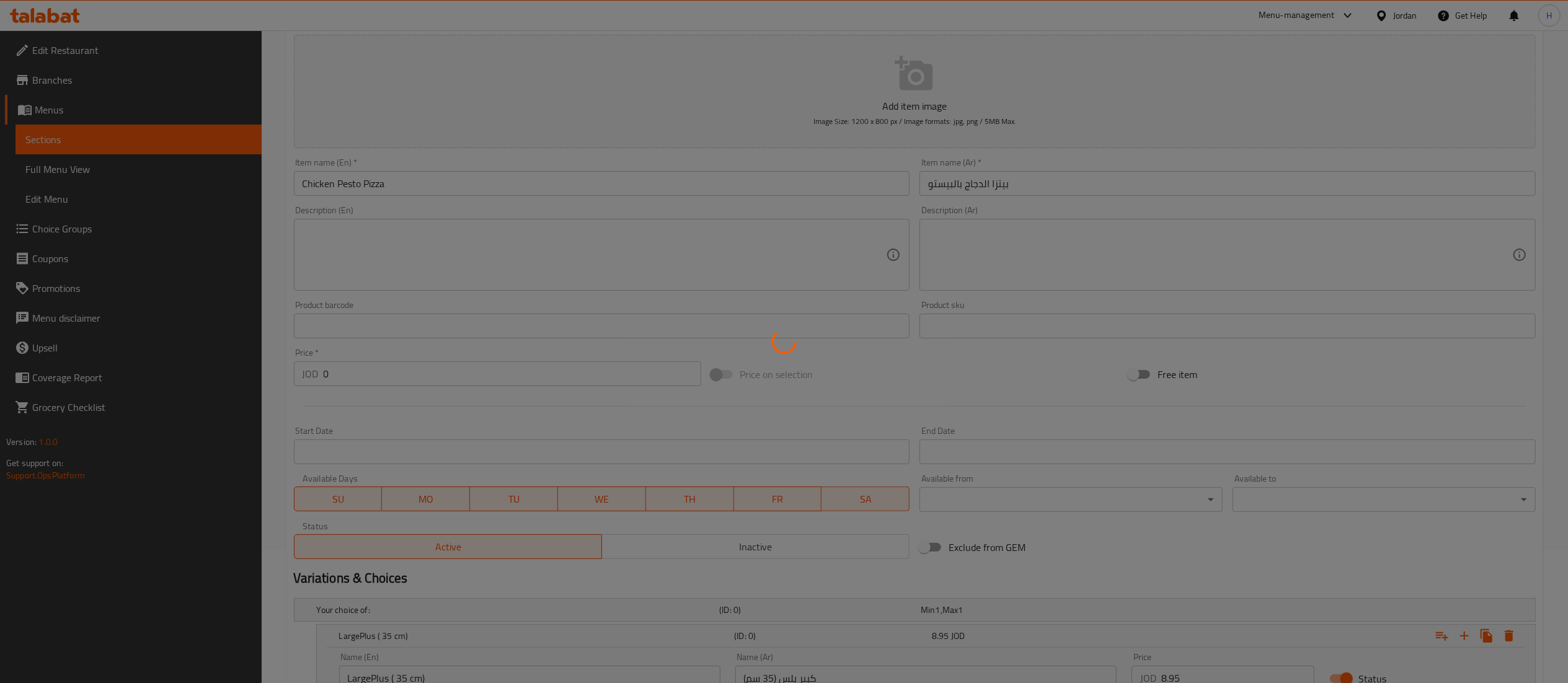
scroll to position [0, 0]
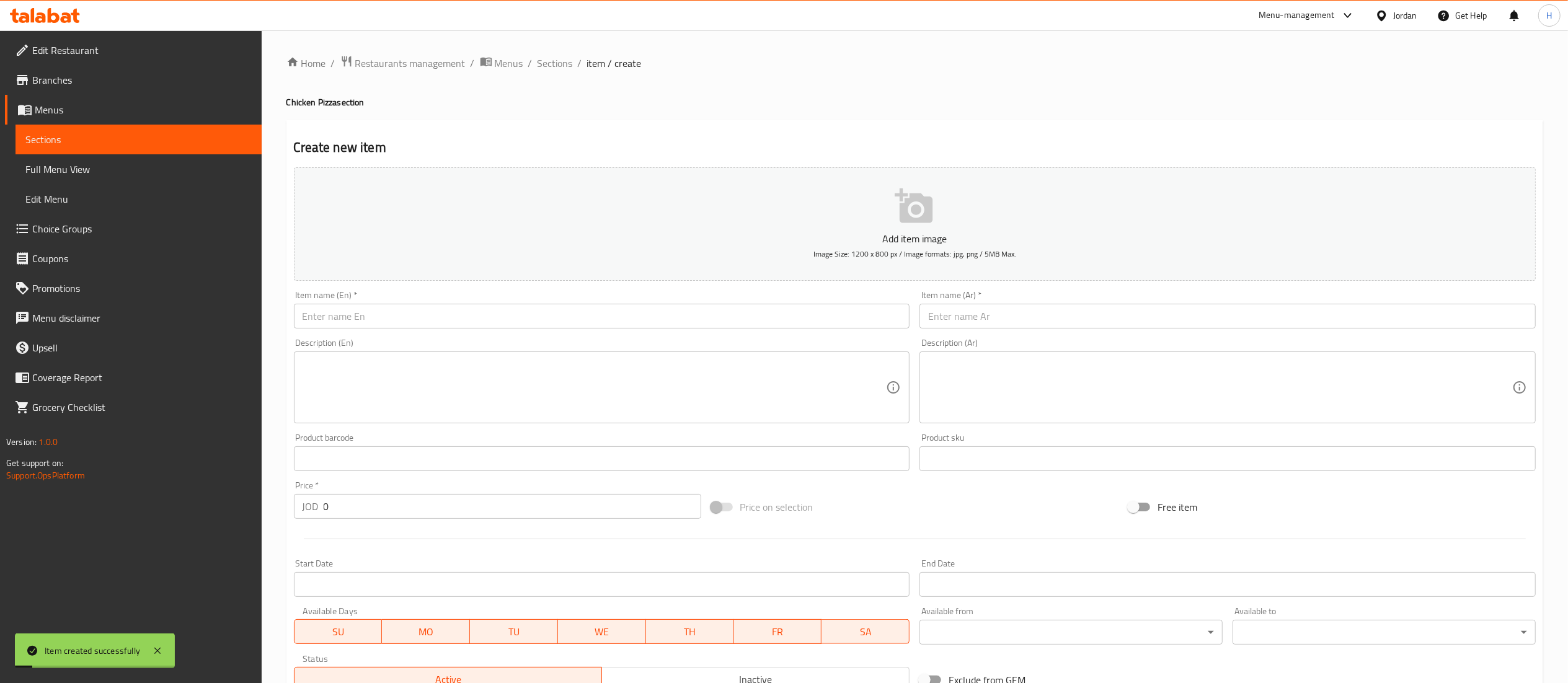
click at [467, 325] on input "text" at bounding box center [602, 315] width 617 height 25
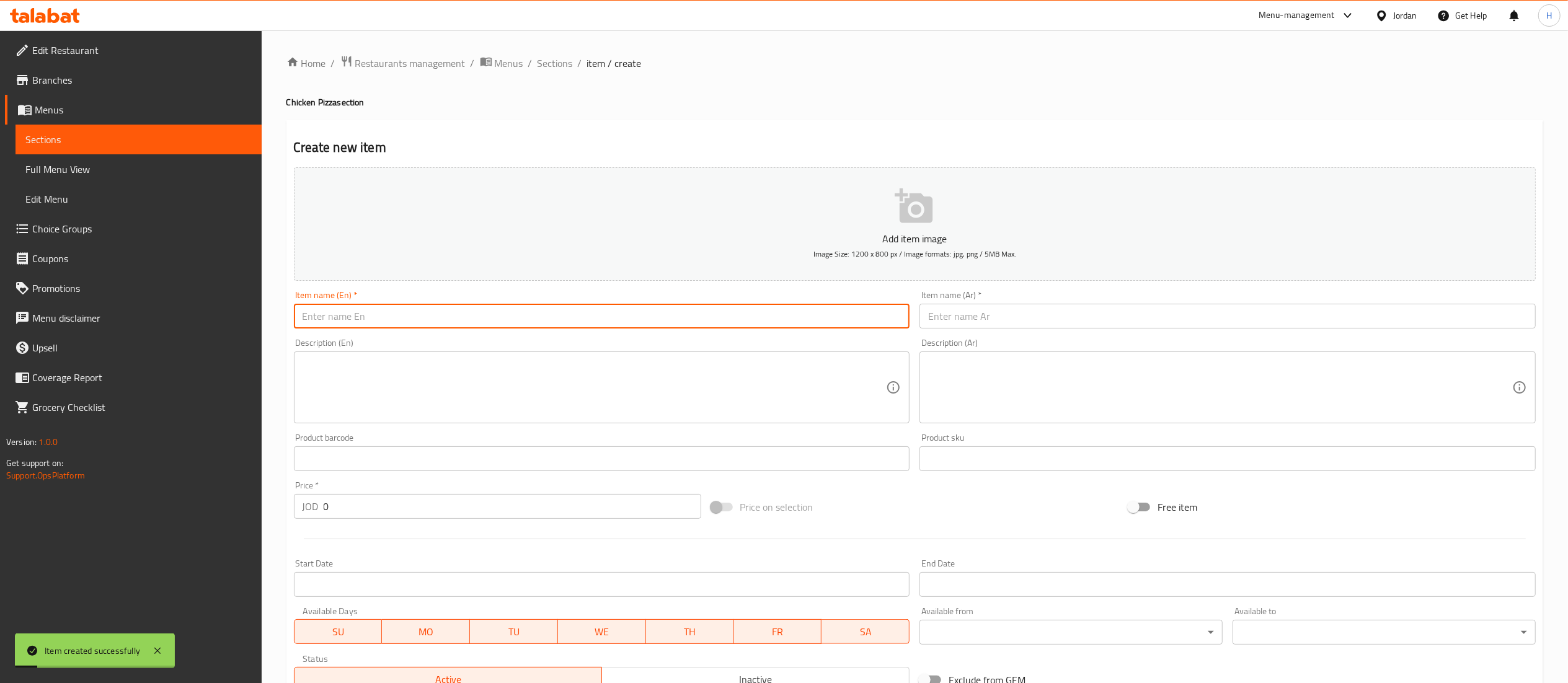
paste input "BBQ Turkey Ranch Pizza"
type input "BBQ Turkey Ranch Pizza"
click at [943, 311] on input "text" at bounding box center [1227, 315] width 617 height 25
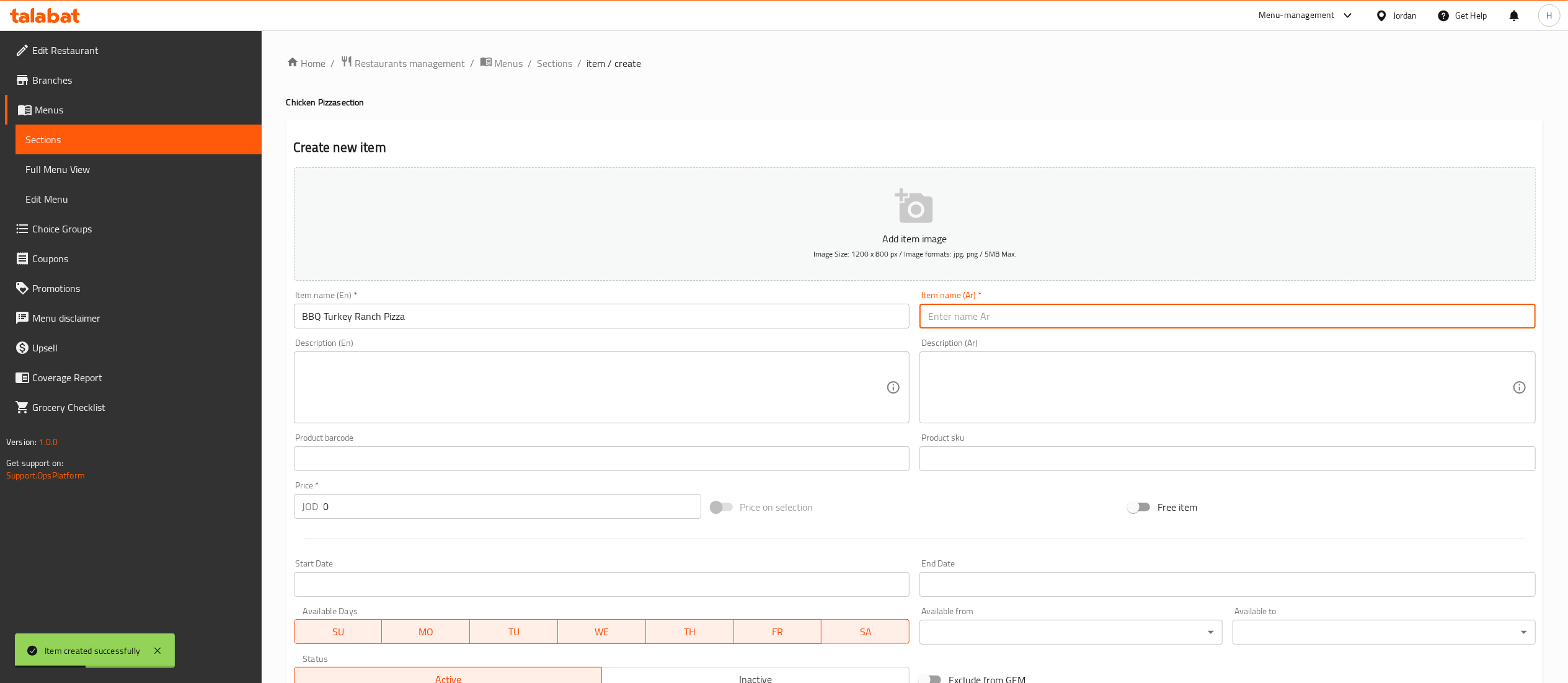
click at [1003, 319] on input "text" at bounding box center [1227, 315] width 617 height 25
paste input "بيتزا رانش الديك الرومي المشوي"
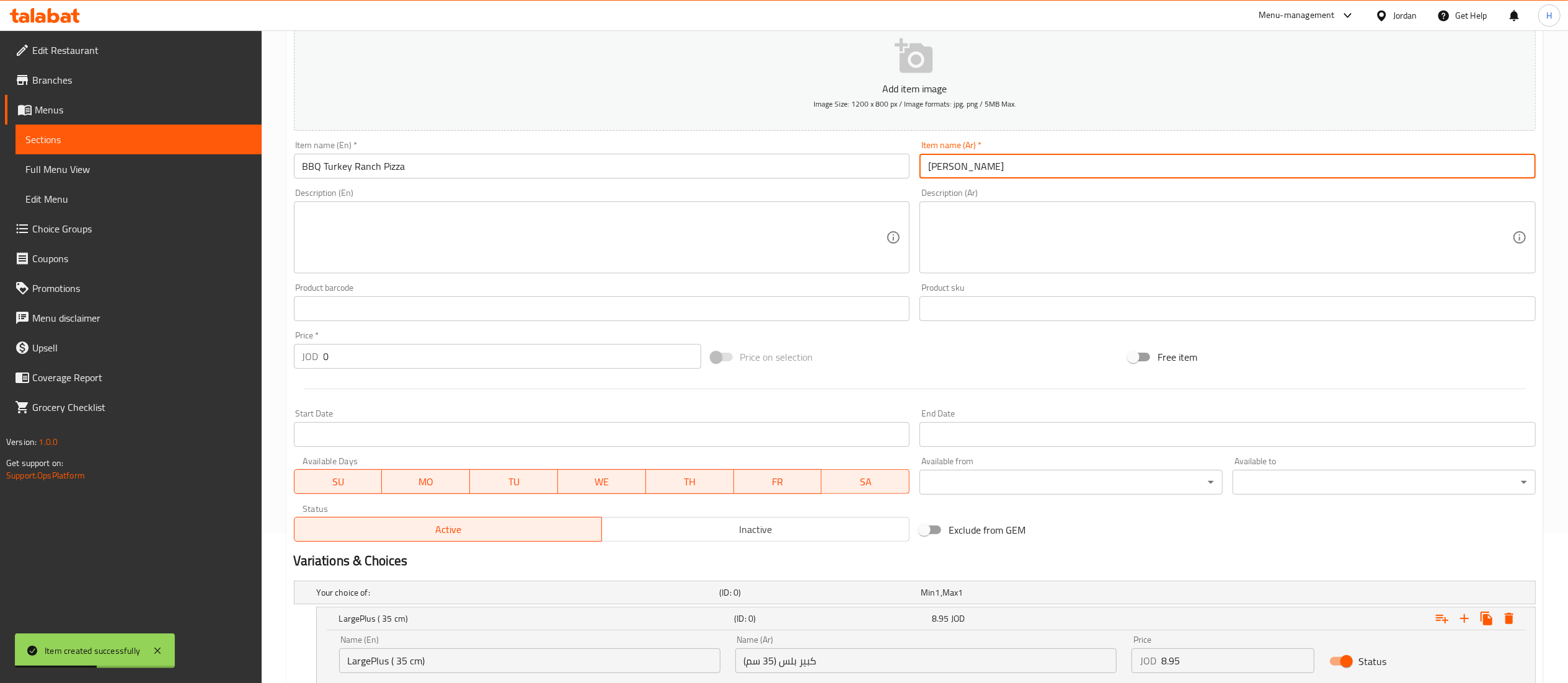
scroll to position [329, 0]
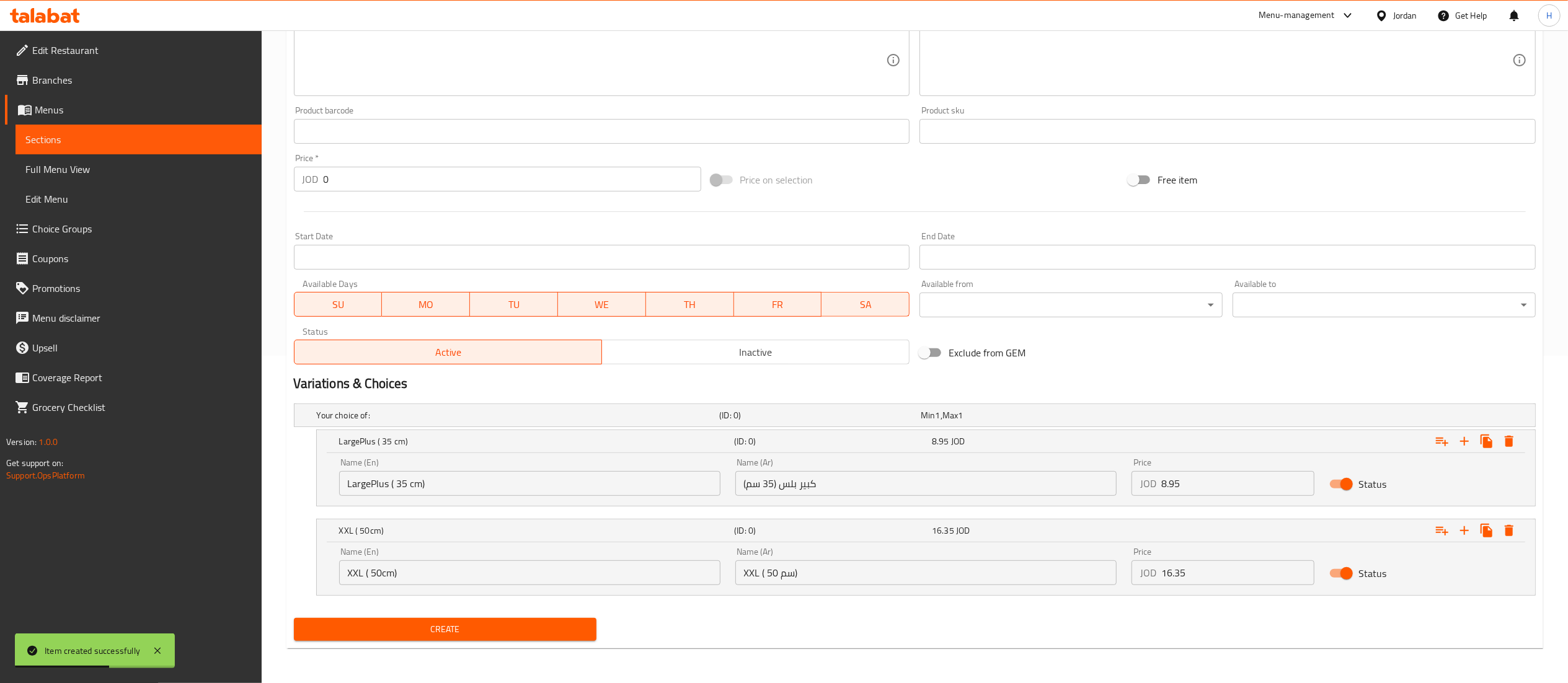
type input "بيتزا رانش الديك الرومي المشوي"
click at [450, 628] on span "Create" at bounding box center [445, 629] width 283 height 16
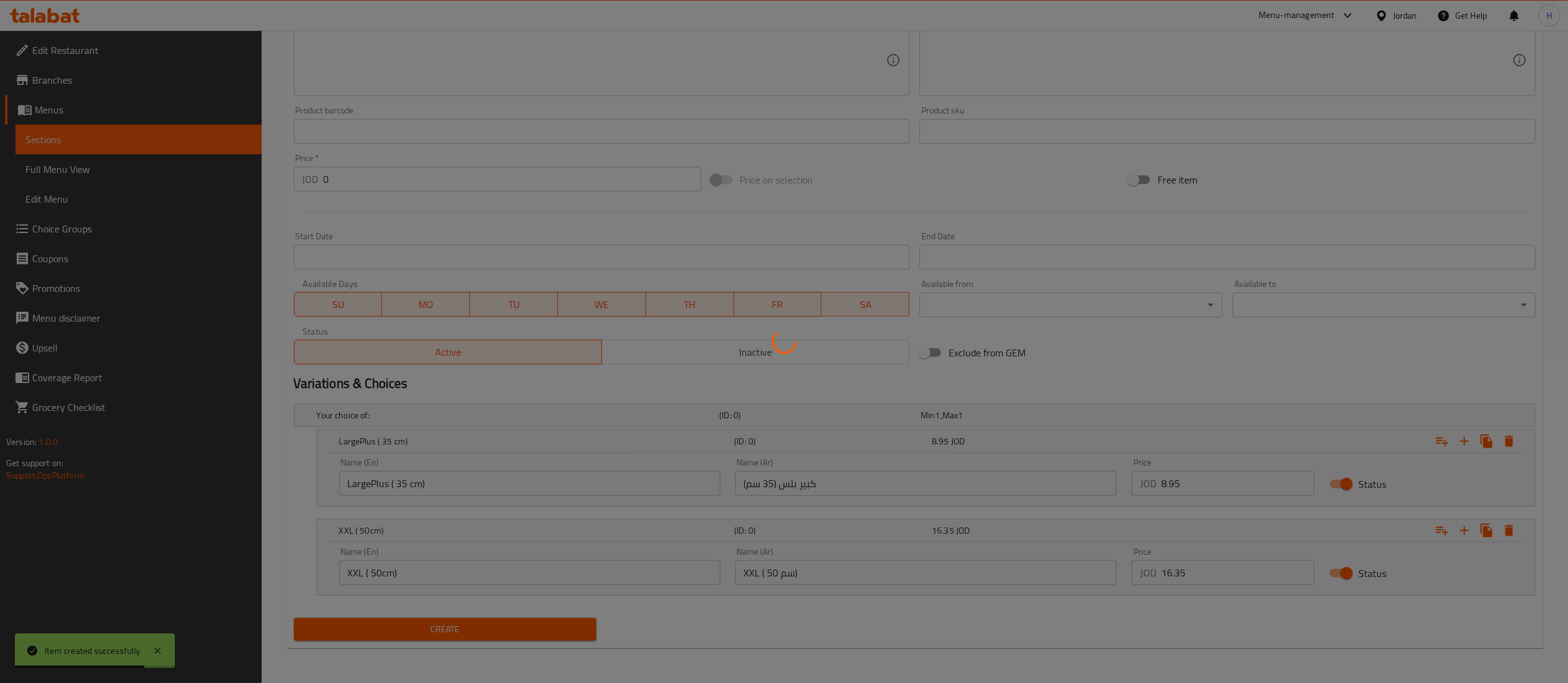
scroll to position [0, 0]
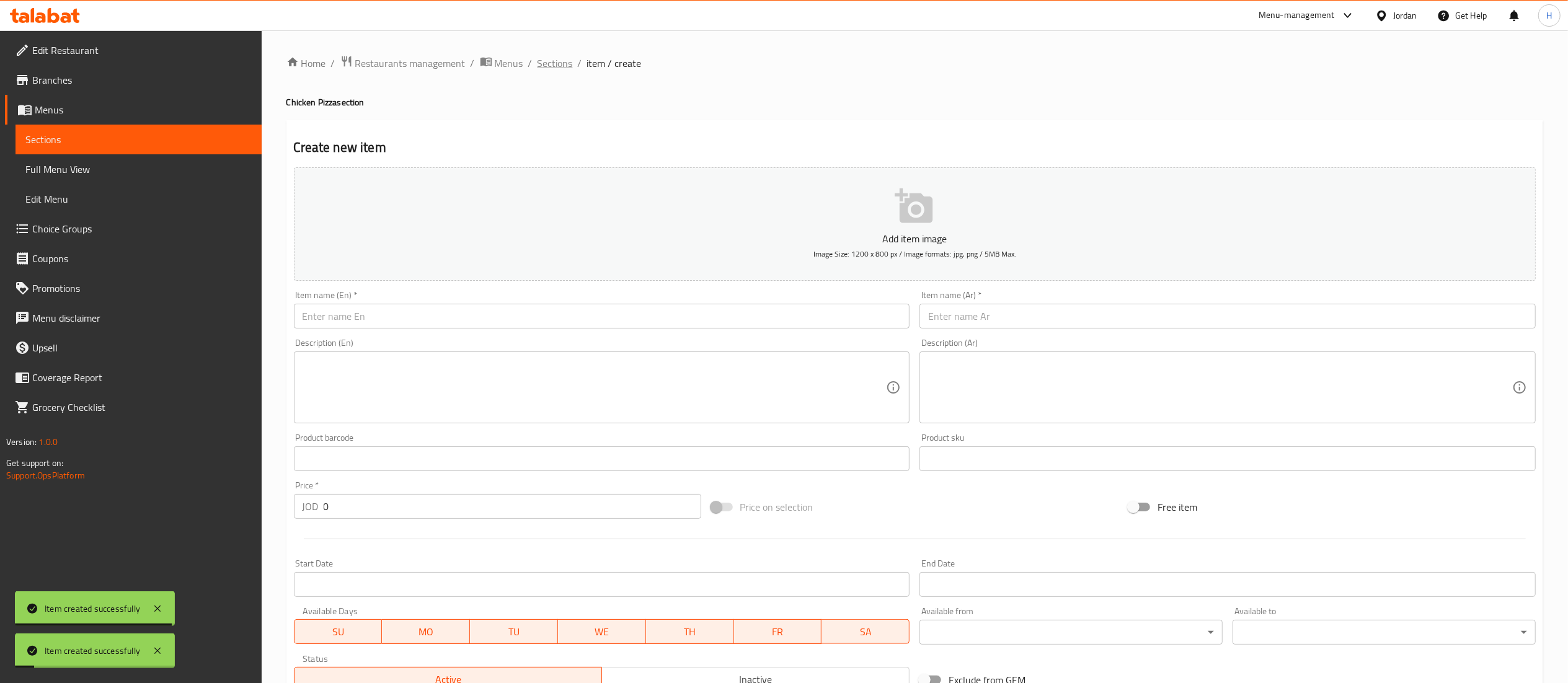
click at [553, 60] on span "Sections" at bounding box center [555, 63] width 35 height 15
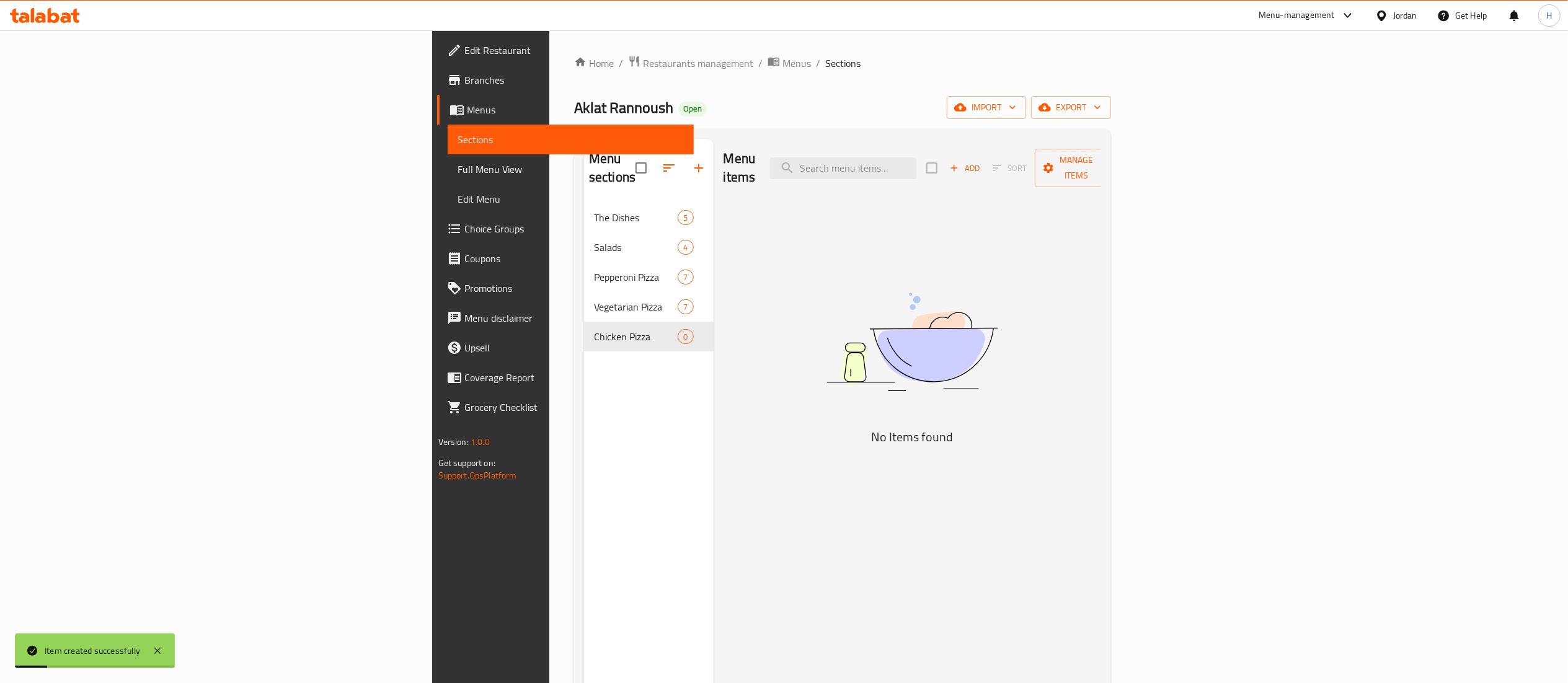
click at [584, 459] on div "Menu sections The Dishes 5 Salads 4 Pepperoni Pizza 7 Vegetarian Pizza 7 Chicke…" at bounding box center [649, 480] width 130 height 683
click at [691, 161] on icon "button" at bounding box center [699, 168] width 15 height 15
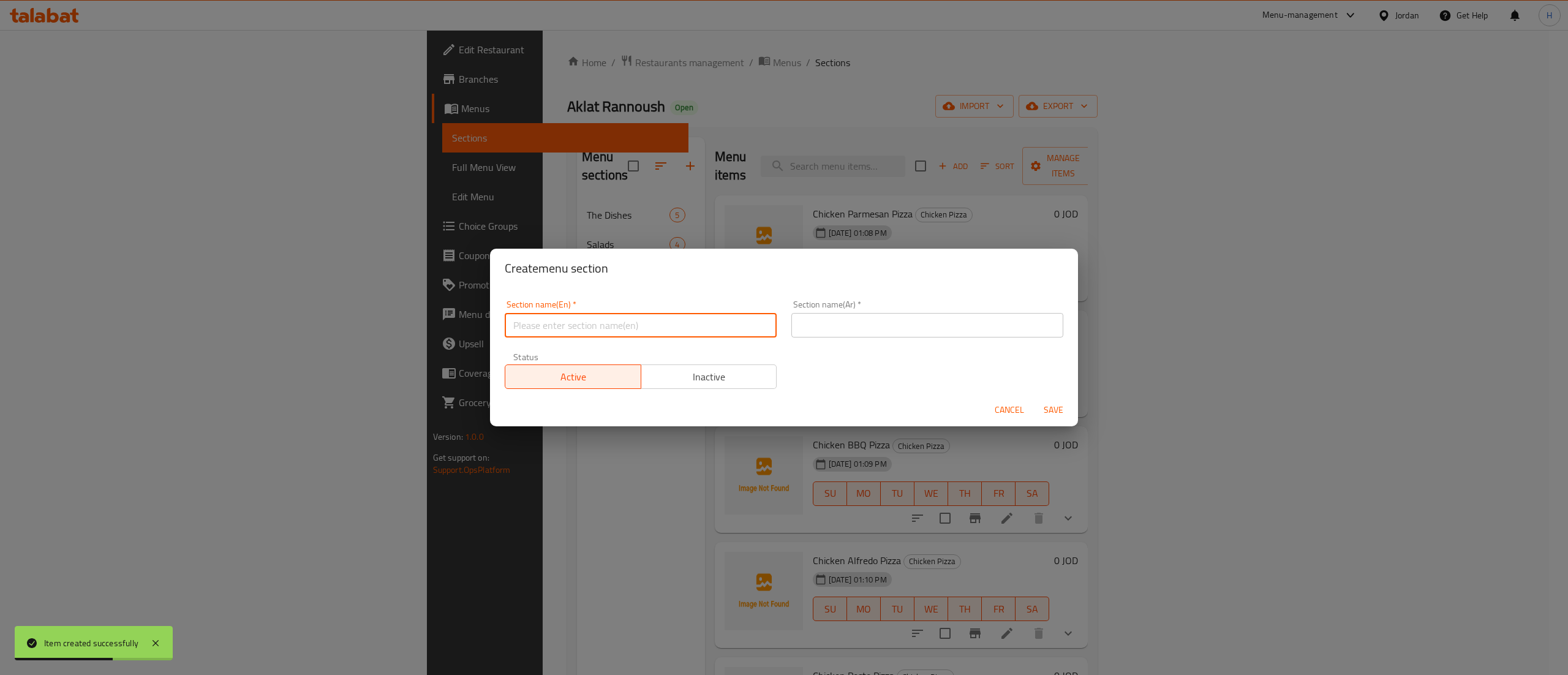
click at [587, 333] on input "text" at bounding box center [640, 325] width 272 height 24
paste input "red sauce pasta"
type input "red sauce pasta"
click at [829, 344] on div "Section name(Ar)   * Section name(Ar) *" at bounding box center [927, 319] width 286 height 52
click at [838, 321] on input "text" at bounding box center [927, 325] width 272 height 24
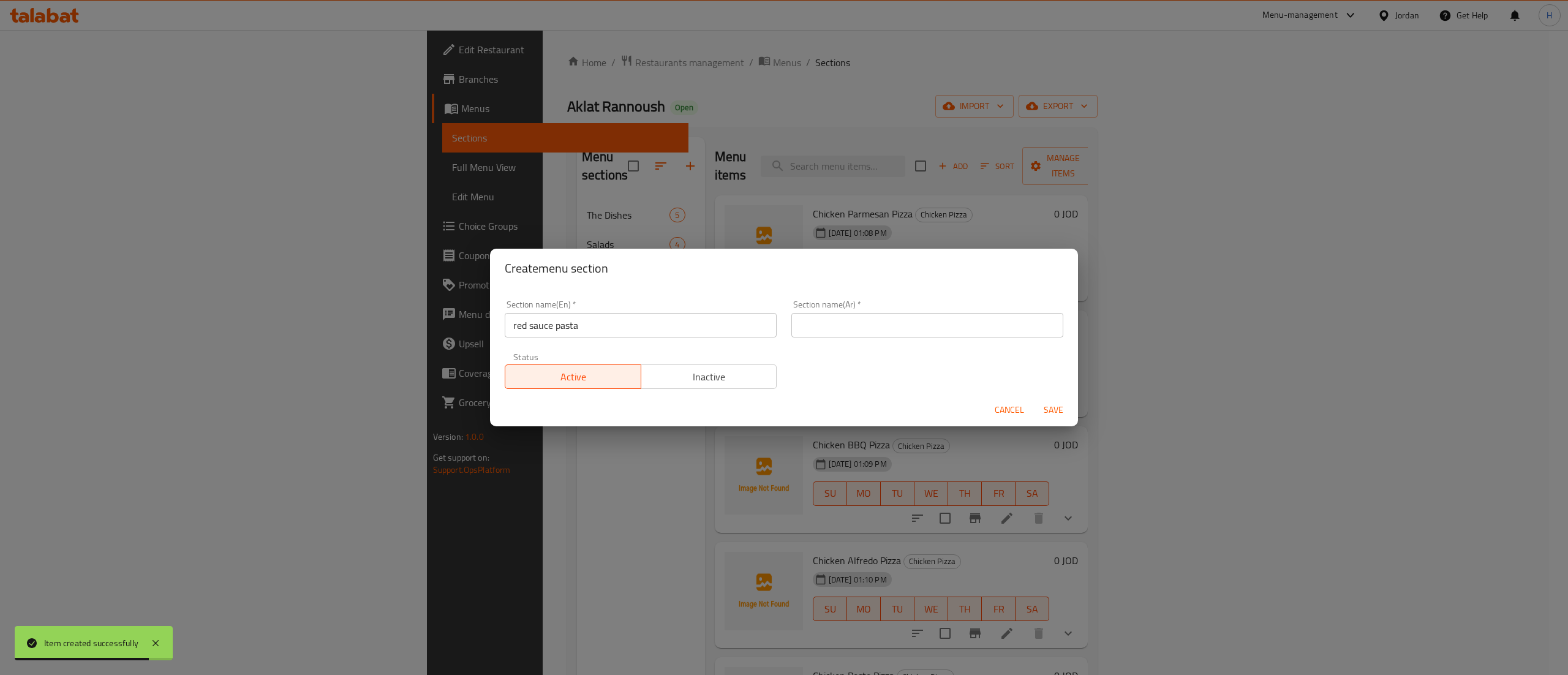
paste input "مكرونة بالصلصة الحمراء"
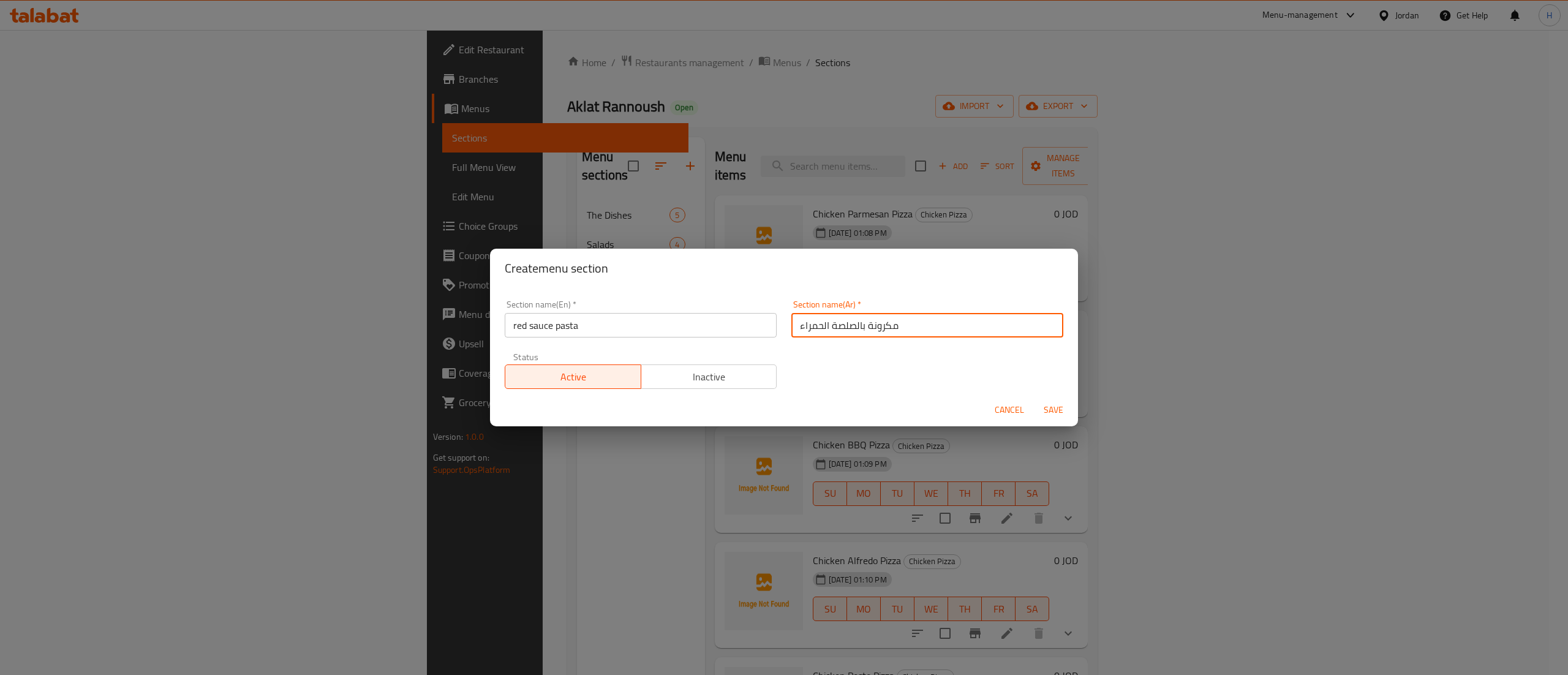
type input "مكرونة بالصلصة الحمراء"
click at [1058, 408] on span "Save" at bounding box center [1053, 410] width 29 height 15
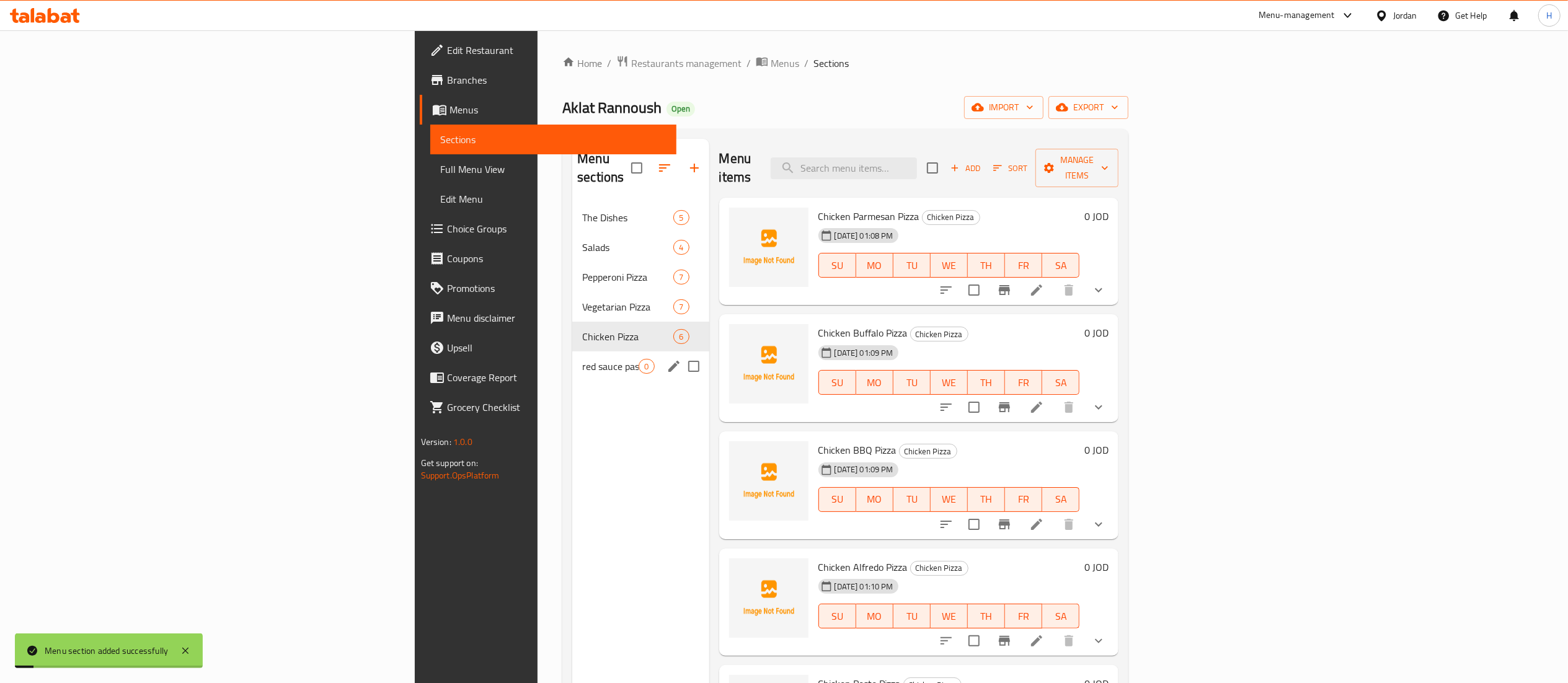
click at [582, 359] on span "red sauce pasta" at bounding box center [611, 366] width 57 height 15
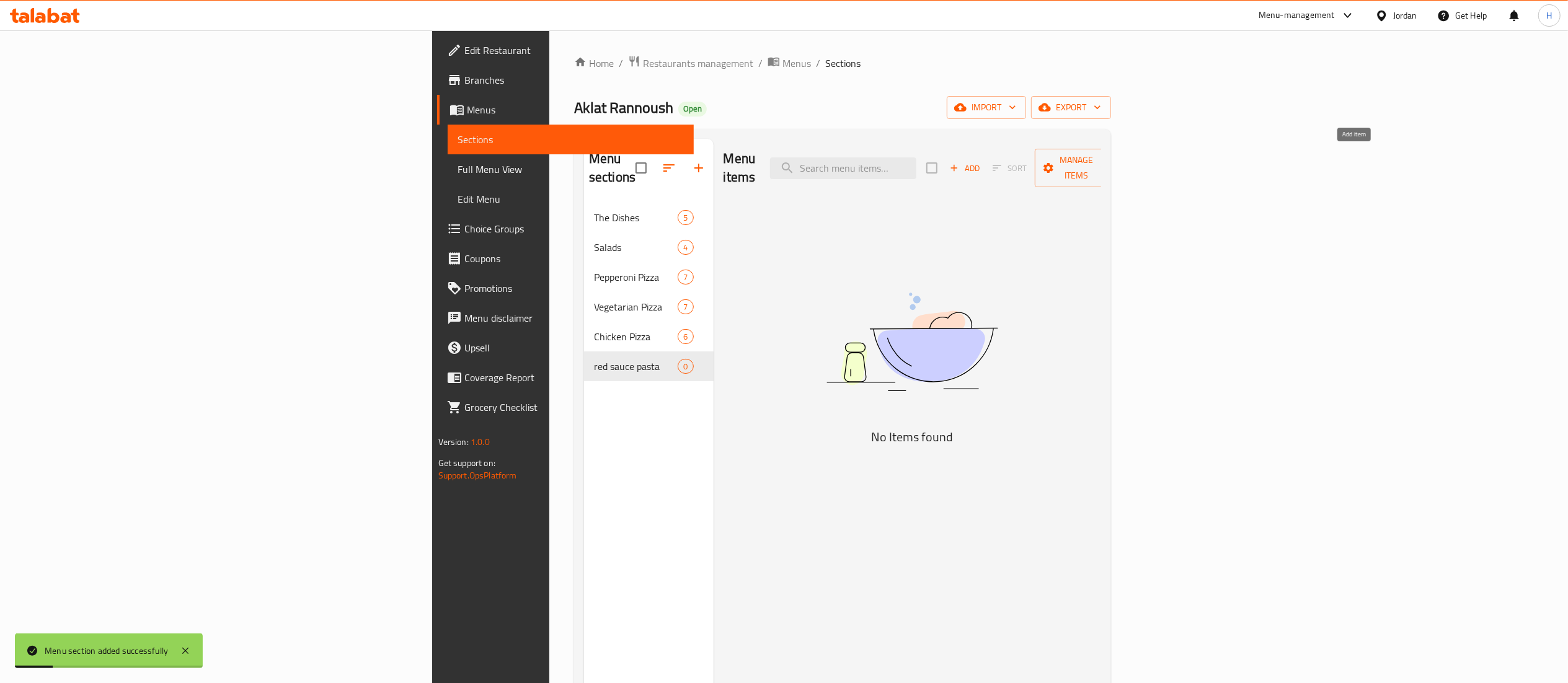
click at [981, 161] on span "Add" at bounding box center [965, 168] width 34 height 14
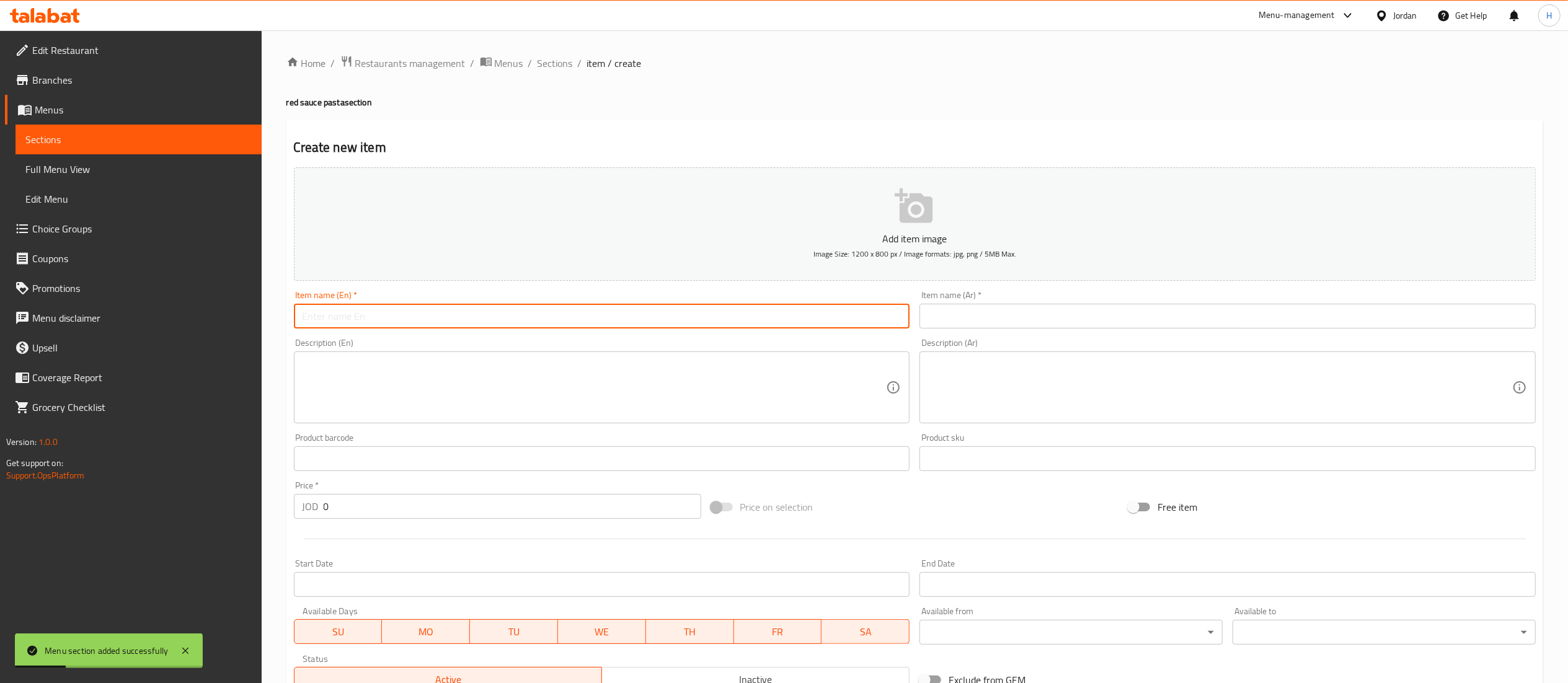
click at [527, 317] on input "text" at bounding box center [602, 315] width 617 height 25
paste input "Penne Arrabbiata"
type input "Penne Arrabbiata"
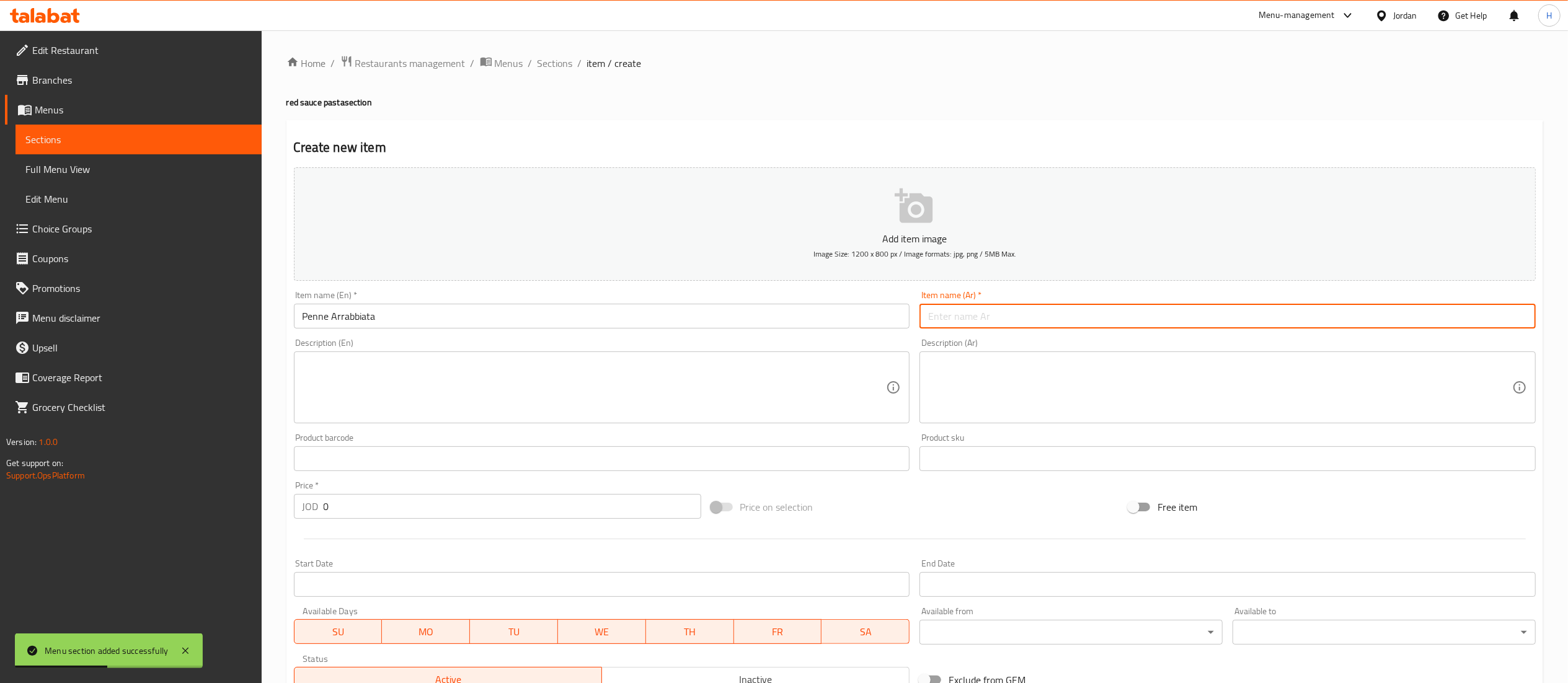
click at [985, 312] on input "text" at bounding box center [1227, 315] width 617 height 25
paste
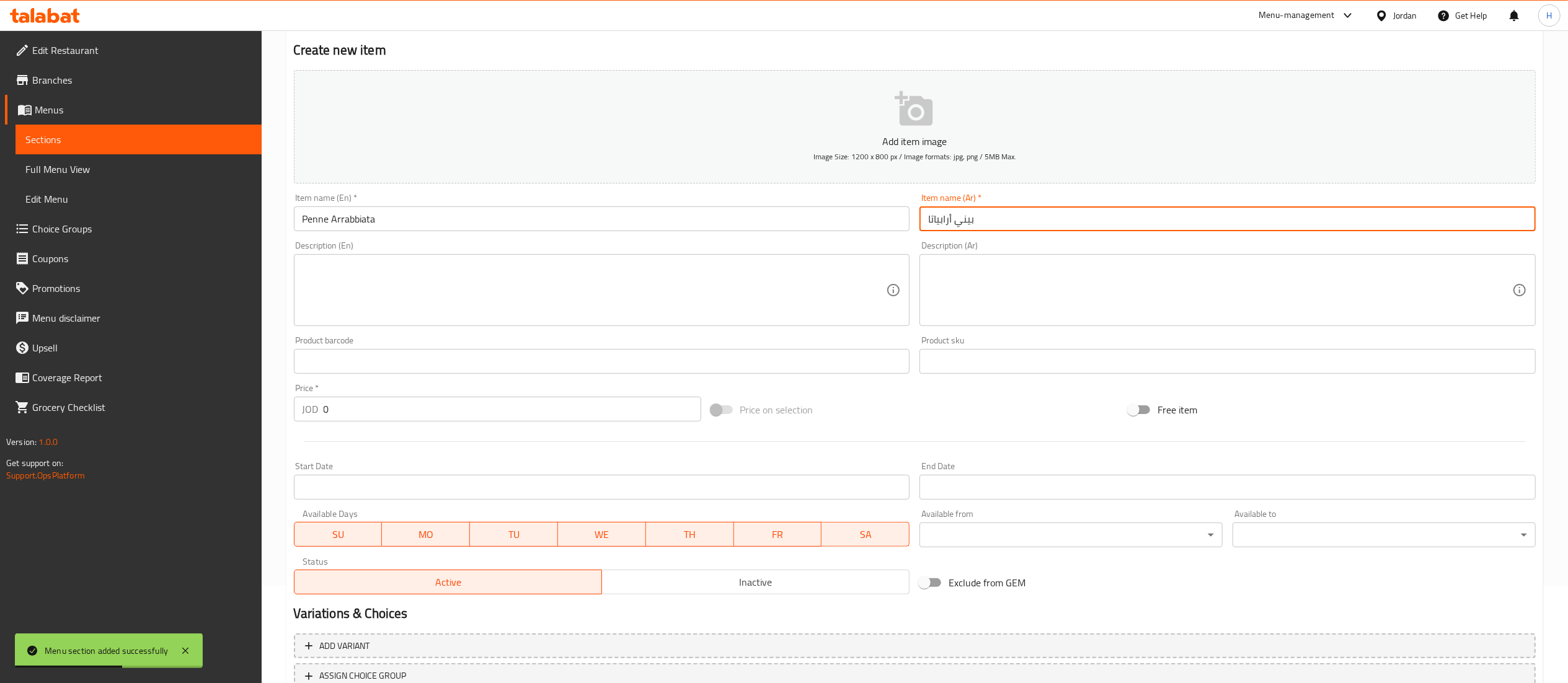
scroll to position [192, 0]
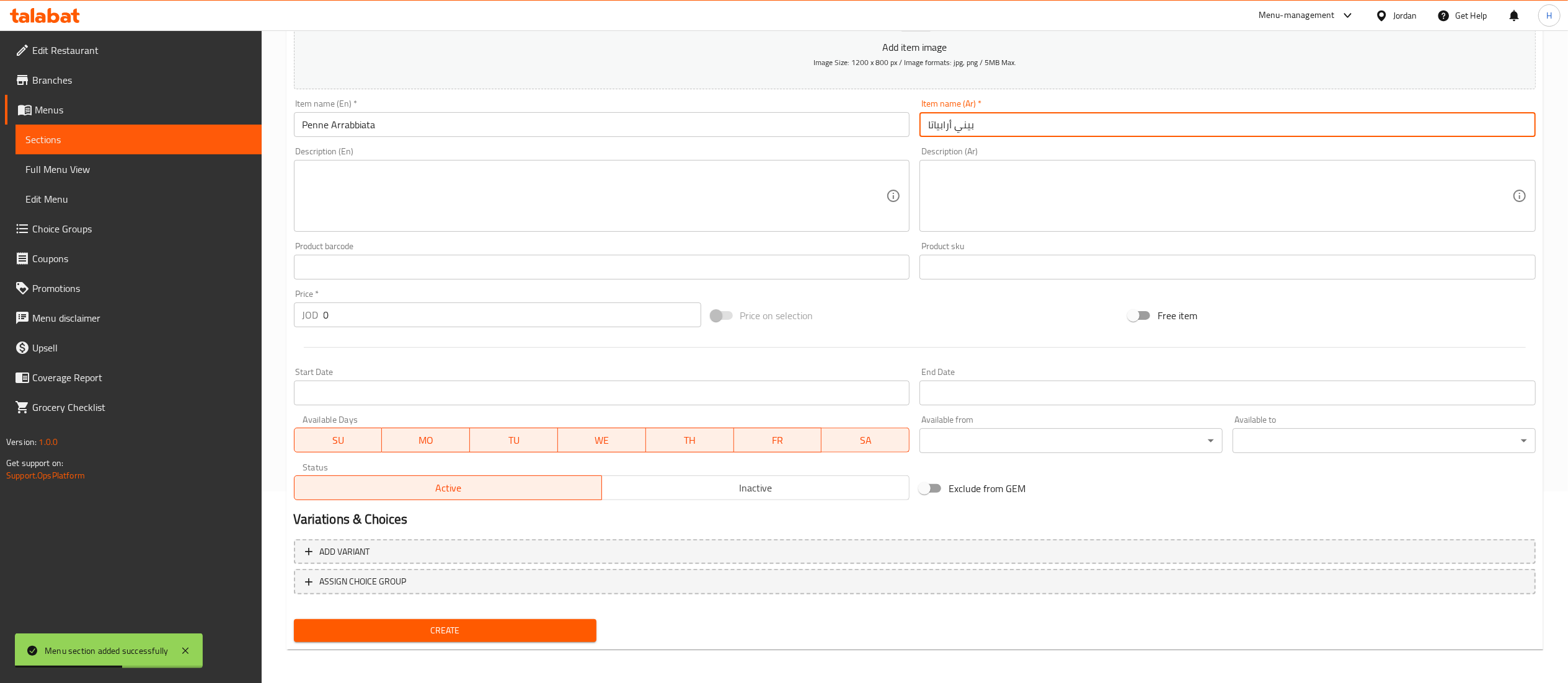
type input "بيني أرابياتا"
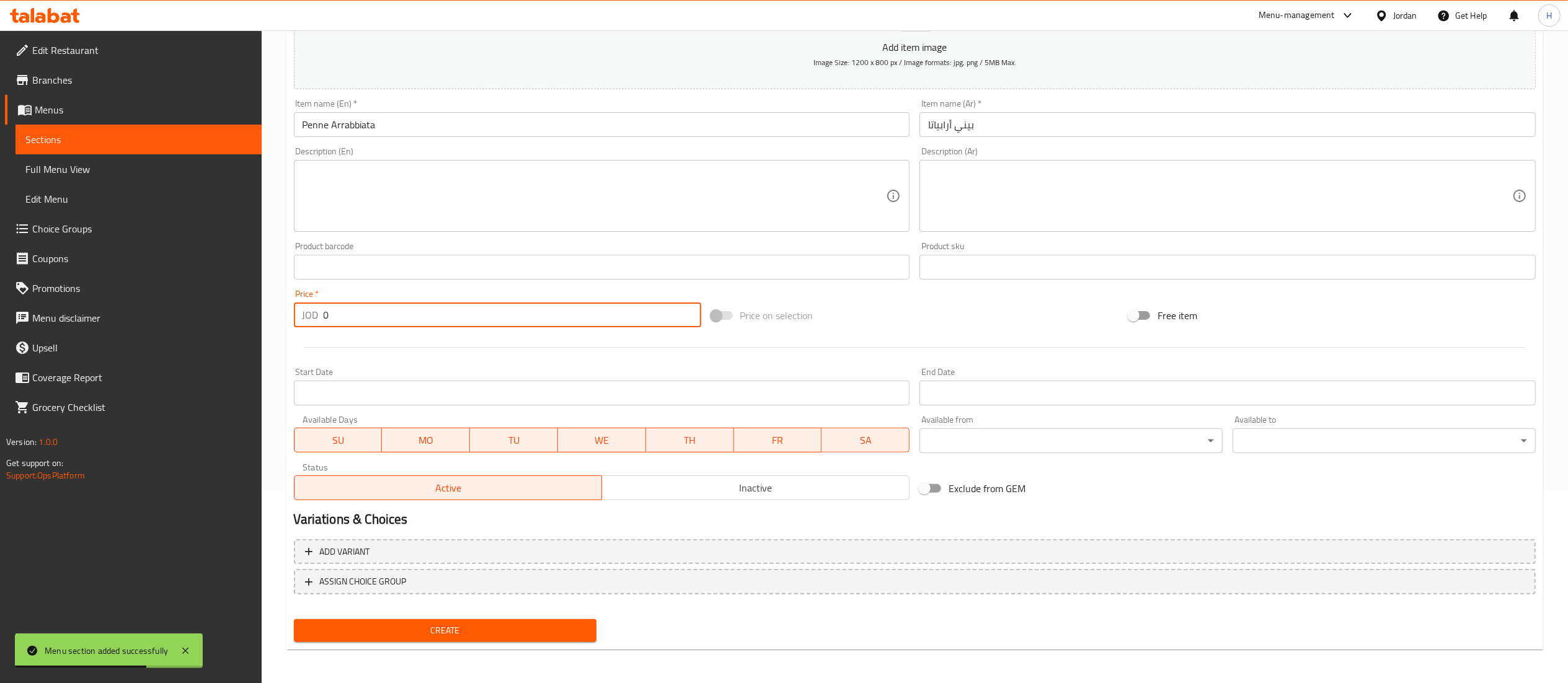
drag, startPoint x: 340, startPoint y: 307, endPoint x: 262, endPoint y: 307, distance: 78.0
click at [266, 307] on div "Home / Restaurants management / Menus / Sections / item / create red sauce past…" at bounding box center [915, 262] width 1306 height 846
type input "4.55"
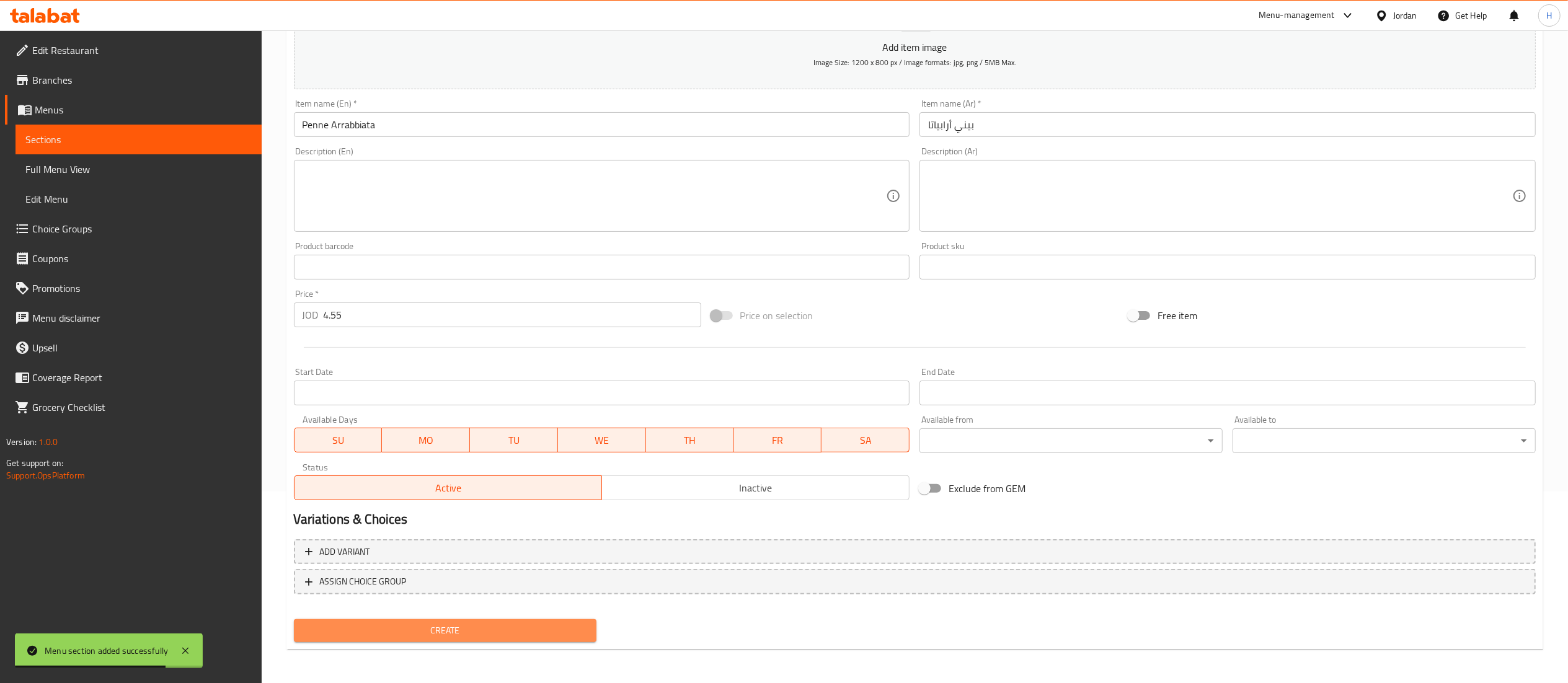
click at [415, 634] on span "Create" at bounding box center [445, 631] width 283 height 16
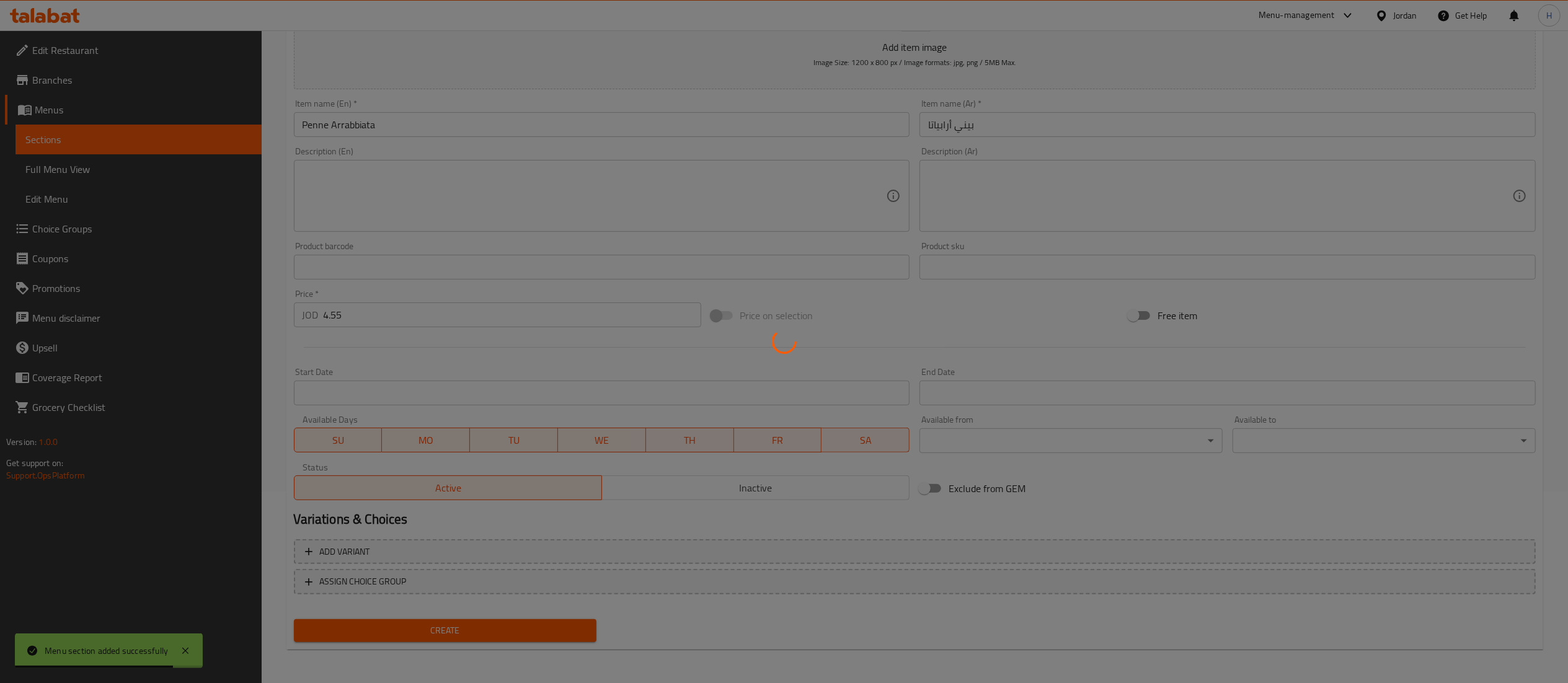
type input "0"
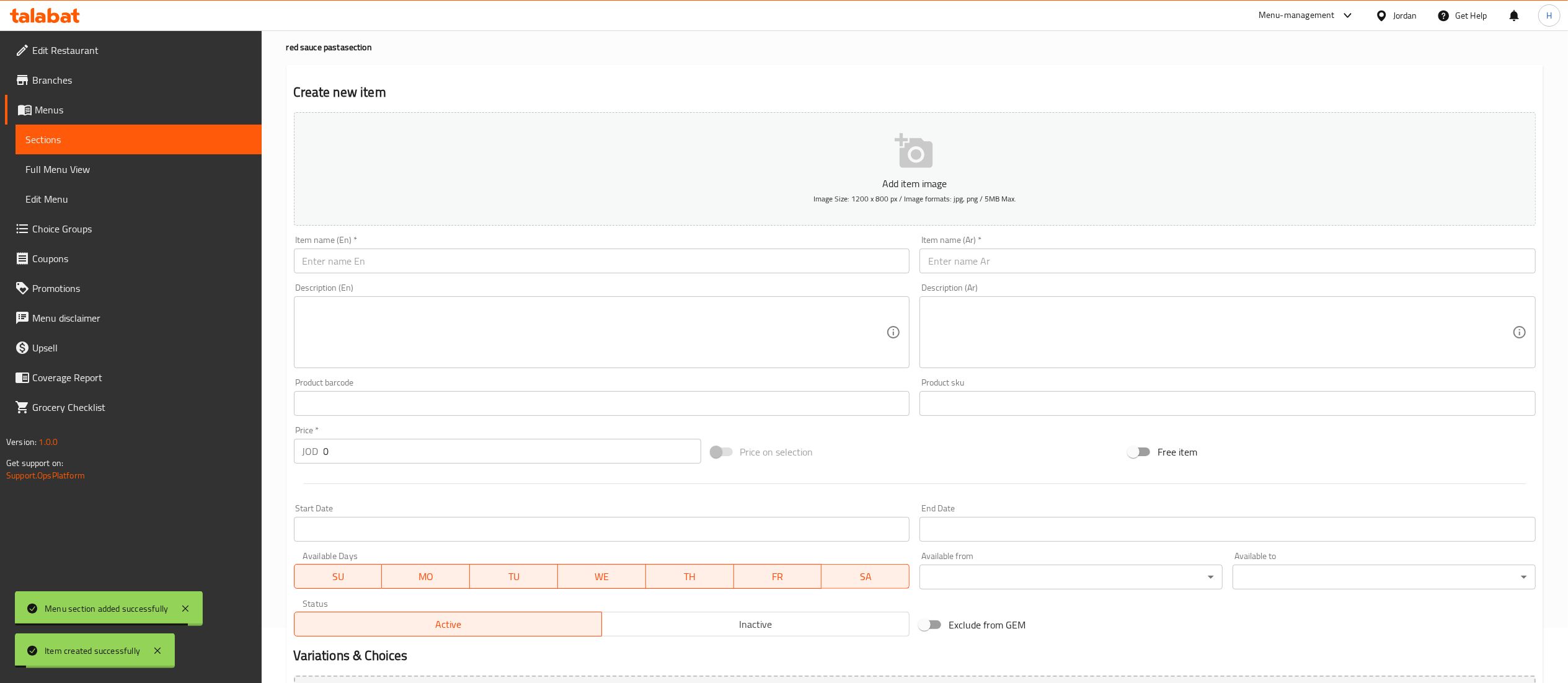
scroll to position [0, 0]
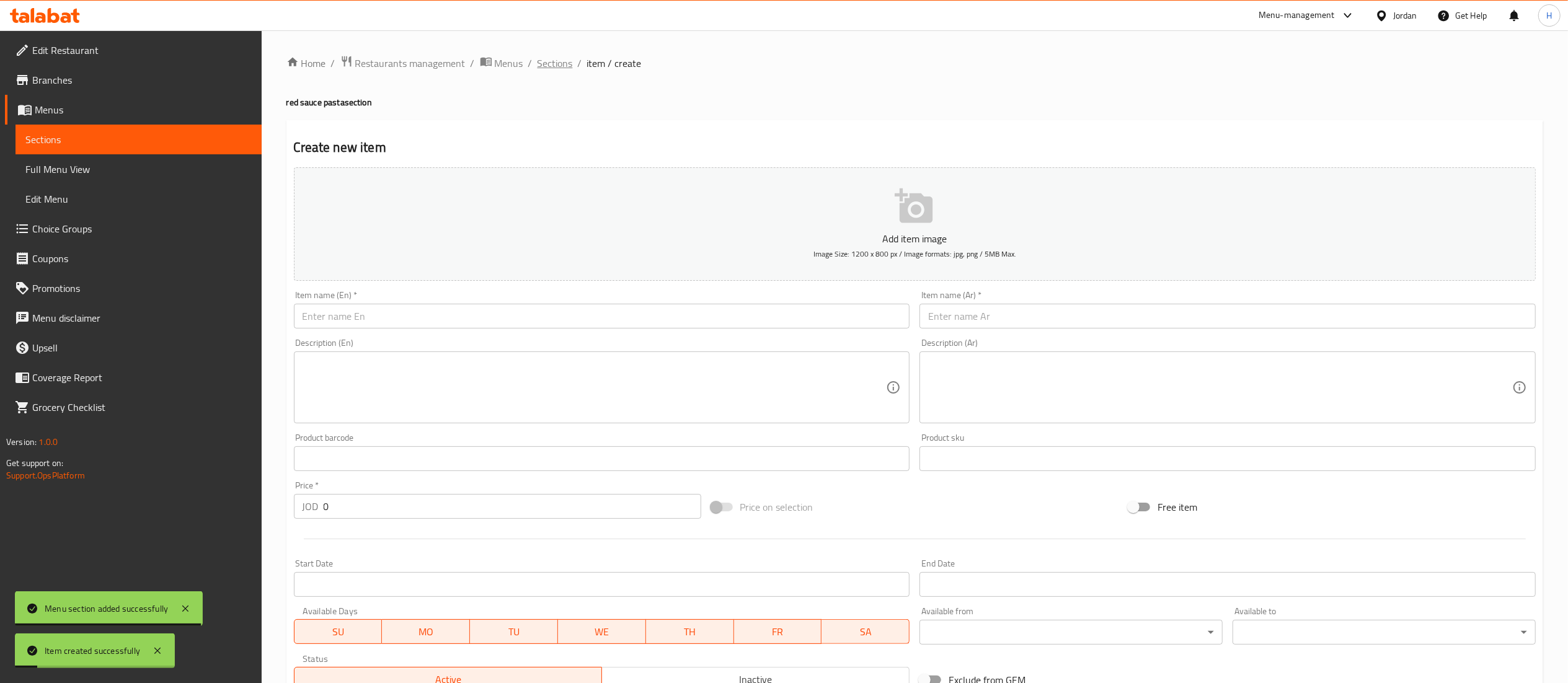
click at [551, 66] on span "Sections" at bounding box center [555, 63] width 35 height 15
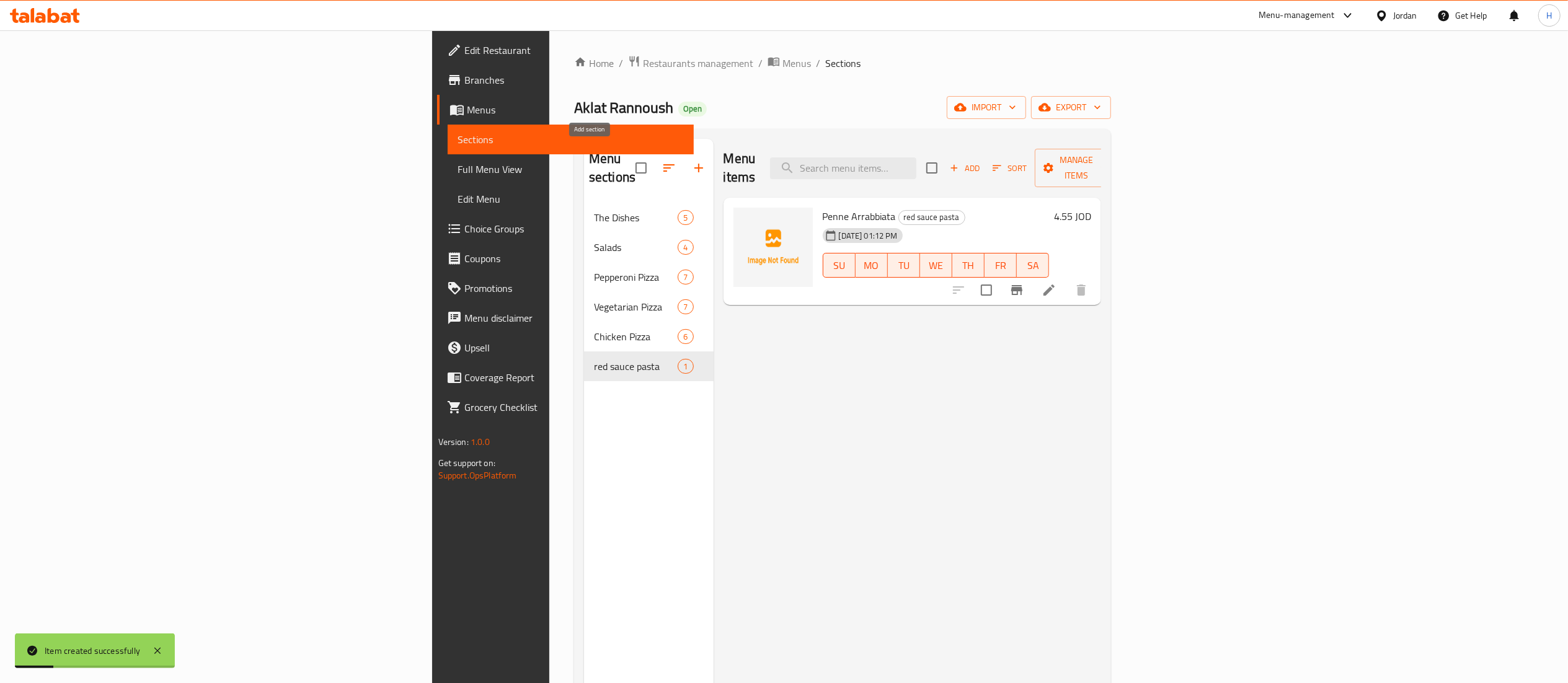
click at [691, 160] on icon "button" at bounding box center [699, 168] width 15 height 15
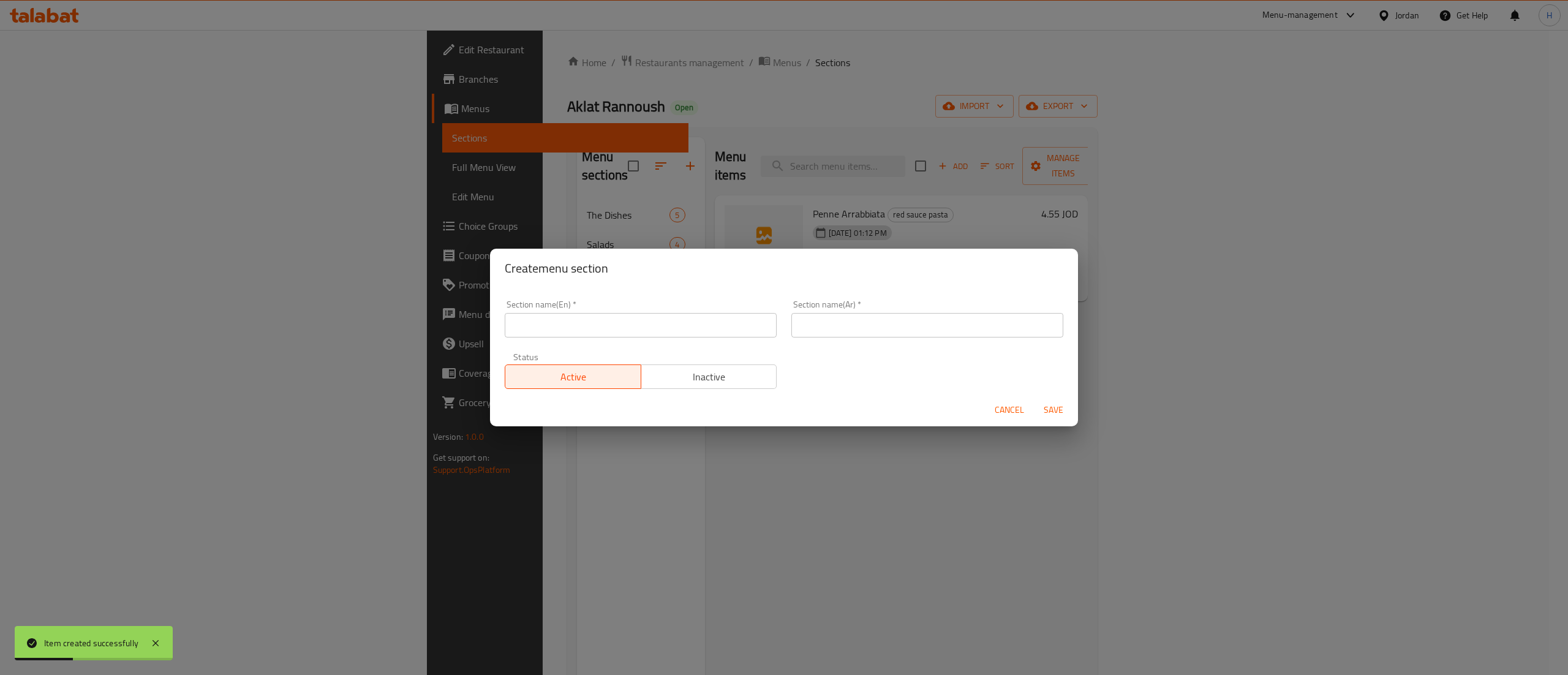
click at [624, 329] on input "text" at bounding box center [640, 325] width 272 height 24
type input "white sauce pasta"
click at [804, 322] on input "text" at bounding box center [927, 325] width 272 height 24
type input "مكرونة بالصلصة البيضاء"
click at [1042, 404] on span "Save" at bounding box center [1053, 410] width 29 height 15
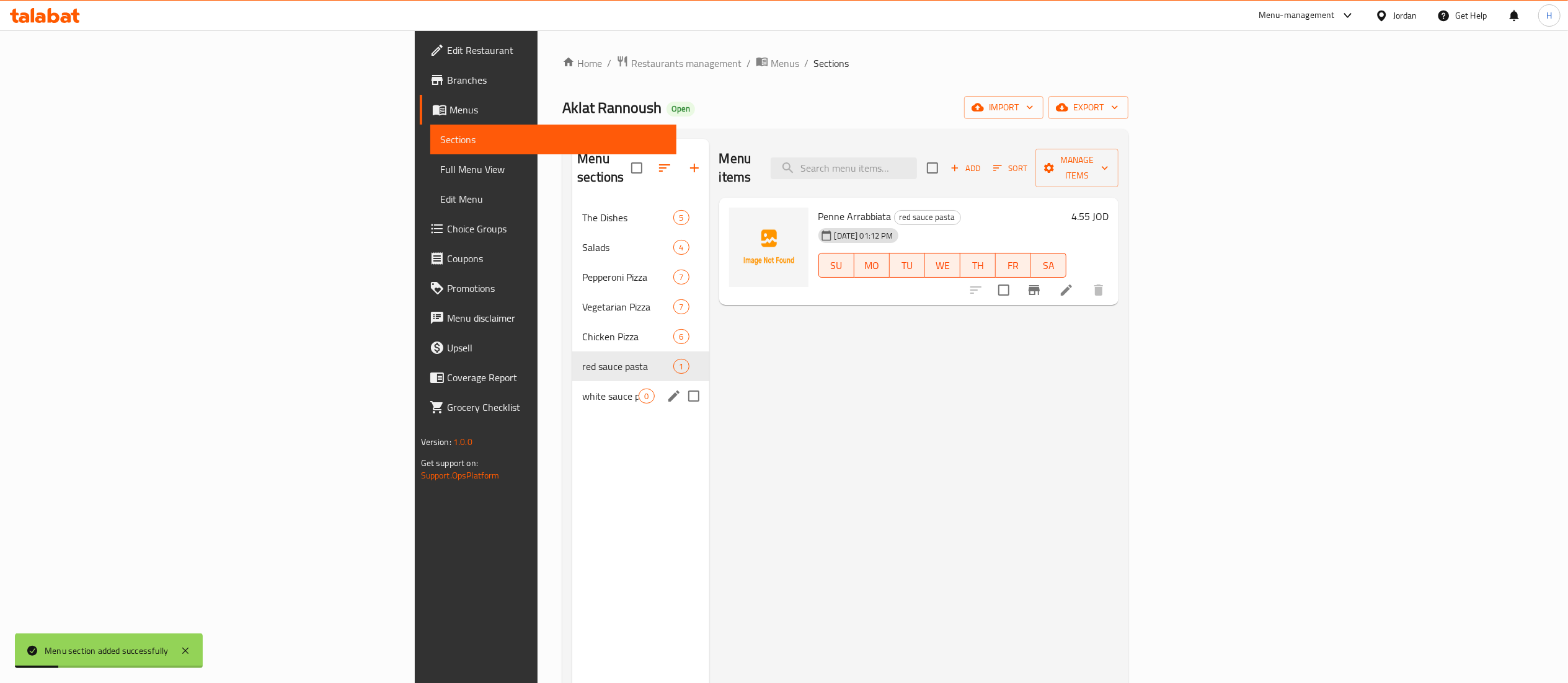
click at [582, 388] on span "white sauce pasta" at bounding box center [611, 396] width 57 height 15
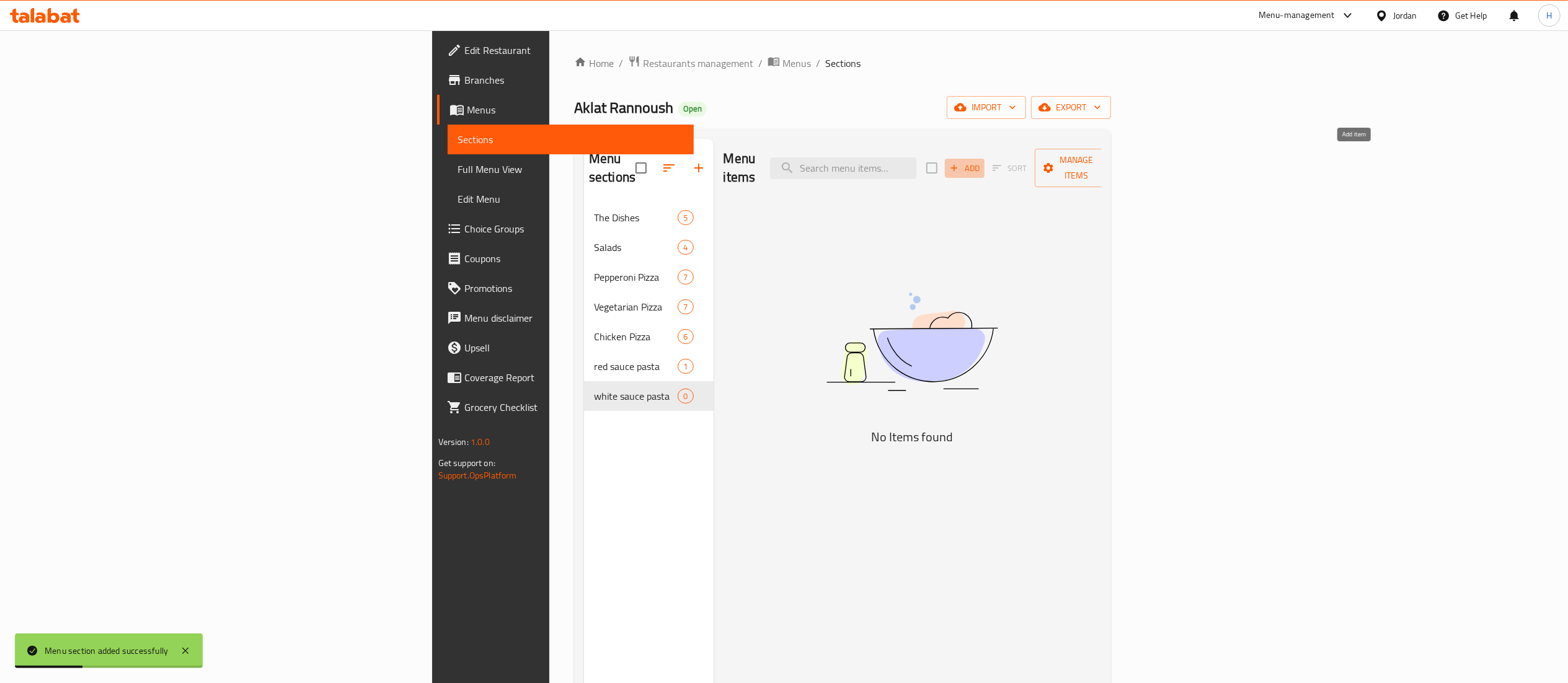
click at [985, 169] on button "Add" at bounding box center [964, 169] width 40 height 19
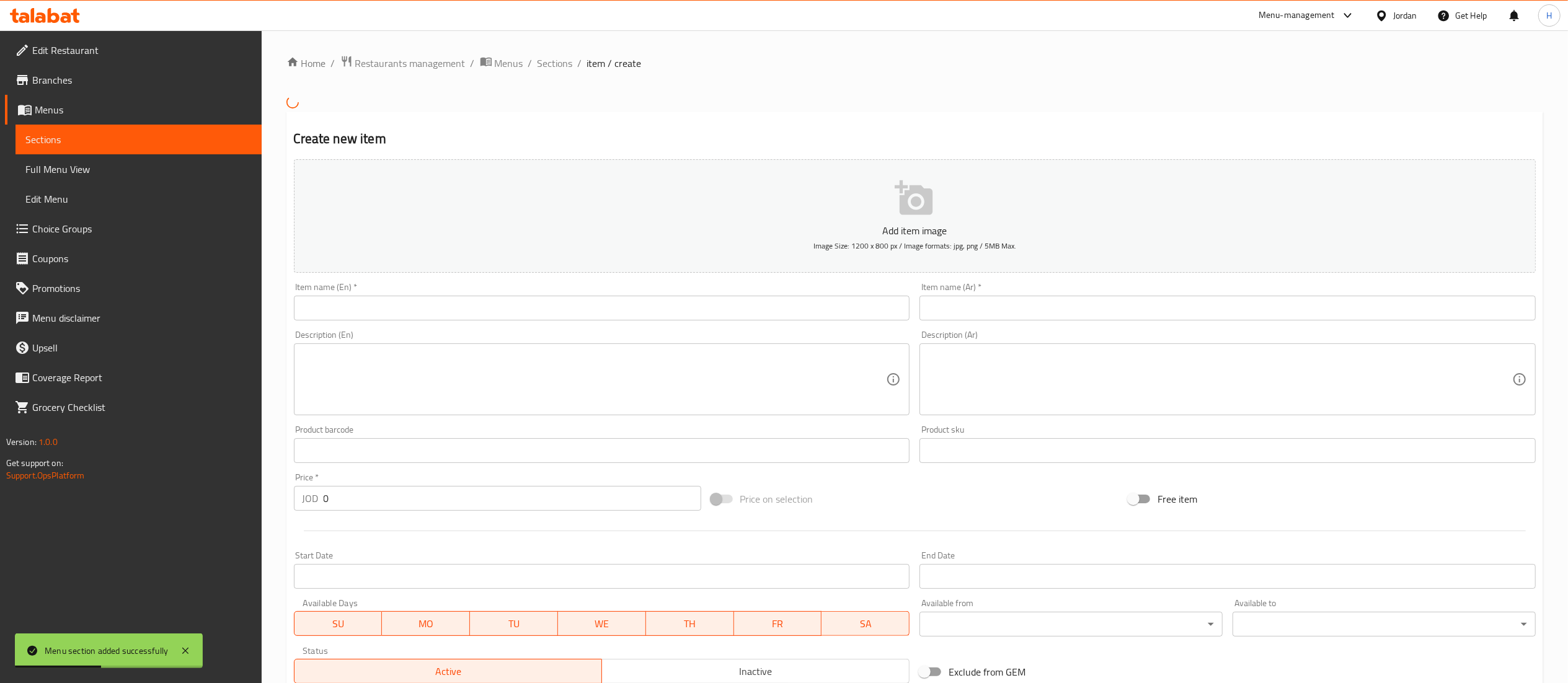
click at [764, 300] on input "text" at bounding box center [602, 308] width 617 height 25
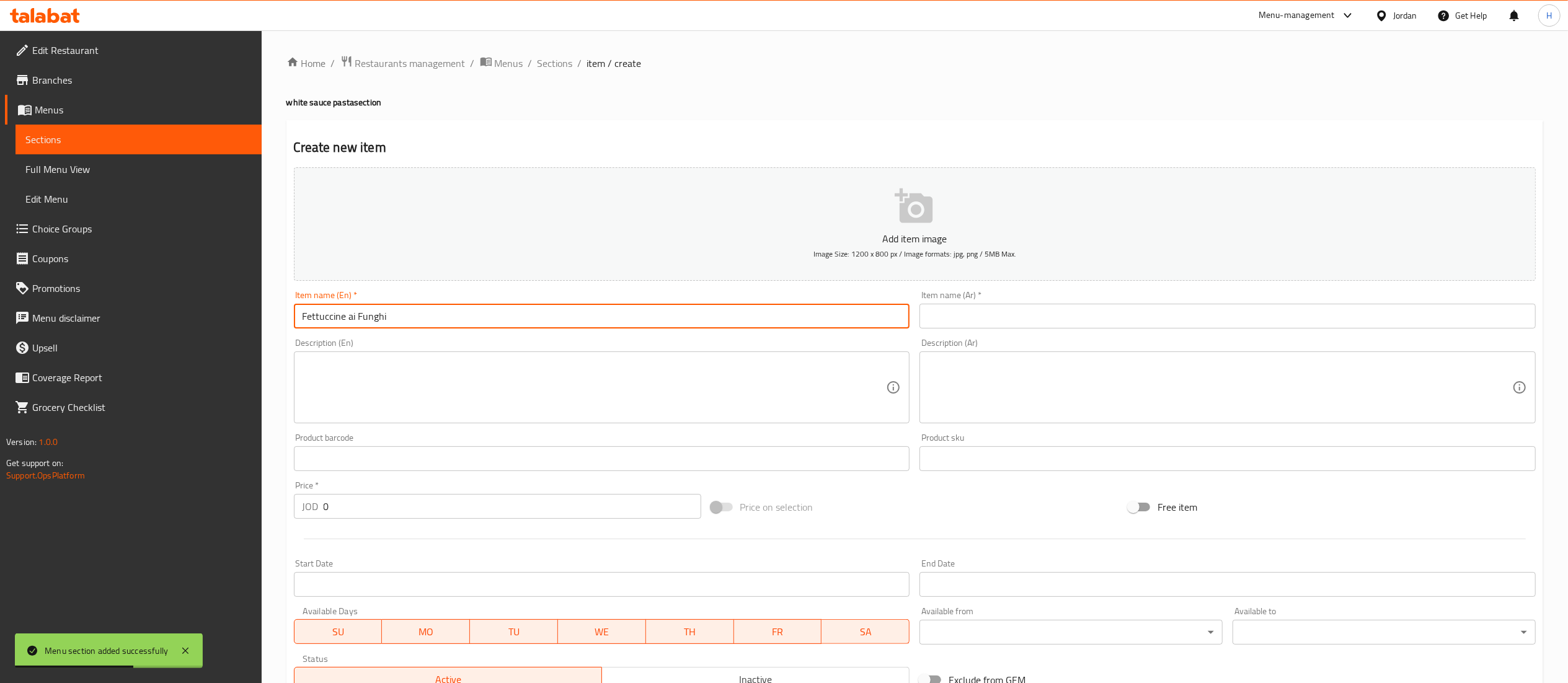
type input "Fettuccine ai Funghi"
drag, startPoint x: 960, startPoint y: 297, endPoint x: 960, endPoint y: 311, distance: 14.0
click at [961, 295] on div "Item name (Ar)   * Item name (Ar) *" at bounding box center [1227, 309] width 617 height 38
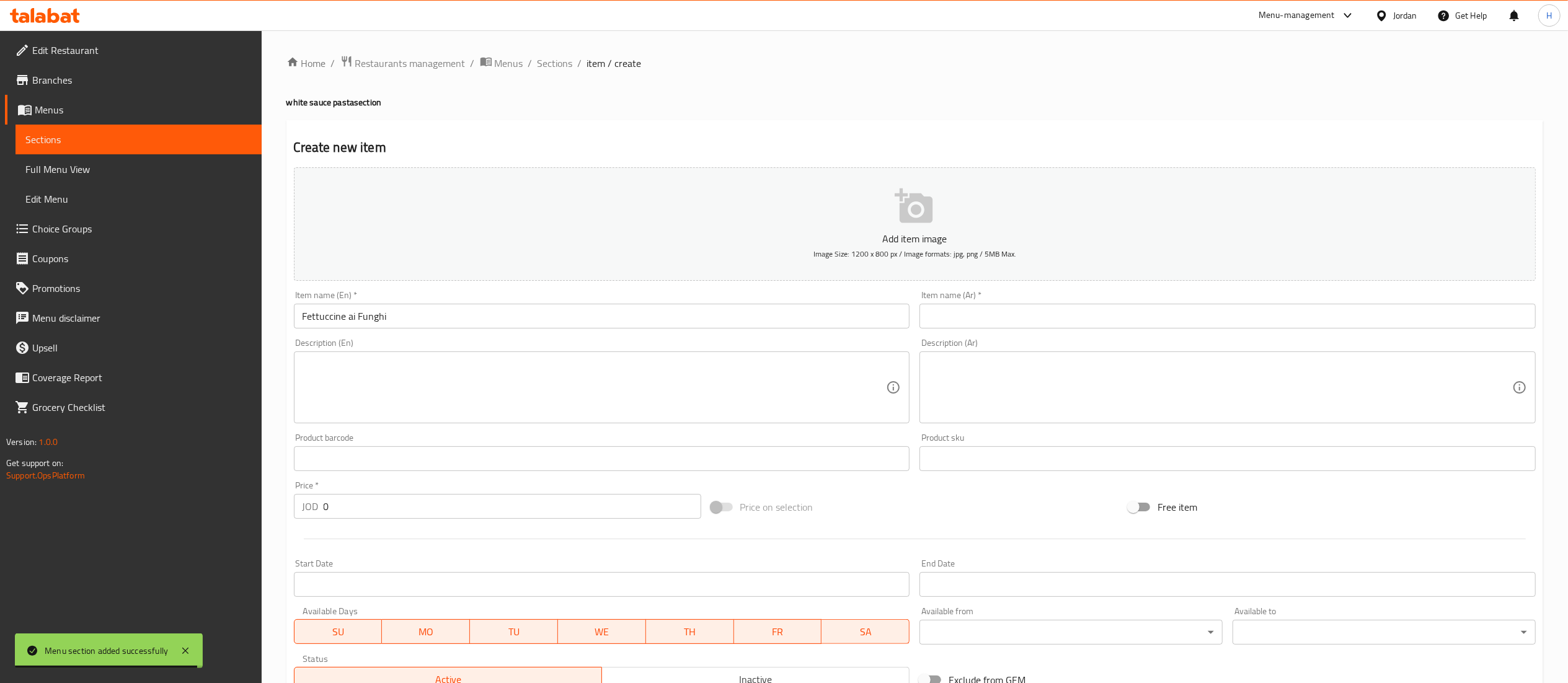
click at [945, 312] on input "text" at bounding box center [1227, 315] width 617 height 25
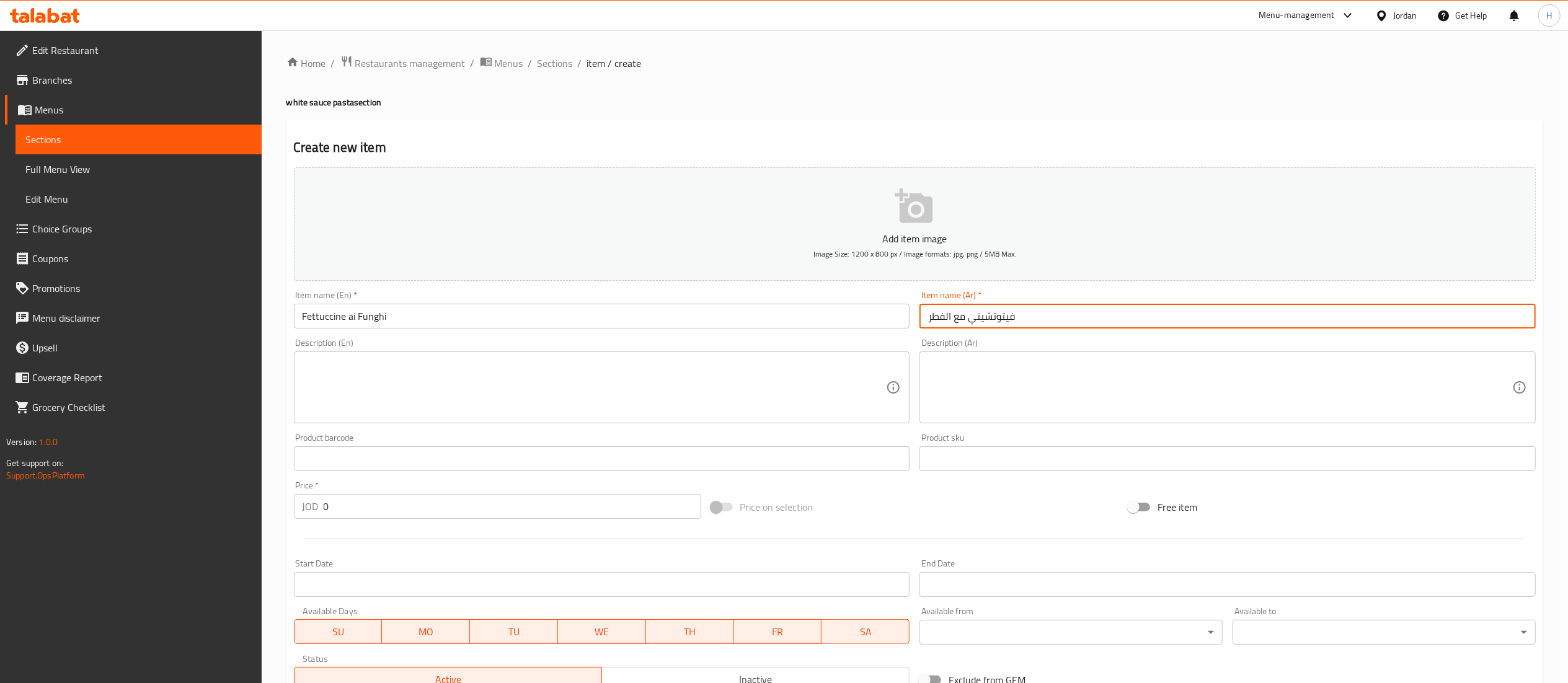
type input "فيتوتشيني مع الفطر"
drag, startPoint x: 375, startPoint y: 510, endPoint x: 219, endPoint y: 473, distance: 160.3
click at [221, 475] on div "Edit Restaurant Branches Menus Sections Full Menu View Edit Menu Choice Groups …" at bounding box center [784, 453] width 1568 height 846
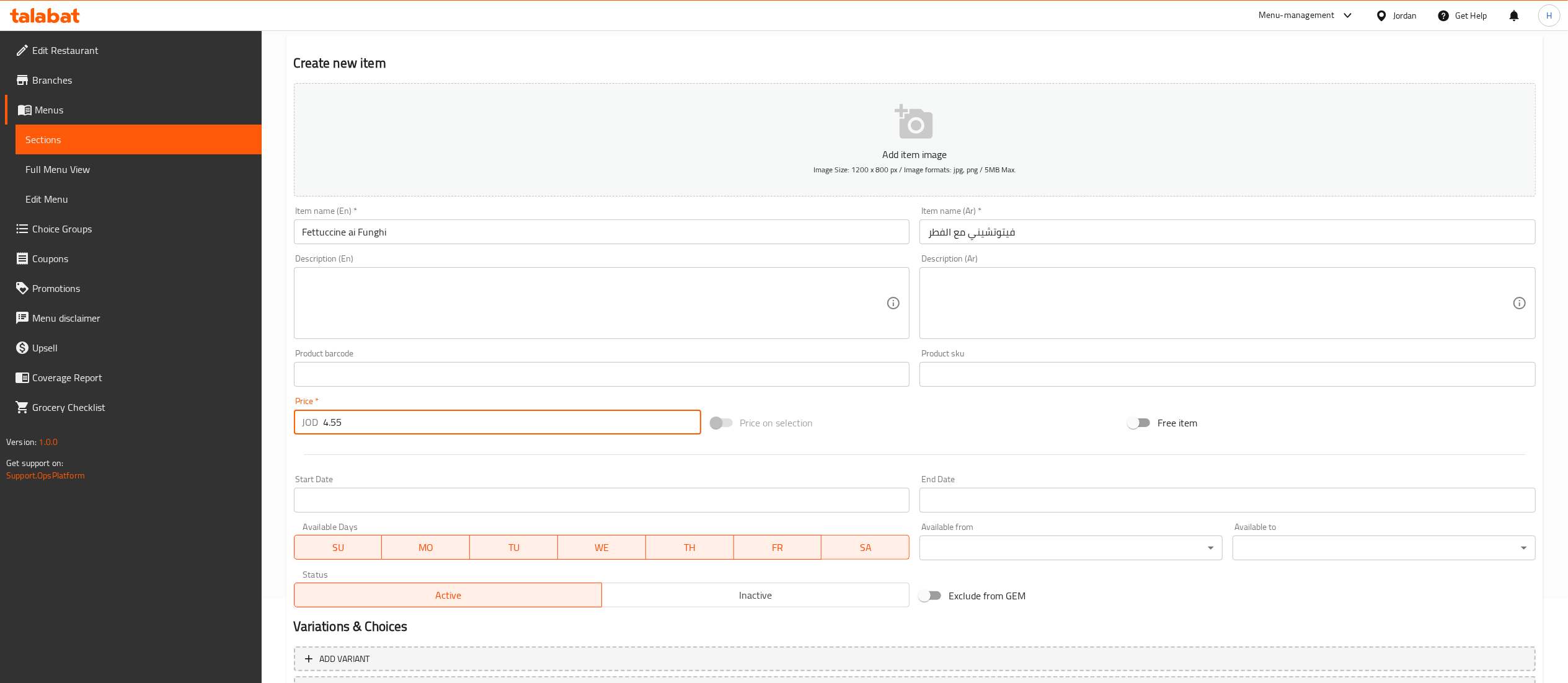
scroll to position [192, 0]
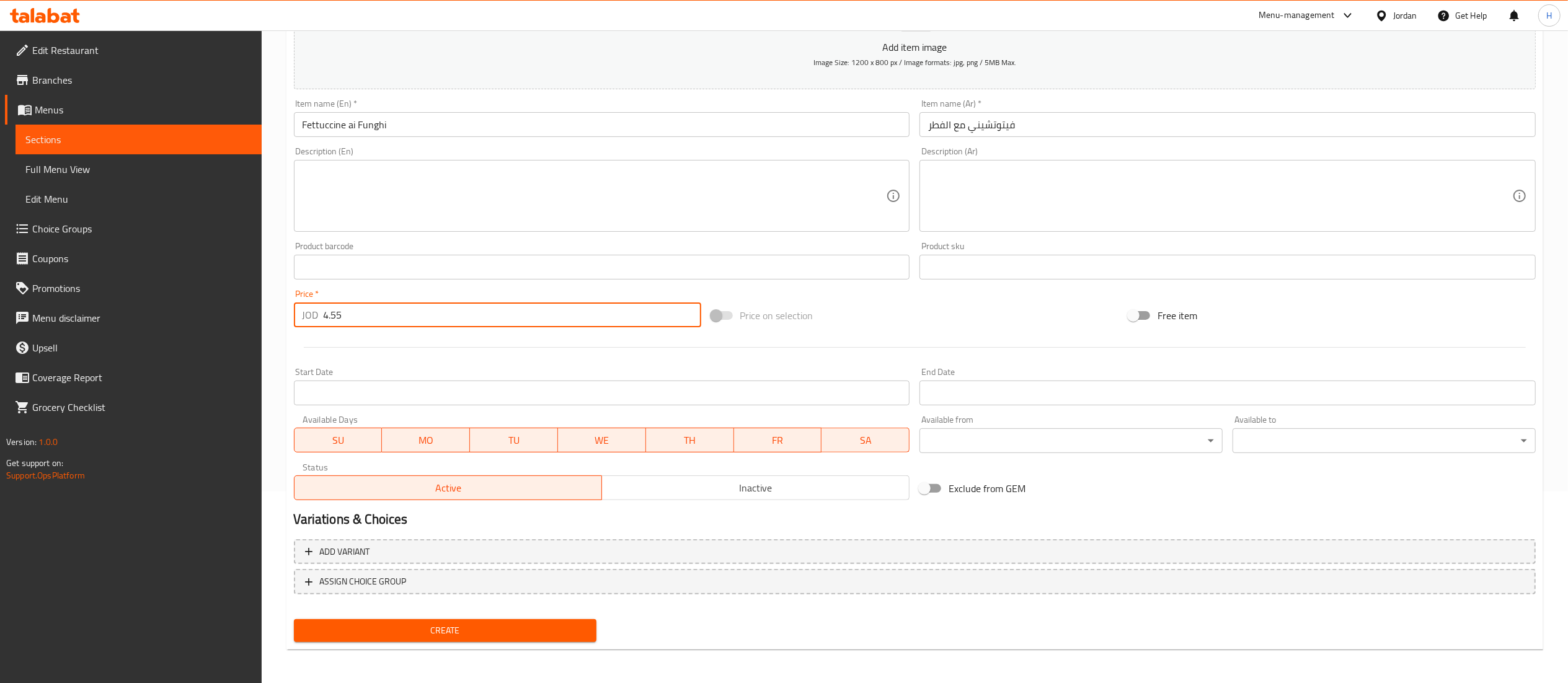
type input "4.55"
click at [451, 632] on span "Create" at bounding box center [445, 631] width 283 height 16
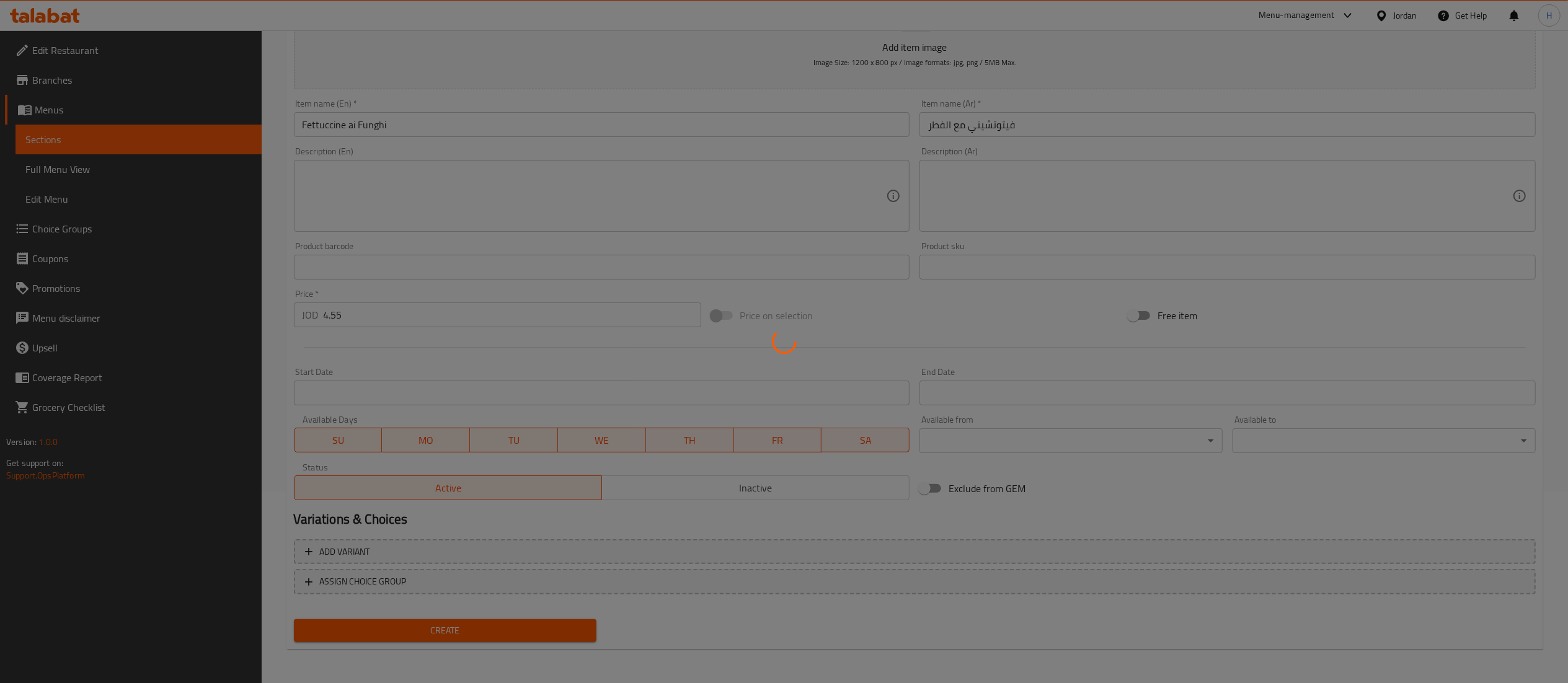
type input "0"
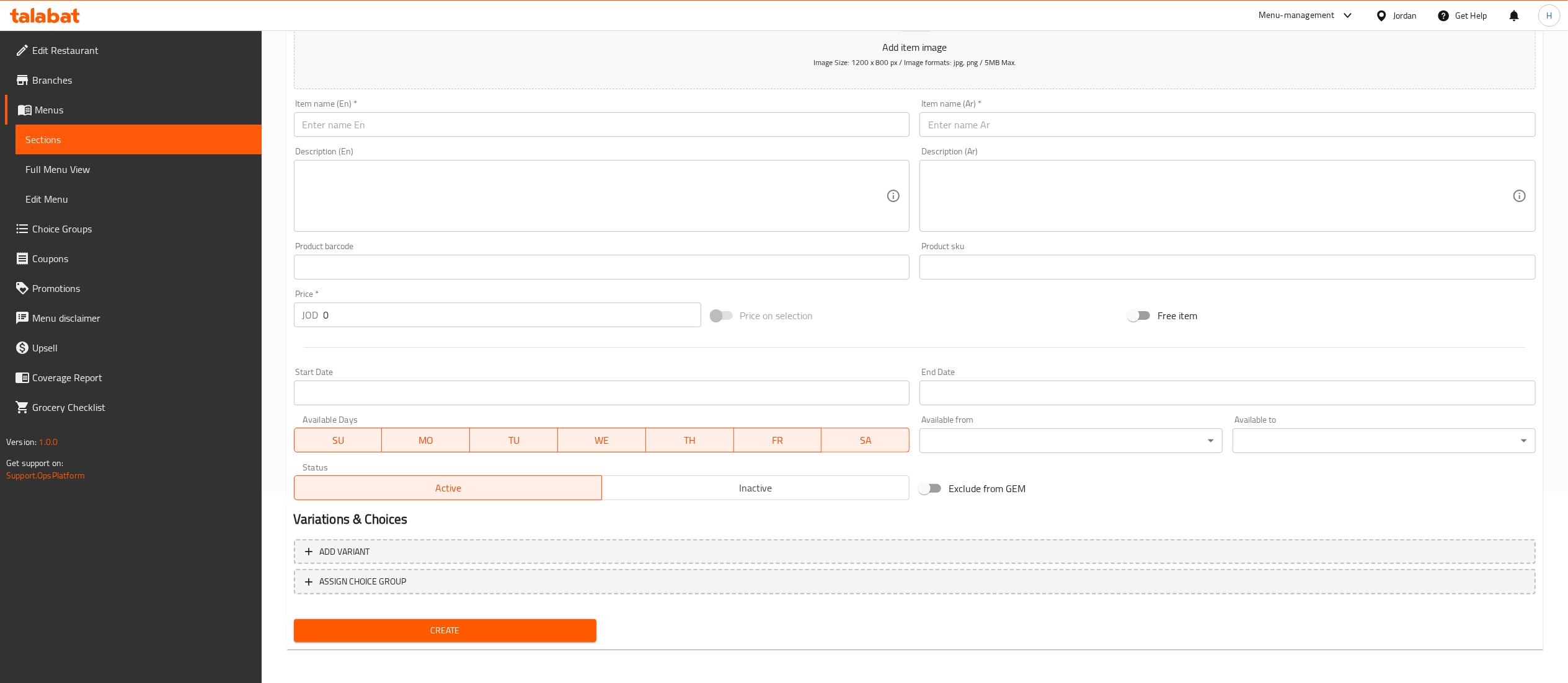
click at [405, 123] on input "text" at bounding box center [602, 125] width 617 height 25
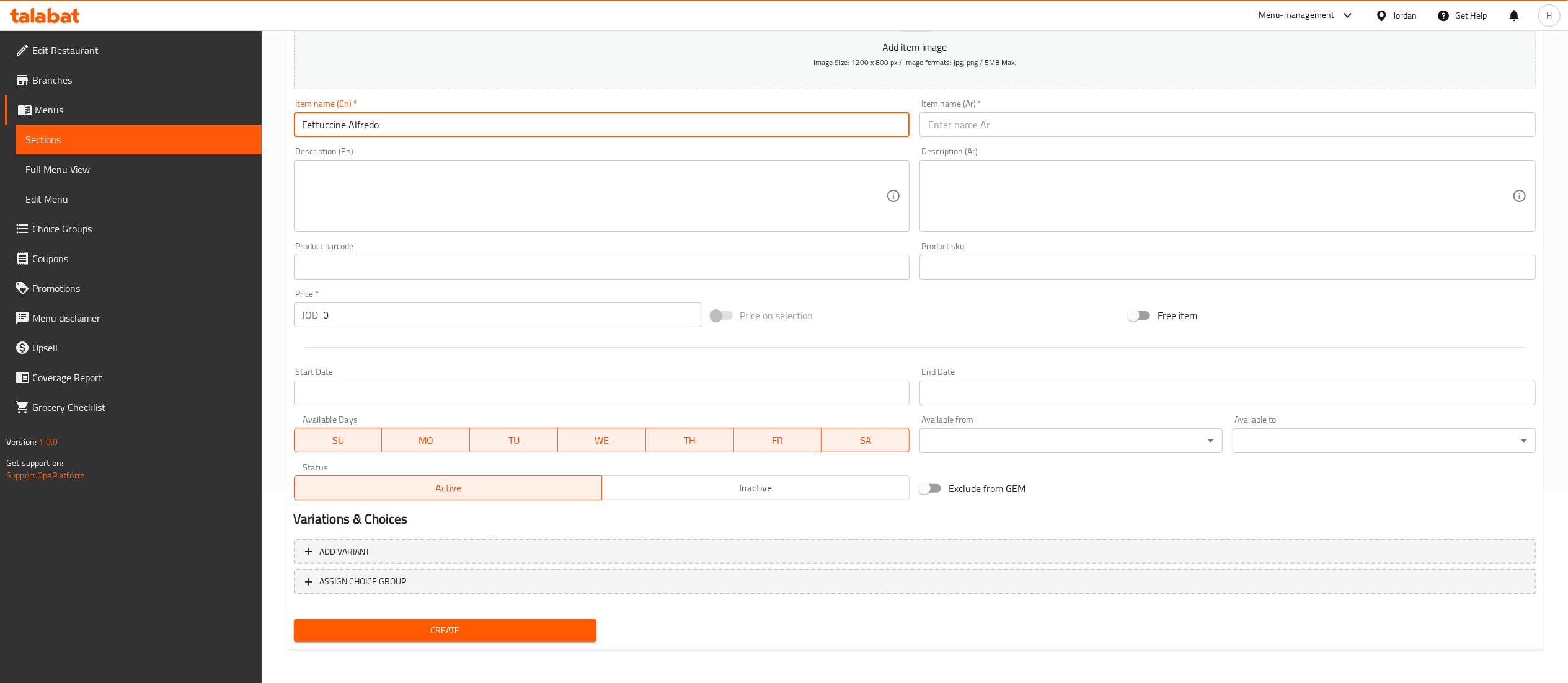
type input "Fettuccine Alfredo"
click at [959, 126] on input "text" at bounding box center [1227, 125] width 617 height 25
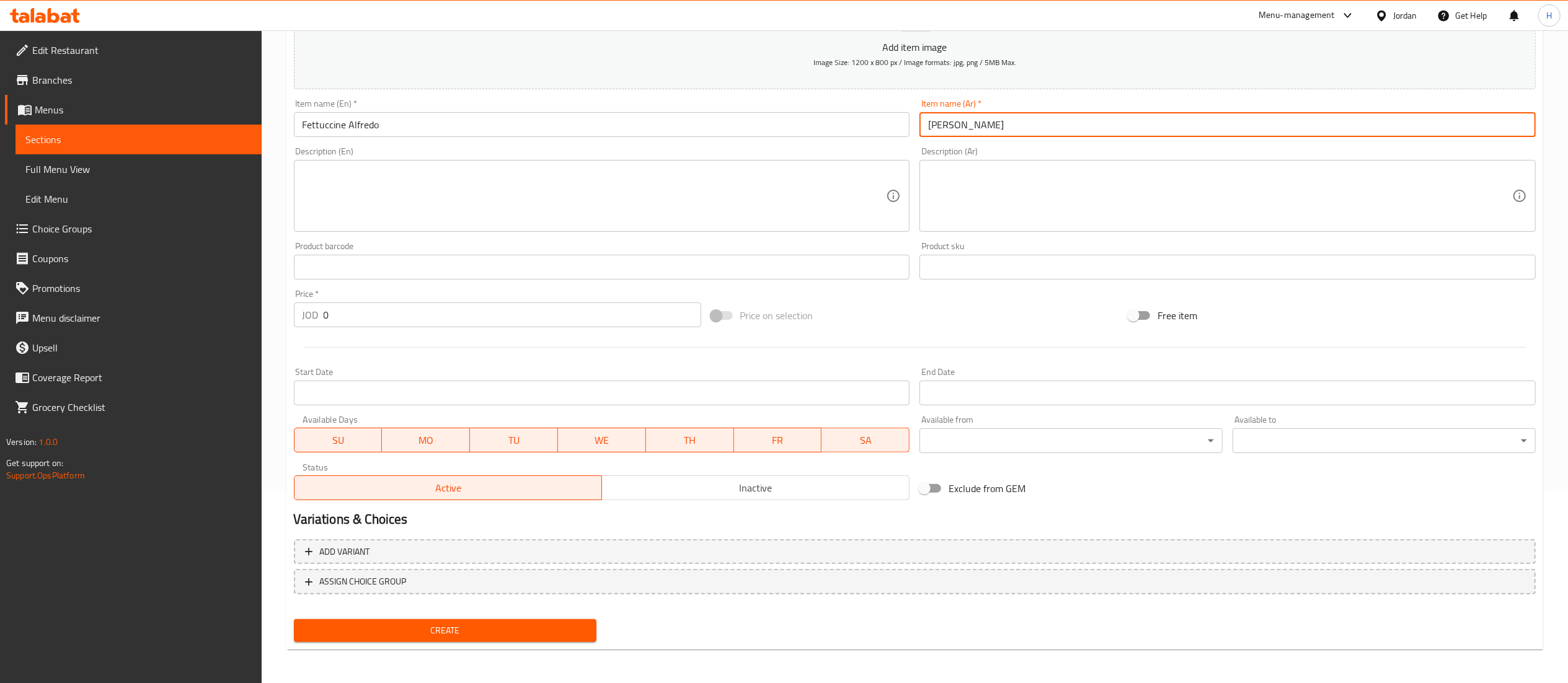
type input "فيتوتشيني ألفريدو"
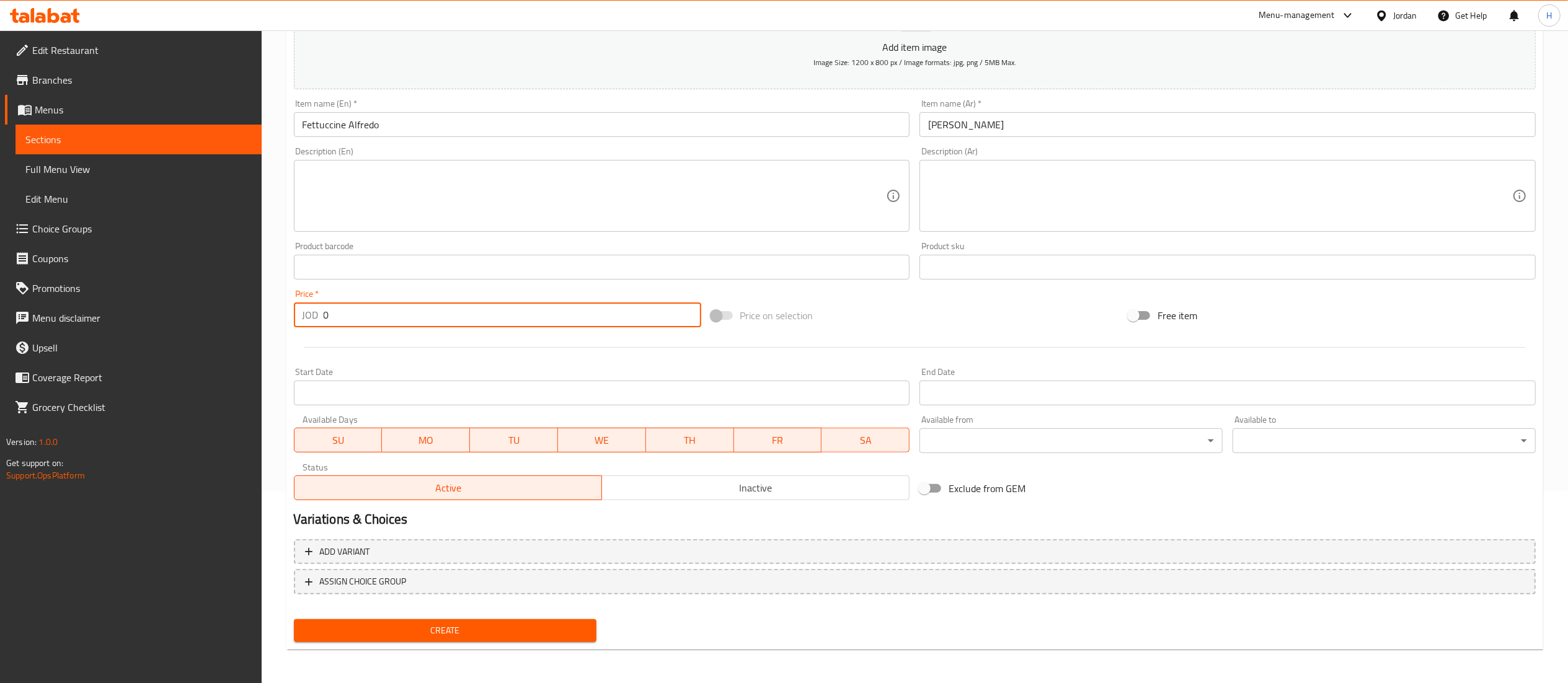
click at [372, 316] on input "0" at bounding box center [512, 315] width 377 height 25
drag, startPoint x: 329, startPoint y: 315, endPoint x: 169, endPoint y: 307, distance: 160.2
click at [169, 307] on div "Edit Restaurant Branches Menus Sections Full Menu View Edit Menu Choice Groups …" at bounding box center [784, 262] width 1568 height 846
type input "5.65"
click at [470, 638] on span "Create" at bounding box center [445, 631] width 283 height 16
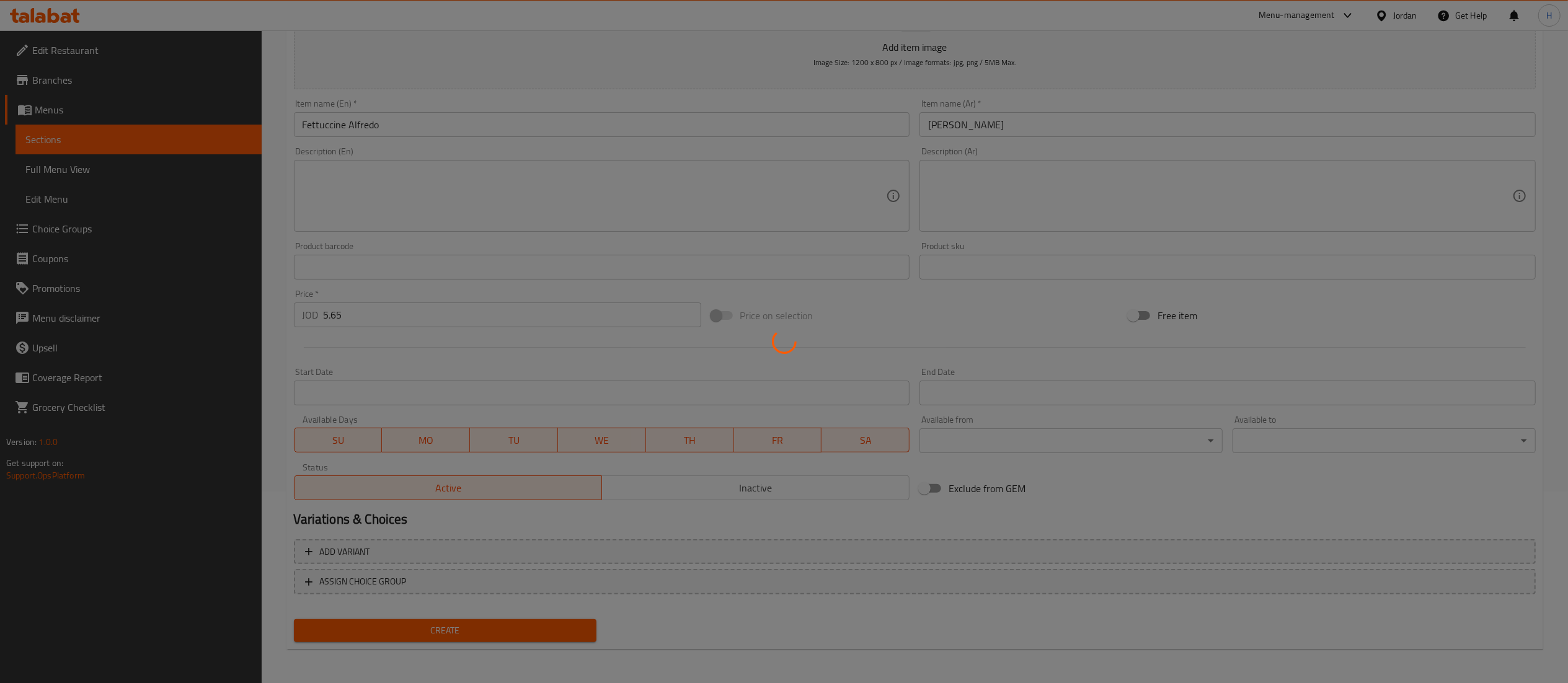
type input "0"
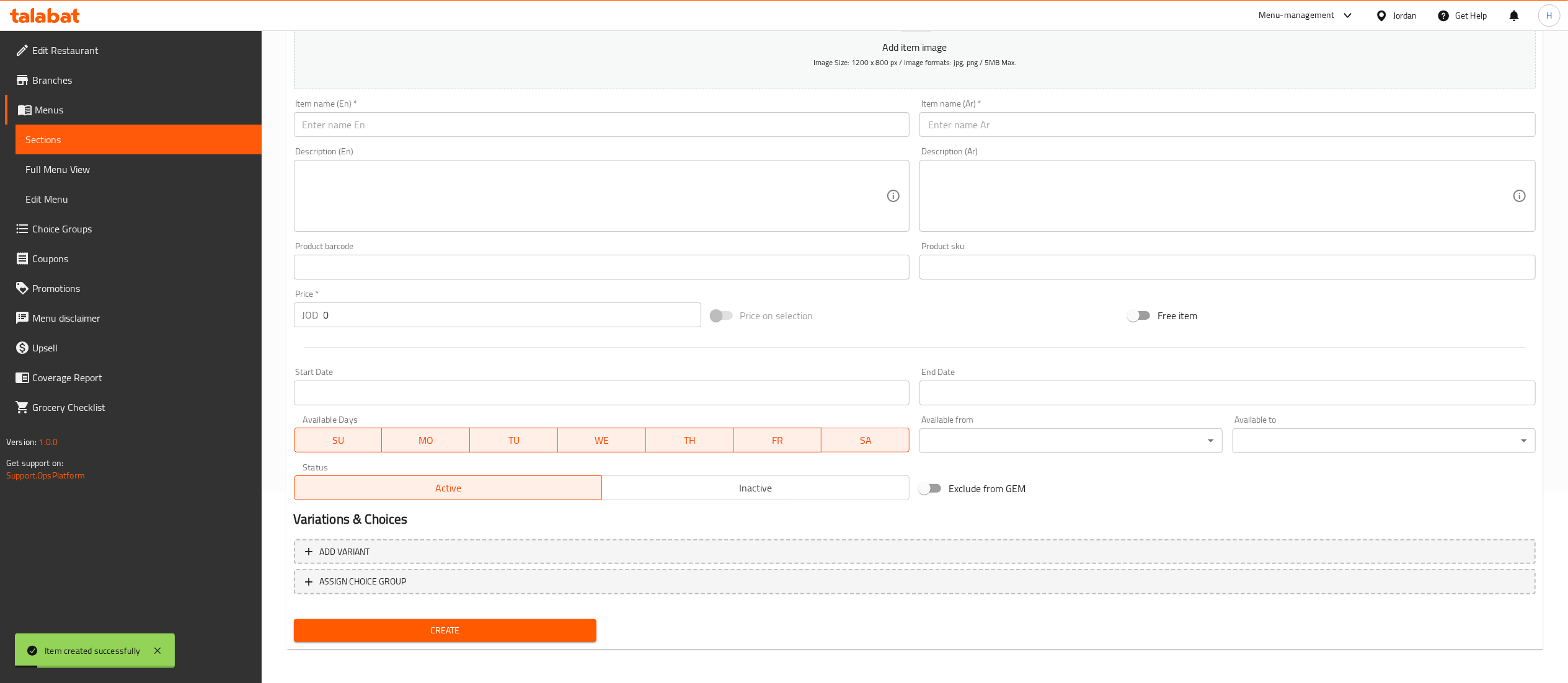
click at [383, 118] on input "text" at bounding box center [602, 125] width 617 height 25
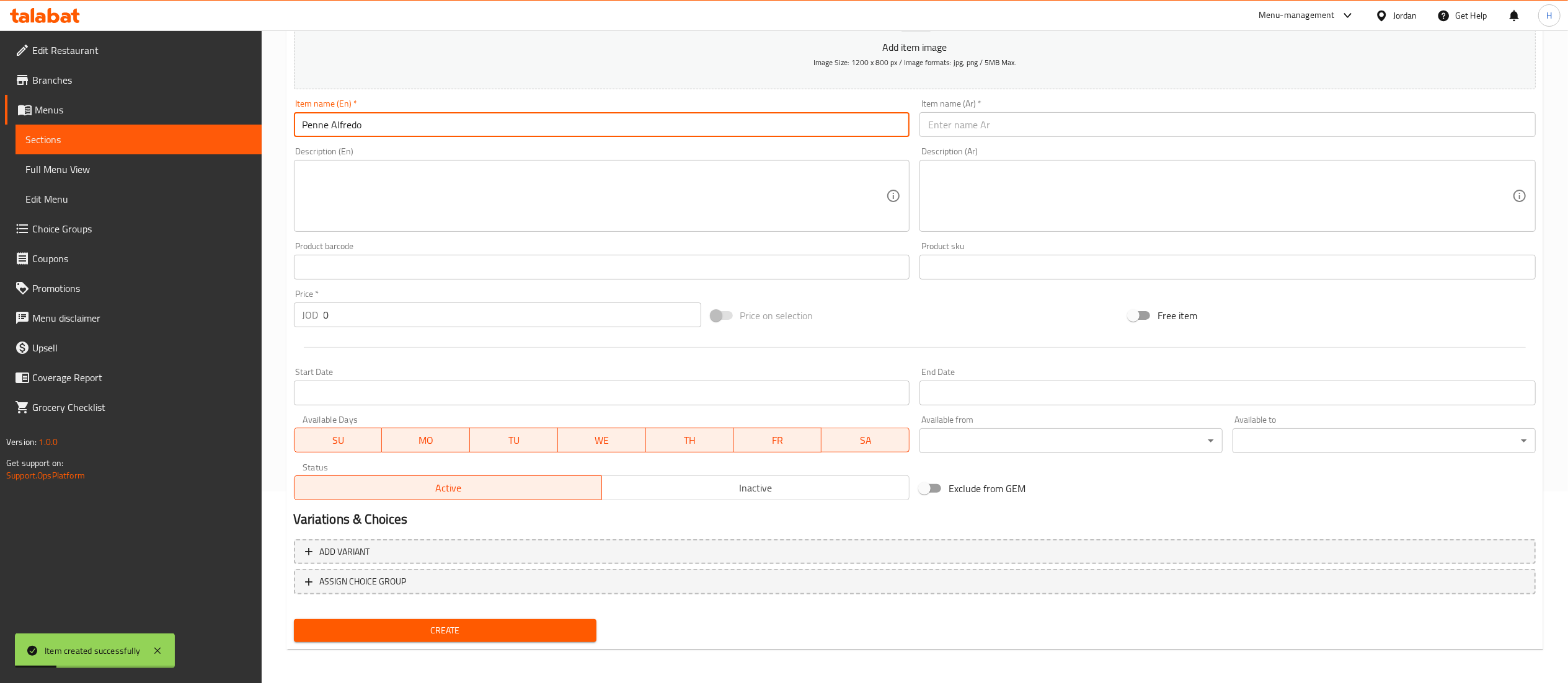
type input "Penne Alfredo"
click at [960, 121] on input "text" at bounding box center [1227, 125] width 617 height 25
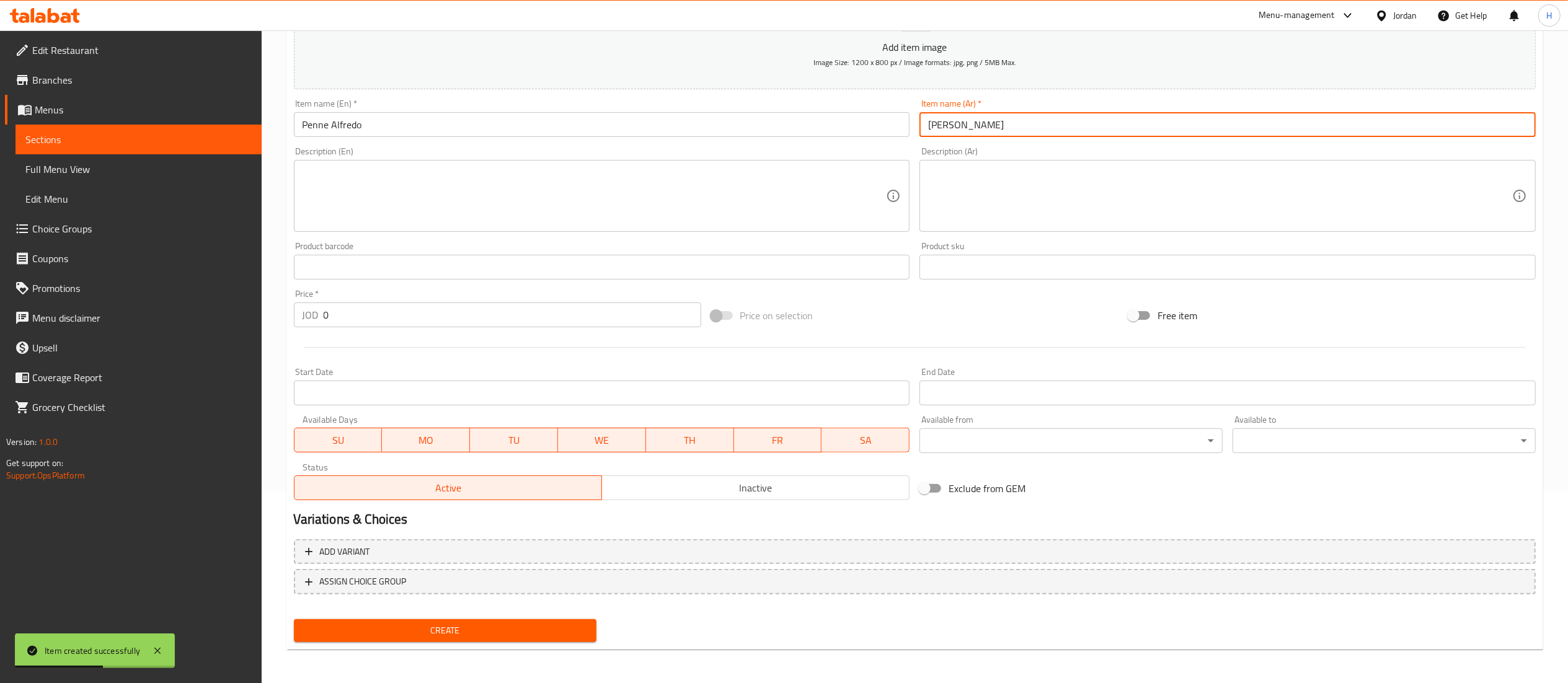
type input "بيني ألفريدو"
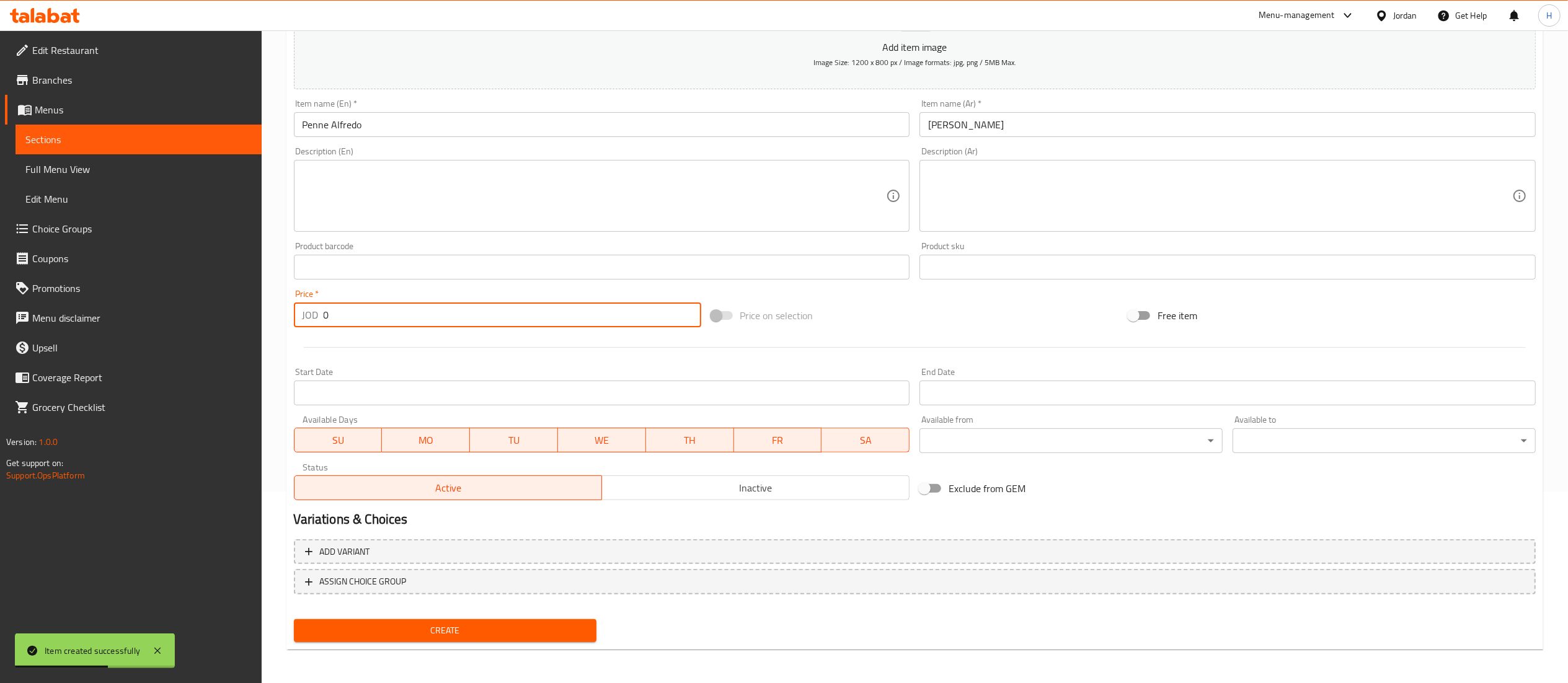
drag, startPoint x: 326, startPoint y: 312, endPoint x: 201, endPoint y: 297, distance: 125.9
click at [211, 297] on div "Edit Restaurant Branches Menus Sections Full Menu View Edit Menu Choice Groups …" at bounding box center [784, 262] width 1568 height 846
type input "5.65"
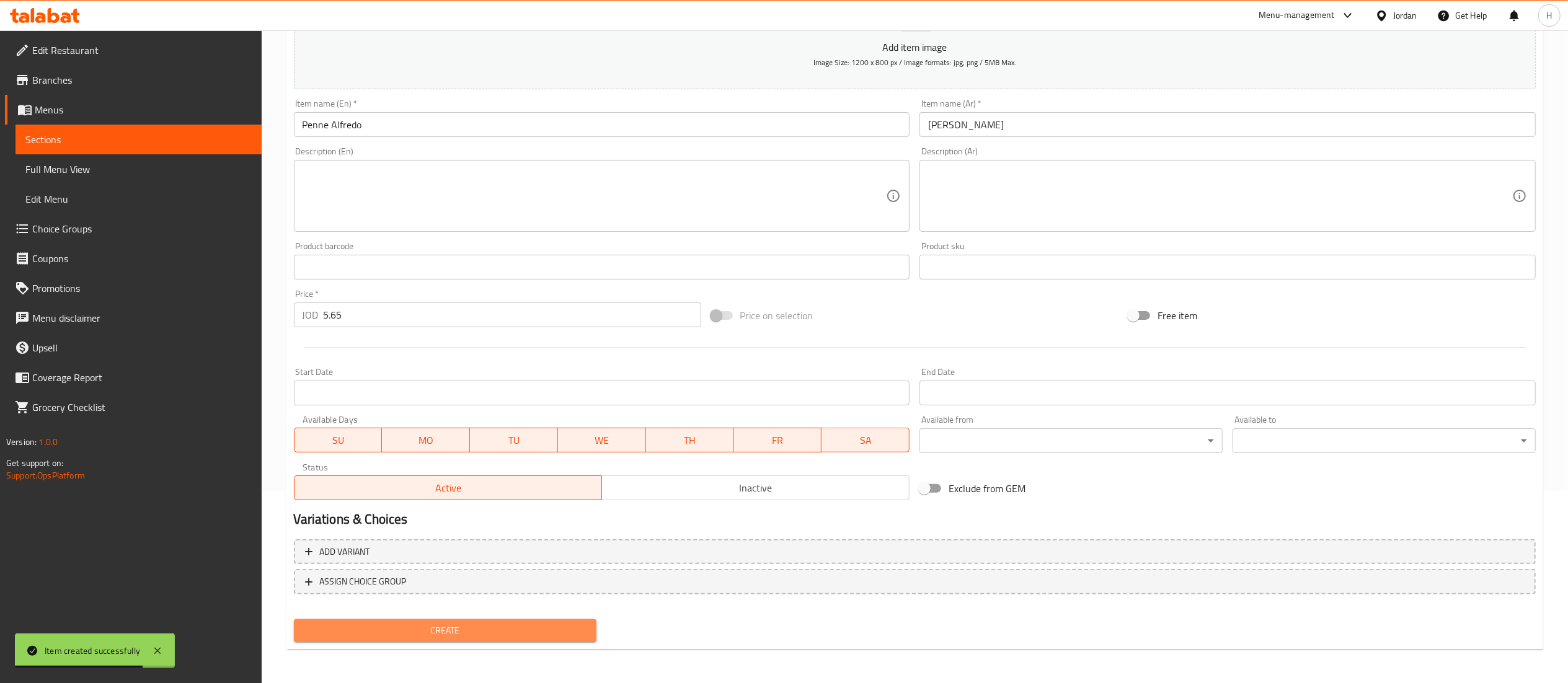
click at [492, 630] on span "Create" at bounding box center [445, 631] width 283 height 16
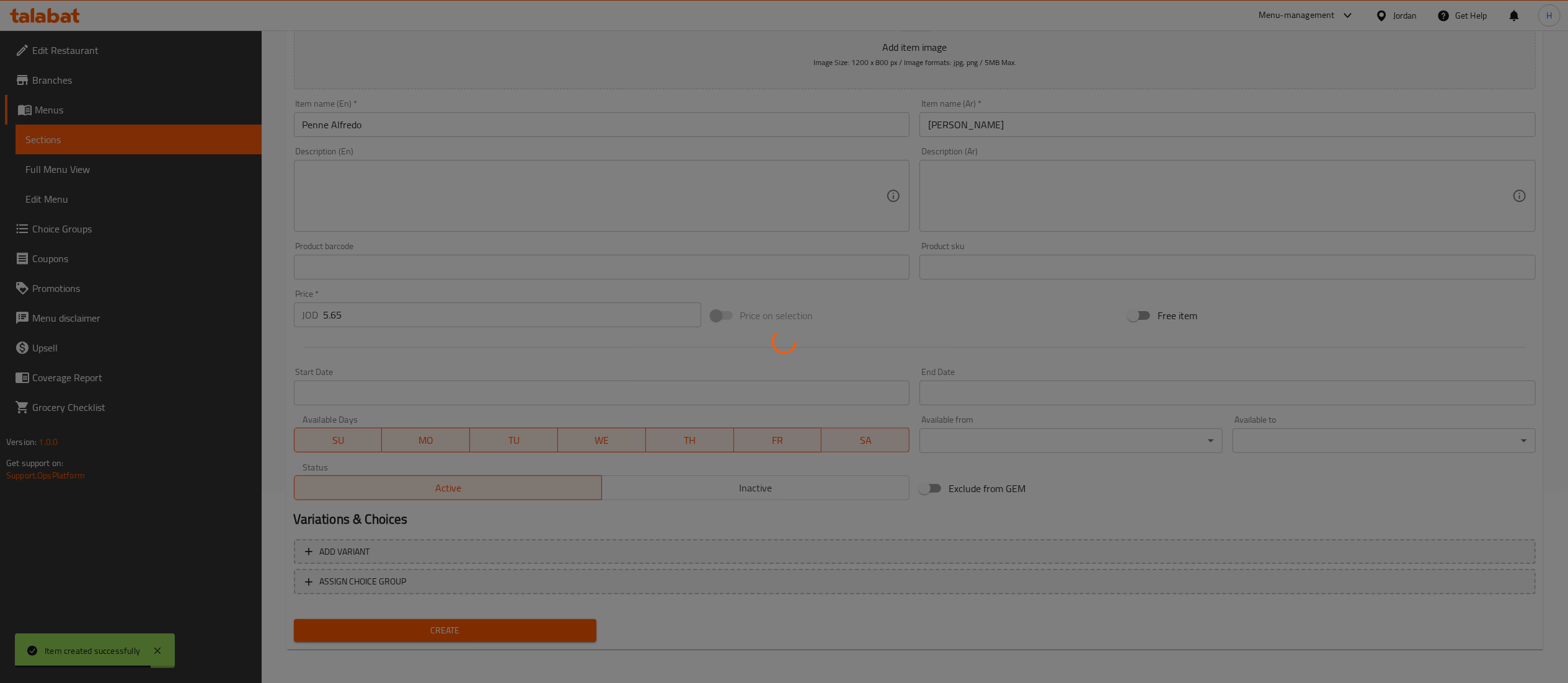
type input "0"
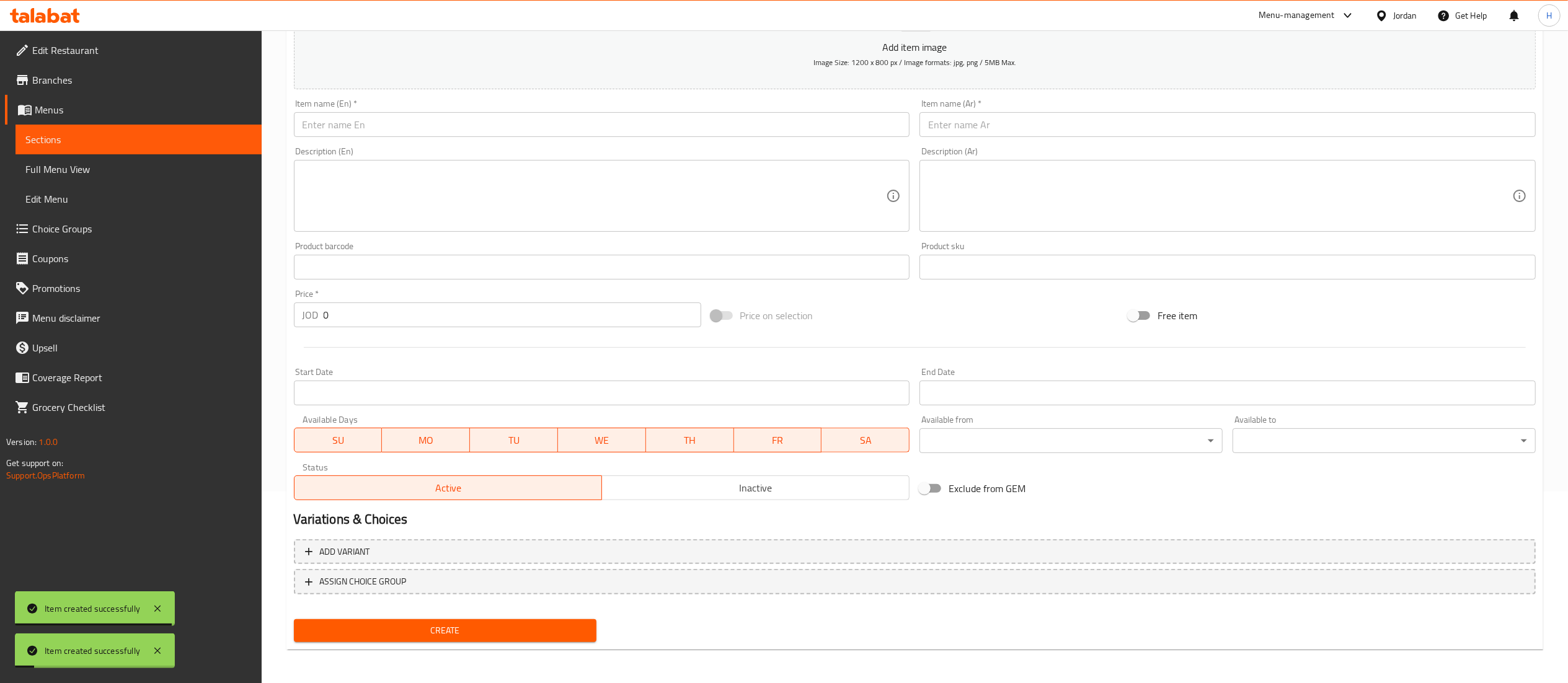
click at [464, 130] on input "text" at bounding box center [602, 125] width 617 height 25
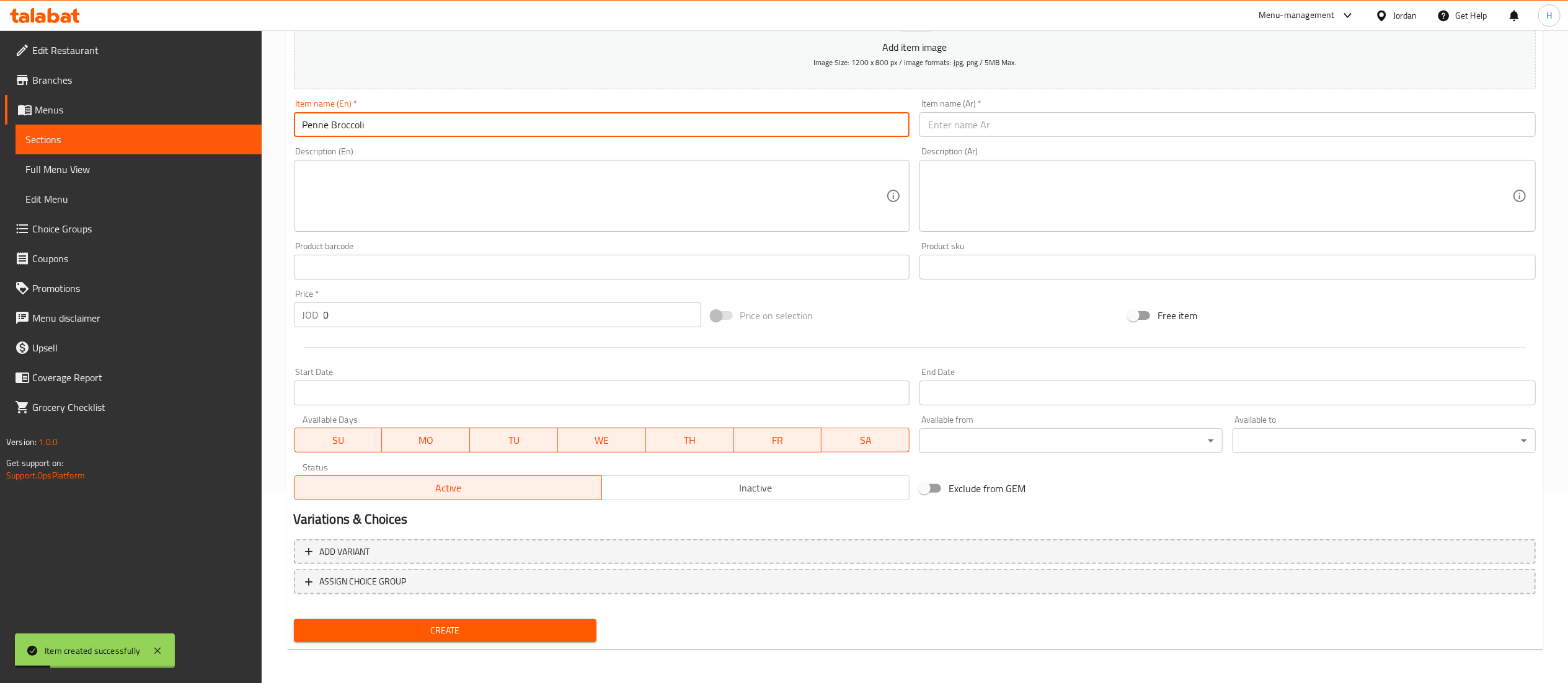
type input "Penne Broccoli"
click at [944, 129] on input "text" at bounding box center [1227, 125] width 617 height 25
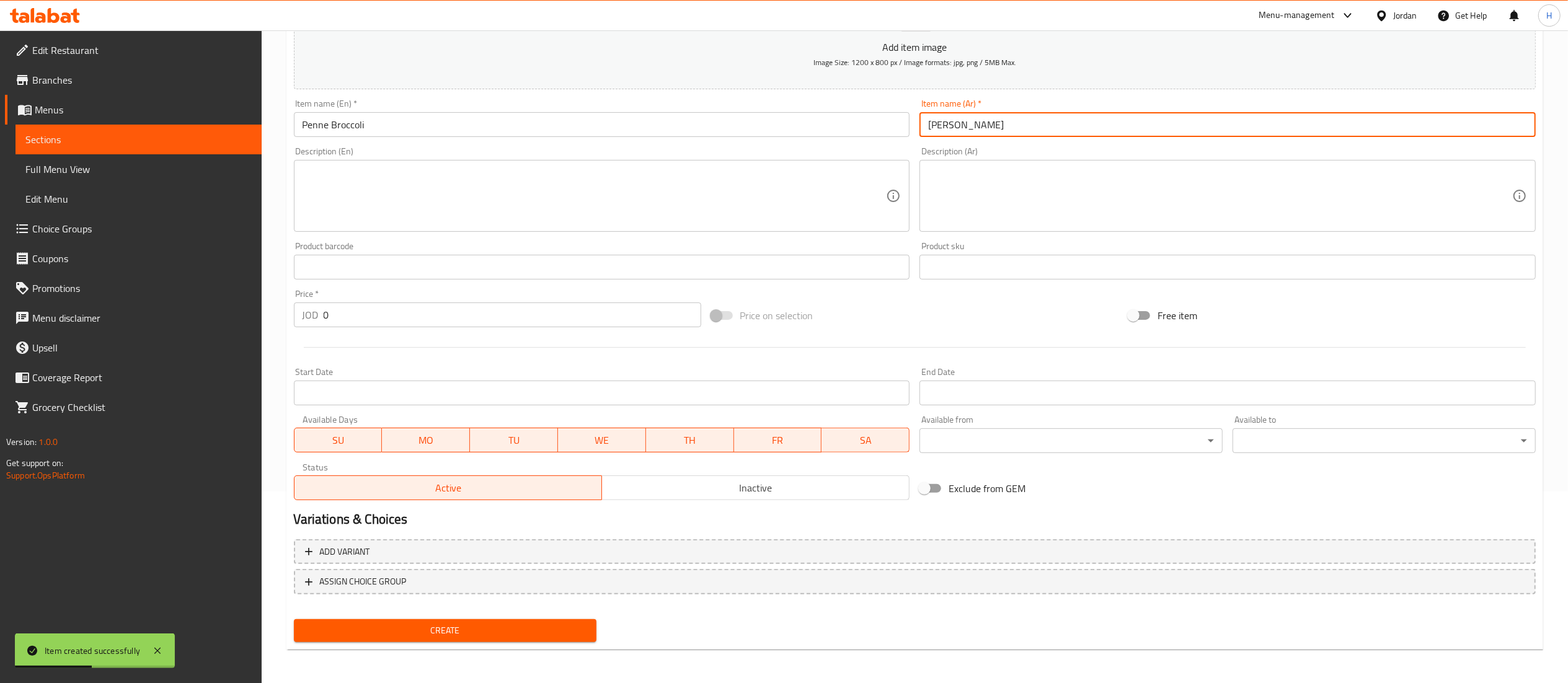
type input "بيني بروكلي"
drag, startPoint x: 306, startPoint y: 311, endPoint x: 241, endPoint y: 305, distance: 65.3
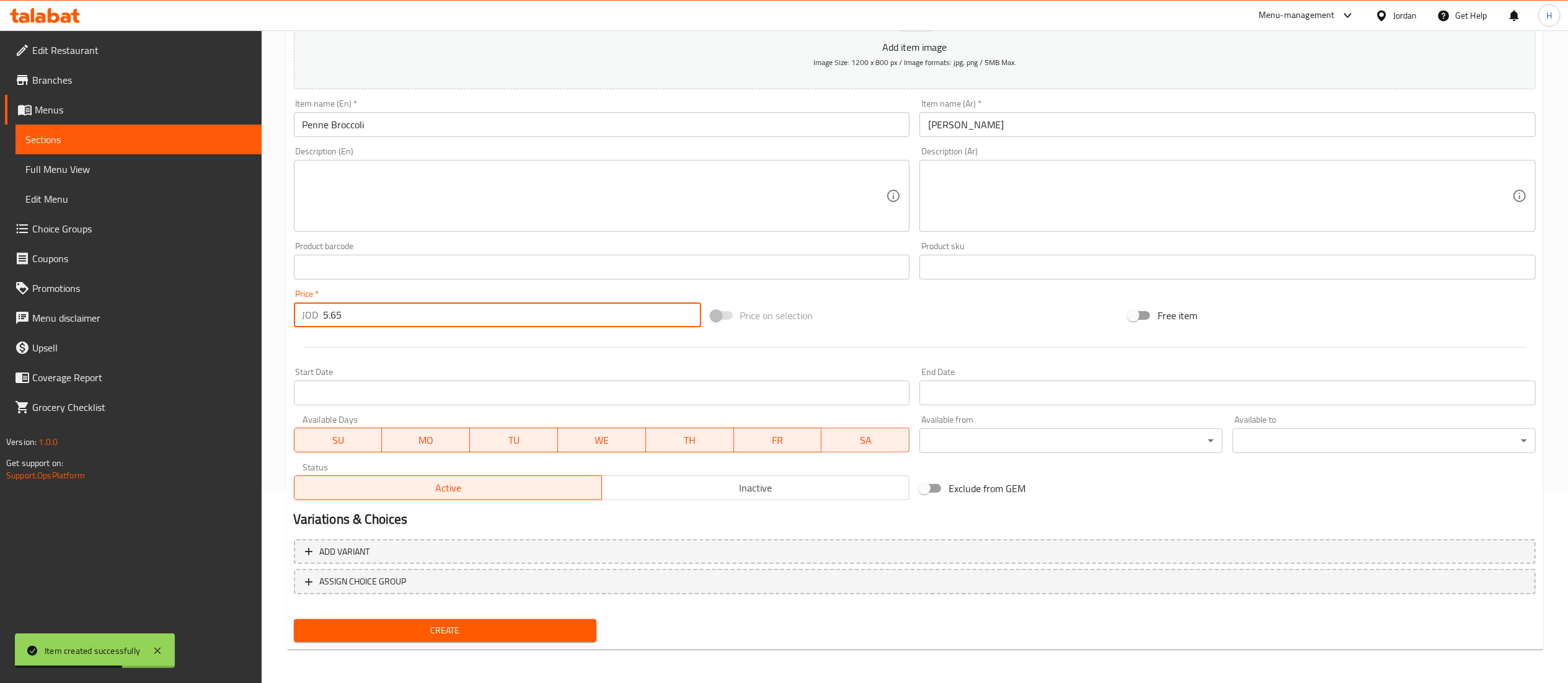
type input "5.65"
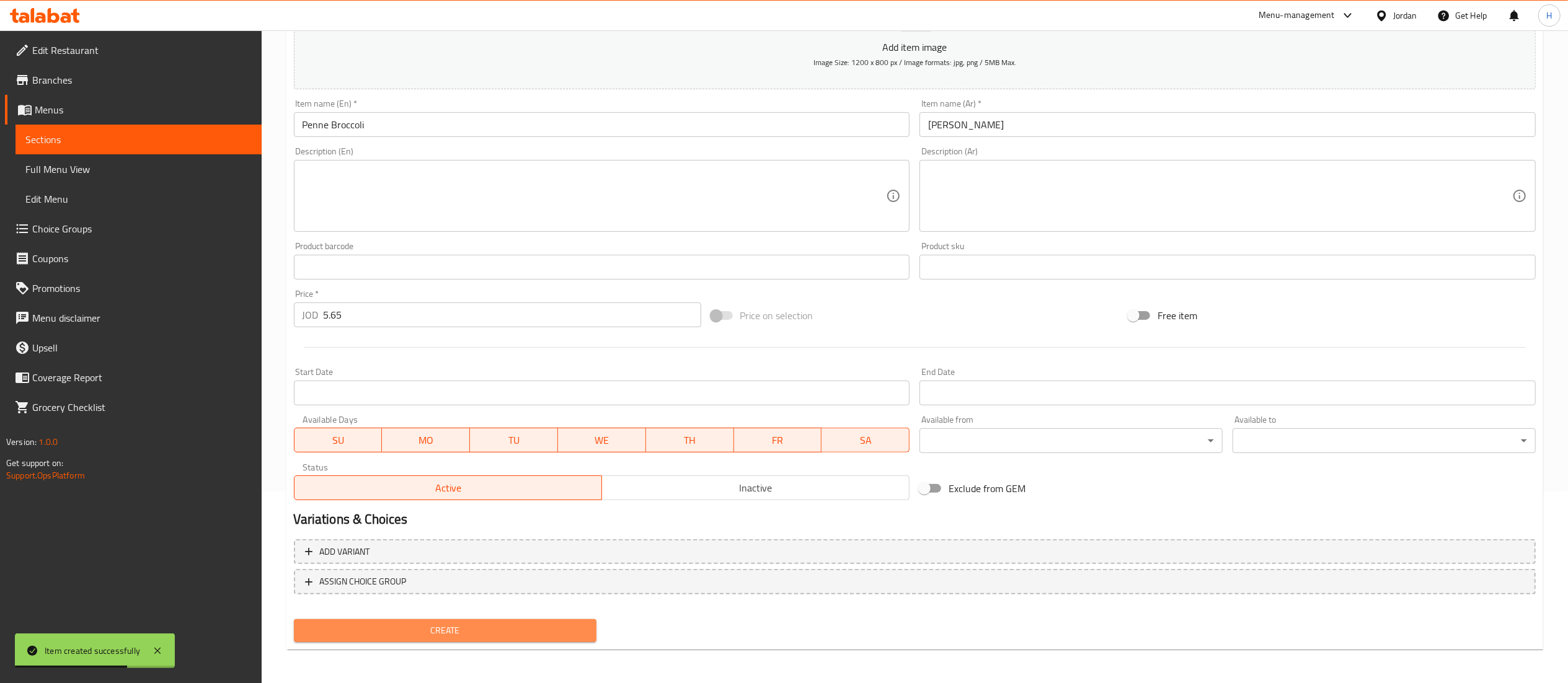
click at [397, 629] on span "Create" at bounding box center [445, 631] width 283 height 16
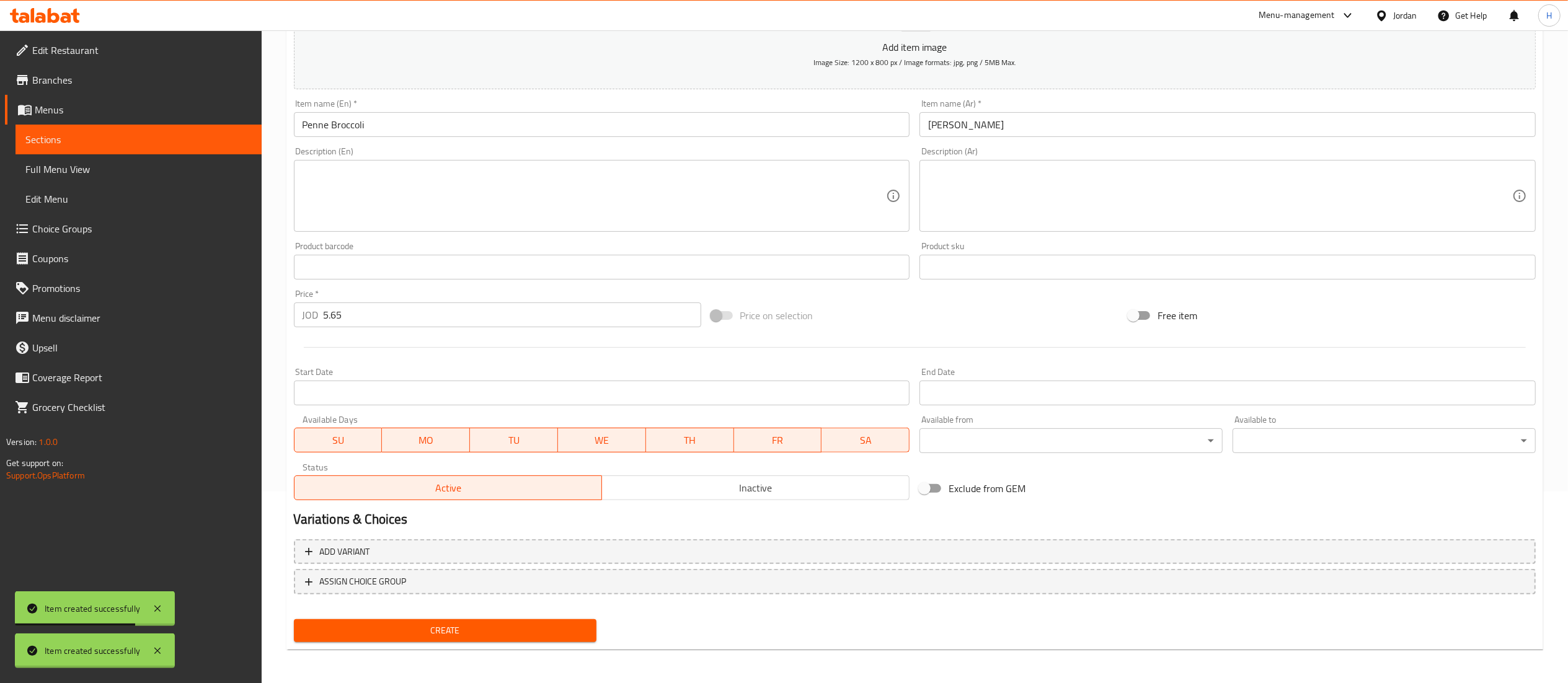
type input "0"
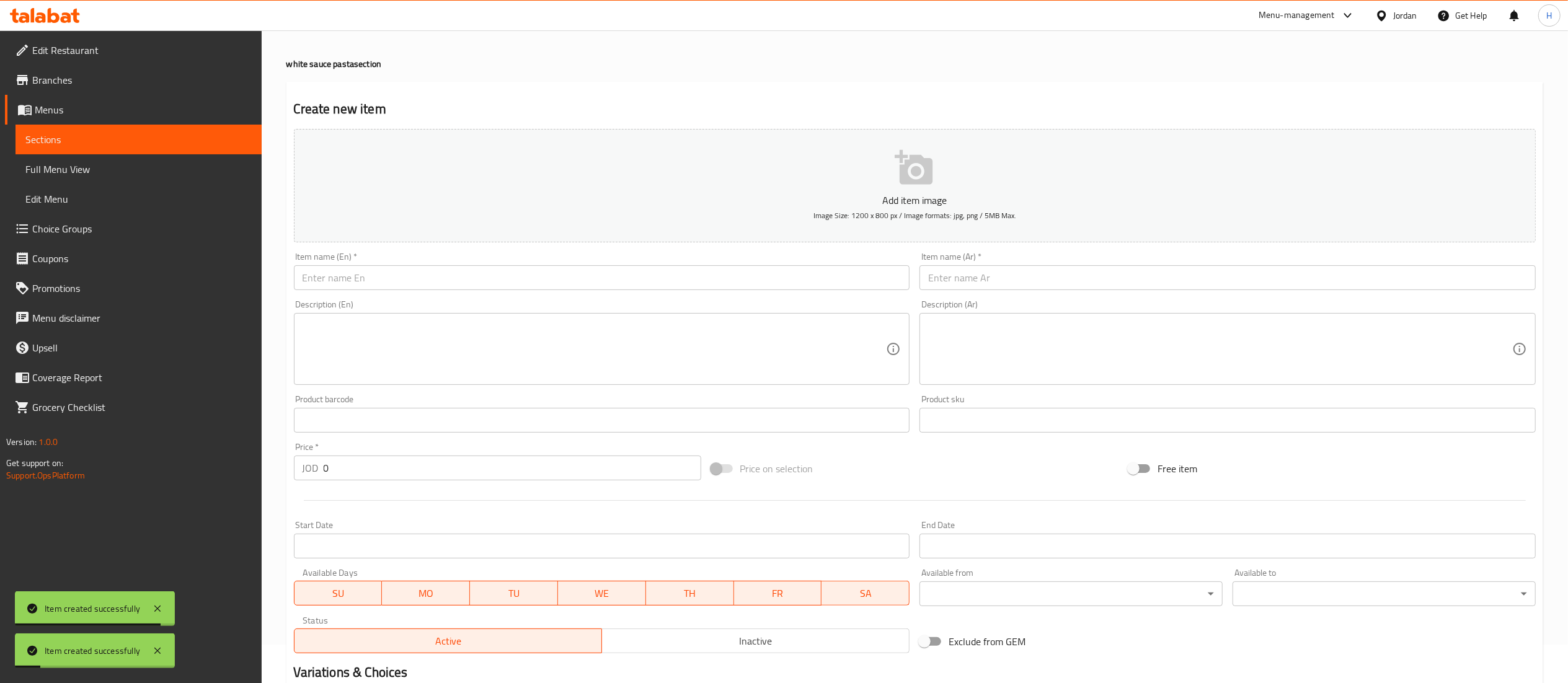
scroll to position [0, 0]
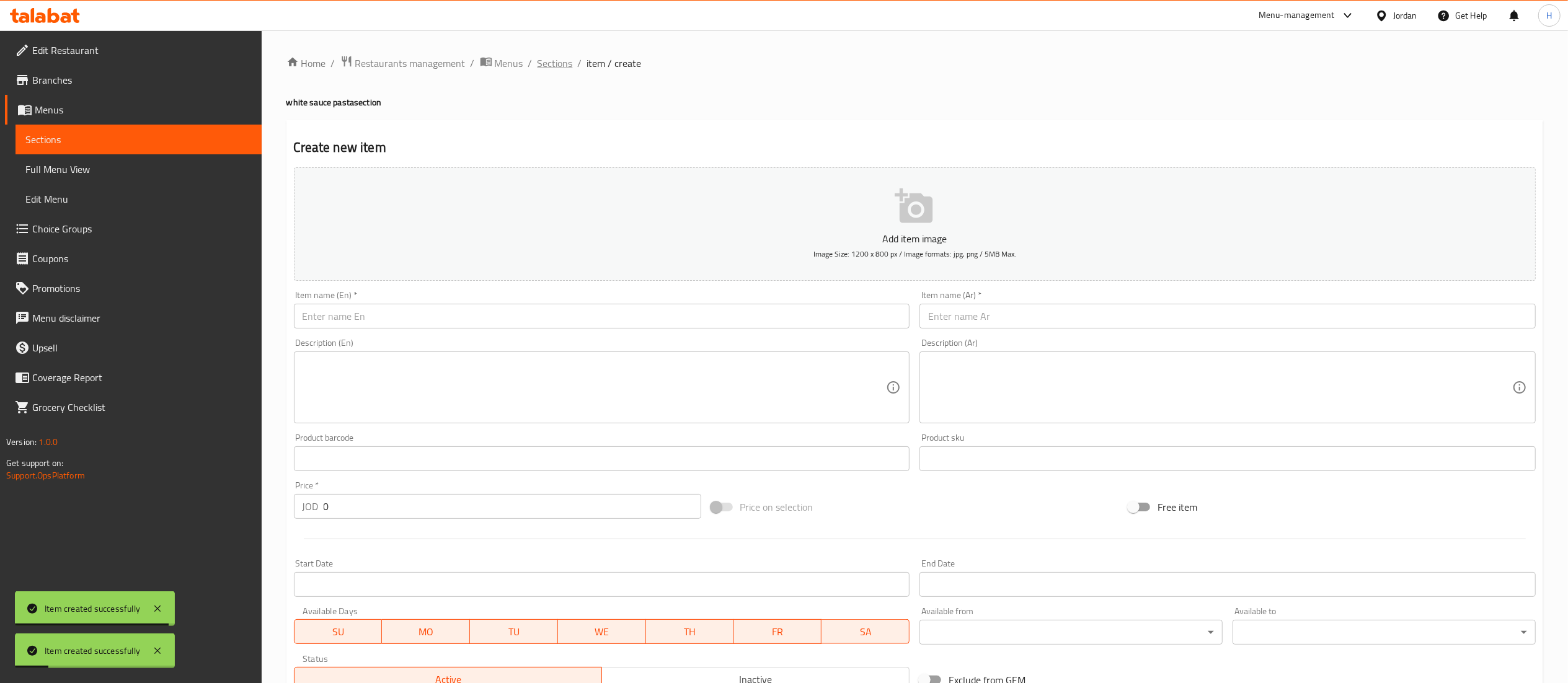
click at [564, 69] on span "Sections" at bounding box center [555, 63] width 35 height 15
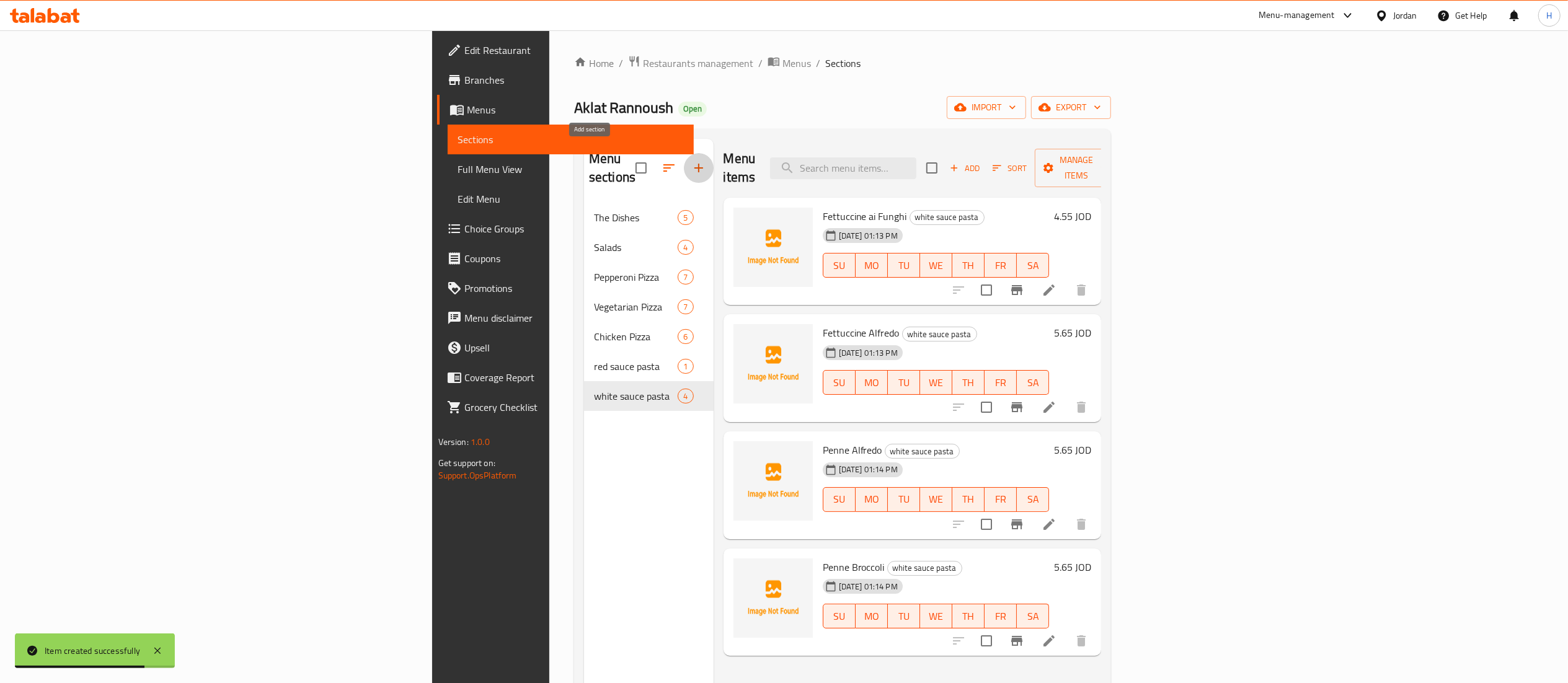
click at [691, 160] on icon "button" at bounding box center [699, 168] width 15 height 15
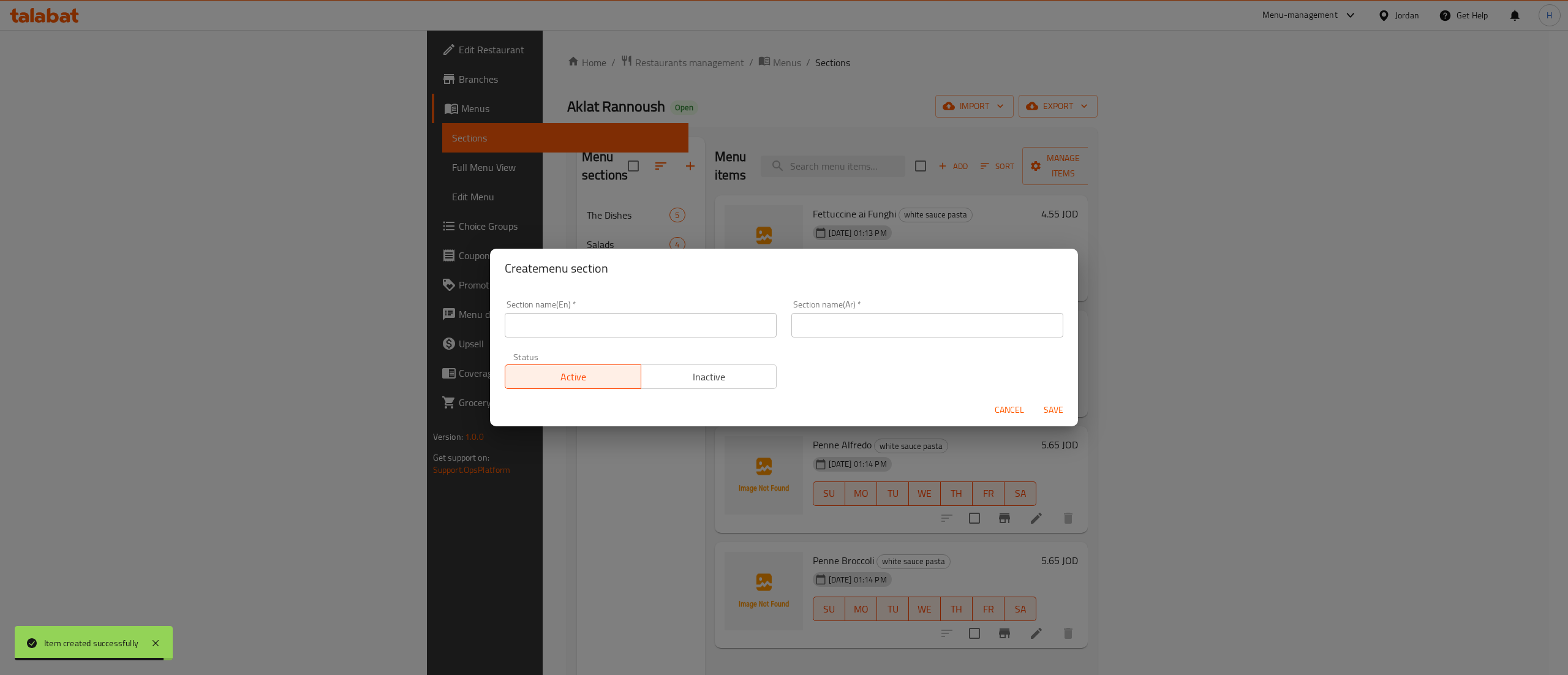
click at [618, 323] on input "text" at bounding box center [640, 325] width 272 height 24
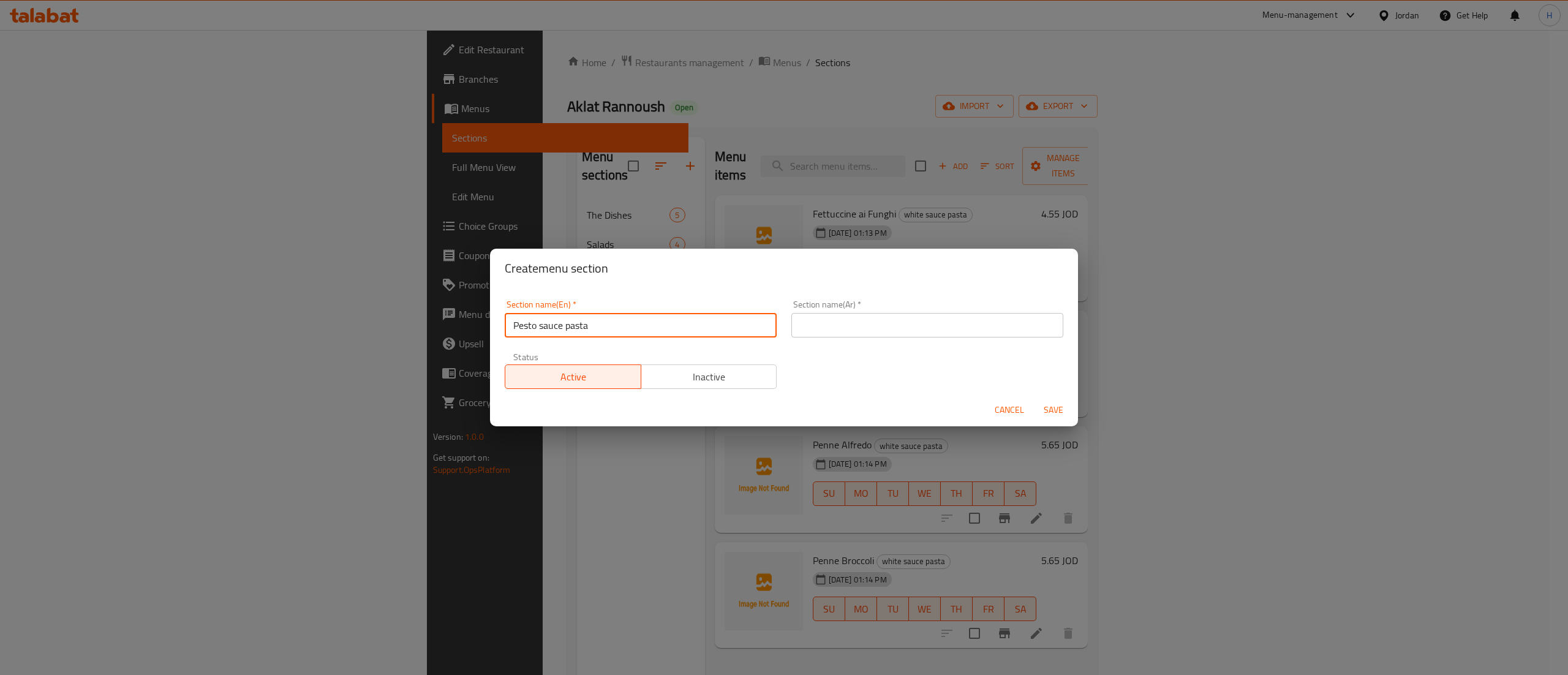
type input "Pesto sauce pasta"
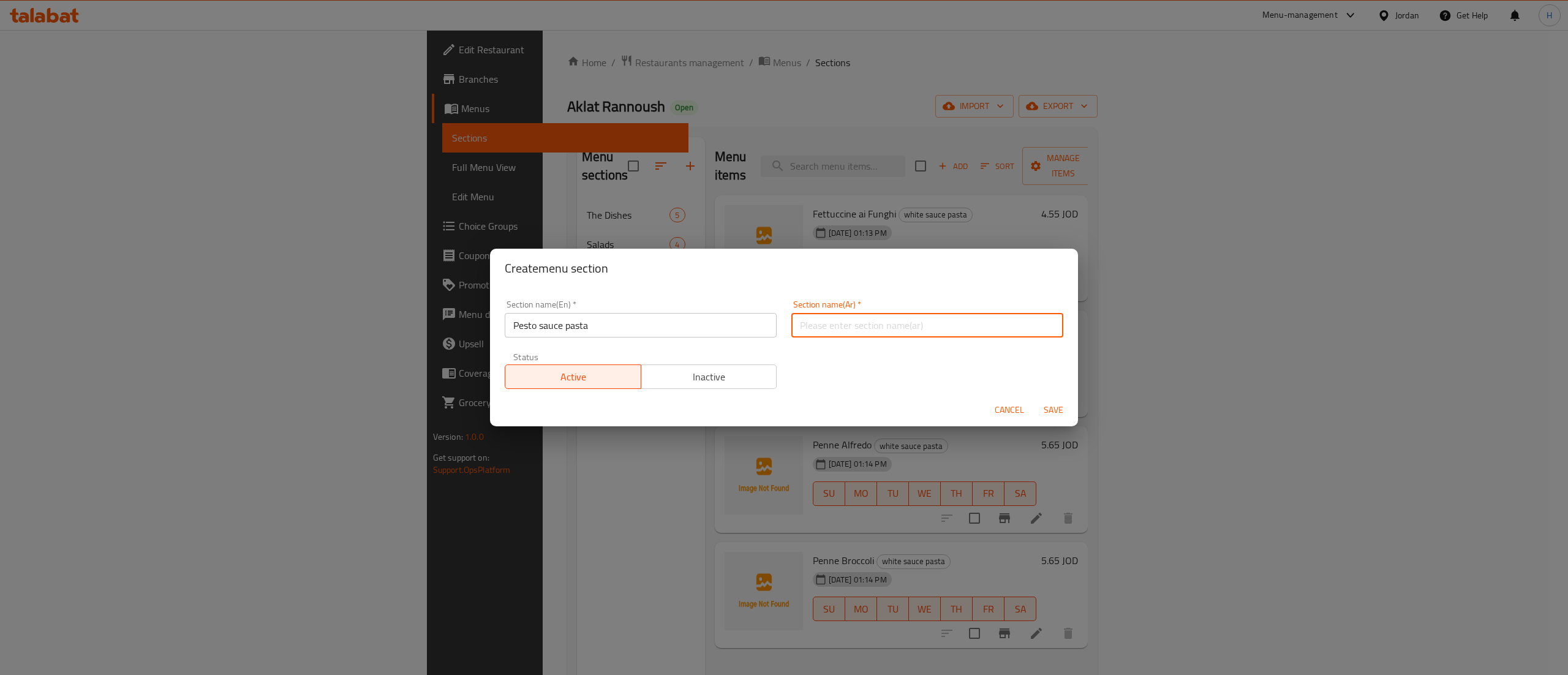
drag, startPoint x: 795, startPoint y: 330, endPoint x: 781, endPoint y: 328, distance: 14.1
click at [795, 330] on input "text" at bounding box center [927, 325] width 272 height 24
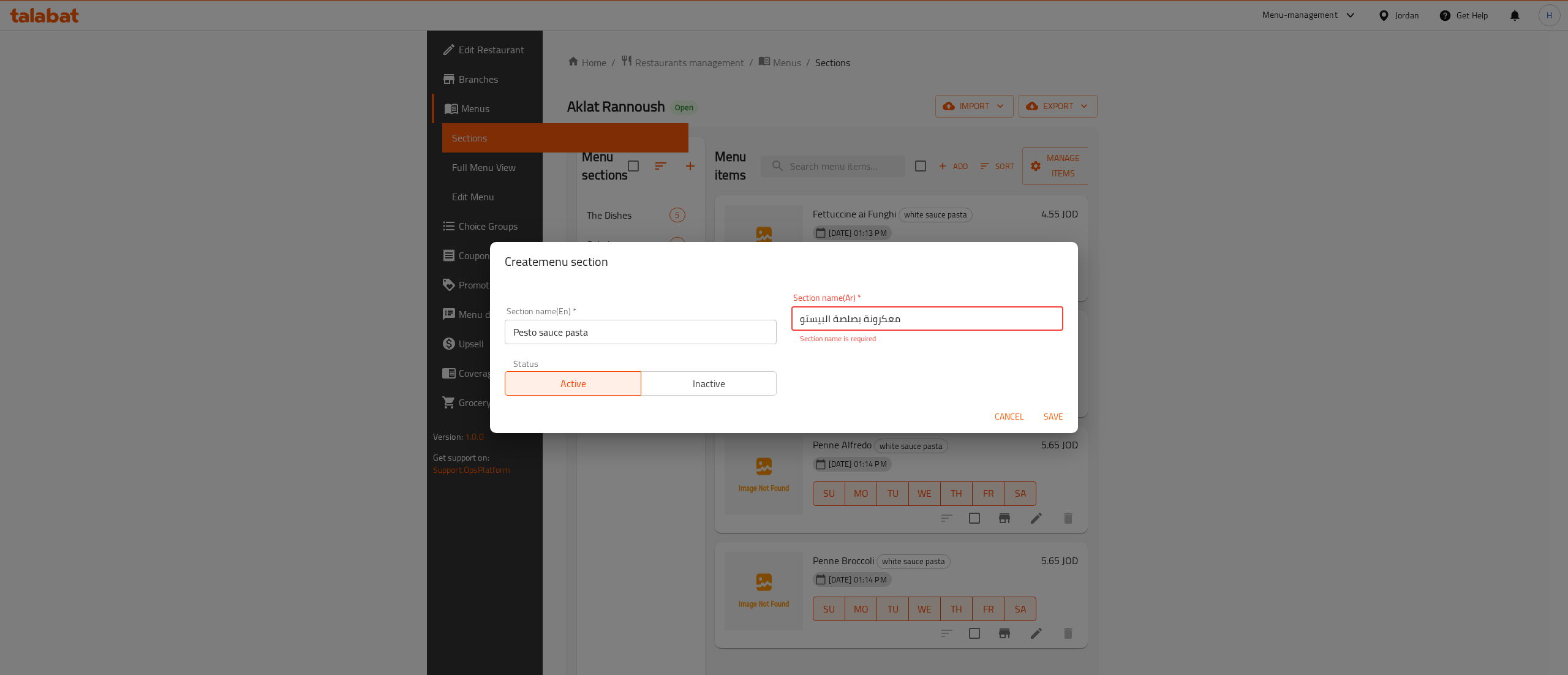
type input "معكرونة بصلصة البيستو"
click at [1050, 399] on form "Section name(En)   * Pesto sauce pasta Section name(En) * Section name(Ar)   * …" at bounding box center [784, 357] width 588 height 152
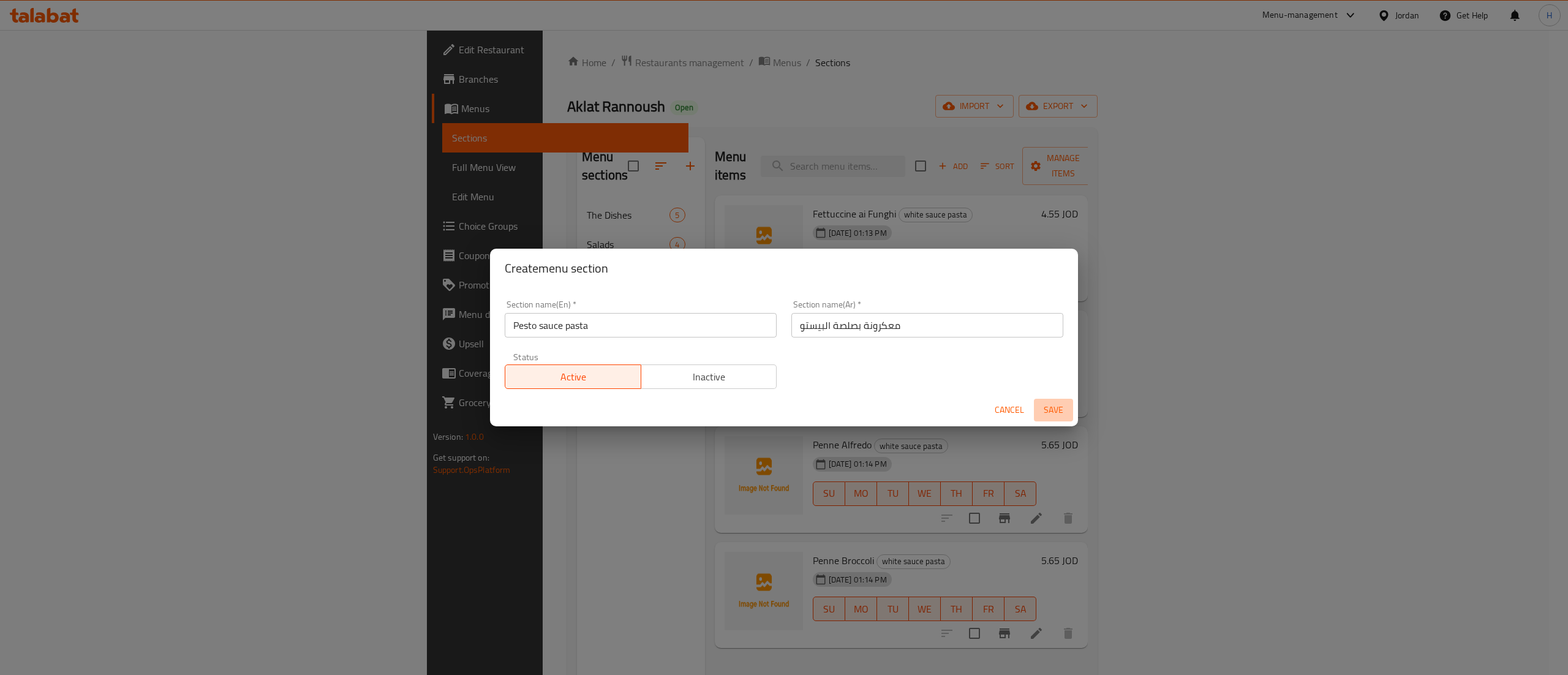
click at [1050, 413] on span "Save" at bounding box center [1053, 410] width 29 height 15
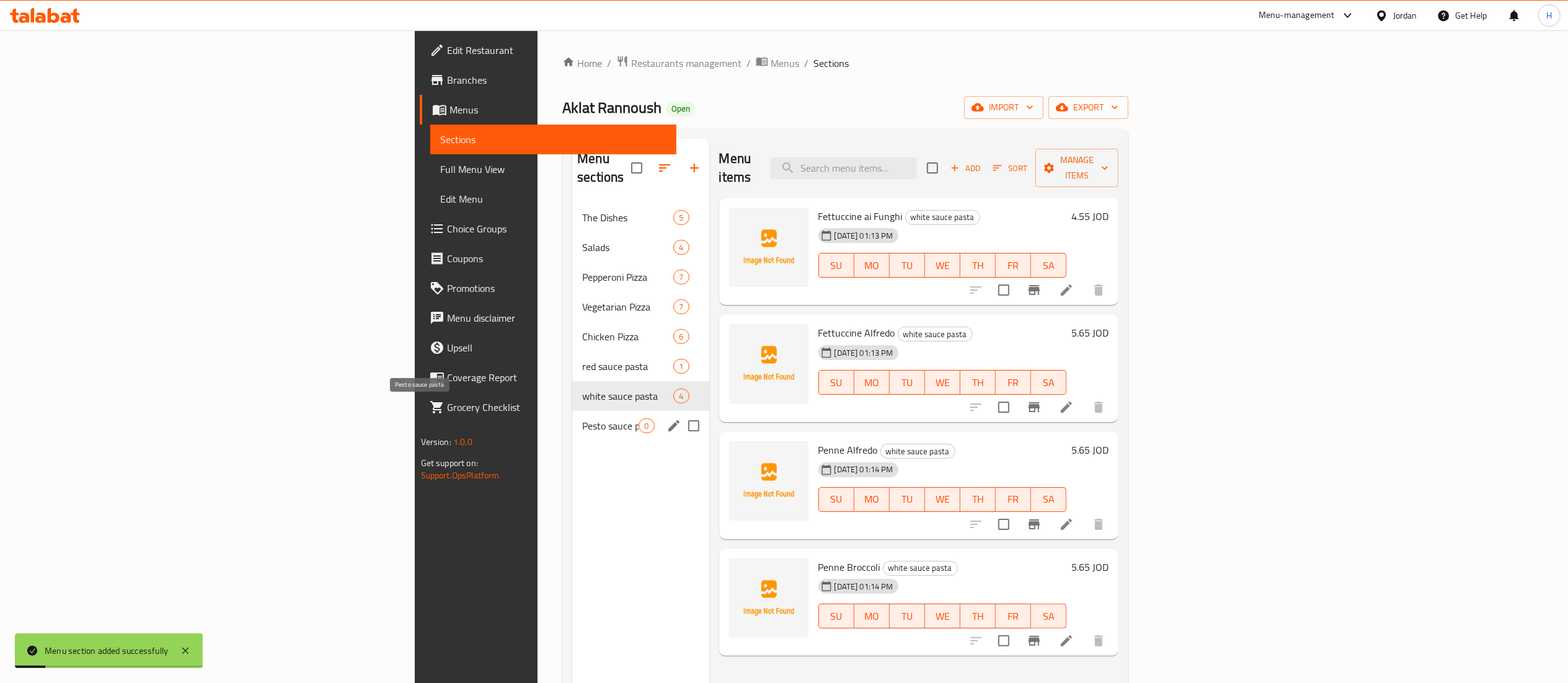
click at [582, 418] on span "Pesto sauce pasta" at bounding box center [611, 426] width 57 height 15
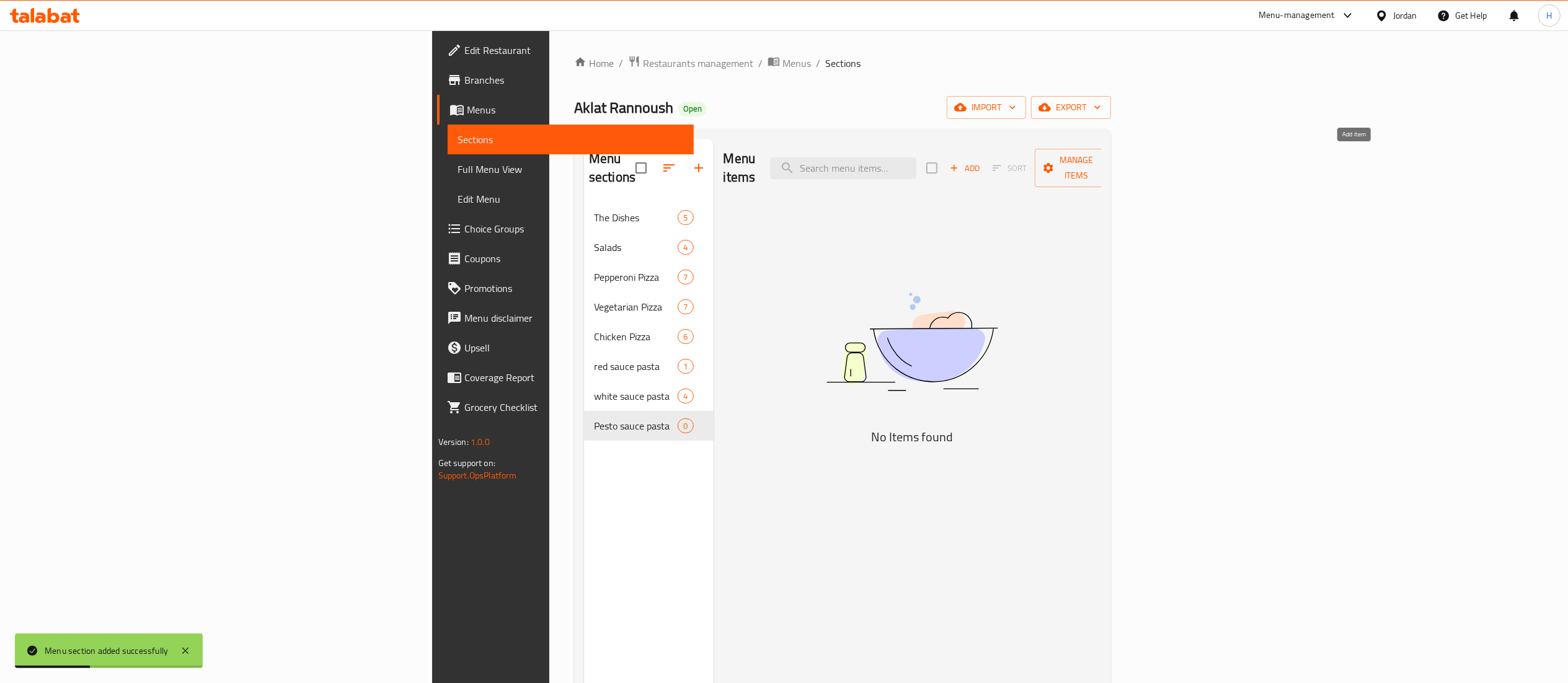
click at [981, 161] on span "Add" at bounding box center [965, 168] width 34 height 14
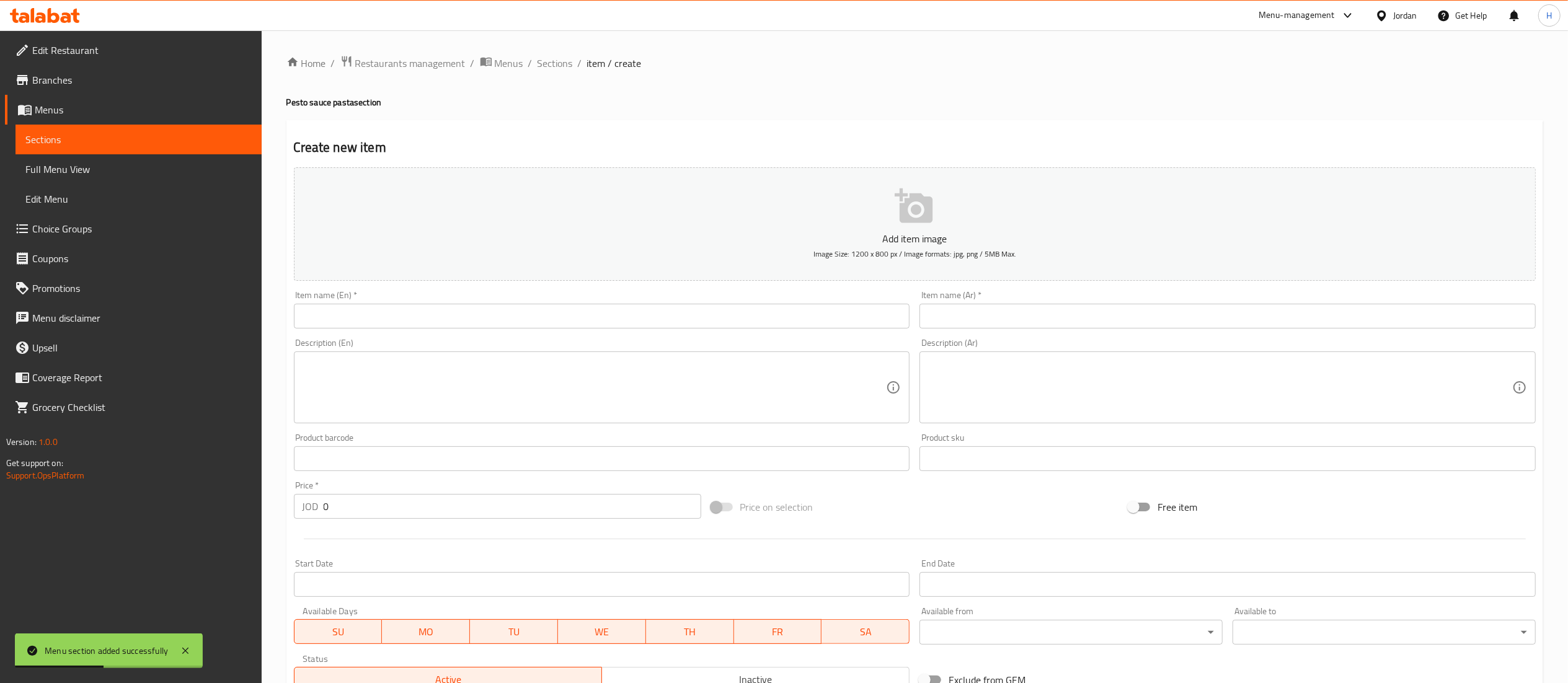
click at [699, 317] on input "text" at bounding box center [602, 315] width 617 height 25
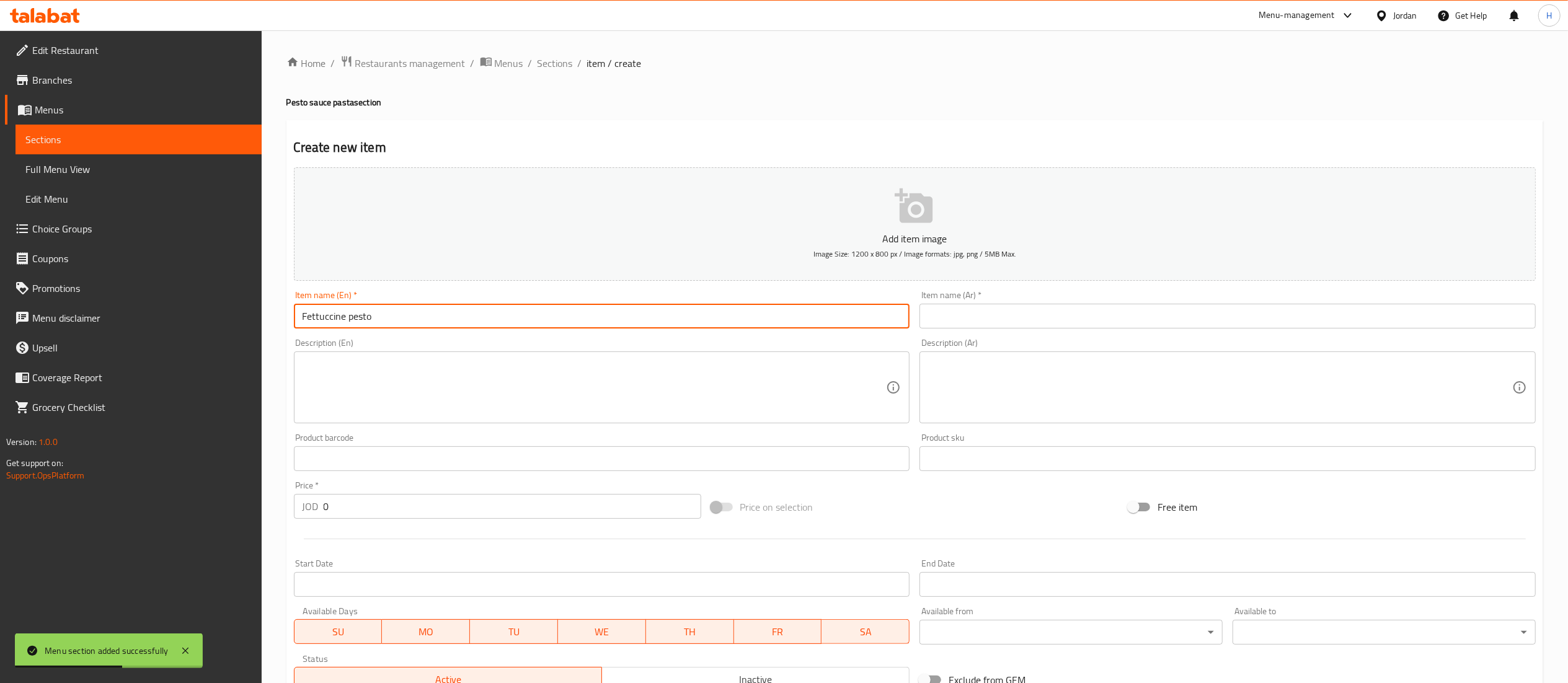
type input "Fettuccine pesto"
click at [1074, 309] on input "text" at bounding box center [1227, 315] width 617 height 25
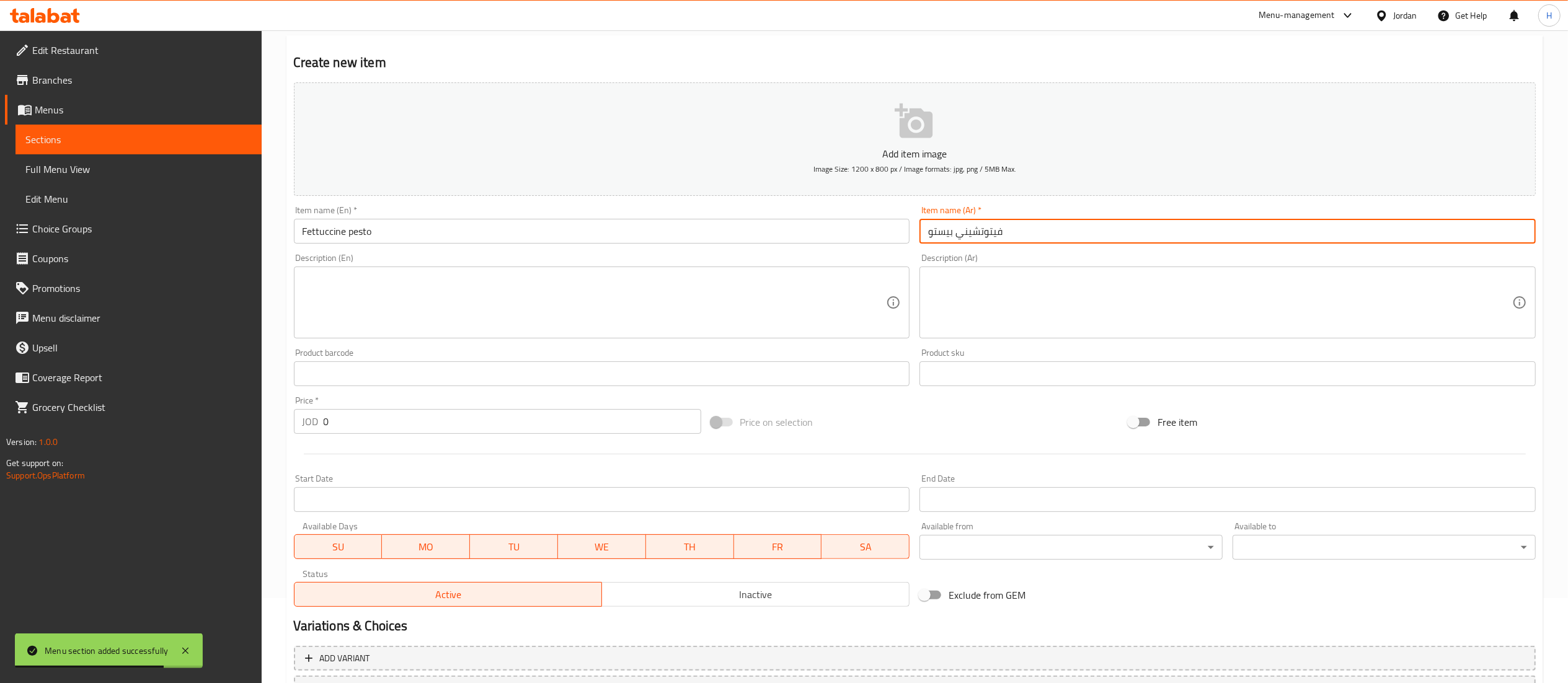
scroll to position [124, 0]
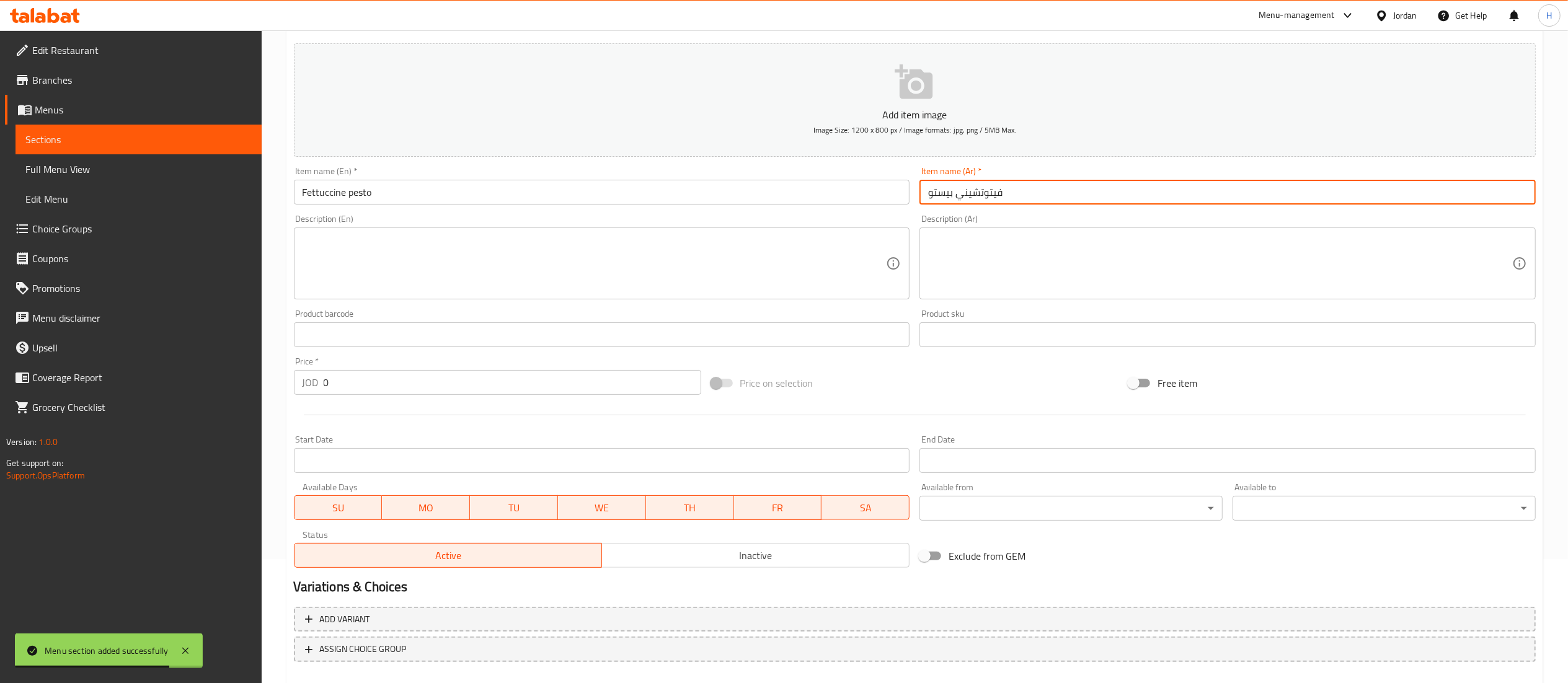
type input "فيتوتشيني بيستو"
drag, startPoint x: 101, startPoint y: 371, endPoint x: 75, endPoint y: 367, distance: 26.3
click at [75, 367] on div "Edit Restaurant Branches Menus Sections Full Menu View Edit Menu Choice Groups …" at bounding box center [784, 329] width 1568 height 846
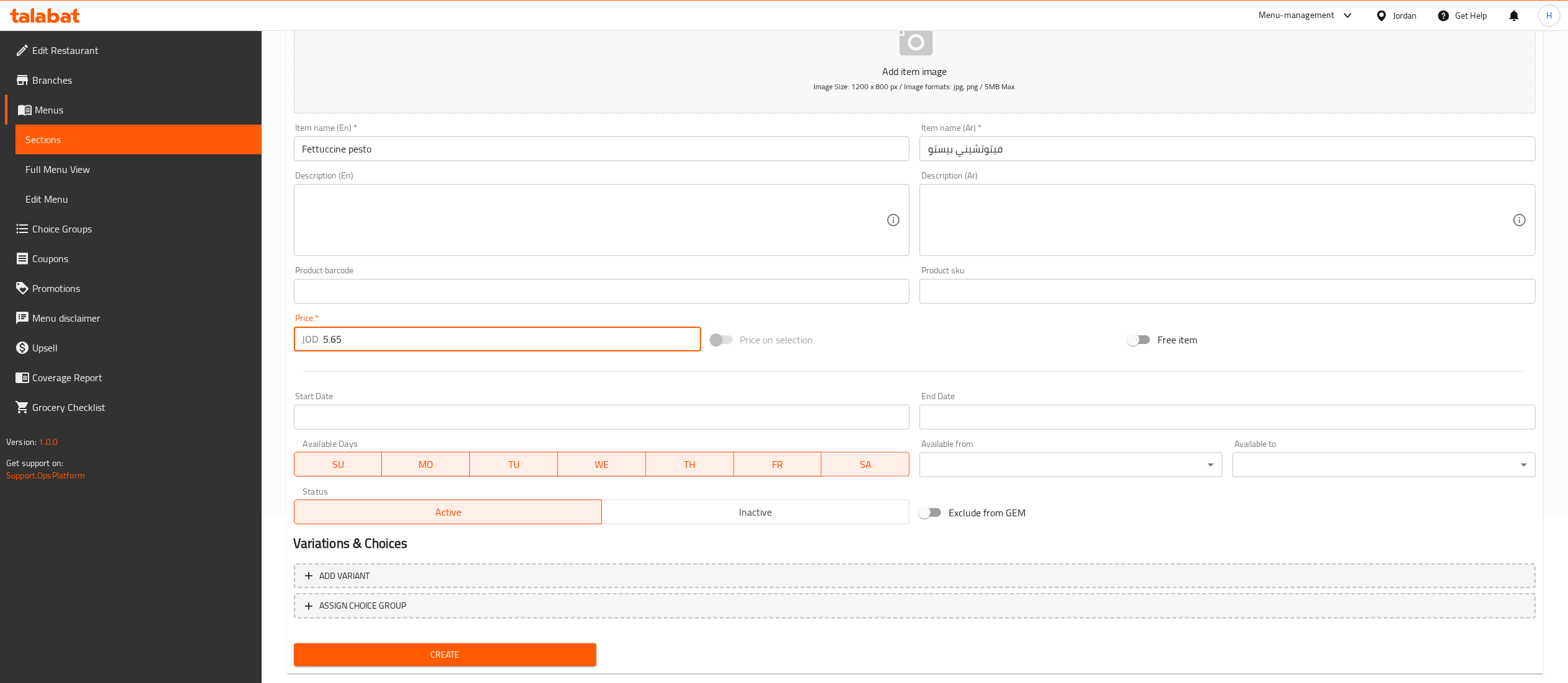
scroll to position [192, 0]
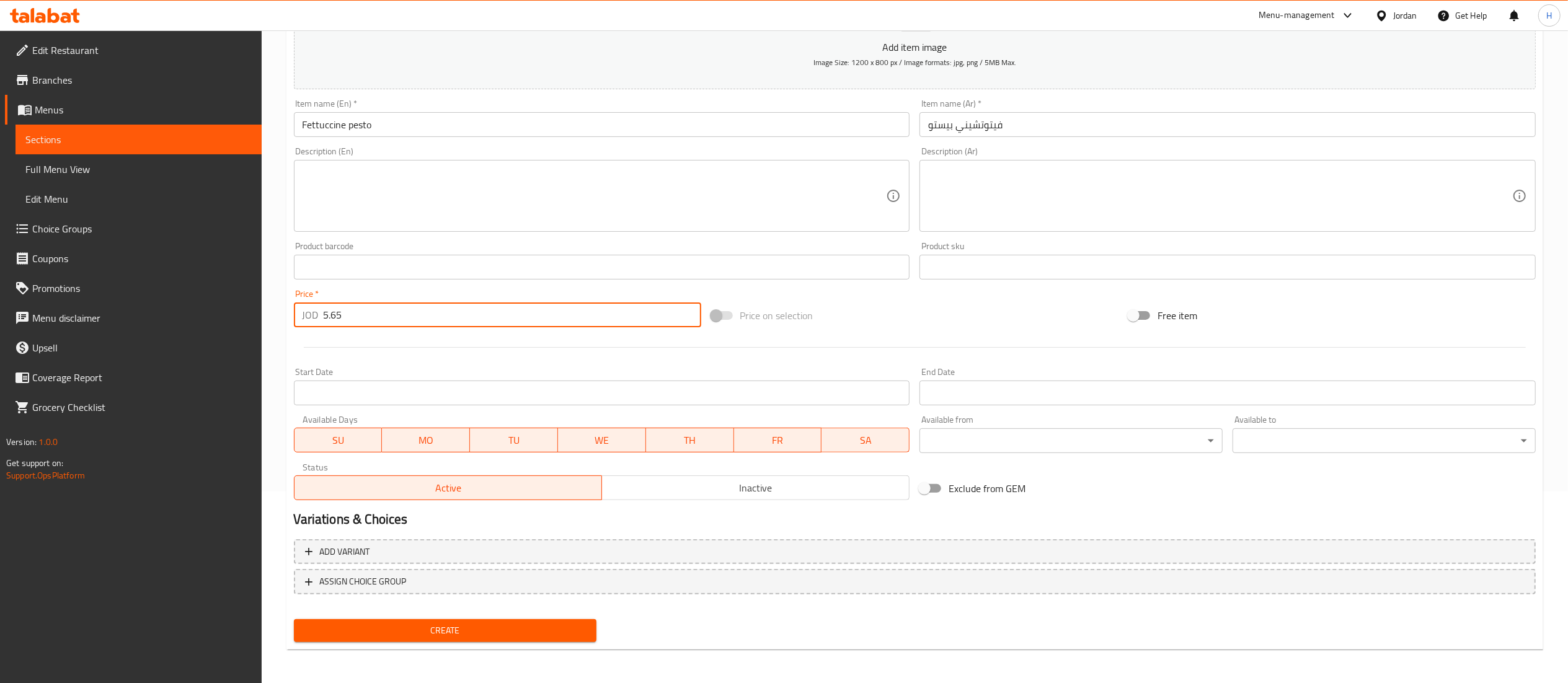
type input "5.65"
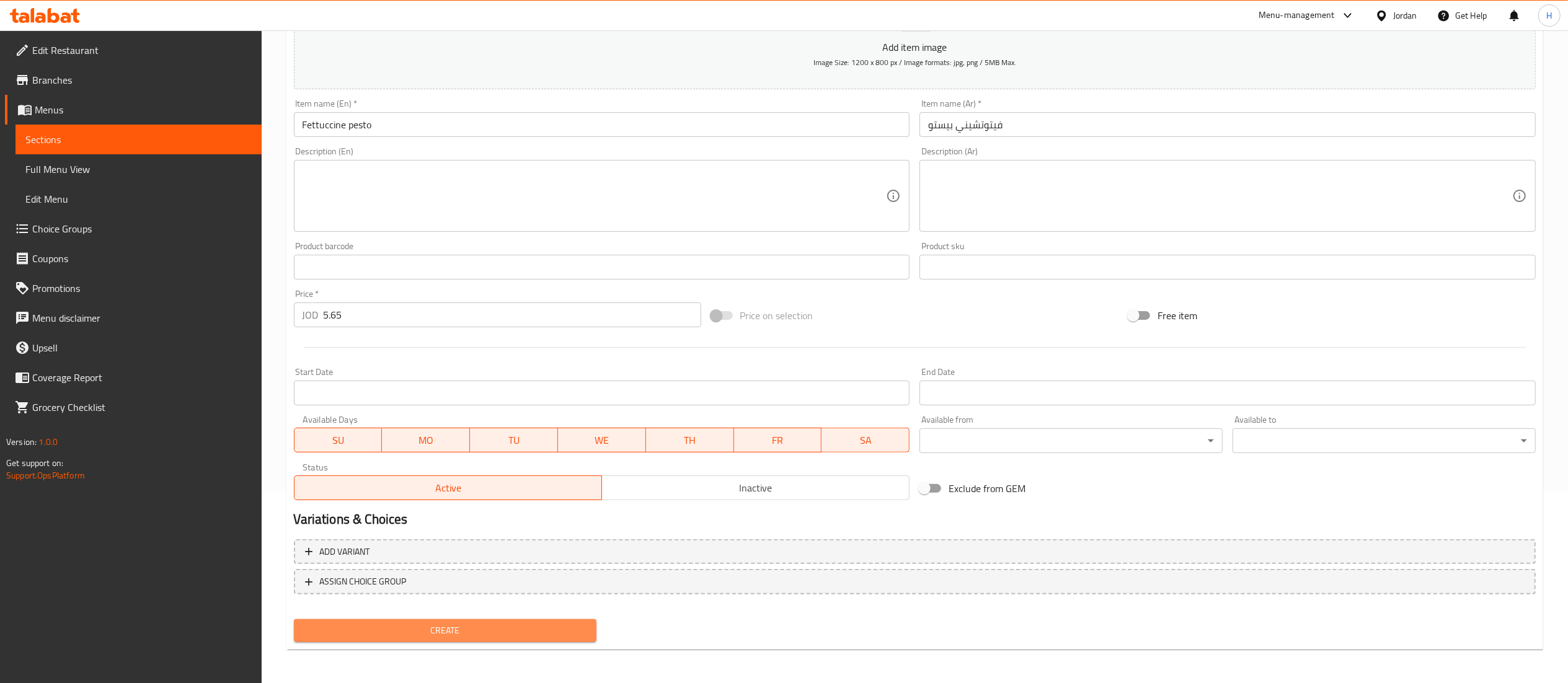
click at [412, 637] on span "Create" at bounding box center [445, 631] width 283 height 16
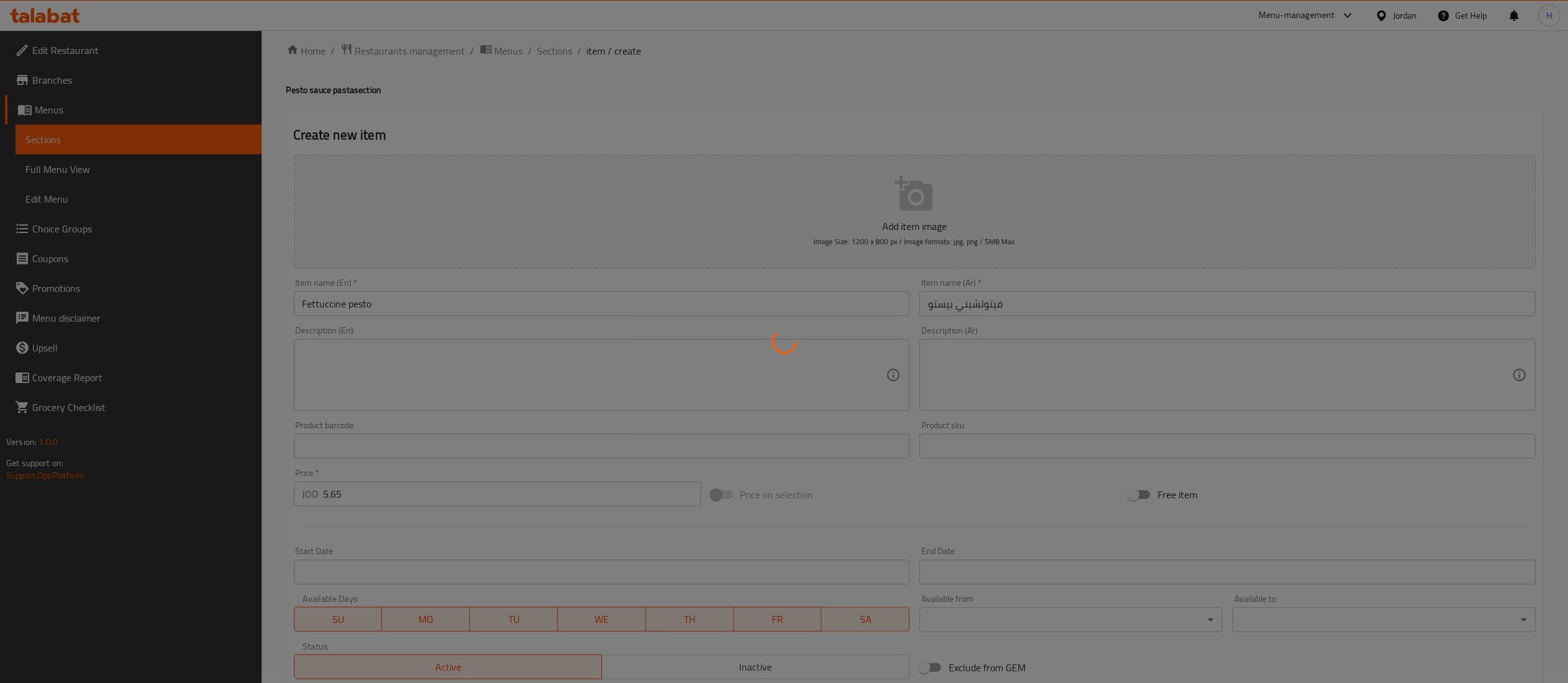
scroll to position [0, 0]
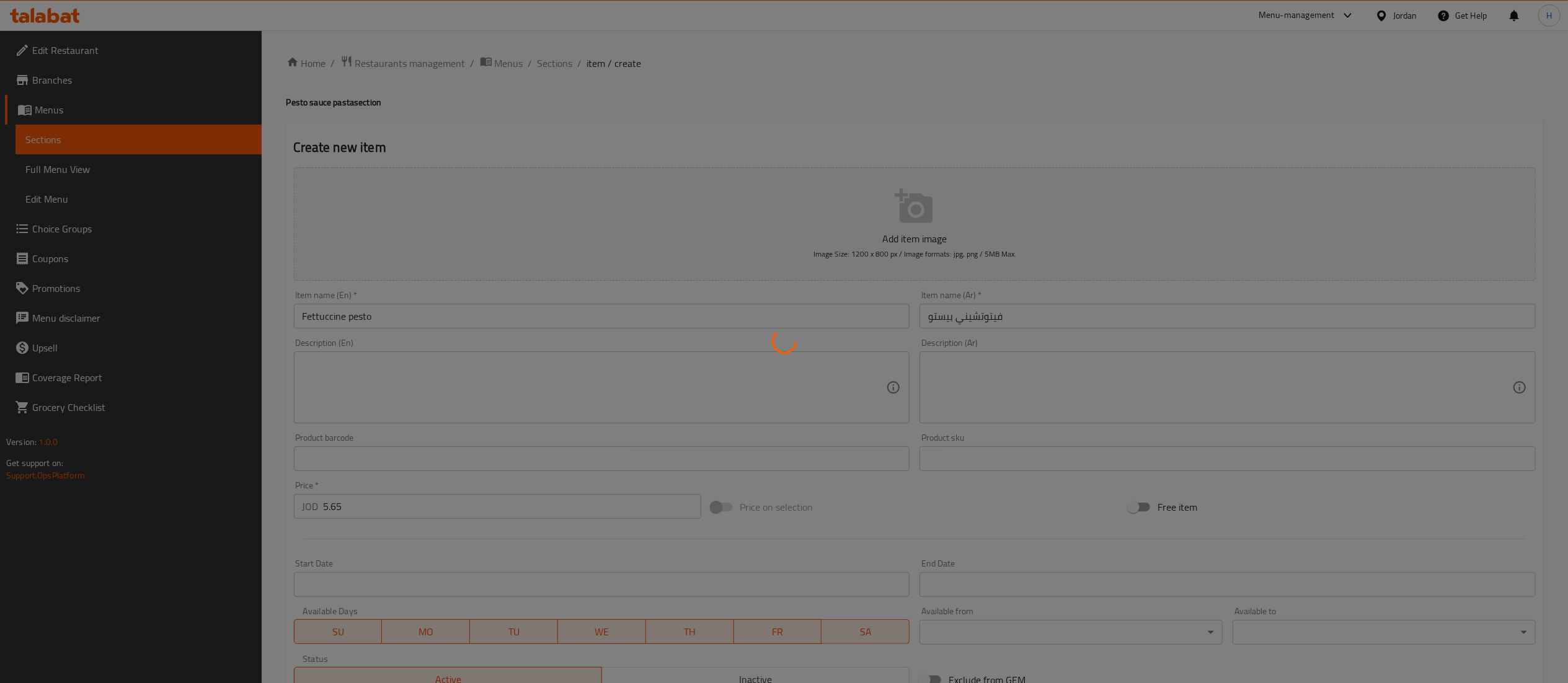
type input "0"
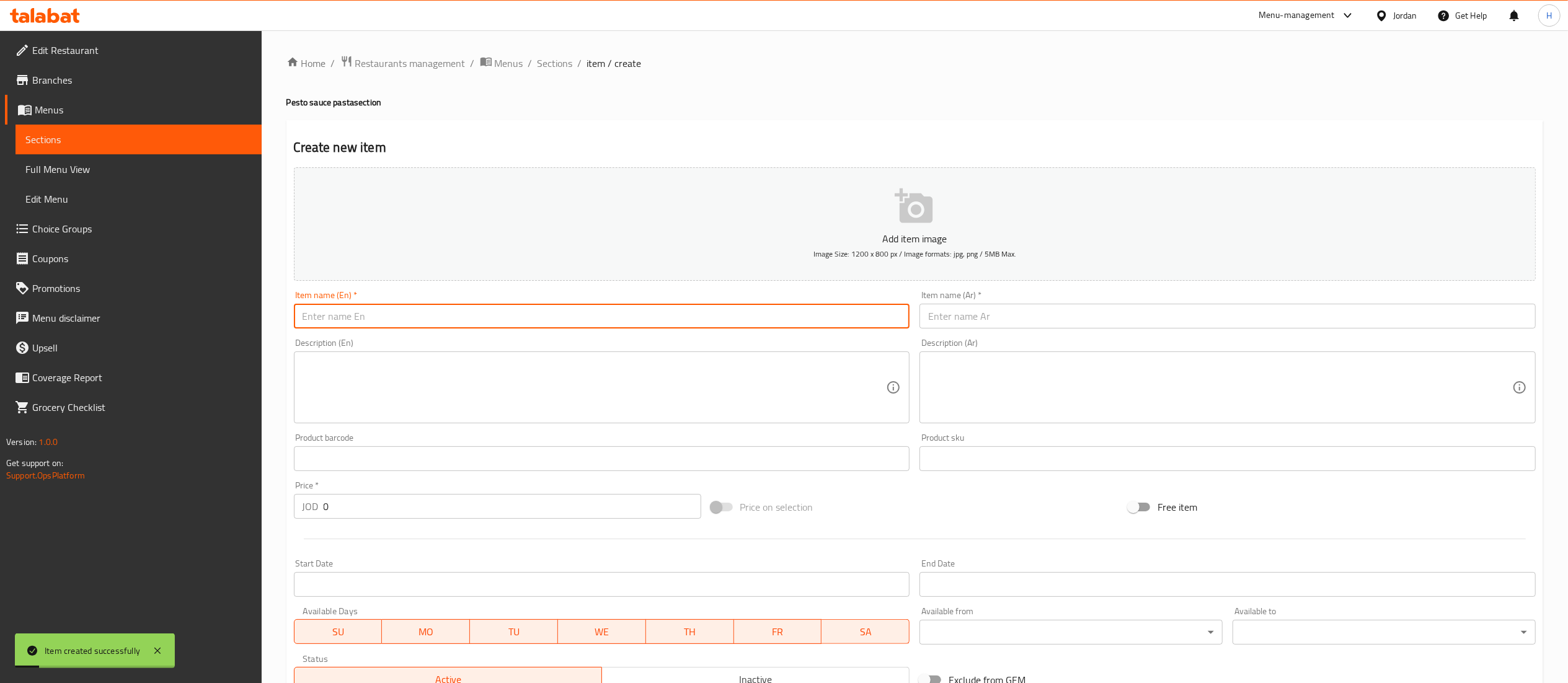
click at [415, 321] on input "text" at bounding box center [602, 315] width 617 height 25
type input "Spaghetti Alfredo"
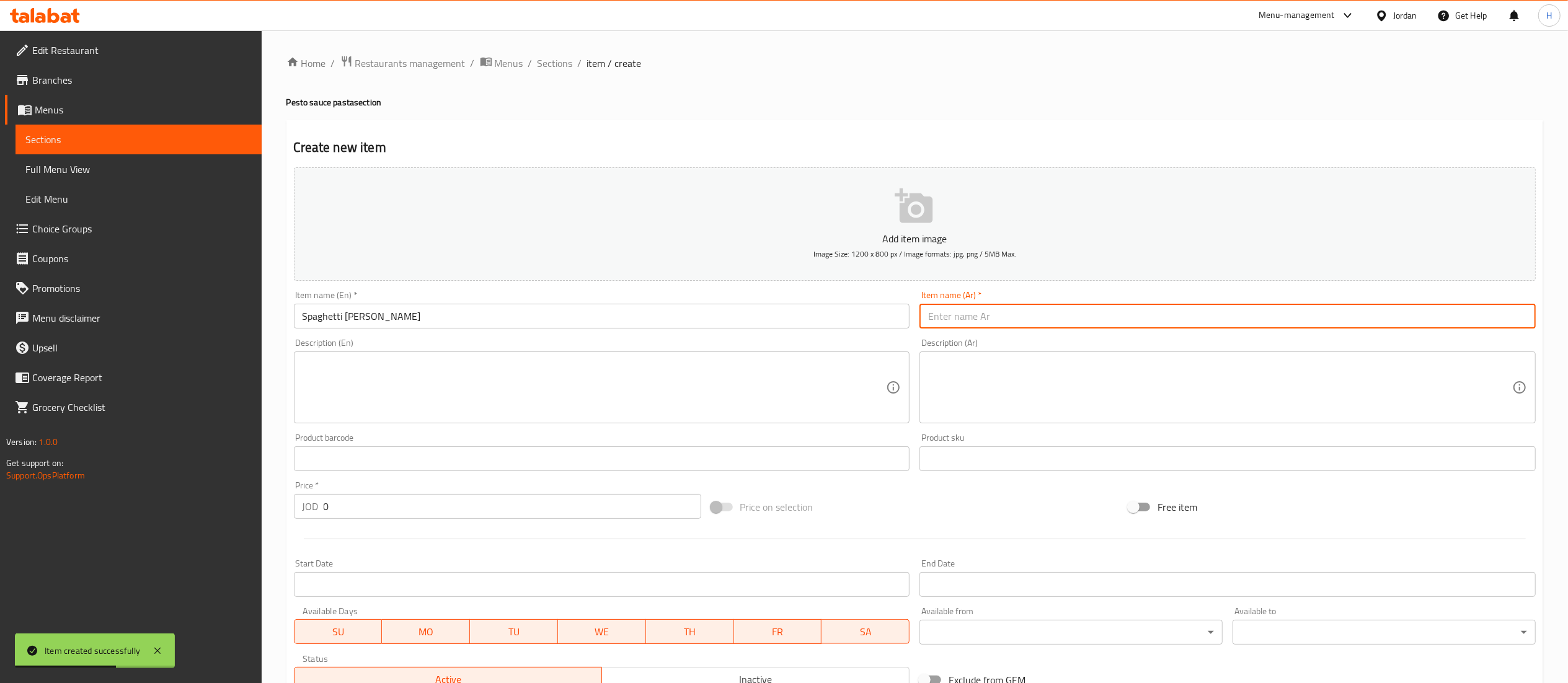
click at [968, 324] on input "text" at bounding box center [1227, 315] width 617 height 25
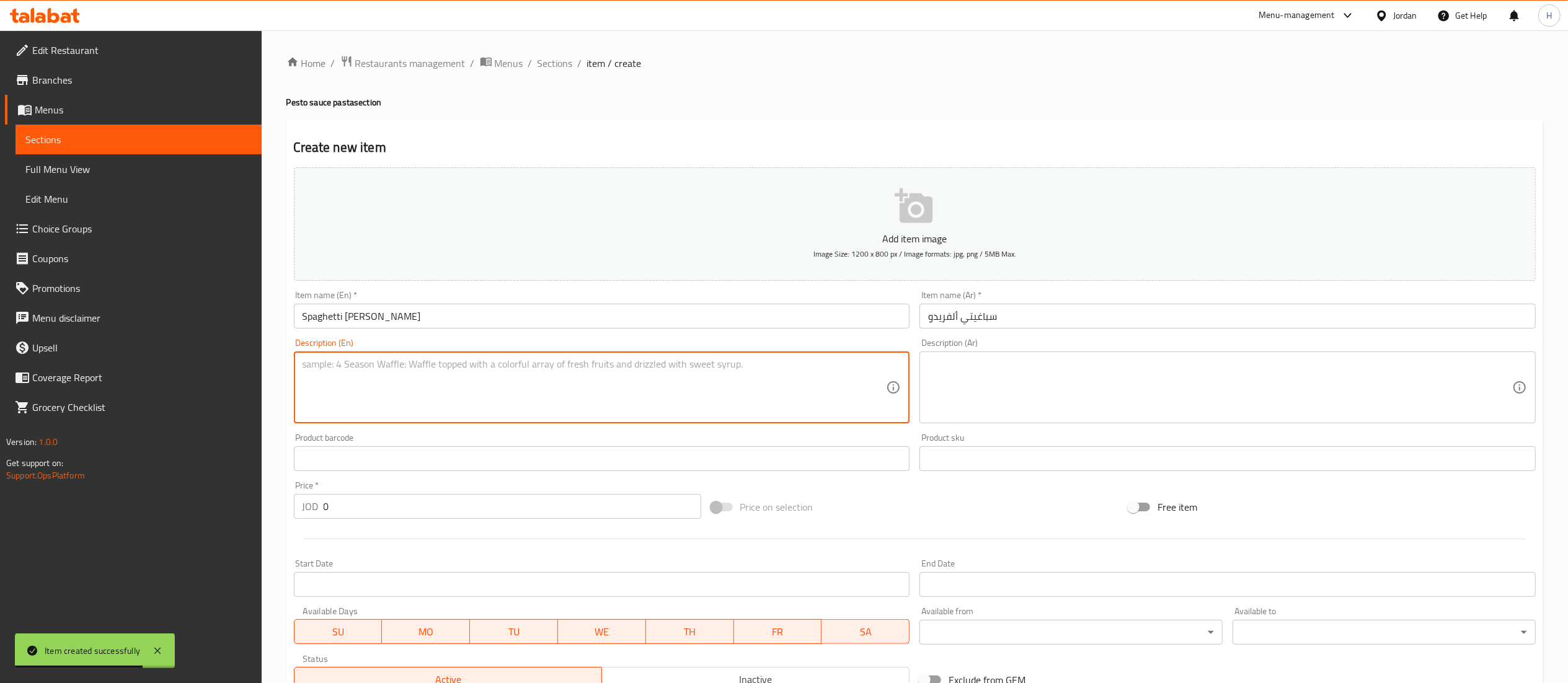
click at [494, 398] on textarea at bounding box center [594, 388] width 584 height 59
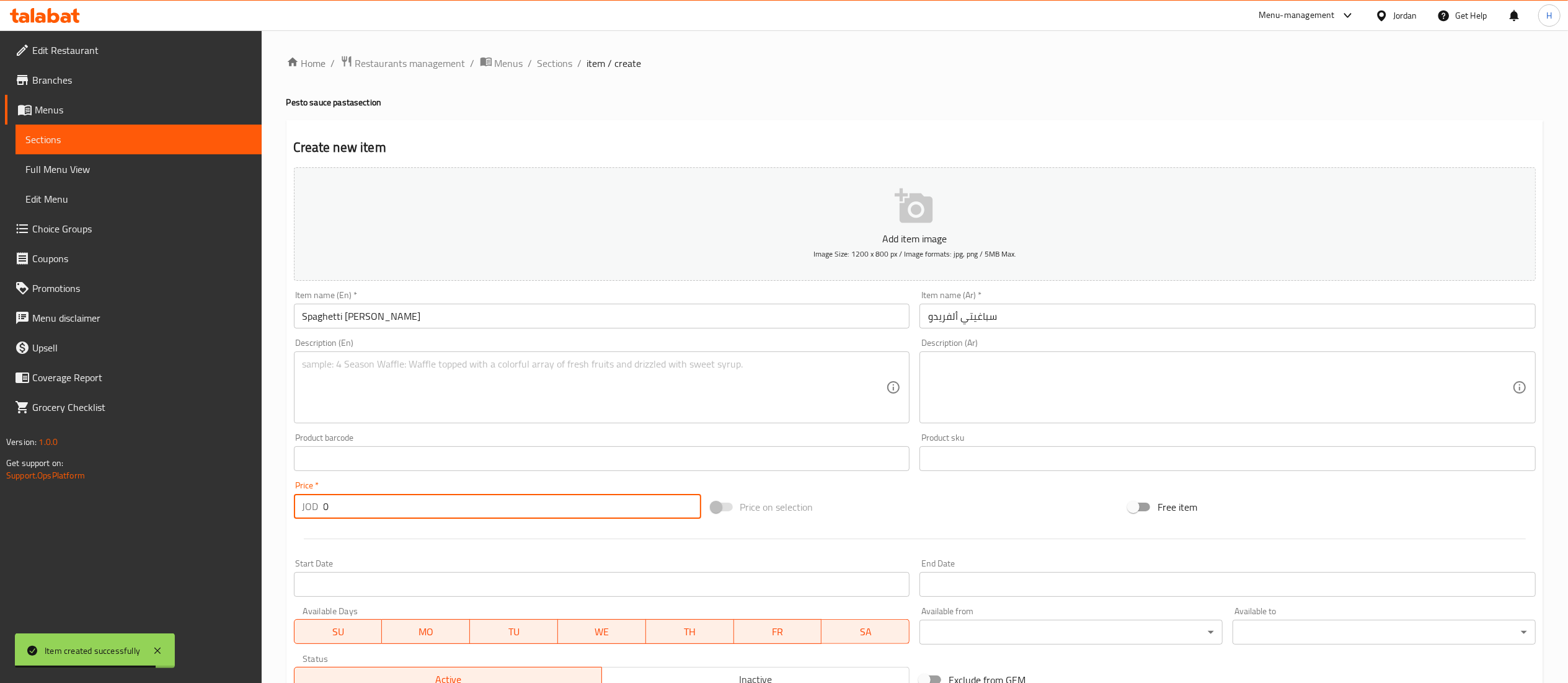
drag, startPoint x: 357, startPoint y: 495, endPoint x: 219, endPoint y: 501, distance: 138.1
click at [219, 501] on div "Edit Restaurant Branches Menus Sections Full Menu View Edit Menu Choice Groups …" at bounding box center [784, 453] width 1568 height 846
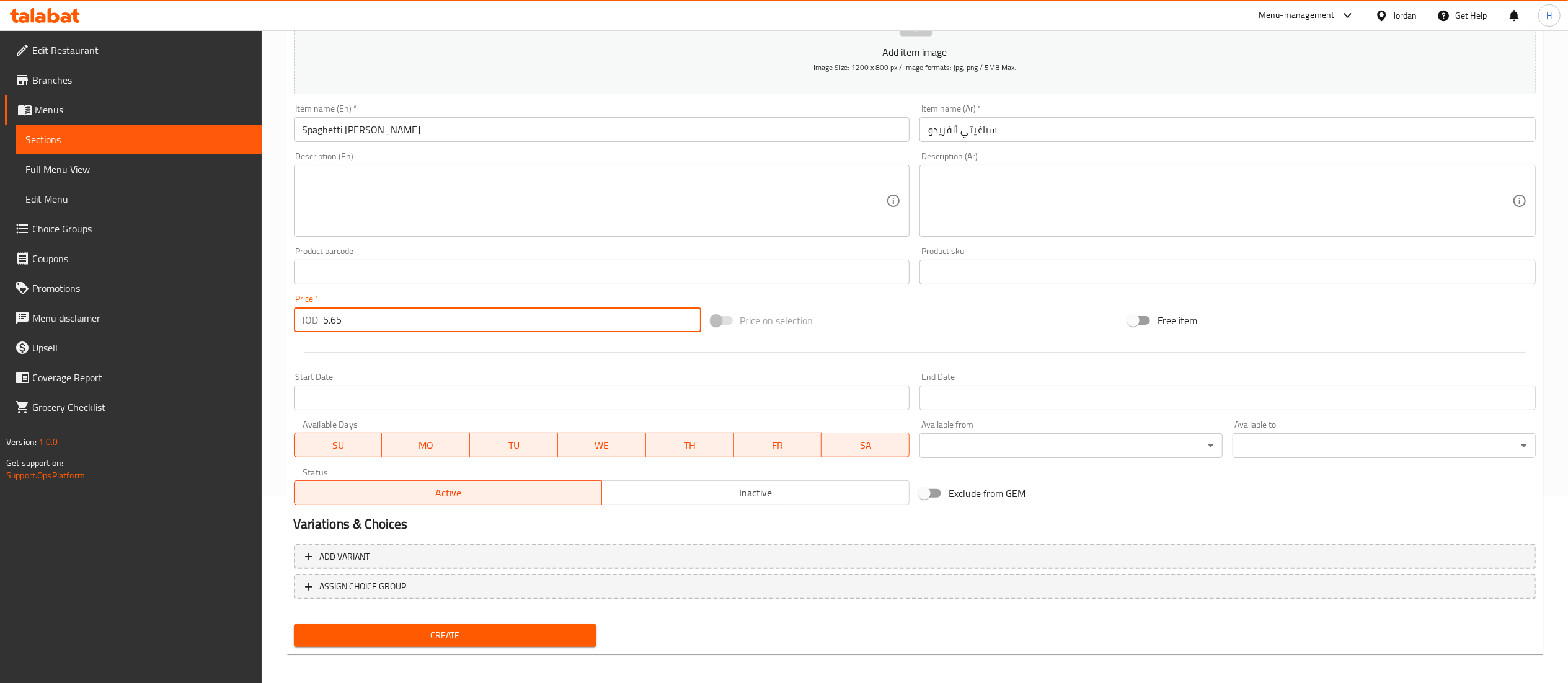
scroll to position [192, 0]
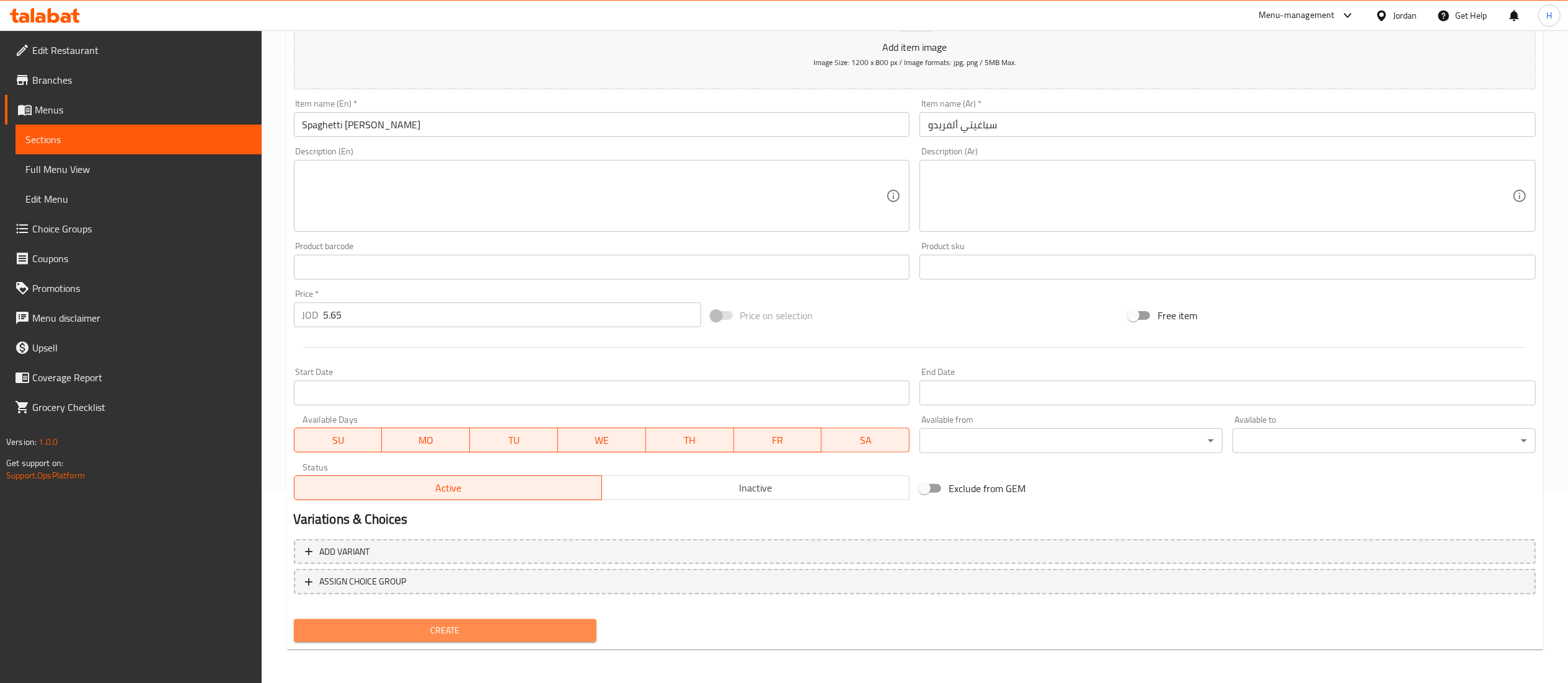
click at [451, 627] on span "Create" at bounding box center [445, 631] width 283 height 16
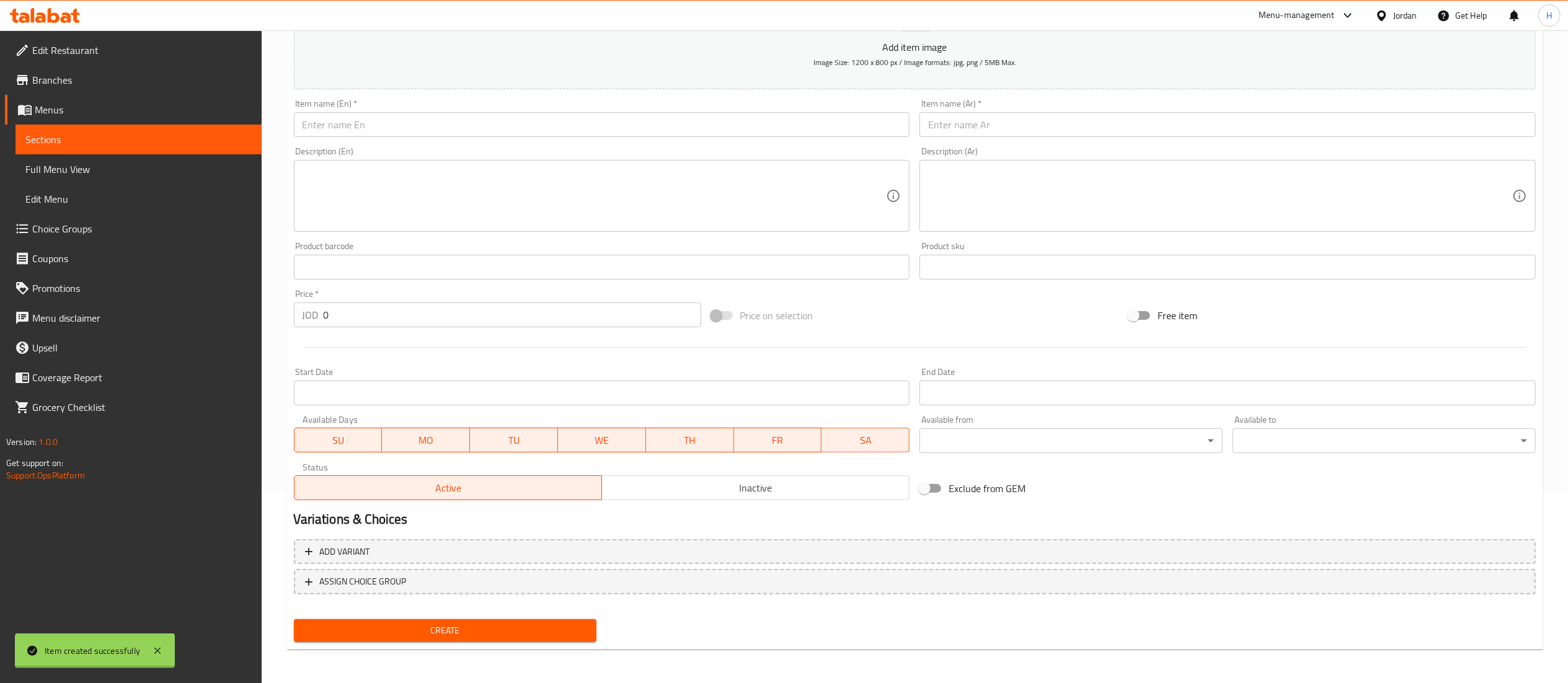
scroll to position [0, 0]
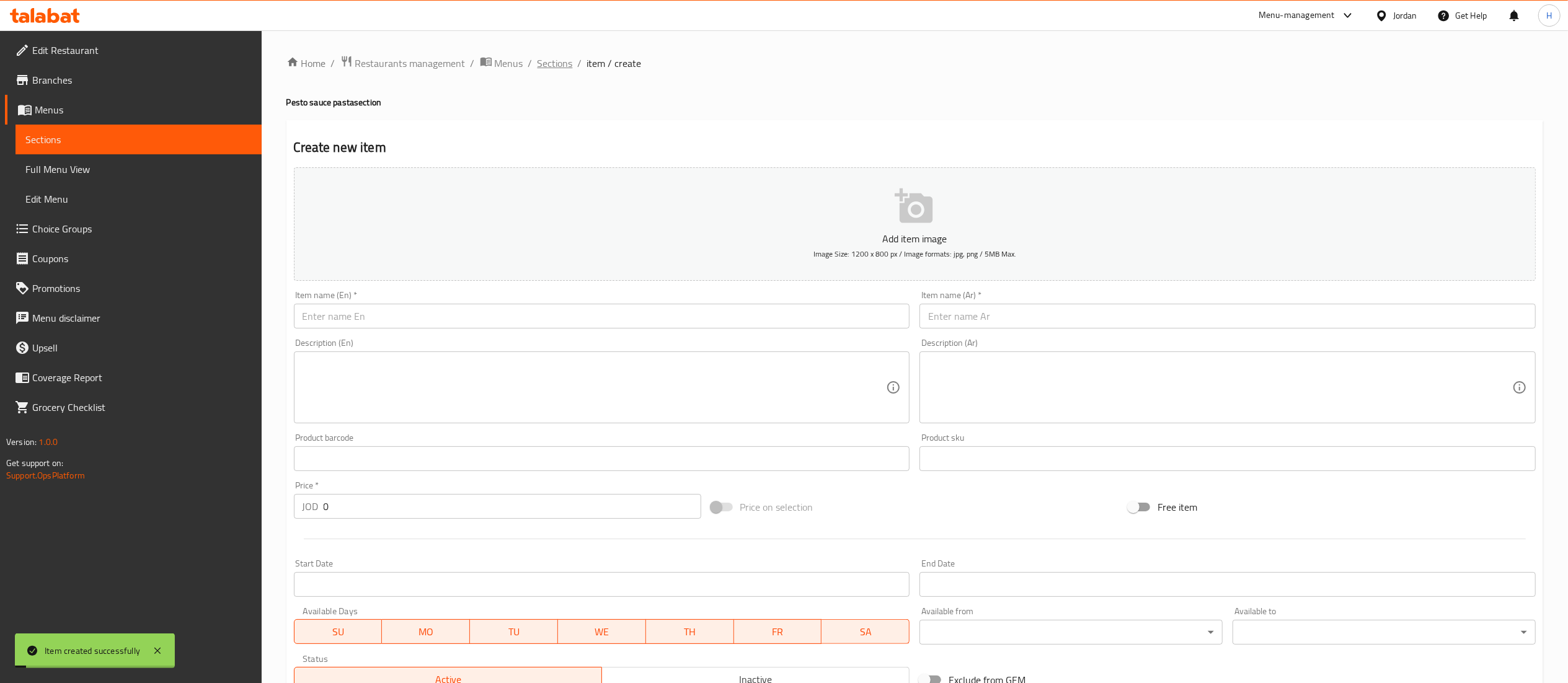
click at [542, 61] on span "Sections" at bounding box center [555, 63] width 35 height 15
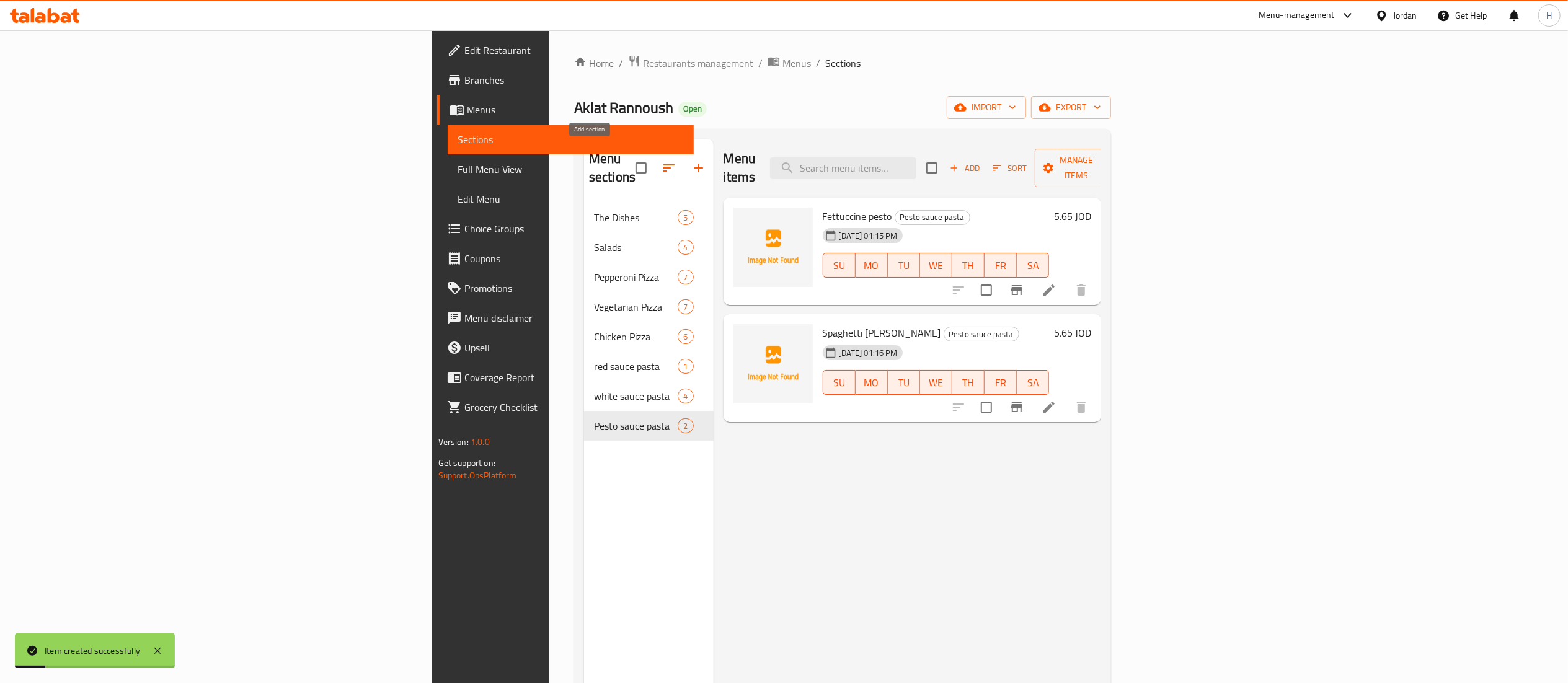
click at [684, 171] on button "button" at bounding box center [699, 168] width 30 height 30
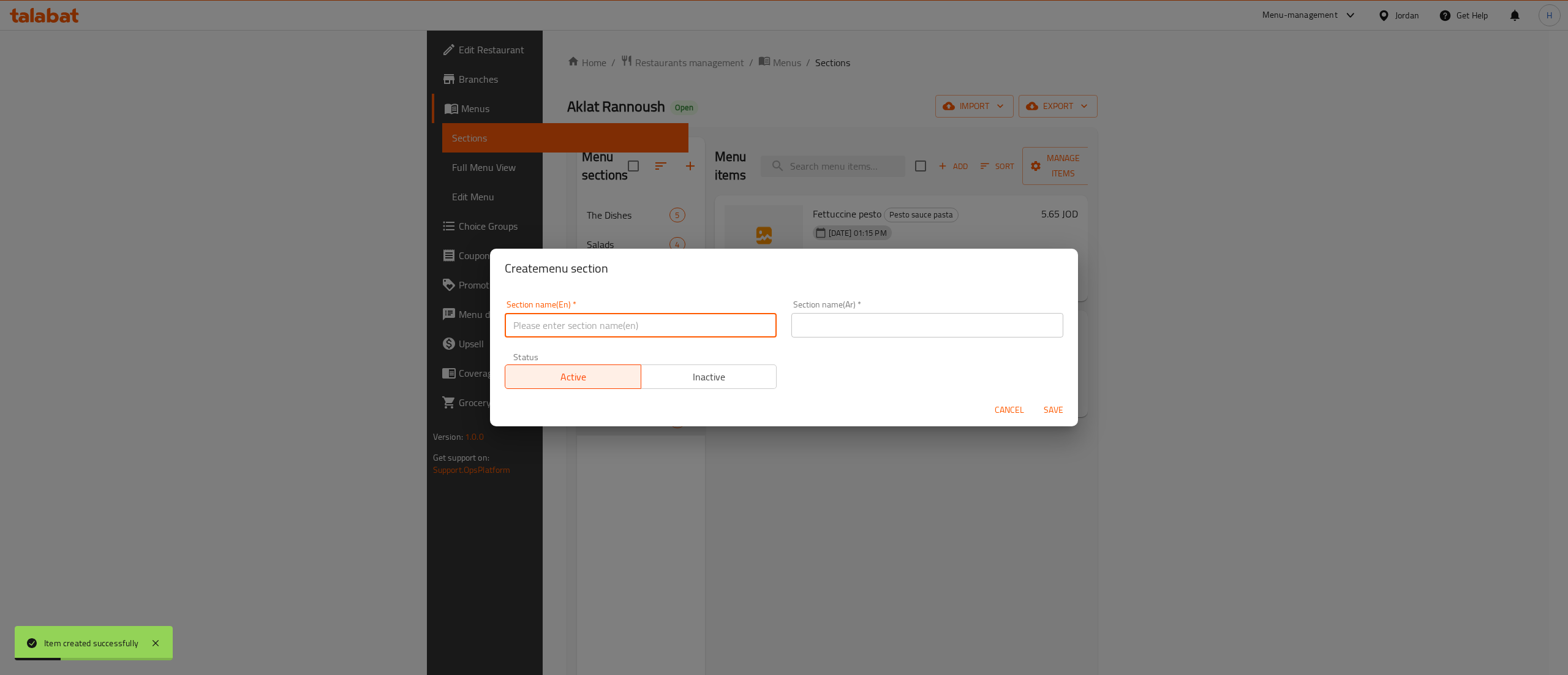
click at [594, 322] on input "text" at bounding box center [640, 325] width 272 height 24
drag, startPoint x: 526, startPoint y: 327, endPoint x: 552, endPoint y: 330, distance: 26.2
click at [526, 328] on input "Desert" at bounding box center [640, 325] width 272 height 24
drag, startPoint x: 569, startPoint y: 330, endPoint x: 375, endPoint y: 320, distance: 194.3
click at [375, 320] on div "Create menu section Section name(En)   * Dessert Section name(En) * Section nam…" at bounding box center [784, 338] width 1568 height 675
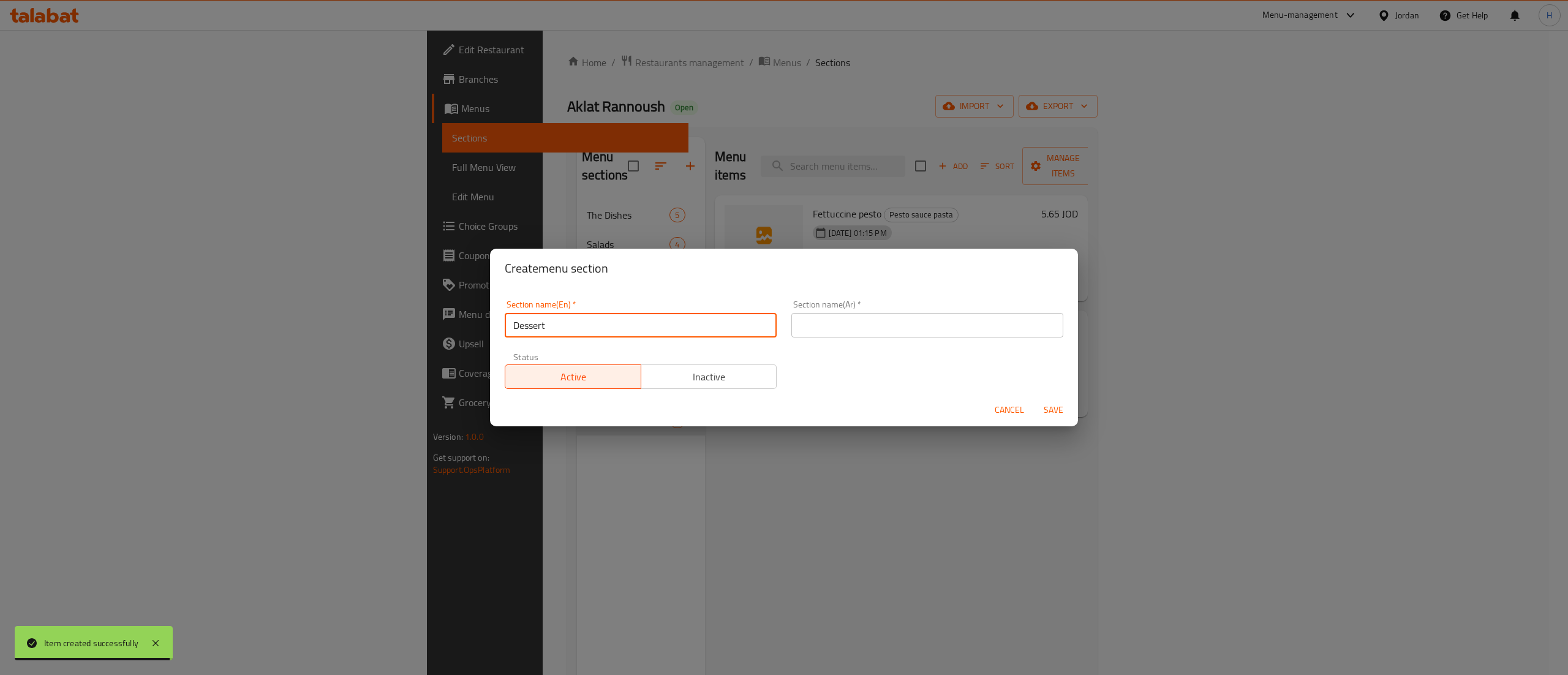
click at [832, 325] on input "text" at bounding box center [927, 325] width 272 height 24
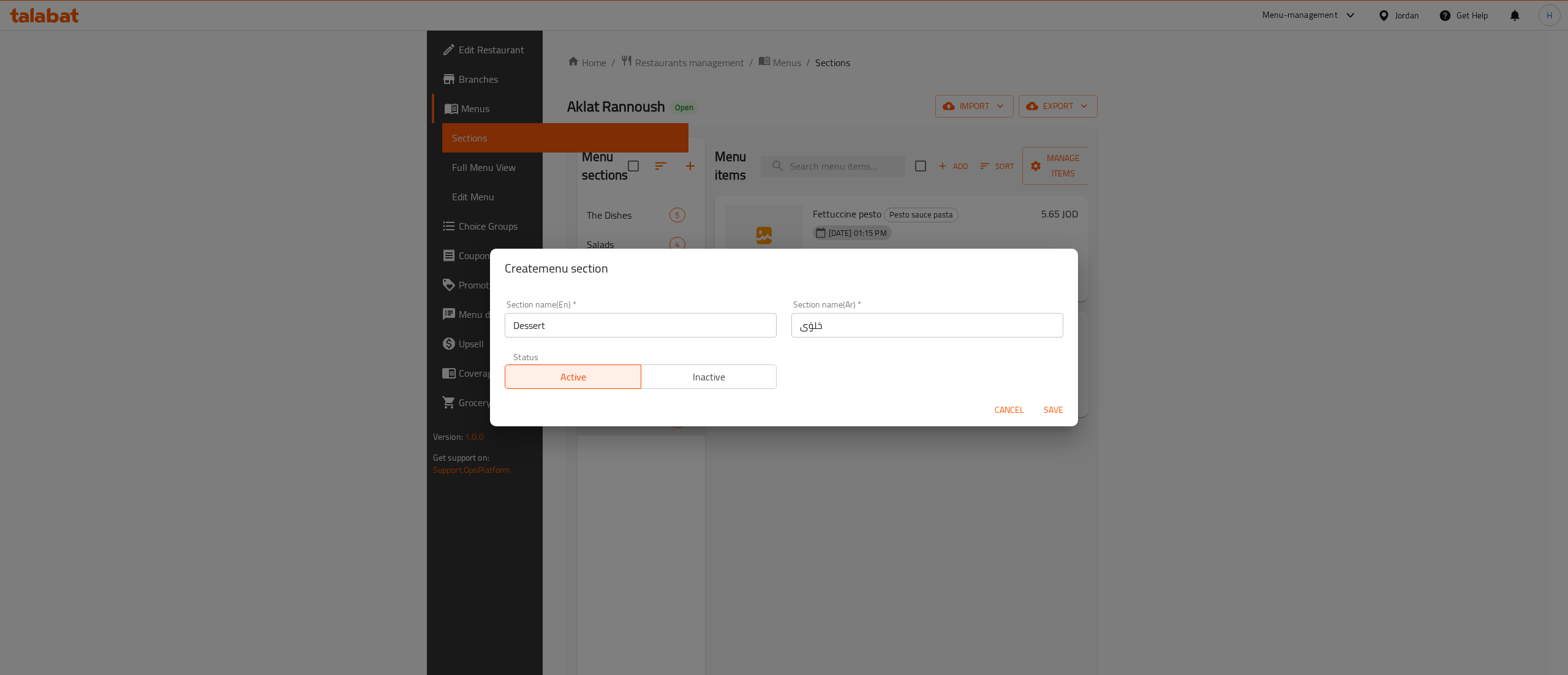
click at [864, 374] on div "Section name(En)   * Dessert Section name(En) * Section name(Ar)   * حَلوَى Sec…" at bounding box center [784, 345] width 573 height 104
click at [1053, 409] on span "Save" at bounding box center [1053, 410] width 29 height 15
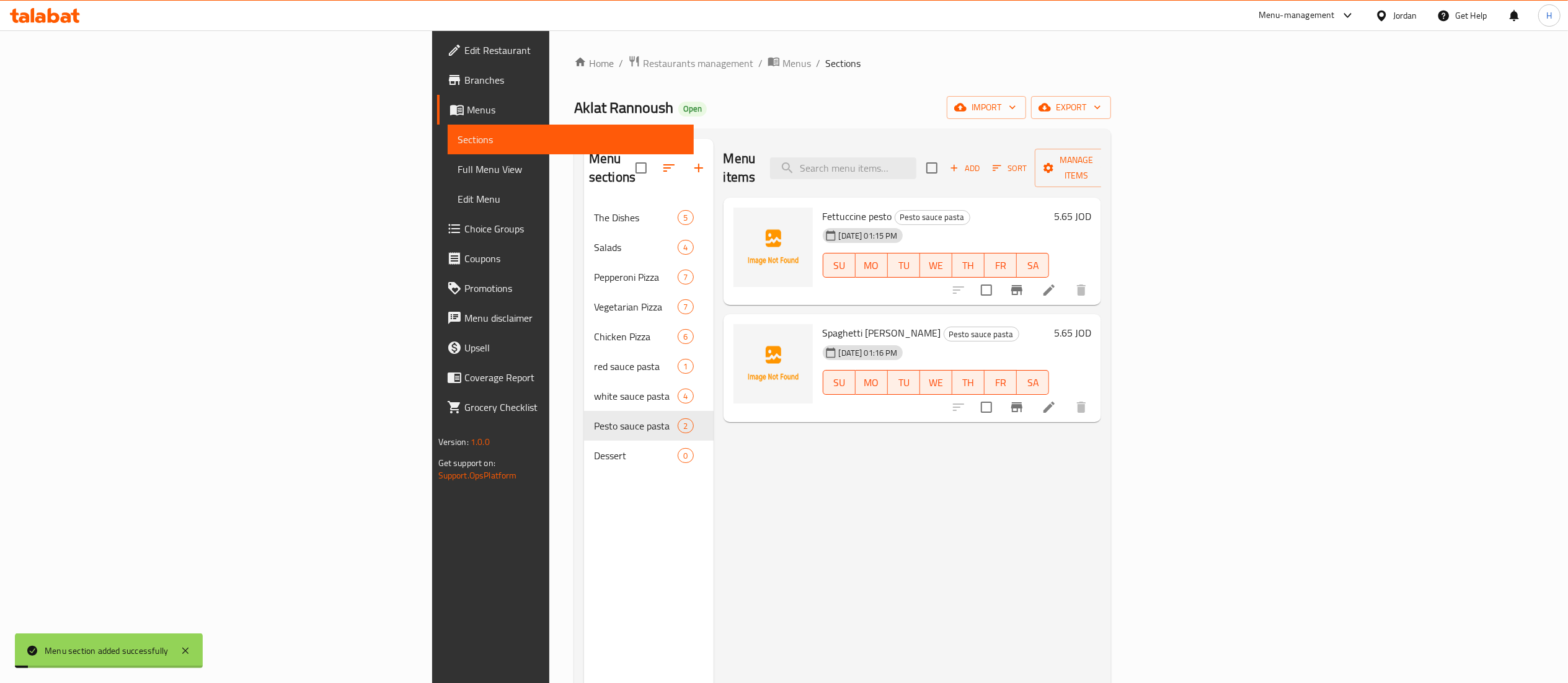
click at [584, 483] on div "Menu sections The Dishes 5 Salads 4 Pepperoni Pizza 7 Vegetarian Pizza 7 Chicke…" at bounding box center [649, 480] width 130 height 683
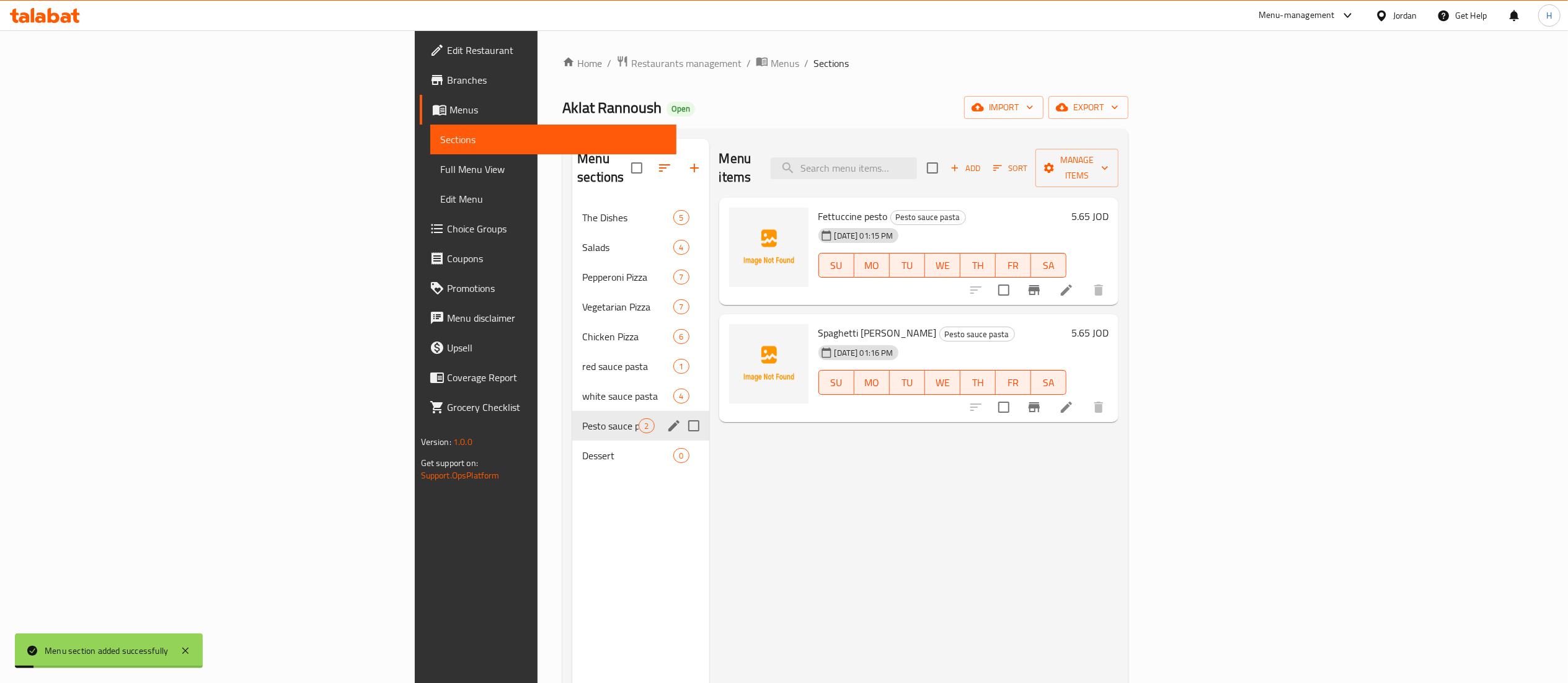
click at [582, 418] on span "Pesto sauce pasta" at bounding box center [611, 426] width 57 height 15
click at [582, 448] on span "Dessert" at bounding box center [628, 456] width 91 height 15
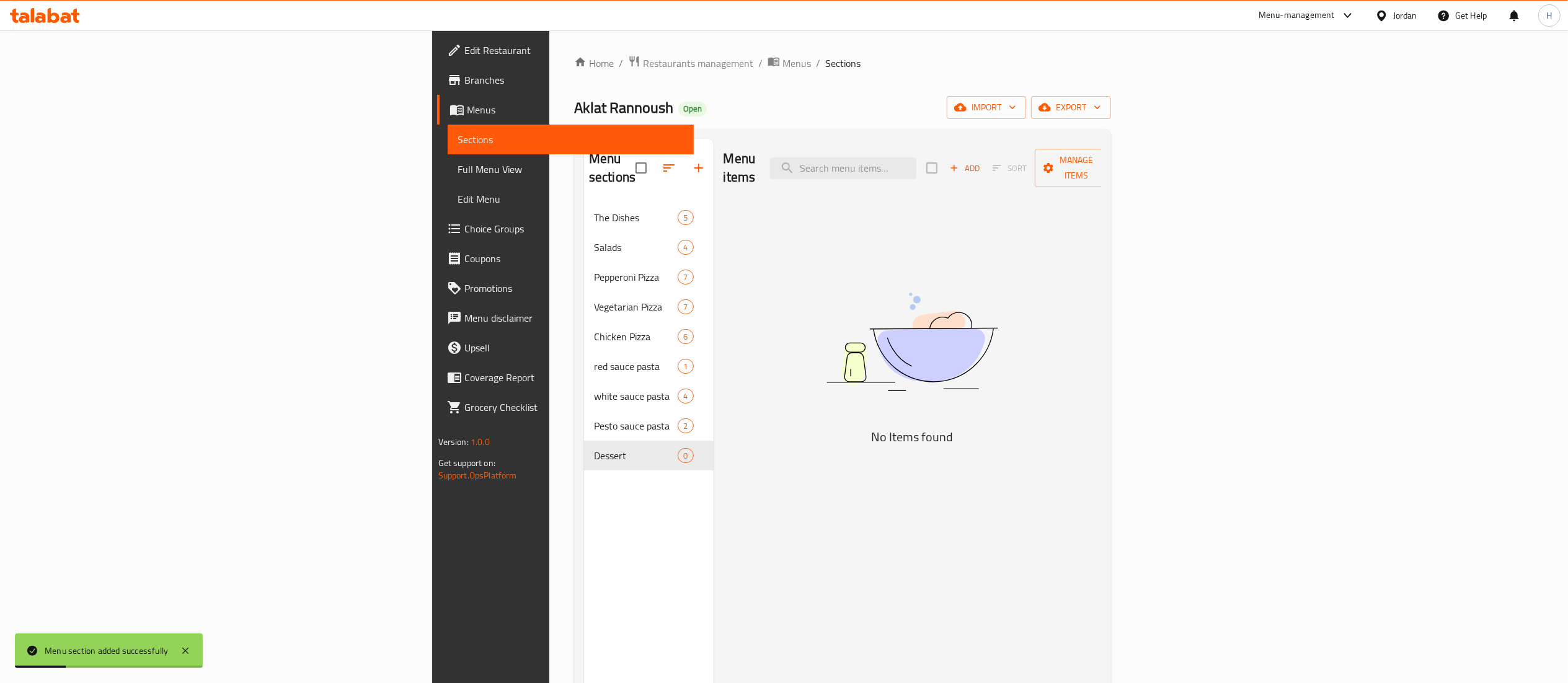
click at [981, 165] on span "Add" at bounding box center [965, 168] width 34 height 14
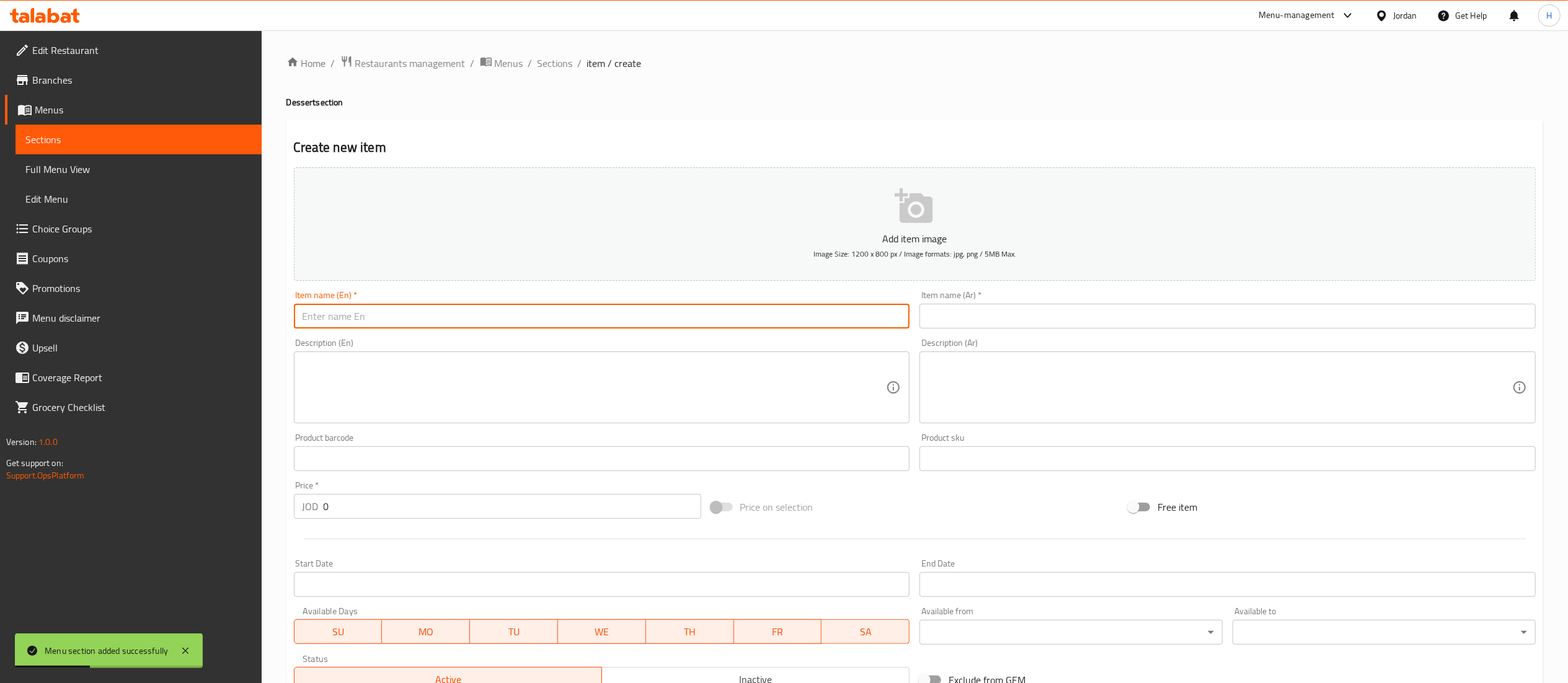
click at [619, 324] on input "text" at bounding box center [602, 315] width 617 height 25
click at [952, 321] on input "text" at bounding box center [1227, 315] width 617 height 25
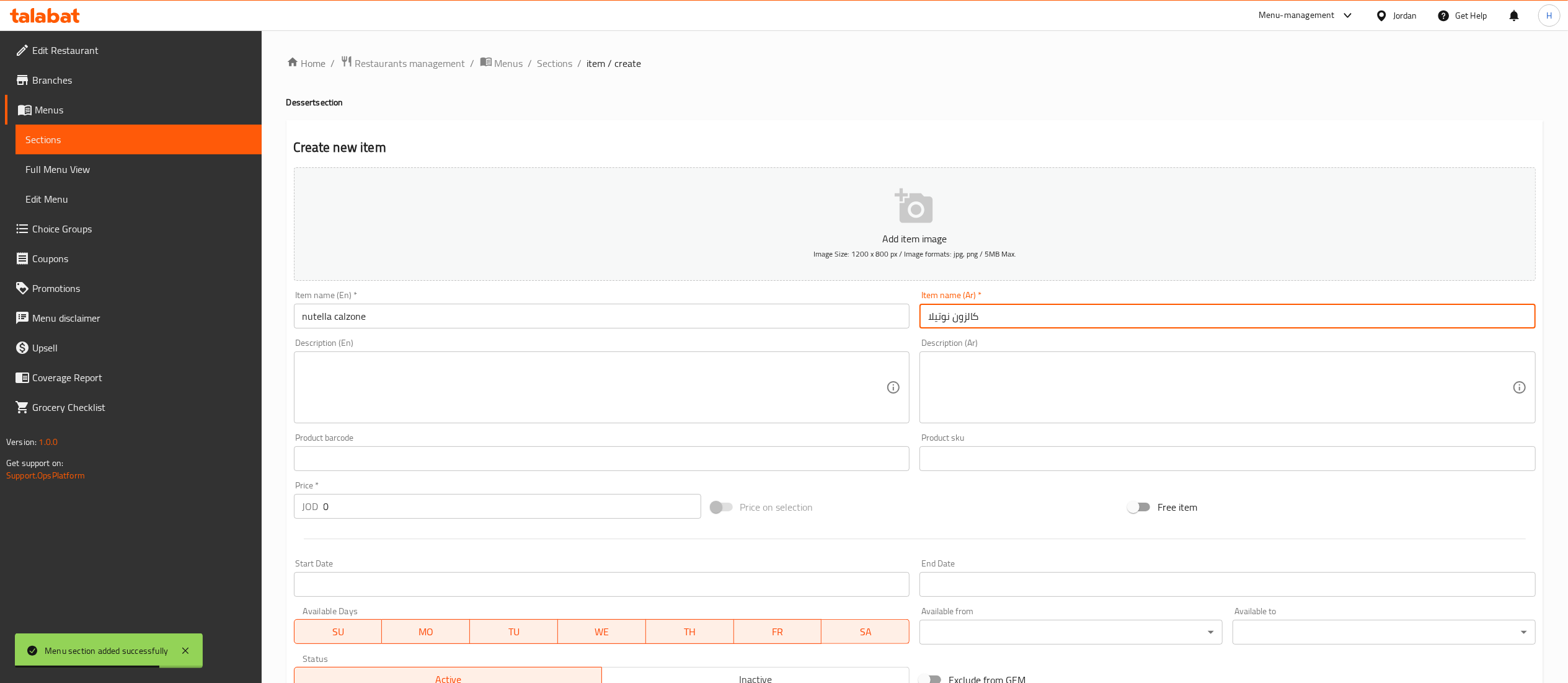
drag, startPoint x: 596, startPoint y: 436, endPoint x: 589, endPoint y: 436, distance: 7.0
click at [596, 436] on div "Product barcode Product barcode" at bounding box center [602, 452] width 617 height 38
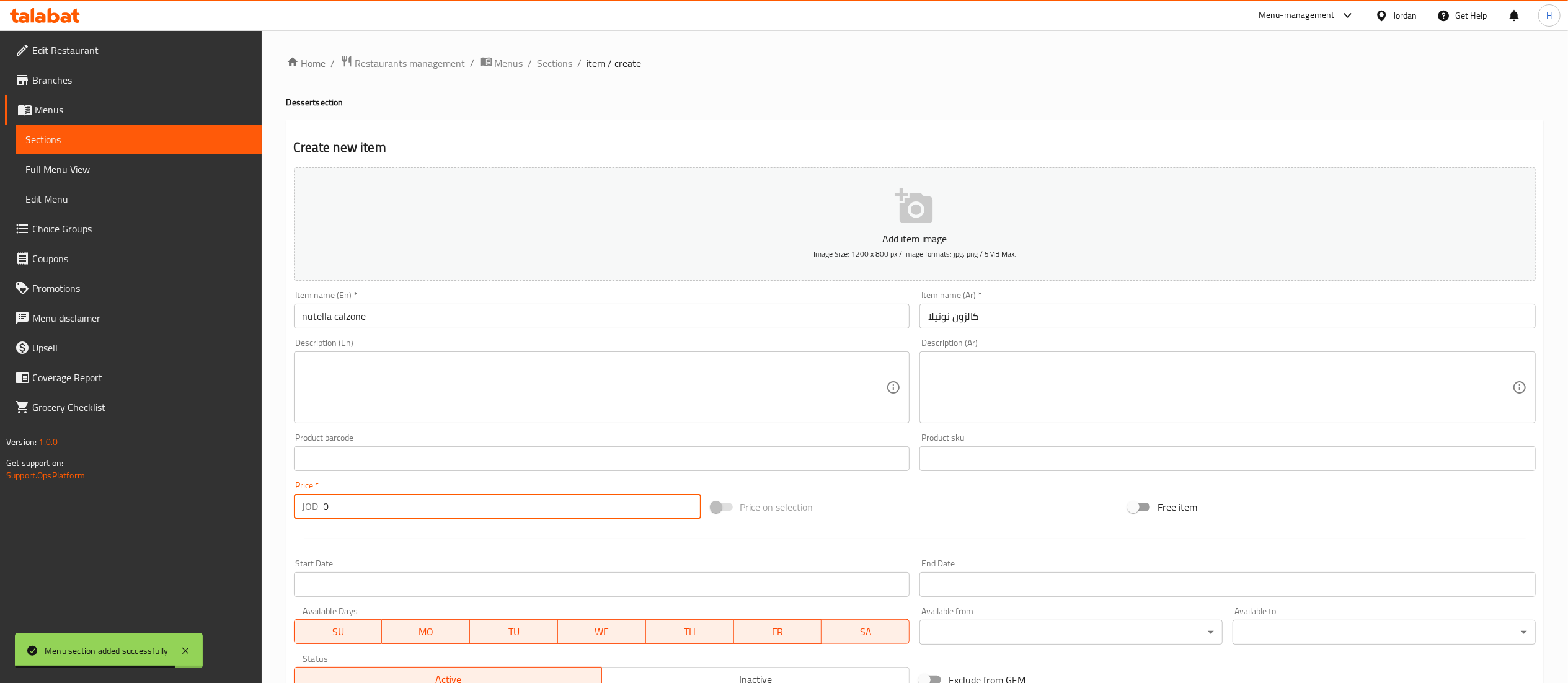
drag, startPoint x: 382, startPoint y: 506, endPoint x: 133, endPoint y: 507, distance: 249.0
click at [133, 507] on div "Edit Restaurant Branches Menus Sections Full Menu View Edit Menu Choice Groups …" at bounding box center [784, 453] width 1568 height 846
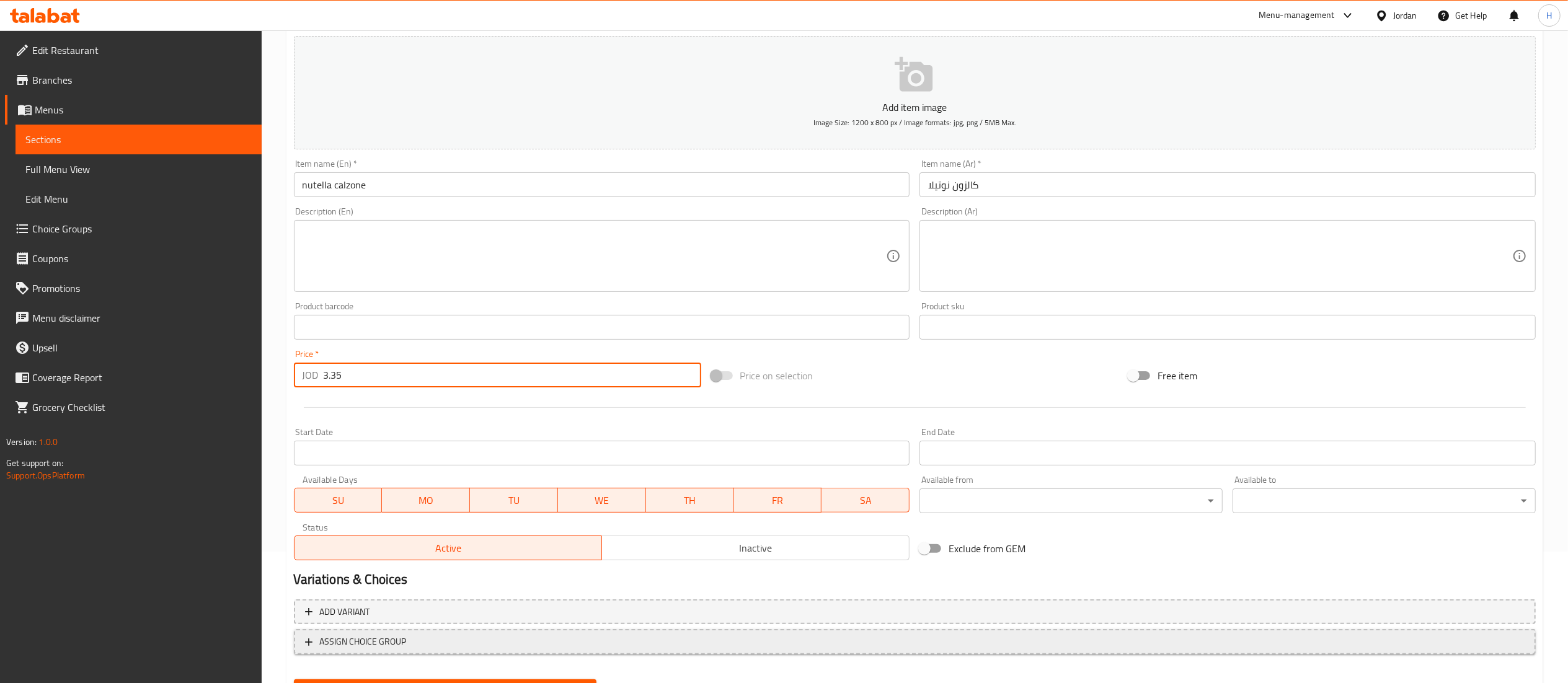
scroll to position [192, 0]
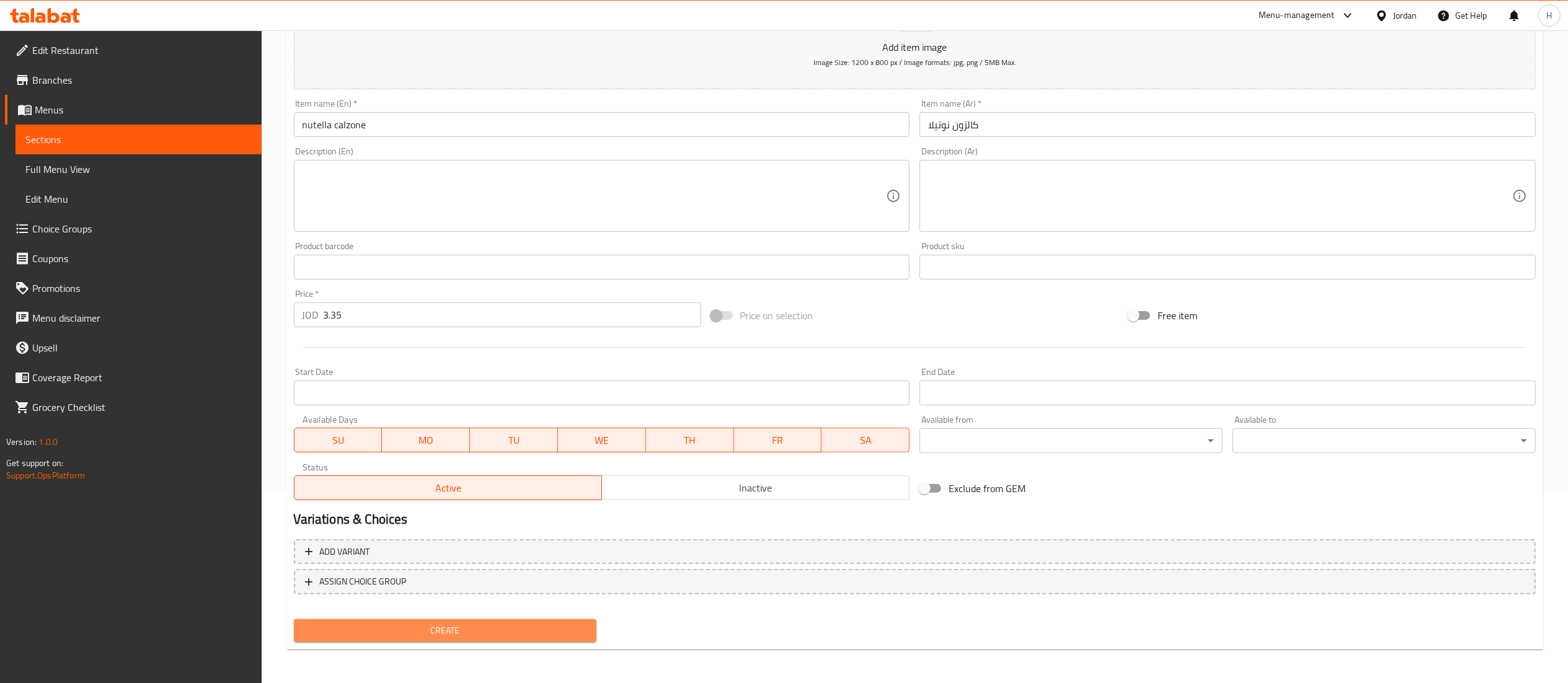
click at [356, 621] on button "Create" at bounding box center [445, 631] width 303 height 23
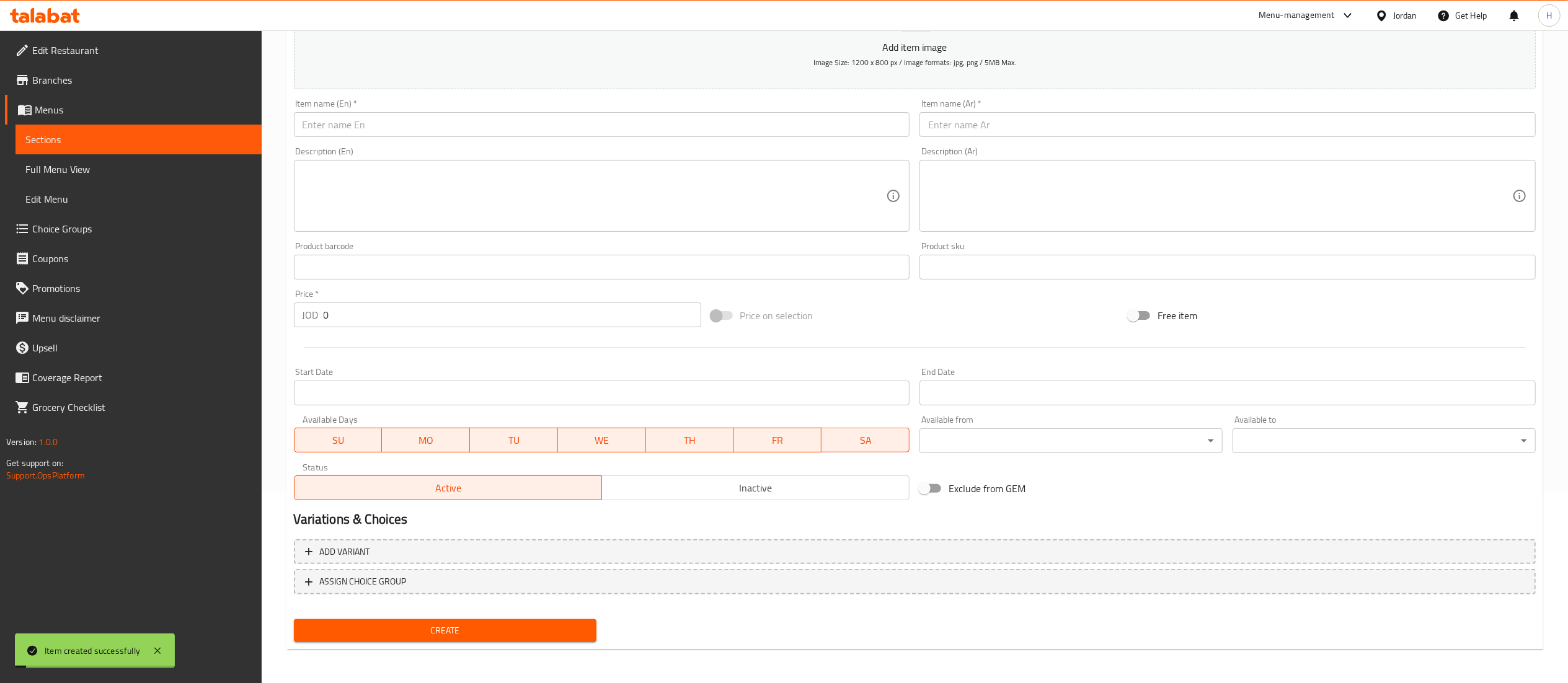
click at [473, 118] on input "text" at bounding box center [602, 125] width 617 height 25
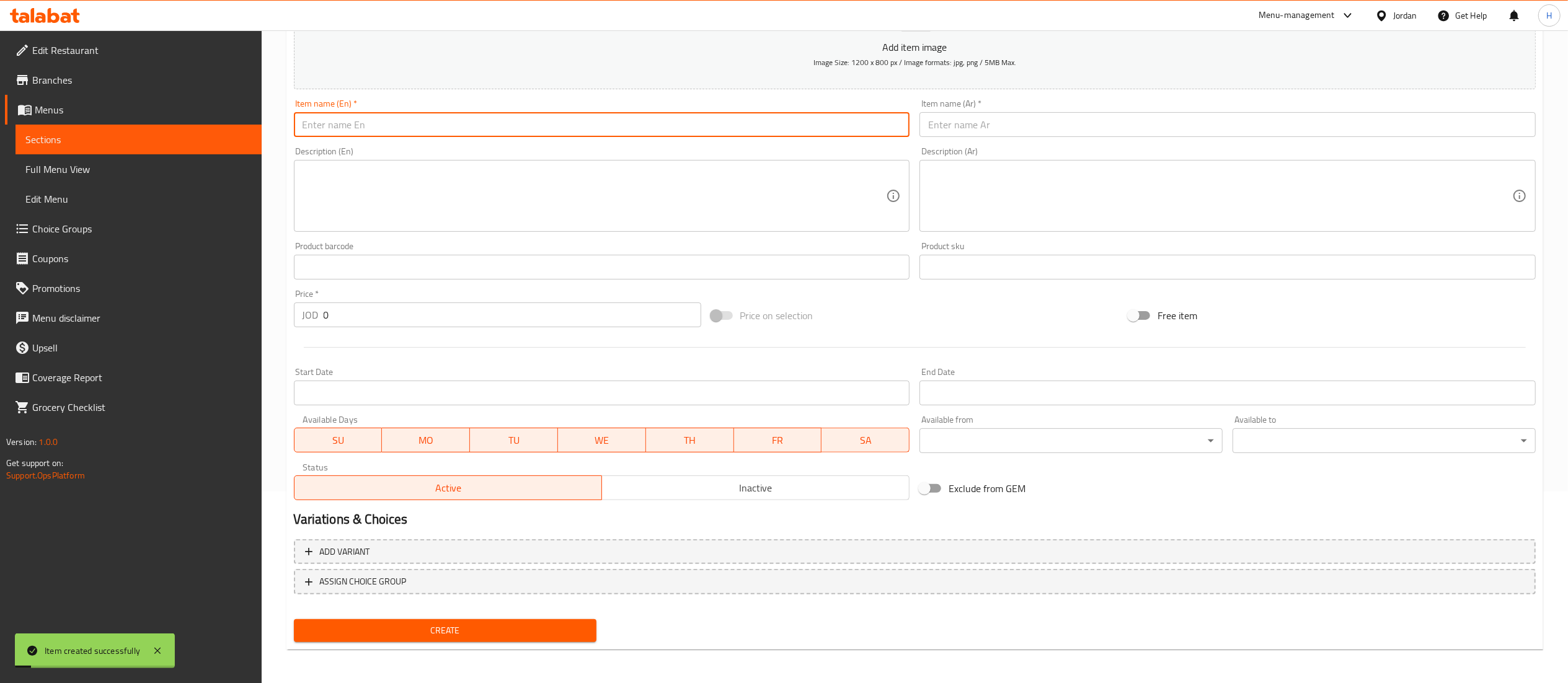
click at [477, 133] on input "text" at bounding box center [602, 125] width 617 height 25
click at [952, 129] on input "text" at bounding box center [1227, 125] width 617 height 25
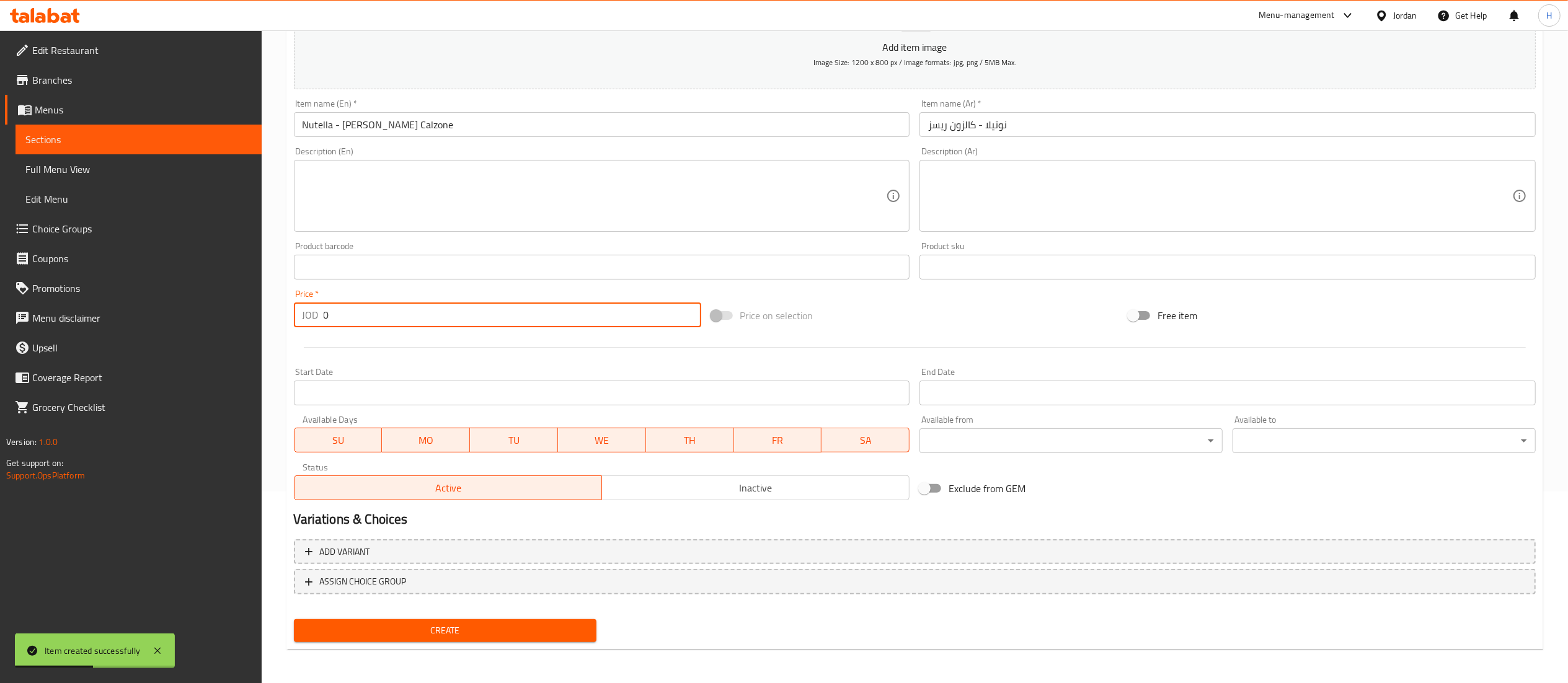
drag, startPoint x: 353, startPoint y: 315, endPoint x: 233, endPoint y: 307, distance: 120.3
click at [233, 307] on div "Edit Restaurant Branches Menus Sections Full Menu View Edit Menu Choice Groups …" at bounding box center [784, 262] width 1568 height 846
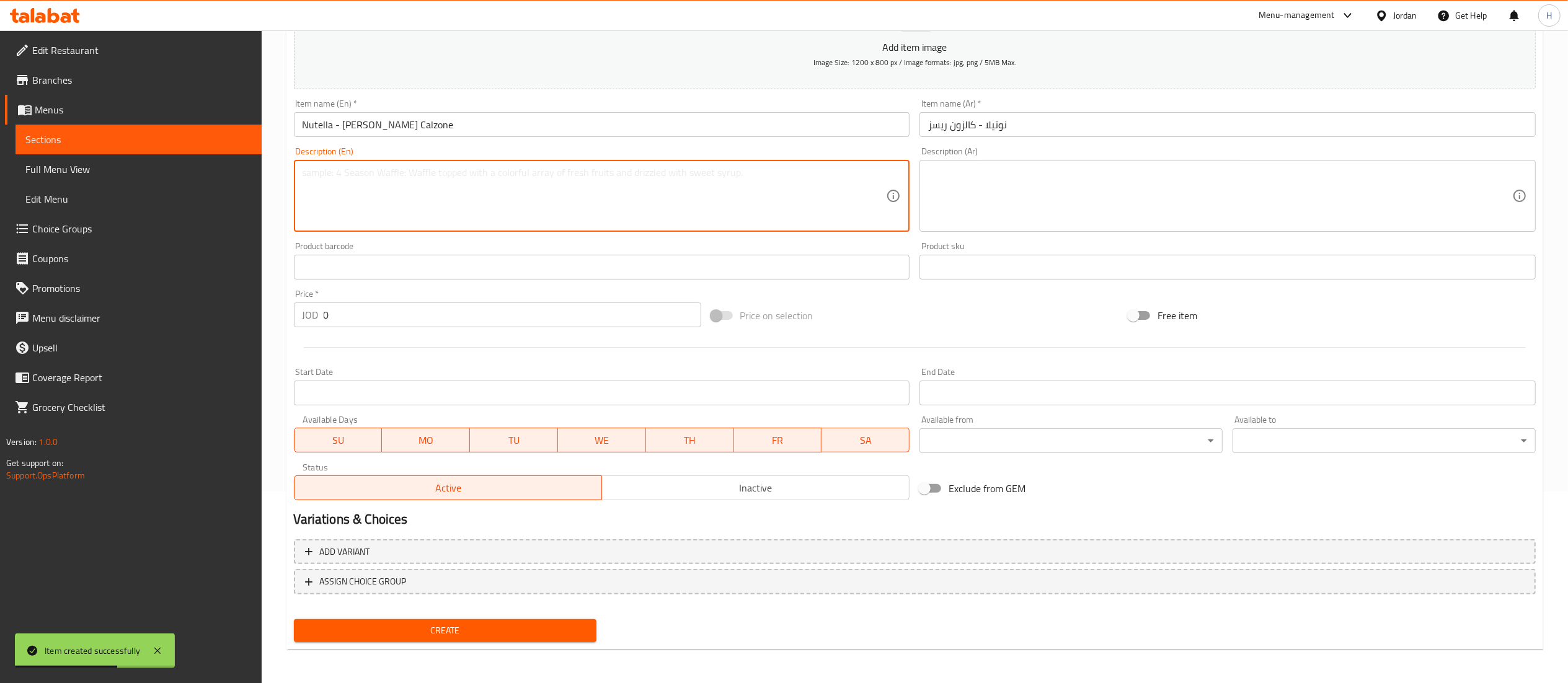
drag, startPoint x: 370, startPoint y: 204, endPoint x: 363, endPoint y: 226, distance: 23.1
click at [368, 204] on textarea at bounding box center [594, 196] width 584 height 59
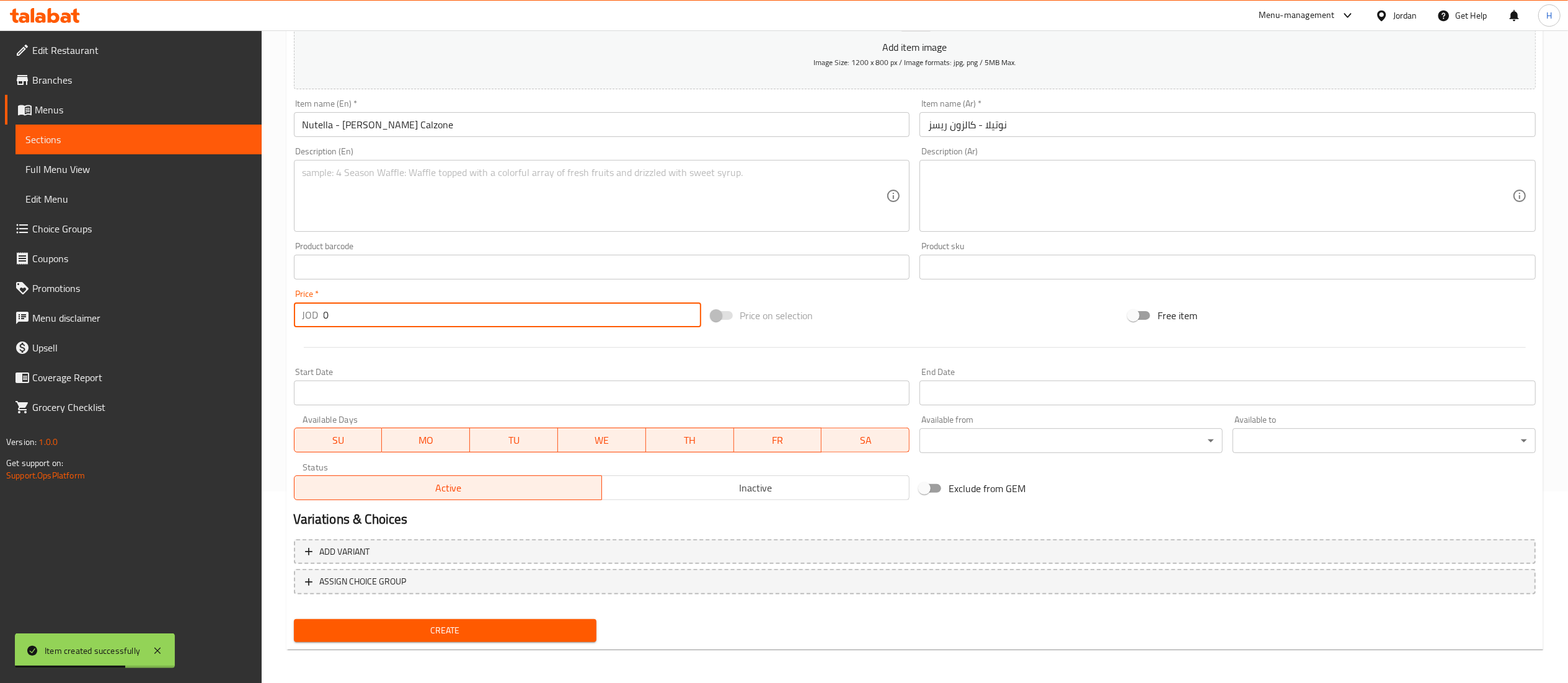
drag, startPoint x: 353, startPoint y: 318, endPoint x: 13, endPoint y: 288, distance: 341.3
click at [16, 288] on div "Edit Restaurant Branches Menus Sections Full Menu View Edit Menu Choice Groups …" at bounding box center [784, 262] width 1568 height 846
click at [449, 620] on button "Create" at bounding box center [445, 631] width 303 height 23
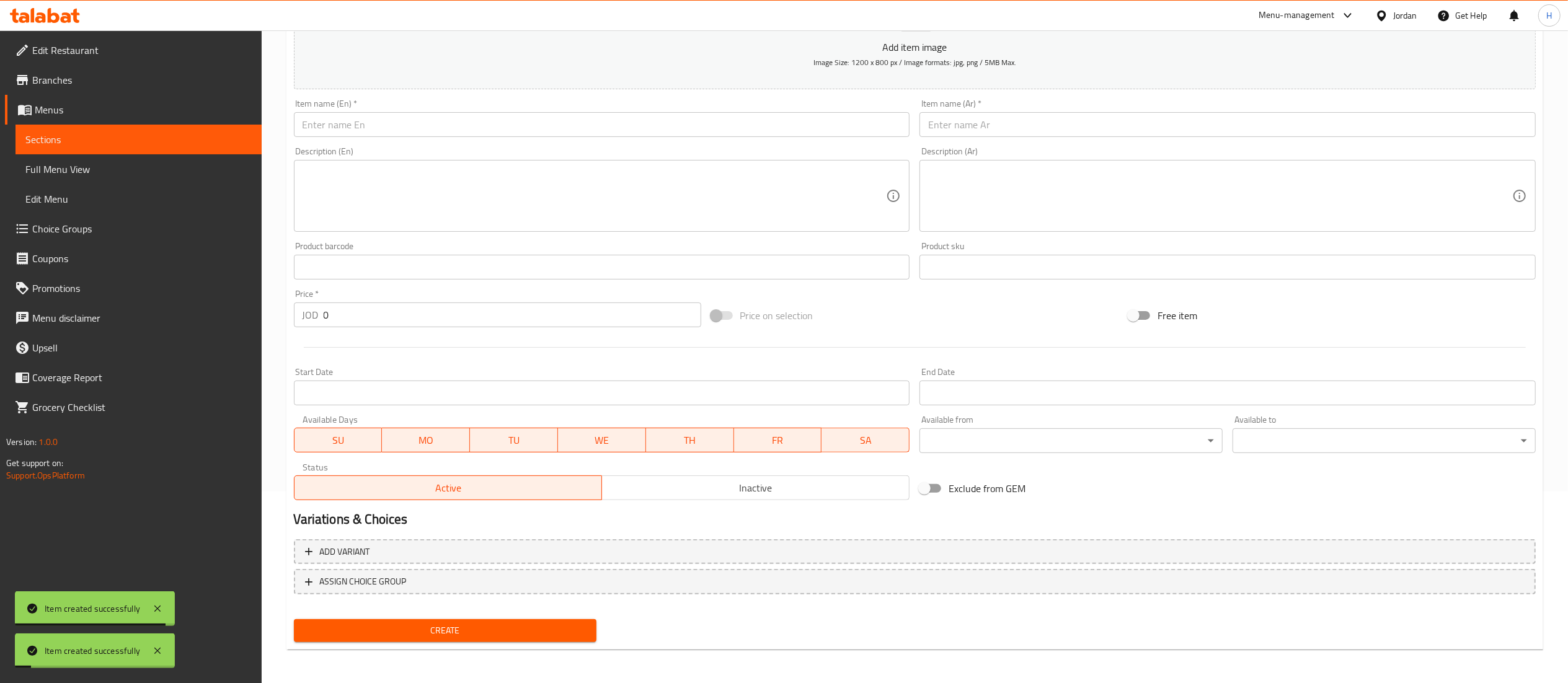
click at [393, 131] on input "text" at bounding box center [602, 125] width 617 height 25
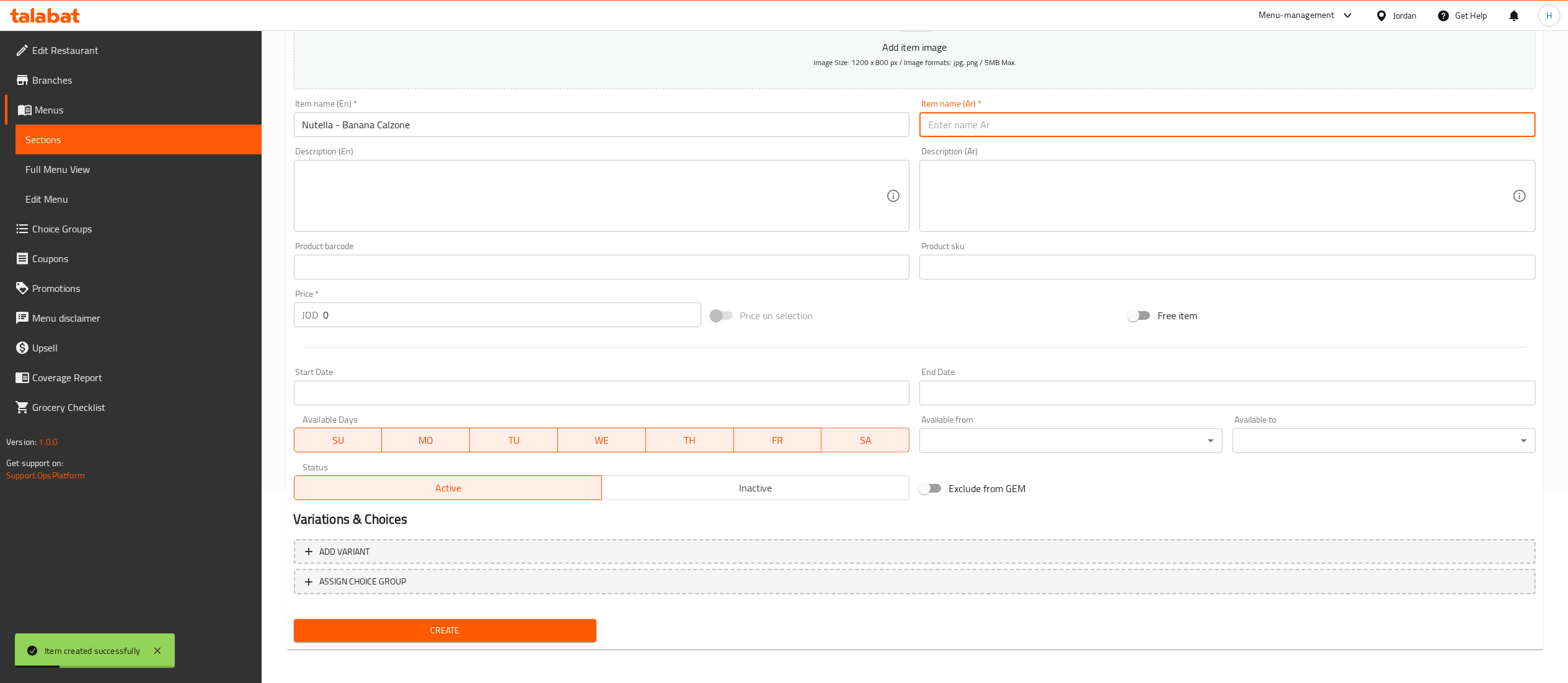
click at [963, 119] on input "text" at bounding box center [1227, 125] width 617 height 25
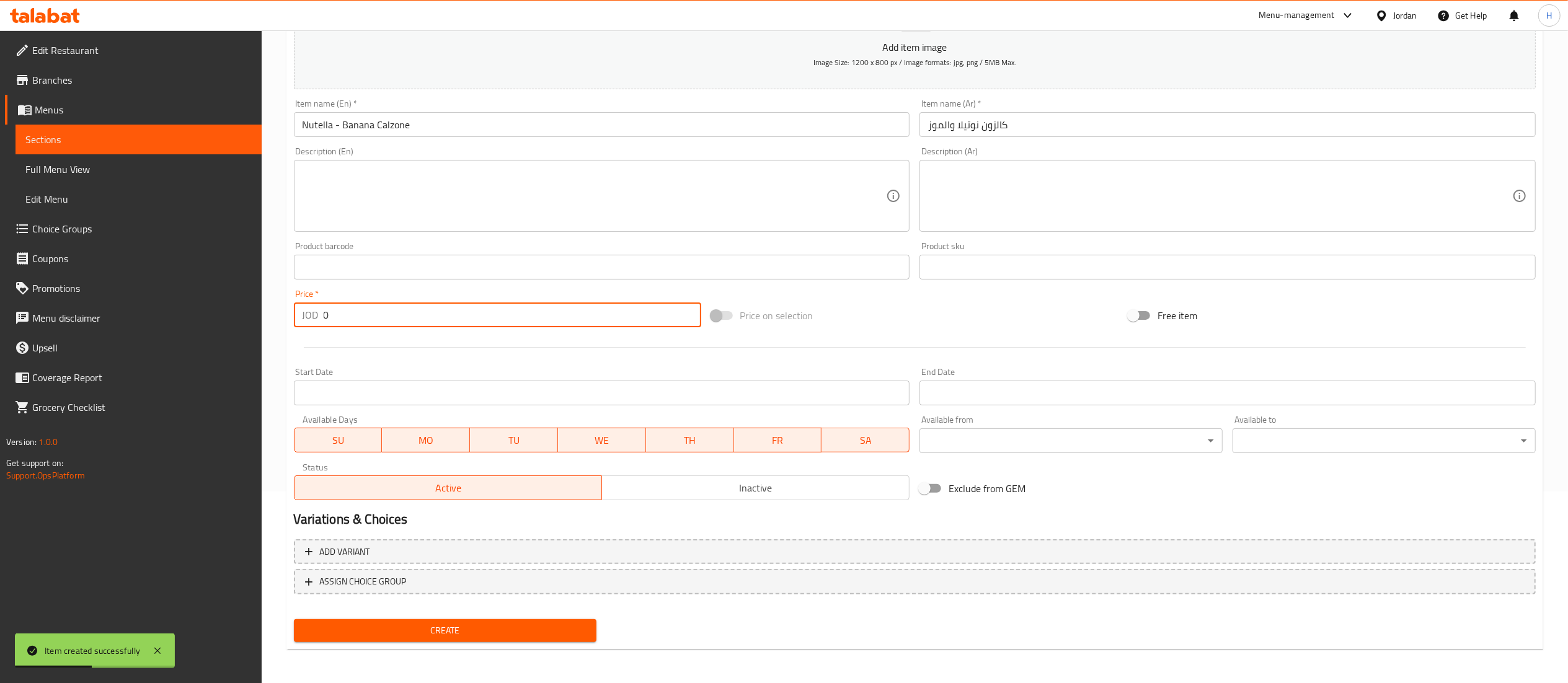
drag, startPoint x: 329, startPoint y: 324, endPoint x: 260, endPoint y: 321, distance: 69.1
click at [251, 322] on div "Edit Restaurant Branches Menus Sections Full Menu View Edit Menu Choice Groups …" at bounding box center [784, 262] width 1568 height 846
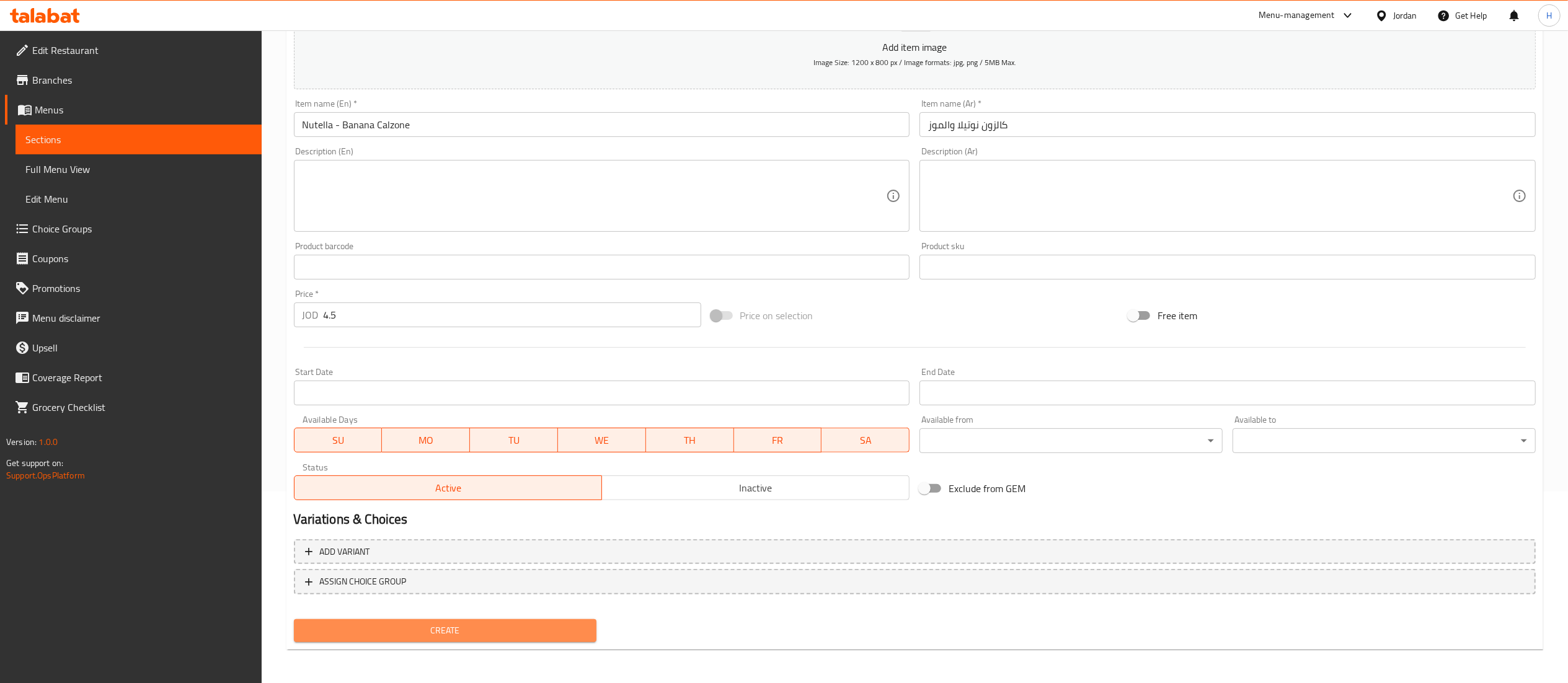
click at [409, 623] on span "Create" at bounding box center [445, 631] width 283 height 16
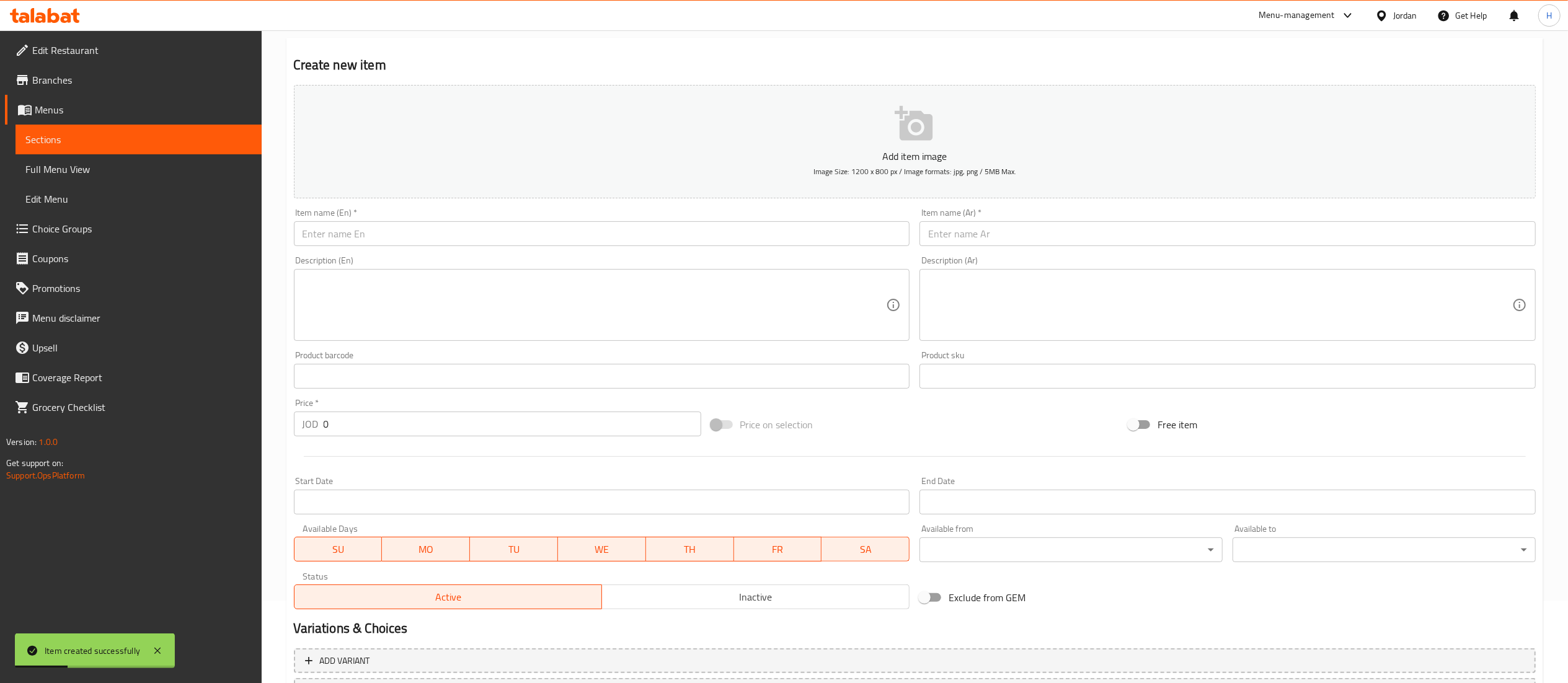
scroll to position [0, 0]
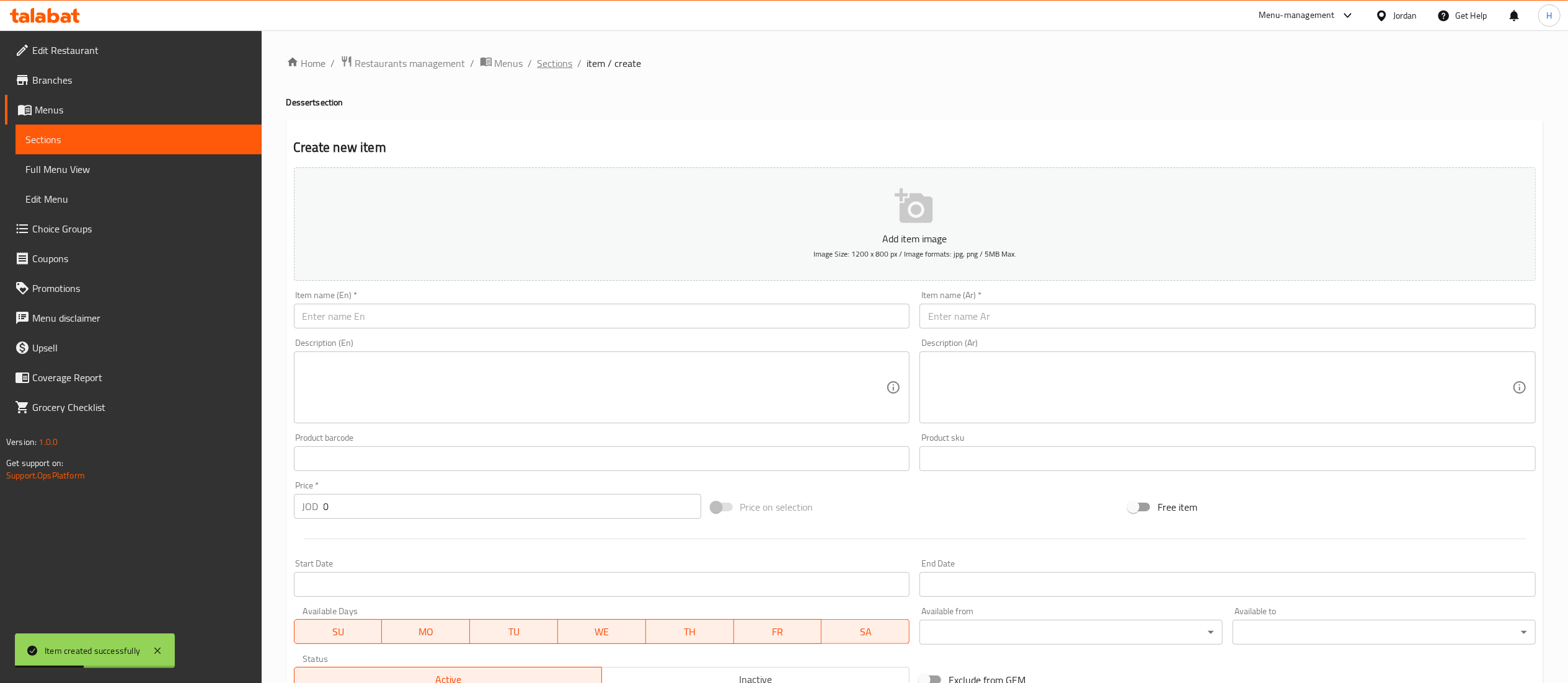
click at [553, 60] on span "Sections" at bounding box center [555, 63] width 35 height 15
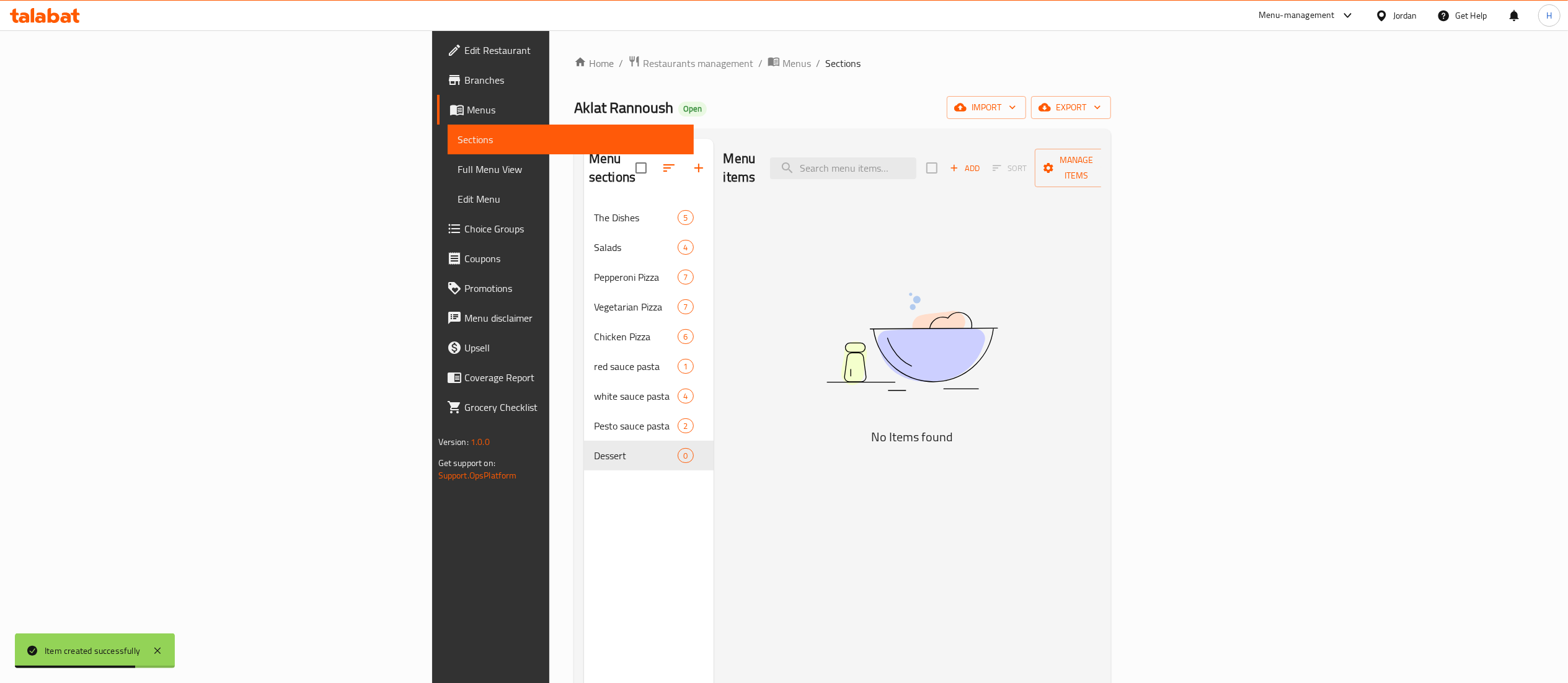
click at [584, 525] on div "Menu sections The Dishes 5 Salads 4 Pepperoni Pizza 7 Vegetarian Pizza 7 Chicke…" at bounding box center [649, 480] width 130 height 683
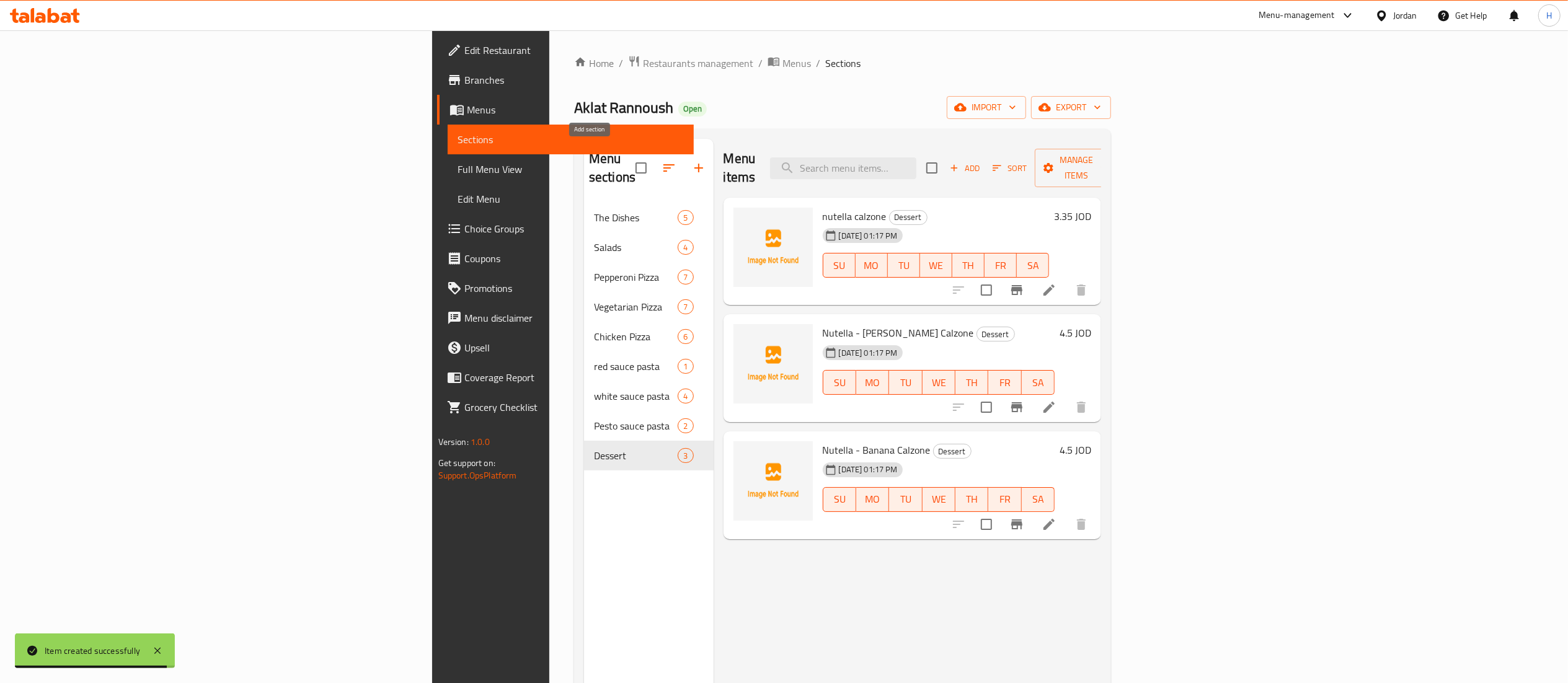
click at [691, 161] on icon "button" at bounding box center [699, 168] width 15 height 15
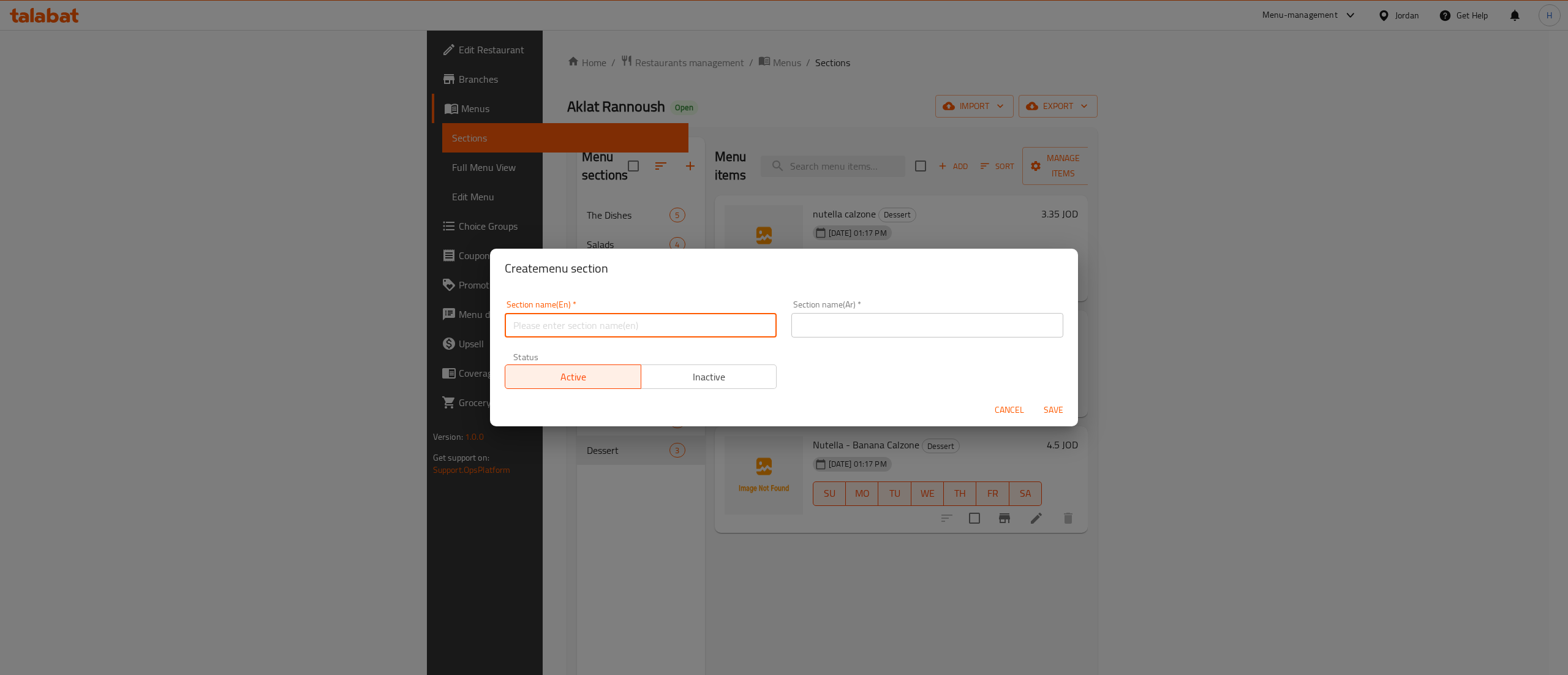
click at [599, 330] on input "text" at bounding box center [640, 325] width 272 height 24
click at [791, 328] on input "text" at bounding box center [927, 325] width 272 height 24
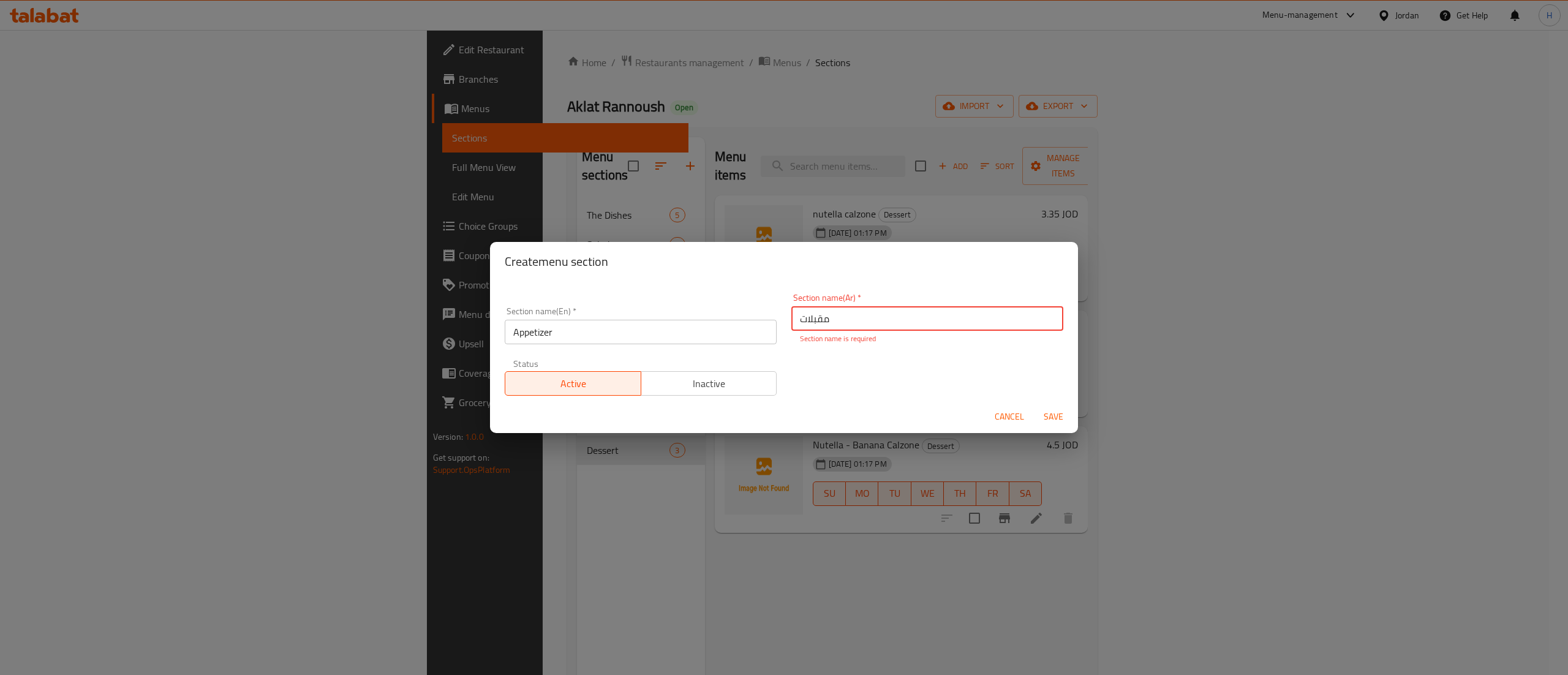
click at [822, 407] on div "Cancel Save" at bounding box center [784, 417] width 588 height 32
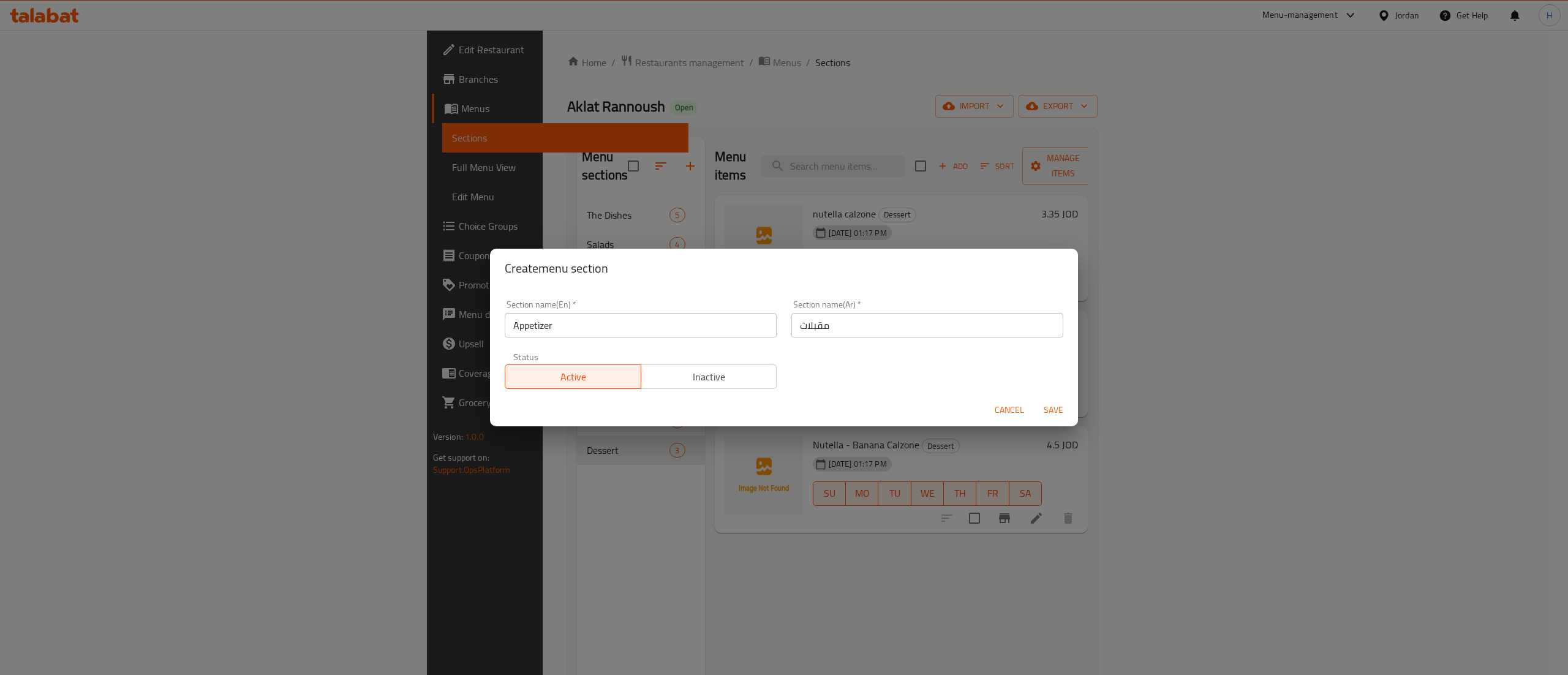
click at [1061, 419] on button "Save" at bounding box center [1053, 410] width 39 height 23
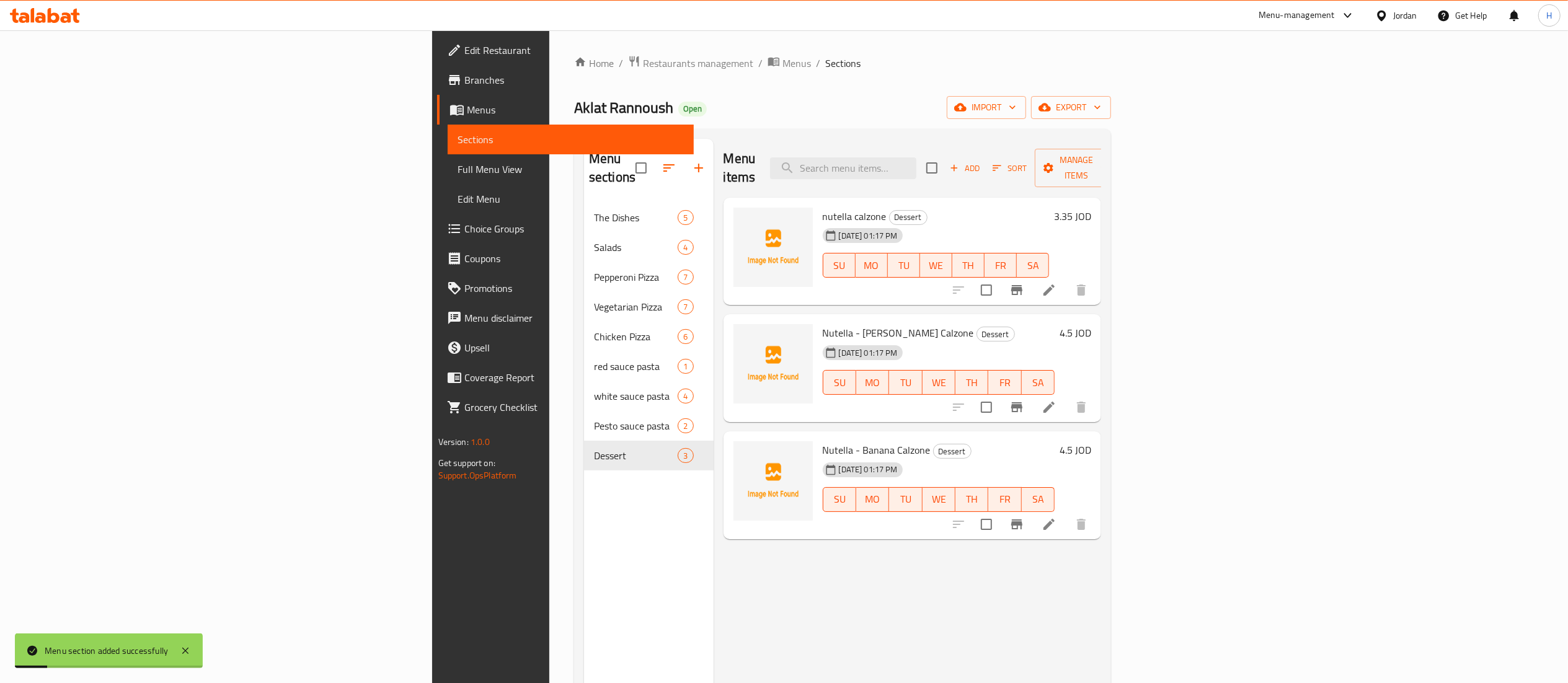
click at [584, 537] on div "Menu sections The Dishes 5 Salads 4 Pepperoni Pizza 7 Vegetarian Pizza 7 Chicke…" at bounding box center [649, 480] width 130 height 683
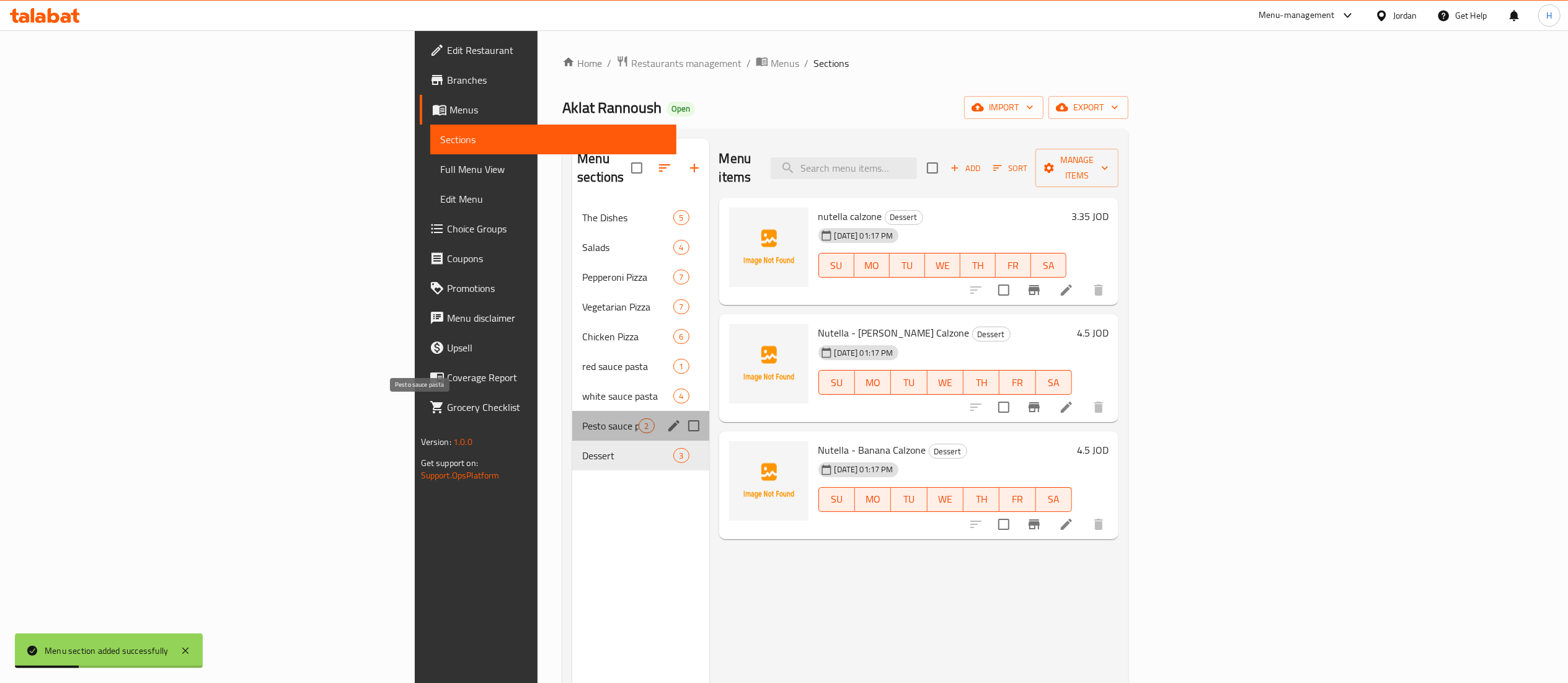
click at [582, 418] on span "Pesto sauce pasta" at bounding box center [611, 426] width 57 height 15
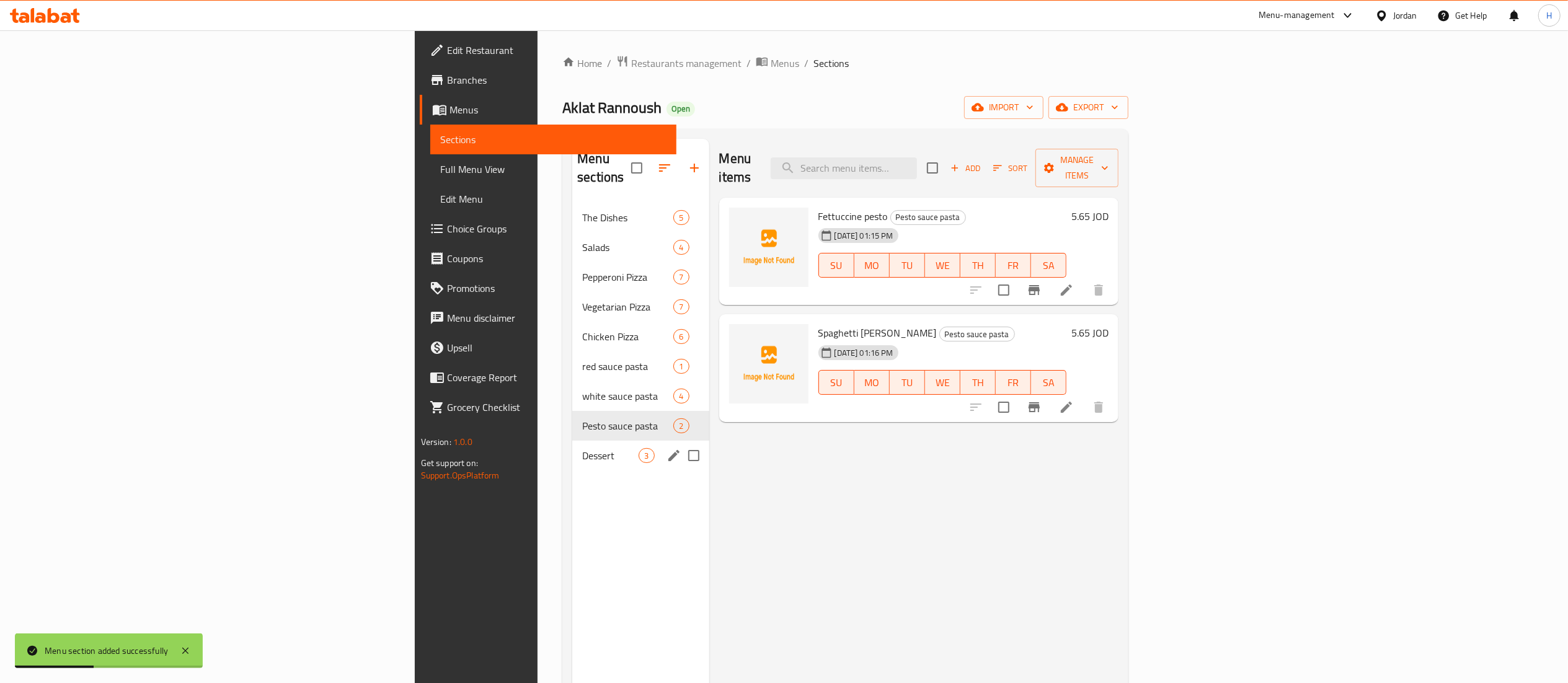
click at [573, 441] on div "Dessert 3" at bounding box center [640, 456] width 136 height 30
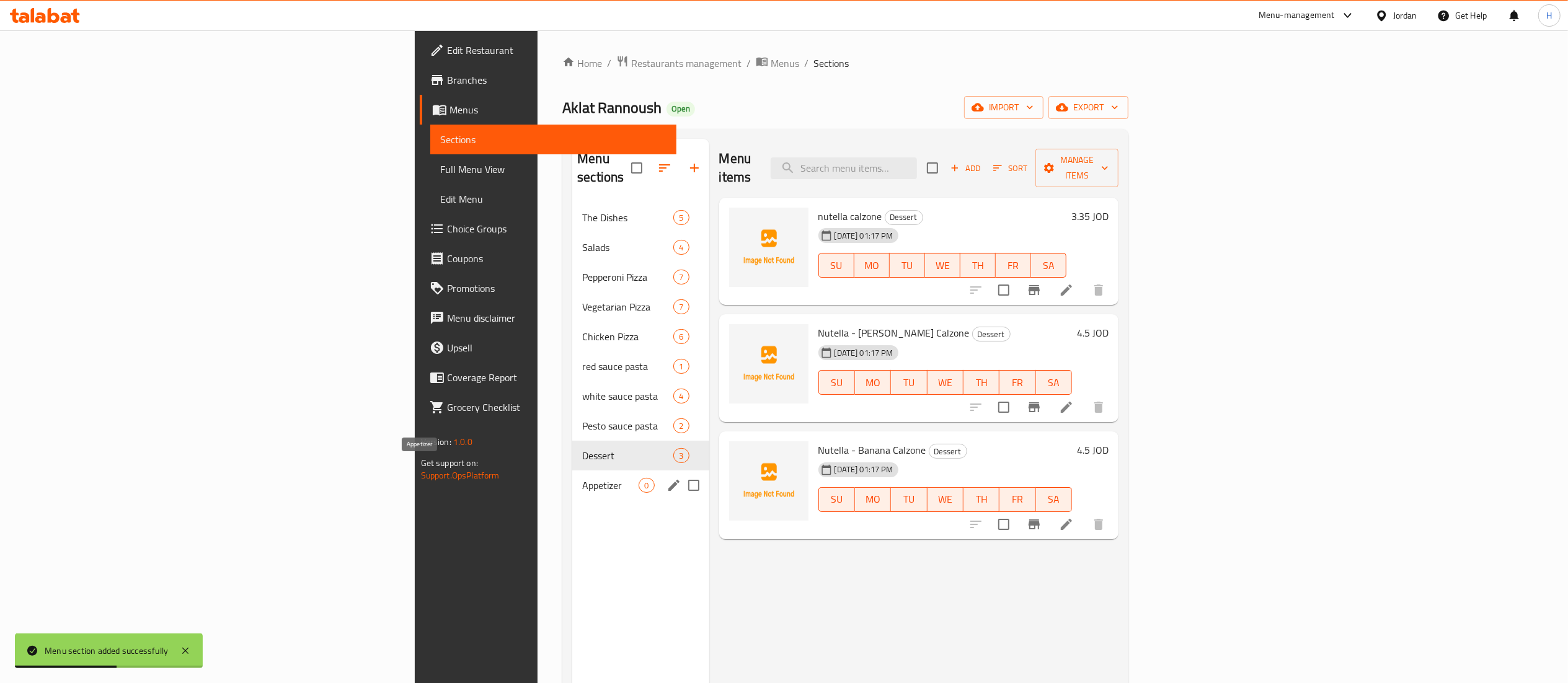
click at [582, 478] on span "Appetizer" at bounding box center [611, 485] width 57 height 15
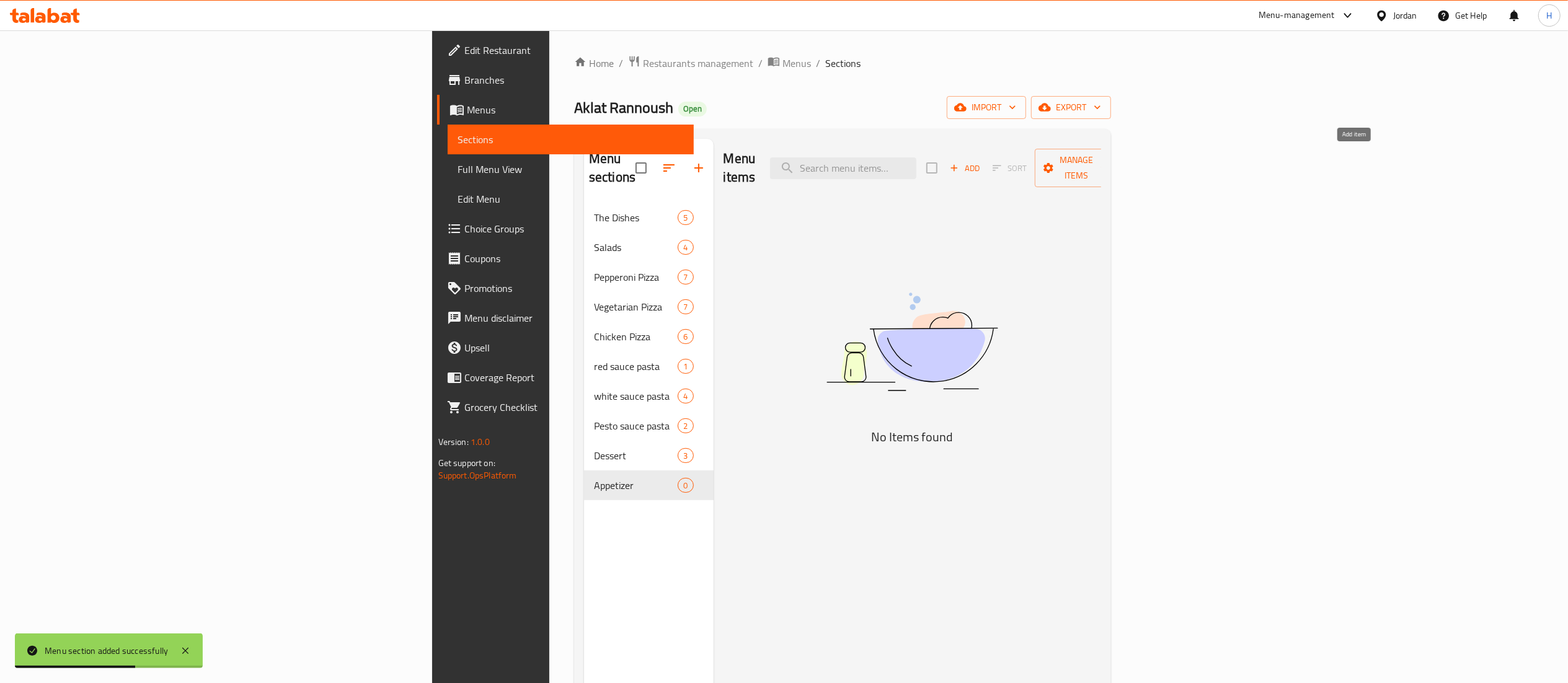
click at [981, 161] on span "Add" at bounding box center [965, 168] width 34 height 14
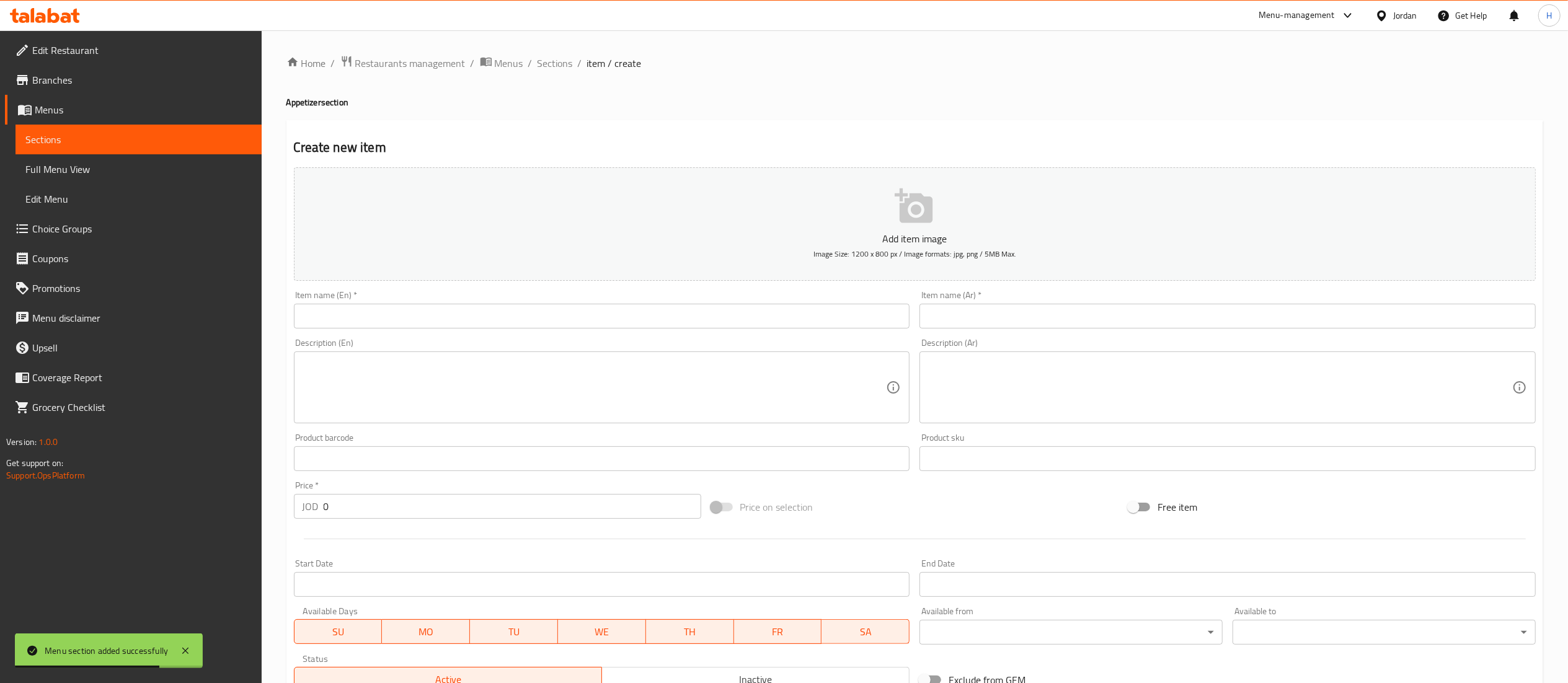
click at [784, 316] on input "text" at bounding box center [602, 315] width 617 height 25
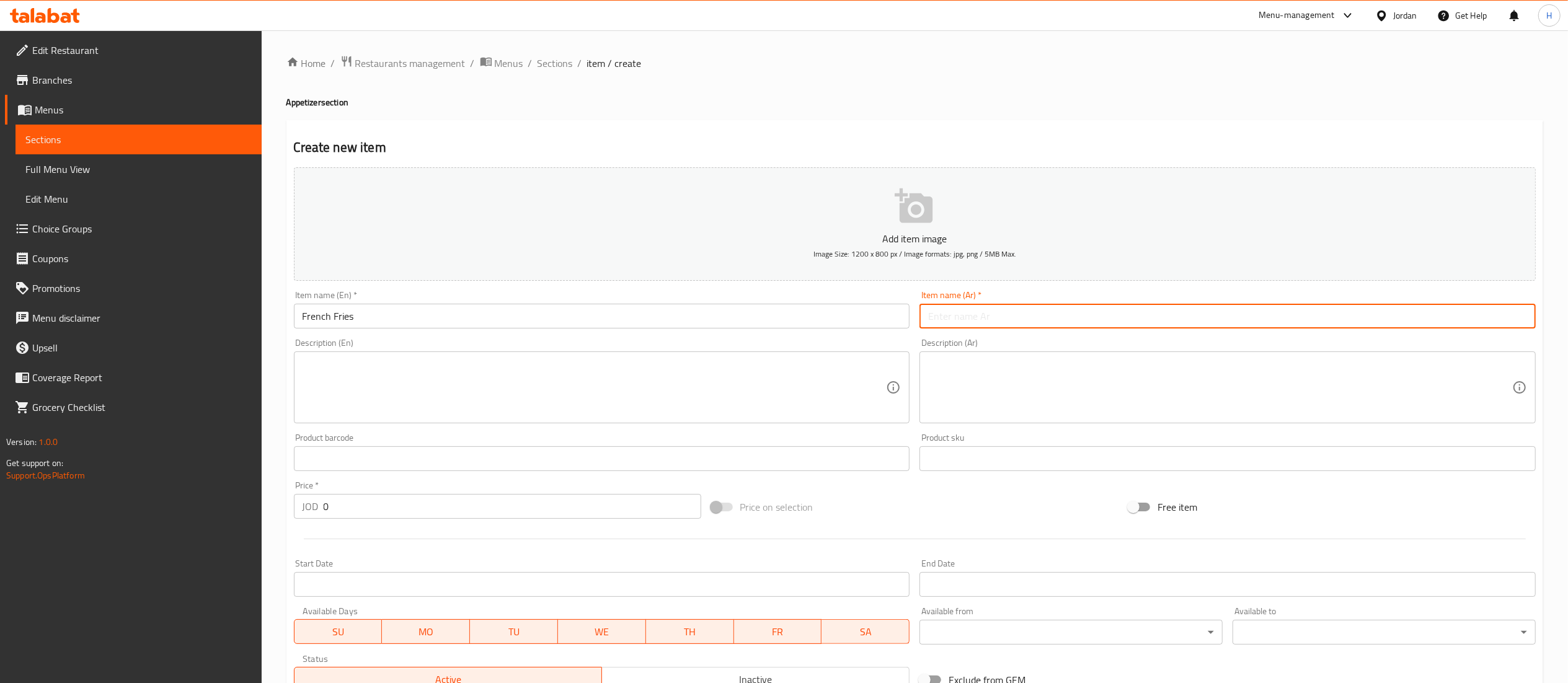
click at [976, 315] on input "text" at bounding box center [1227, 315] width 617 height 25
click at [650, 417] on textarea at bounding box center [594, 388] width 584 height 59
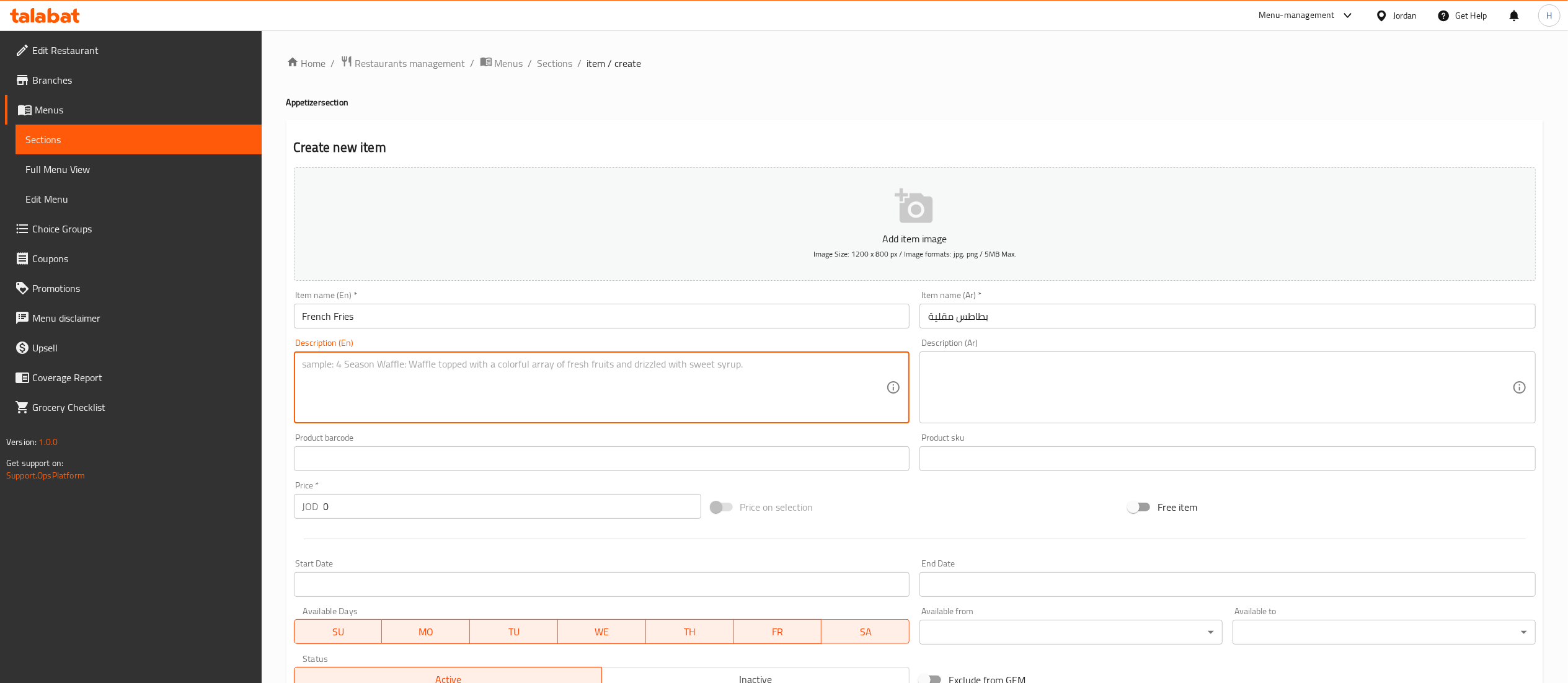
drag, startPoint x: 328, startPoint y: 506, endPoint x: 226, endPoint y: 500, distance: 102.2
click at [226, 500] on div "Edit Restaurant Branches Menus Sections Full Menu View Edit Menu Choice Groups …" at bounding box center [784, 453] width 1568 height 846
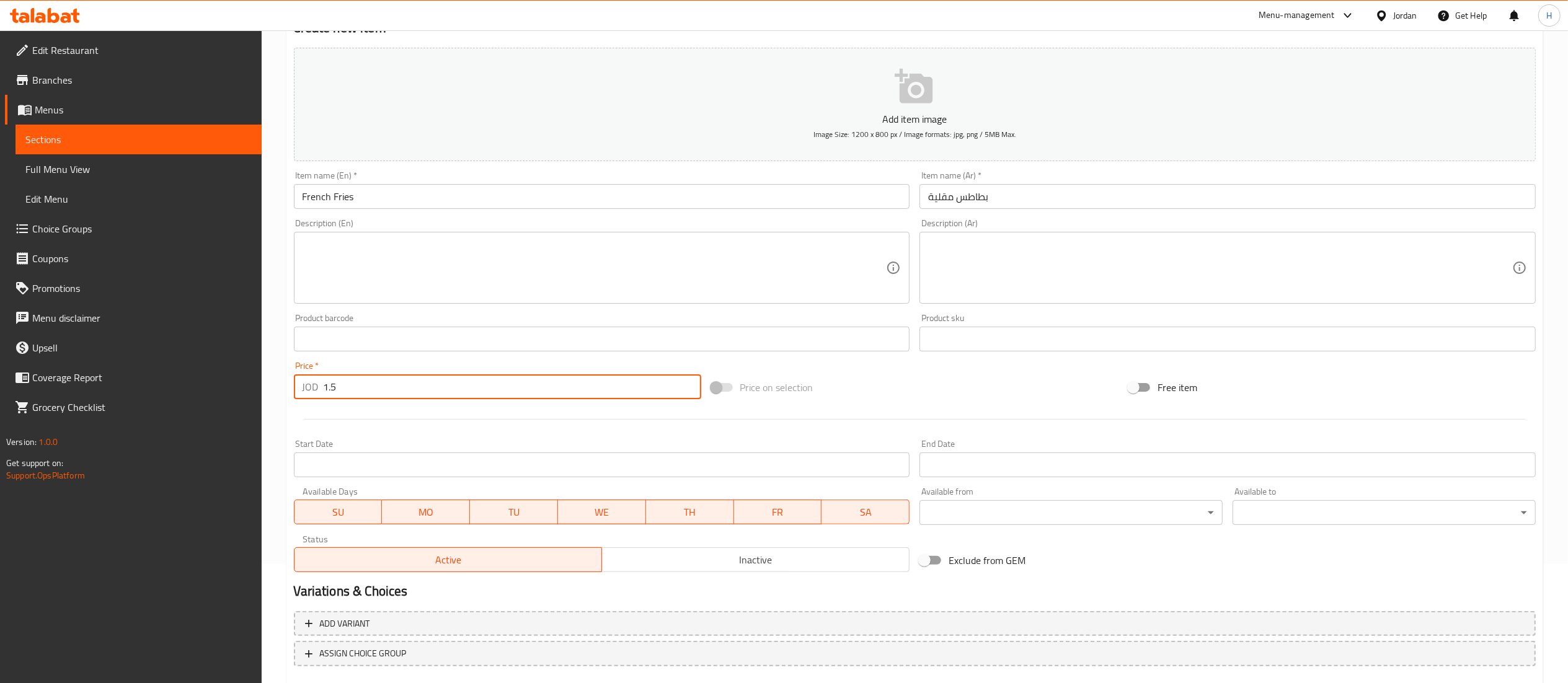
scroll to position [192, 0]
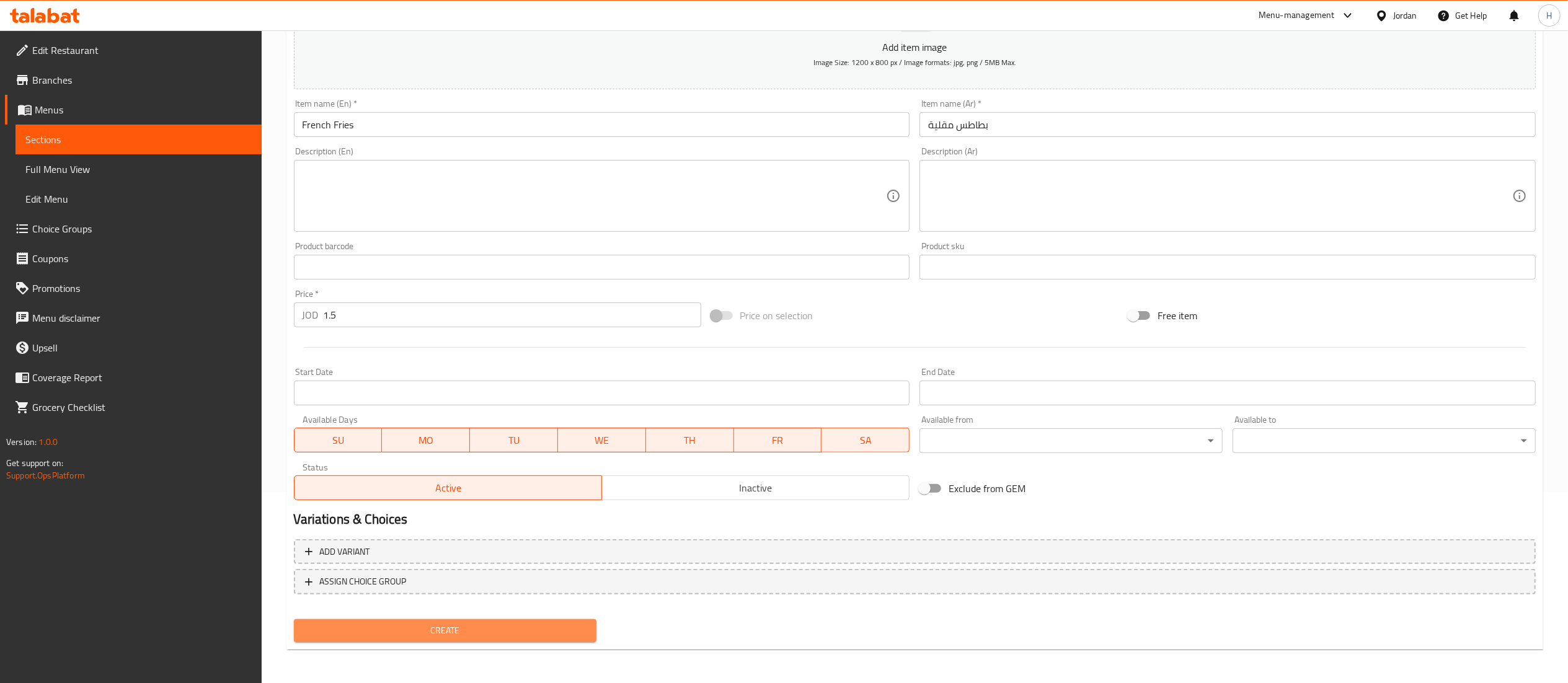
click at [408, 625] on span "Create" at bounding box center [445, 631] width 283 height 16
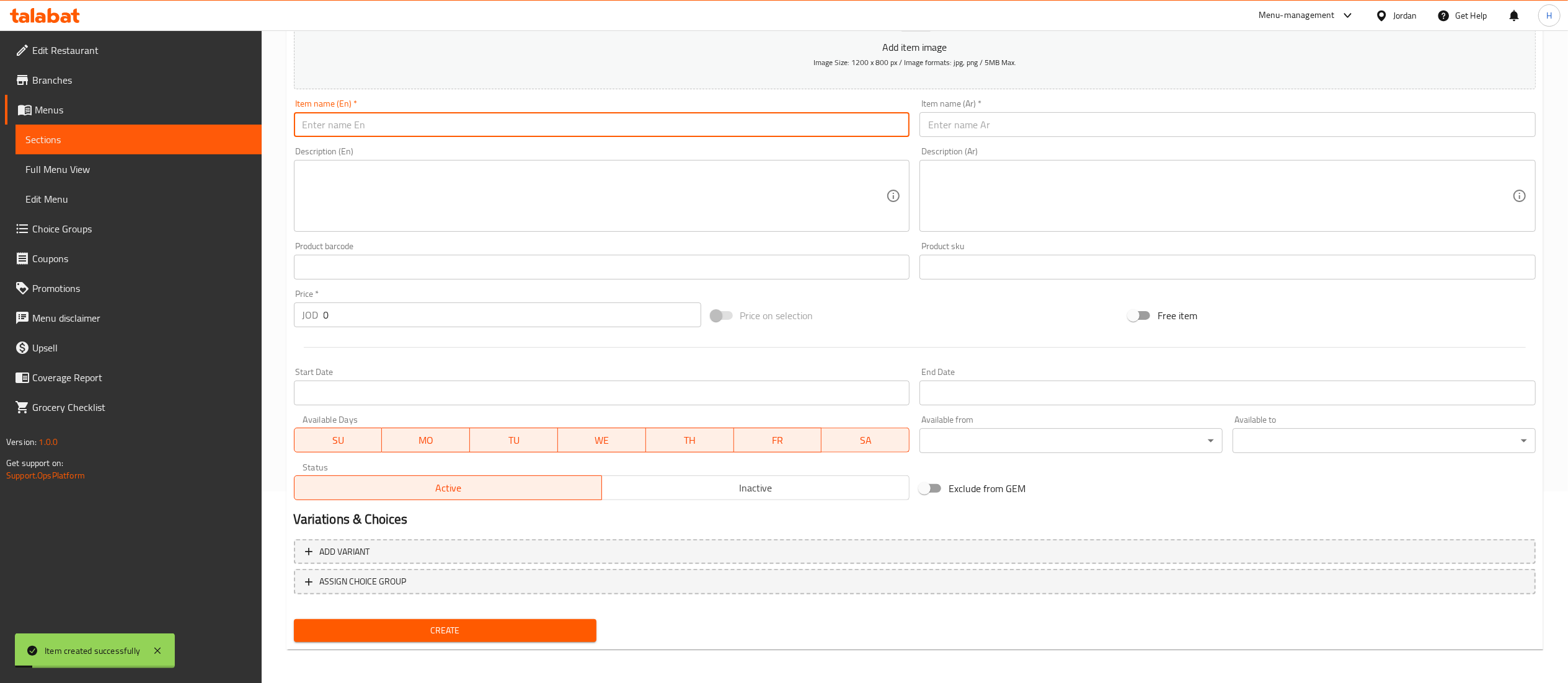
click at [367, 121] on input "text" at bounding box center [602, 125] width 617 height 25
click at [986, 141] on div "Item name (Ar)   * Item name (Ar) *" at bounding box center [1228, 118] width 626 height 48
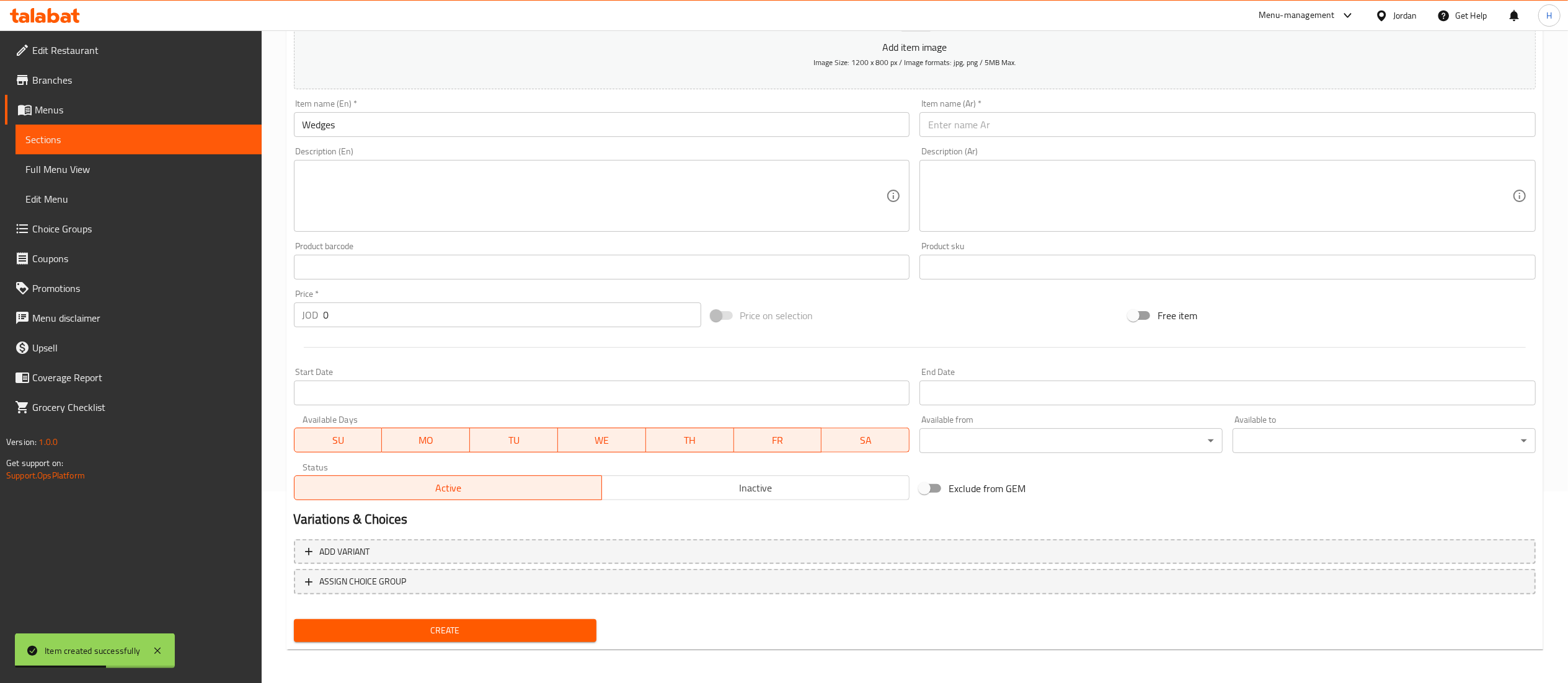
click at [985, 129] on input "text" at bounding box center [1227, 125] width 617 height 25
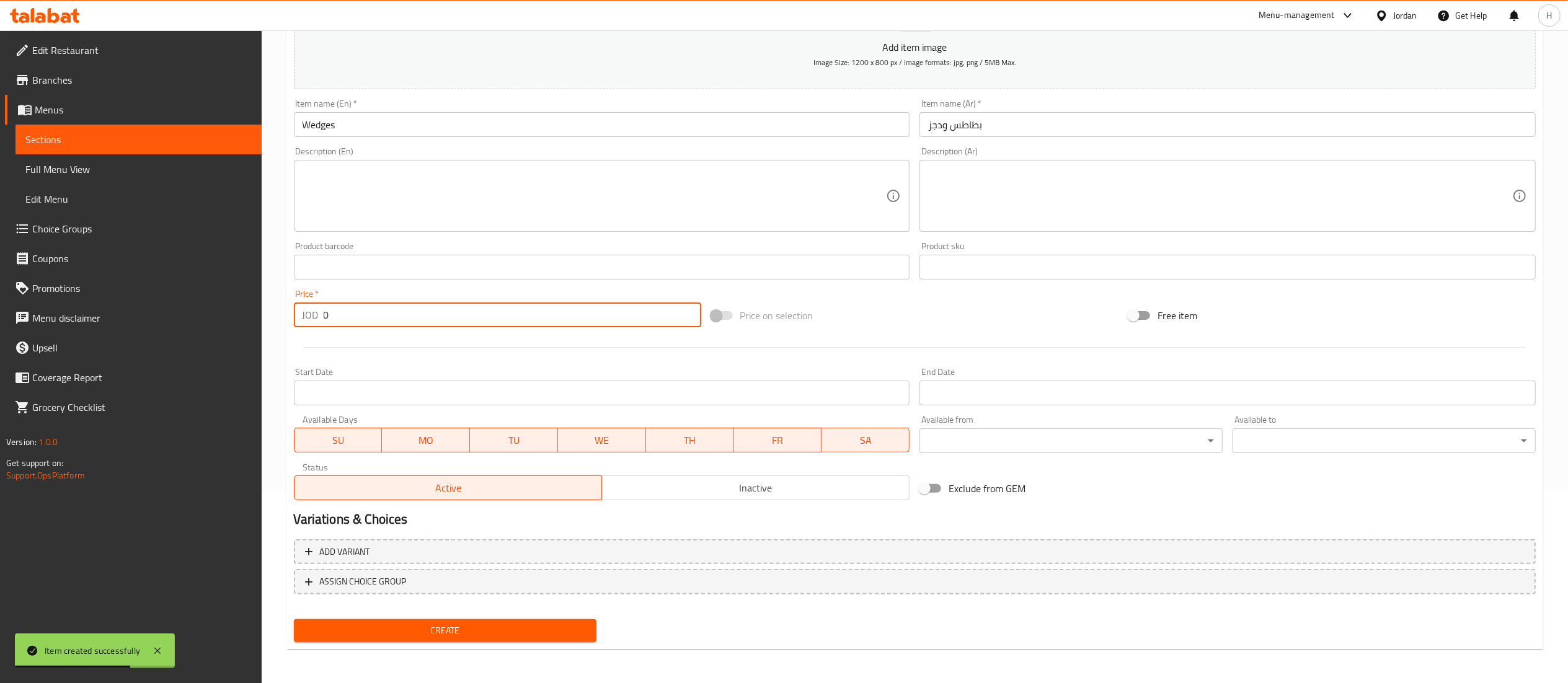
drag, startPoint x: 356, startPoint y: 319, endPoint x: 230, endPoint y: 302, distance: 127.1
click at [425, 629] on span "Create" at bounding box center [445, 631] width 283 height 16
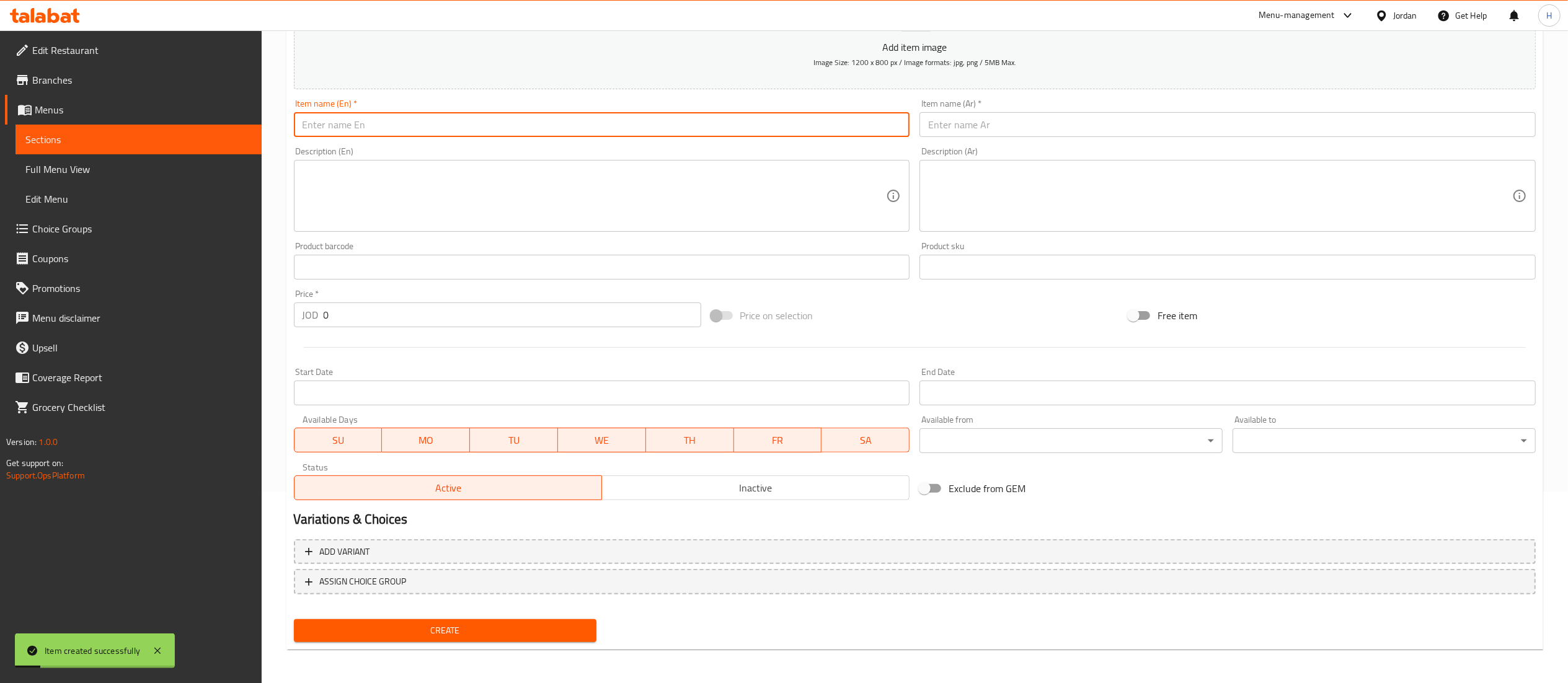
click at [361, 133] on input "text" at bounding box center [602, 125] width 617 height 25
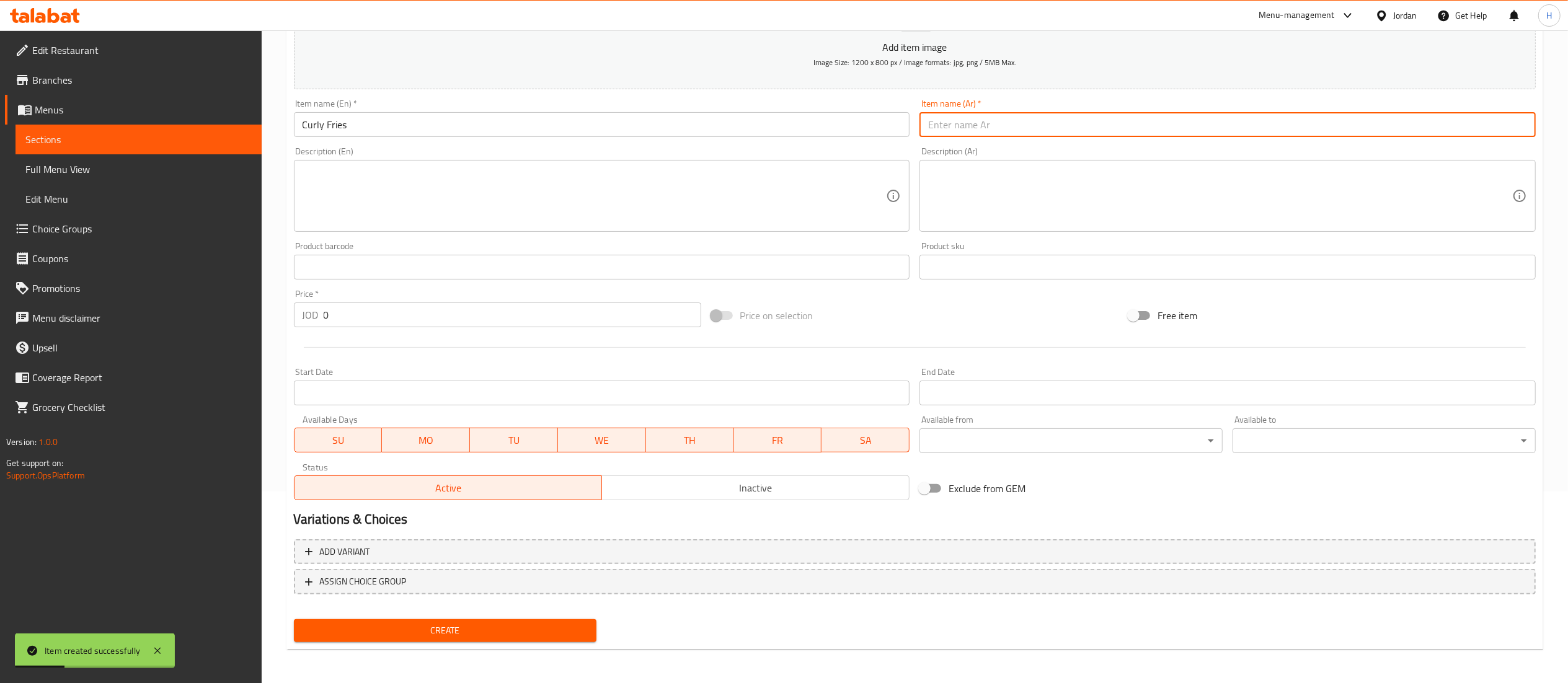
click at [945, 126] on input "text" at bounding box center [1227, 125] width 617 height 25
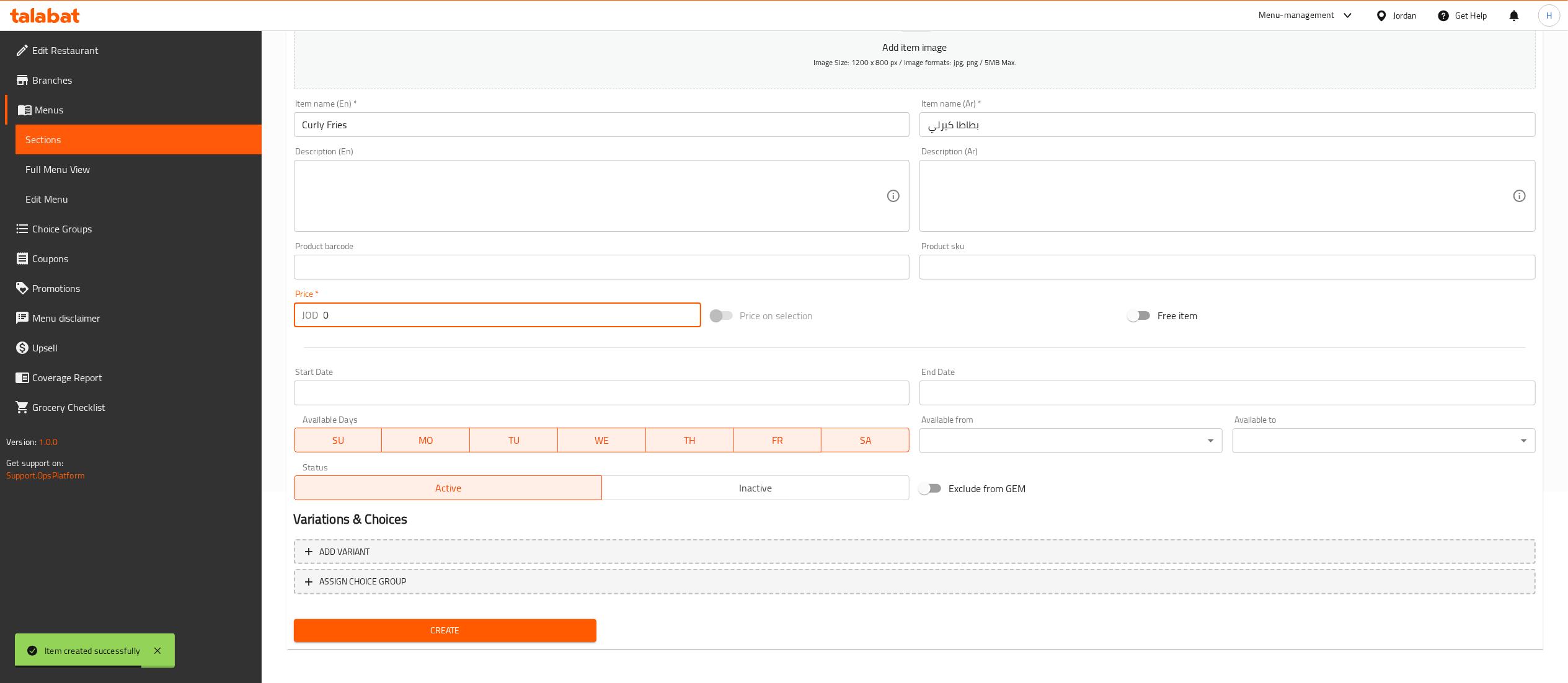
drag, startPoint x: 312, startPoint y: 309, endPoint x: 195, endPoint y: 300, distance: 117.3
click at [218, 301] on div "Edit Restaurant Branches Menus Sections Full Menu View Edit Menu Choice Groups …" at bounding box center [784, 262] width 1568 height 846
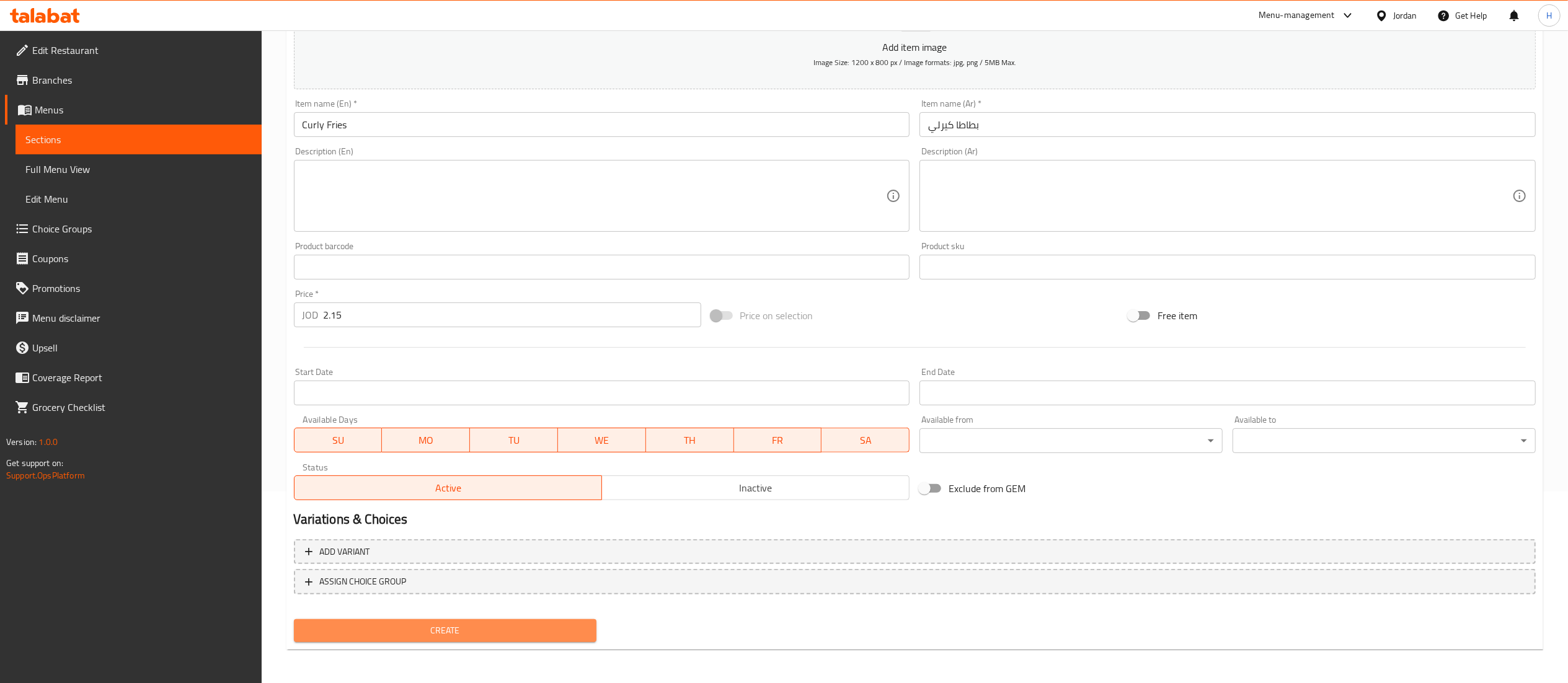
click at [517, 632] on span "Create" at bounding box center [445, 631] width 283 height 16
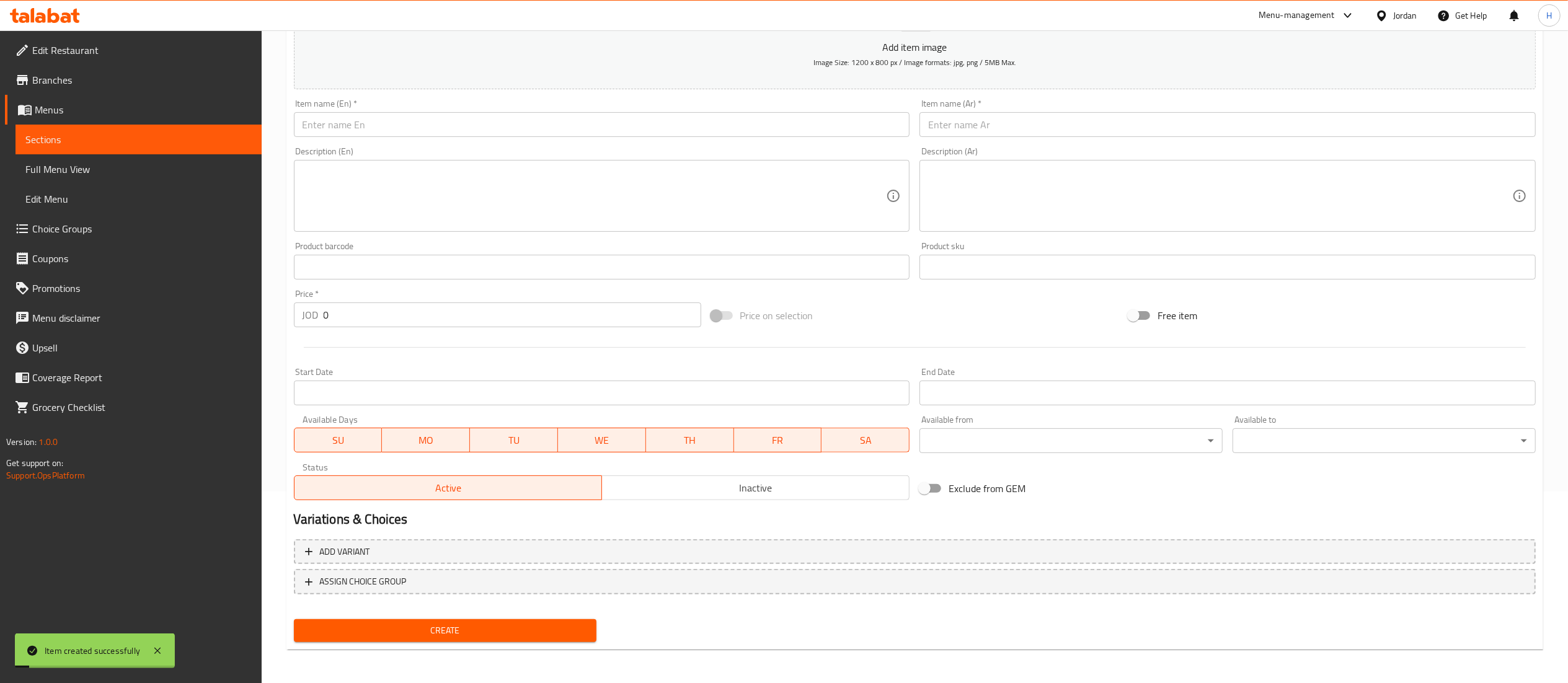
click at [361, 134] on input "text" at bounding box center [602, 125] width 617 height 25
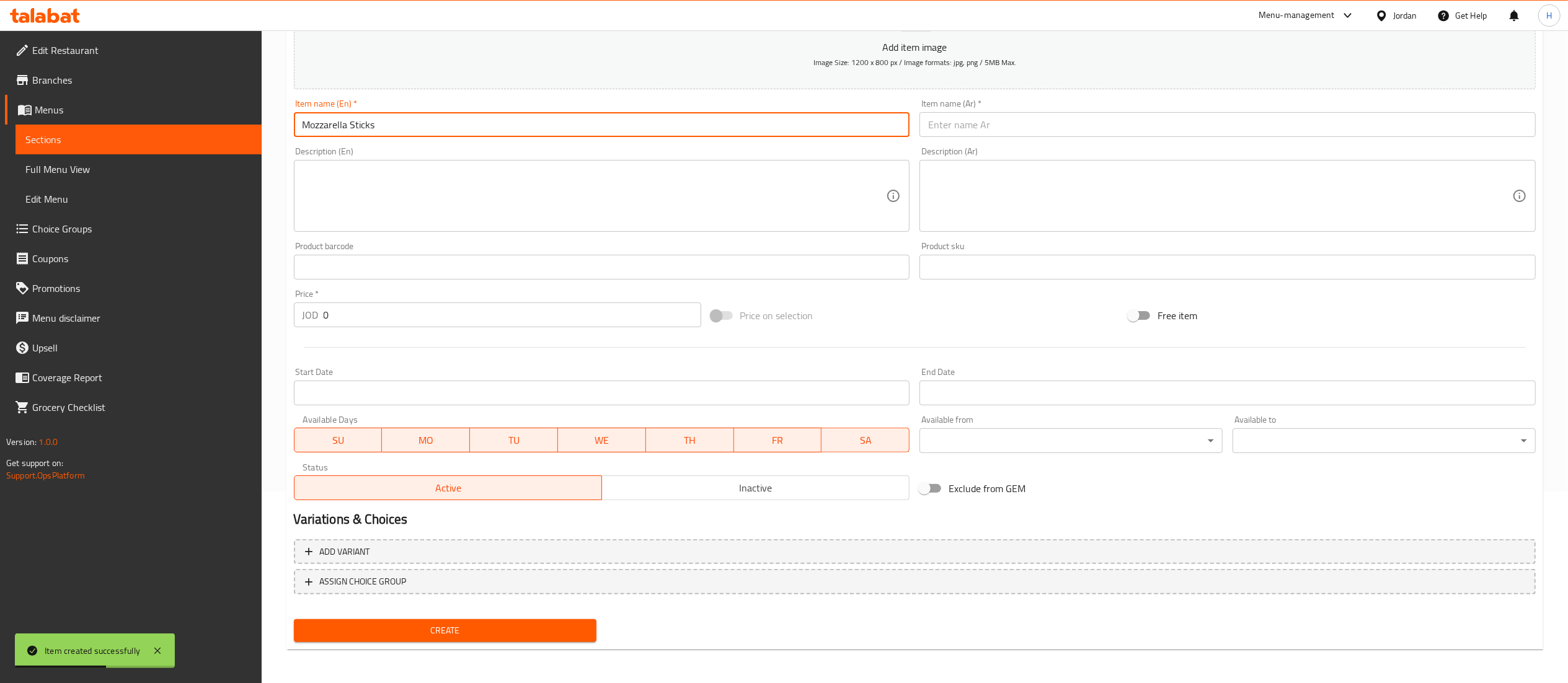
click at [961, 120] on input "text" at bounding box center [1227, 125] width 617 height 25
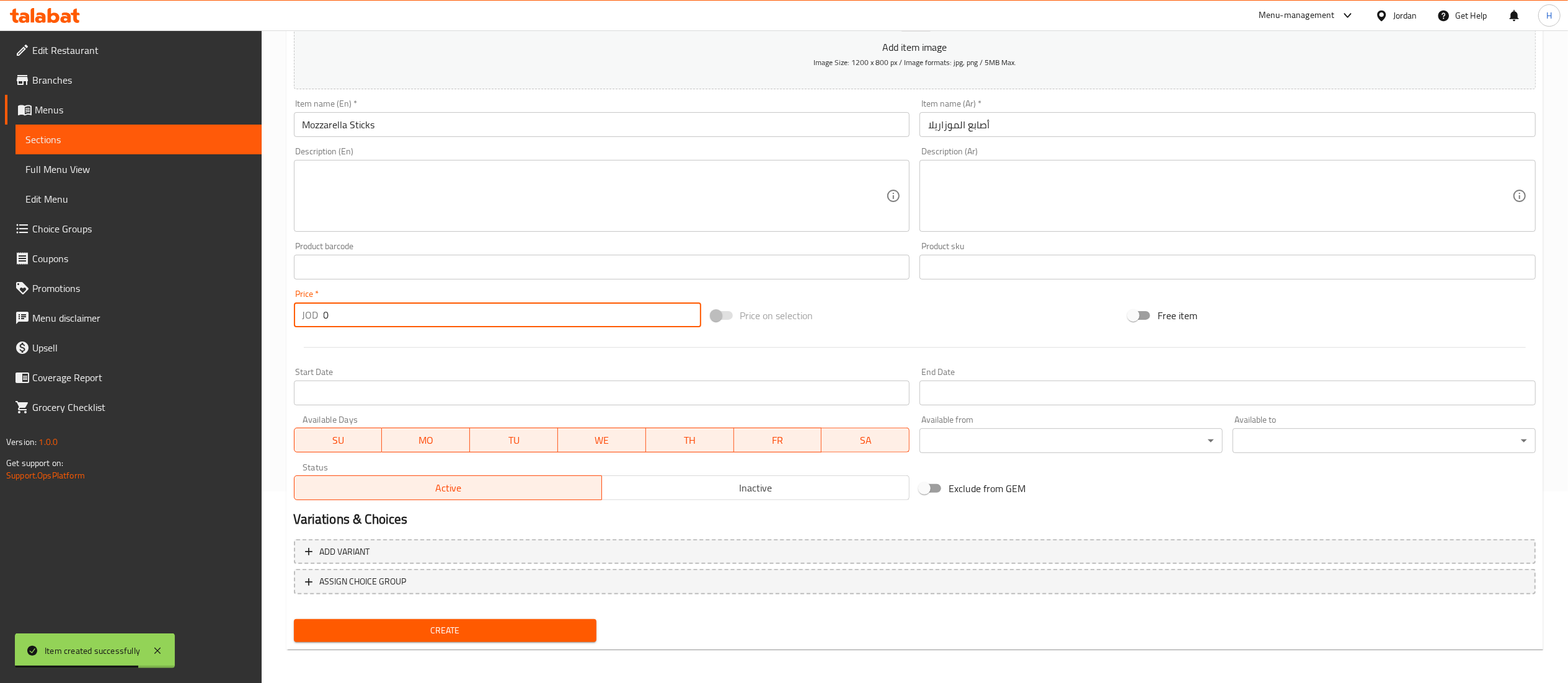
drag, startPoint x: 296, startPoint y: 318, endPoint x: 127, endPoint y: 318, distance: 169.0
click at [130, 318] on div "Edit Restaurant Branches Menus Sections Full Menu View Edit Menu Choice Groups …" at bounding box center [784, 262] width 1568 height 846
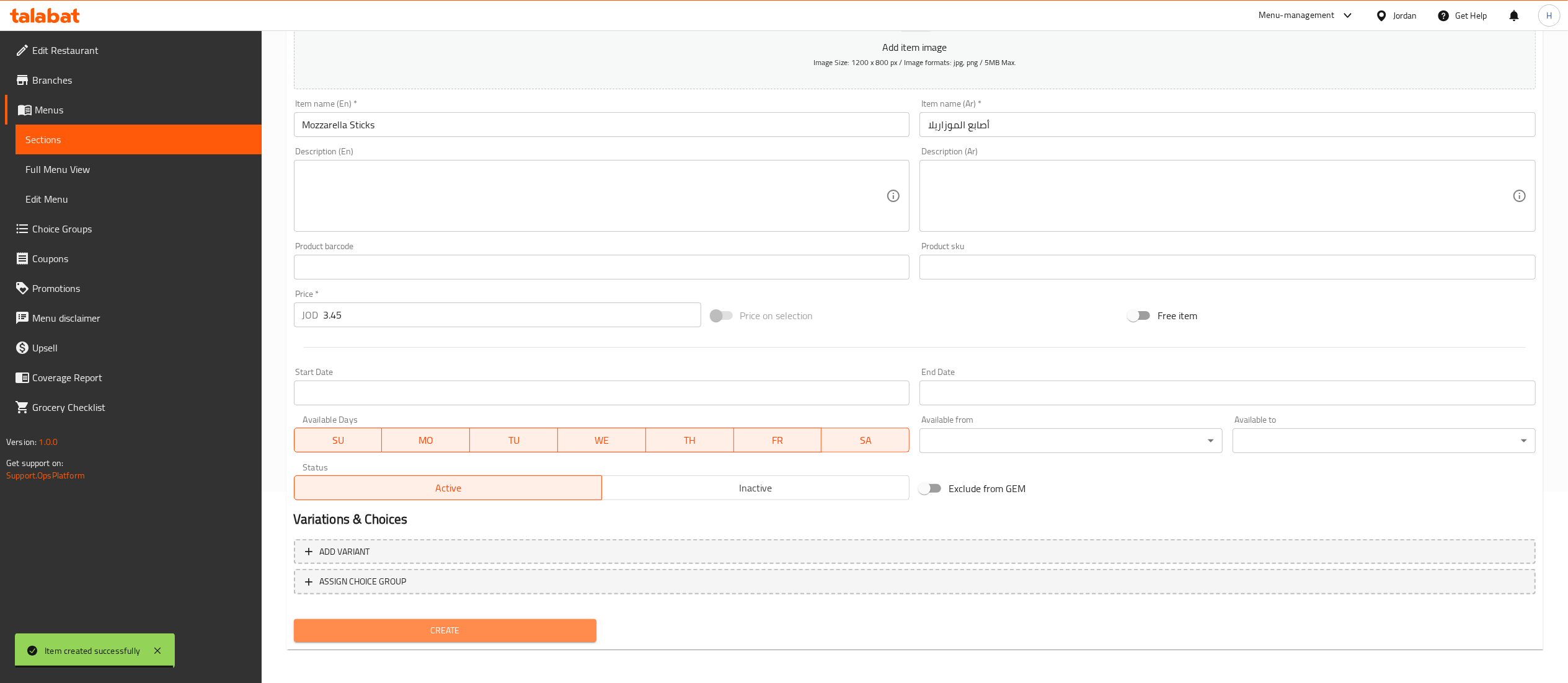
click at [443, 629] on span "Create" at bounding box center [445, 631] width 283 height 16
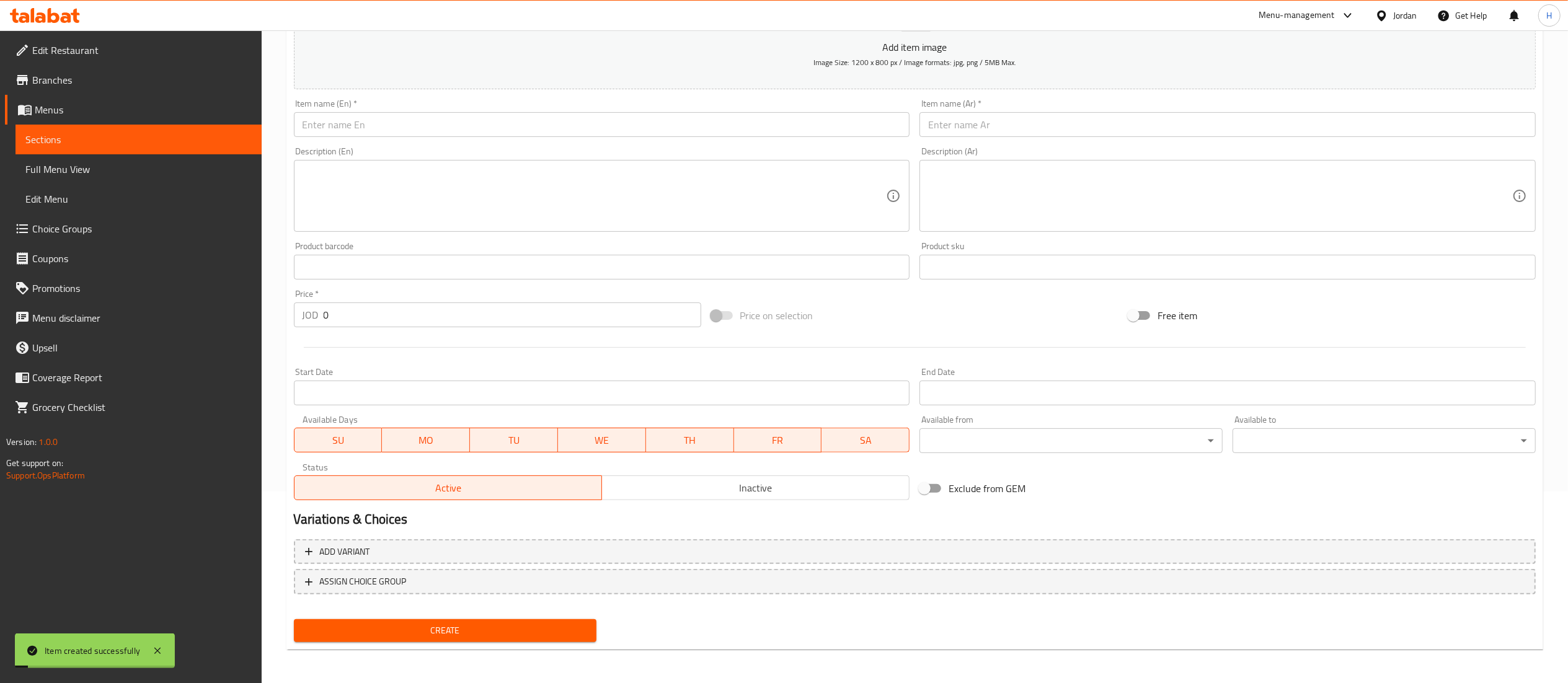
click at [378, 124] on input "text" at bounding box center [602, 125] width 617 height 25
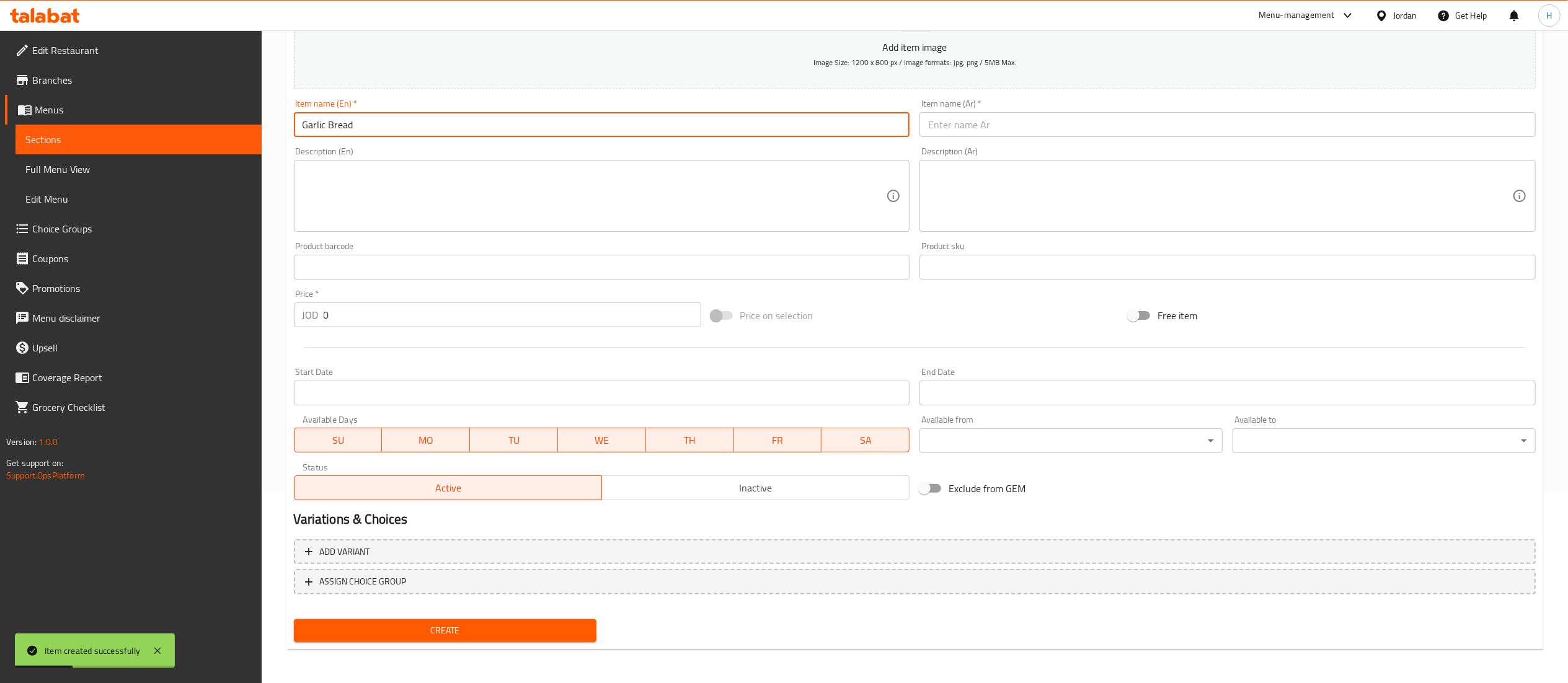
click at [933, 125] on input "text" at bounding box center [1227, 125] width 617 height 25
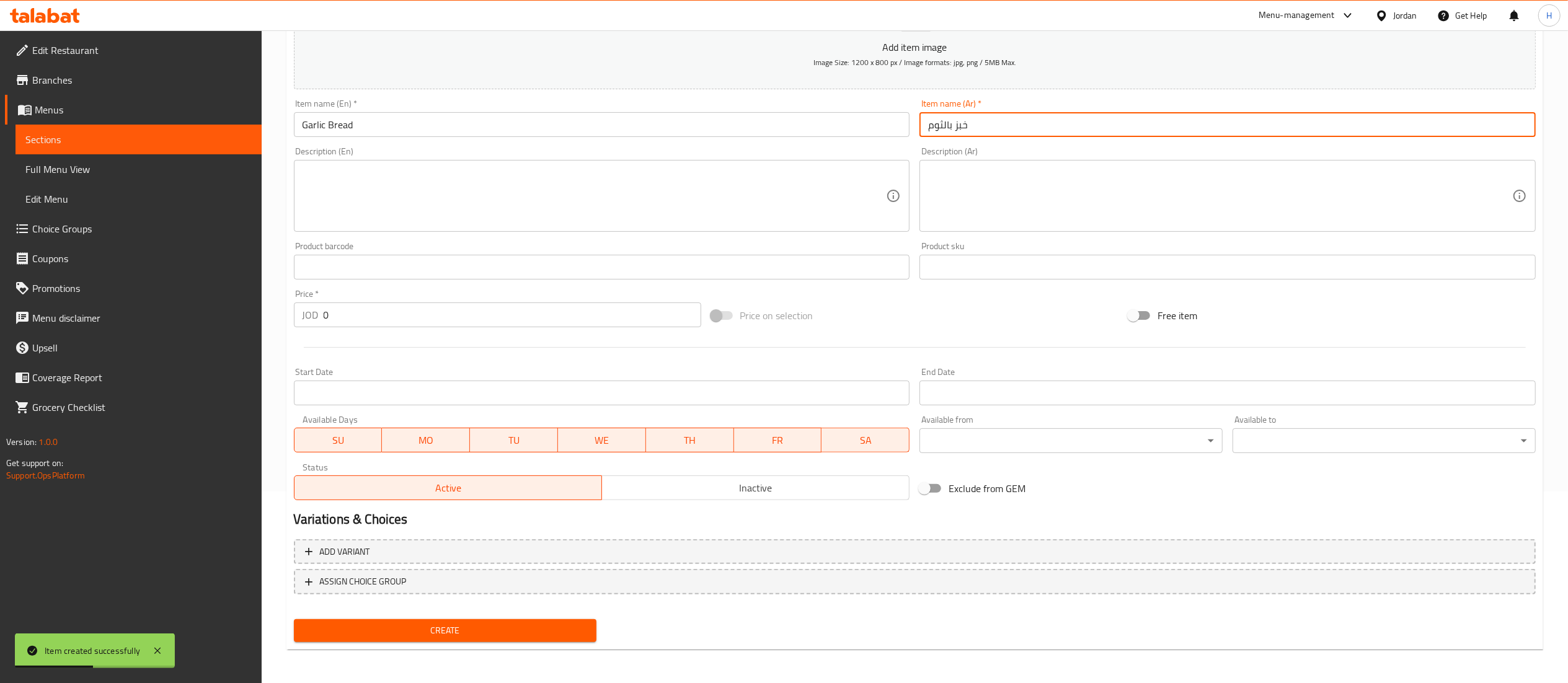
drag, startPoint x: 344, startPoint y: 315, endPoint x: 189, endPoint y: 302, distance: 155.5
click at [289, 314] on div "Price   * JOD 0 Price *" at bounding box center [498, 309] width 418 height 48
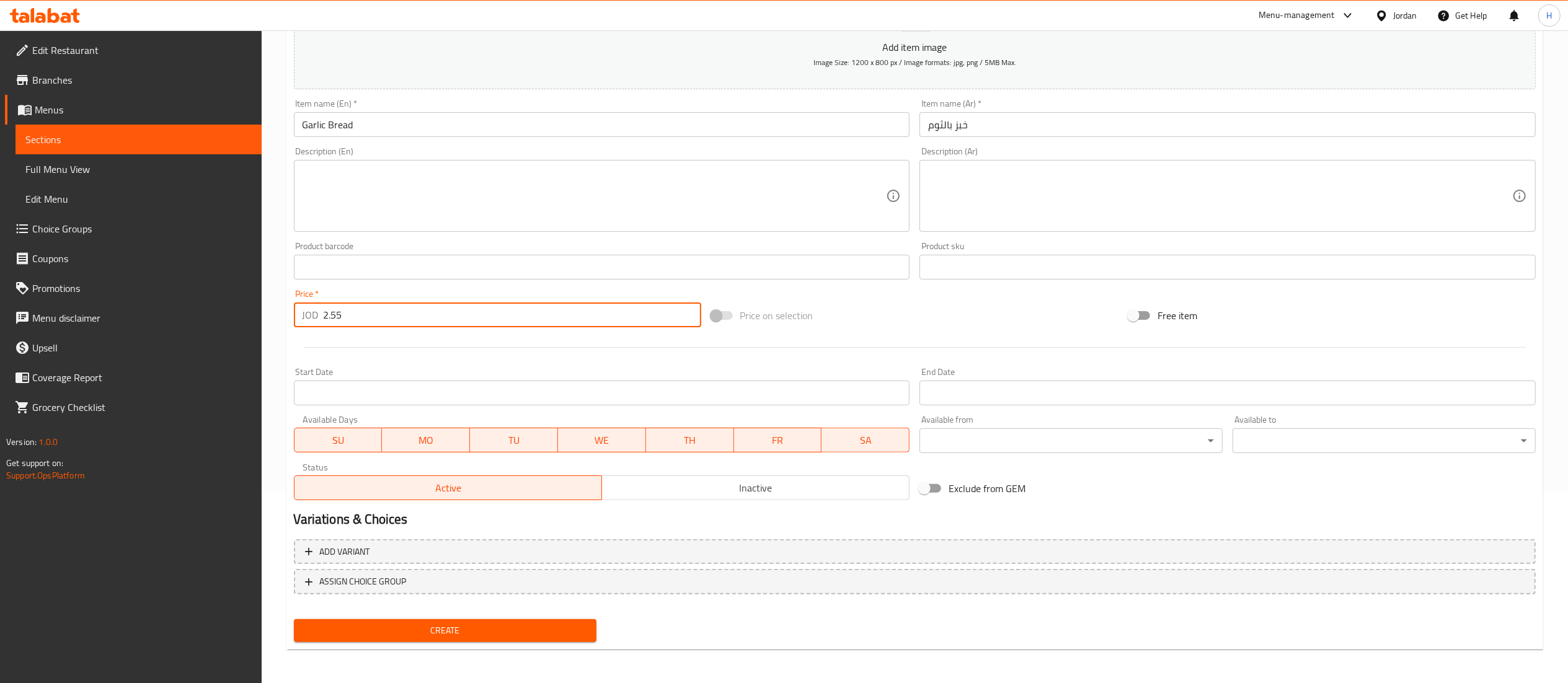
click at [375, 625] on span "Create" at bounding box center [445, 631] width 283 height 16
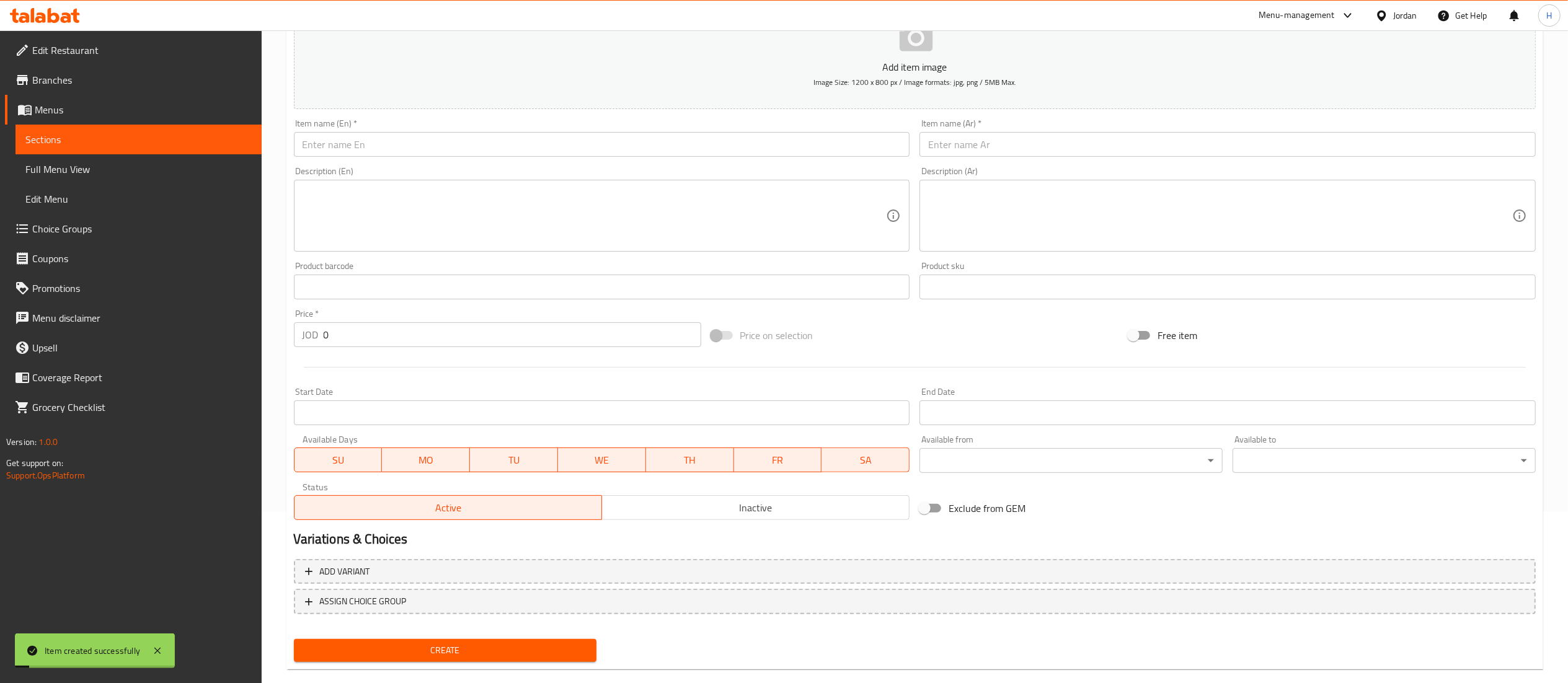
scroll to position [0, 0]
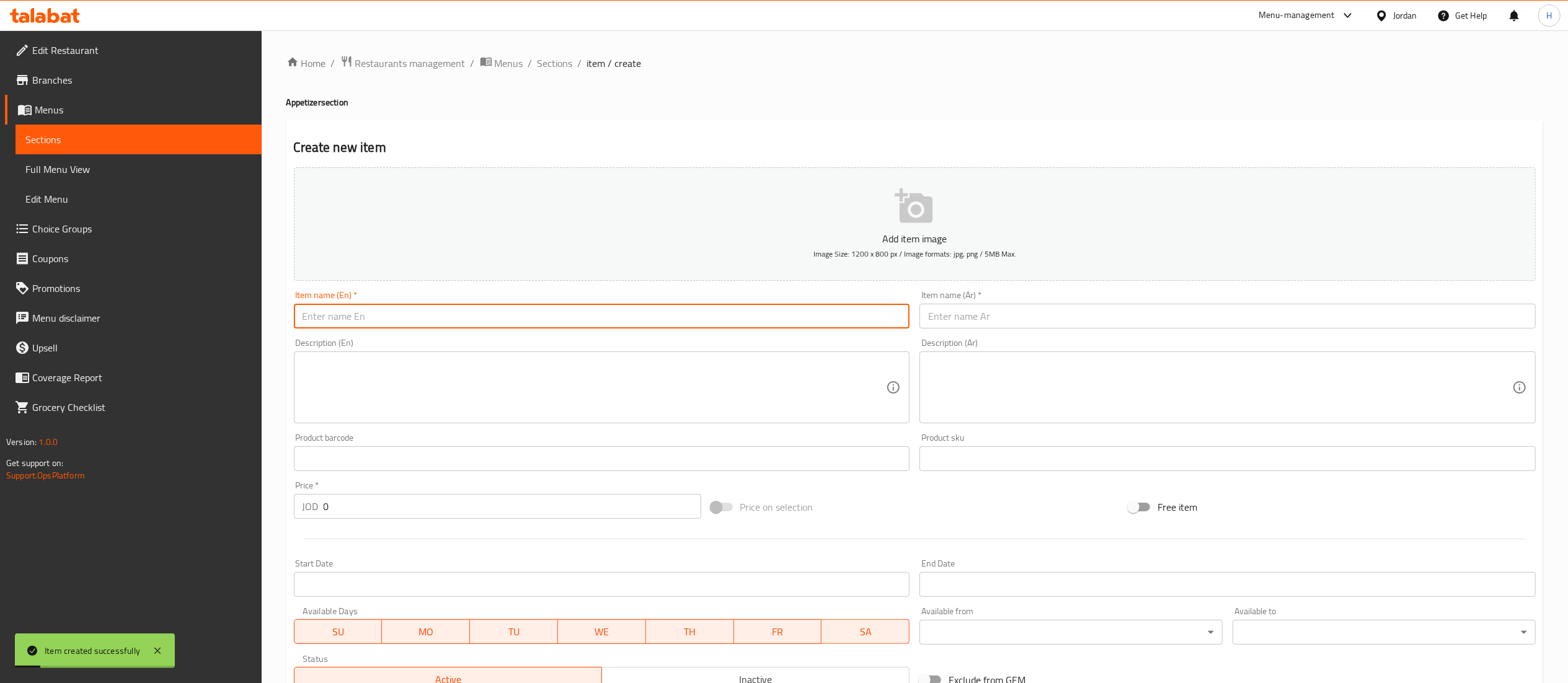
click at [437, 317] on input "text" at bounding box center [602, 315] width 617 height 25
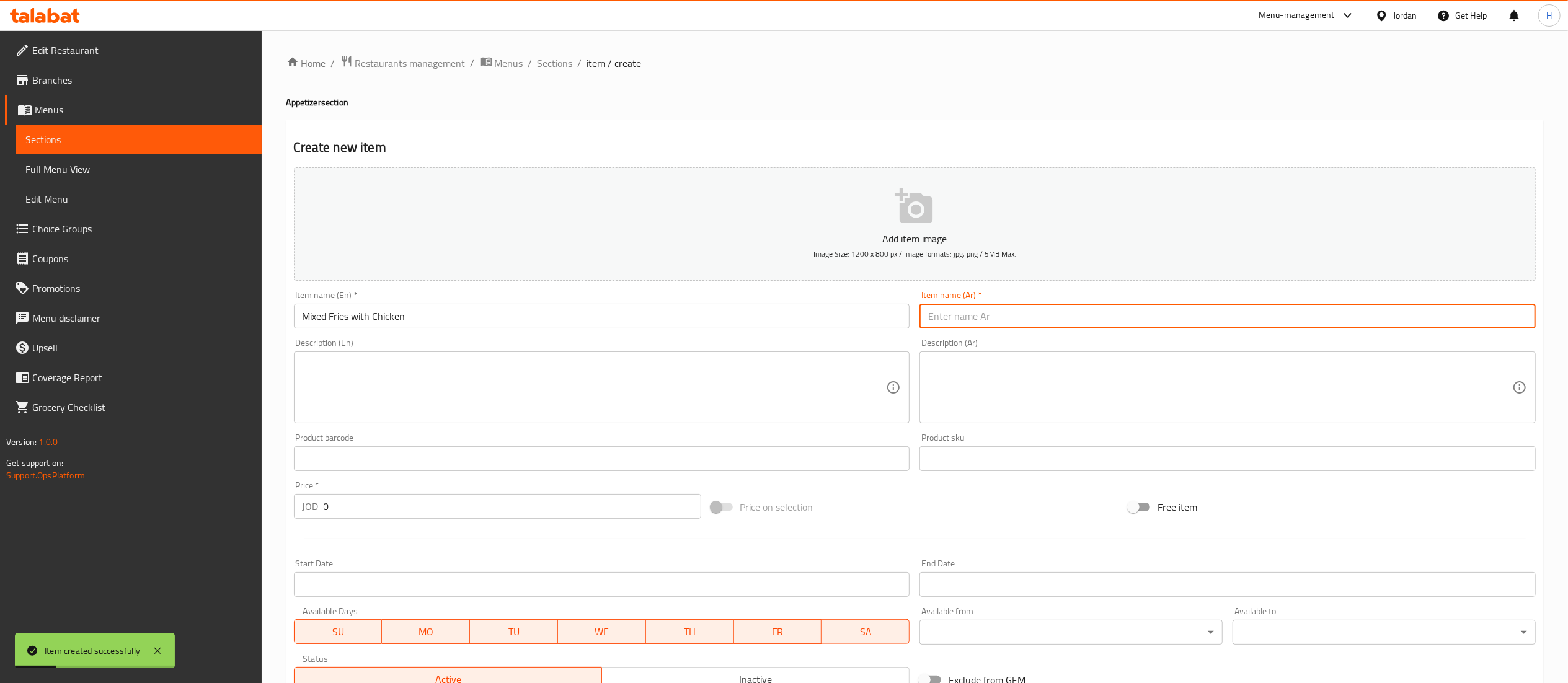
drag, startPoint x: 963, startPoint y: 321, endPoint x: 883, endPoint y: 273, distance: 93.3
click at [963, 321] on input "text" at bounding box center [1227, 315] width 617 height 25
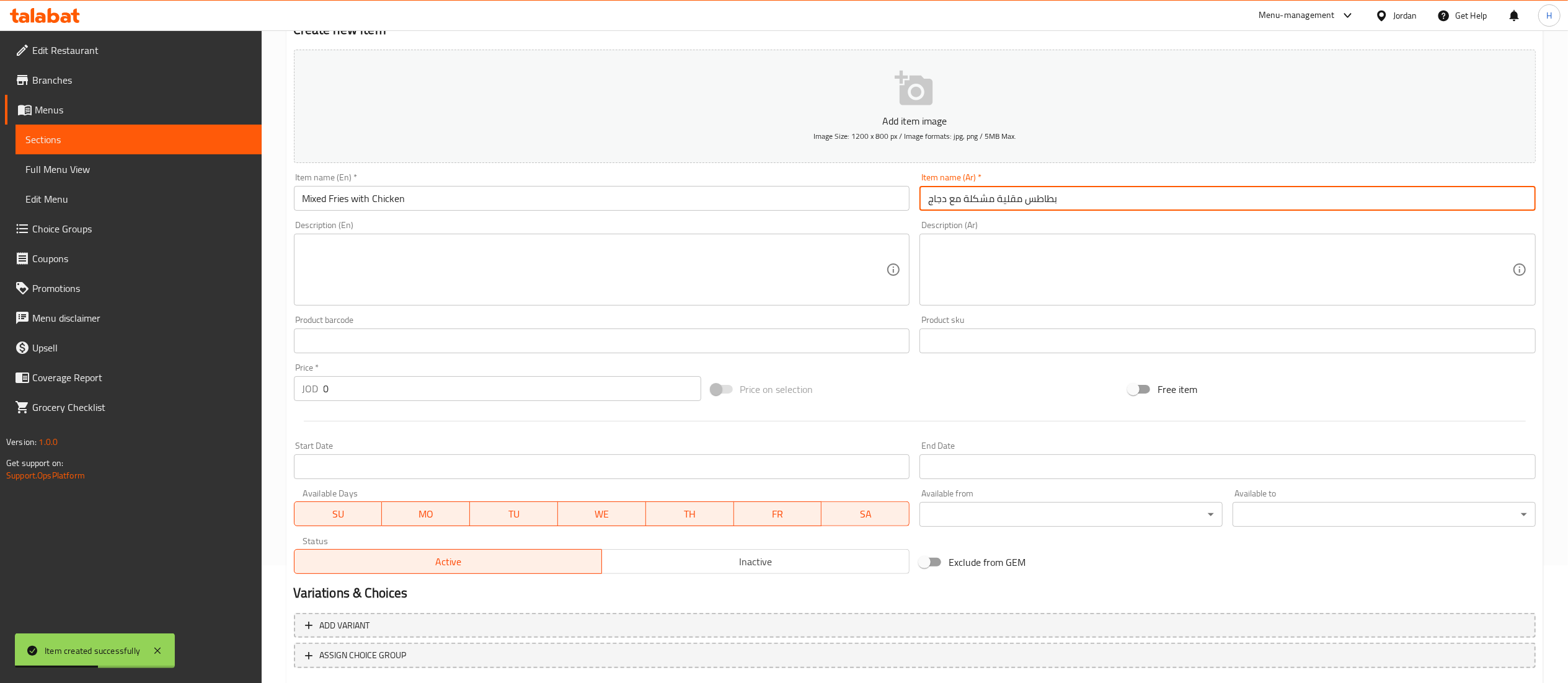
scroll to position [192, 0]
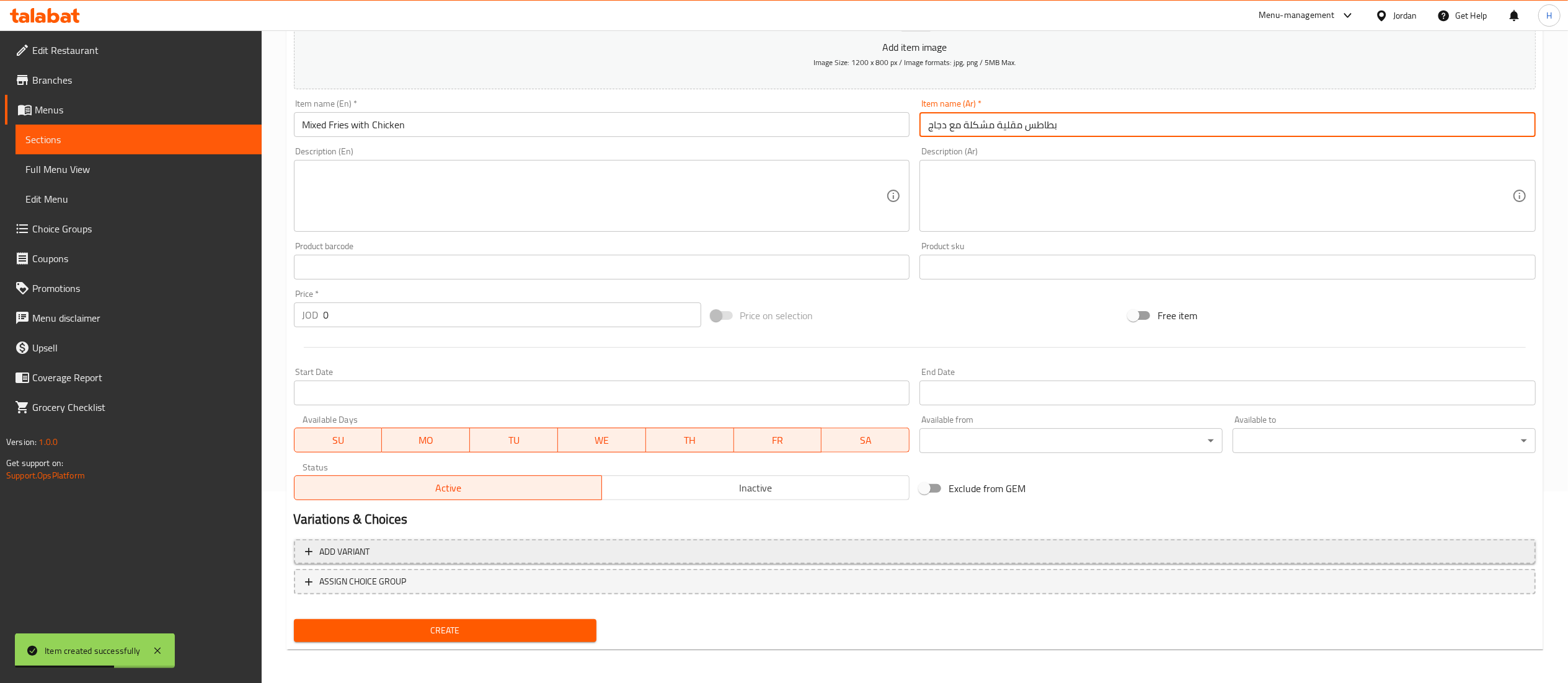
click at [1464, 558] on span "Add variant" at bounding box center [915, 552] width 1220 height 16
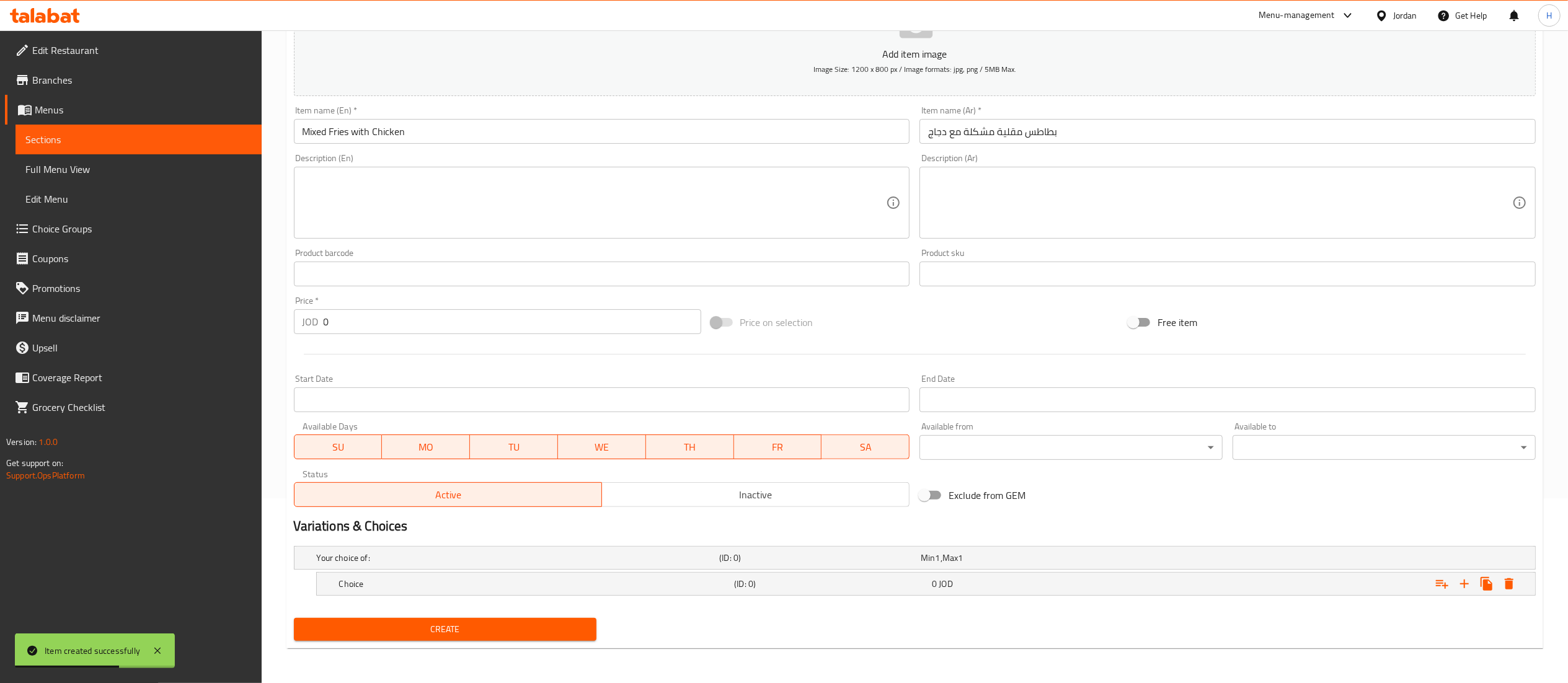
scroll to position [186, 0]
click at [1464, 588] on icon "Expand" at bounding box center [1464, 585] width 9 height 9
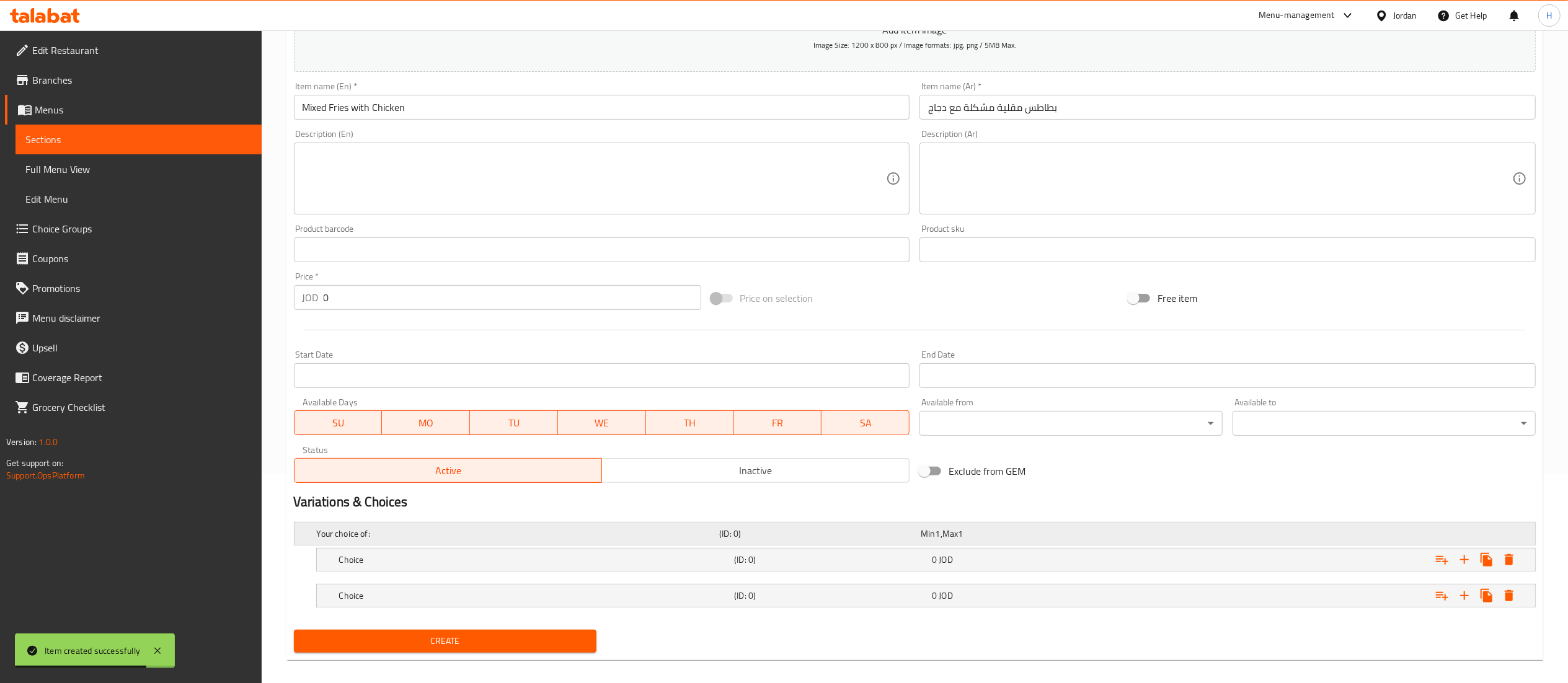
scroll to position [222, 0]
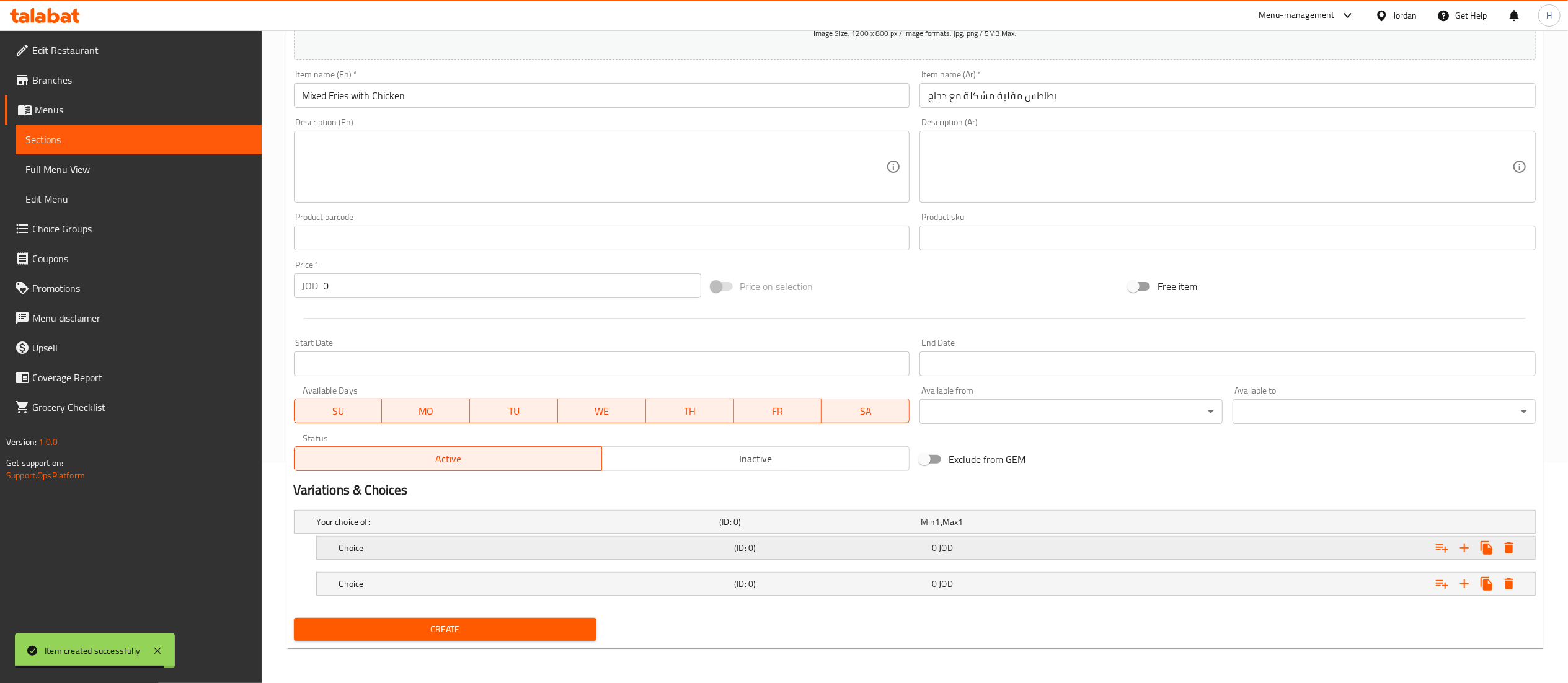
click at [412, 552] on h5 "Choice" at bounding box center [535, 548] width 391 height 13
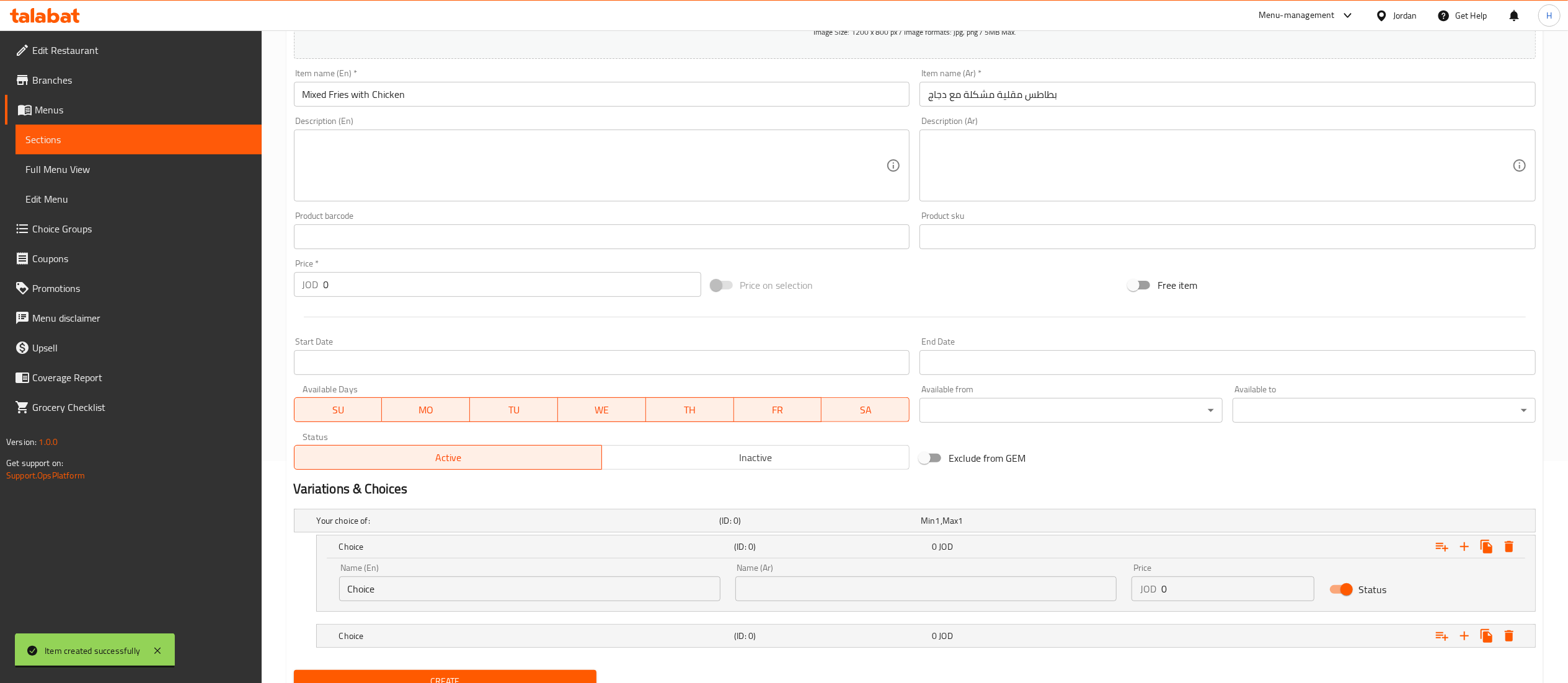
drag, startPoint x: 360, startPoint y: 585, endPoint x: 34, endPoint y: 580, distance: 326.0
click at [34, 580] on div "Edit Restaurant Branches Menus Sections Full Menu View Edit Menu Choice Groups …" at bounding box center [784, 271] width 1568 height 927
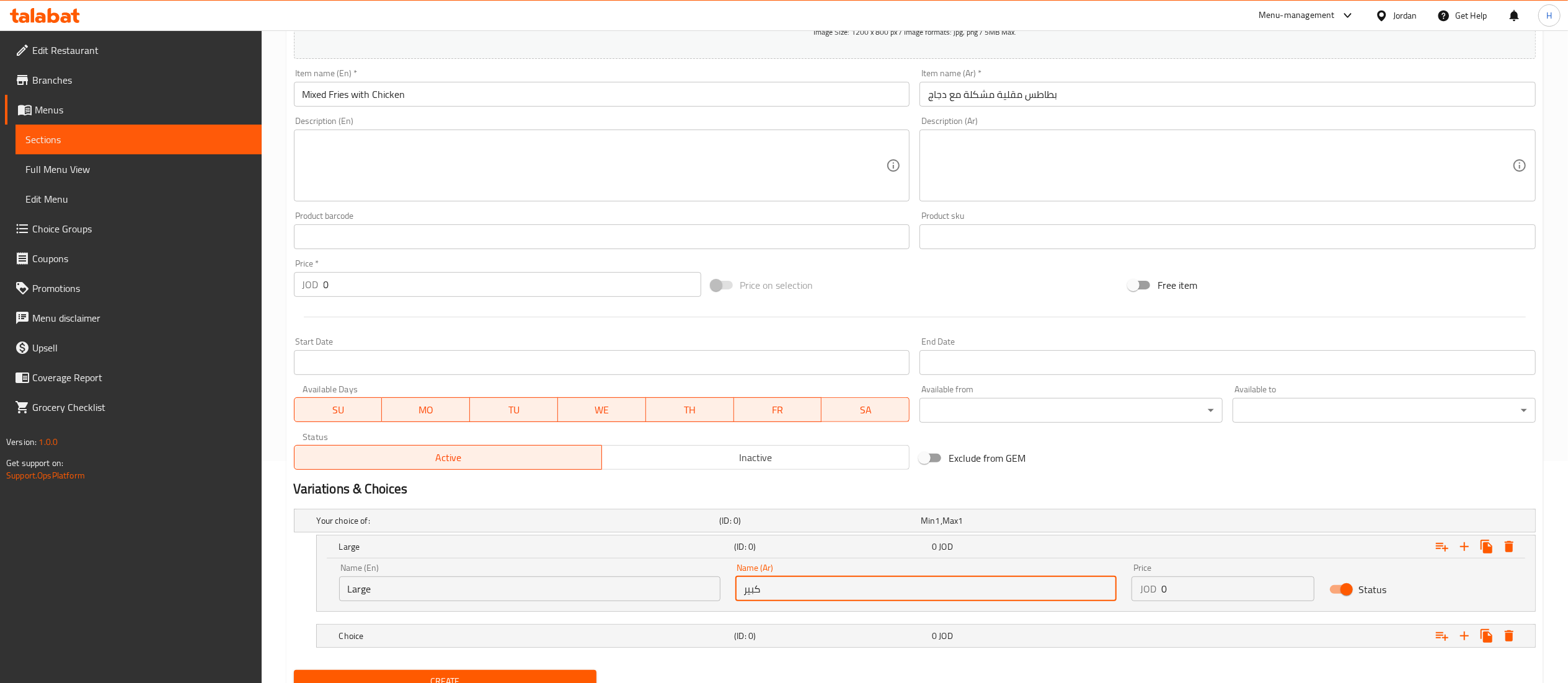
click at [1191, 593] on input "0" at bounding box center [1238, 588] width 154 height 25
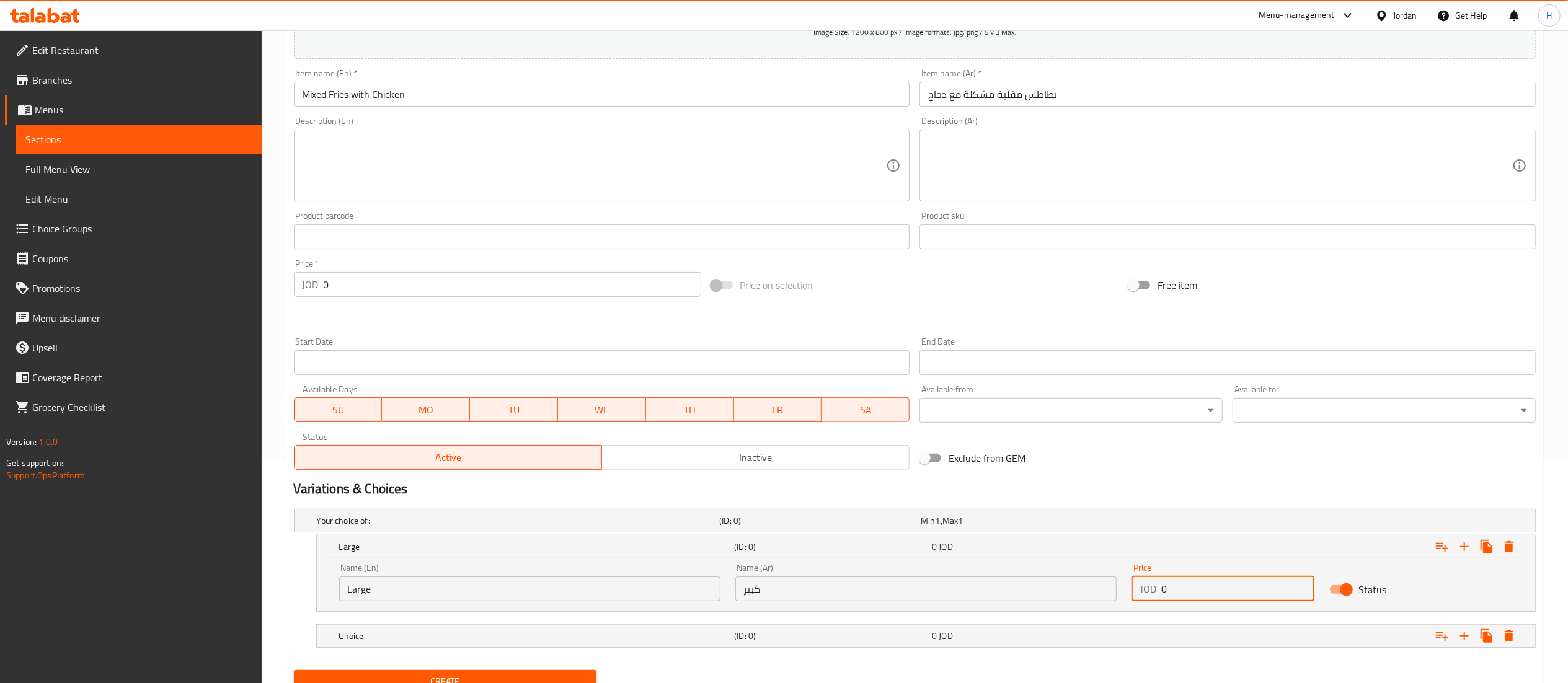
drag, startPoint x: 1186, startPoint y: 602, endPoint x: 1028, endPoint y: 585, distance: 158.9
click at [1028, 585] on div "Name (En) Large Name (En) Name (Ar) كبير Name (Ar) Price JOD 0 Price Status" at bounding box center [926, 582] width 1188 height 53
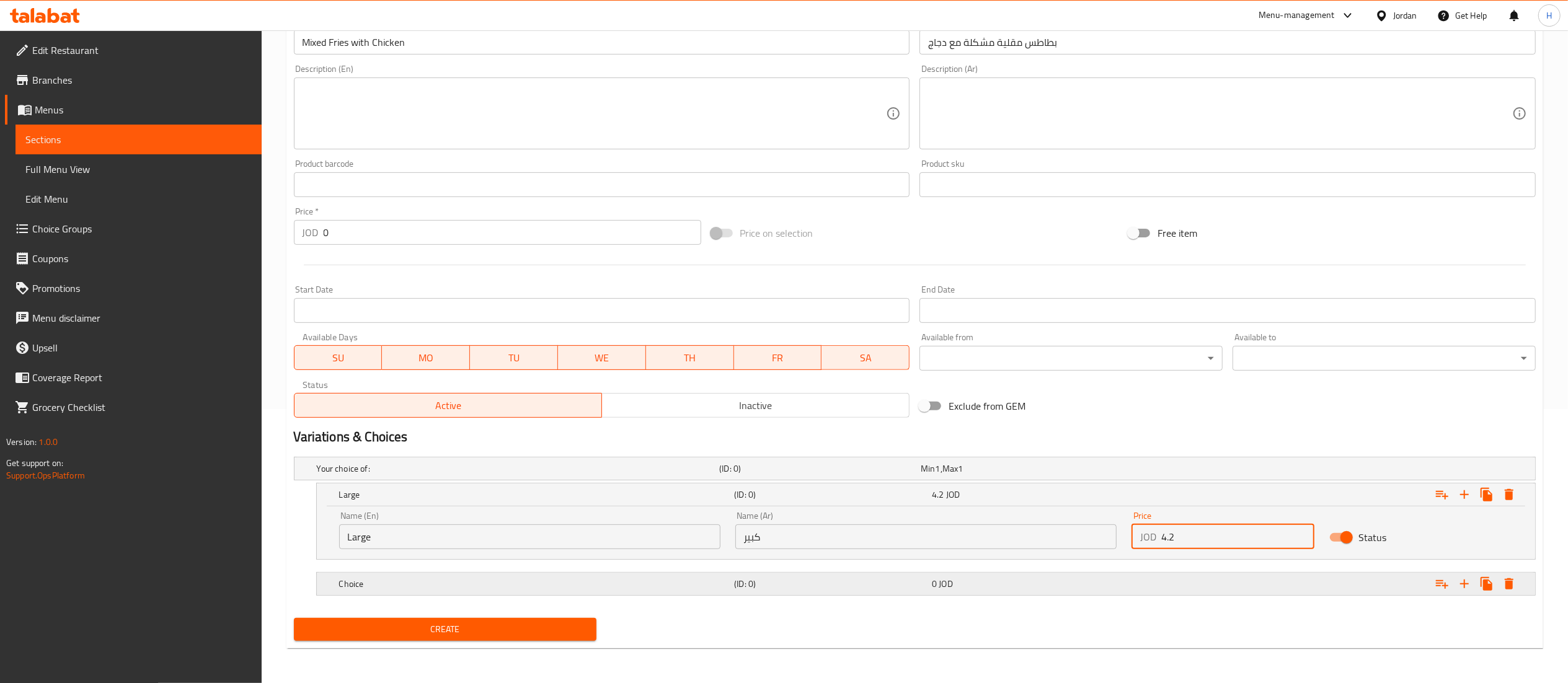
click at [547, 582] on h5 "Choice" at bounding box center [535, 584] width 391 height 13
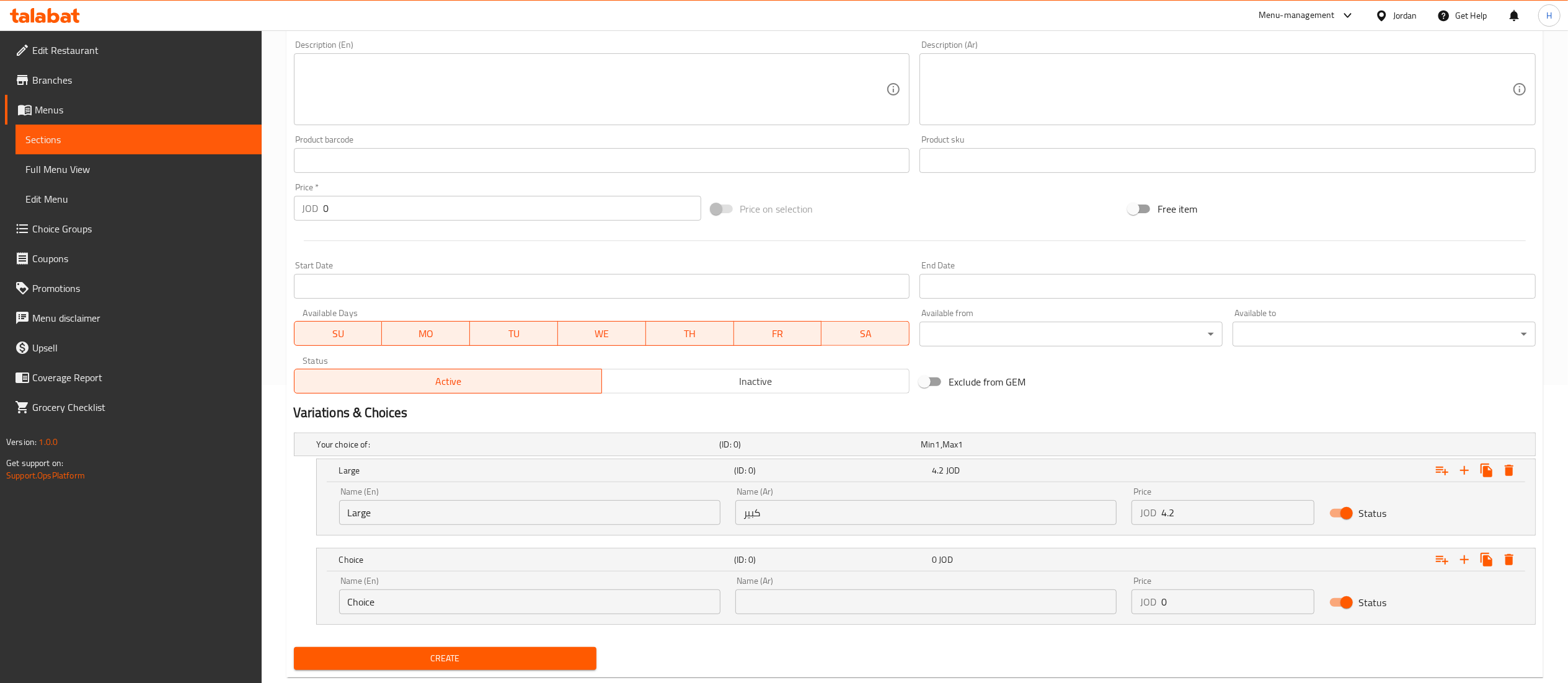
scroll to position [321, 0]
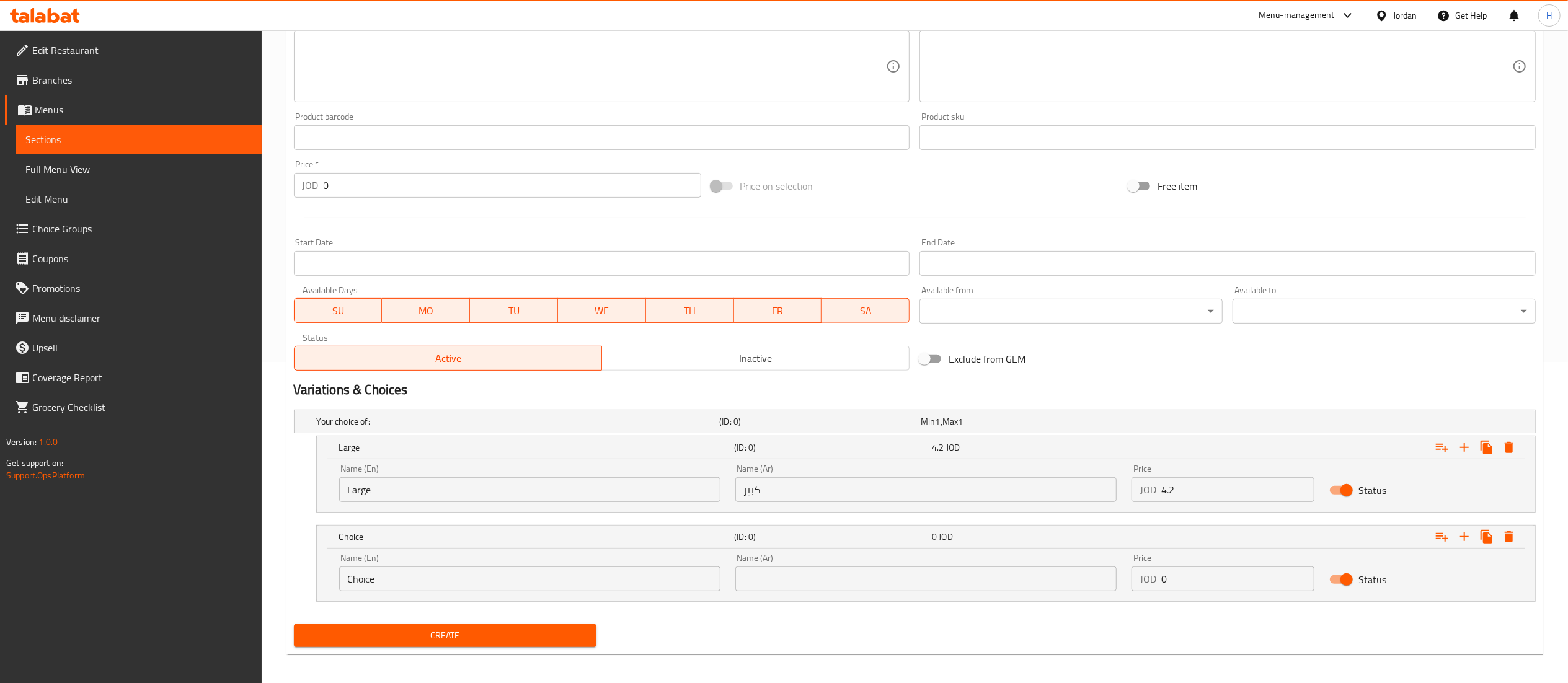
drag, startPoint x: 423, startPoint y: 579, endPoint x: 144, endPoint y: 563, distance: 279.5
click at [144, 563] on div "Edit Restaurant Branches Menus Sections Full Menu View Edit Menu Choice Groups …" at bounding box center [784, 199] width 1568 height 981
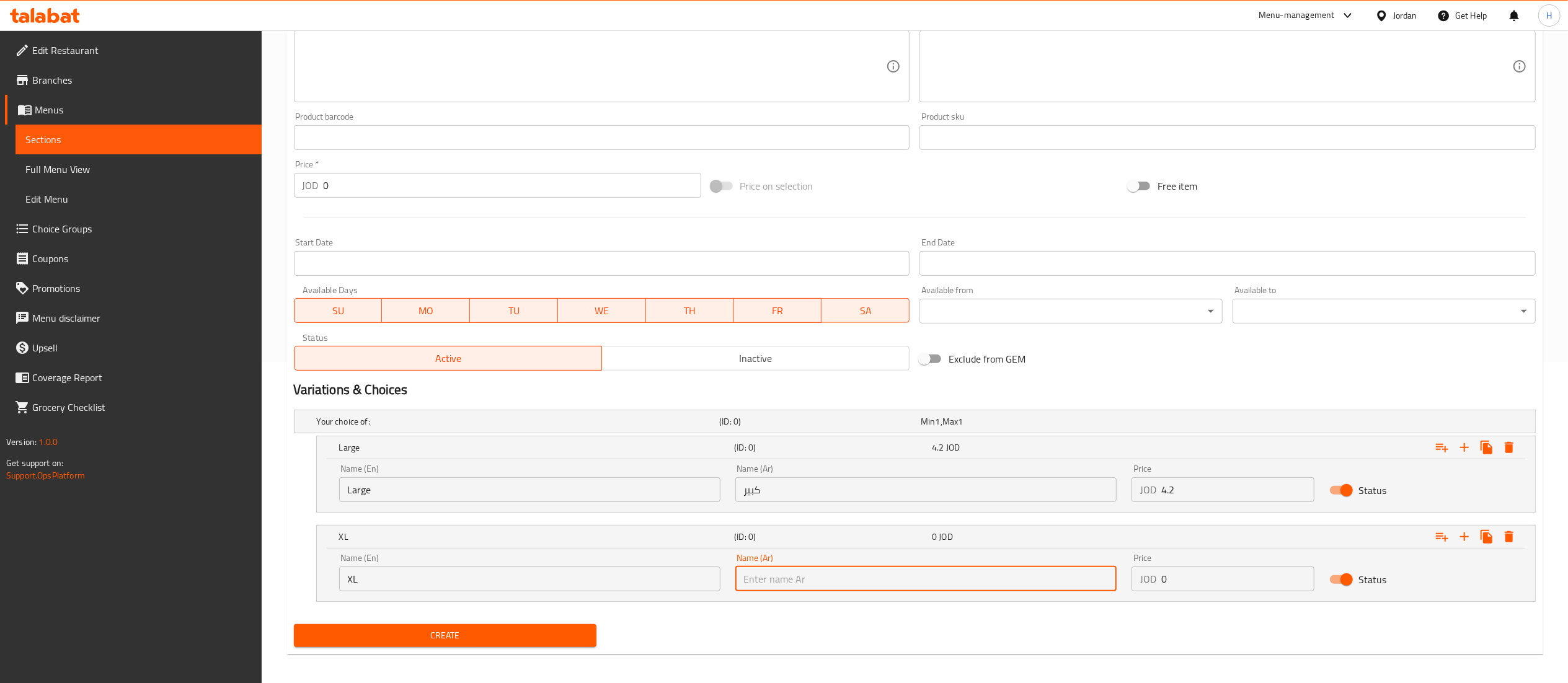
click at [851, 582] on input "text" at bounding box center [925, 579] width 381 height 25
click at [841, 590] on input "text" at bounding box center [925, 579] width 381 height 25
drag, startPoint x: 1201, startPoint y: 580, endPoint x: 1038, endPoint y: 579, distance: 163.0
click at [1038, 579] on div "Name (En) XL Name (En) Name (Ar) كبيرة جدًا Name (Ar) Price JOD 0 Price Status" at bounding box center [926, 573] width 1188 height 53
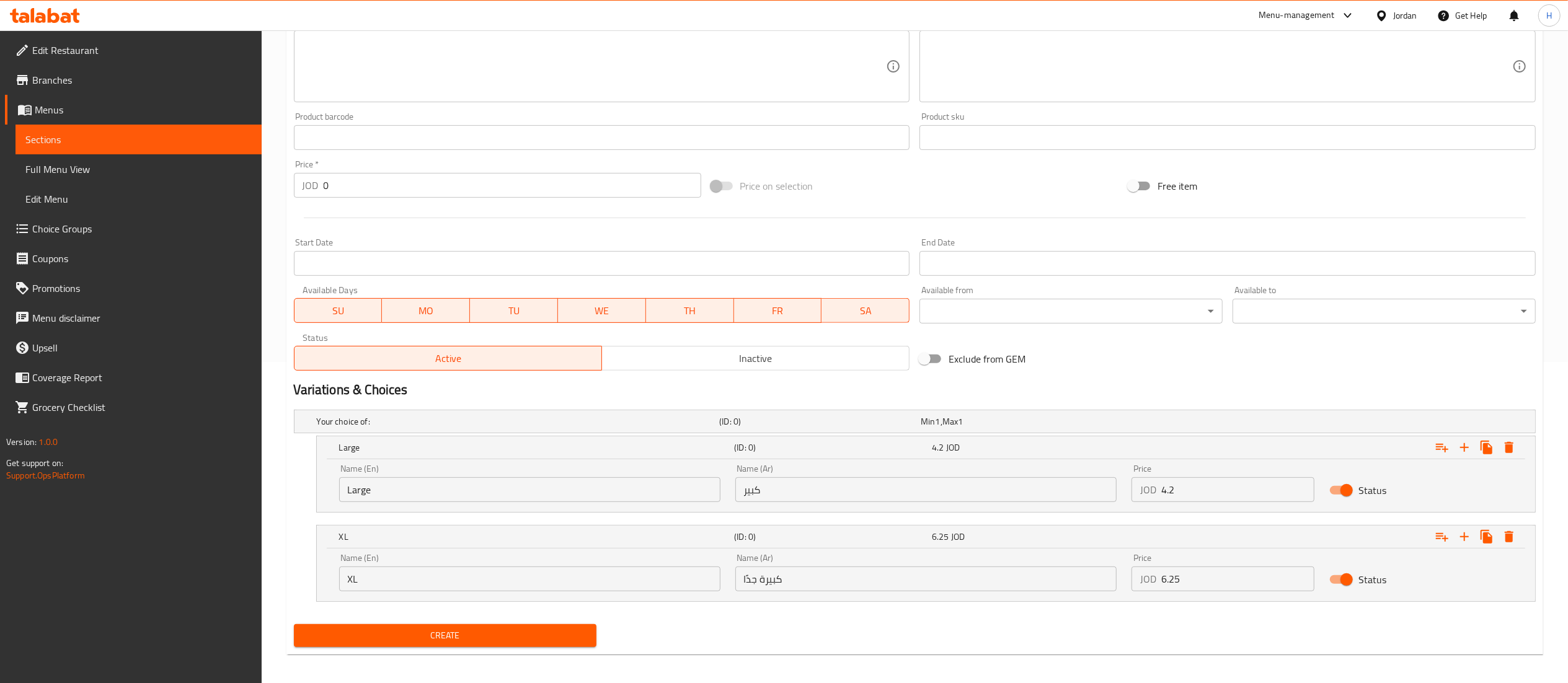
click at [526, 617] on div "Your choice of: (ID: 0) Min 1 , Max 1 Name (En) Your choice of: Name (En) Name …" at bounding box center [915, 512] width 1252 height 215
click at [514, 643] on span "Create" at bounding box center [445, 635] width 283 height 16
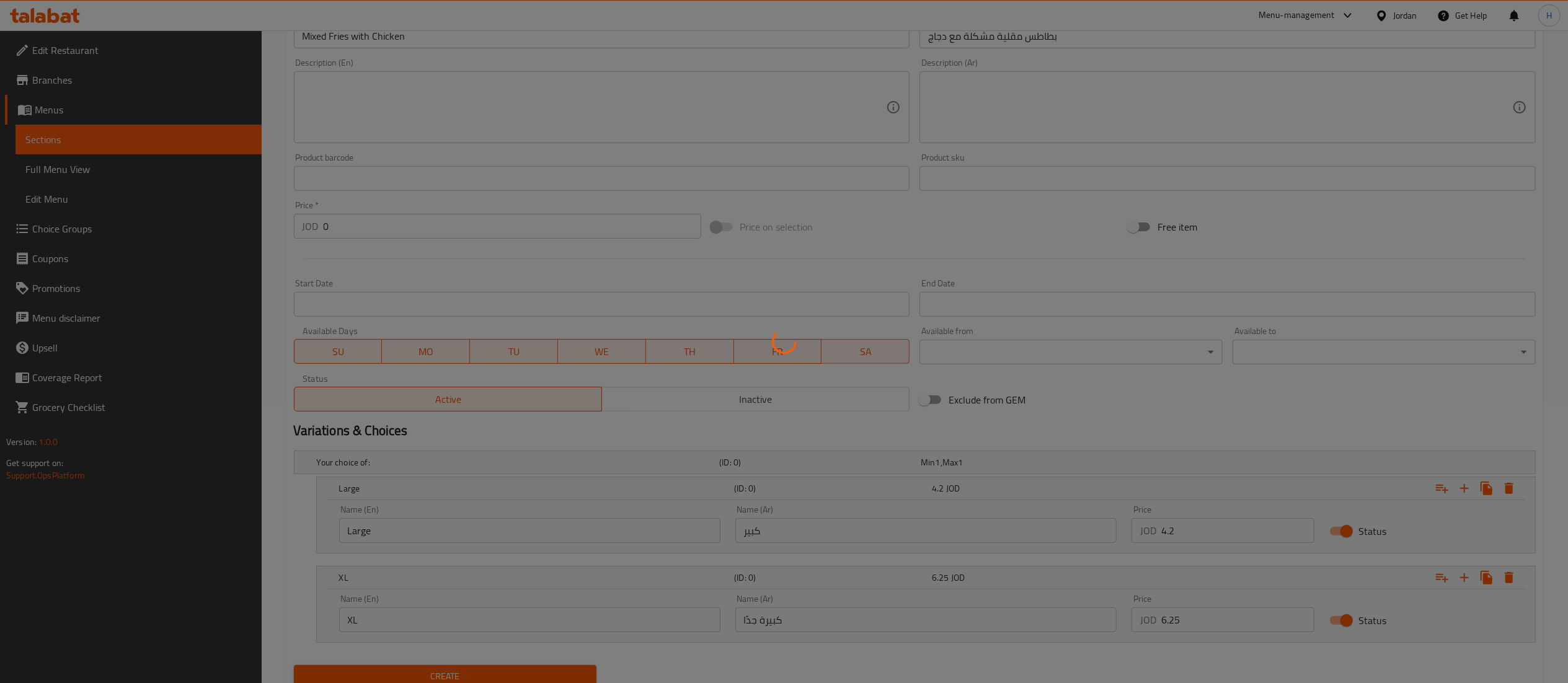
scroll to position [0, 0]
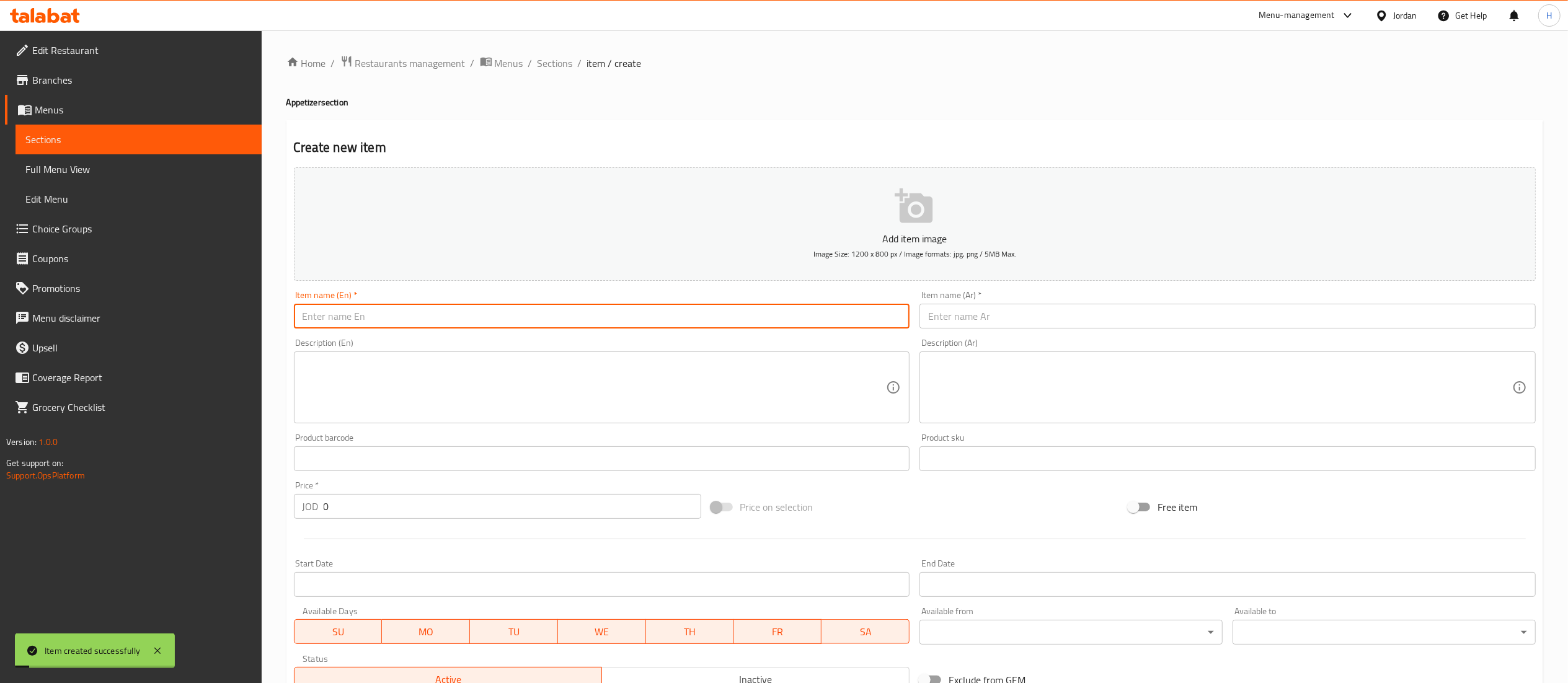
click at [532, 315] on input "text" at bounding box center [602, 315] width 617 height 25
click at [952, 315] on input "text" at bounding box center [1227, 315] width 617 height 25
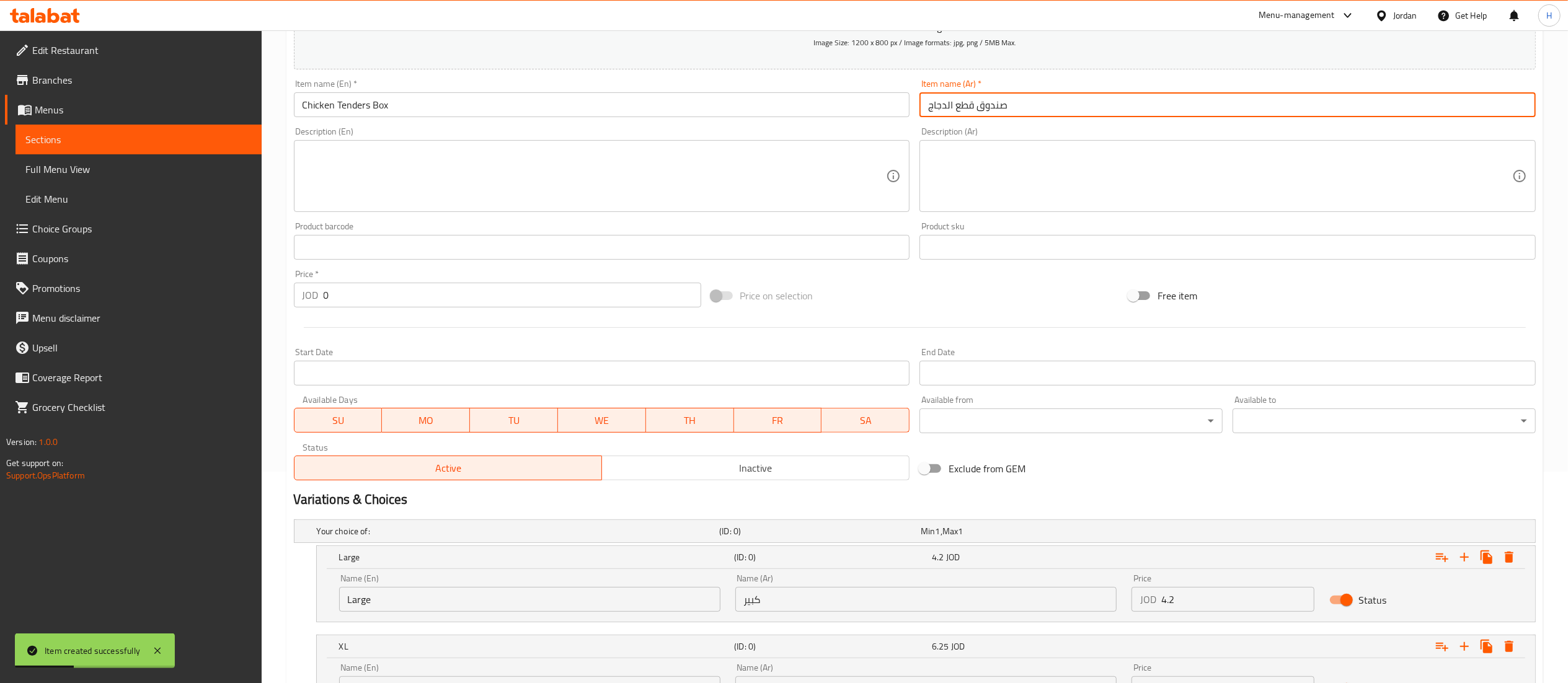
scroll to position [329, 0]
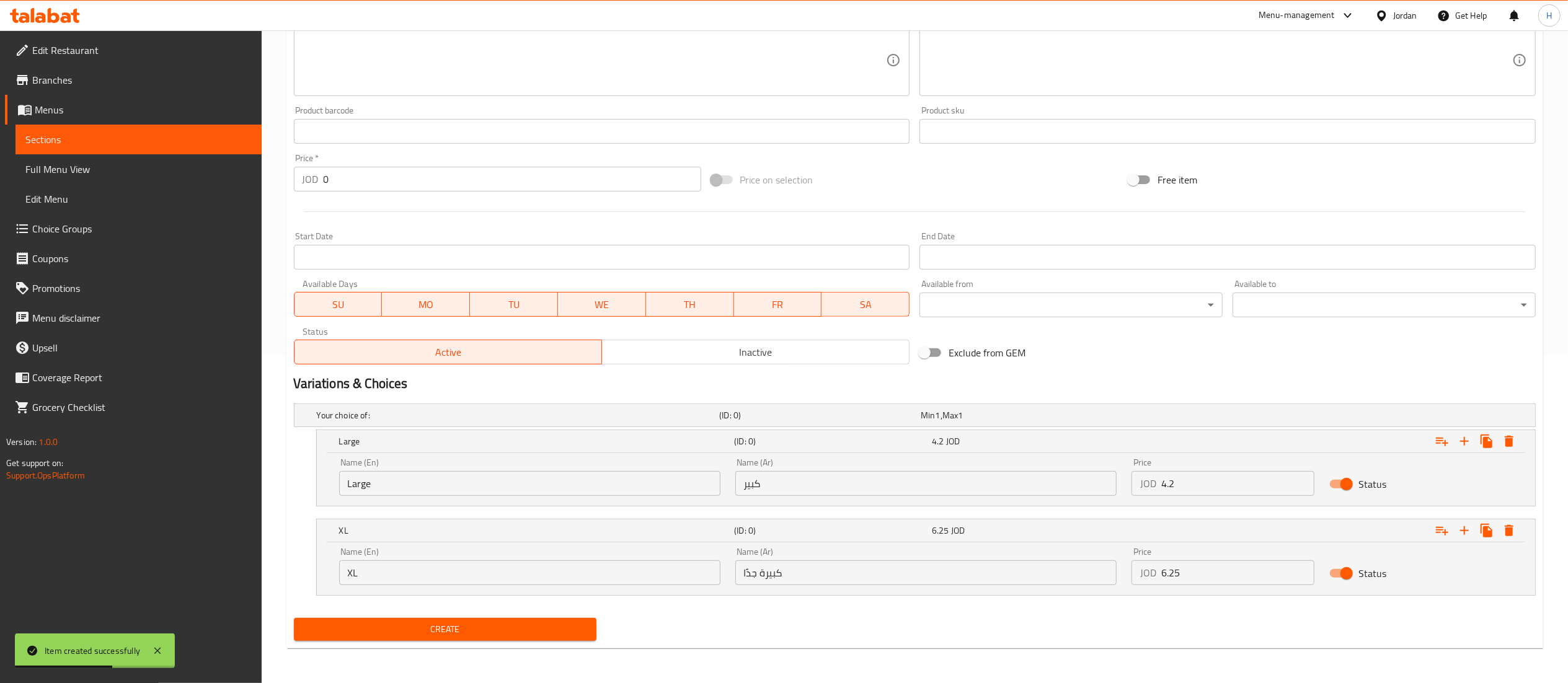
click at [553, 638] on button "Create" at bounding box center [445, 629] width 303 height 23
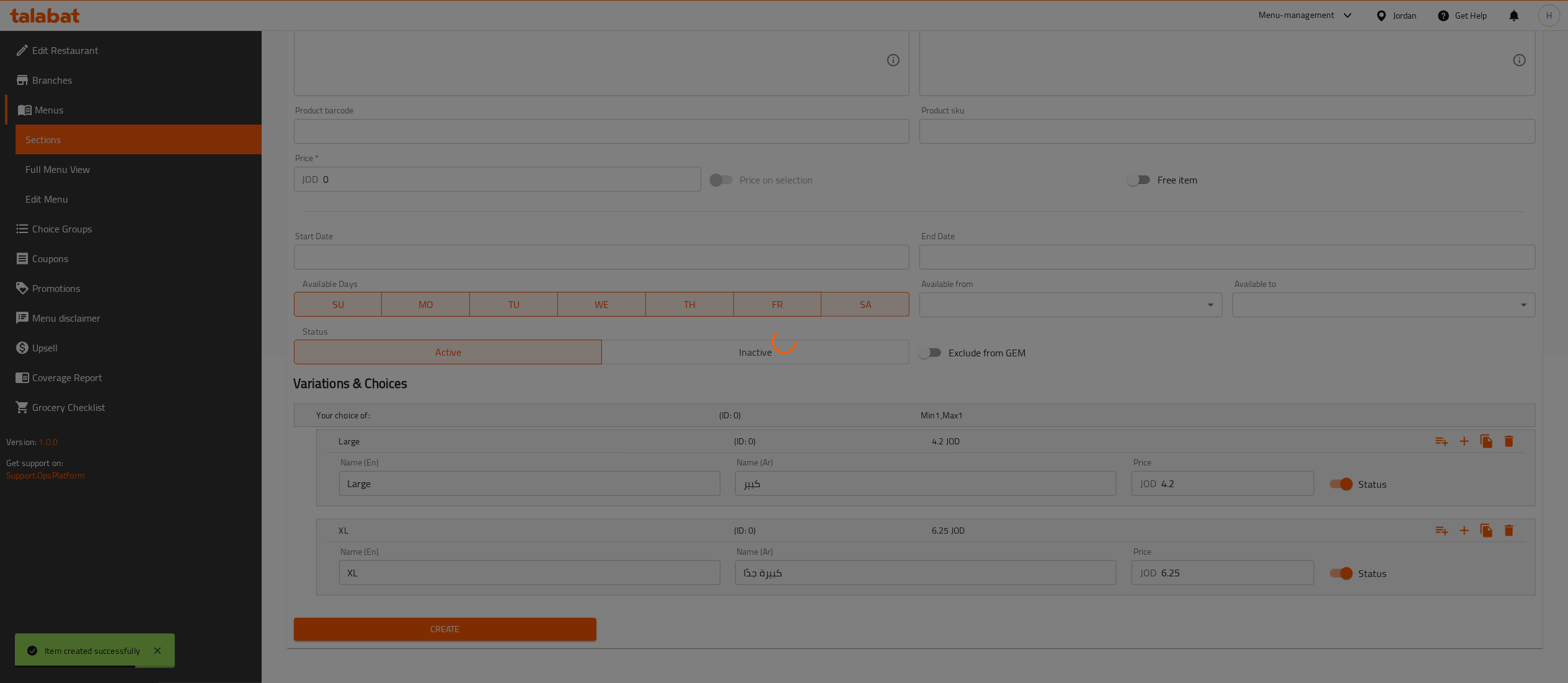
scroll to position [0, 0]
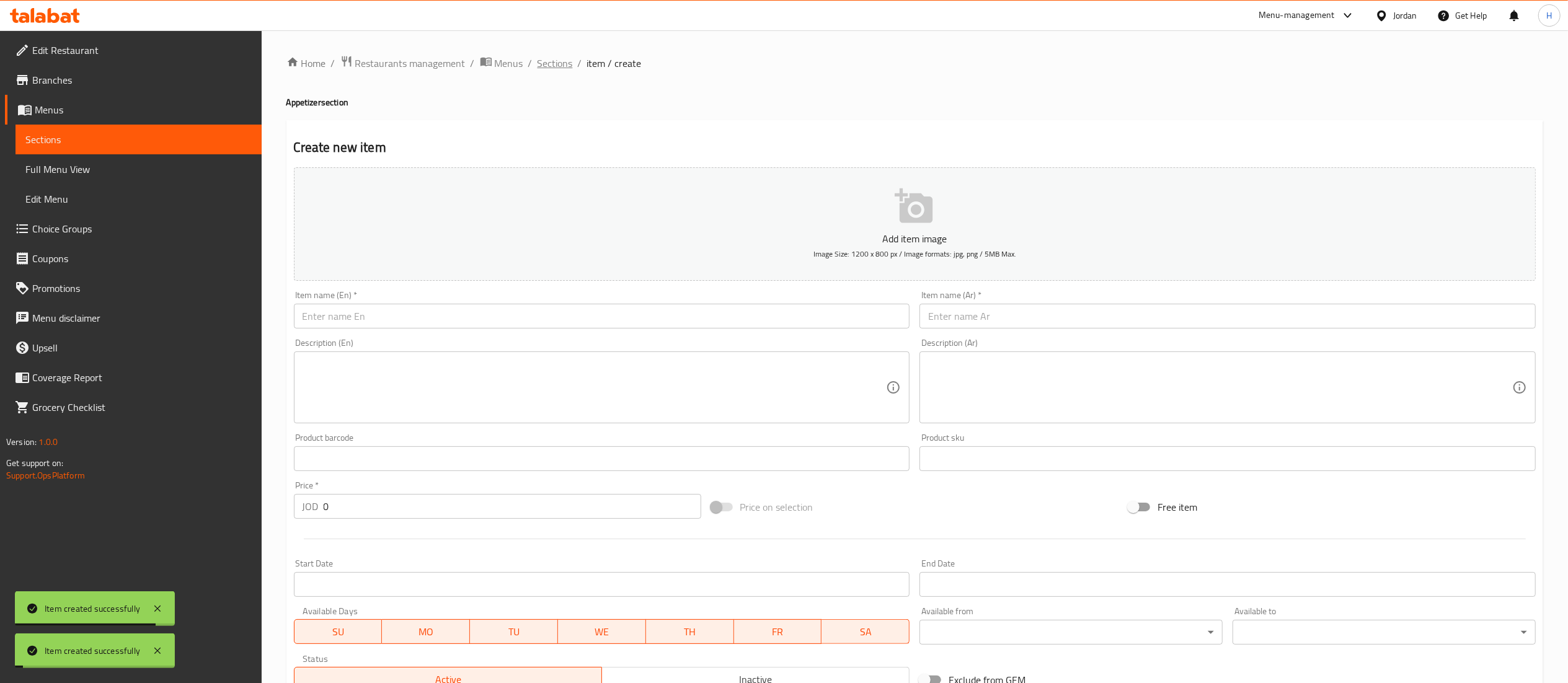
click at [550, 67] on span "Sections" at bounding box center [555, 63] width 35 height 15
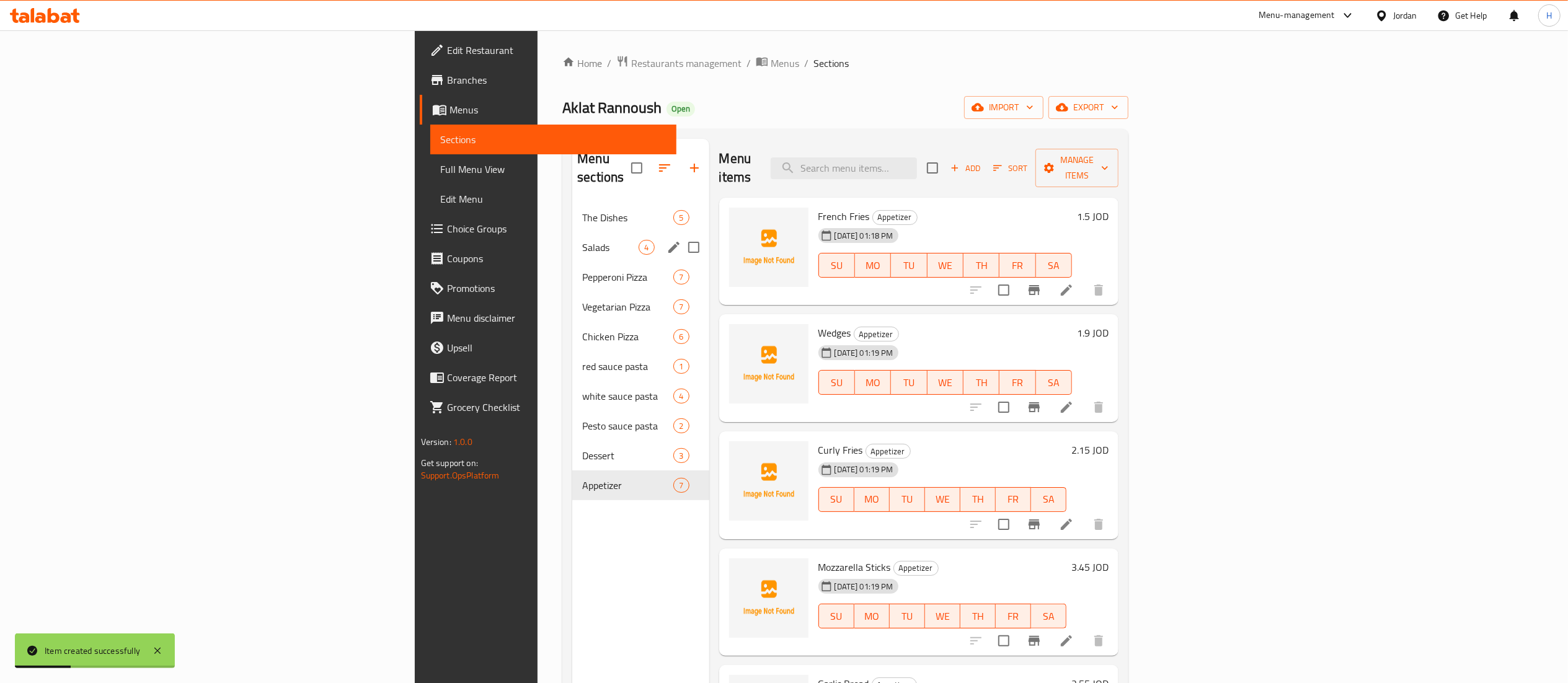
click at [582, 240] on span "Salads" at bounding box center [611, 248] width 57 height 15
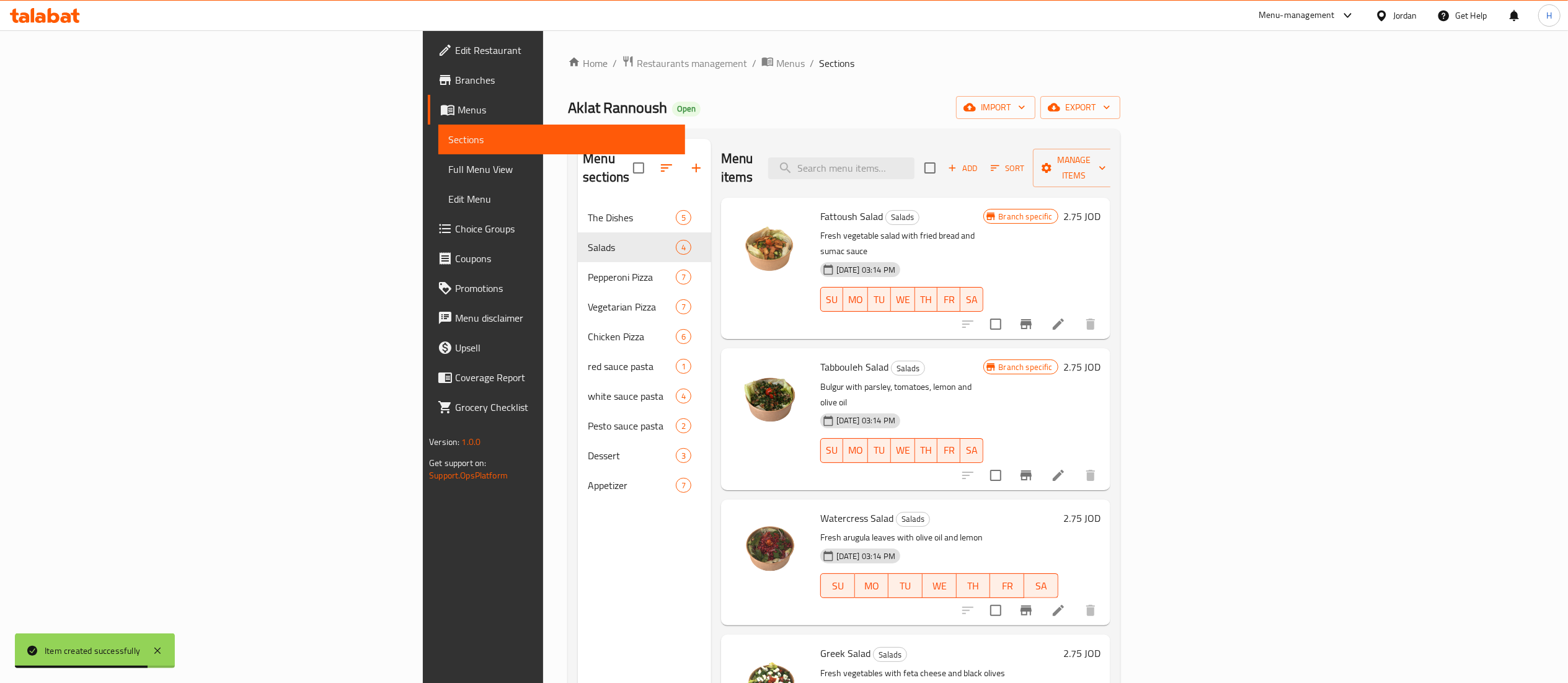
scroll to position [124, 0]
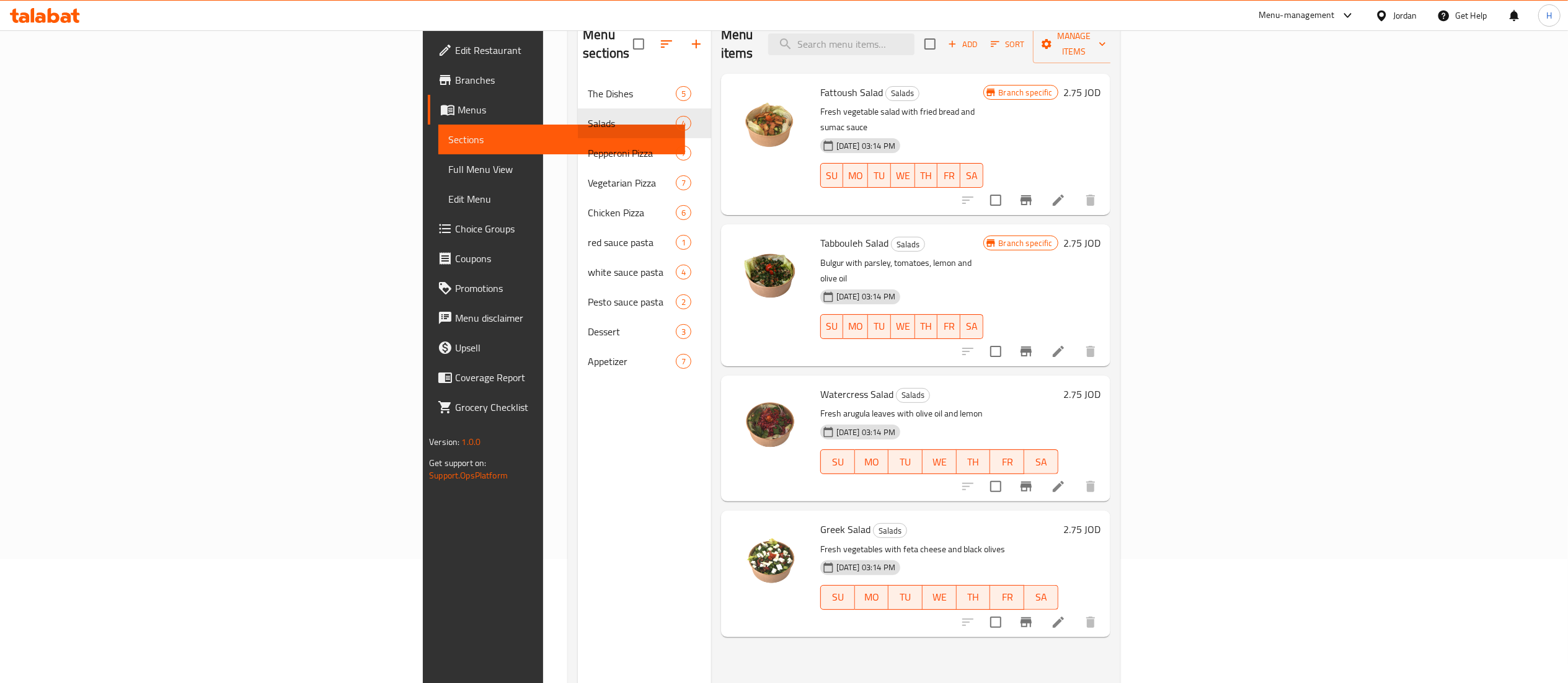
click at [1101, 521] on h6 "2.75 JOD" at bounding box center [1082, 529] width 37 height 17
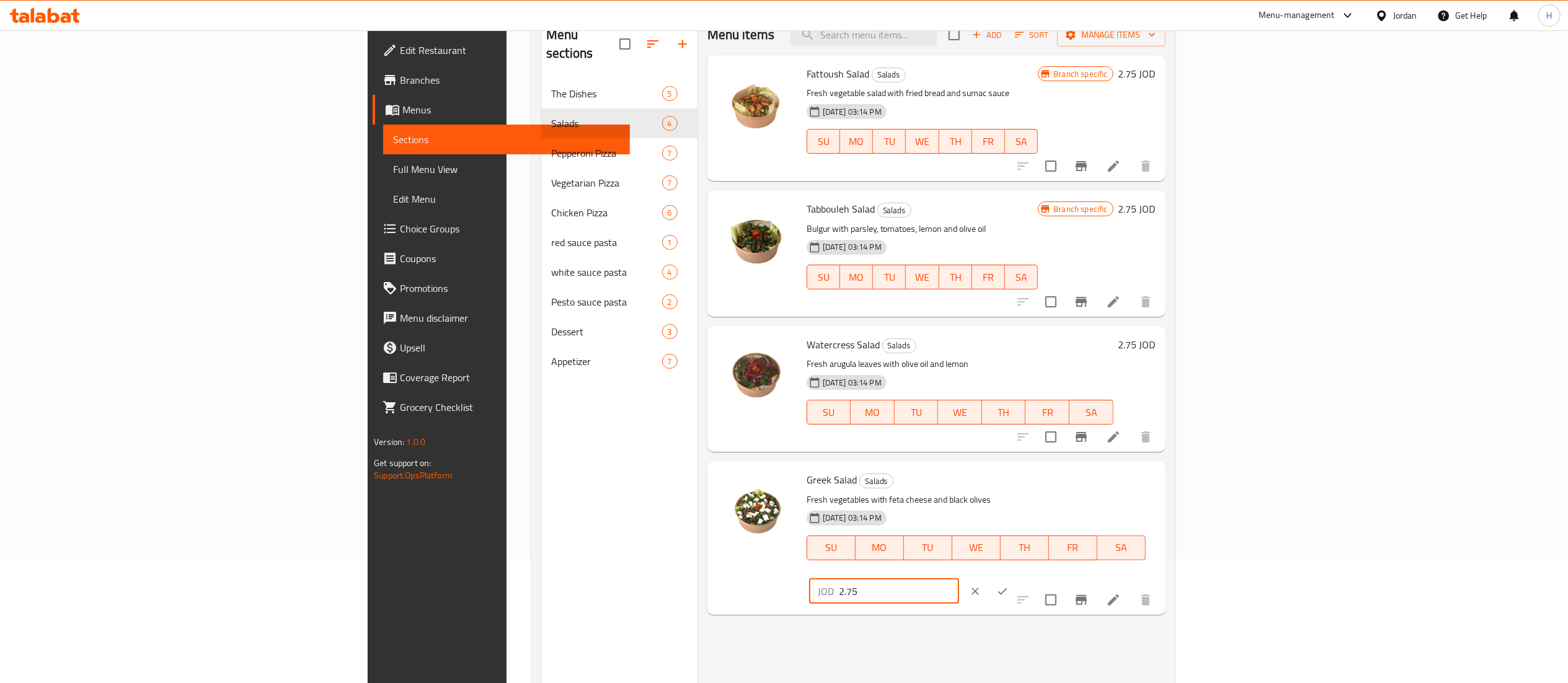
drag, startPoint x: 1375, startPoint y: 494, endPoint x: 1206, endPoint y: 475, distance: 170.1
click at [1161, 475] on div "Greek Salad Salads Fresh vegetables with feta cheese and black olives 29-09-202…" at bounding box center [980, 538] width 359 height 143
click at [1009, 585] on icon "ok" at bounding box center [1002, 591] width 13 height 13
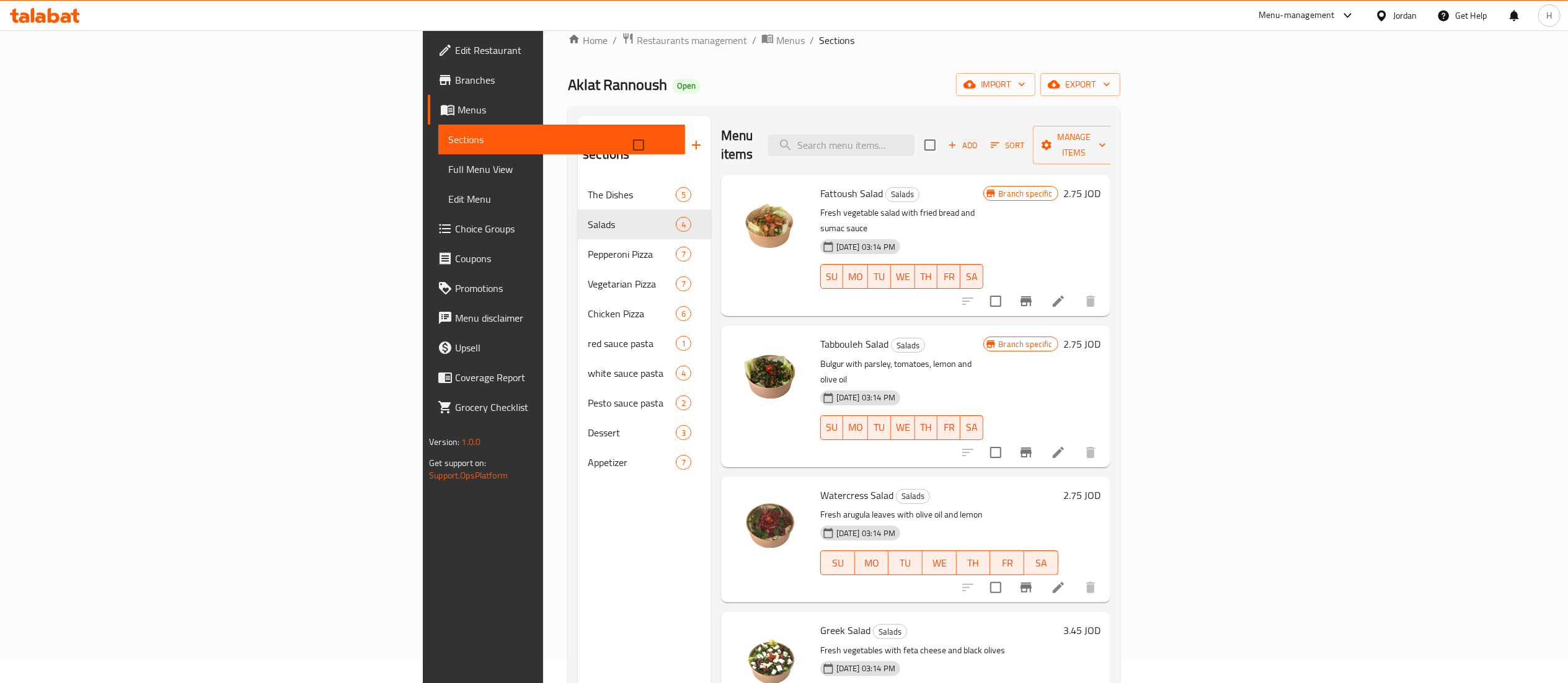
scroll to position [0, 0]
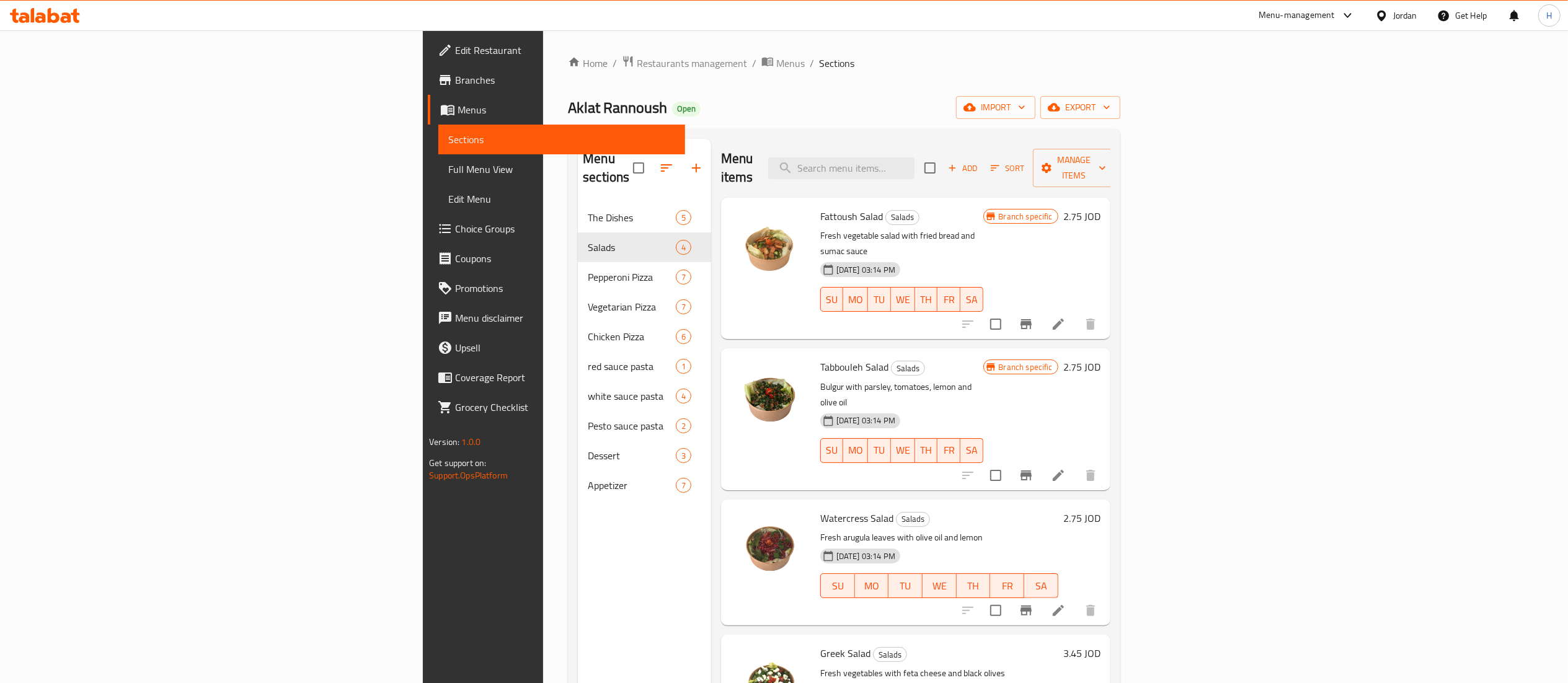
click at [980, 161] on span "Add" at bounding box center [963, 168] width 34 height 14
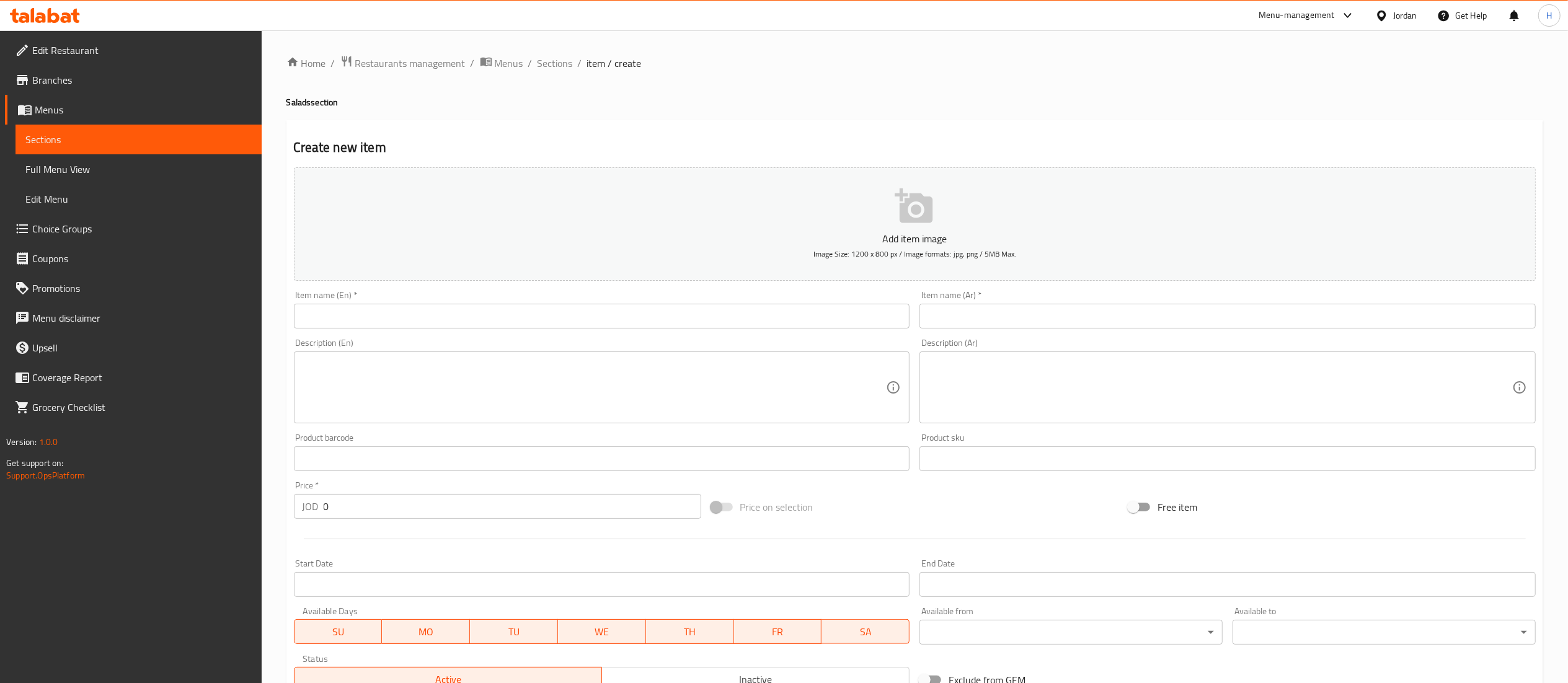
click at [488, 307] on input "text" at bounding box center [602, 315] width 617 height 25
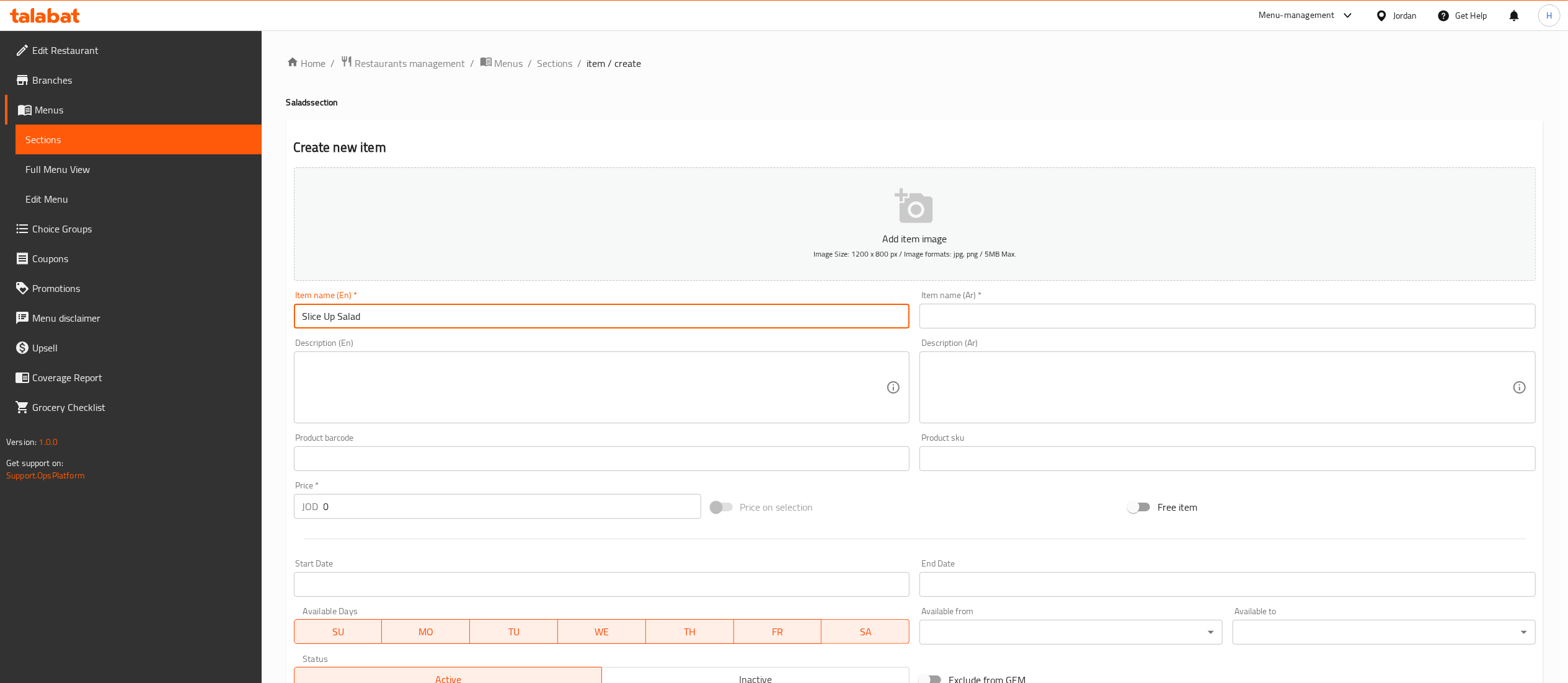
click at [980, 319] on input "text" at bounding box center [1227, 315] width 617 height 25
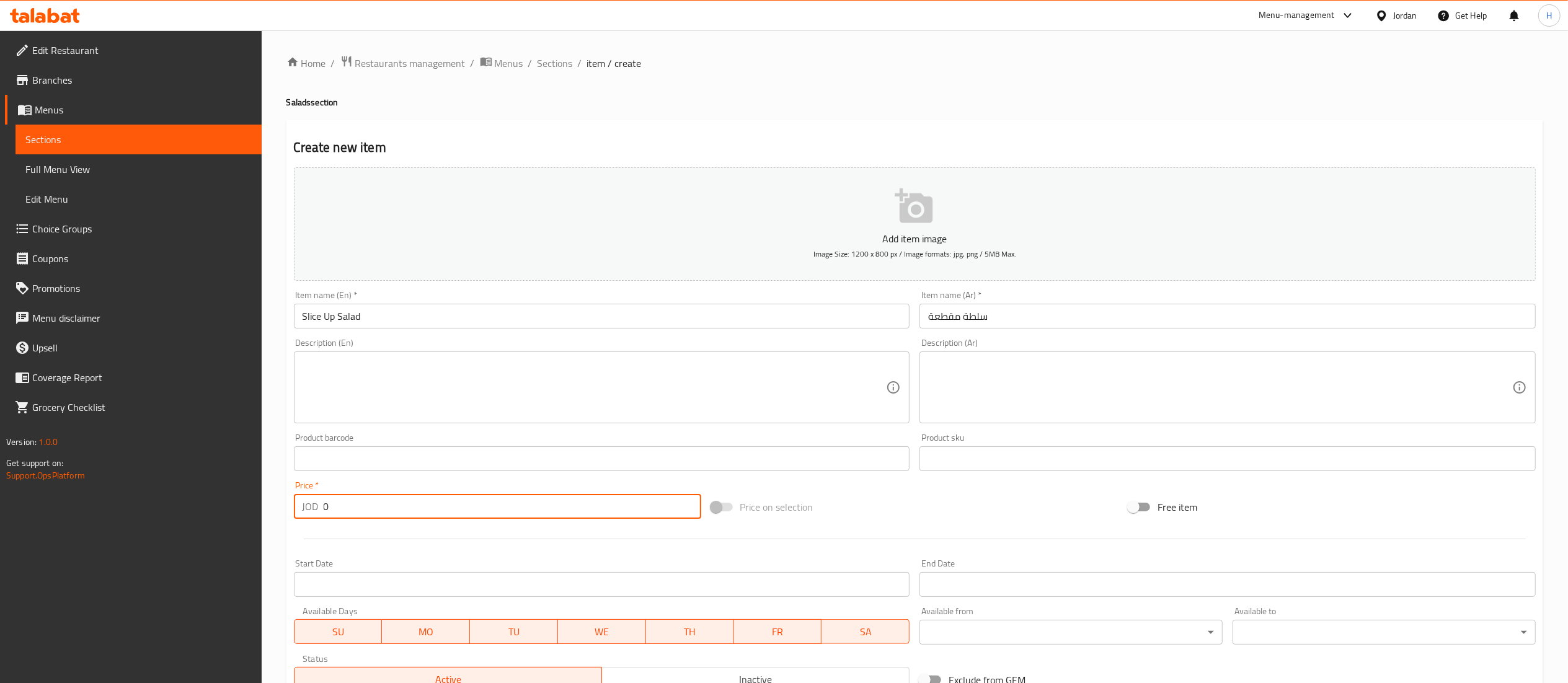
drag, startPoint x: 362, startPoint y: 500, endPoint x: 168, endPoint y: 500, distance: 194.0
click at [168, 500] on div "Edit Restaurant Branches Menus Sections Full Menu View Edit Menu Choice Groups …" at bounding box center [784, 453] width 1568 height 846
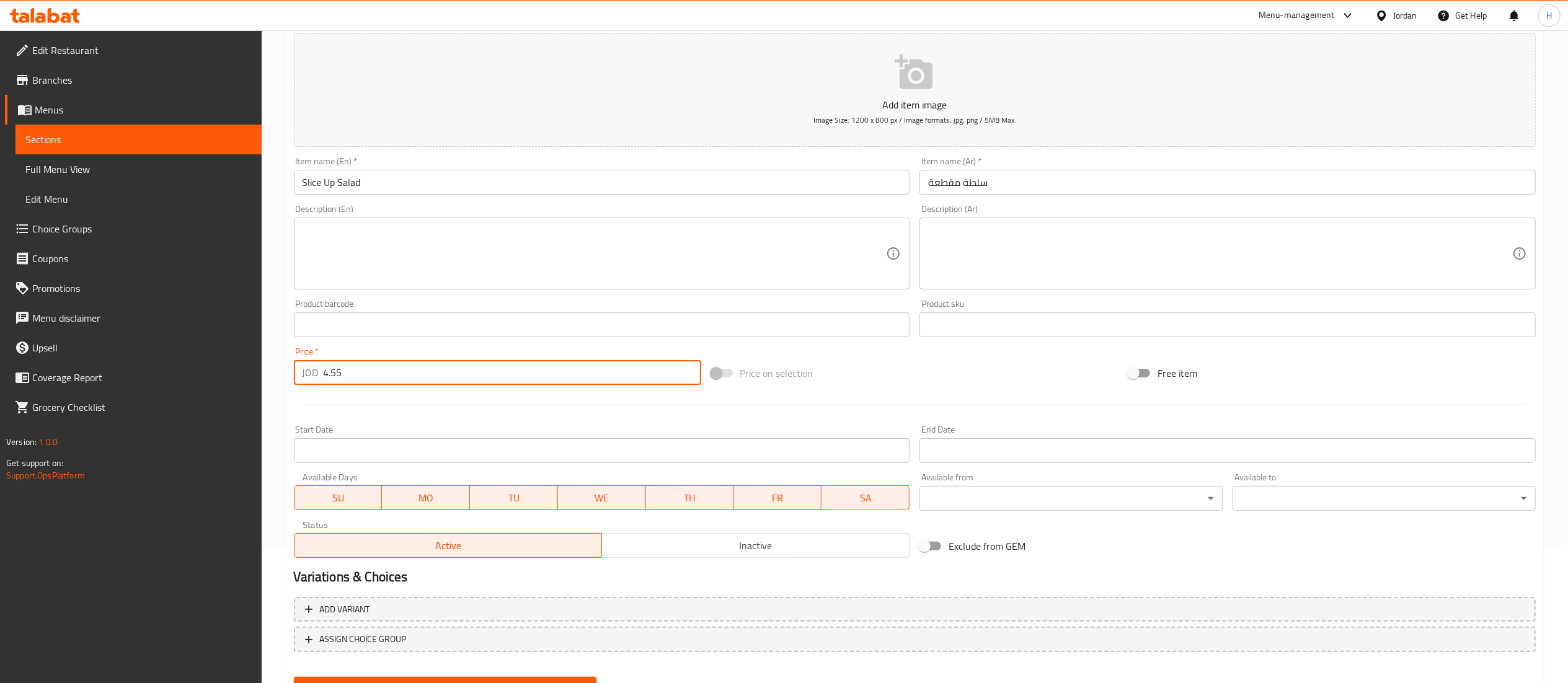
scroll to position [192, 0]
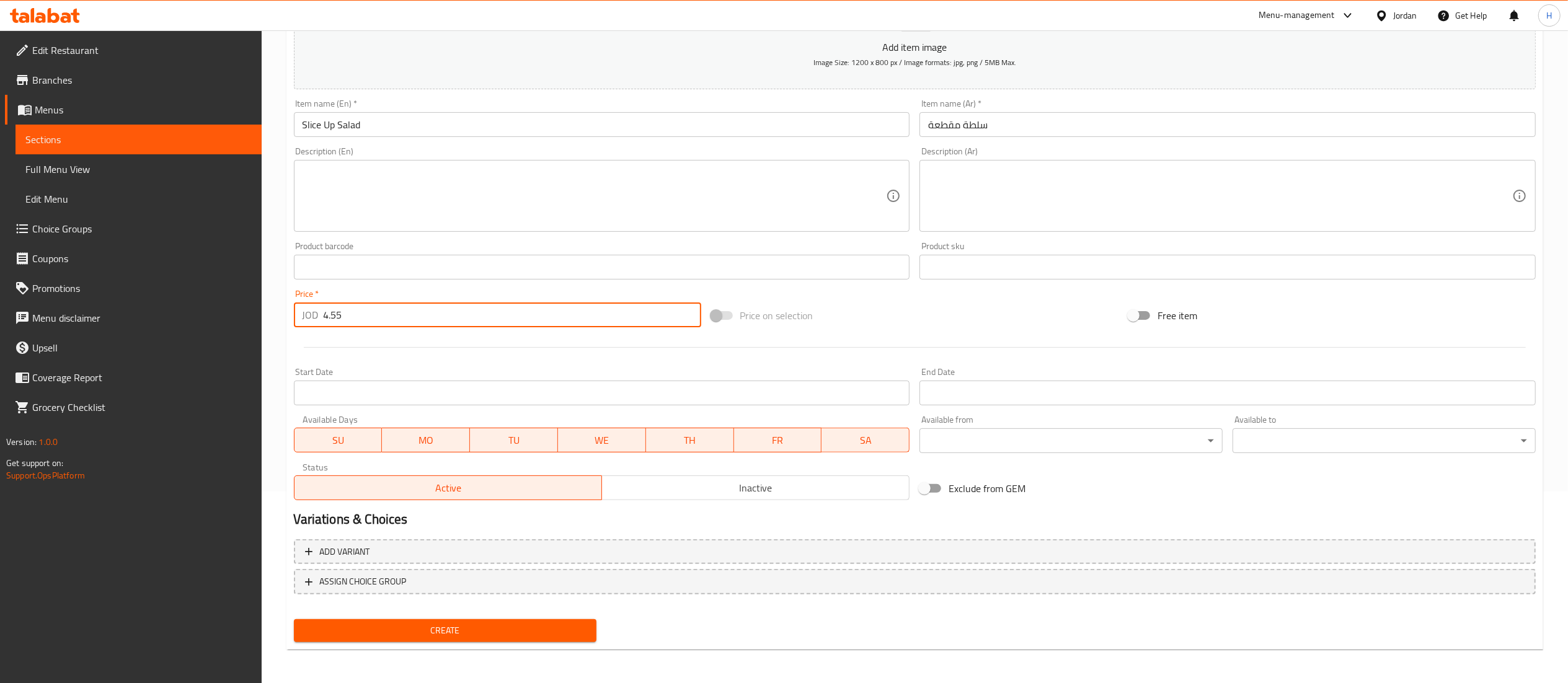
click at [491, 628] on span "Create" at bounding box center [445, 631] width 283 height 16
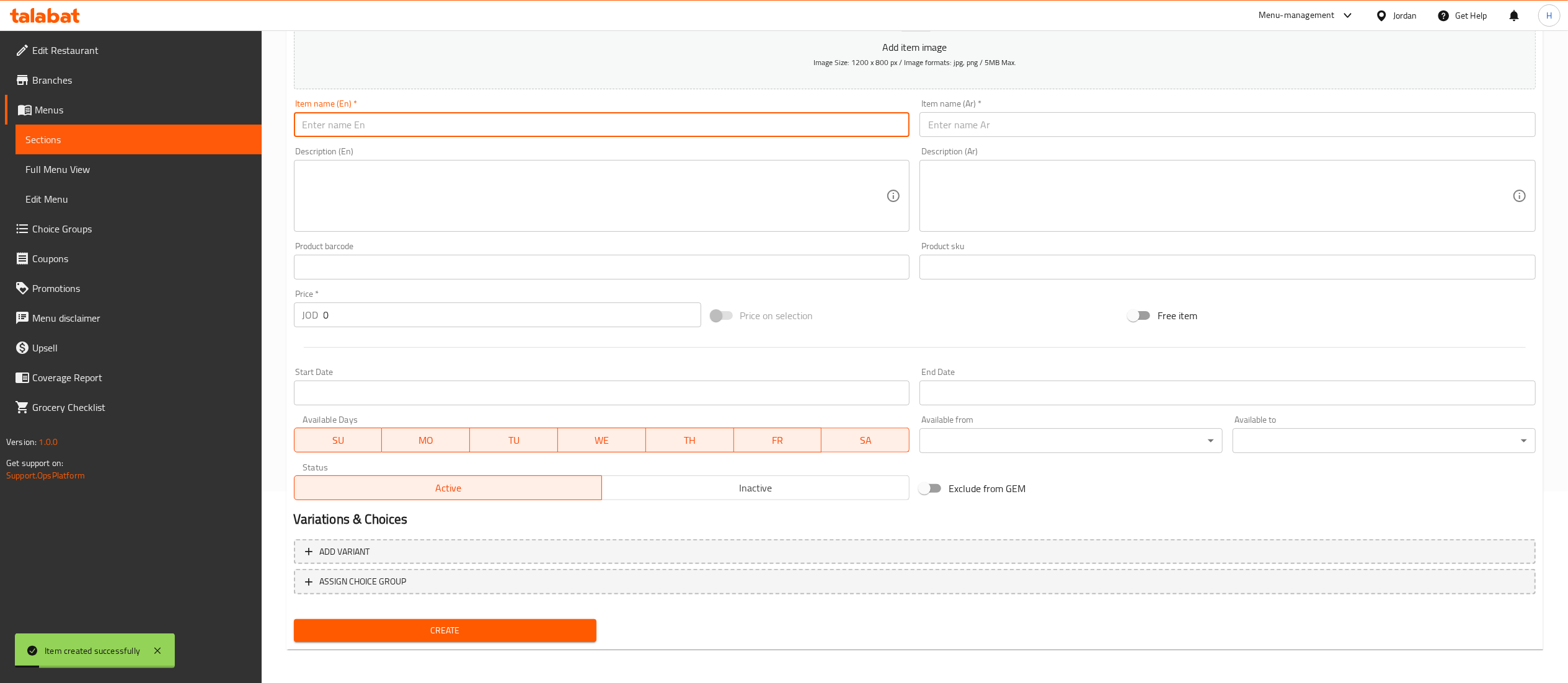
click at [484, 120] on input "text" at bounding box center [602, 125] width 617 height 25
drag, startPoint x: 1050, startPoint y: 116, endPoint x: 1042, endPoint y: 122, distance: 10.0
click at [1050, 116] on input "text" at bounding box center [1227, 125] width 617 height 25
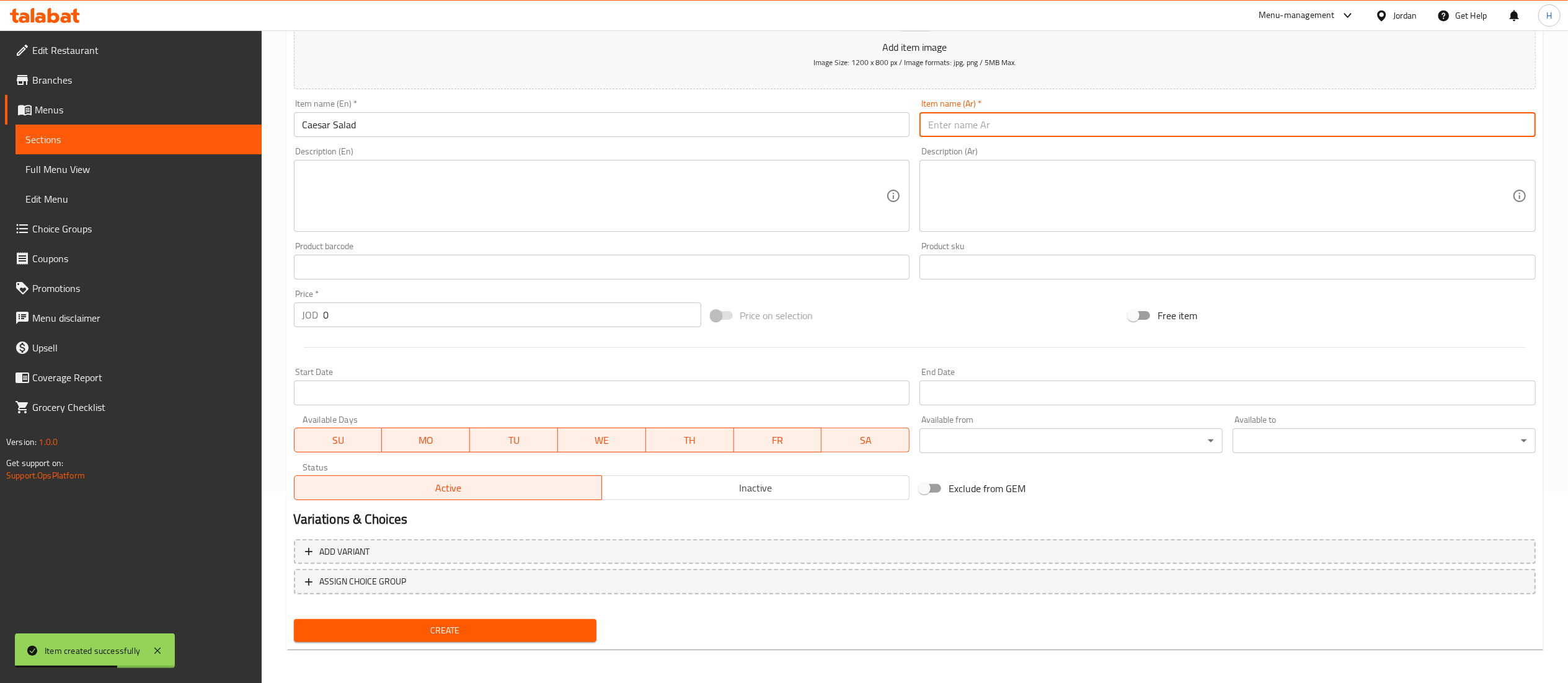
click at [960, 119] on input "text" at bounding box center [1227, 125] width 617 height 25
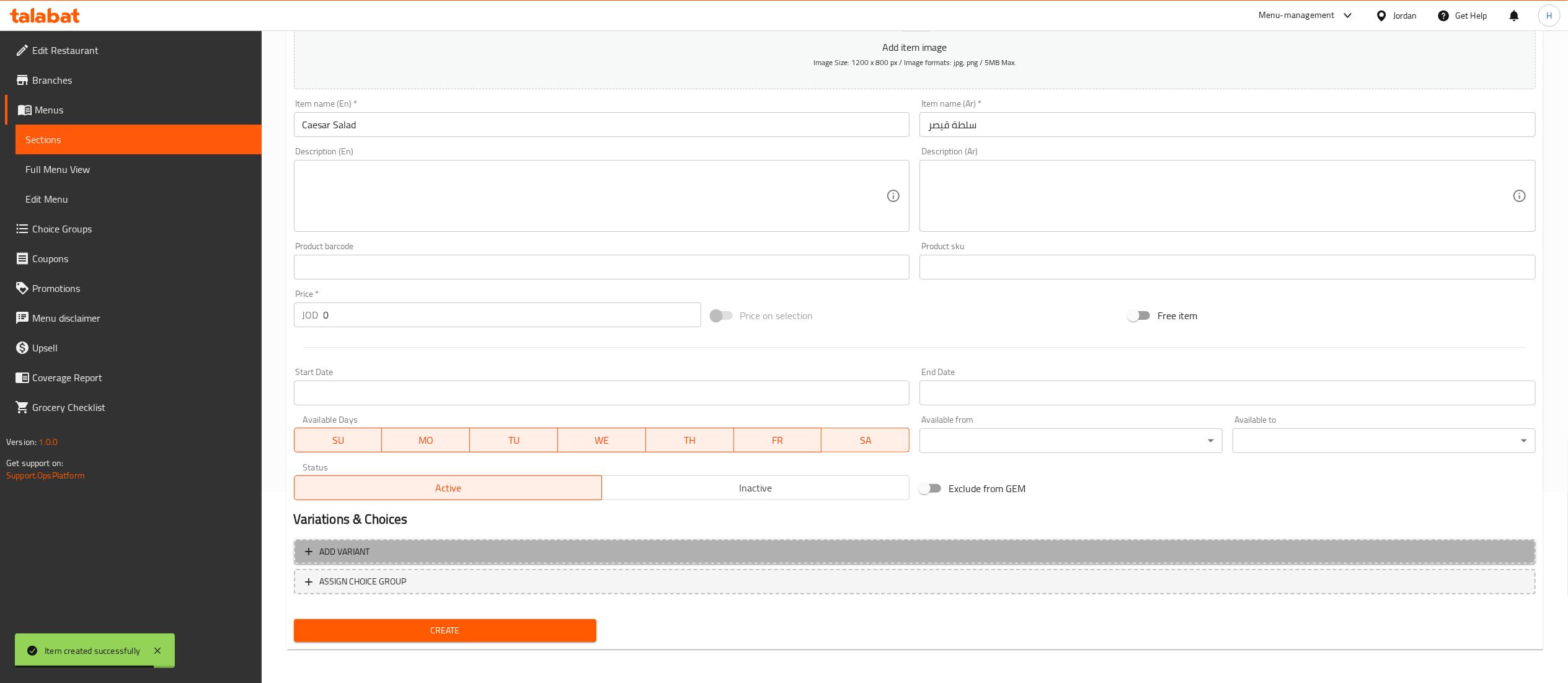
click at [593, 559] on span "Add variant" at bounding box center [915, 552] width 1220 height 16
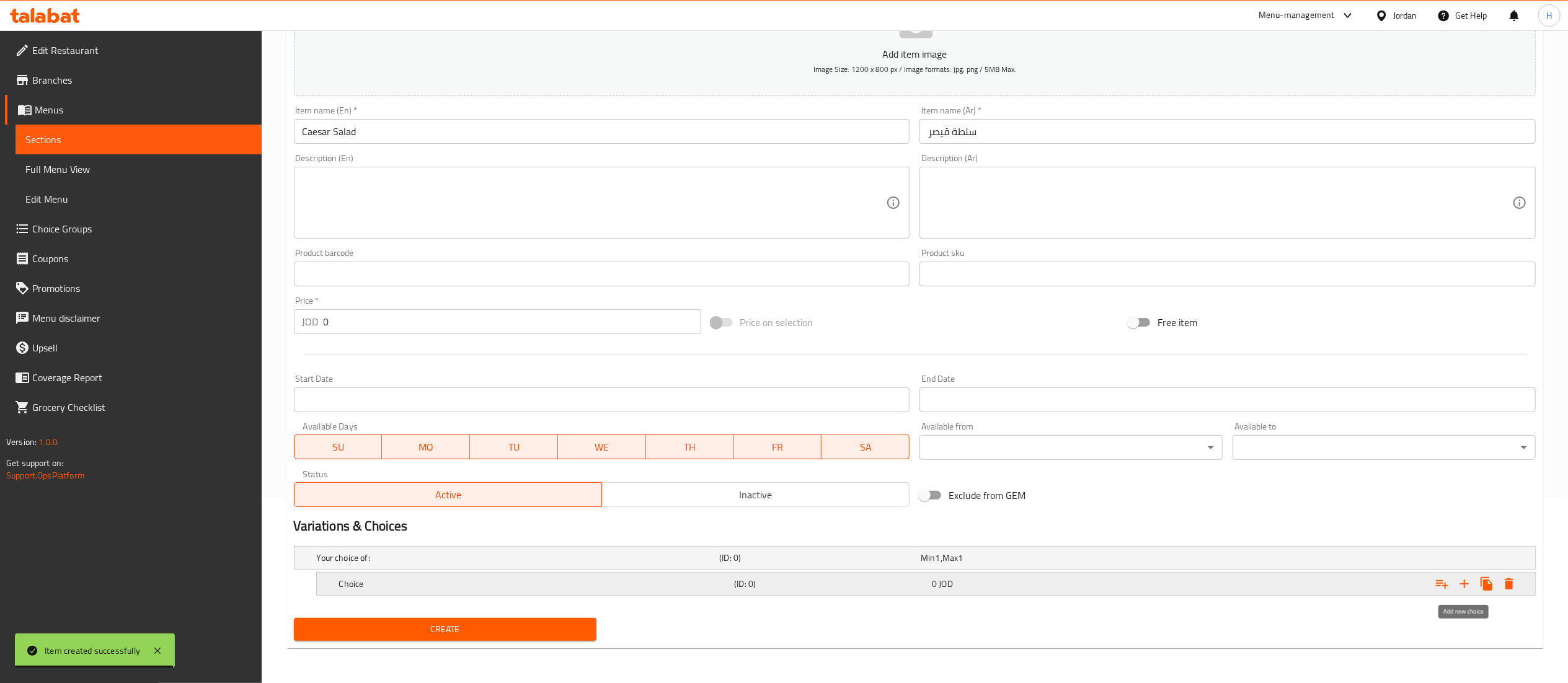
click at [1461, 585] on icon "Expand" at bounding box center [1464, 584] width 15 height 15
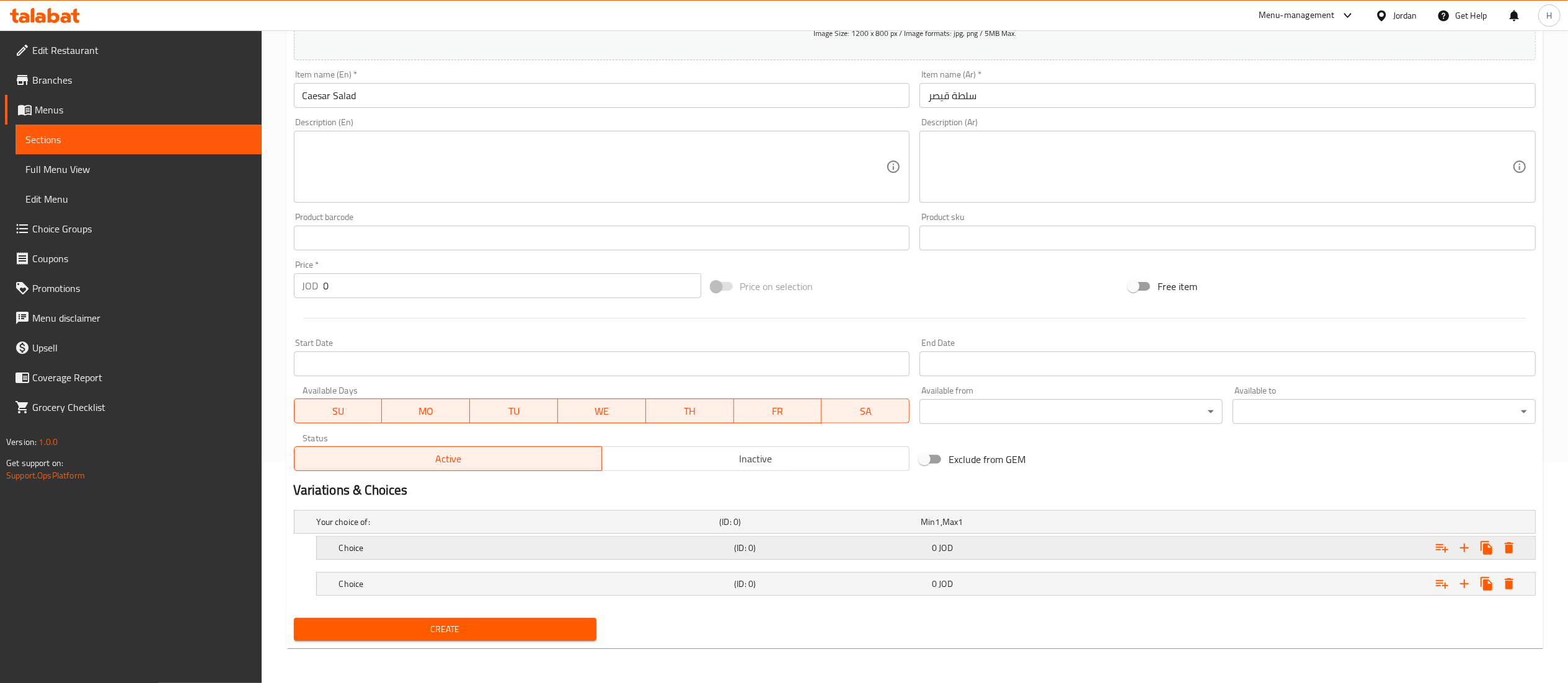
scroll to position [222, 0]
click at [987, 550] on div "0 JOD" at bounding box center [1028, 548] width 193 height 13
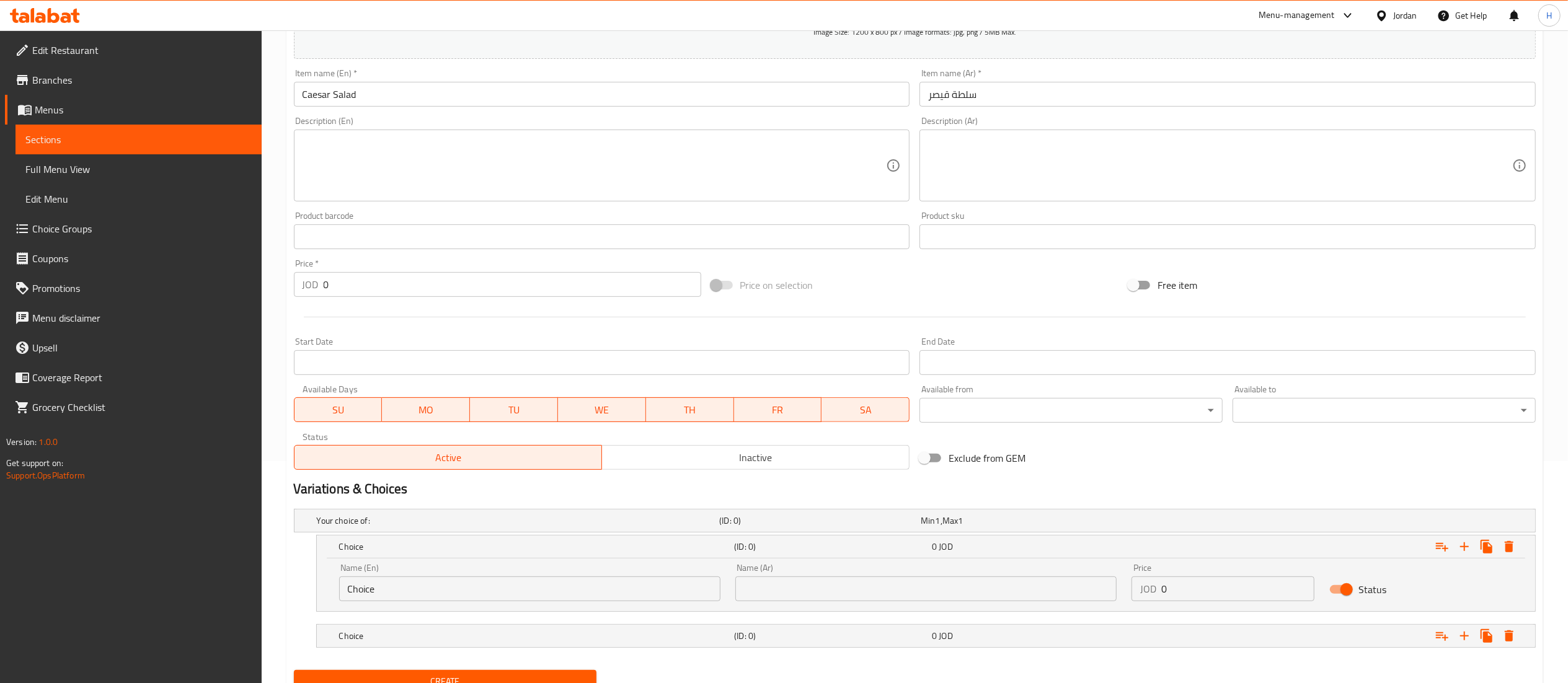
scroll to position [275, 0]
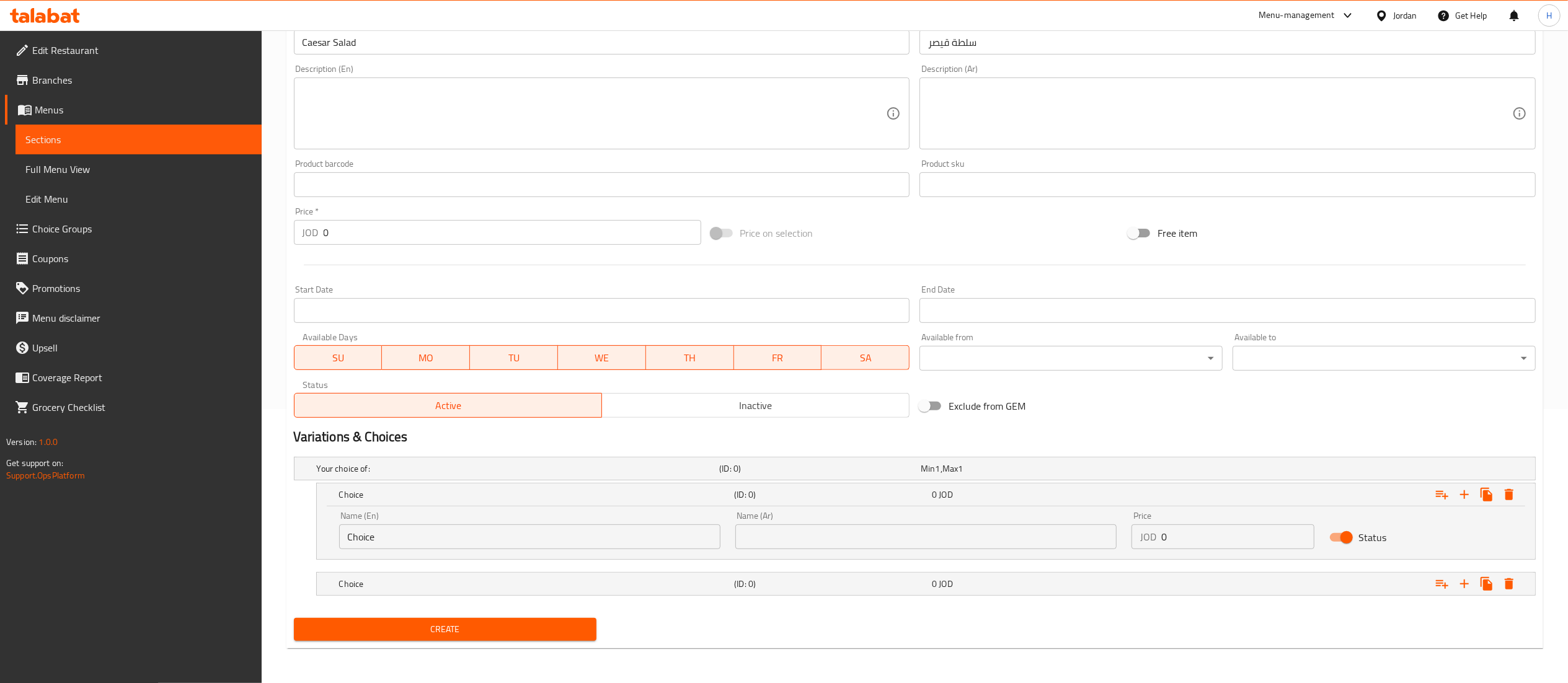
drag, startPoint x: 1044, startPoint y: 525, endPoint x: 1036, endPoint y: 525, distance: 8.0
click at [1036, 525] on div "Name (En) Choice Name (En) Name (Ar) Name (Ar) Price JOD 0 Price Status" at bounding box center [926, 530] width 1188 height 53
click at [1077, 594] on div "Choice (ID: 0) 0 JOD" at bounding box center [930, 584] width 1186 height 28
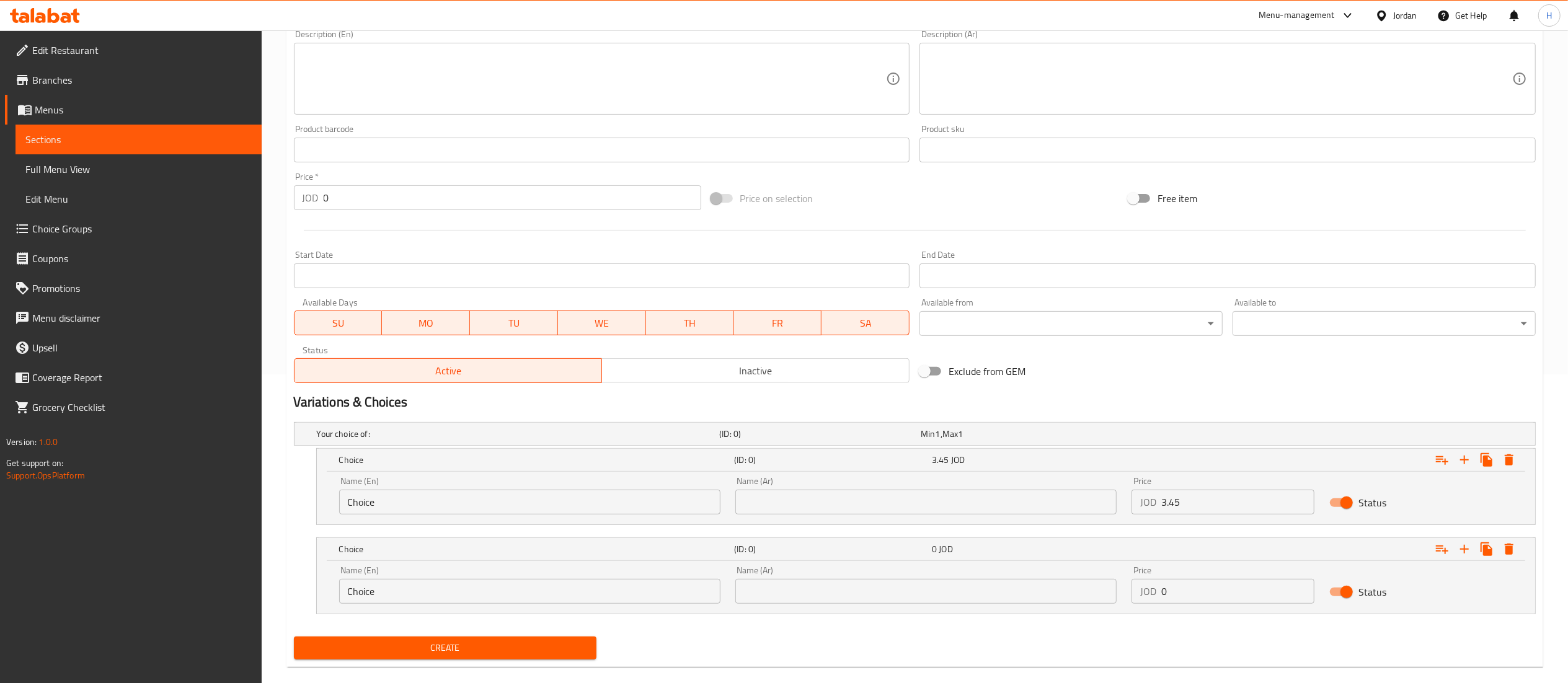
scroll to position [328, 0]
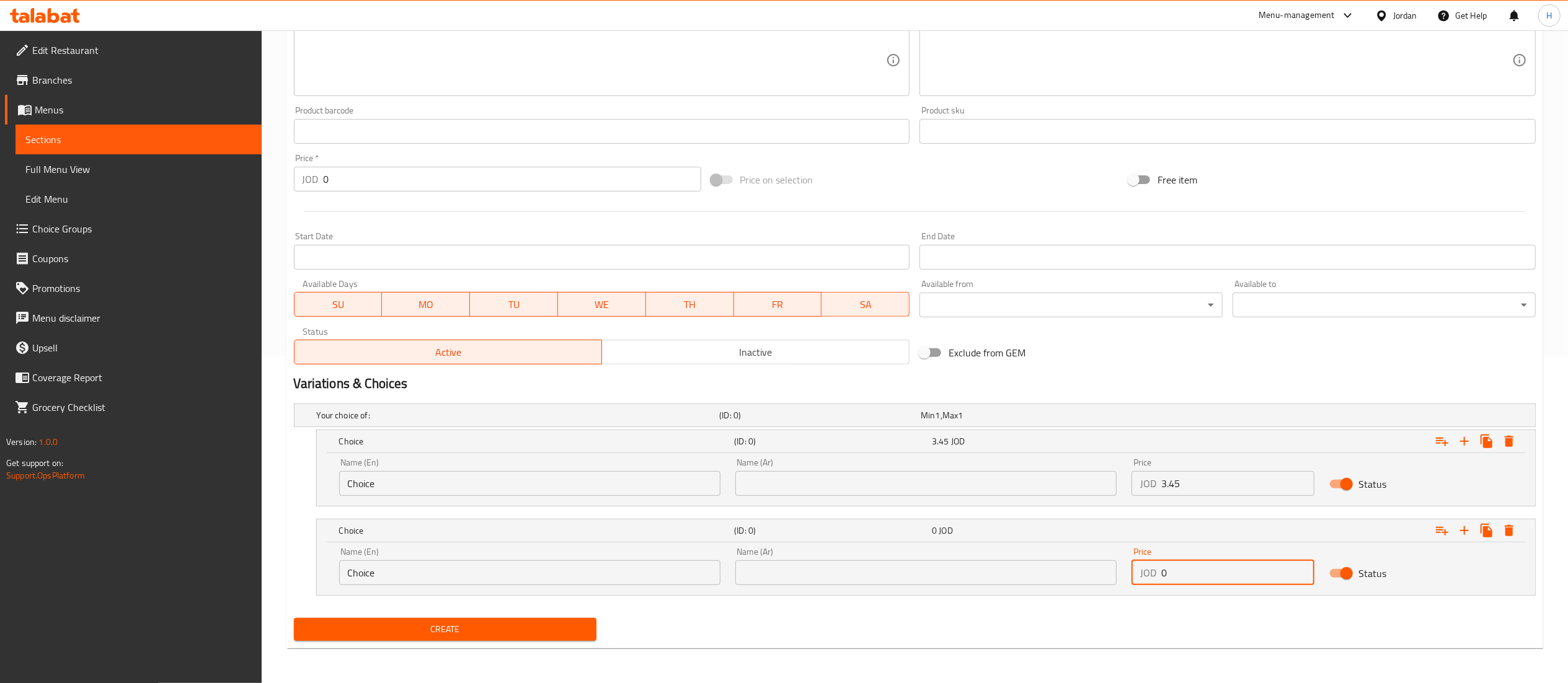
drag, startPoint x: 1191, startPoint y: 580, endPoint x: 1059, endPoint y: 579, distance: 132.0
click at [1059, 579] on div "Name (En) Choice Name (En) Name (Ar) Name (Ar) Price JOD 0 Price Status" at bounding box center [926, 566] width 1188 height 53
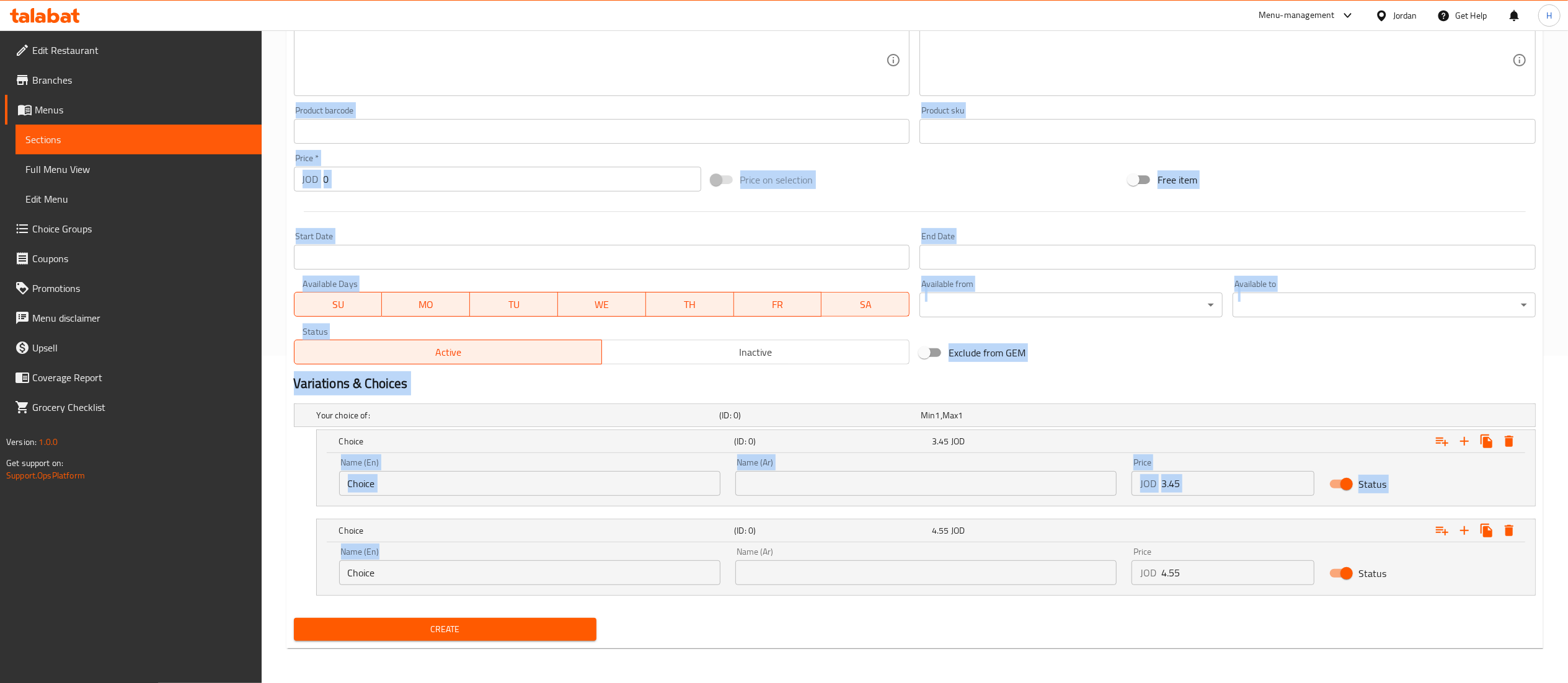
drag, startPoint x: 400, startPoint y: 588, endPoint x: 297, endPoint y: 573, distance: 104.1
click at [174, 576] on div "Edit Restaurant Branches Menus Sections Full Menu View Edit Menu Choice Groups …" at bounding box center [784, 193] width 1568 height 981
click at [400, 579] on input "Choice" at bounding box center [529, 573] width 381 height 25
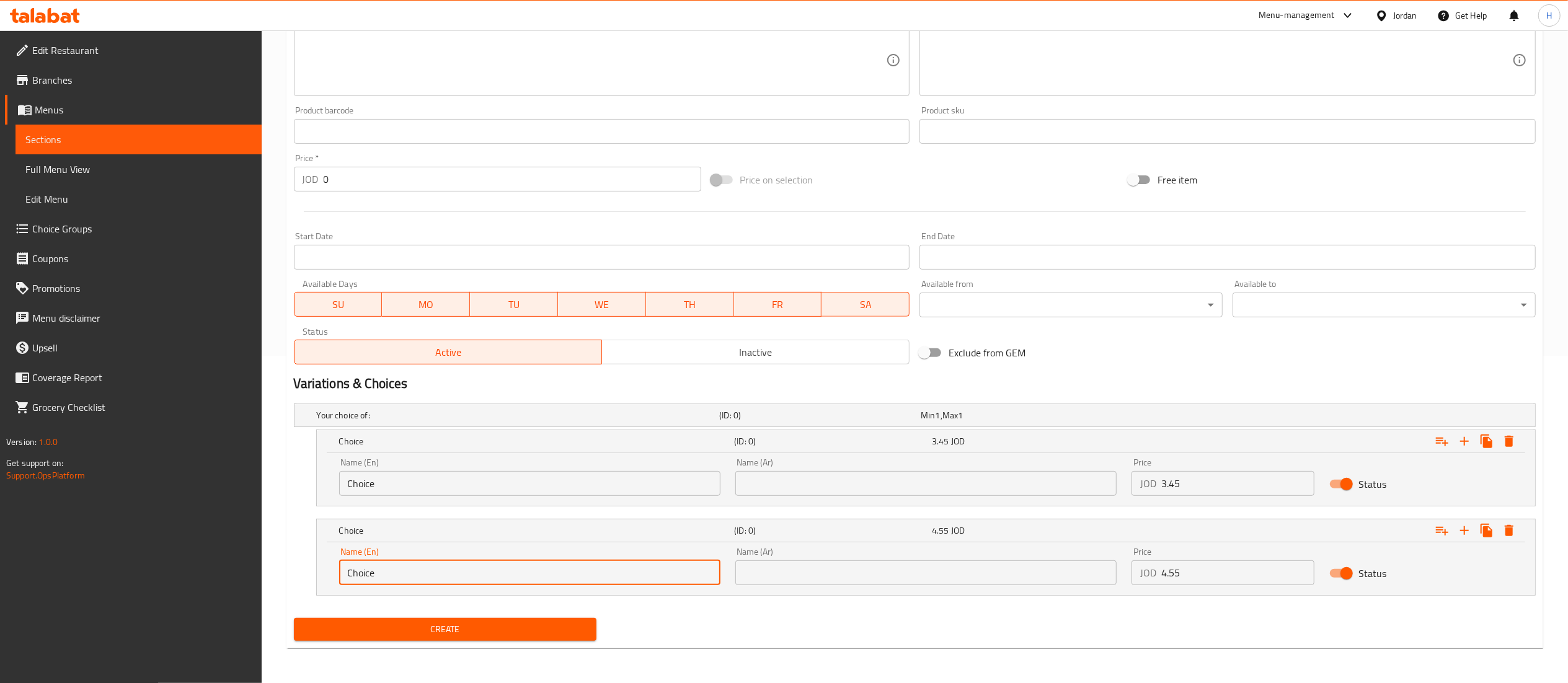
drag, startPoint x: 404, startPoint y: 579, endPoint x: 271, endPoint y: 580, distance: 133.0
click at [271, 580] on div "Home / Restaurants management / Menus / Sections / item / create Salads section…" at bounding box center [915, 193] width 1306 height 981
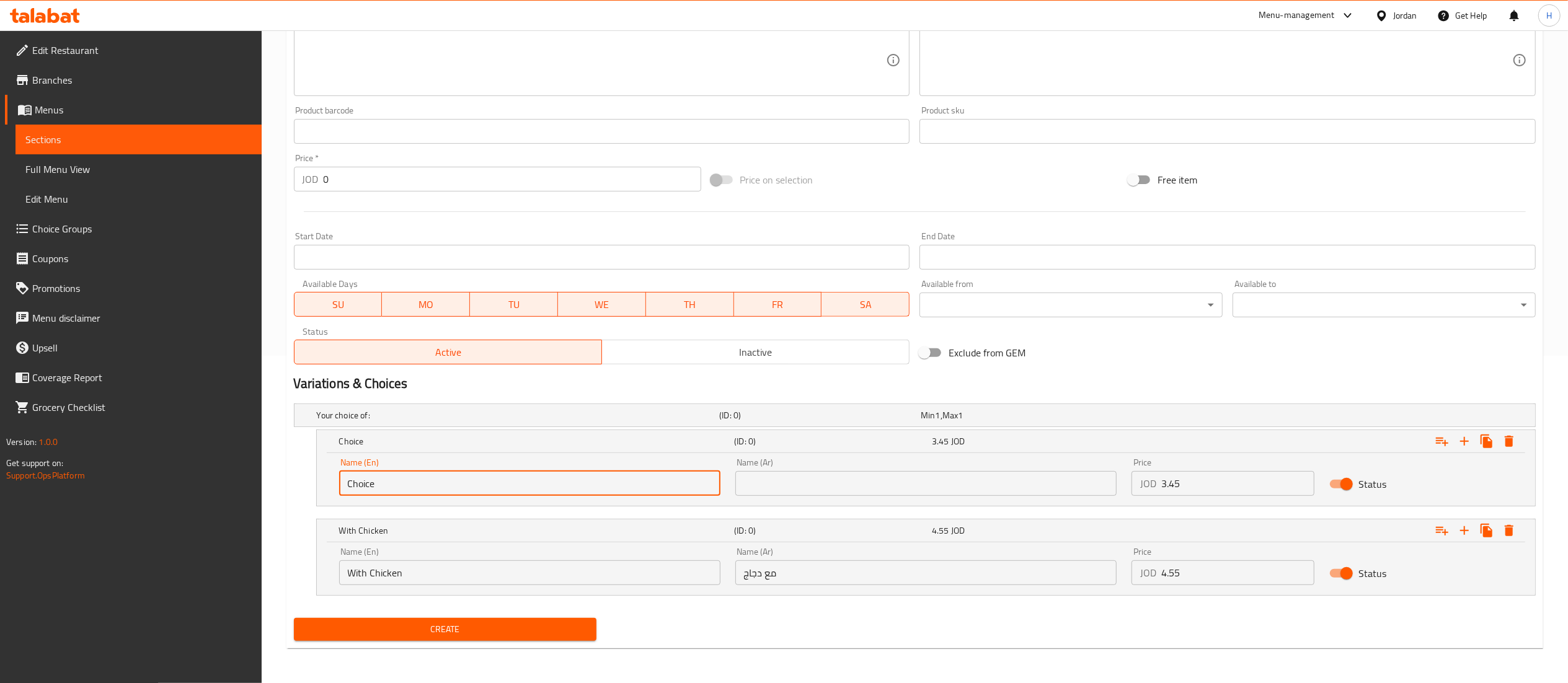
drag, startPoint x: 425, startPoint y: 488, endPoint x: 159, endPoint y: 475, distance: 266.3
click at [159, 475] on div "Edit Restaurant Branches Menus Sections Full Menu View Edit Menu Choice Groups …" at bounding box center [784, 193] width 1568 height 981
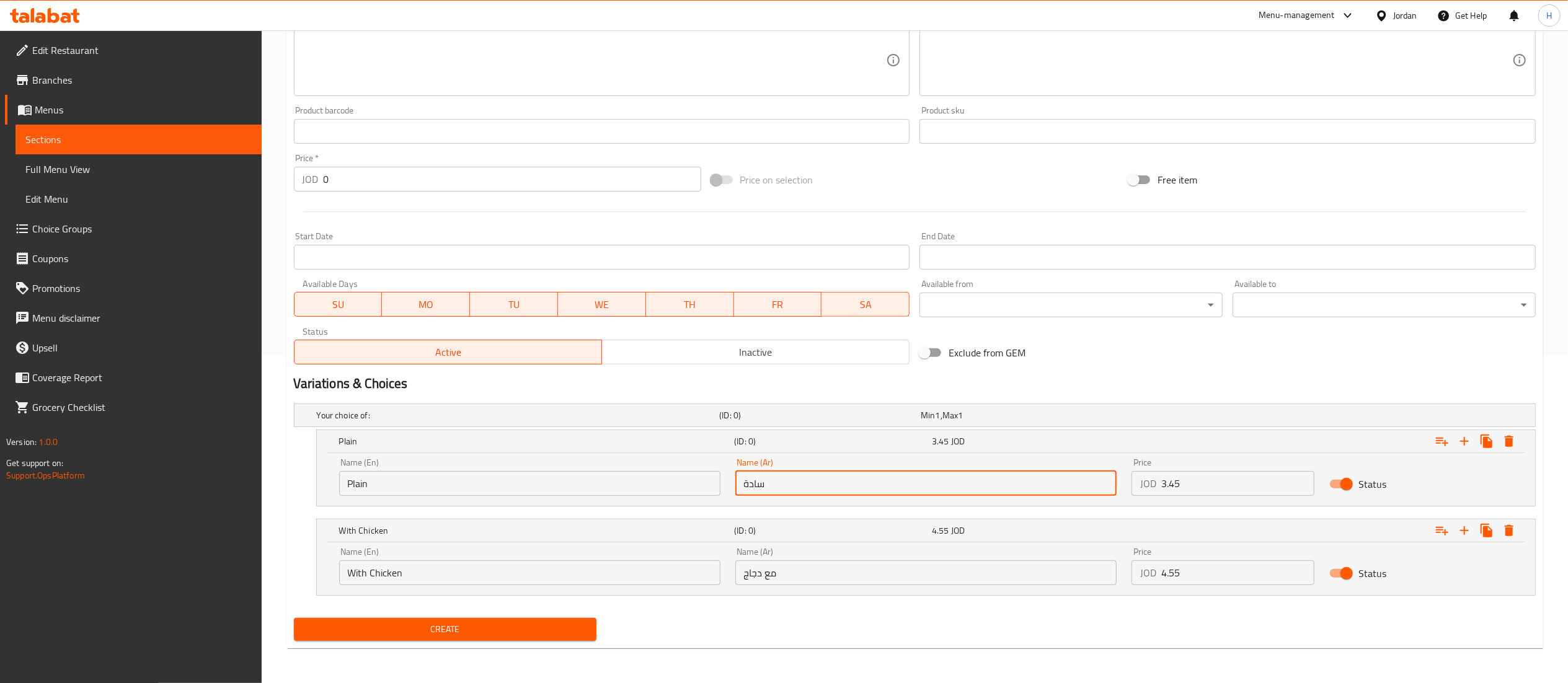
click at [412, 629] on span "Create" at bounding box center [445, 629] width 283 height 16
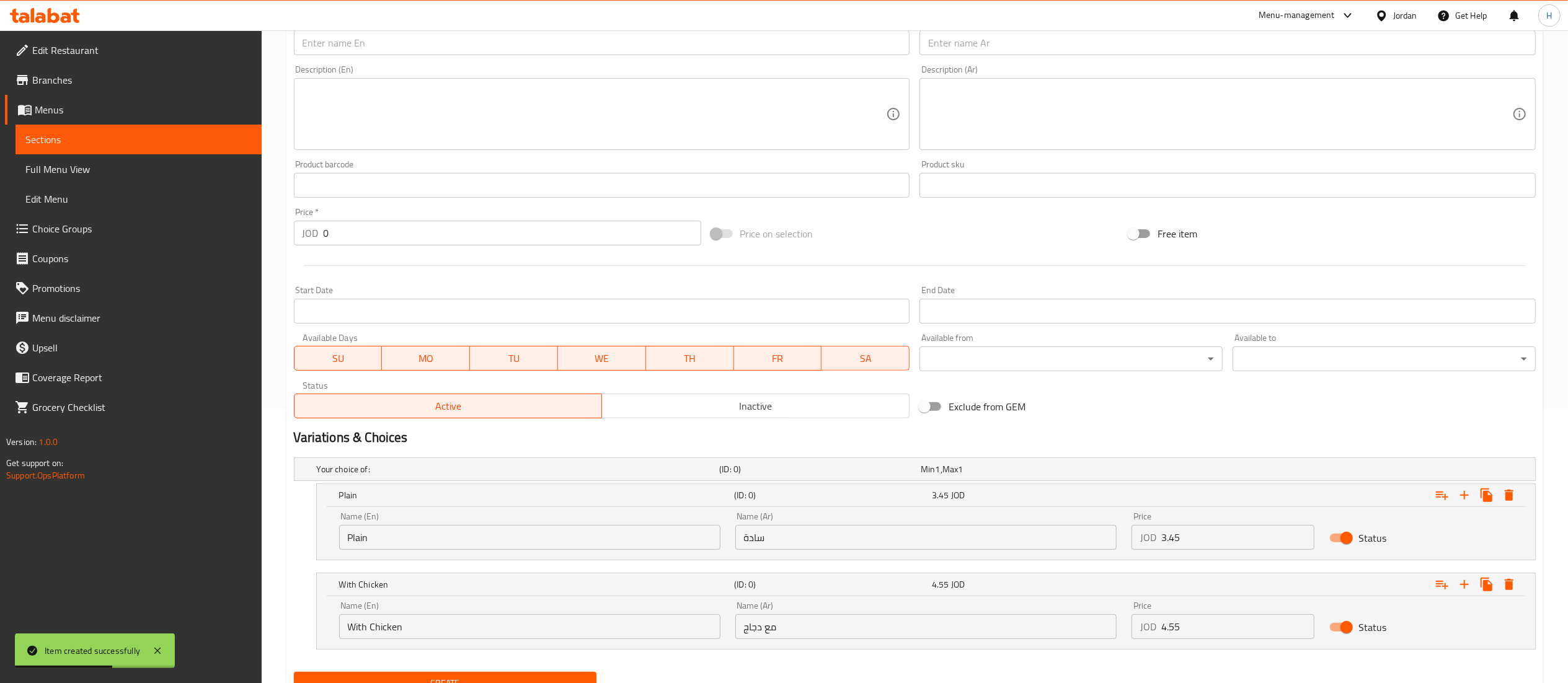
scroll to position [0, 0]
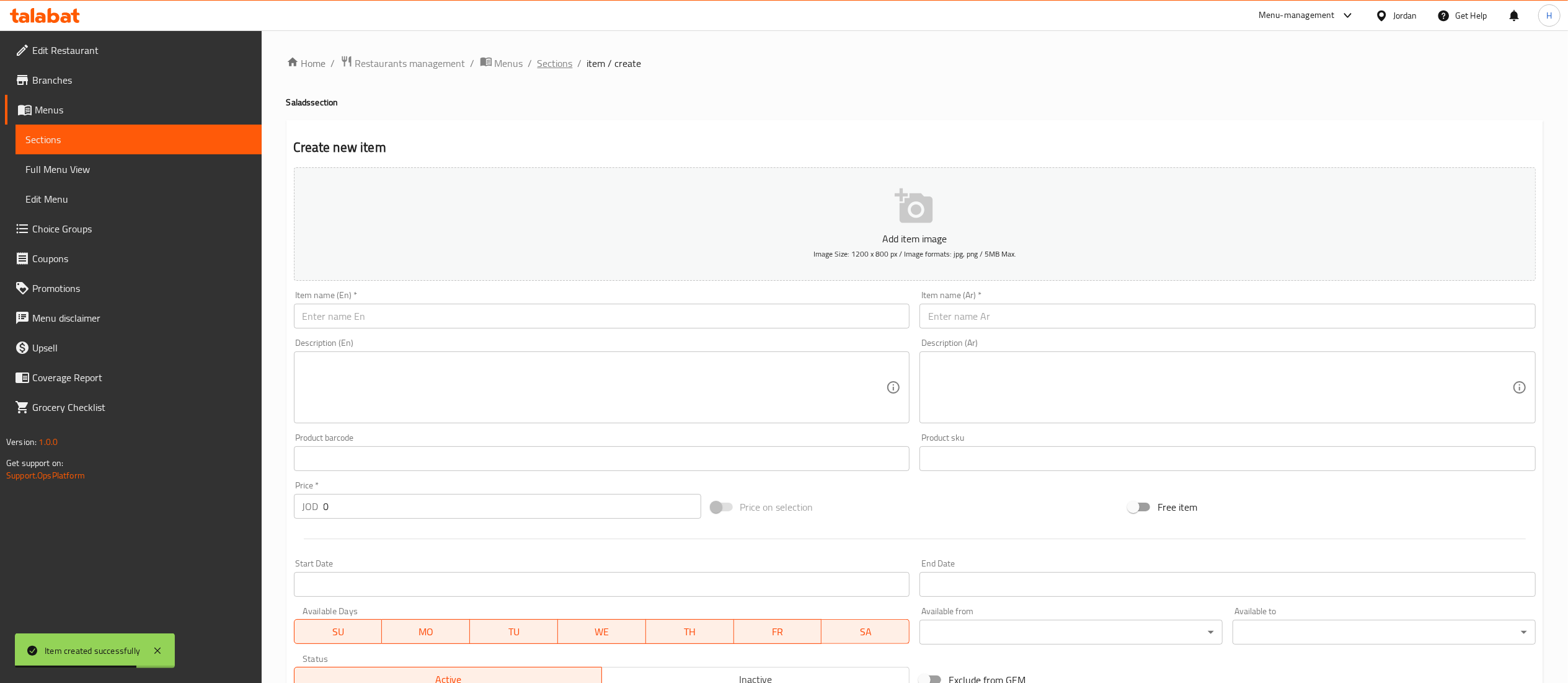
click at [553, 66] on span "Sections" at bounding box center [555, 63] width 35 height 15
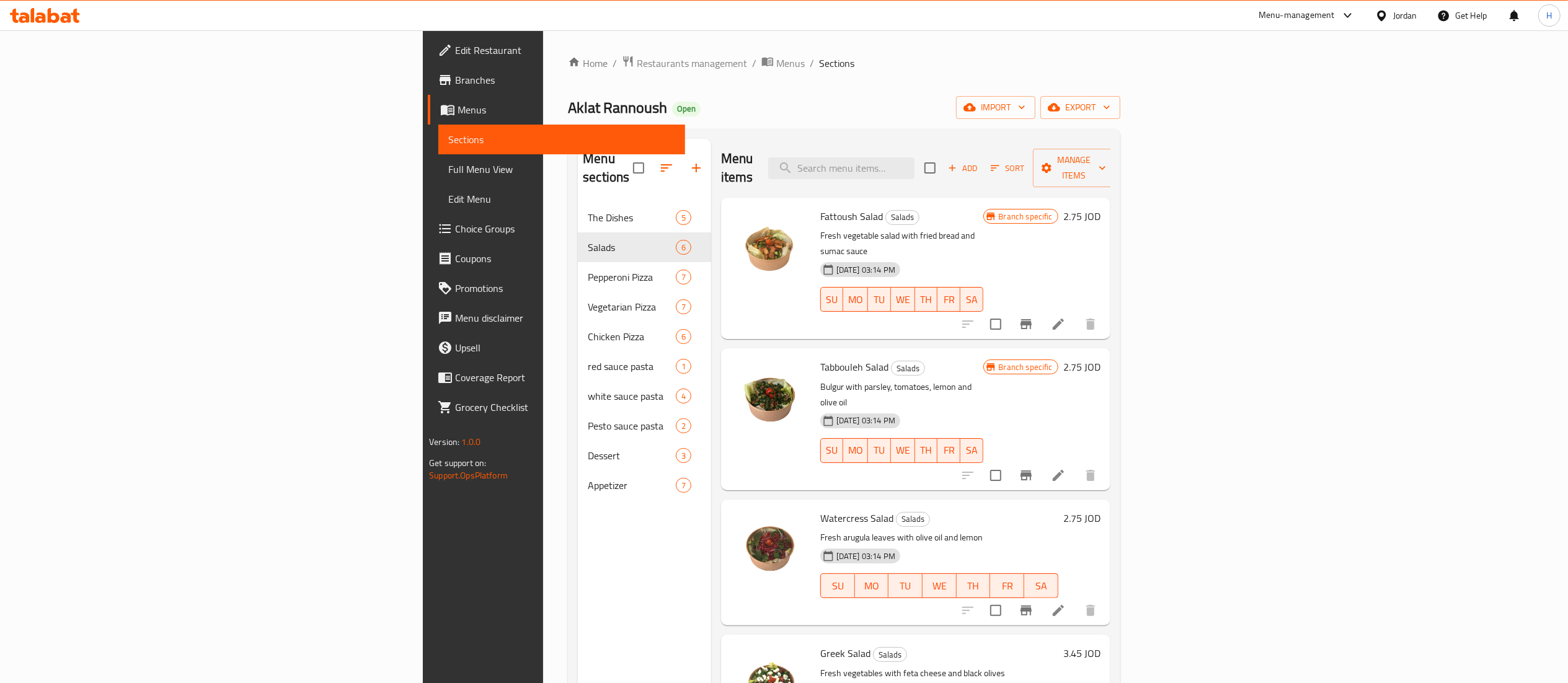
click at [52, 13] on icon at bounding box center [45, 16] width 70 height 15
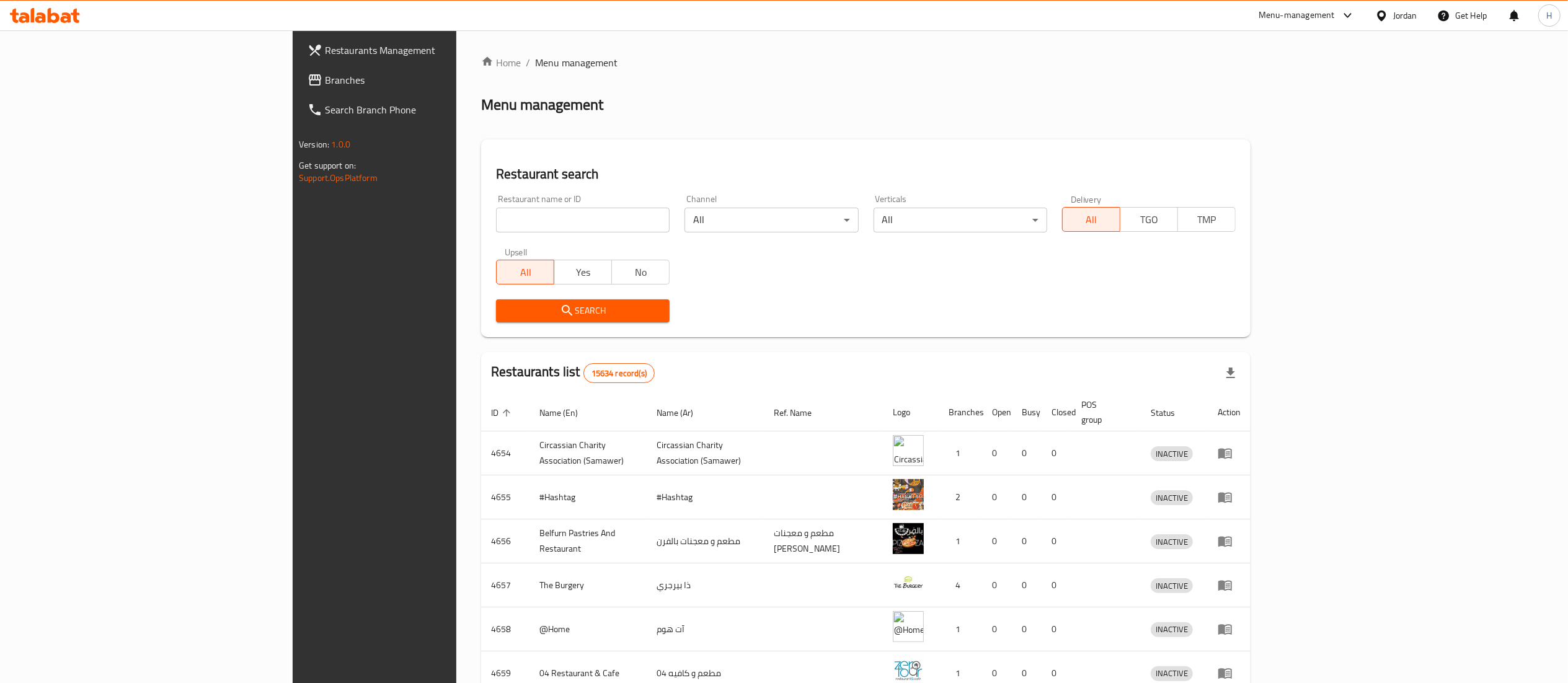
click at [496, 213] on input "search" at bounding box center [582, 220] width 174 height 25
paste input "32752"
type input "32752"
click button "Search" at bounding box center [582, 311] width 174 height 23
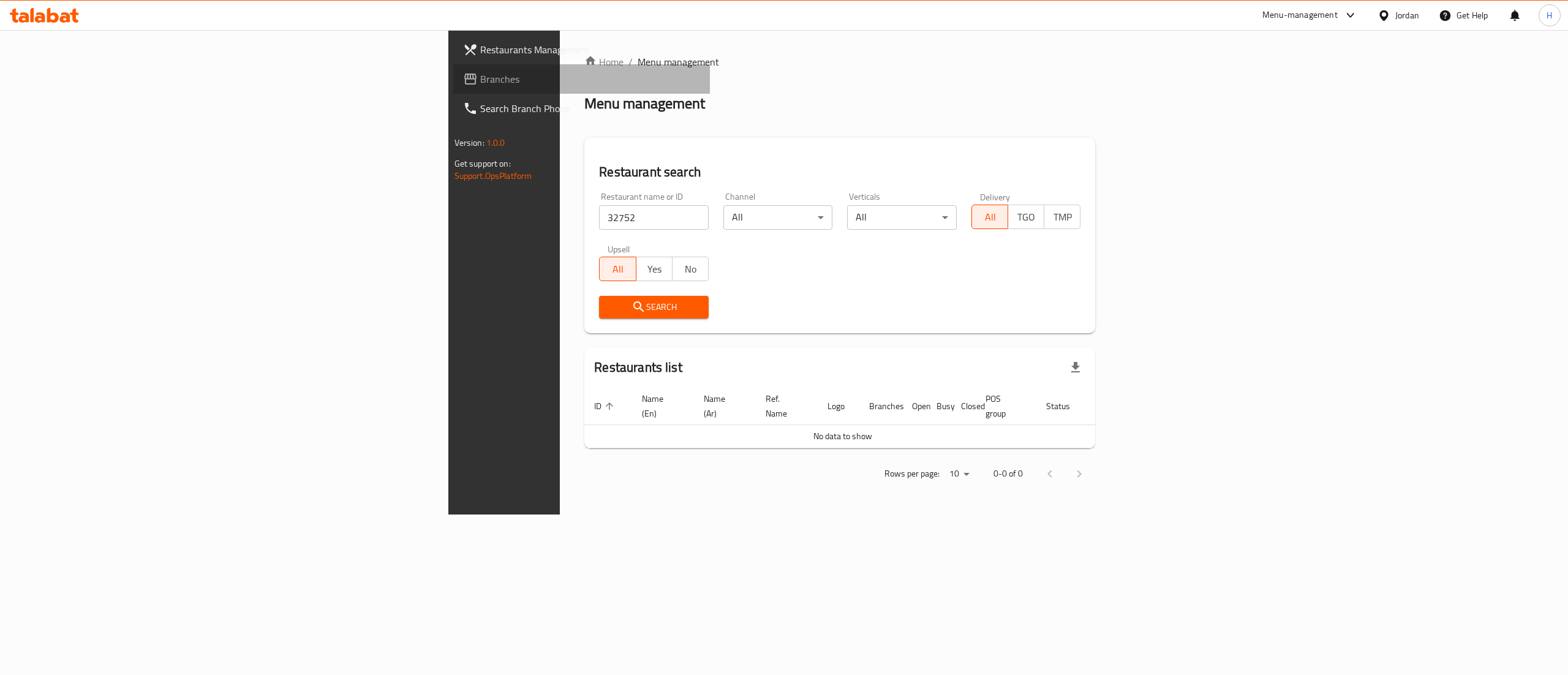
click at [480, 85] on span "Branches" at bounding box center [590, 79] width 220 height 15
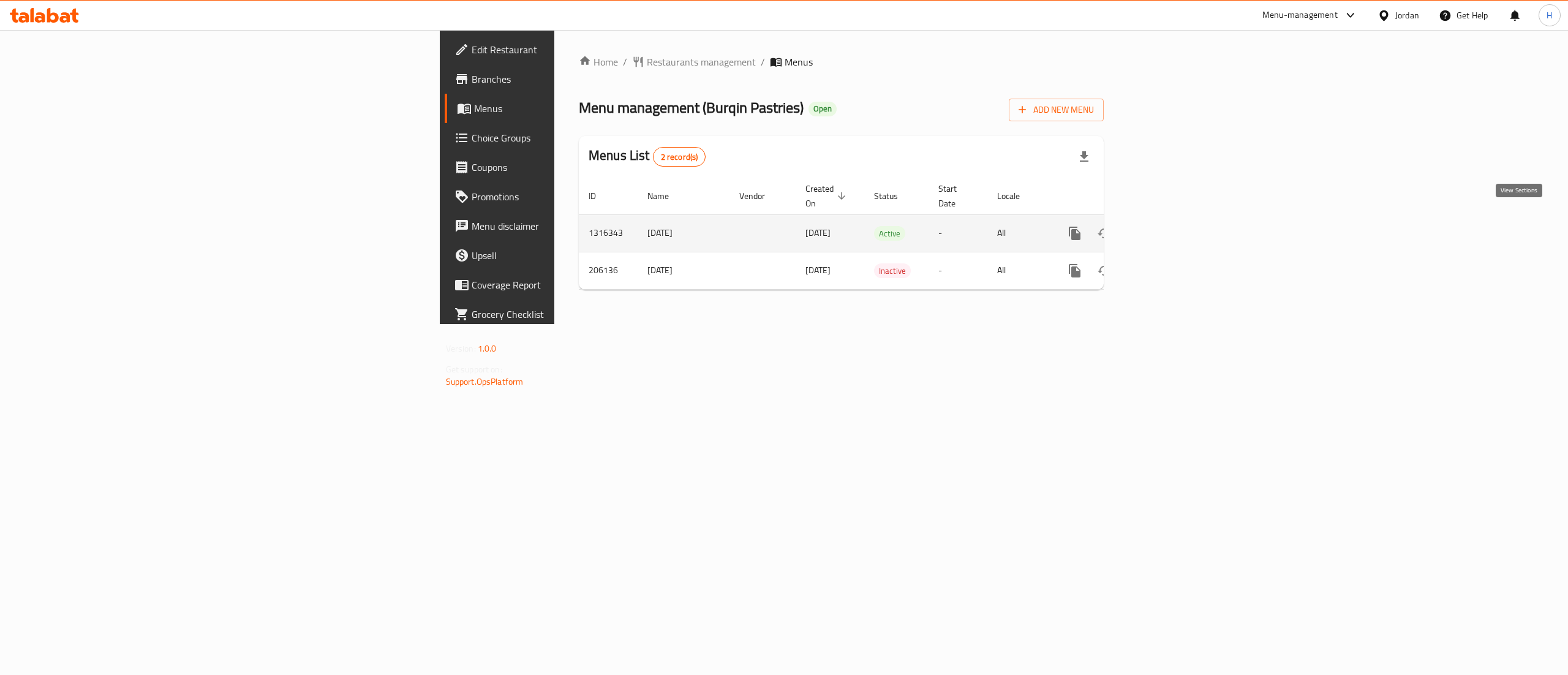
click at [1170, 226] on icon "enhanced table" at bounding box center [1163, 234] width 15 height 15
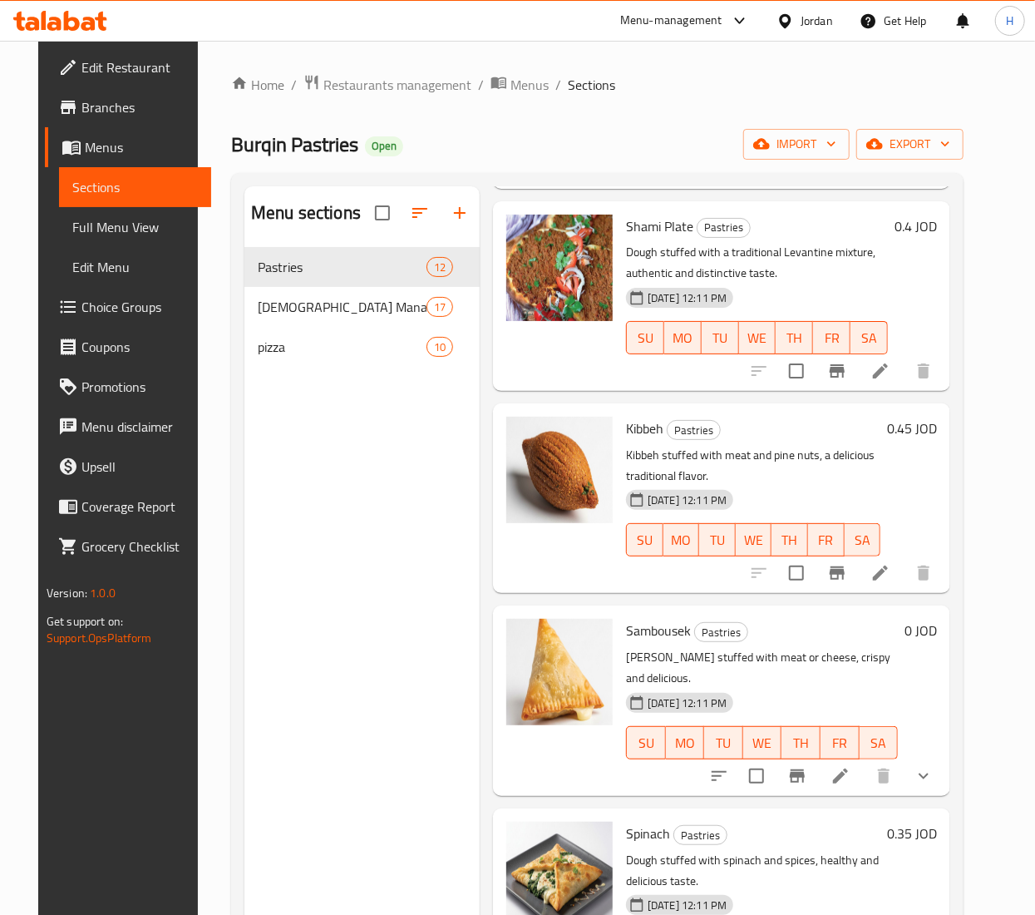
scroll to position [1331, 0]
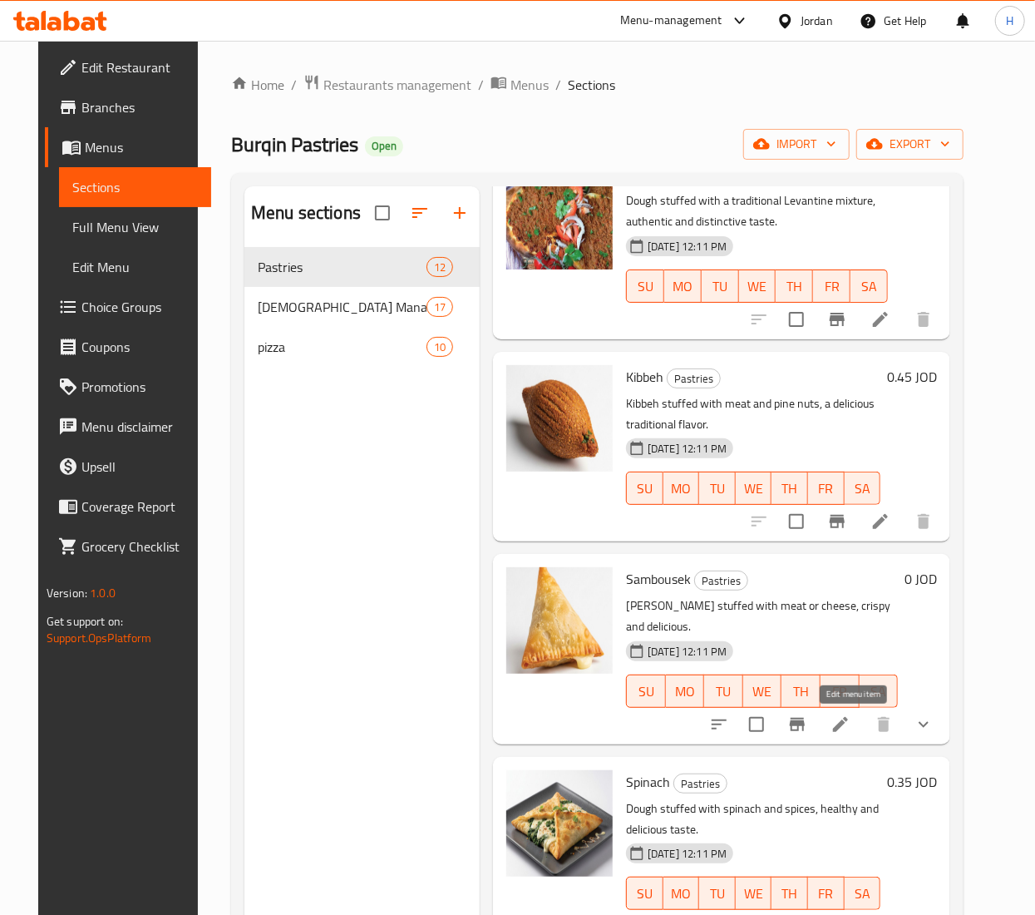
click at [847, 722] on icon at bounding box center [841, 724] width 20 height 20
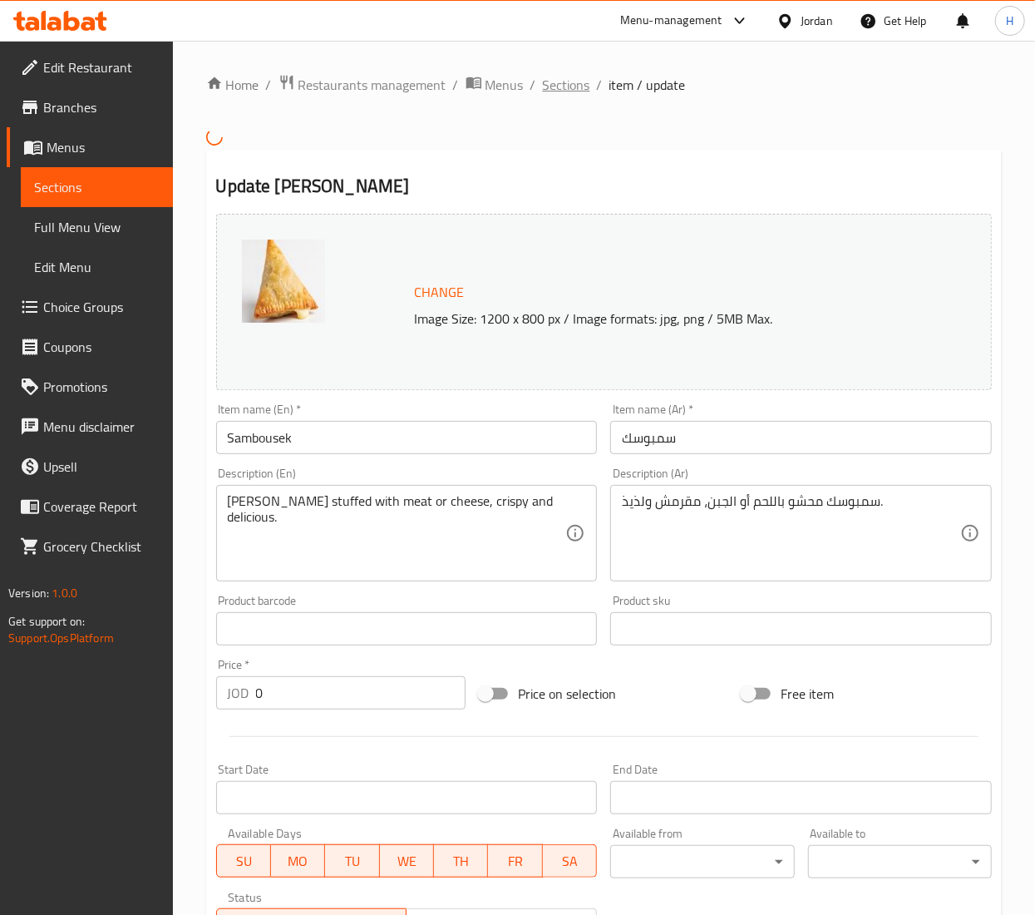
click at [554, 88] on span "Sections" at bounding box center [566, 85] width 47 height 20
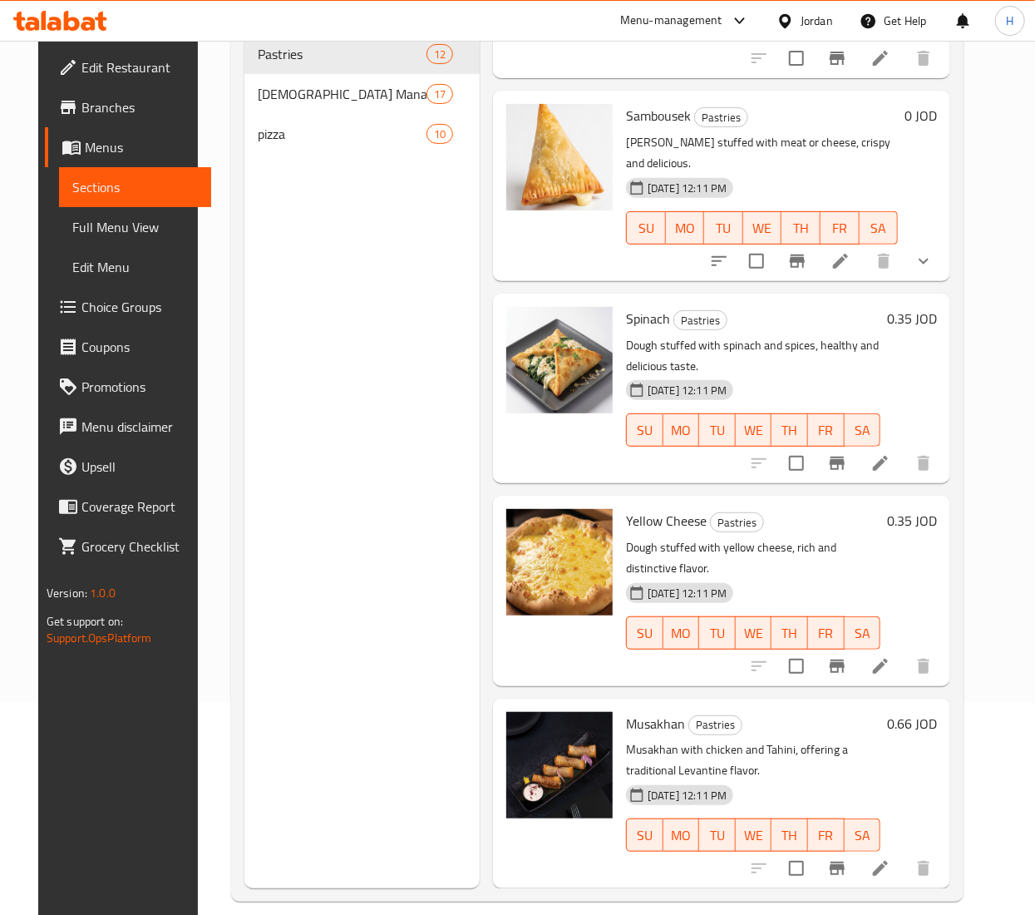
scroll to position [234, 0]
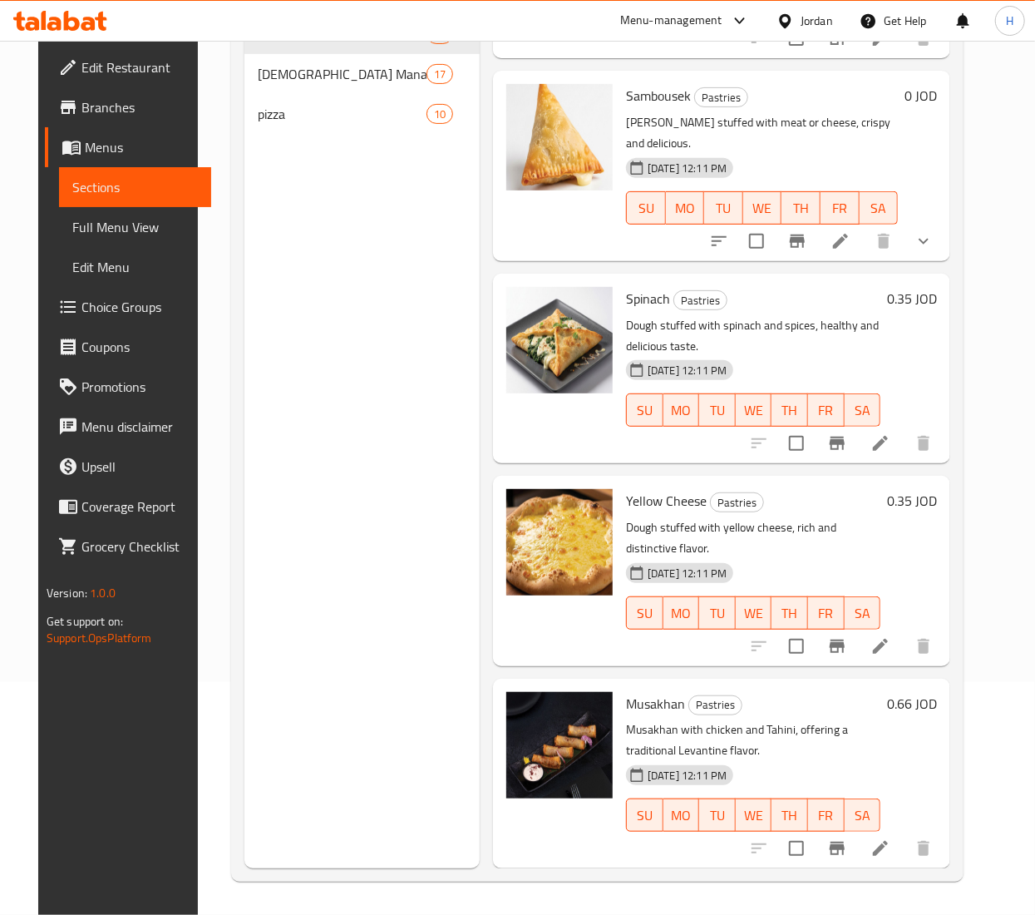
click at [919, 699] on div "0.66 JOD" at bounding box center [909, 773] width 57 height 163
click at [918, 692] on div "0.66 JOD" at bounding box center [909, 773] width 57 height 163
click at [929, 692] on h6 "0.66 JOD" at bounding box center [912, 703] width 50 height 23
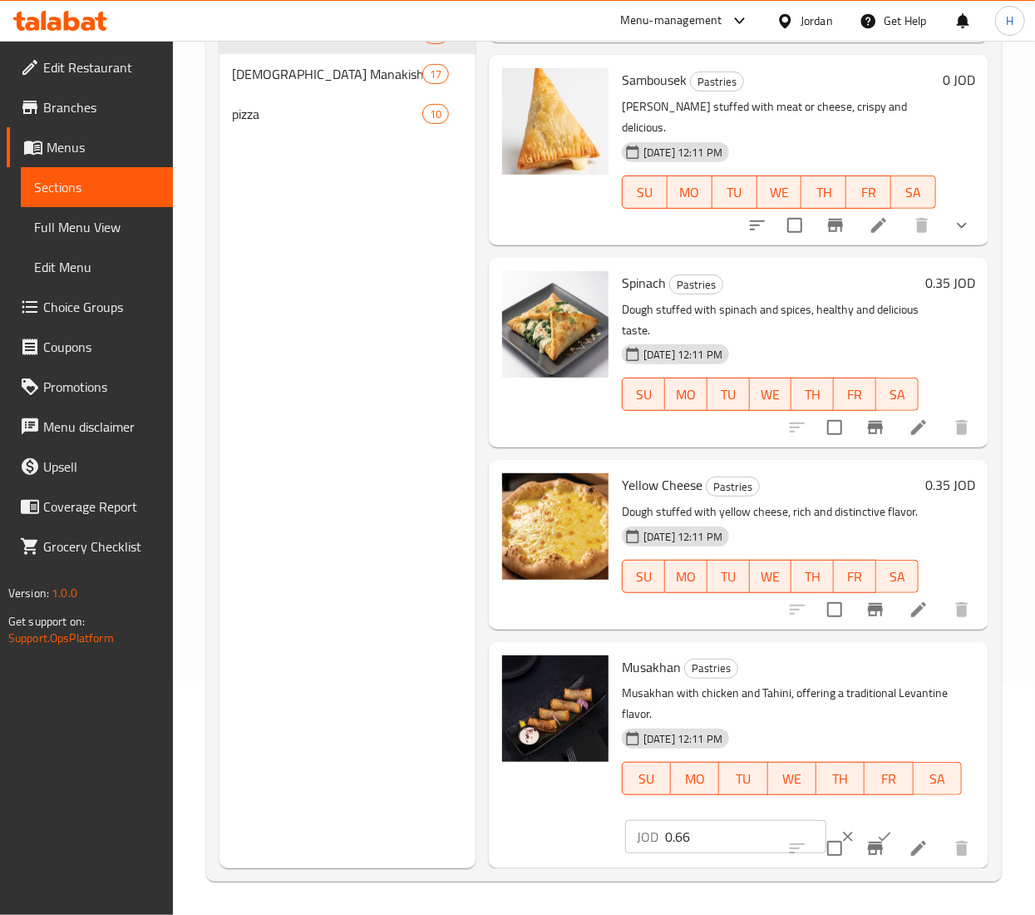
scroll to position [1643, 0]
click at [695, 820] on input "0.66" at bounding box center [745, 836] width 161 height 33
type input "0.6"
click at [872, 818] on button "ok" at bounding box center [885, 836] width 37 height 37
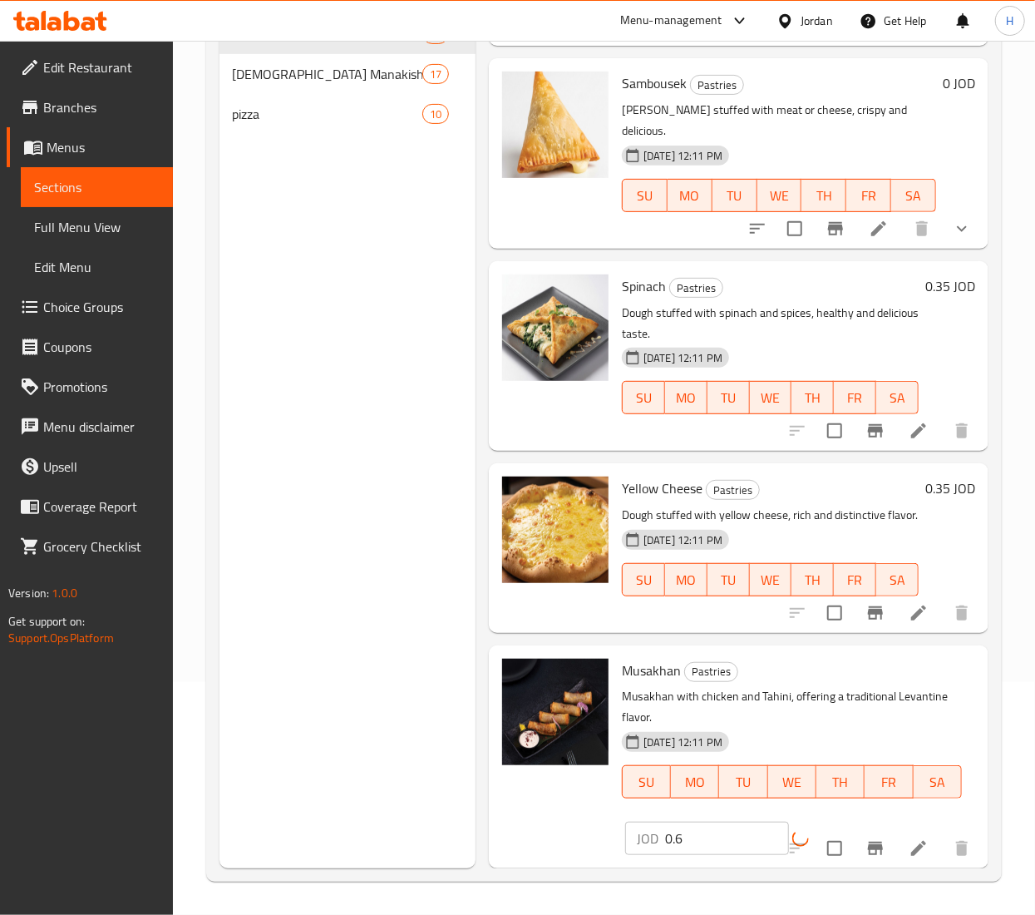
scroll to position [1607, 0]
